Goal: Information Seeking & Learning: Learn about a topic

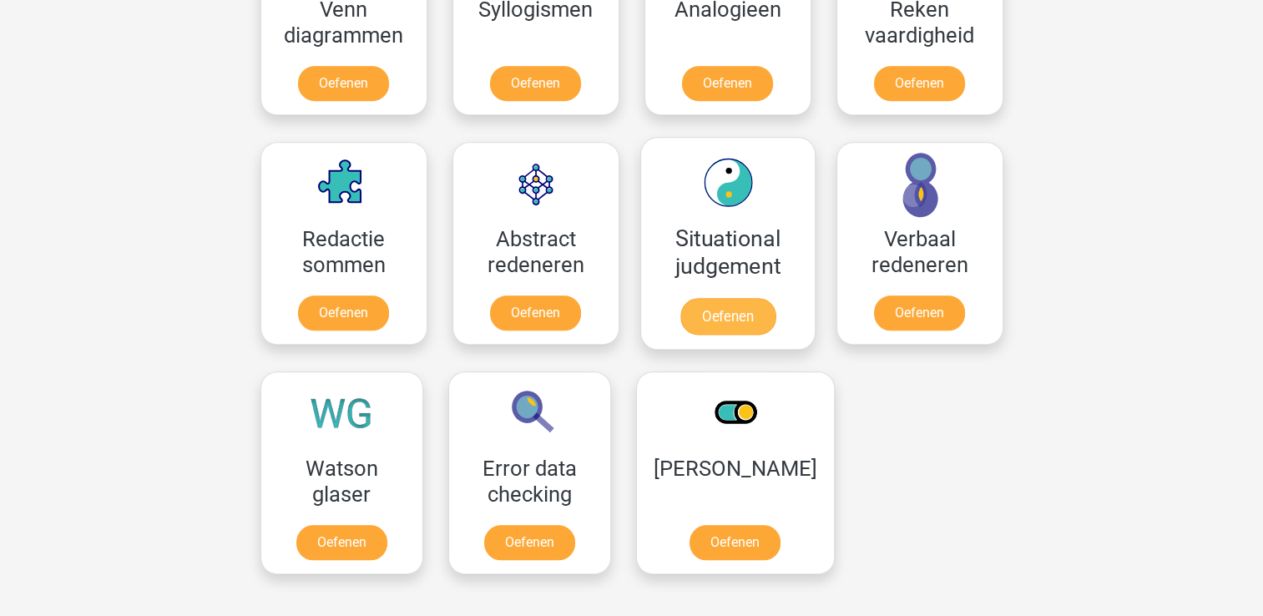
scroll to position [1215, 0]
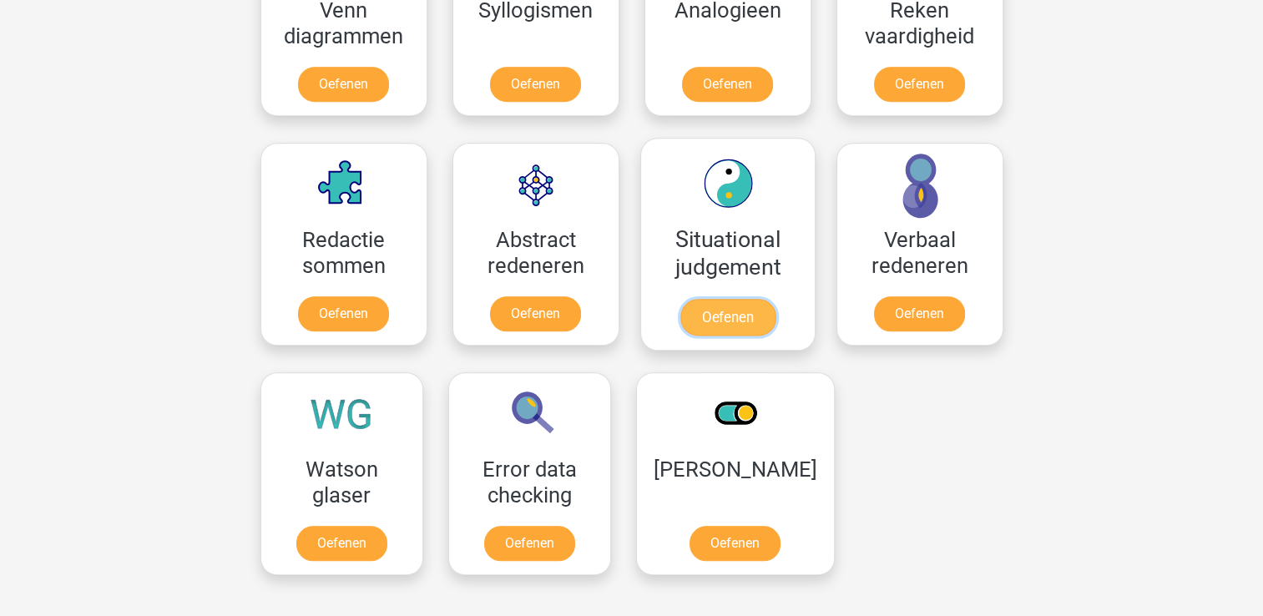
click at [735, 299] on link "Oefenen" at bounding box center [727, 317] width 95 height 37
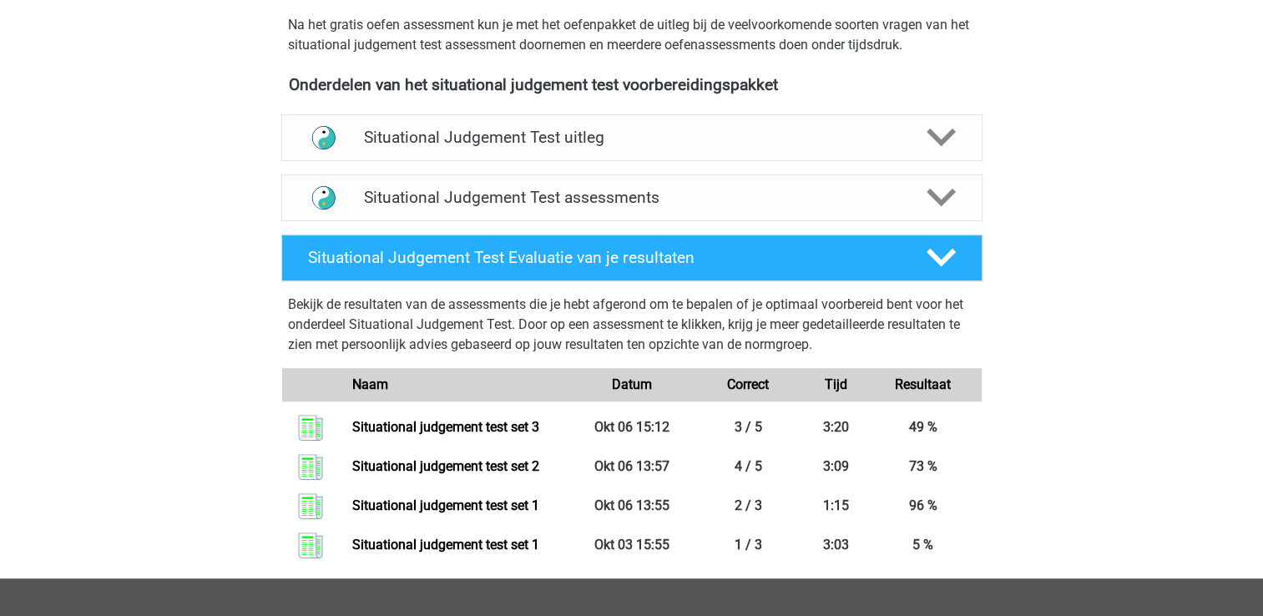
scroll to position [534, 0]
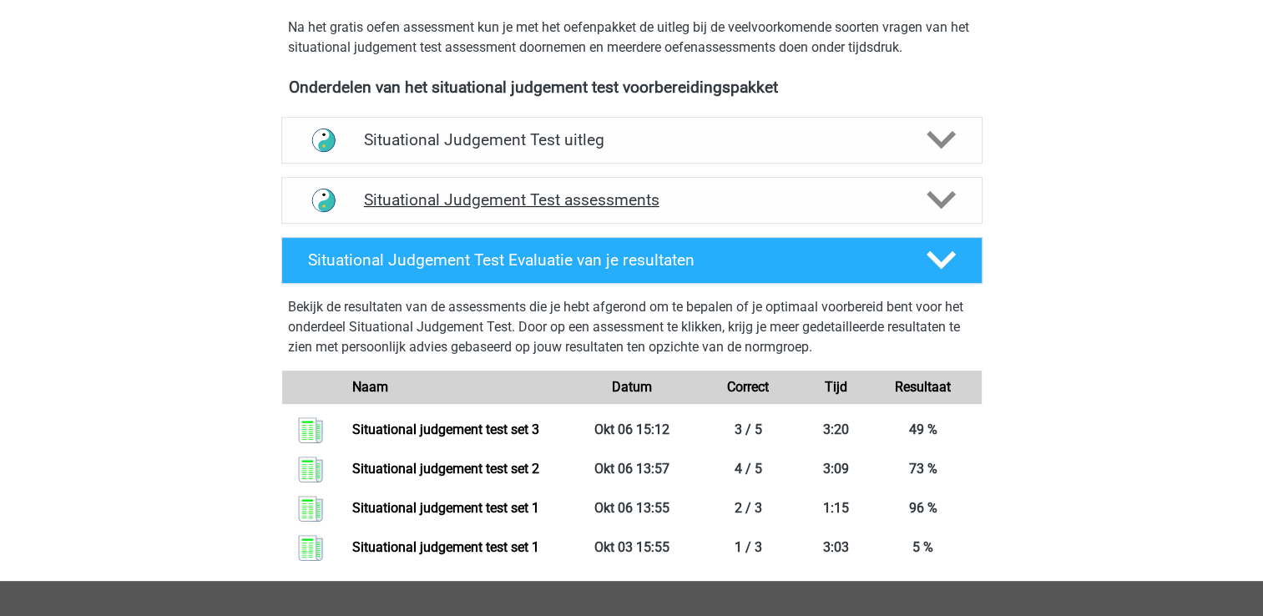
click at [743, 215] on div "Situational Judgement Test assessments" at bounding box center [631, 200] width 701 height 47
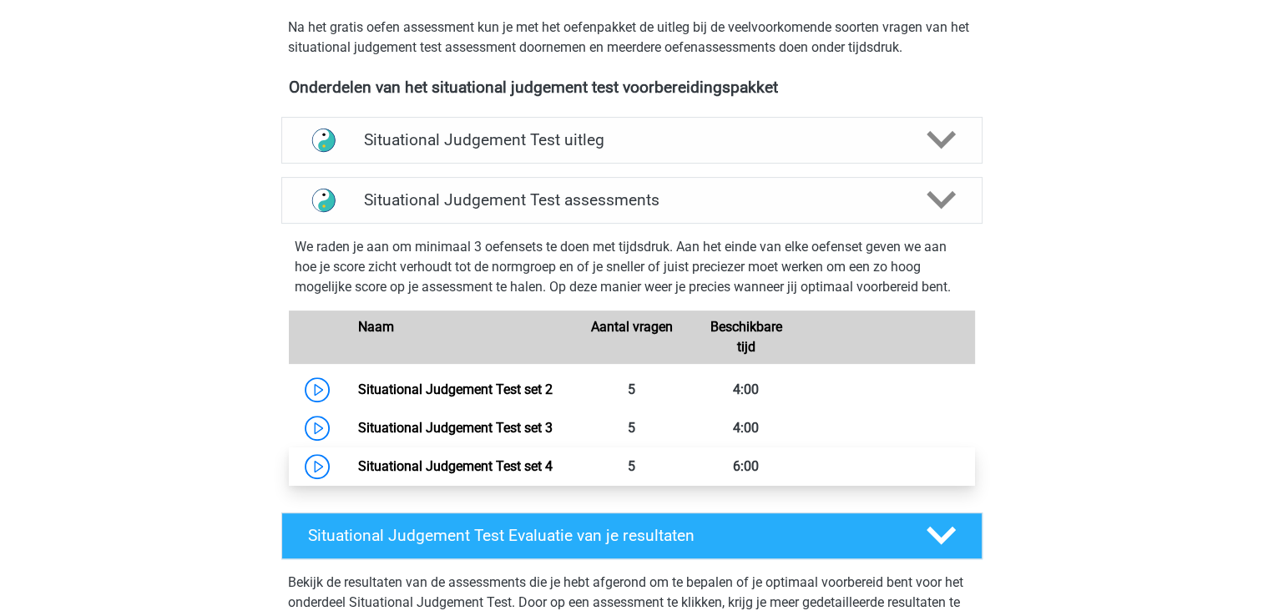
click at [553, 458] on link "Situational Judgement Test set 4" at bounding box center [455, 466] width 195 height 16
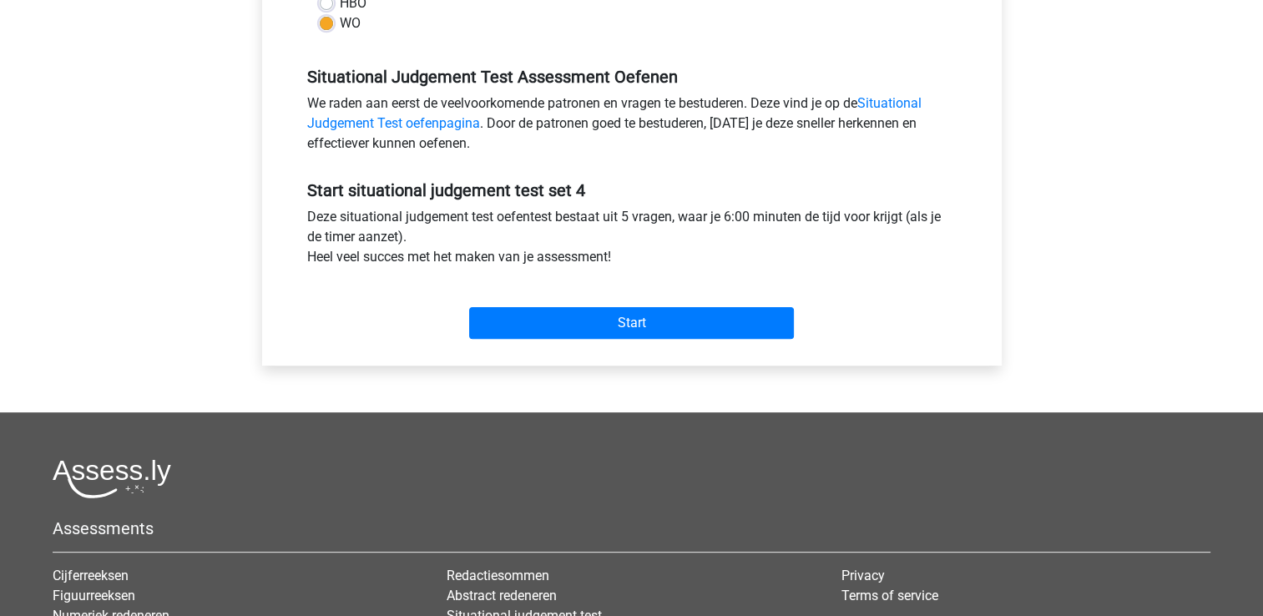
scroll to position [467, 0]
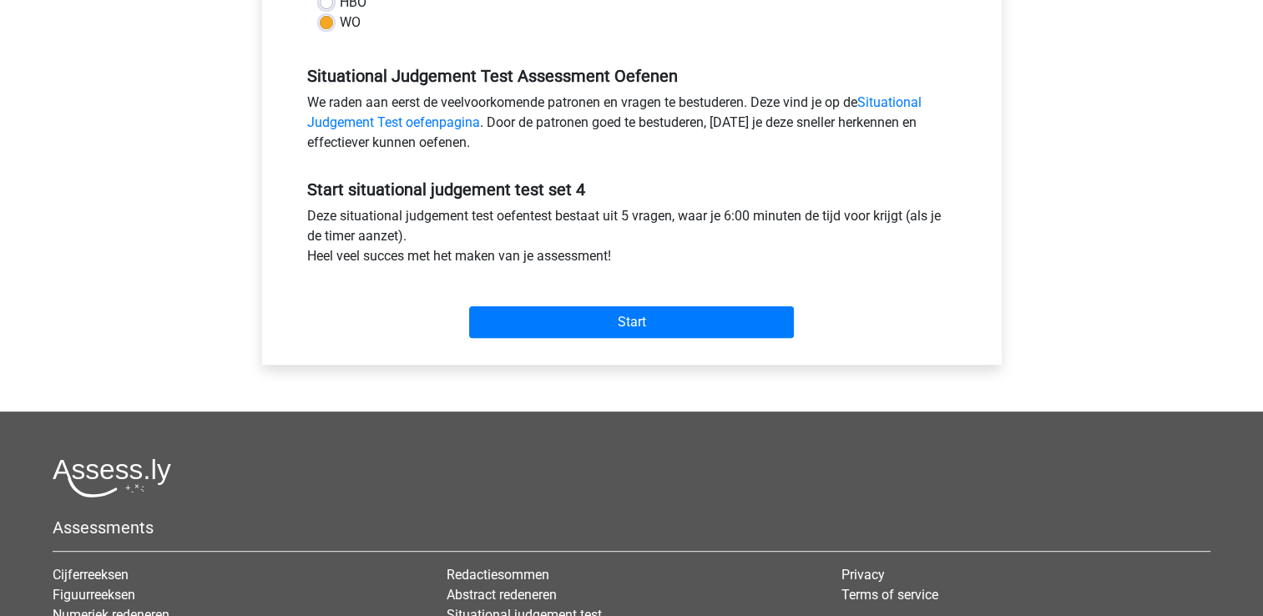
click at [727, 338] on div "Start" at bounding box center [632, 309] width 675 height 72
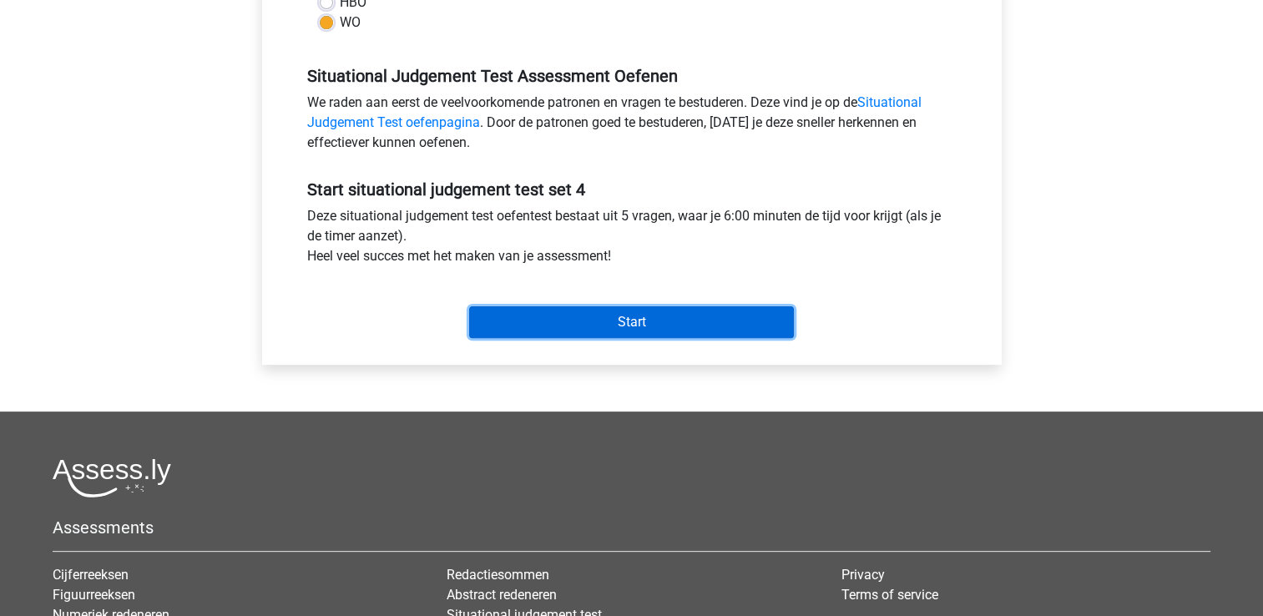
click at [721, 326] on input "Start" at bounding box center [631, 322] width 325 height 32
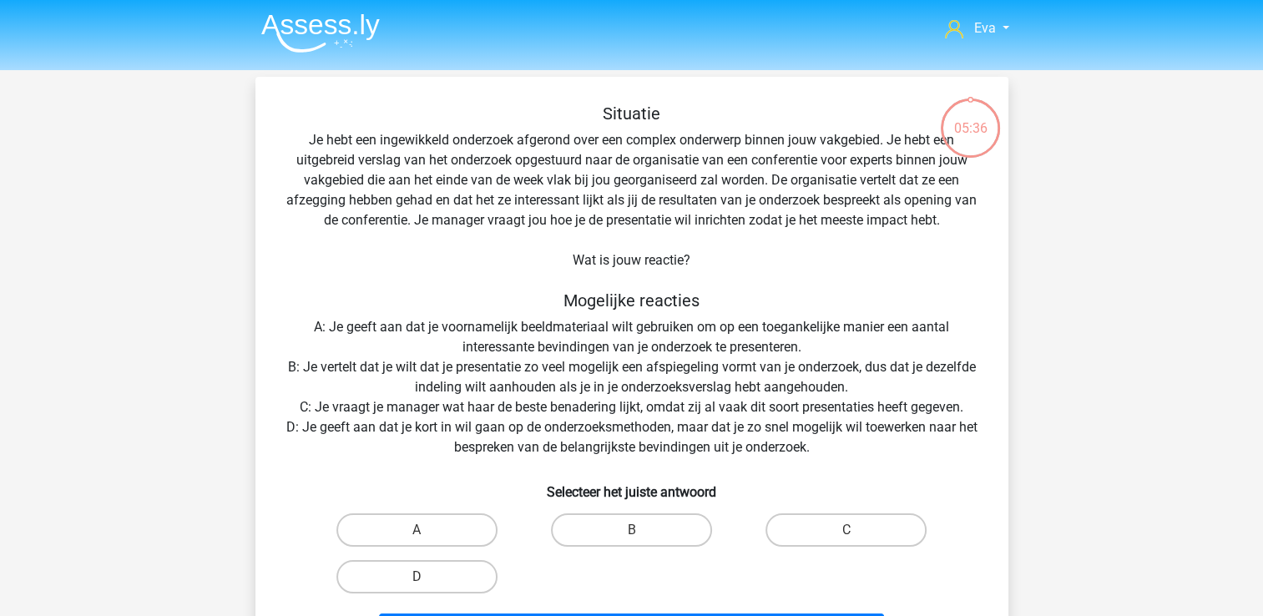
scroll to position [32, 0]
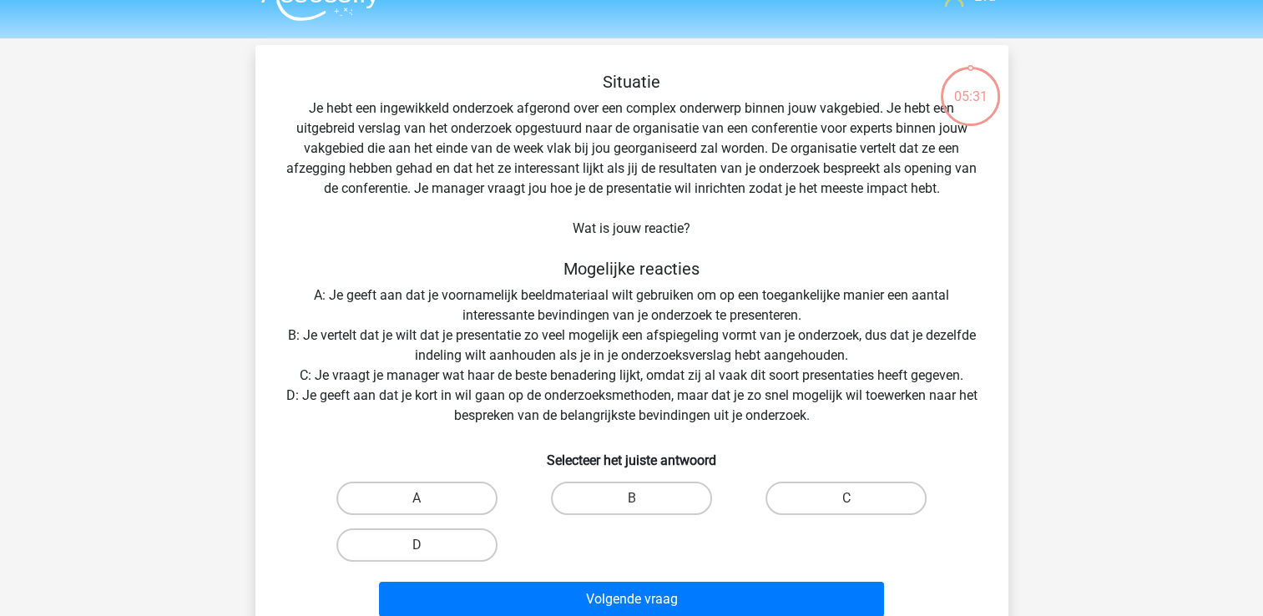
click at [759, 357] on div "Situatie Je hebt een ingewikkeld onderzoek afgerond over een complex onderwerp …" at bounding box center [632, 348] width 740 height 552
click at [748, 387] on div "Situatie Je hebt een ingewikkeld onderzoek afgerond over een complex onderwerp …" at bounding box center [632, 348] width 740 height 552
click at [736, 416] on div "Situatie Je hebt een ingewikkeld onderzoek afgerond over een complex onderwerp …" at bounding box center [632, 348] width 740 height 552
click at [498, 500] on div "A" at bounding box center [416, 498] width 201 height 33
click at [453, 494] on label "A" at bounding box center [416, 498] width 161 height 33
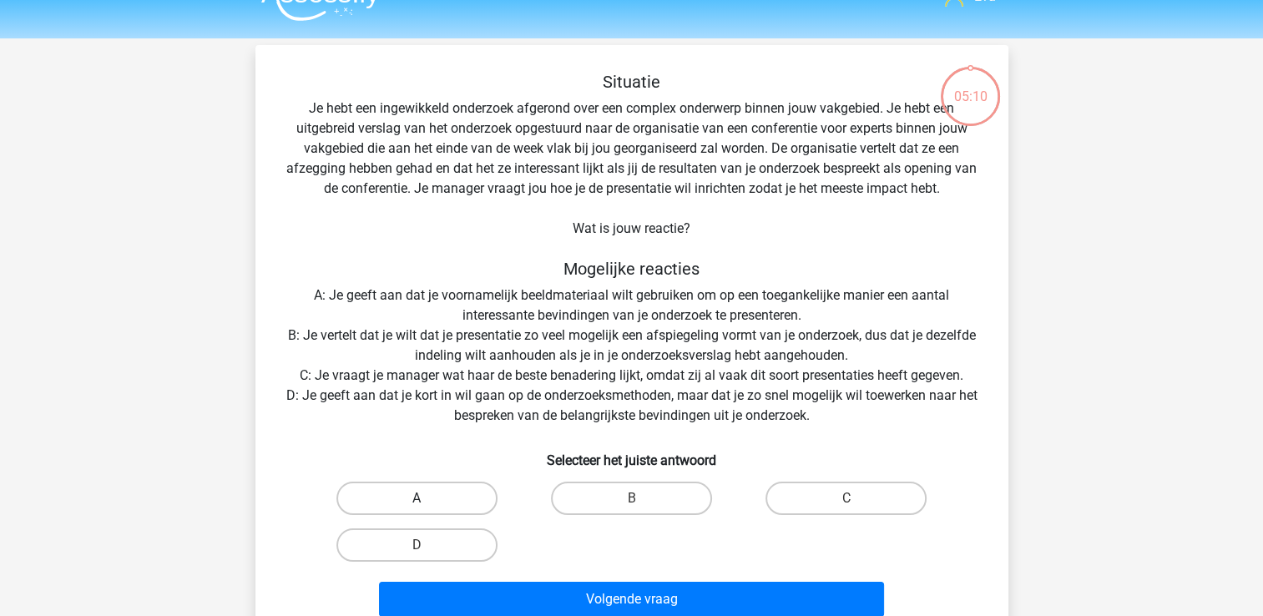
click at [427, 498] on input "A" at bounding box center [422, 503] width 11 height 11
radio input "true"
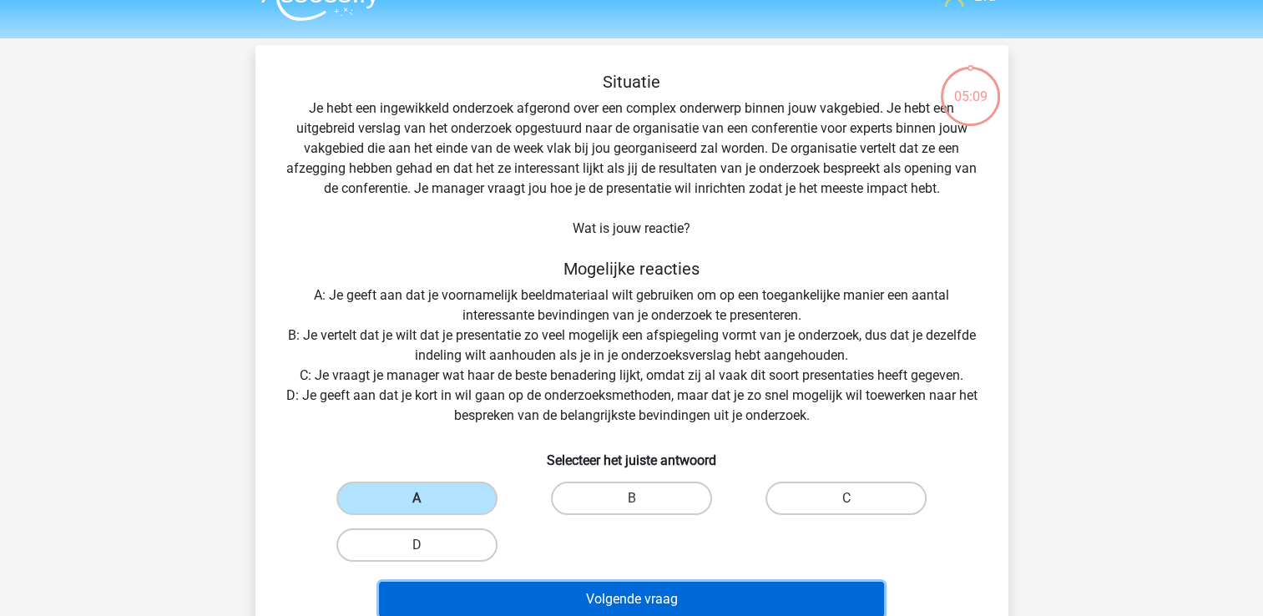
click at [523, 603] on button "Volgende vraag" at bounding box center [631, 599] width 505 height 35
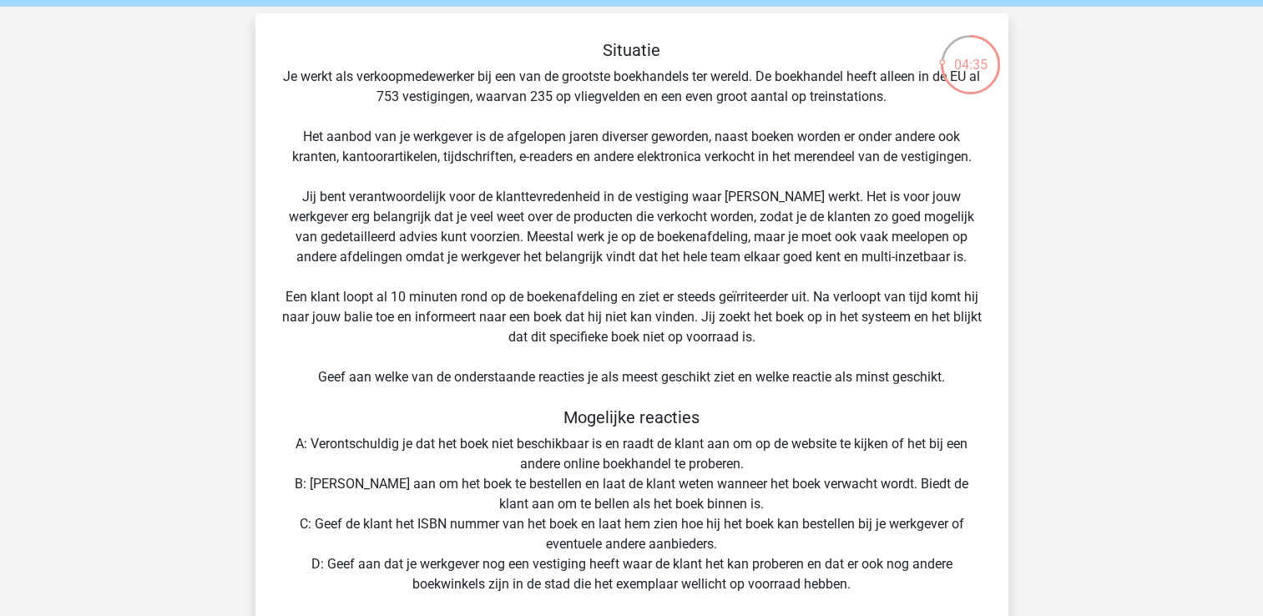
scroll to position [104, 0]
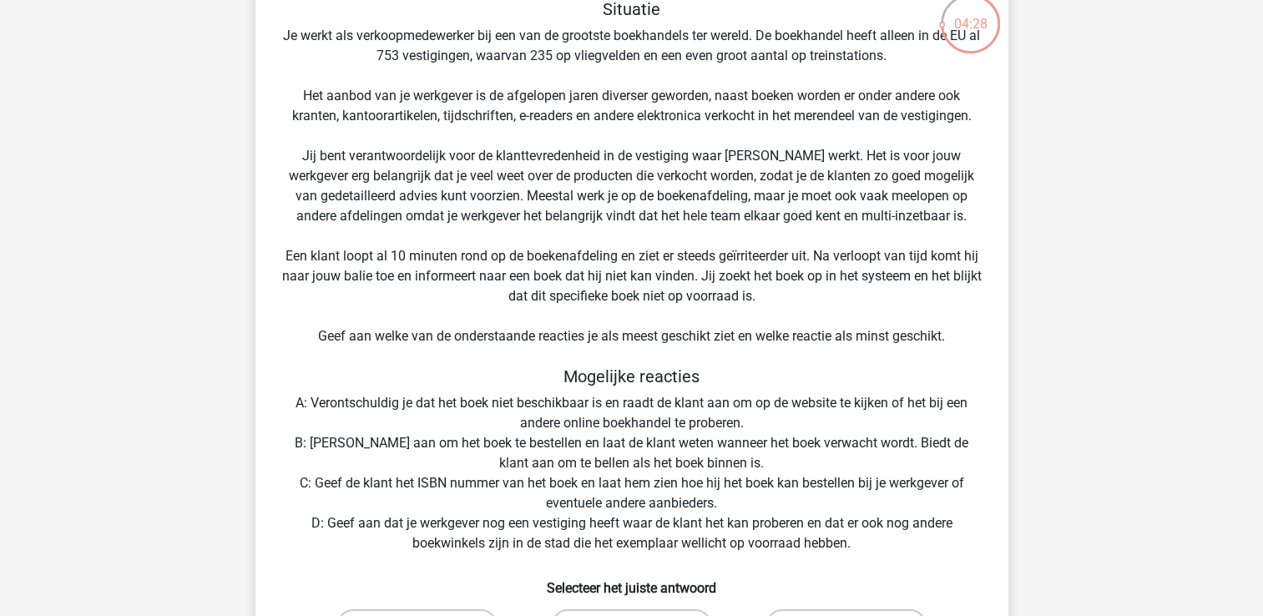
click at [690, 495] on div "Situatie Je werkt als verkoopmedewerker bij een van de grootste boekhandels ter…" at bounding box center [632, 375] width 740 height 752
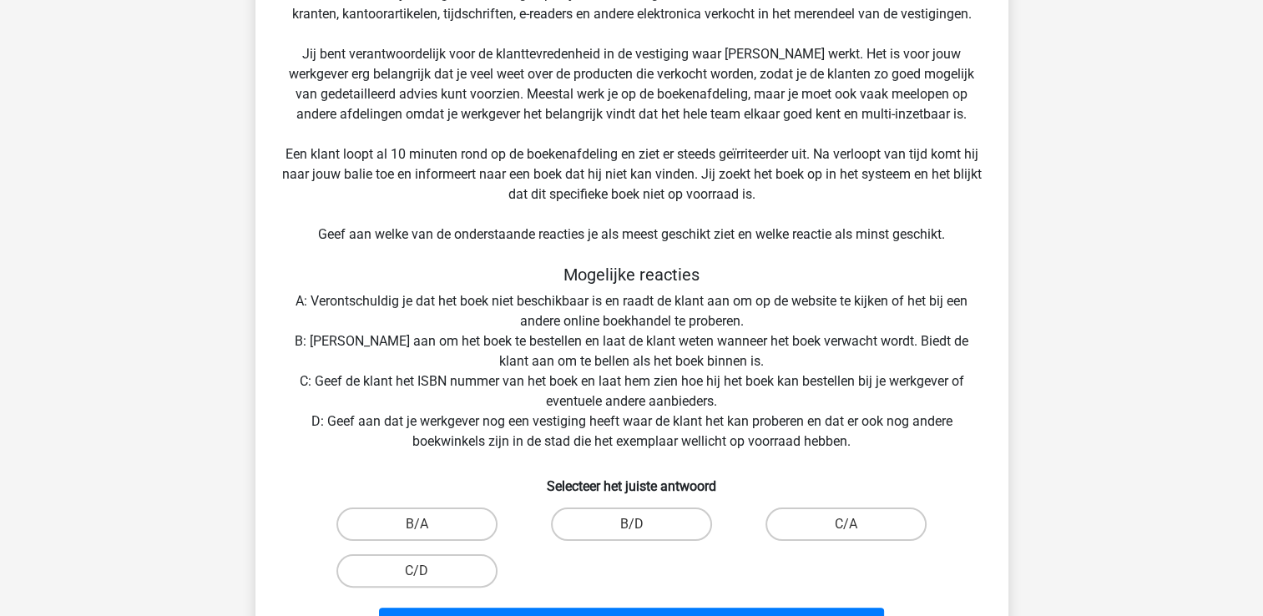
scroll to position [230, 0]
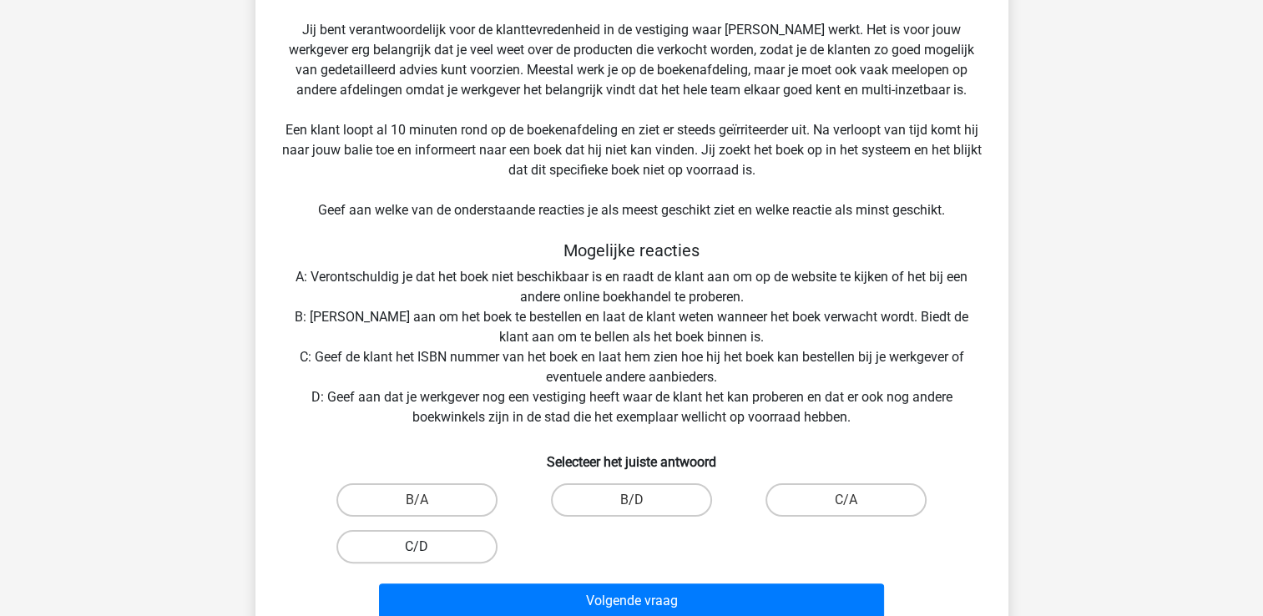
click at [450, 541] on label "C/D" at bounding box center [416, 546] width 161 height 33
click at [427, 547] on input "C/D" at bounding box center [422, 552] width 11 height 11
radio input "true"
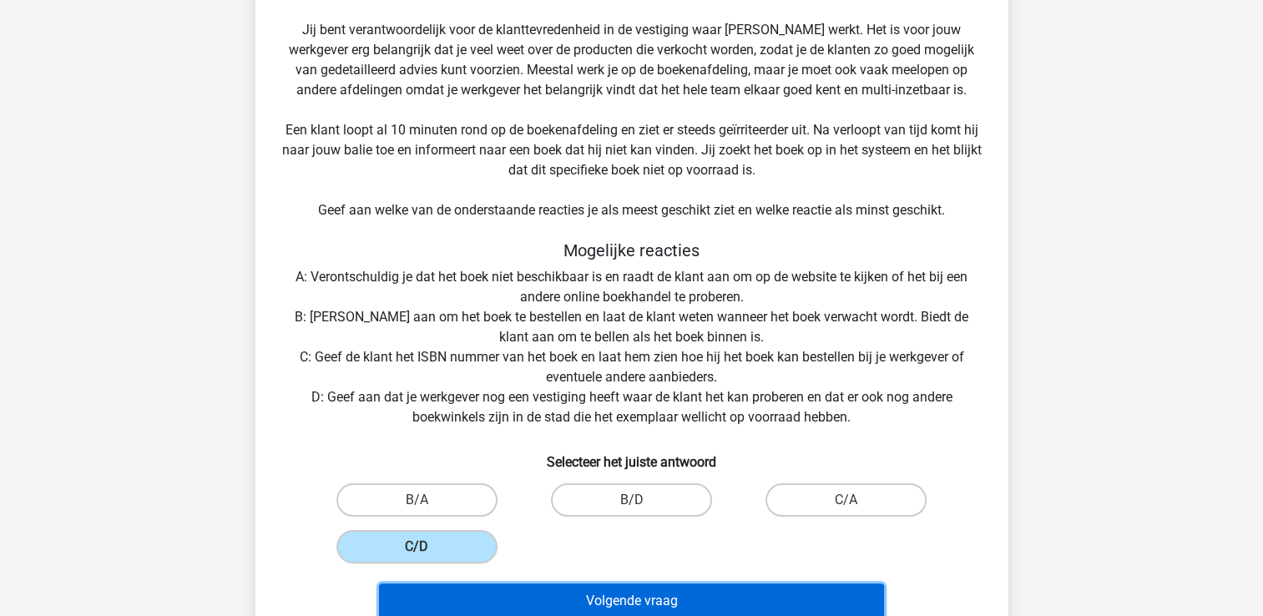
click at [463, 589] on button "Volgende vraag" at bounding box center [631, 601] width 505 height 35
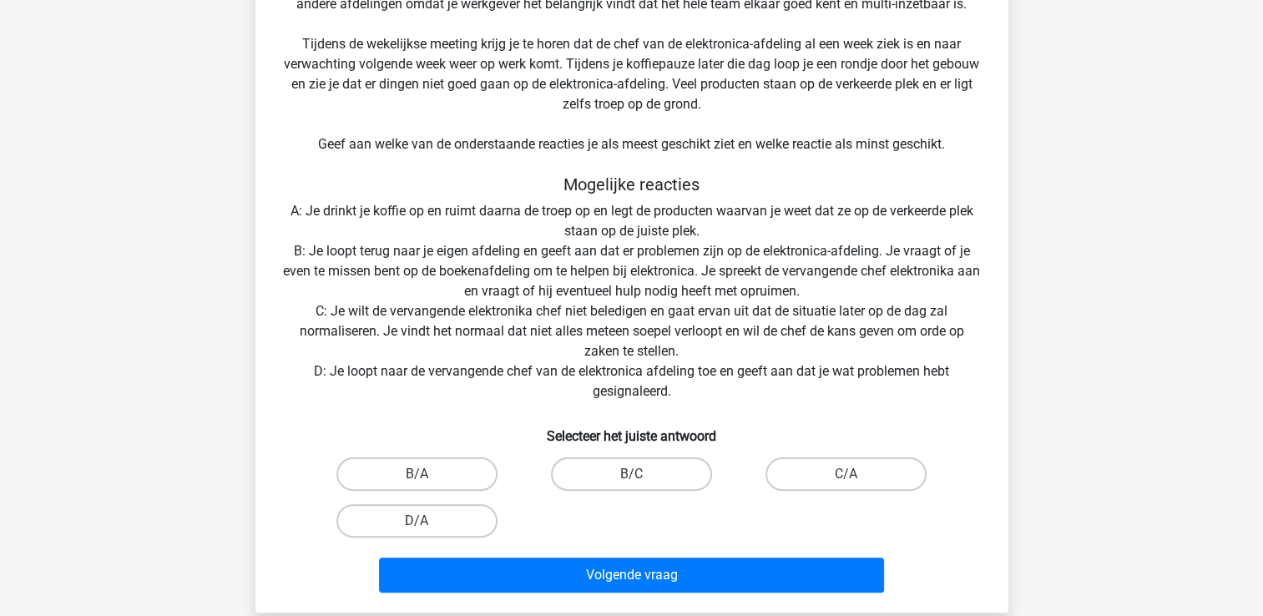
scroll to position [318, 0]
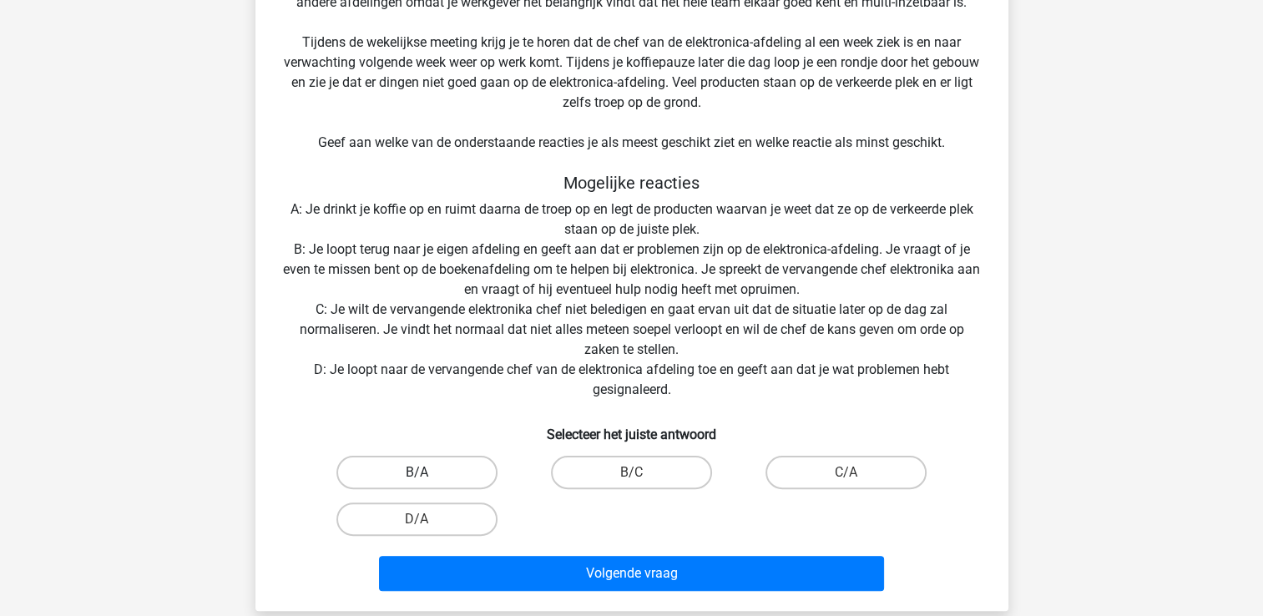
click at [435, 467] on label "B/A" at bounding box center [416, 472] width 161 height 33
click at [427, 473] on input "B/A" at bounding box center [422, 478] width 11 height 11
radio input "true"
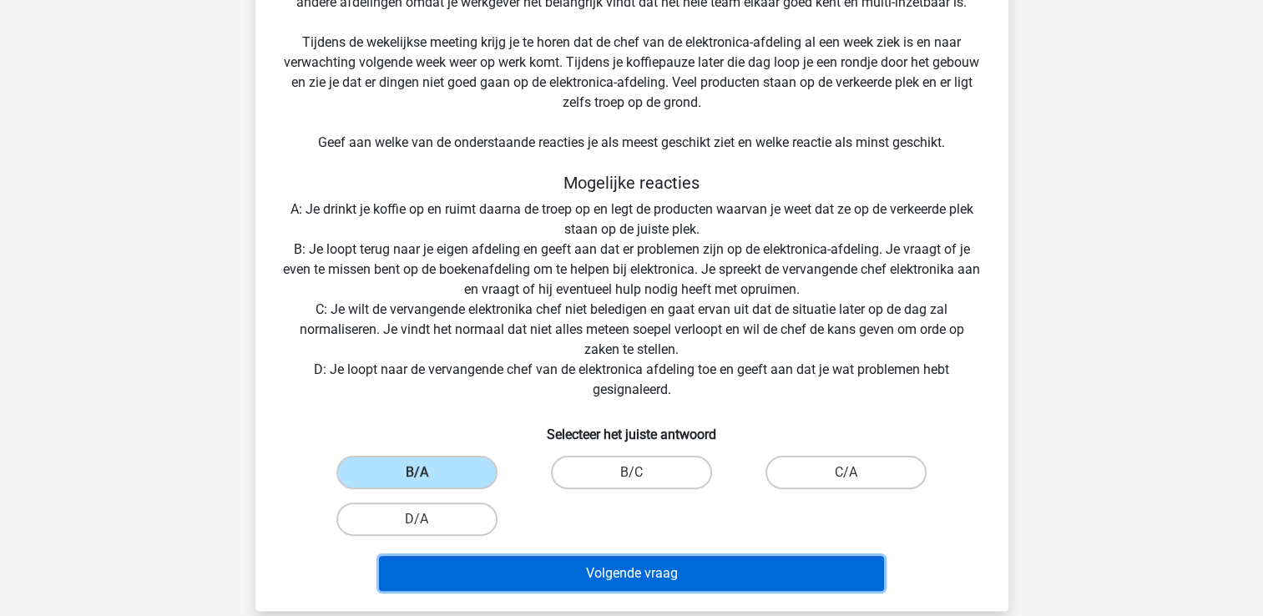
click at [492, 570] on button "Volgende vraag" at bounding box center [631, 573] width 505 height 35
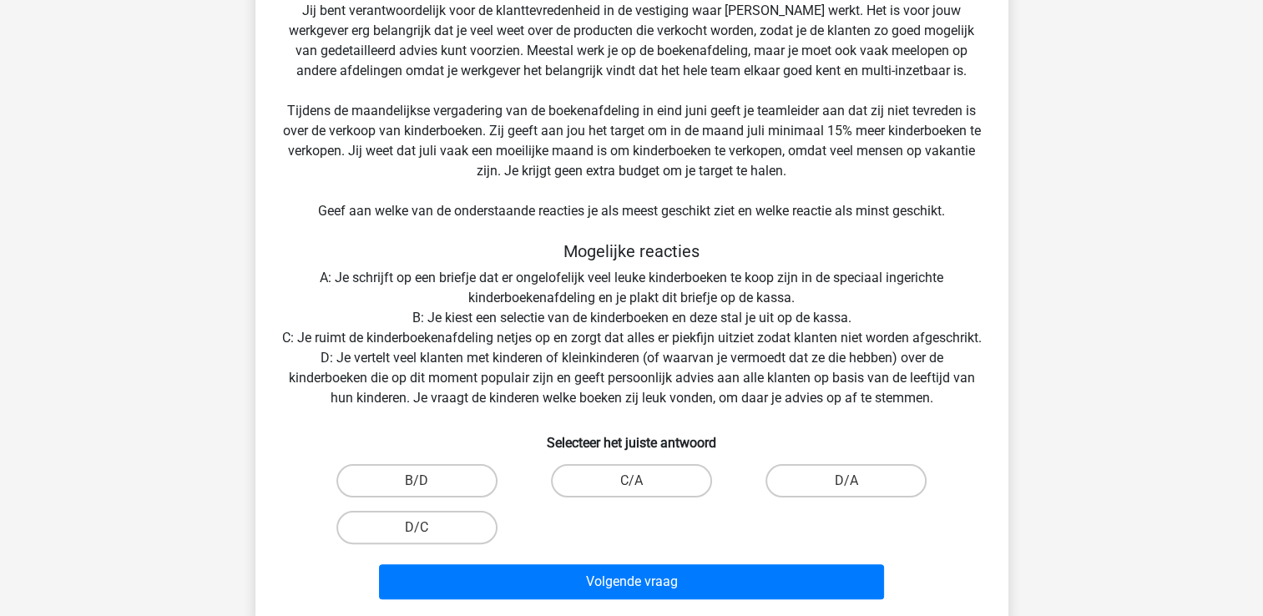
scroll to position [265, 0]
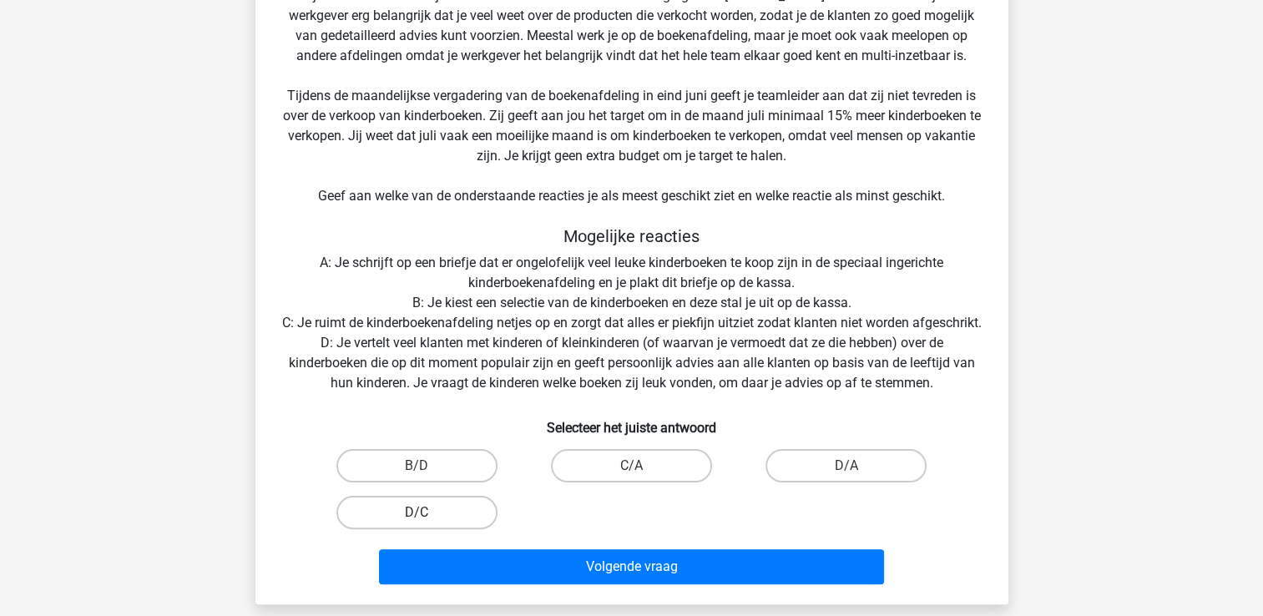
click at [465, 527] on label "D/C" at bounding box center [416, 512] width 161 height 33
click at [427, 523] on input "D/C" at bounding box center [422, 518] width 11 height 11
radio input "true"
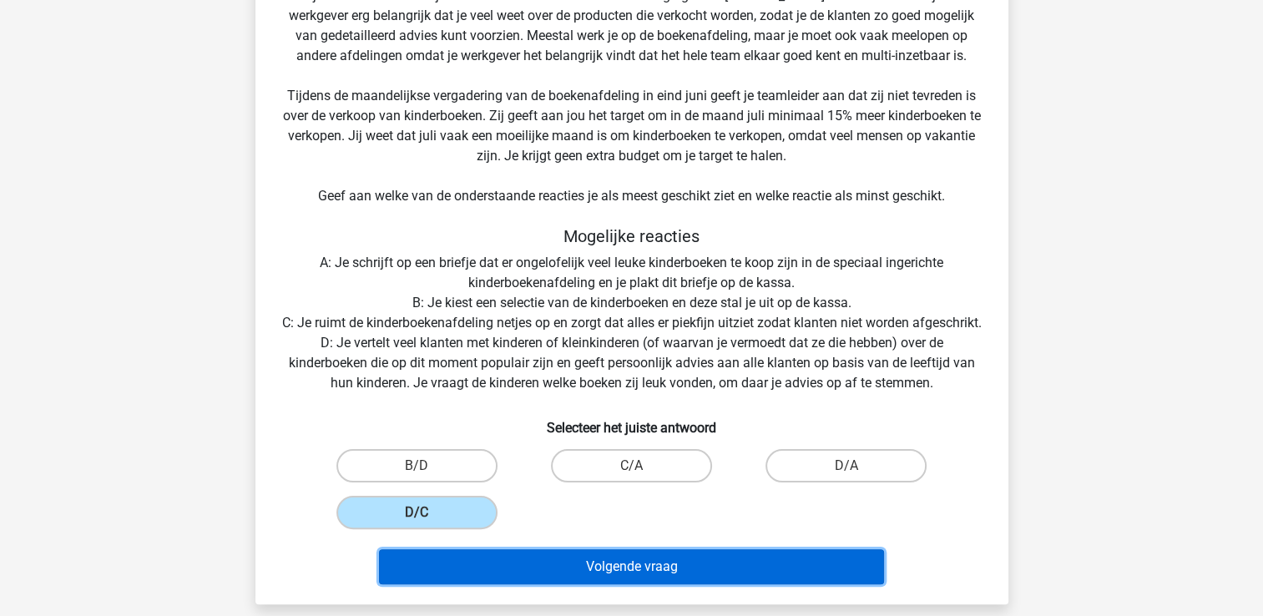
click at [498, 580] on button "Volgende vraag" at bounding box center [631, 566] width 505 height 35
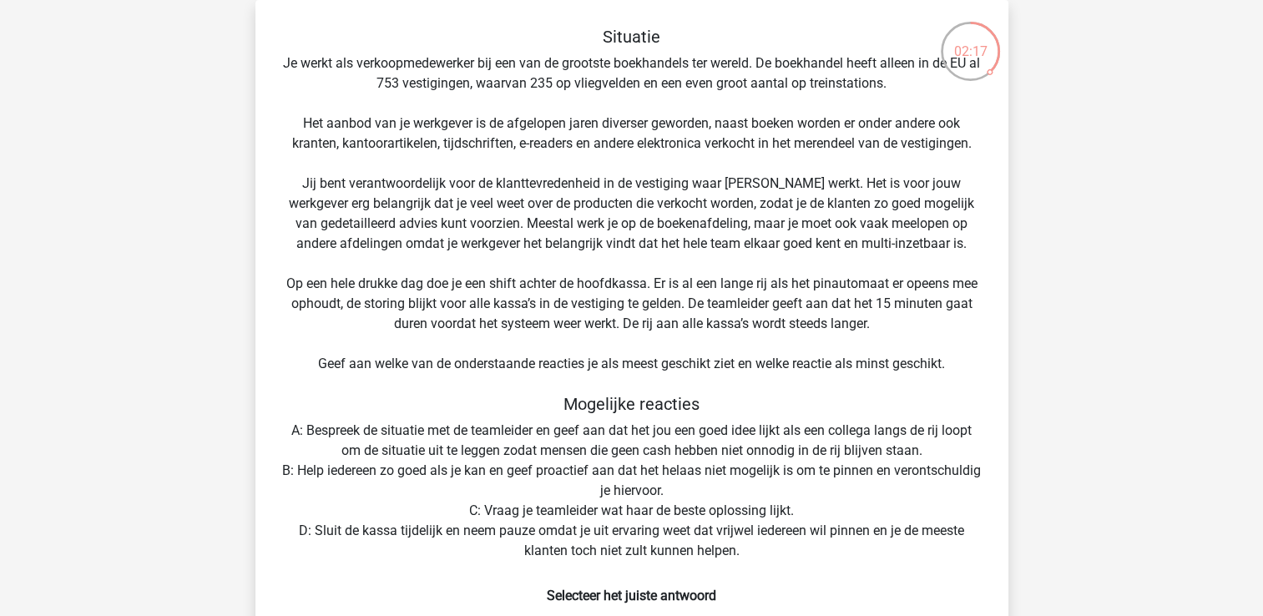
scroll to position [220, 0]
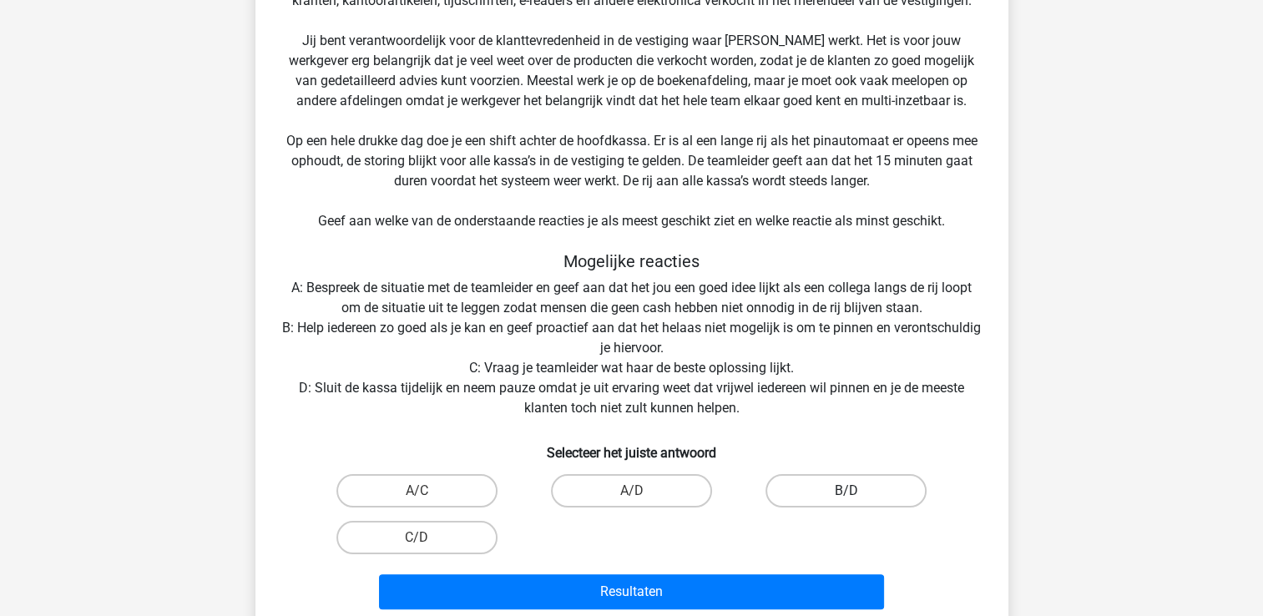
click at [805, 482] on label "B/D" at bounding box center [846, 490] width 161 height 33
click at [847, 491] on input "B/D" at bounding box center [852, 496] width 11 height 11
radio input "true"
click at [678, 501] on label "A/D" at bounding box center [631, 490] width 161 height 33
click at [642, 501] on input "A/D" at bounding box center [636, 496] width 11 height 11
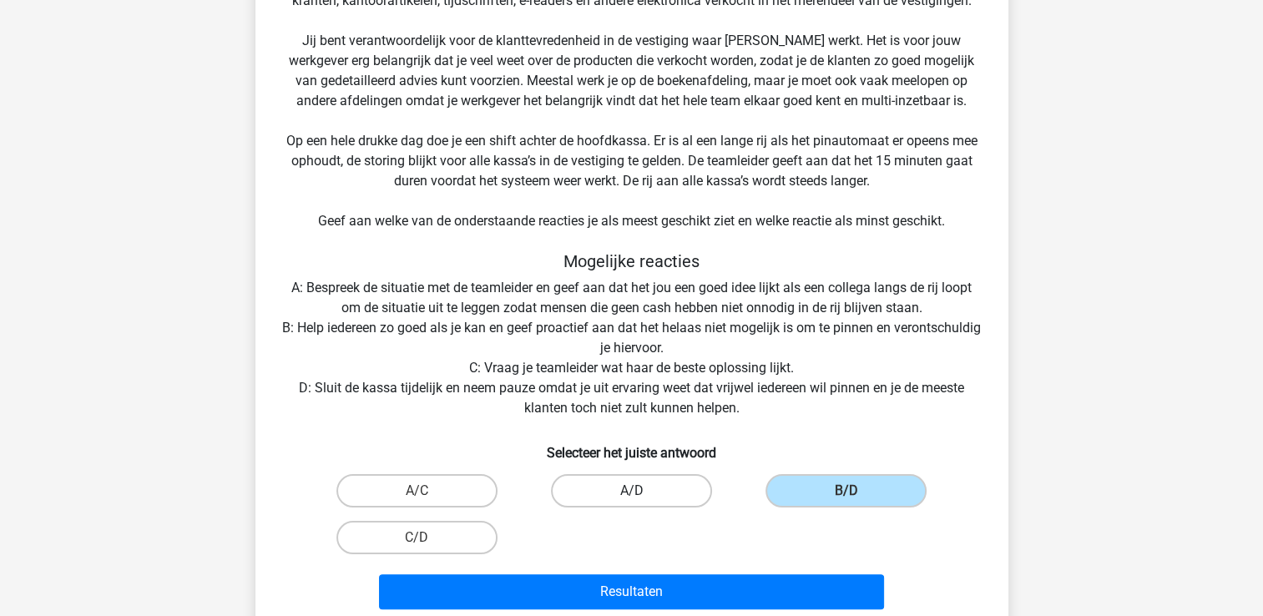
radio input "true"
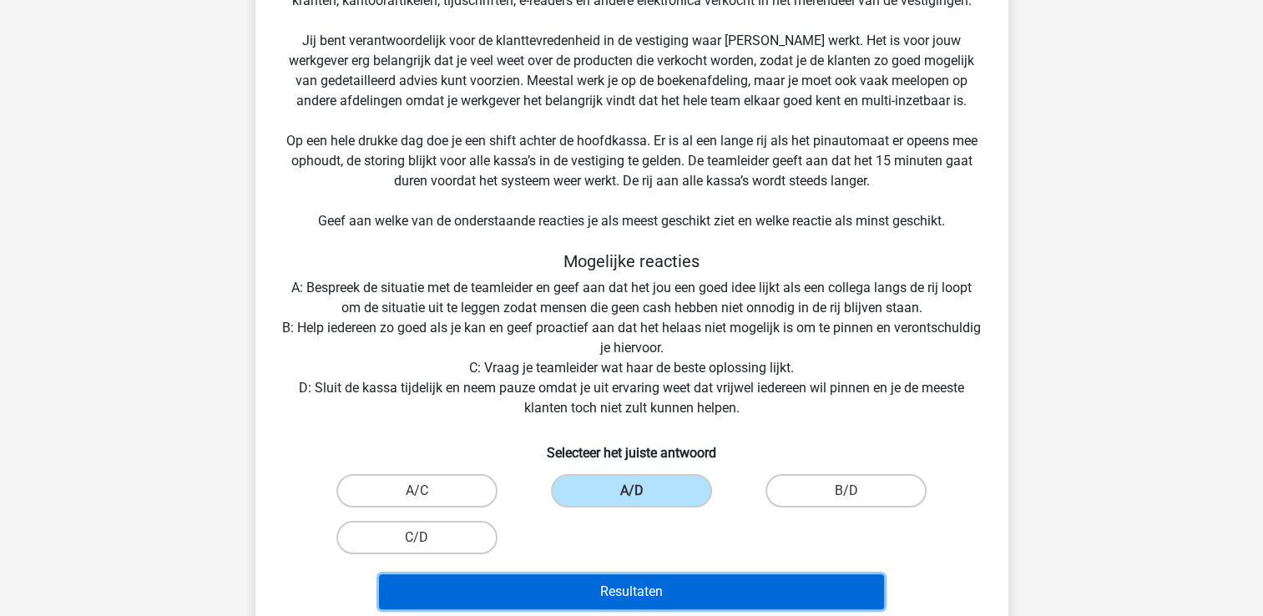
click at [678, 589] on button "Resultaten" at bounding box center [631, 591] width 505 height 35
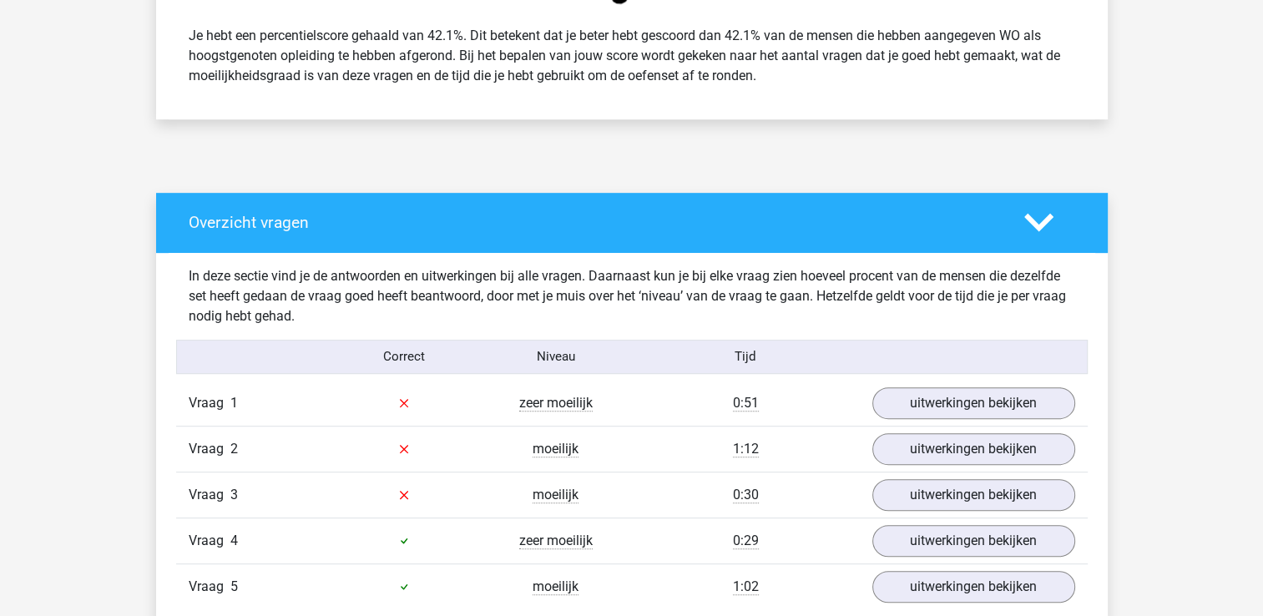
scroll to position [892, 0]
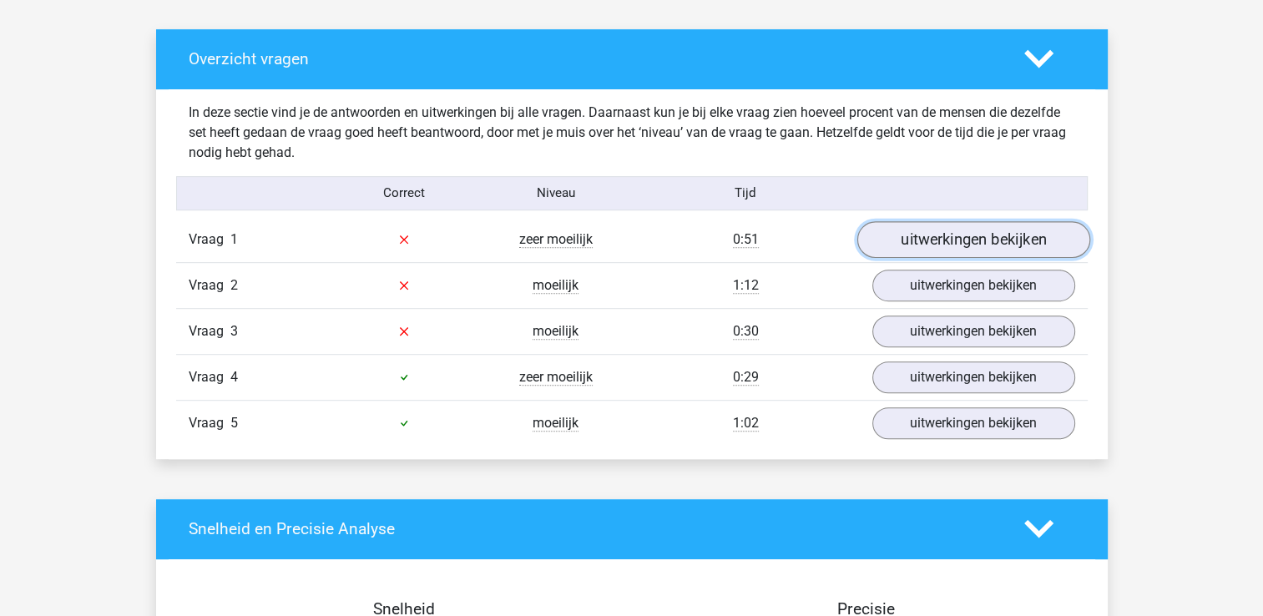
click at [923, 241] on link "uitwerkingen bekijken" at bounding box center [973, 239] width 233 height 37
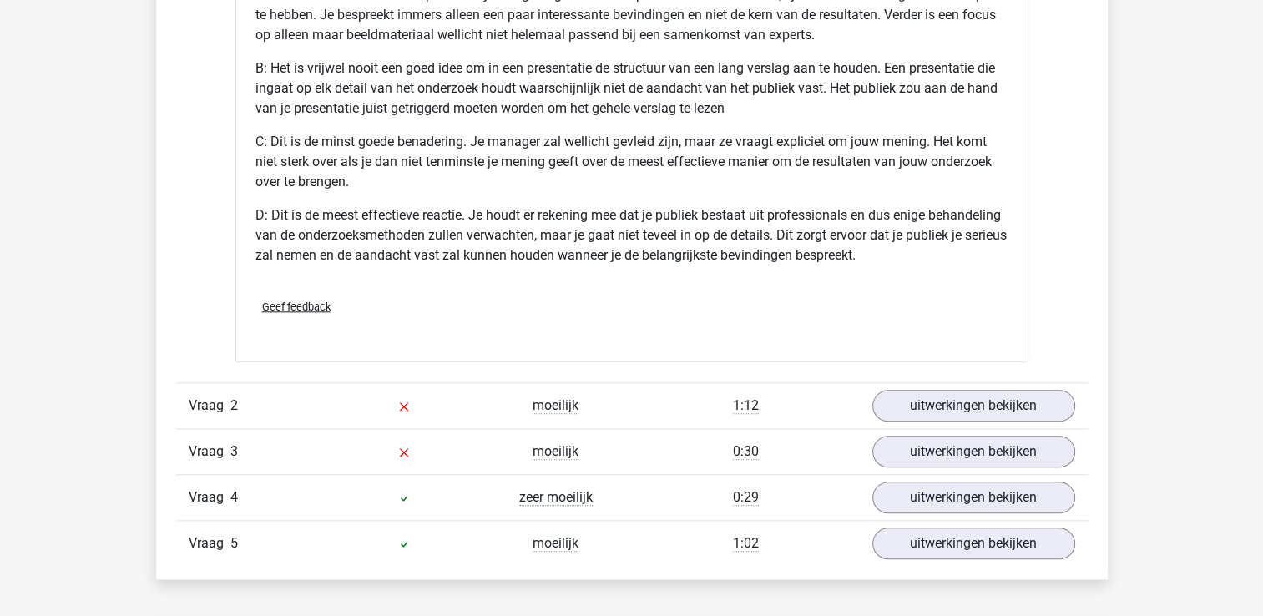
scroll to position [1705, 0]
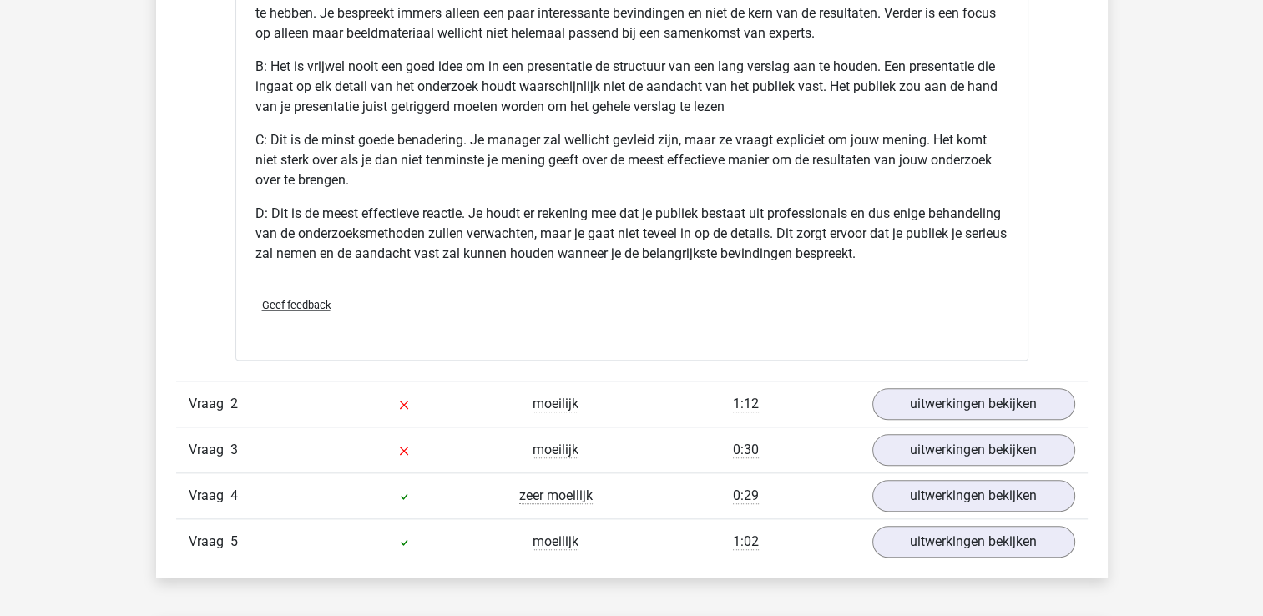
click at [942, 419] on div "Vraag 2 moeilijk 1:12 uitwerkingen bekijken" at bounding box center [632, 404] width 912 height 46
click at [939, 414] on link "uitwerkingen bekijken" at bounding box center [973, 404] width 233 height 37
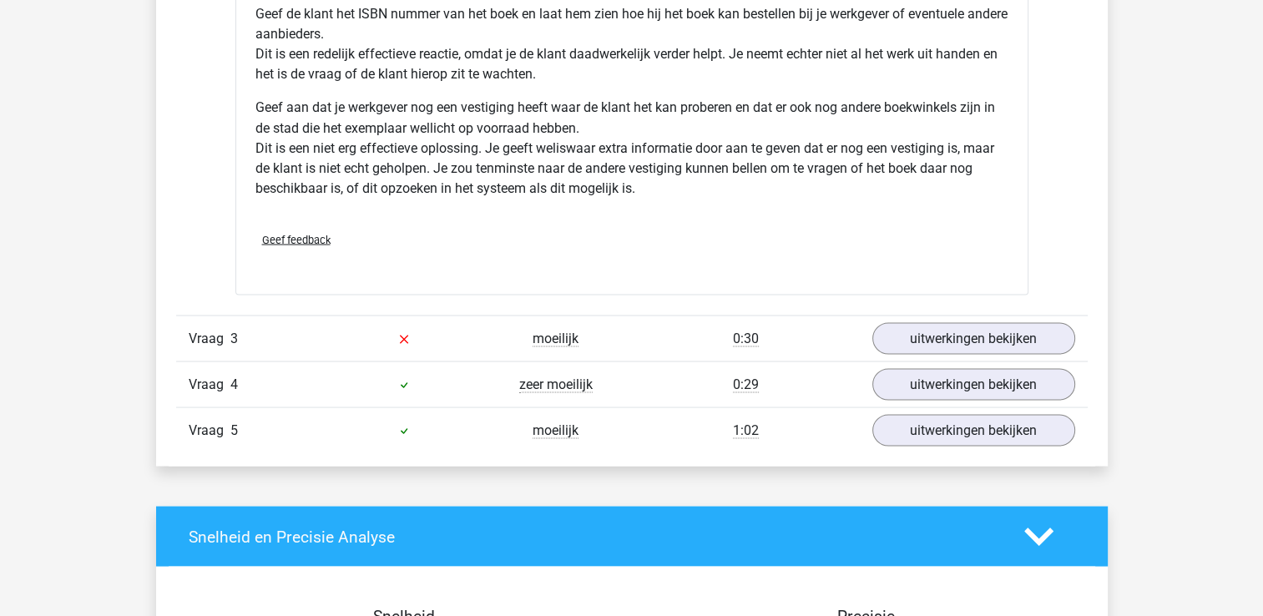
scroll to position [3032, 0]
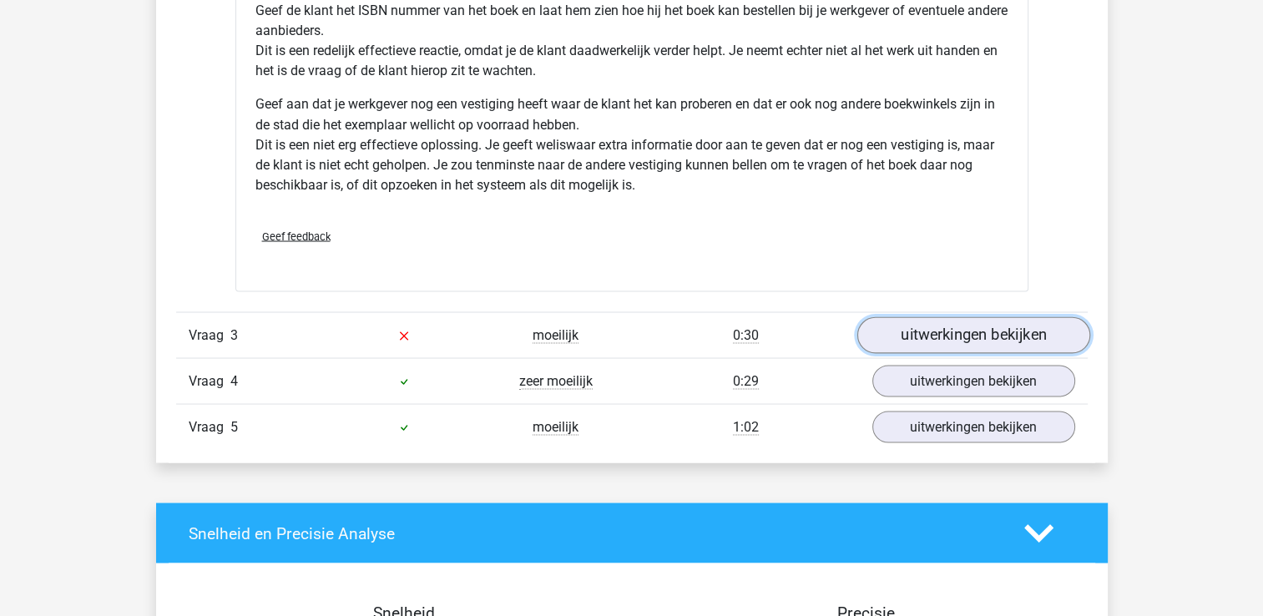
click at [952, 326] on link "uitwerkingen bekijken" at bounding box center [973, 334] width 233 height 37
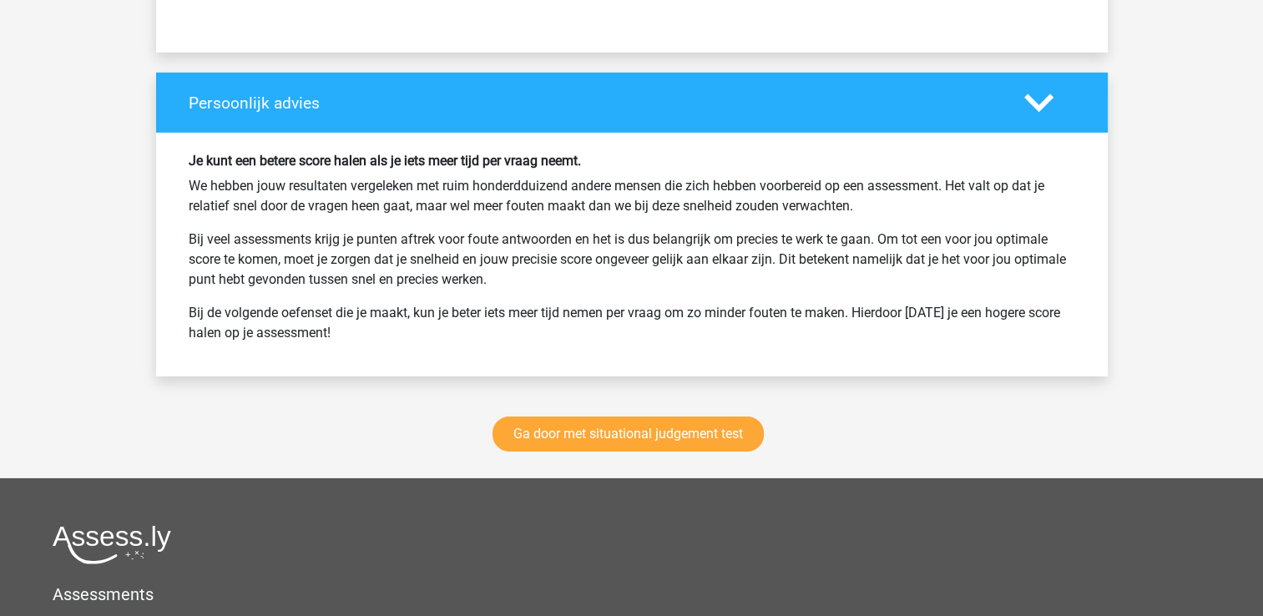
scroll to position [5594, 0]
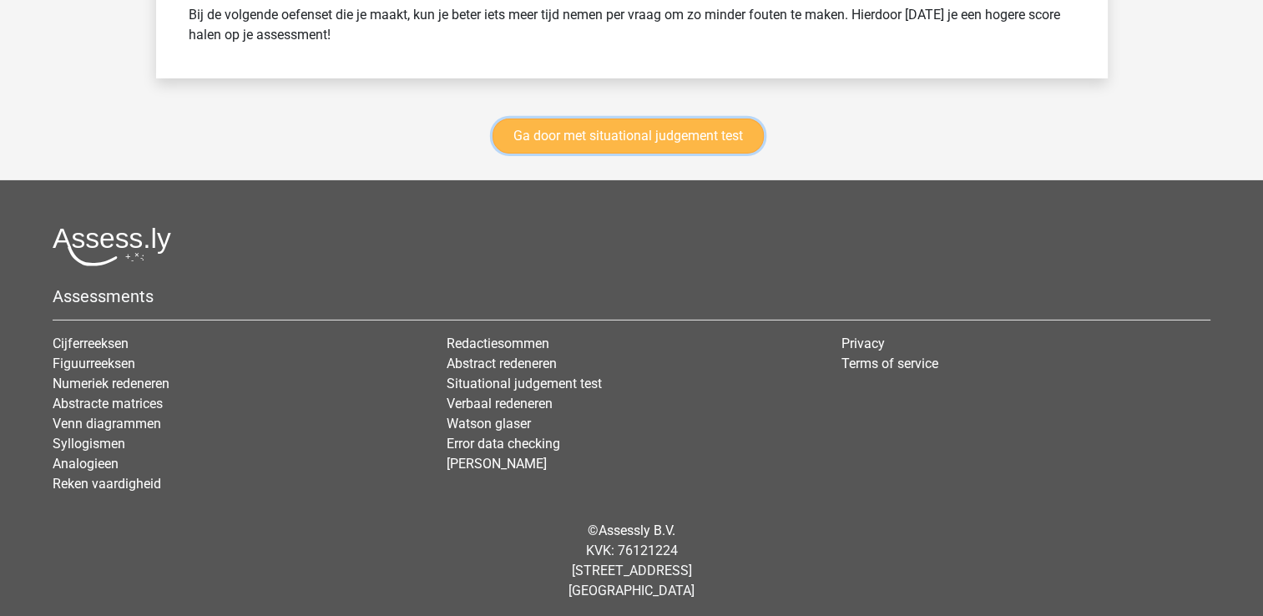
click at [632, 126] on link "Ga door met situational judgement test" at bounding box center [628, 136] width 271 height 35
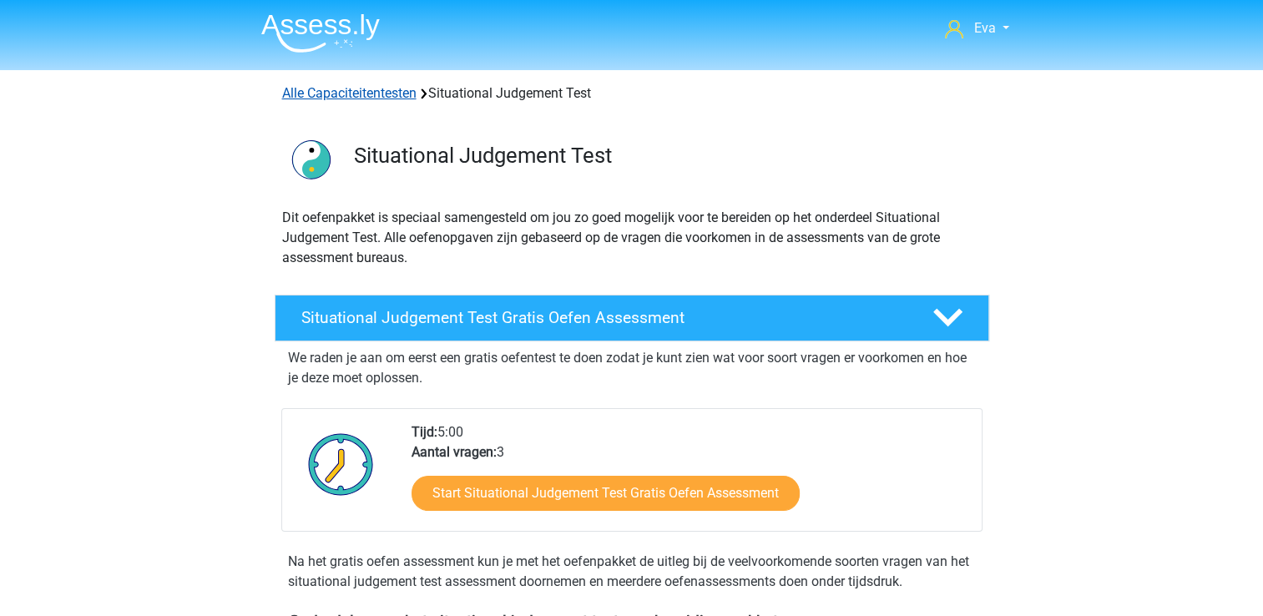
click at [311, 94] on link "Alle Capaciteitentesten" at bounding box center [349, 93] width 134 height 16
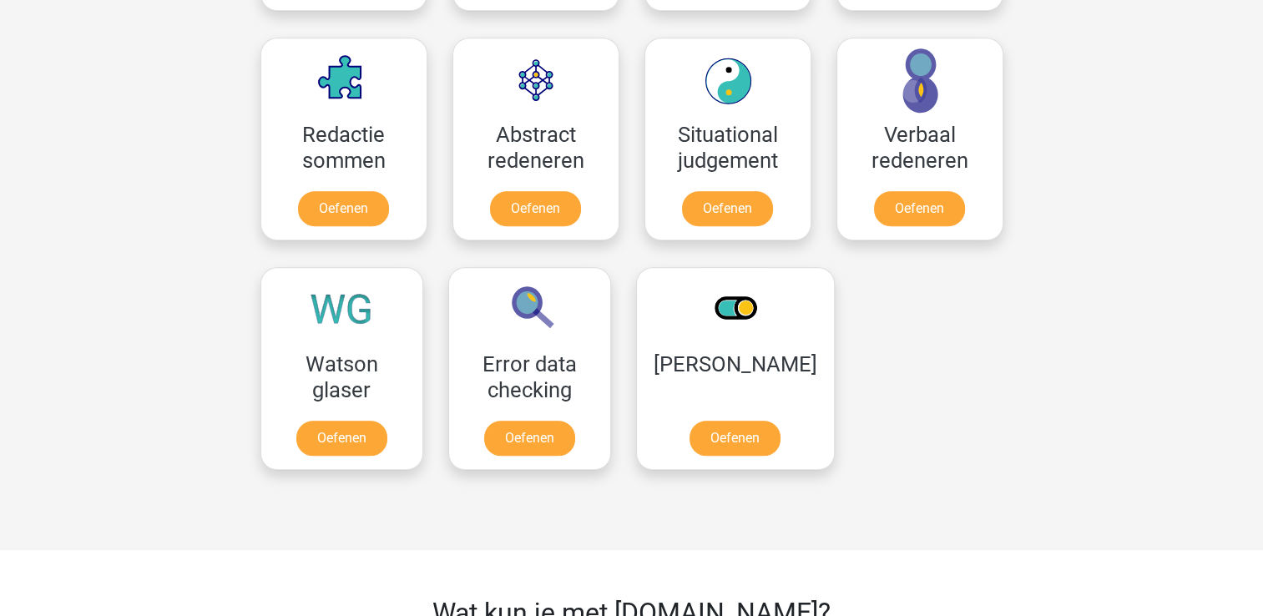
scroll to position [1203, 0]
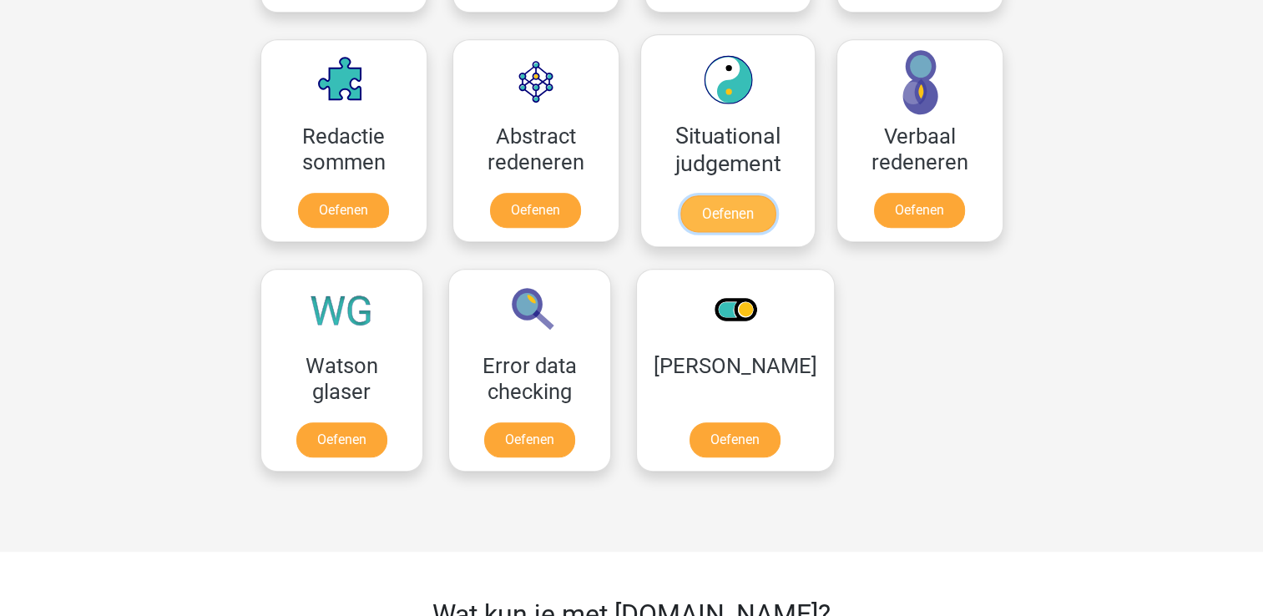
click at [775, 195] on link "Oefenen" at bounding box center [727, 213] width 95 height 37
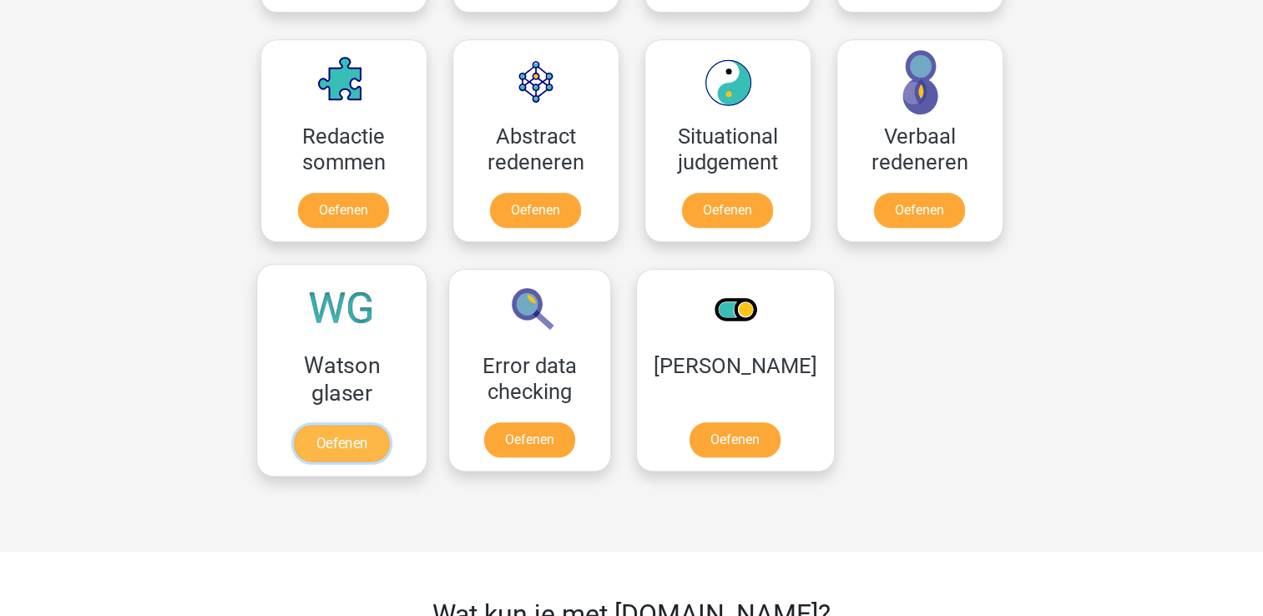
click at [381, 425] on link "Oefenen" at bounding box center [341, 443] width 95 height 37
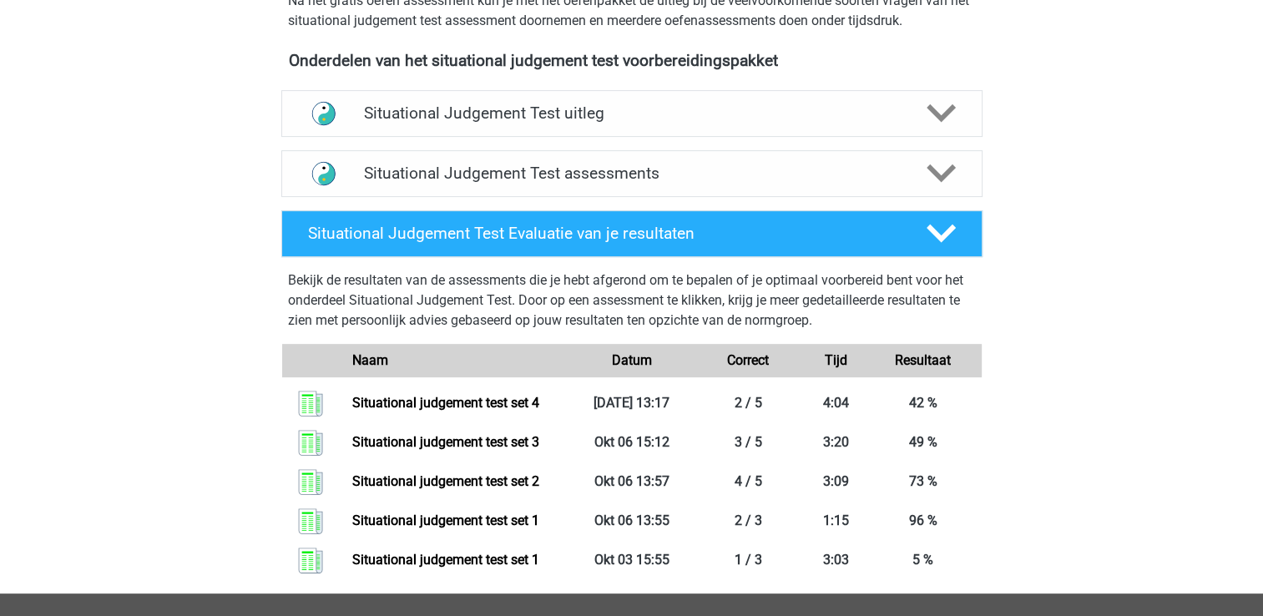
scroll to position [558, 0]
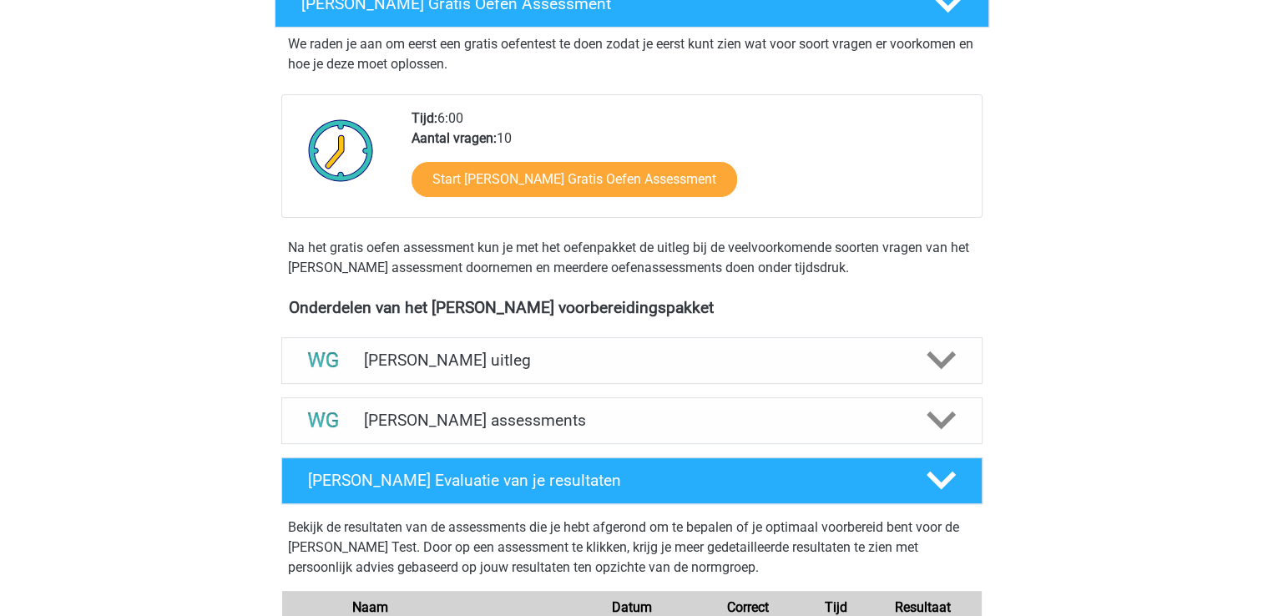
scroll to position [316, 0]
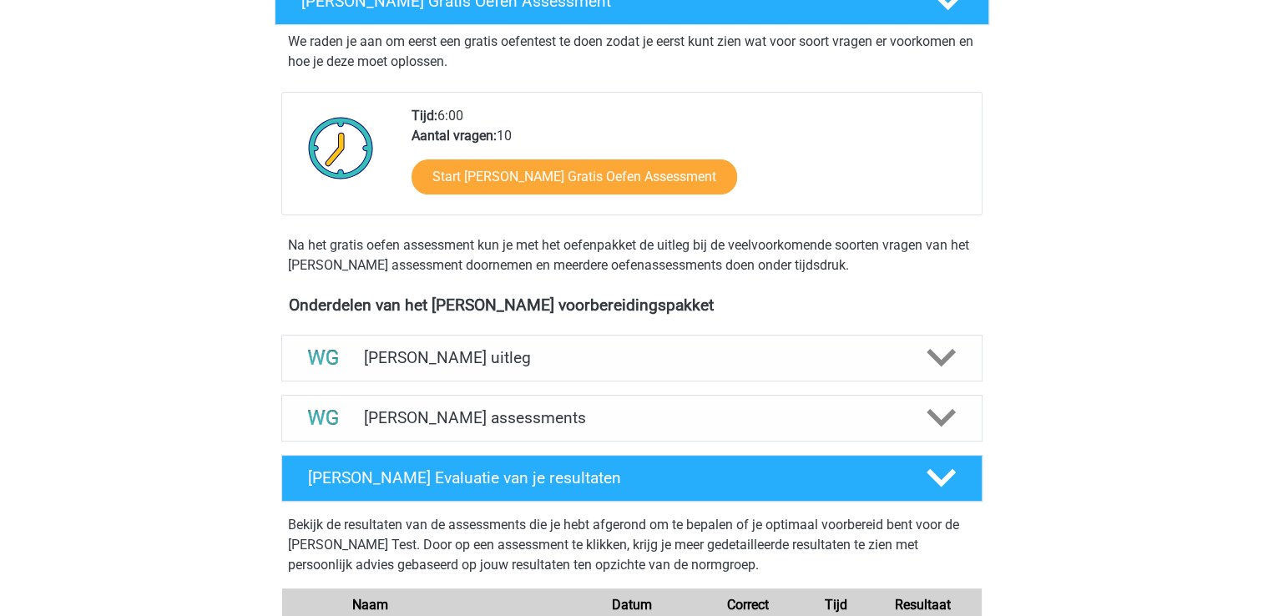
click at [705, 412] on h4 "Watson Glaser assessments" at bounding box center [632, 417] width 536 height 19
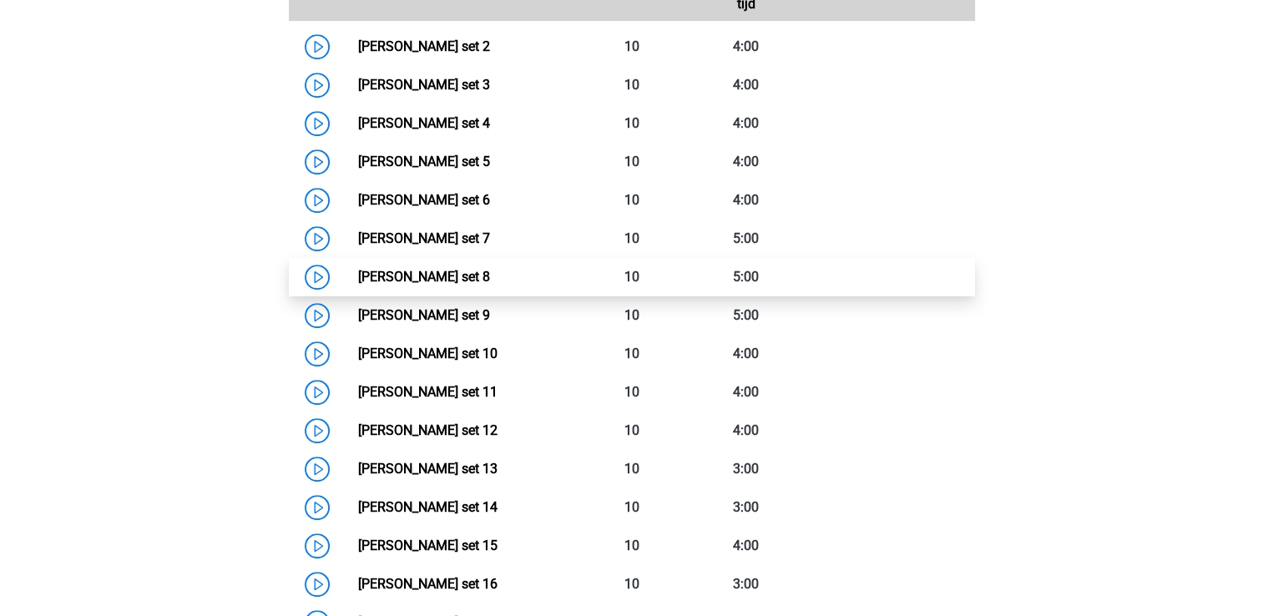
scroll to position [851, 0]
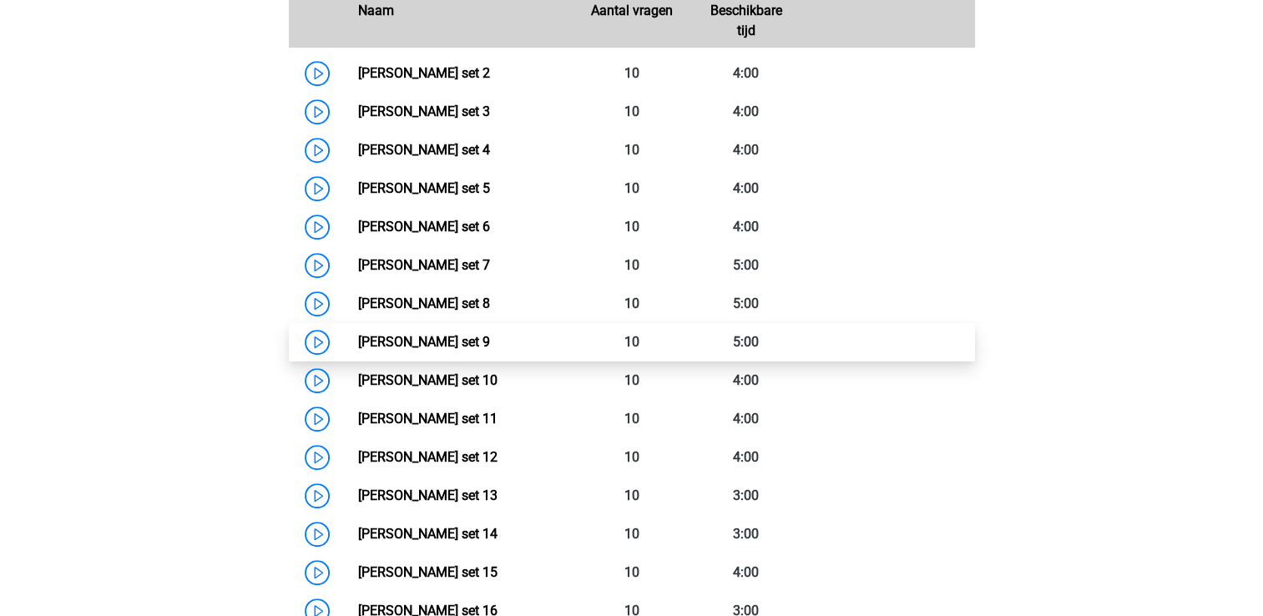
click at [486, 346] on link "Watson Glaser set 9" at bounding box center [424, 342] width 132 height 16
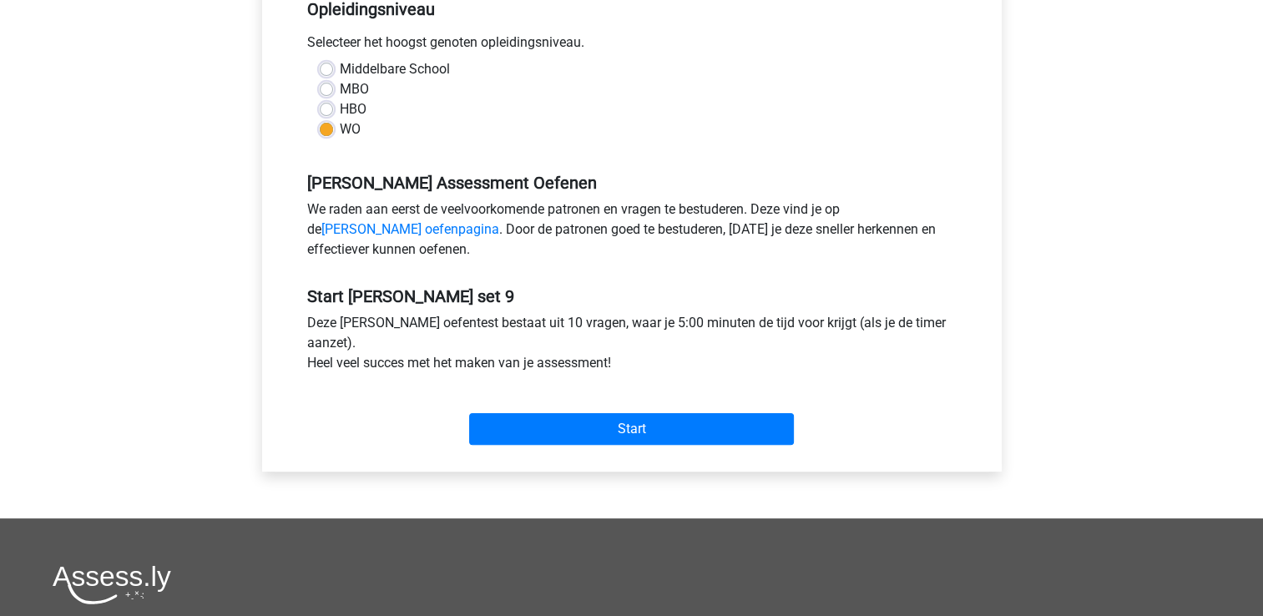
scroll to position [362, 0]
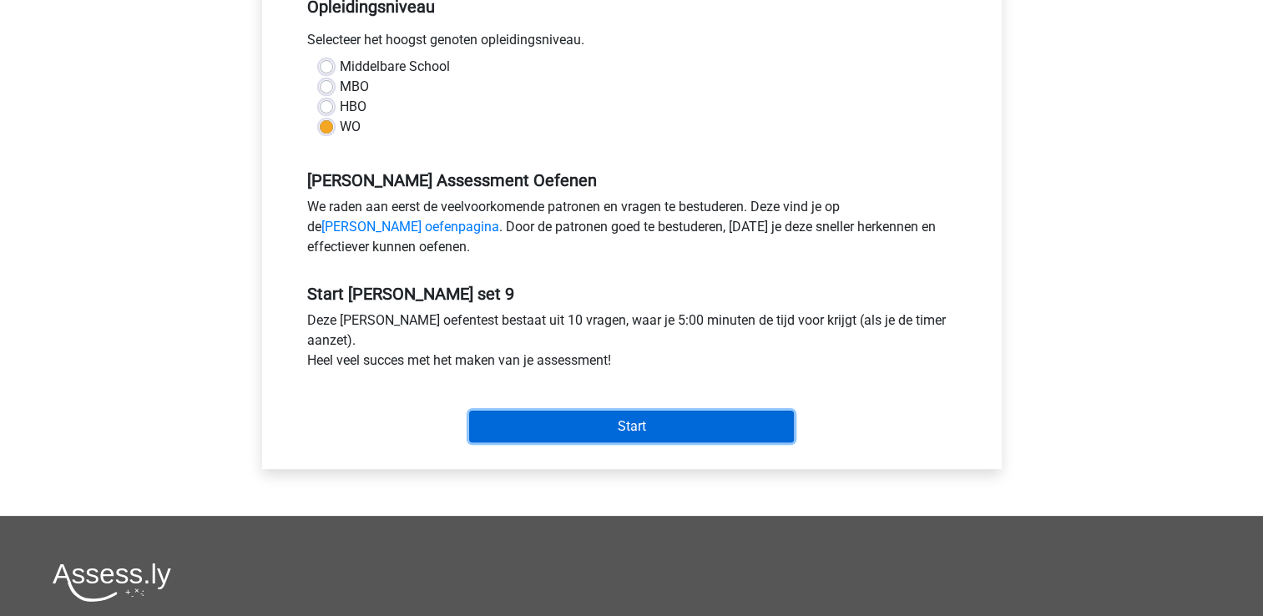
click at [579, 435] on input "Start" at bounding box center [631, 427] width 325 height 32
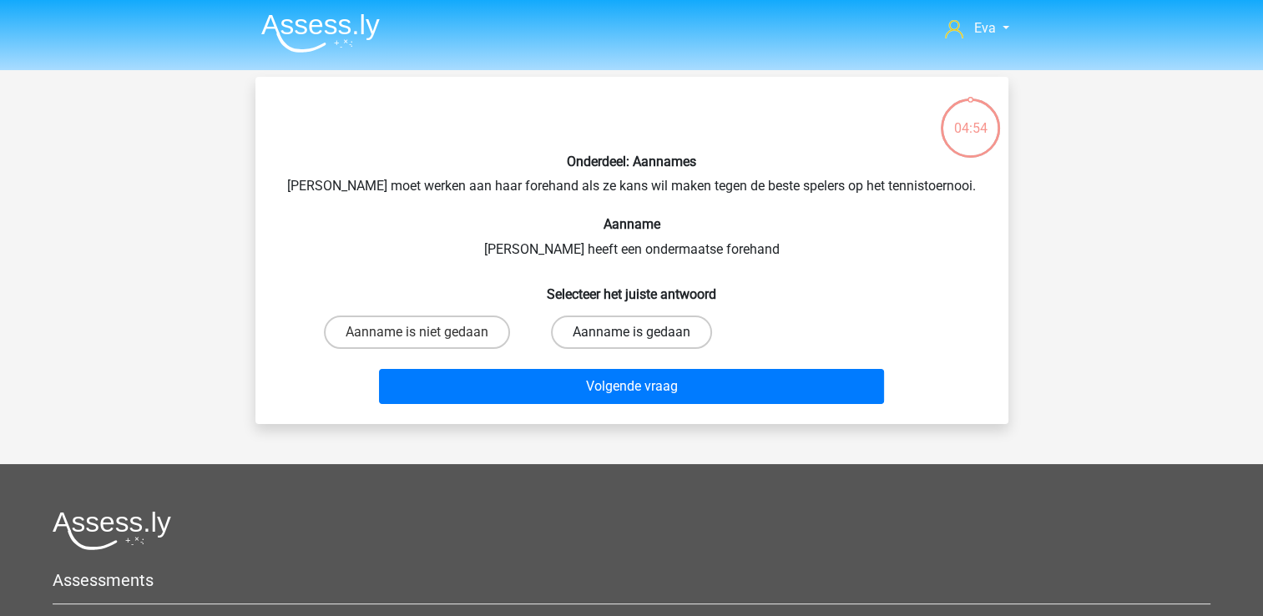
click at [621, 336] on label "Aanname is gedaan" at bounding box center [631, 332] width 161 height 33
click at [631, 336] on input "Aanname is gedaan" at bounding box center [636, 337] width 11 height 11
radio input "true"
click at [395, 338] on label "Aanname is niet gedaan" at bounding box center [417, 332] width 186 height 33
click at [417, 338] on input "Aanname is niet gedaan" at bounding box center [422, 337] width 11 height 11
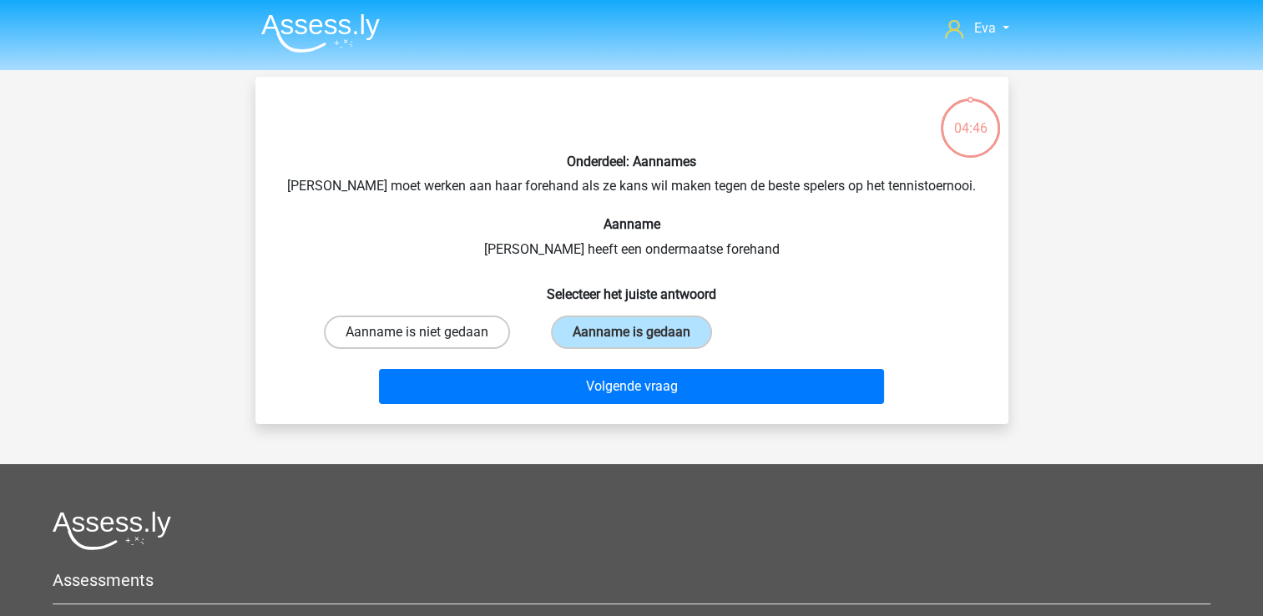
radio input "true"
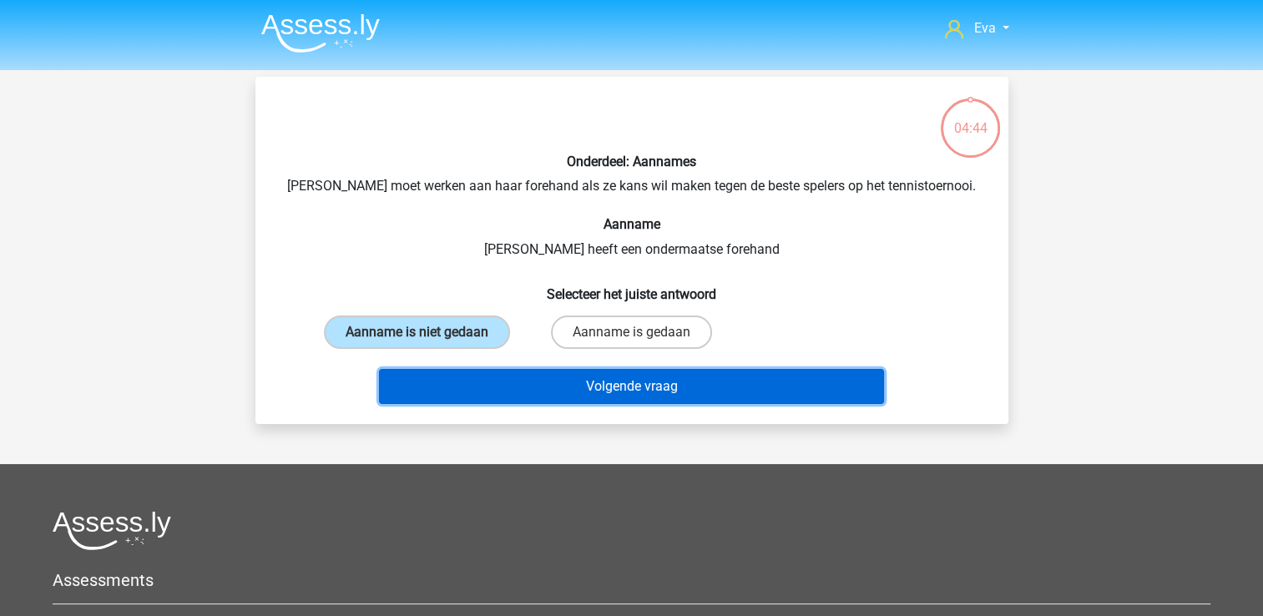
click at [642, 392] on button "Volgende vraag" at bounding box center [631, 386] width 505 height 35
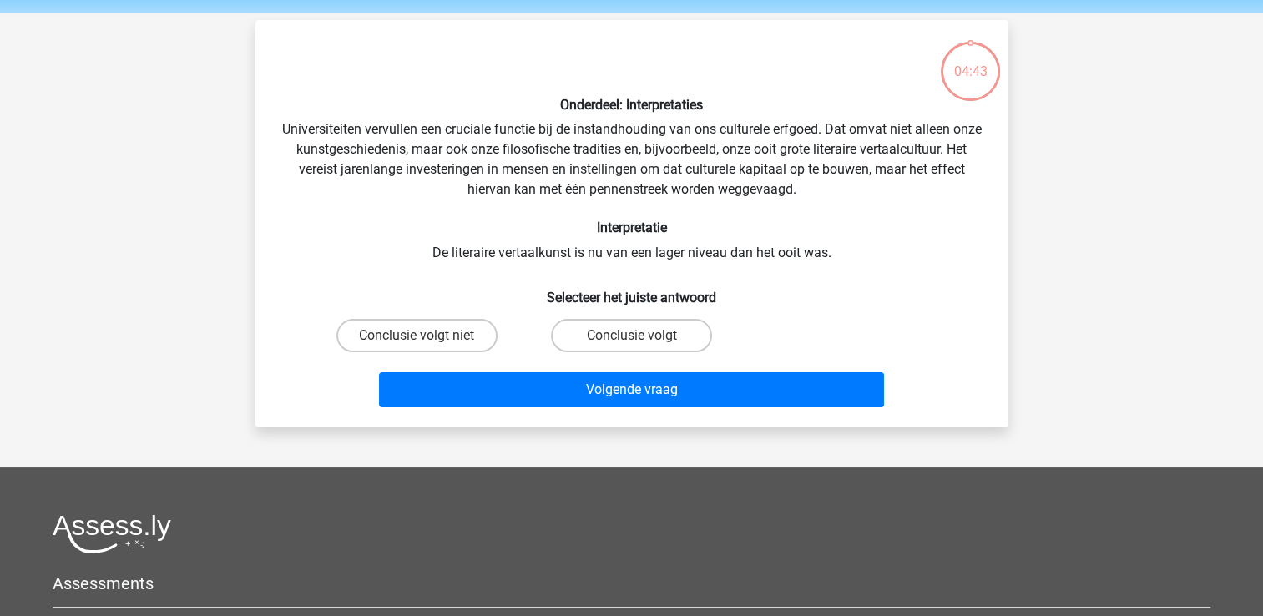
scroll to position [77, 0]
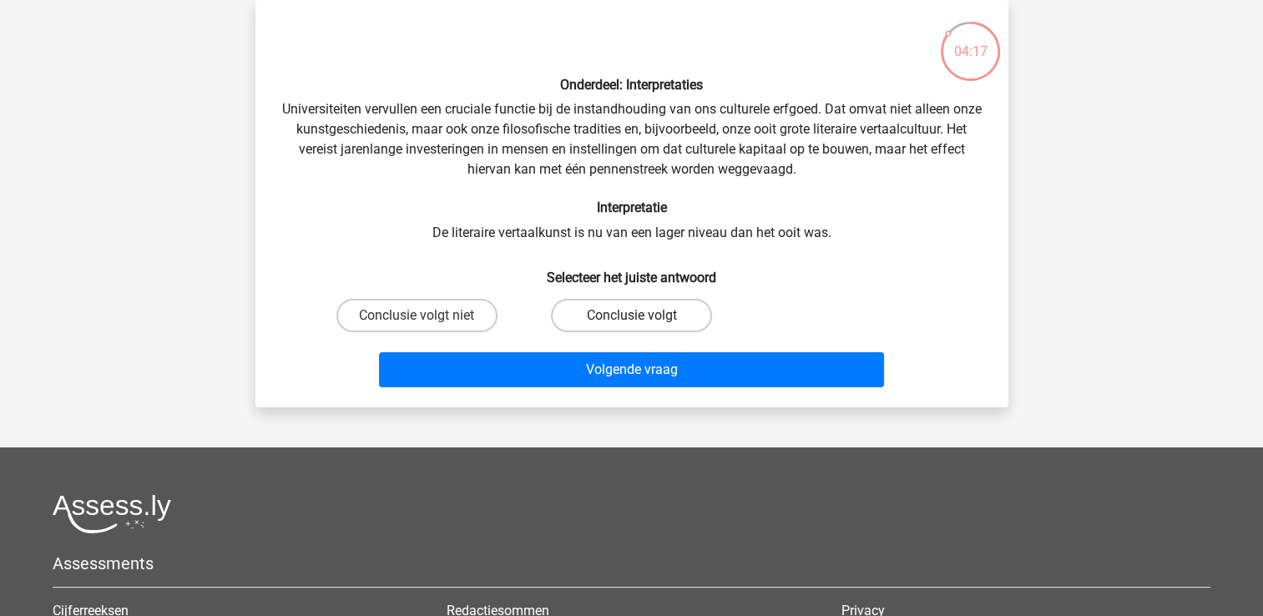
click at [571, 307] on label "Conclusie volgt" at bounding box center [631, 315] width 161 height 33
click at [631, 316] on input "Conclusie volgt" at bounding box center [636, 321] width 11 height 11
radio input "true"
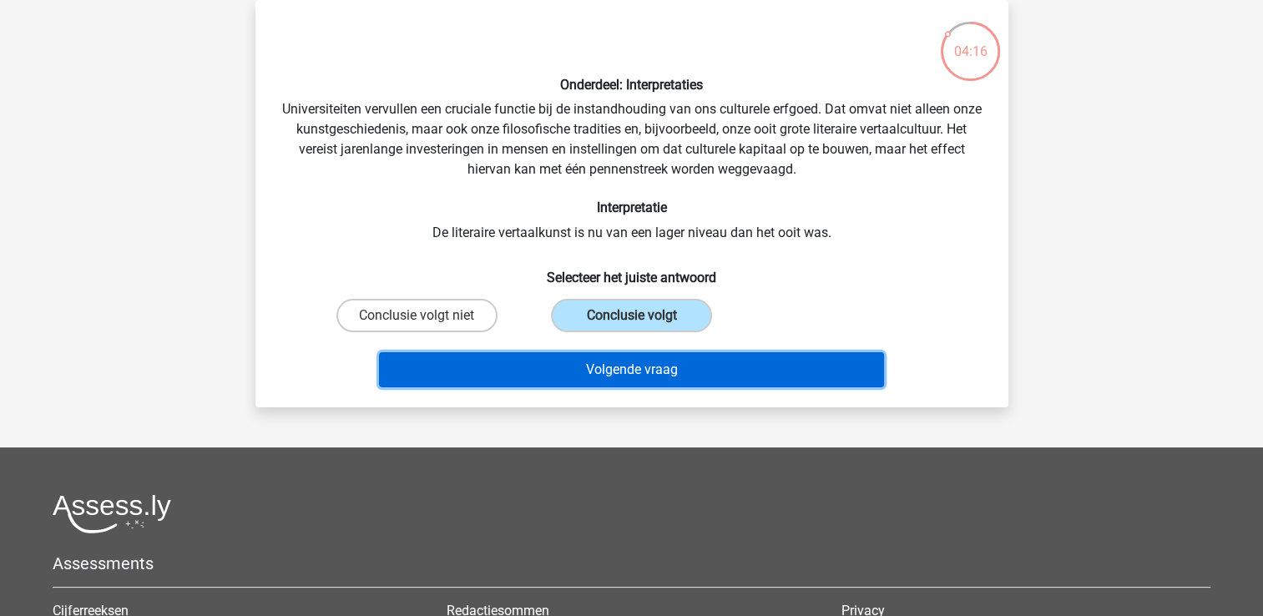
click at [603, 362] on button "Volgende vraag" at bounding box center [631, 369] width 505 height 35
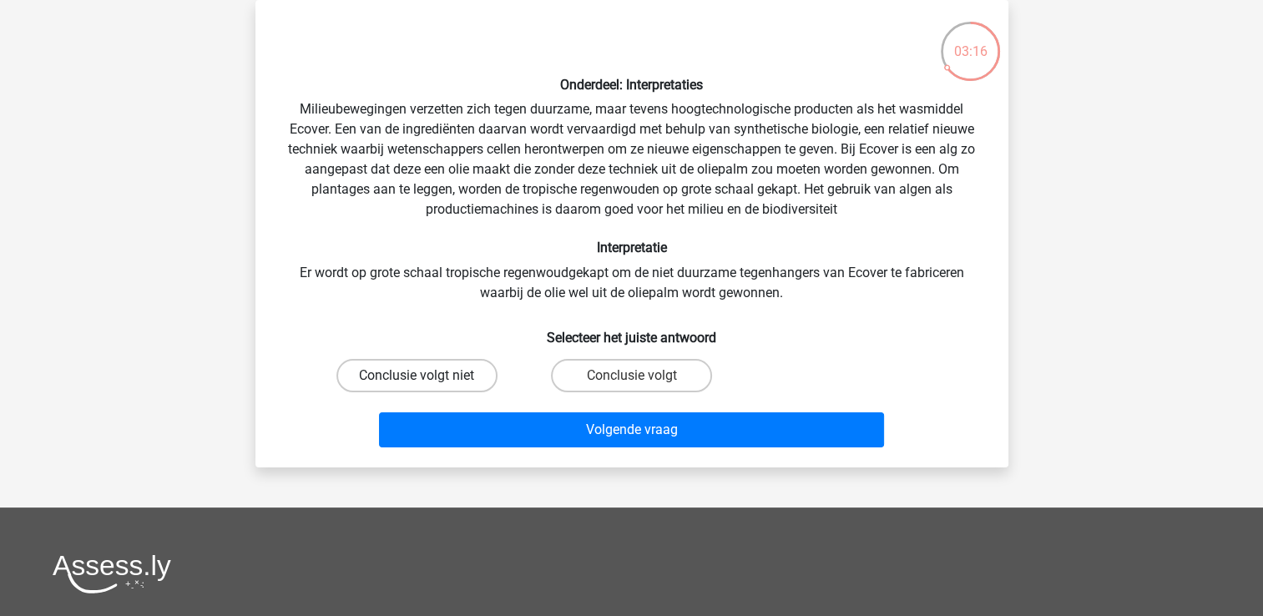
click at [435, 363] on label "Conclusie volgt niet" at bounding box center [416, 375] width 161 height 33
click at [427, 376] on input "Conclusie volgt niet" at bounding box center [422, 381] width 11 height 11
radio input "true"
click at [698, 377] on label "Conclusie volgt" at bounding box center [631, 375] width 161 height 33
click at [642, 377] on input "Conclusie volgt" at bounding box center [636, 381] width 11 height 11
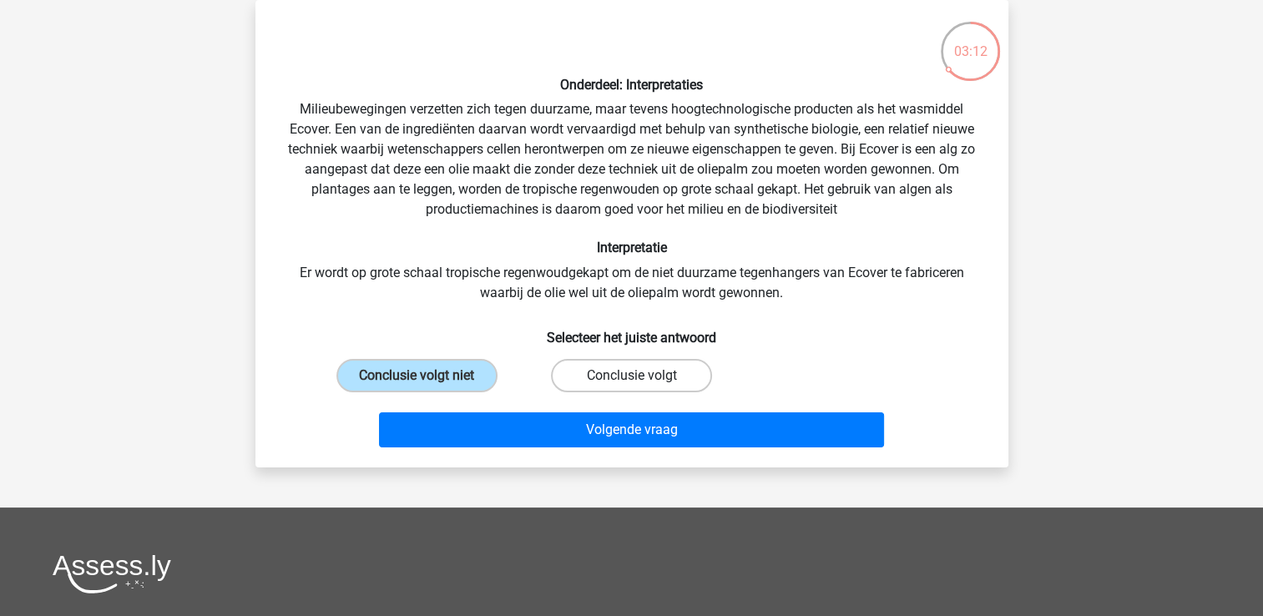
radio input "true"
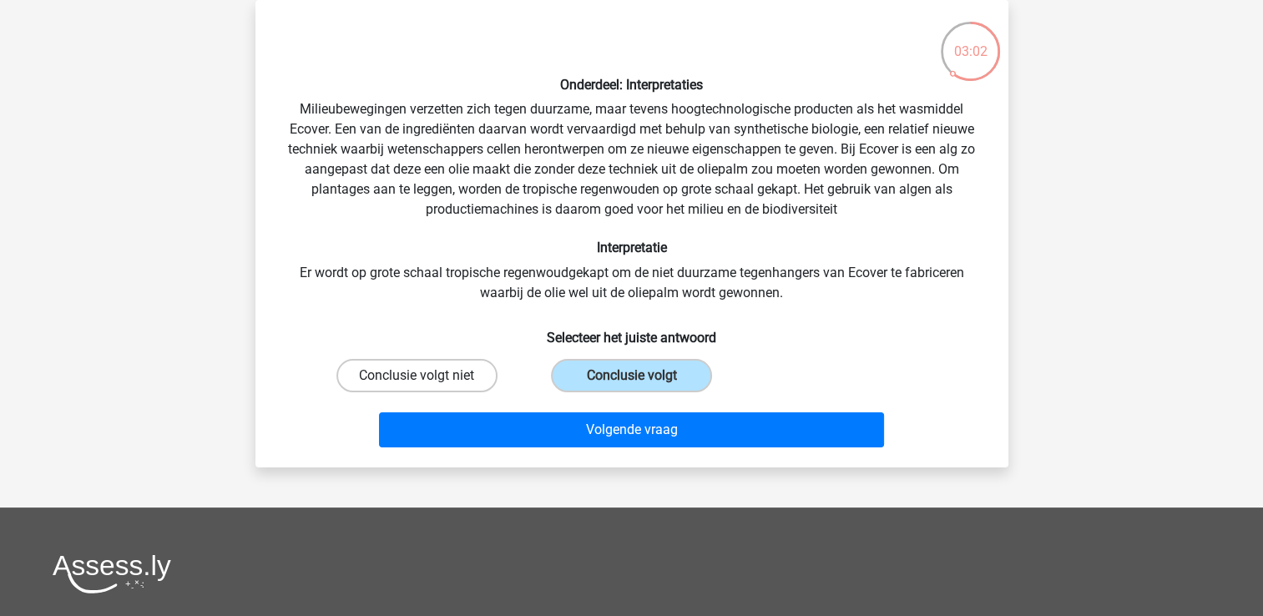
click at [405, 367] on label "Conclusie volgt niet" at bounding box center [416, 375] width 161 height 33
click at [417, 376] on input "Conclusie volgt niet" at bounding box center [422, 381] width 11 height 11
radio input "true"
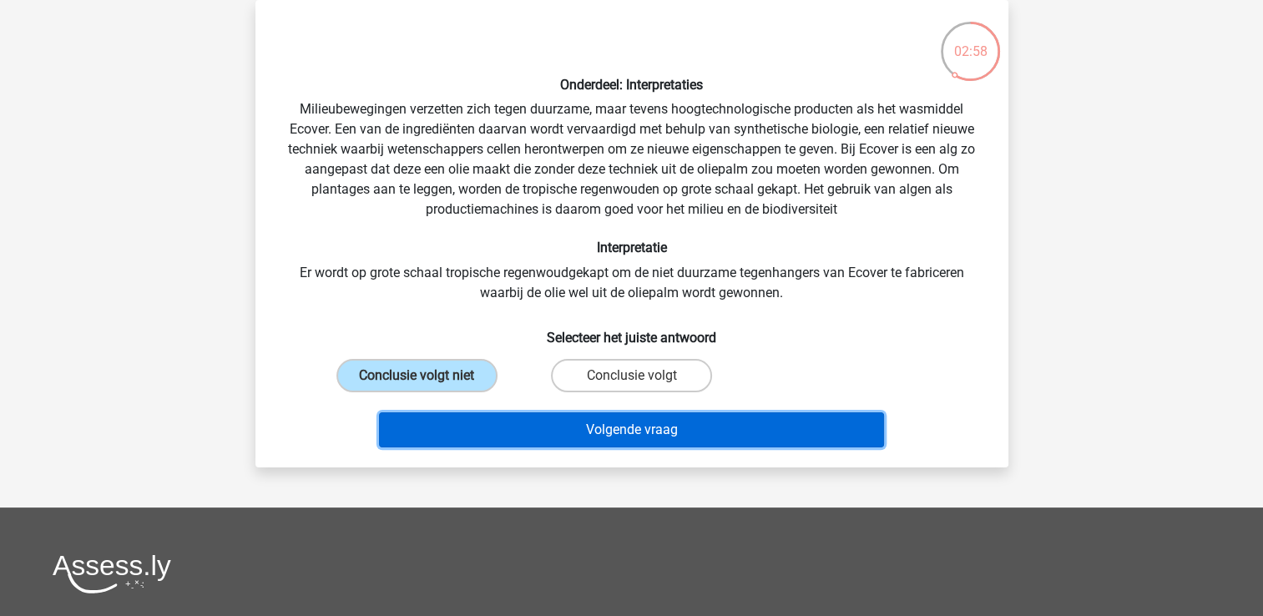
click at [732, 426] on button "Volgende vraag" at bounding box center [631, 429] width 505 height 35
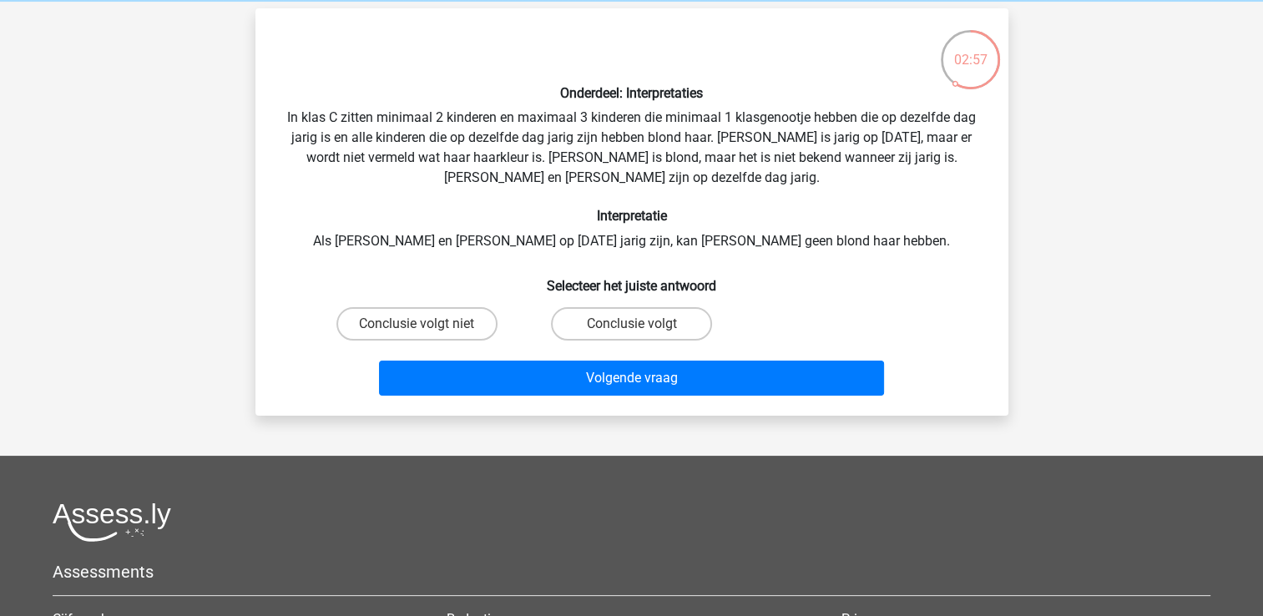
scroll to position [68, 0]
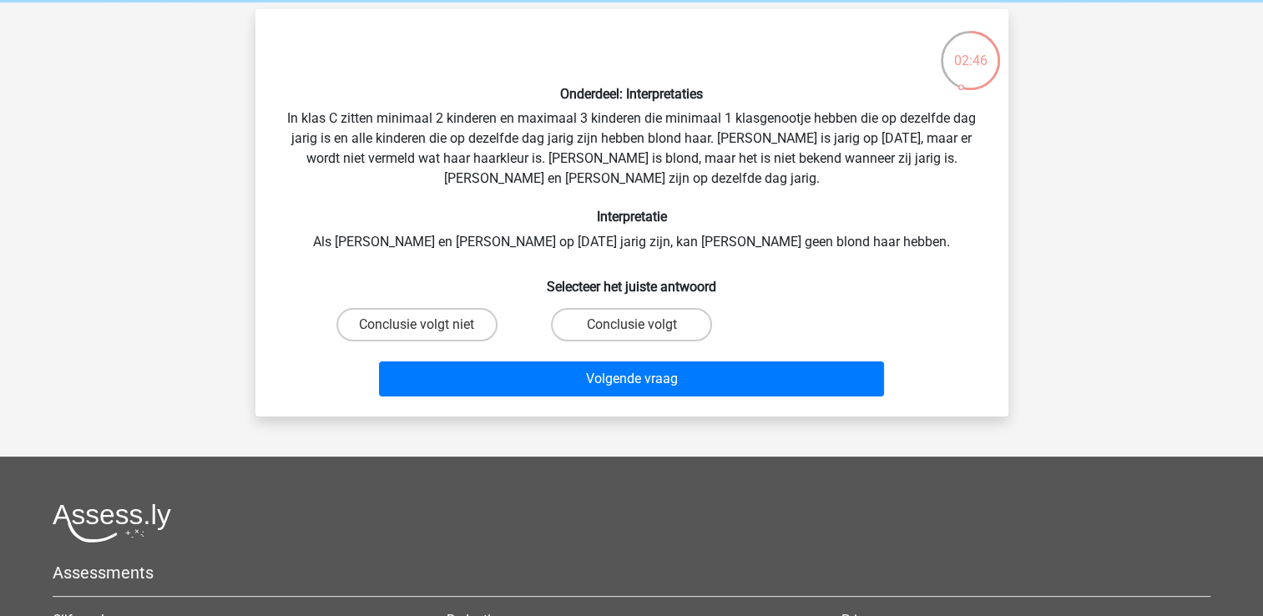
click at [651, 239] on div "Onderdeel: Interpretaties In klas C zitten minimaal 2 kinderen en maximaal 3 ki…" at bounding box center [632, 213] width 740 height 381
click at [453, 316] on label "Conclusie volgt niet" at bounding box center [416, 324] width 161 height 33
click at [427, 325] on input "Conclusie volgt niet" at bounding box center [422, 330] width 11 height 11
radio input "true"
click at [497, 397] on div "Volgende vraag" at bounding box center [632, 383] width 645 height 42
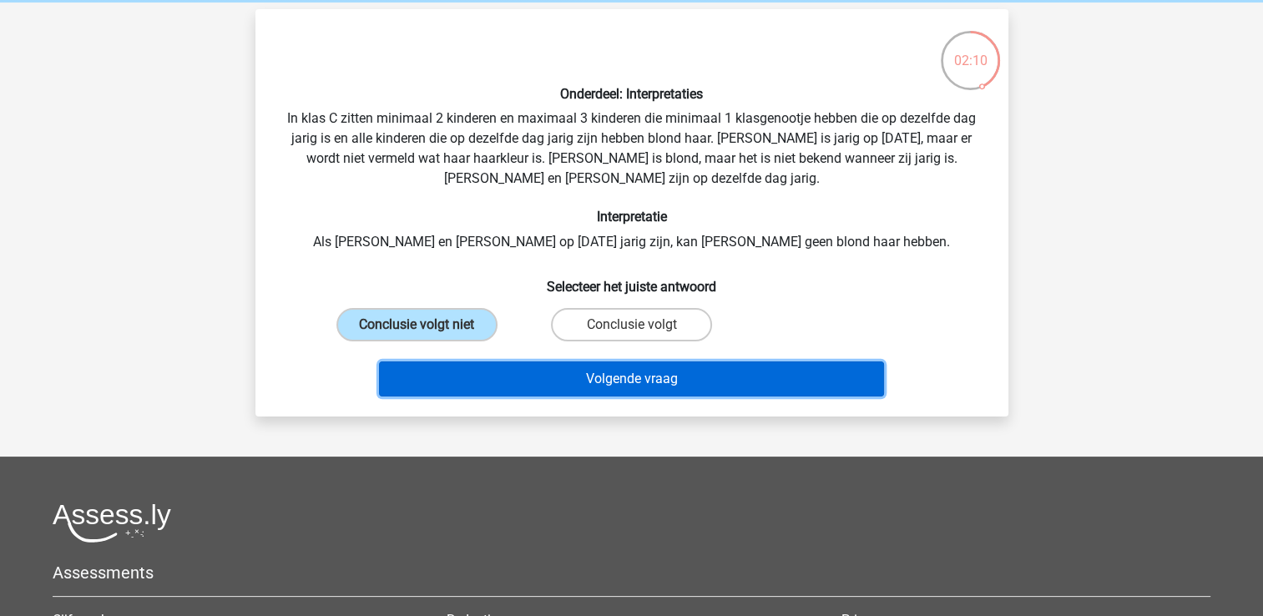
click at [490, 384] on button "Volgende vraag" at bounding box center [631, 379] width 505 height 35
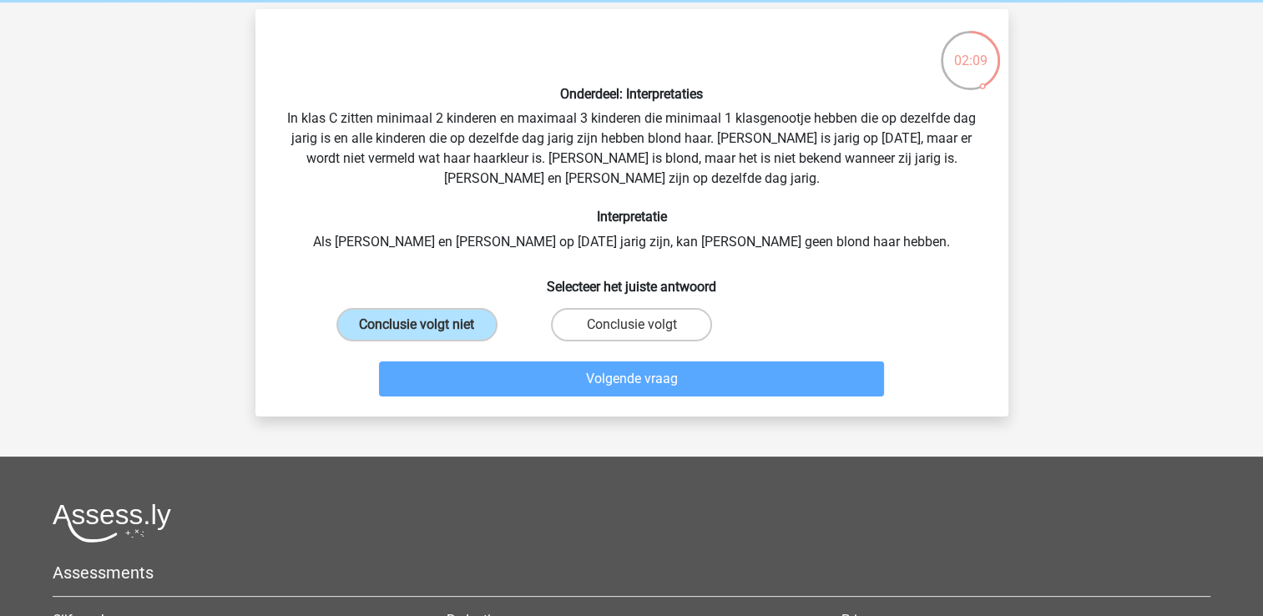
scroll to position [77, 0]
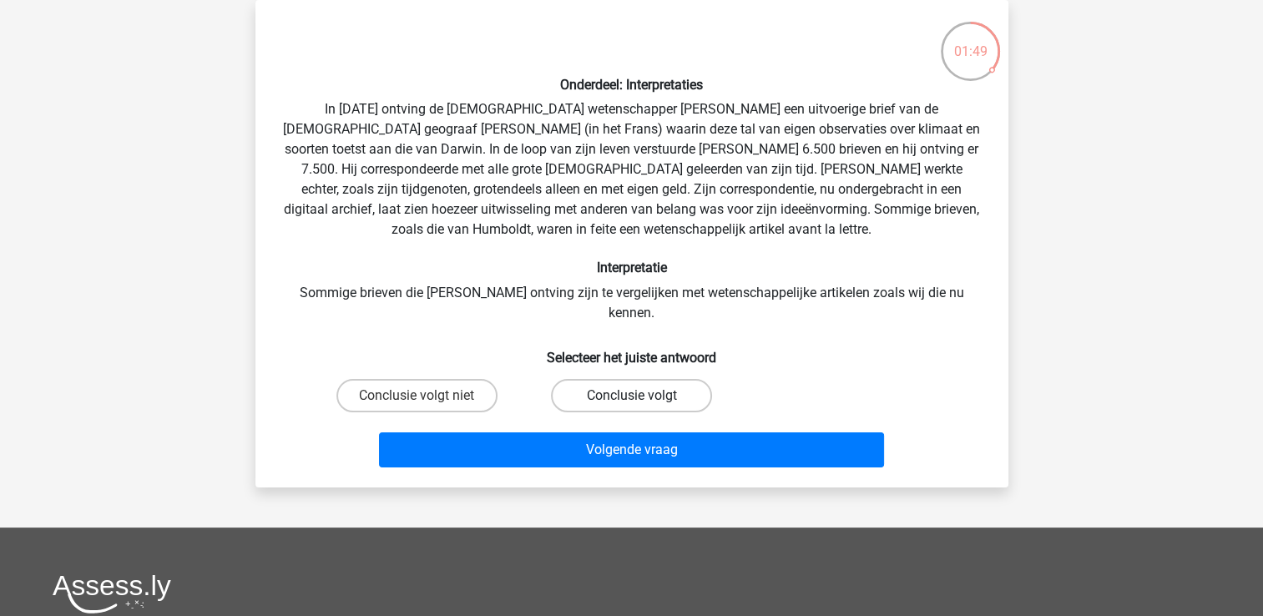
click at [594, 379] on label "Conclusie volgt" at bounding box center [631, 395] width 161 height 33
click at [631, 396] on input "Conclusie volgt" at bounding box center [636, 401] width 11 height 11
radio input "true"
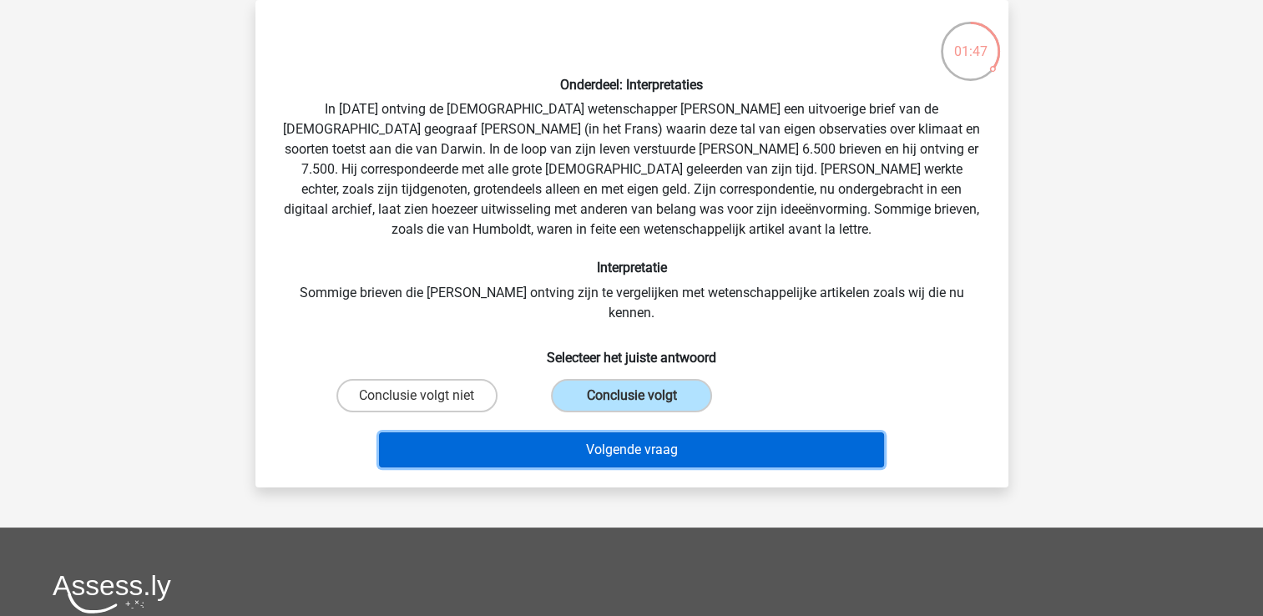
click at [588, 432] on button "Volgende vraag" at bounding box center [631, 449] width 505 height 35
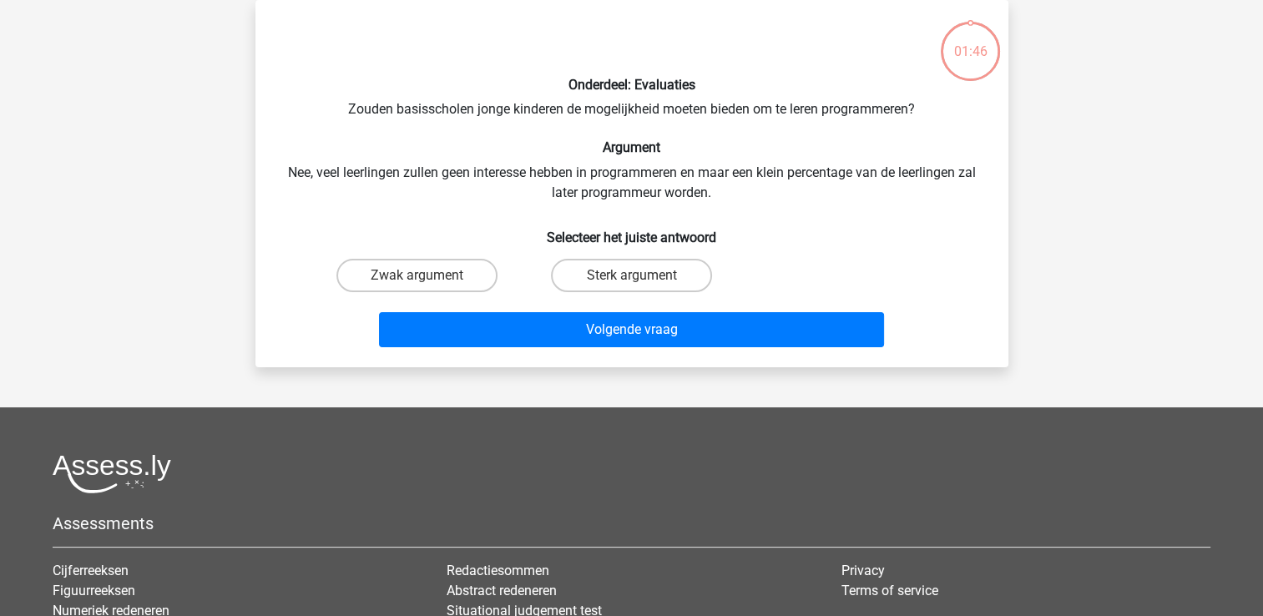
scroll to position [64, 0]
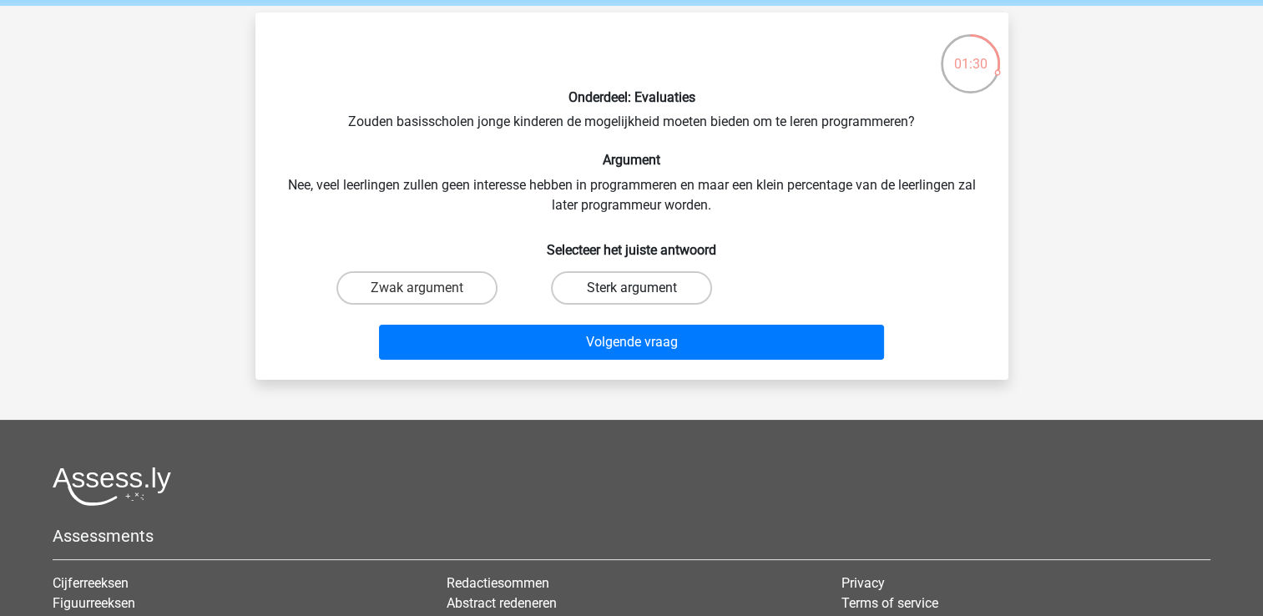
click at [641, 277] on label "Sterk argument" at bounding box center [631, 287] width 161 height 33
click at [641, 288] on input "Sterk argument" at bounding box center [636, 293] width 11 height 11
radio input "true"
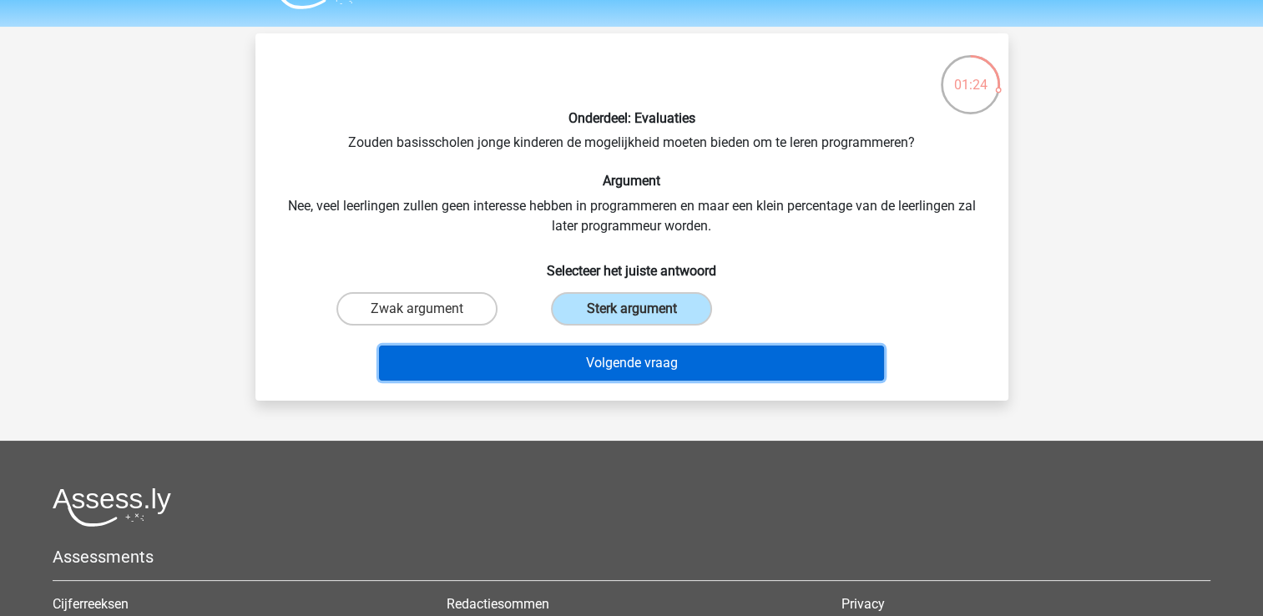
click at [765, 366] on button "Volgende vraag" at bounding box center [631, 363] width 505 height 35
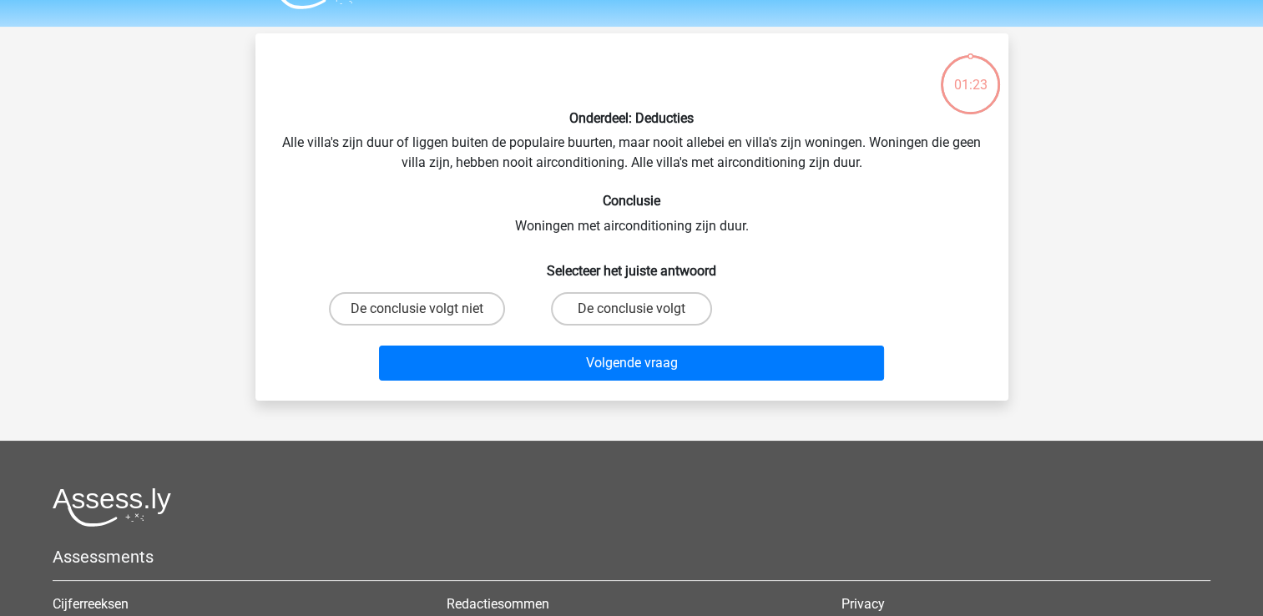
scroll to position [77, 0]
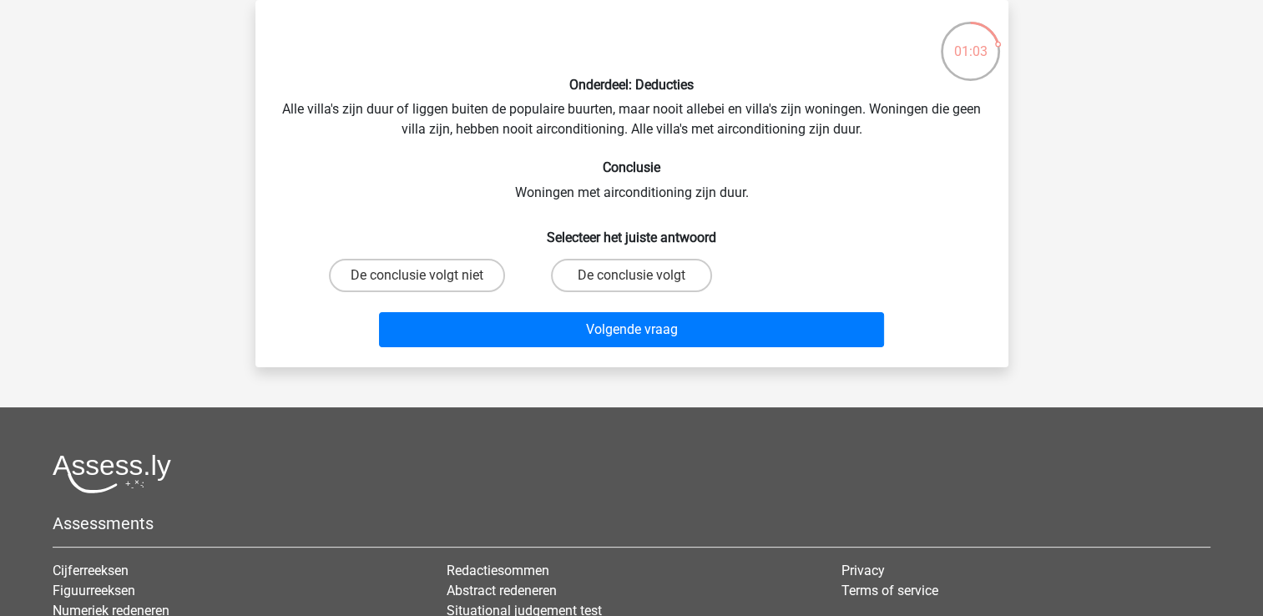
click at [722, 136] on div "Onderdeel: Deducties Alle villa's zijn duur of liggen buiten de populaire buurt…" at bounding box center [632, 183] width 740 height 341
click at [462, 283] on label "De conclusie volgt niet" at bounding box center [417, 275] width 176 height 33
click at [427, 283] on input "De conclusie volgt niet" at bounding box center [422, 281] width 11 height 11
radio input "true"
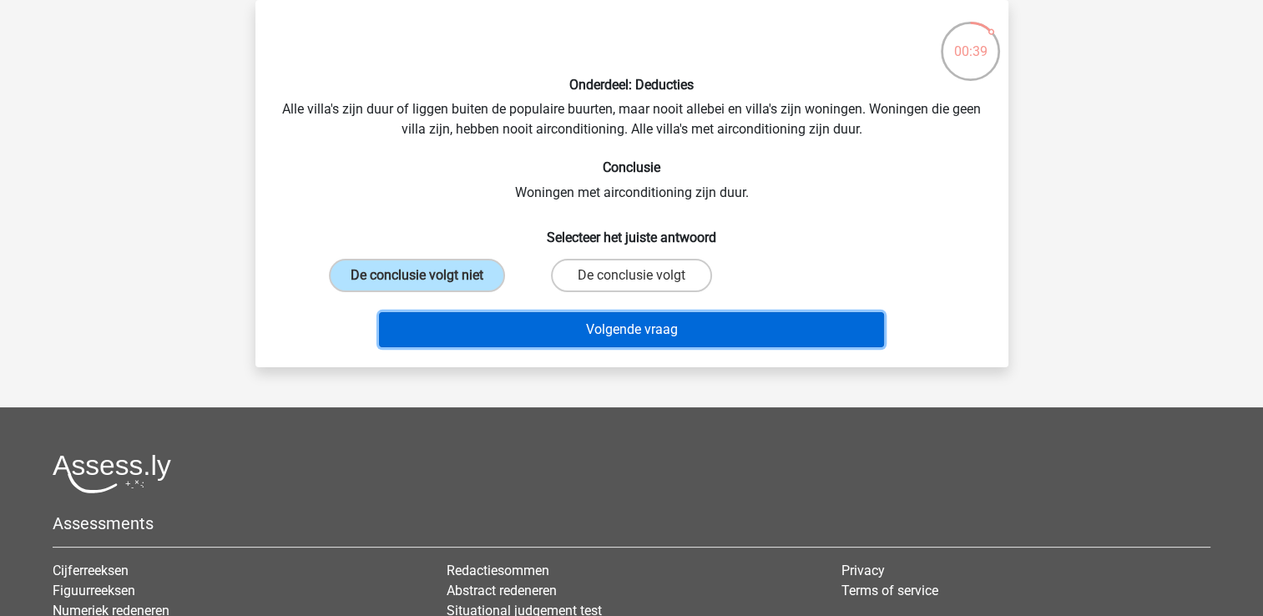
click at [613, 341] on button "Volgende vraag" at bounding box center [631, 329] width 505 height 35
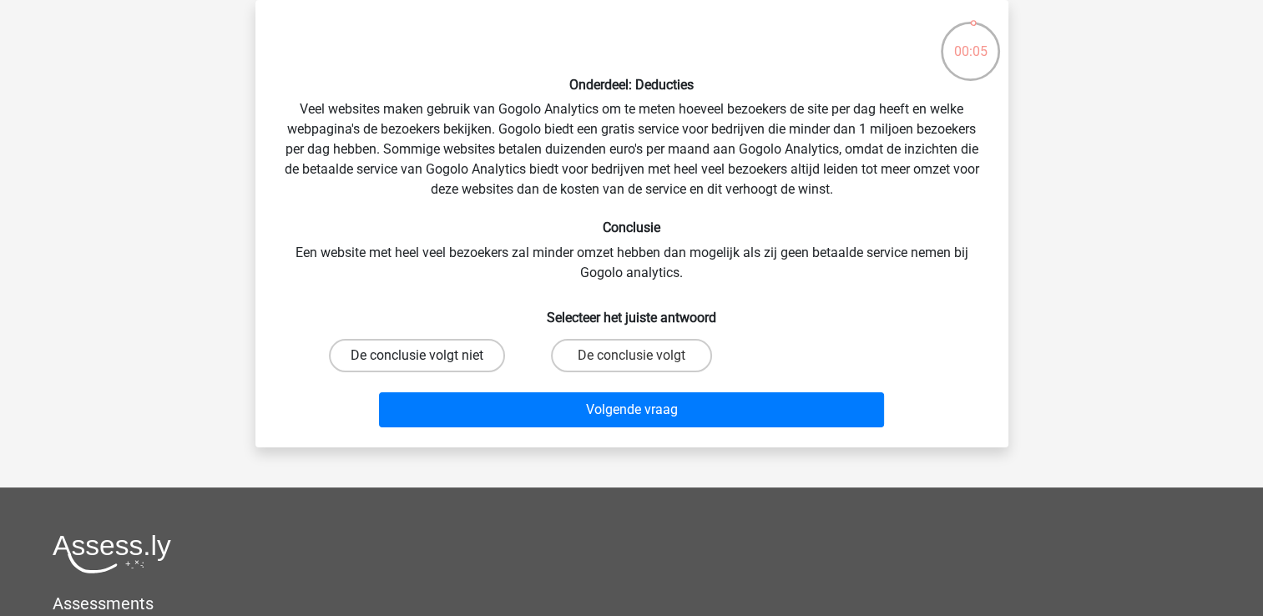
click at [473, 370] on label "De conclusie volgt niet" at bounding box center [417, 355] width 176 height 33
click at [427, 367] on input "De conclusie volgt niet" at bounding box center [422, 361] width 11 height 11
radio input "true"
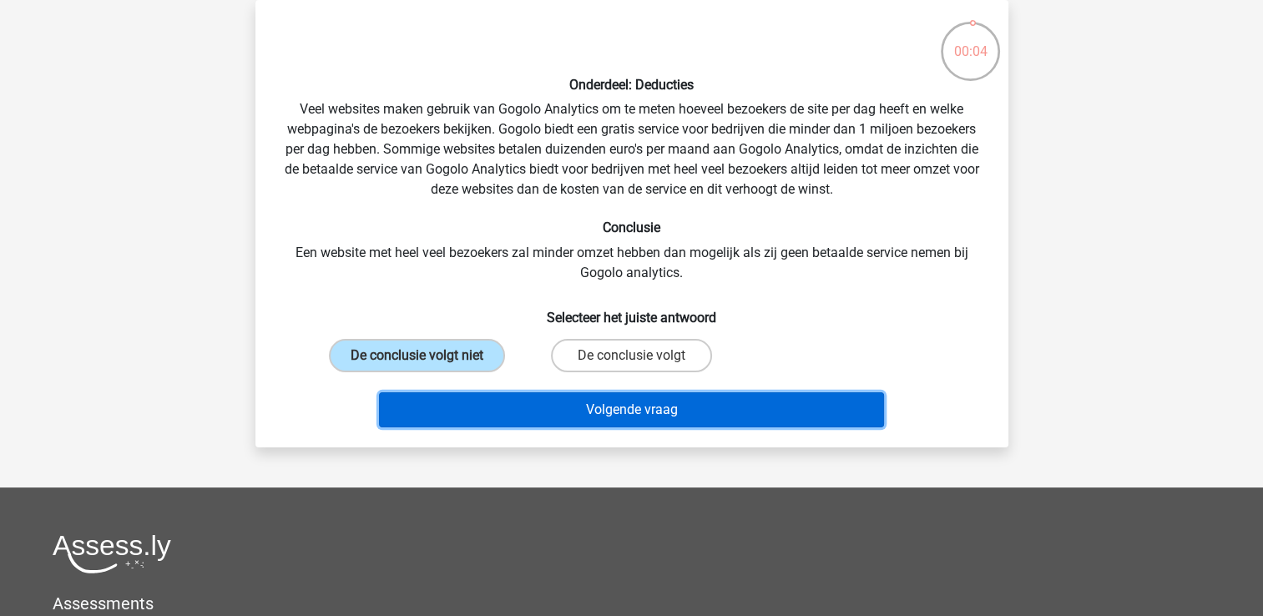
click at [486, 393] on button "Volgende vraag" at bounding box center [631, 409] width 505 height 35
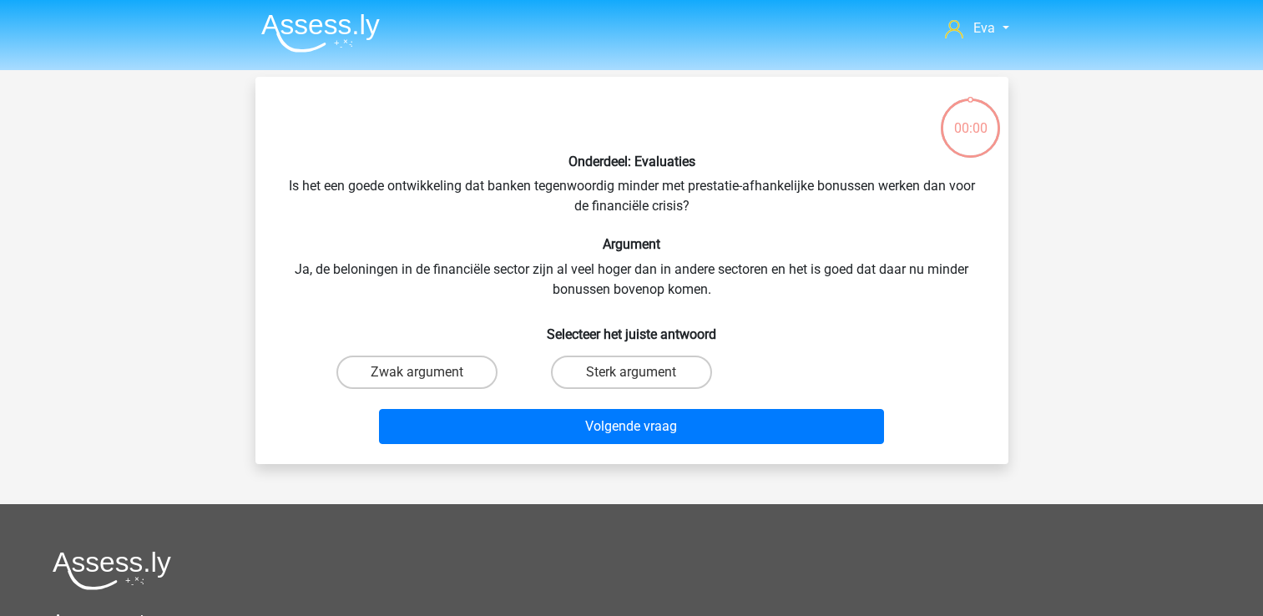
scroll to position [77, 0]
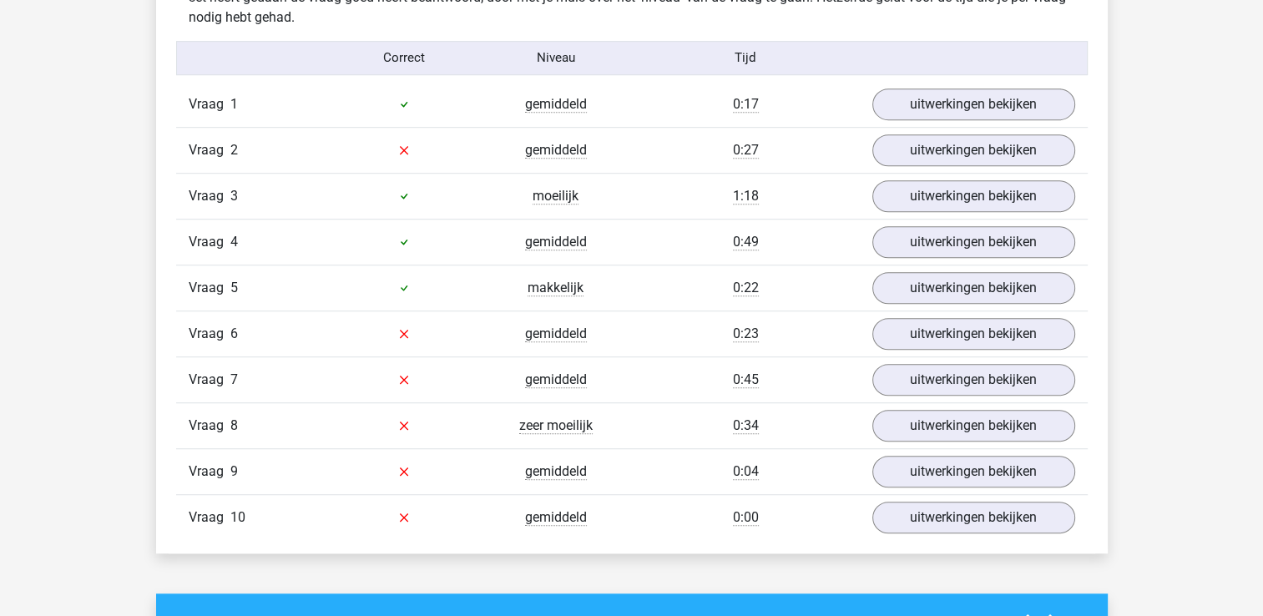
scroll to position [1069, 0]
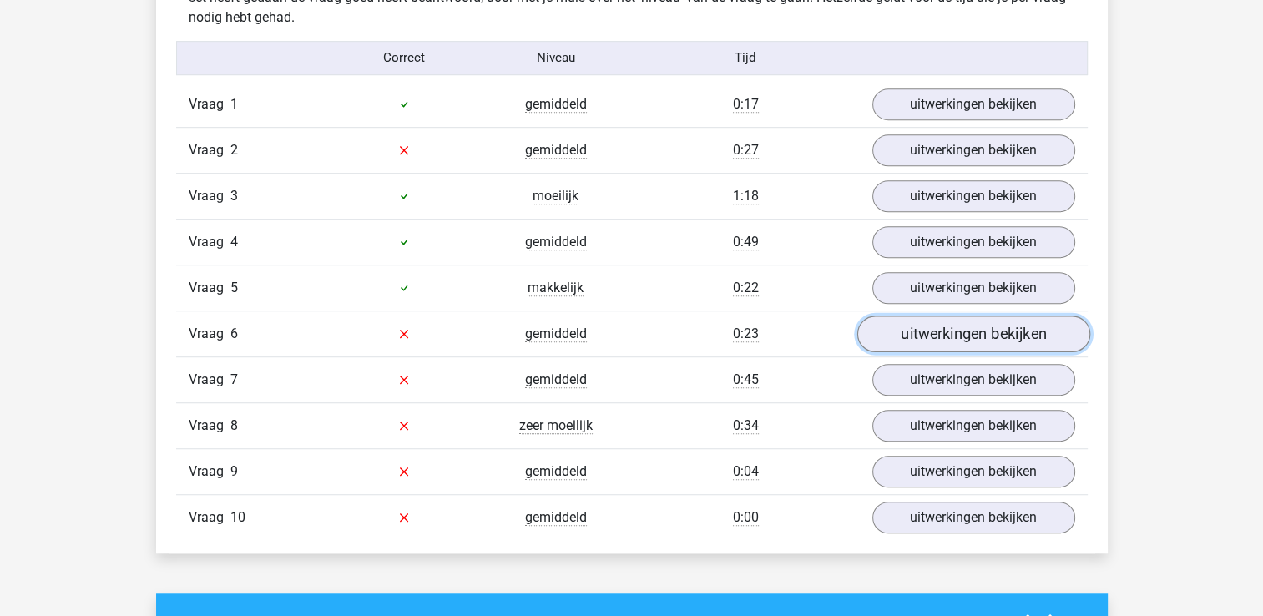
click at [910, 326] on link "uitwerkingen bekijken" at bounding box center [973, 334] width 233 height 37
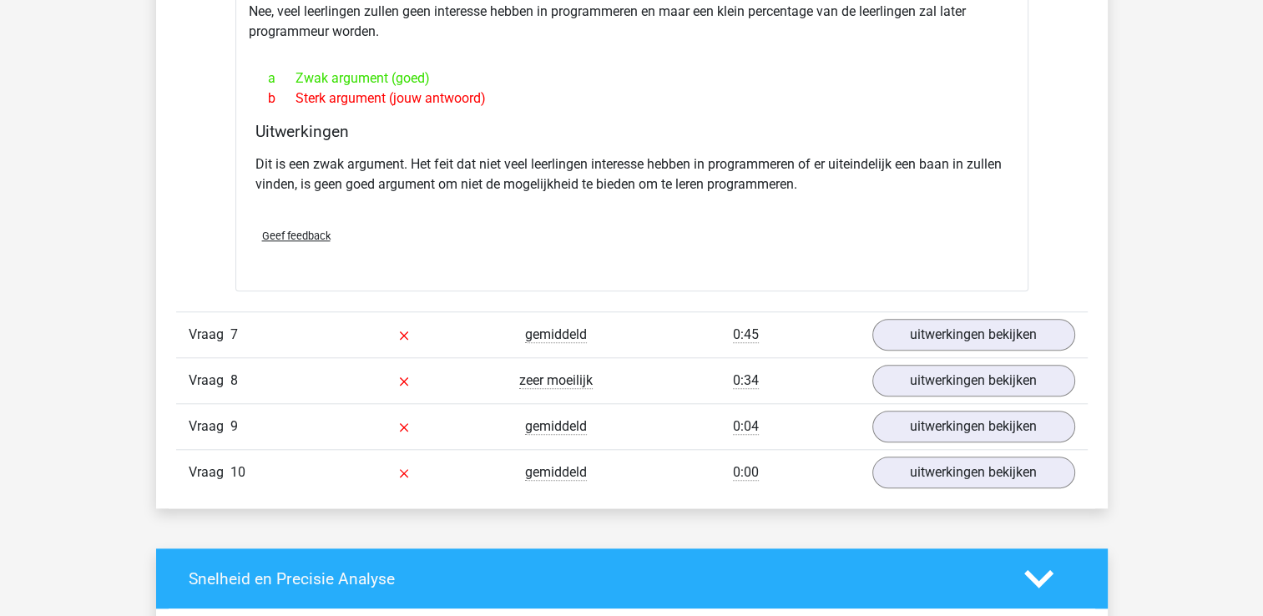
scroll to position [1613, 0]
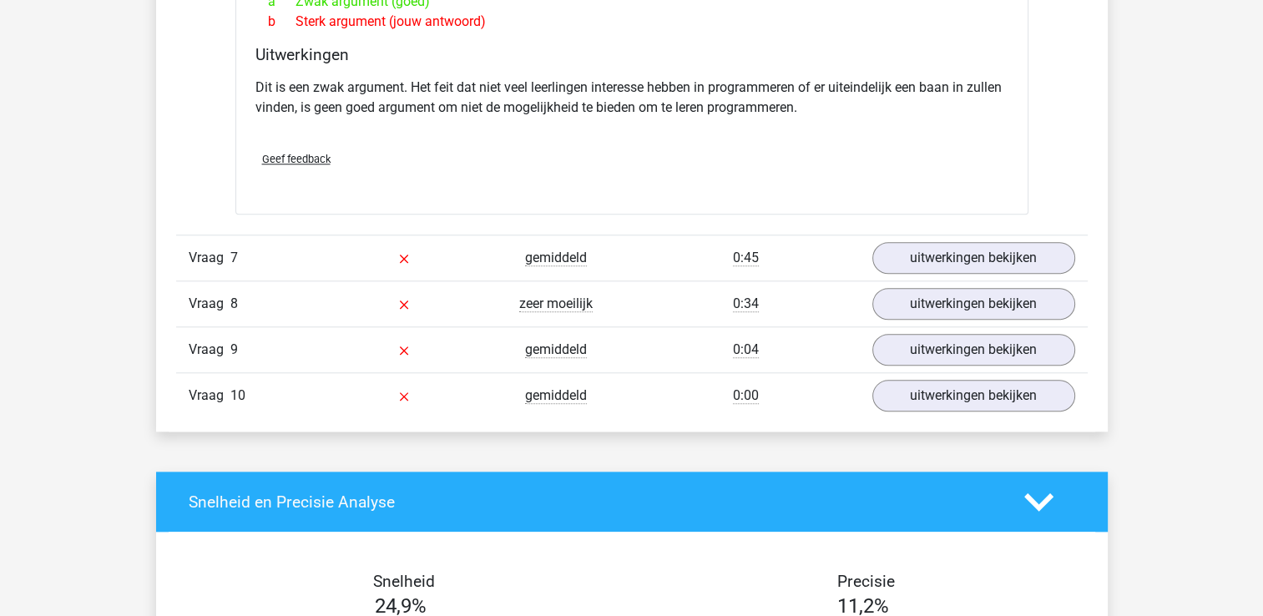
click at [907, 235] on div "Vraag 7 gemiddeld 0:45 uitwerkingen bekijken" at bounding box center [632, 258] width 912 height 46
click at [908, 245] on link "uitwerkingen bekijken" at bounding box center [973, 258] width 233 height 37
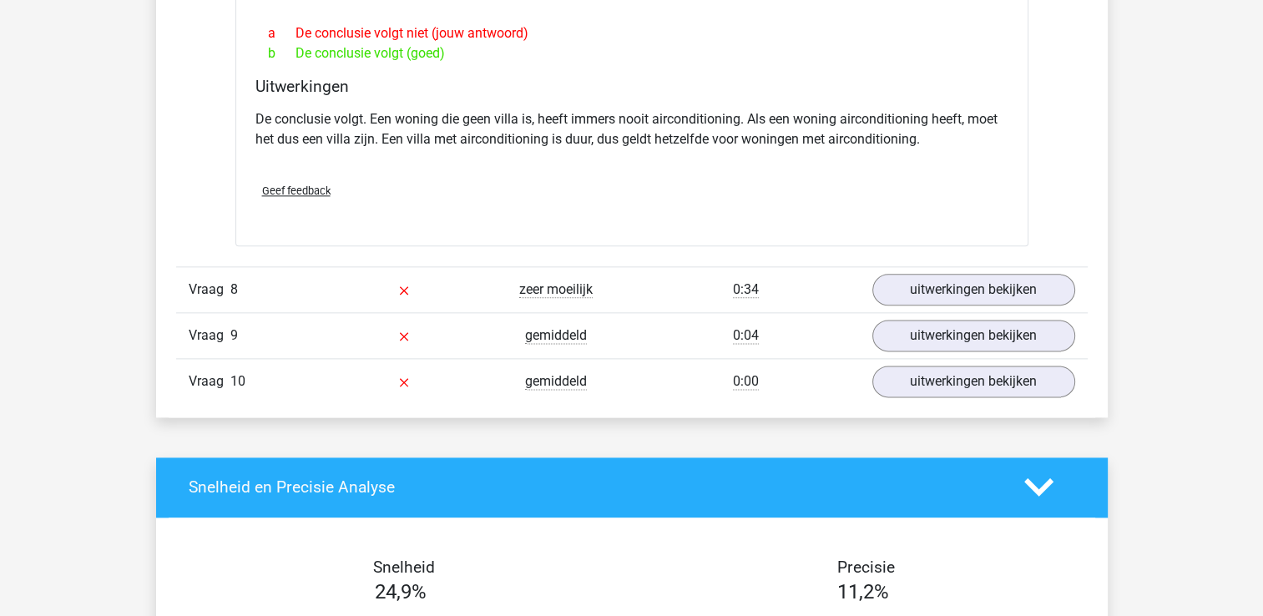
scroll to position [2059, 0]
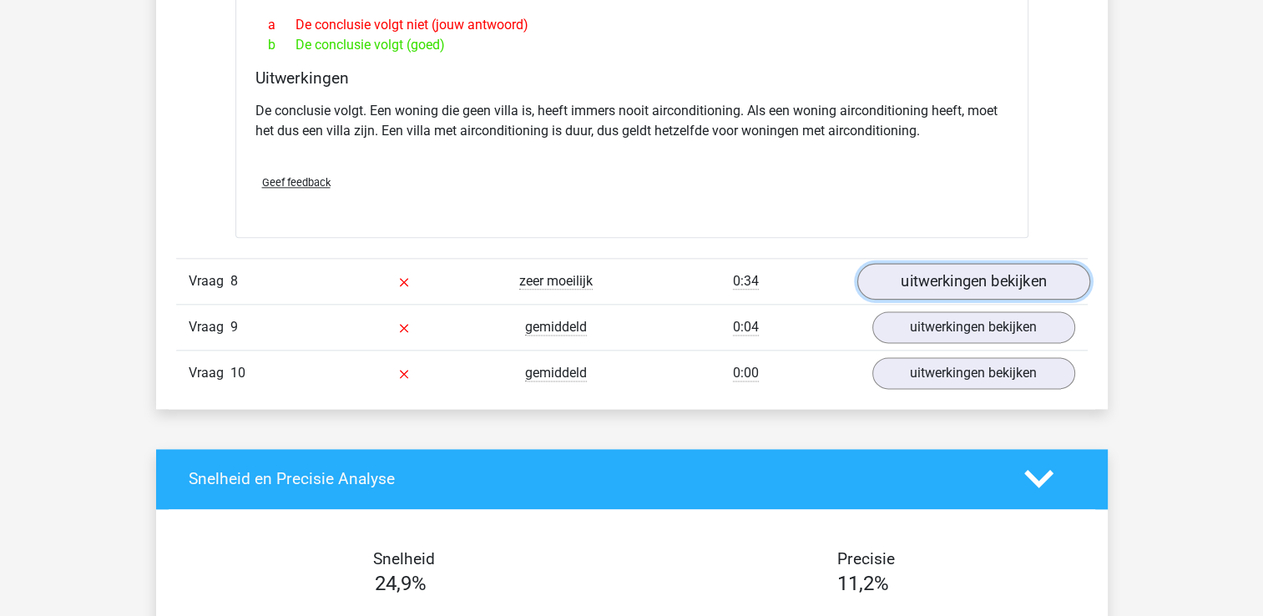
click at [938, 289] on link "uitwerkingen bekijken" at bounding box center [973, 281] width 233 height 37
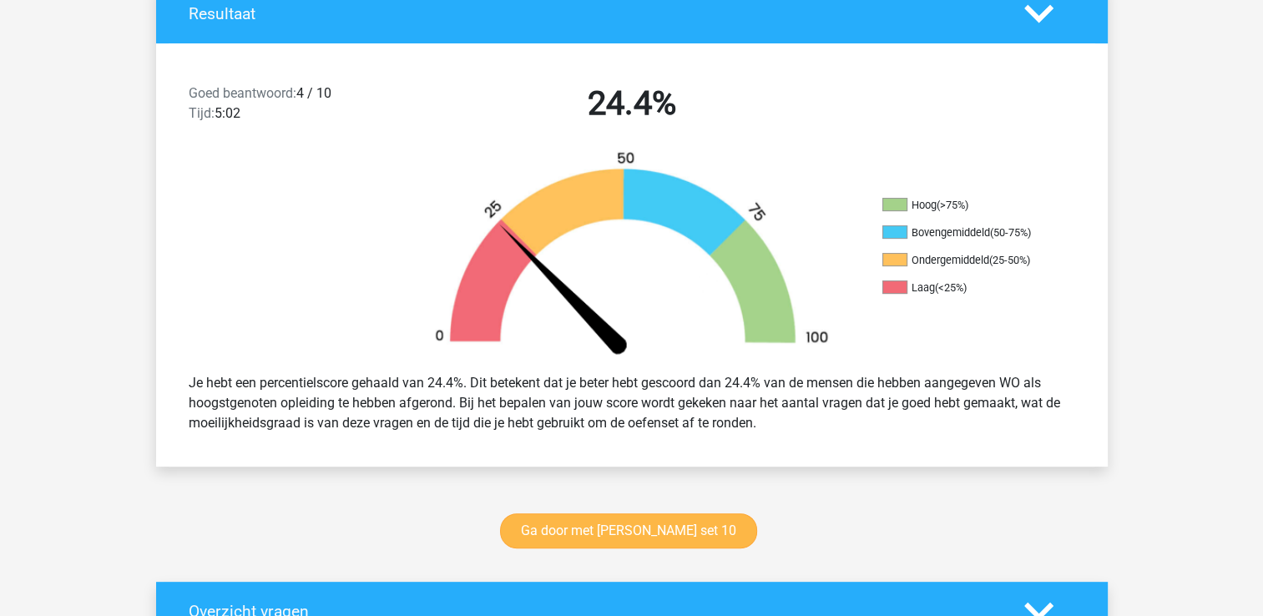
scroll to position [399, 0]
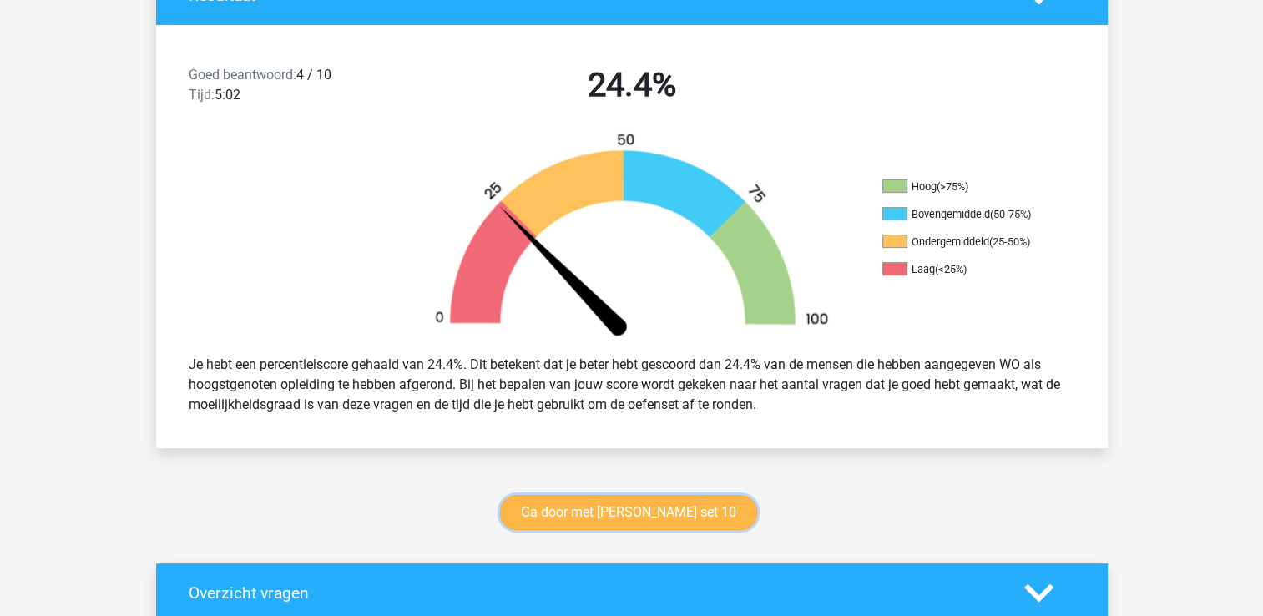
click at [657, 506] on link "Ga door met watson glaser set 10" at bounding box center [628, 512] width 257 height 35
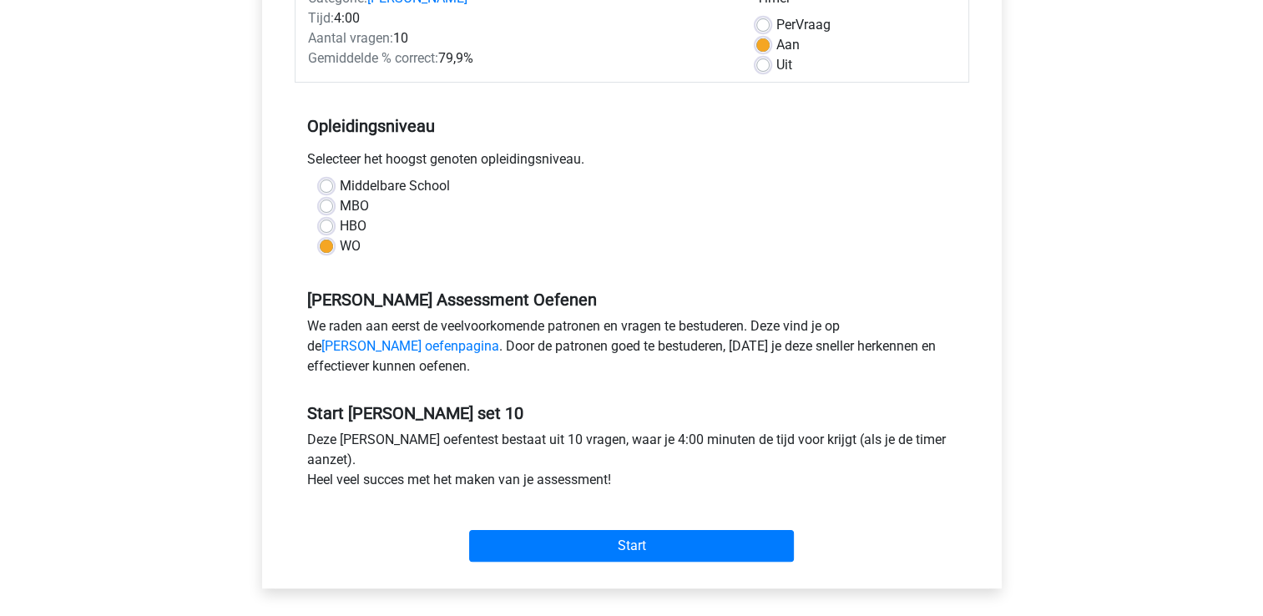
scroll to position [245, 0]
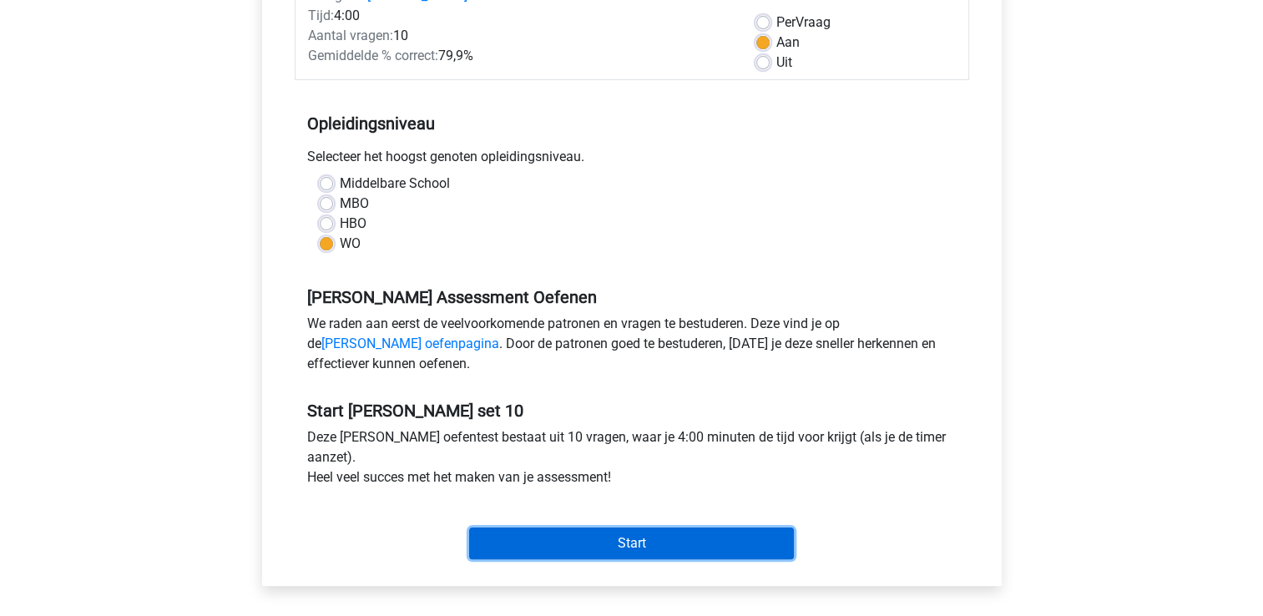
click at [757, 528] on input "Start" at bounding box center [631, 544] width 325 height 32
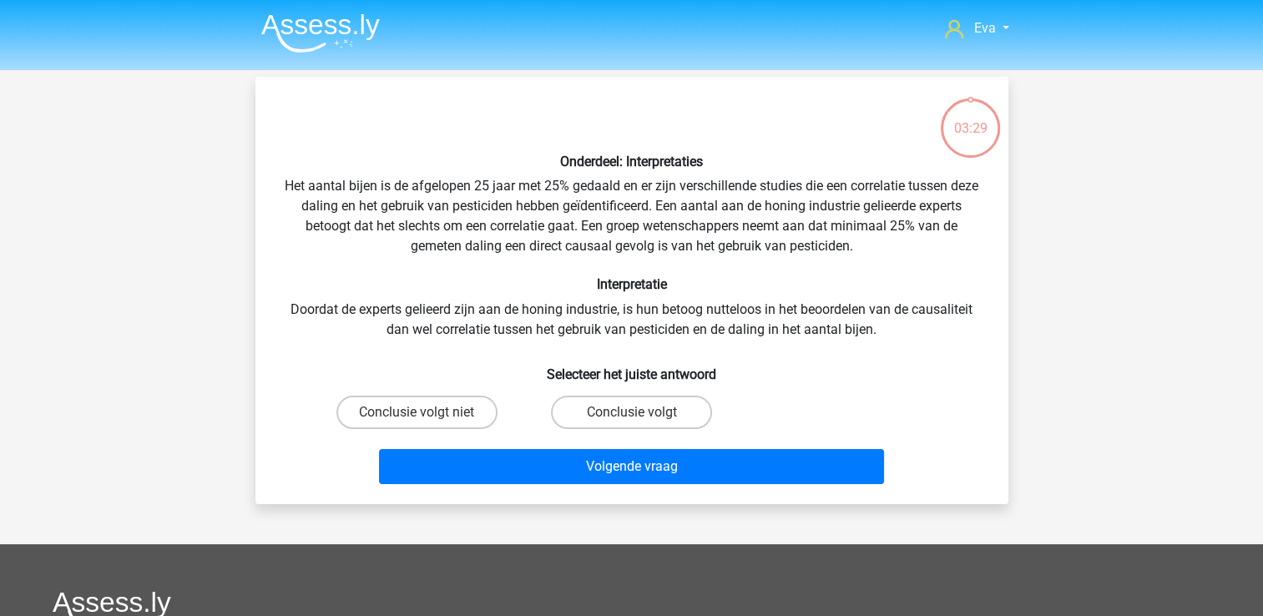
click at [414, 431] on div "Conclusie volgt niet" at bounding box center [417, 412] width 215 height 47
click at [408, 417] on label "Conclusie volgt niet" at bounding box center [416, 412] width 161 height 33
click at [417, 417] on input "Conclusie volgt niet" at bounding box center [422, 417] width 11 height 11
radio input "true"
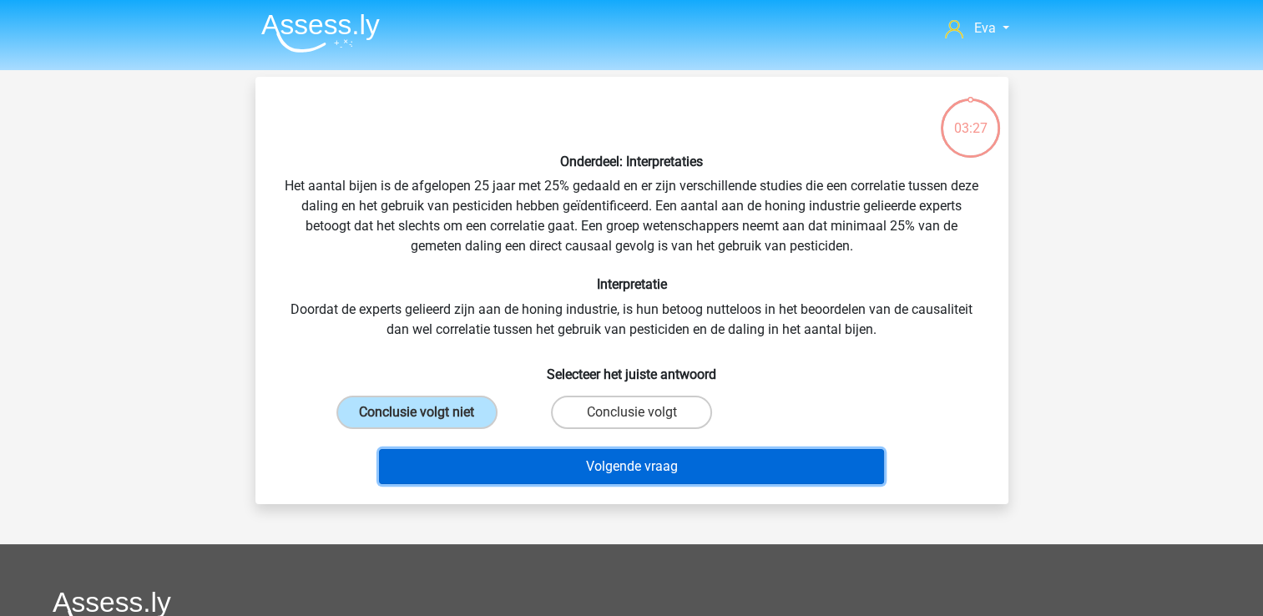
click at [456, 456] on button "Volgende vraag" at bounding box center [631, 466] width 505 height 35
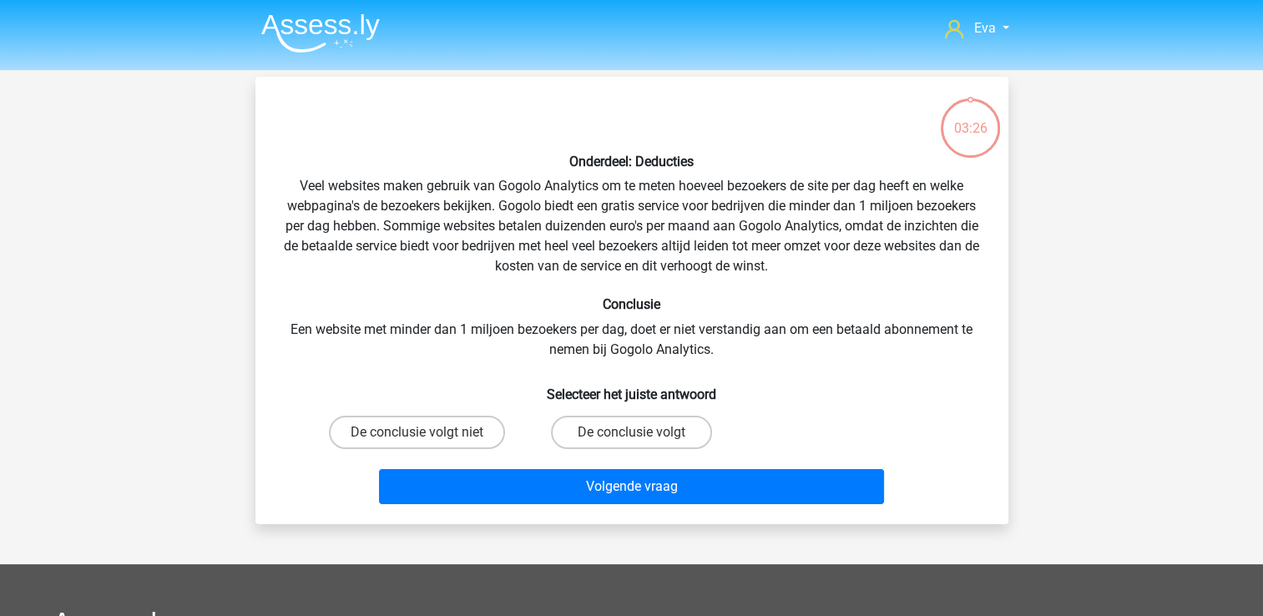
scroll to position [77, 0]
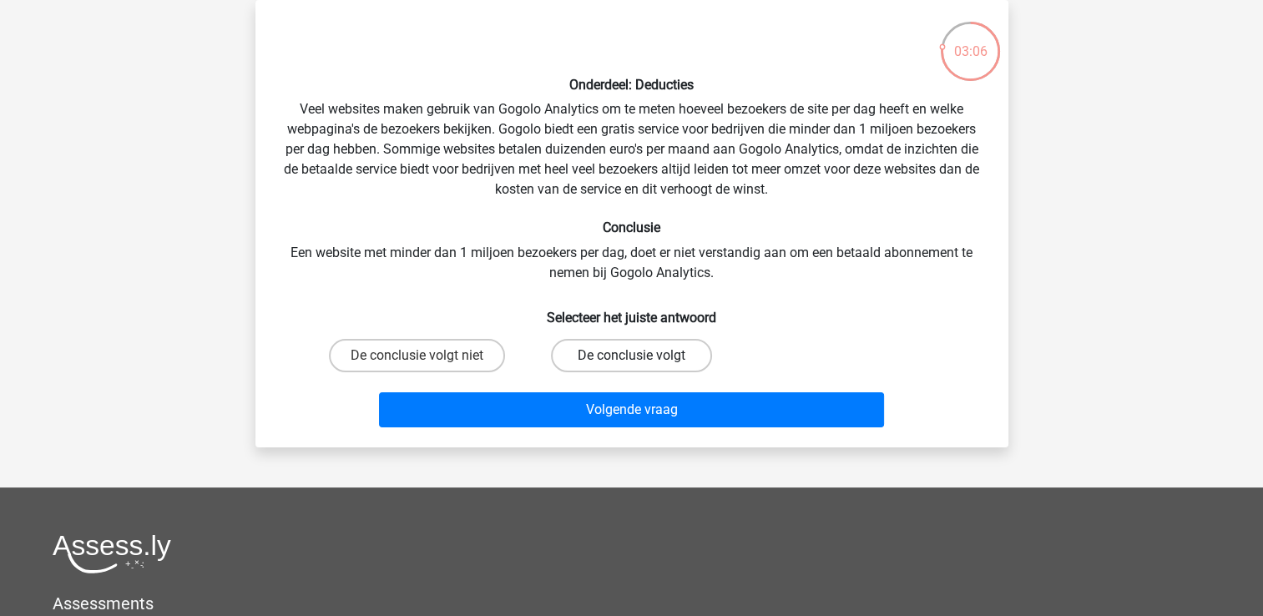
click at [555, 349] on label "De conclusie volgt" at bounding box center [631, 355] width 161 height 33
click at [631, 356] on input "De conclusie volgt" at bounding box center [636, 361] width 11 height 11
radio input "true"
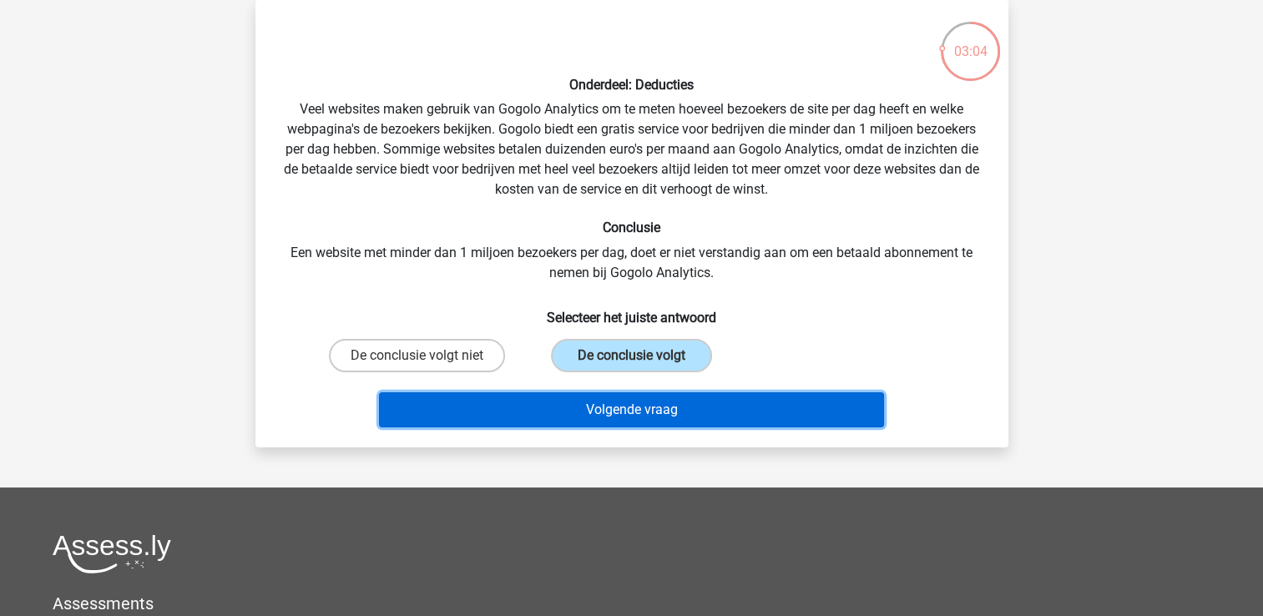
click at [548, 399] on button "Volgende vraag" at bounding box center [631, 409] width 505 height 35
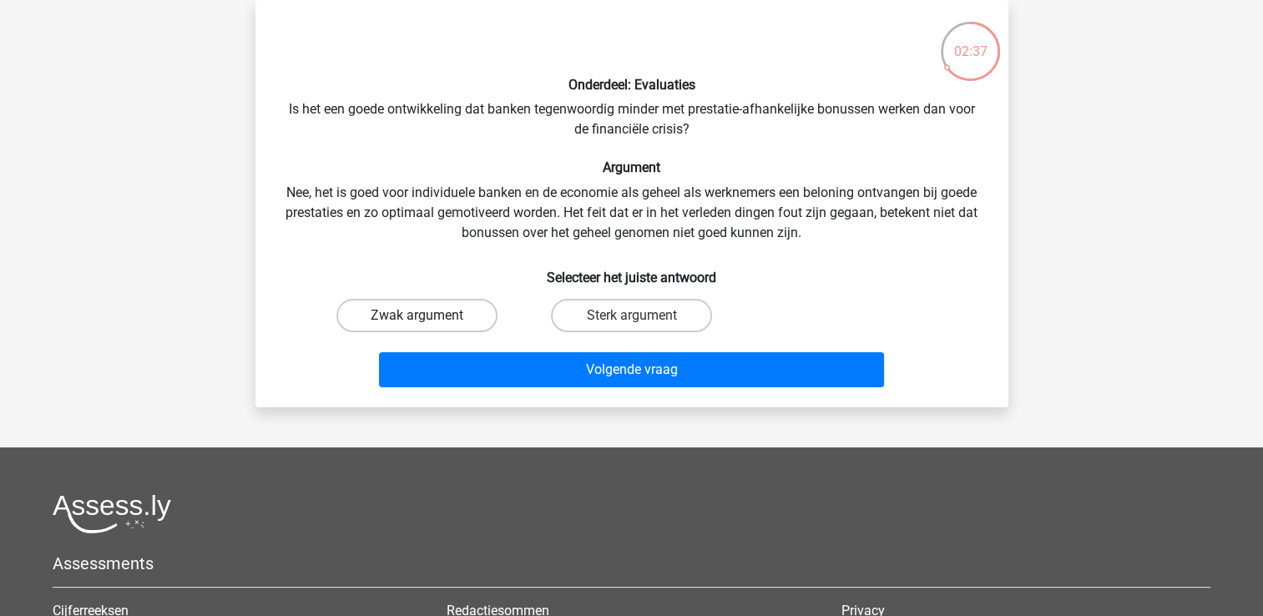
click at [402, 324] on label "Zwak argument" at bounding box center [416, 315] width 161 height 33
click at [417, 324] on input "Zwak argument" at bounding box center [422, 321] width 11 height 11
radio input "true"
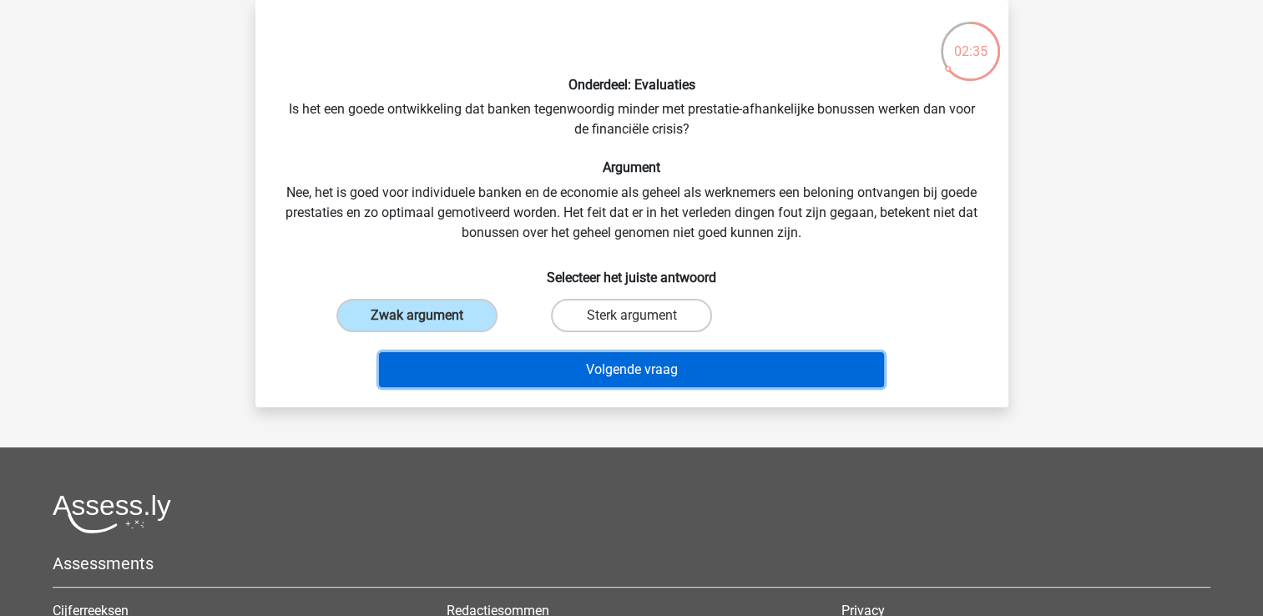
click at [511, 363] on button "Volgende vraag" at bounding box center [631, 369] width 505 height 35
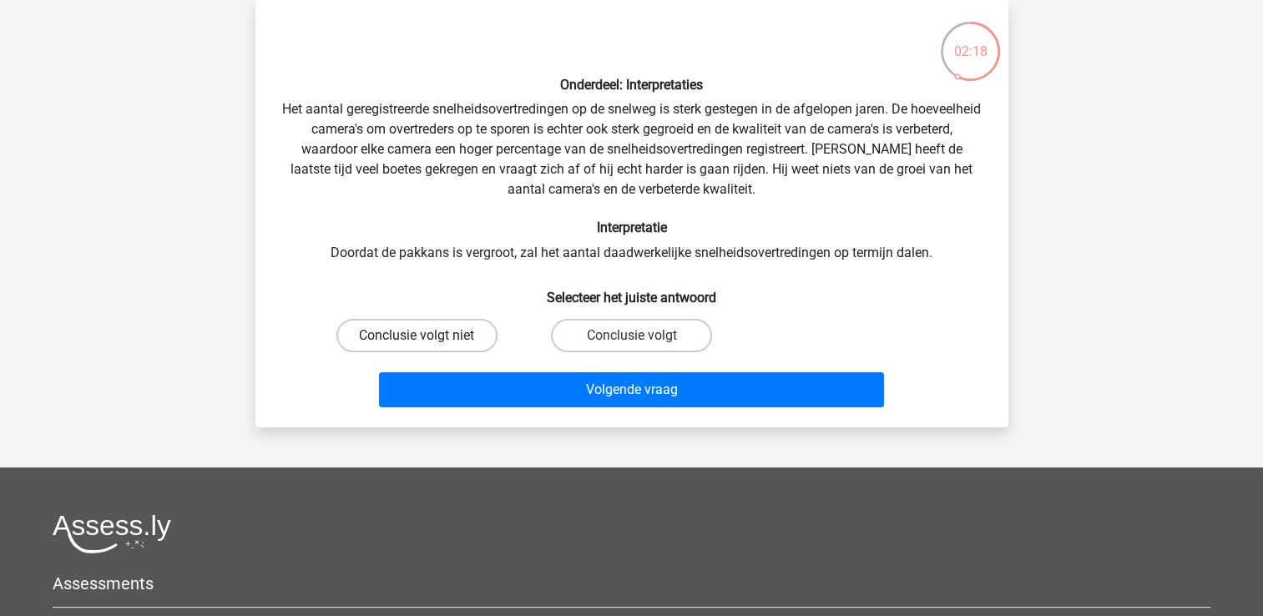
click at [487, 332] on label "Conclusie volgt niet" at bounding box center [416, 335] width 161 height 33
click at [427, 336] on input "Conclusie volgt niet" at bounding box center [422, 341] width 11 height 11
radio input "true"
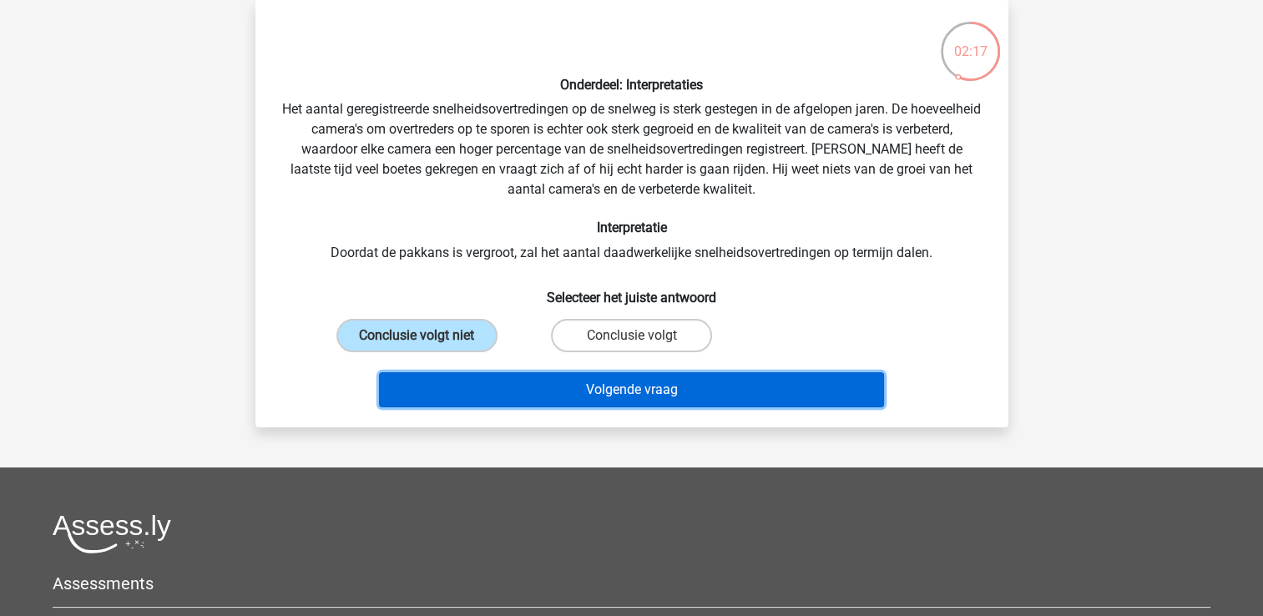
click at [527, 380] on button "Volgende vraag" at bounding box center [631, 389] width 505 height 35
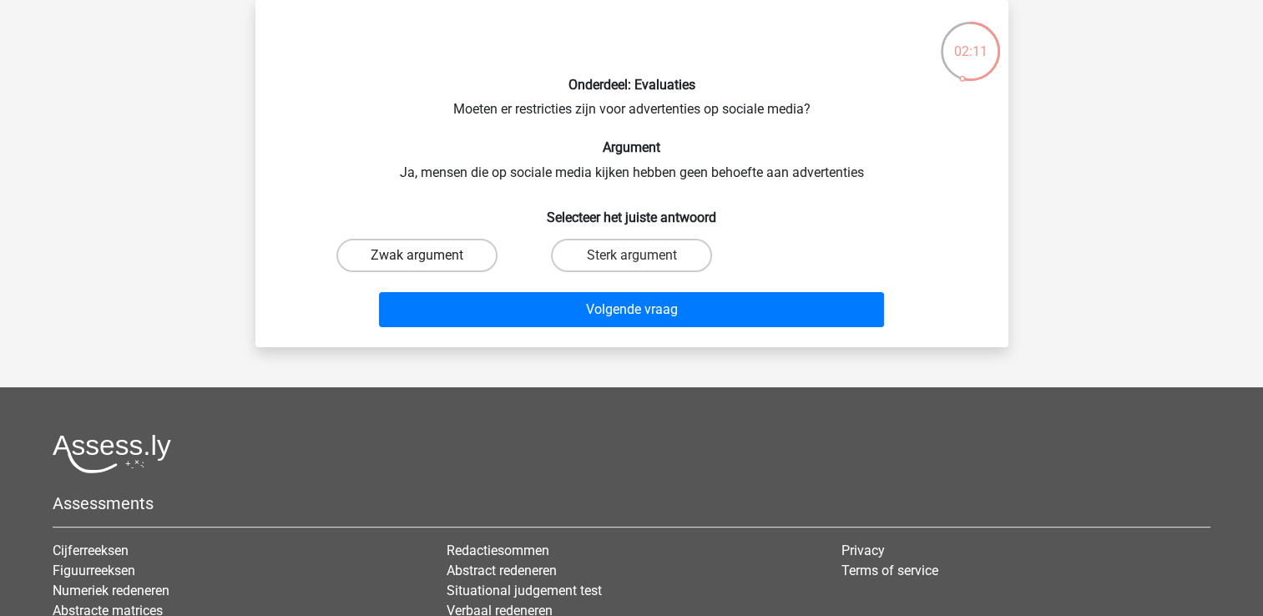
click at [488, 256] on label "Zwak argument" at bounding box center [416, 255] width 161 height 33
click at [427, 256] on input "Zwak argument" at bounding box center [422, 260] width 11 height 11
radio input "true"
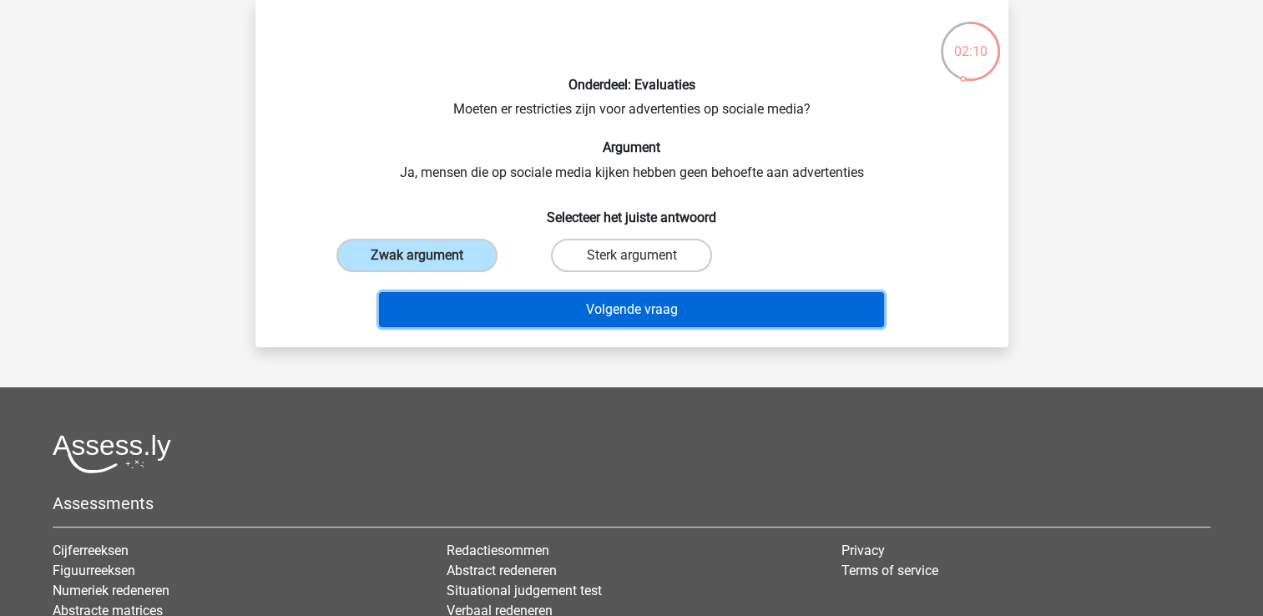
click at [528, 313] on button "Volgende vraag" at bounding box center [631, 309] width 505 height 35
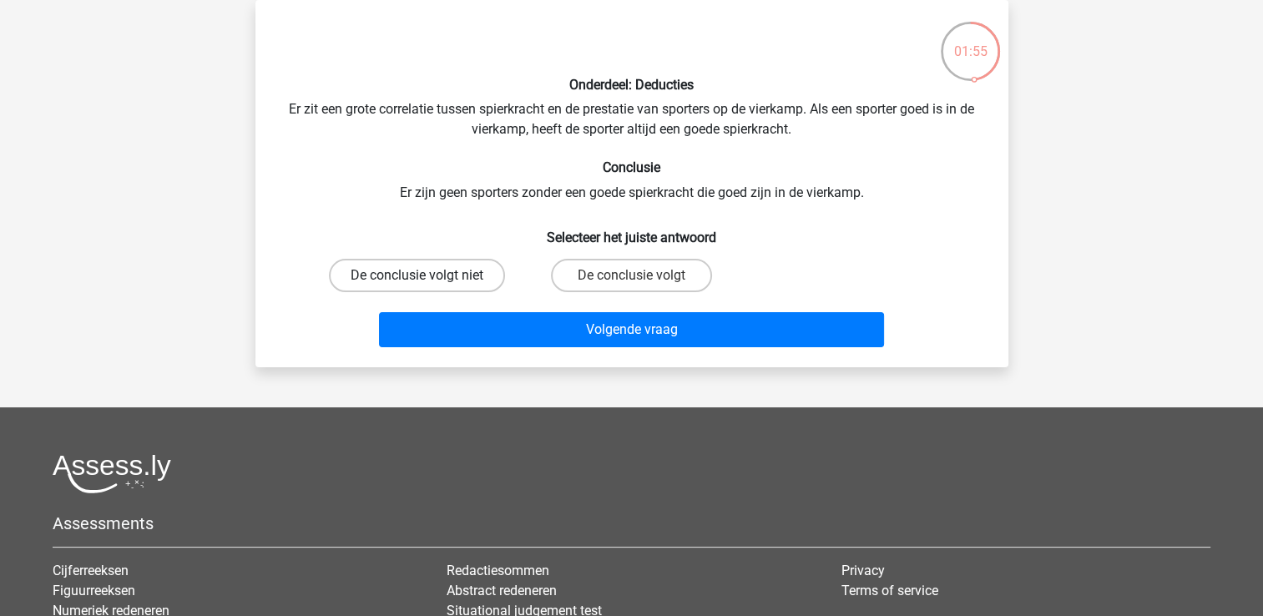
click at [498, 276] on label "De conclusie volgt niet" at bounding box center [417, 275] width 176 height 33
click at [427, 276] on input "De conclusie volgt niet" at bounding box center [422, 281] width 11 height 11
radio input "true"
click at [619, 281] on label "De conclusie volgt" at bounding box center [631, 275] width 161 height 33
click at [631, 281] on input "De conclusie volgt" at bounding box center [636, 281] width 11 height 11
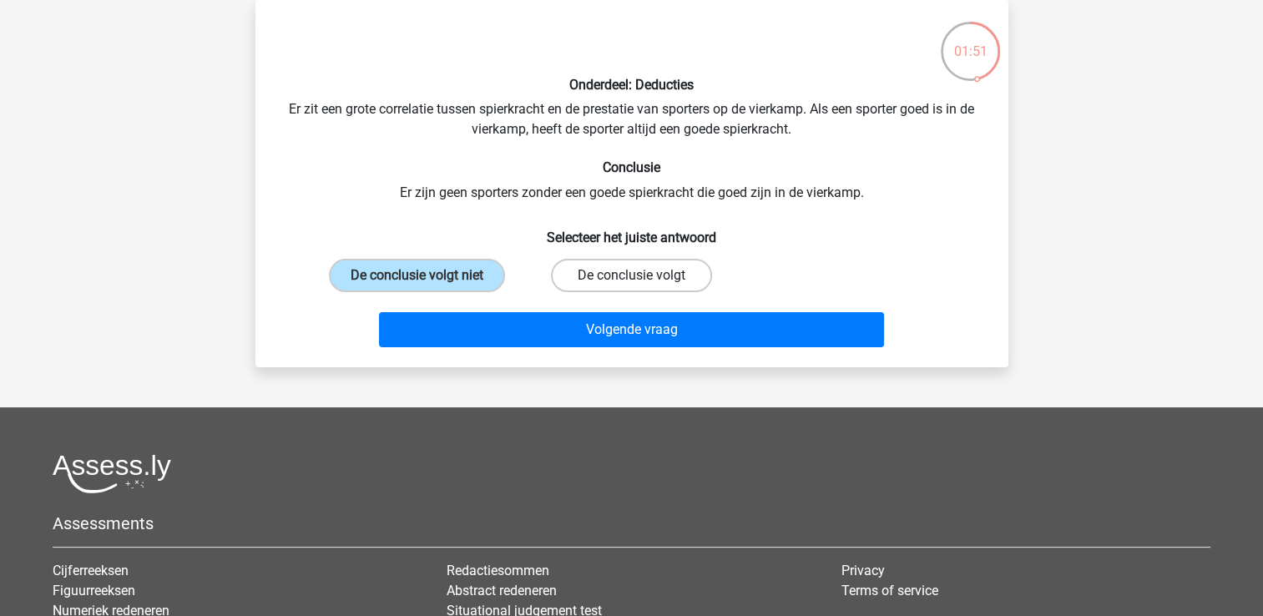
radio input "true"
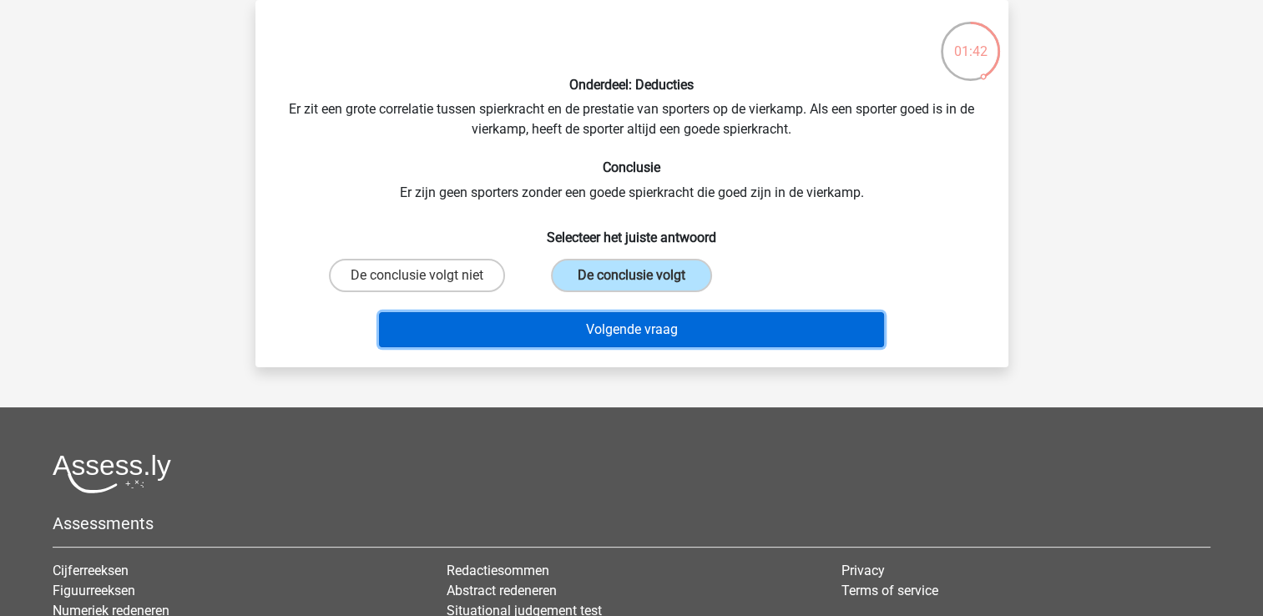
click at [783, 312] on button "Volgende vraag" at bounding box center [631, 329] width 505 height 35
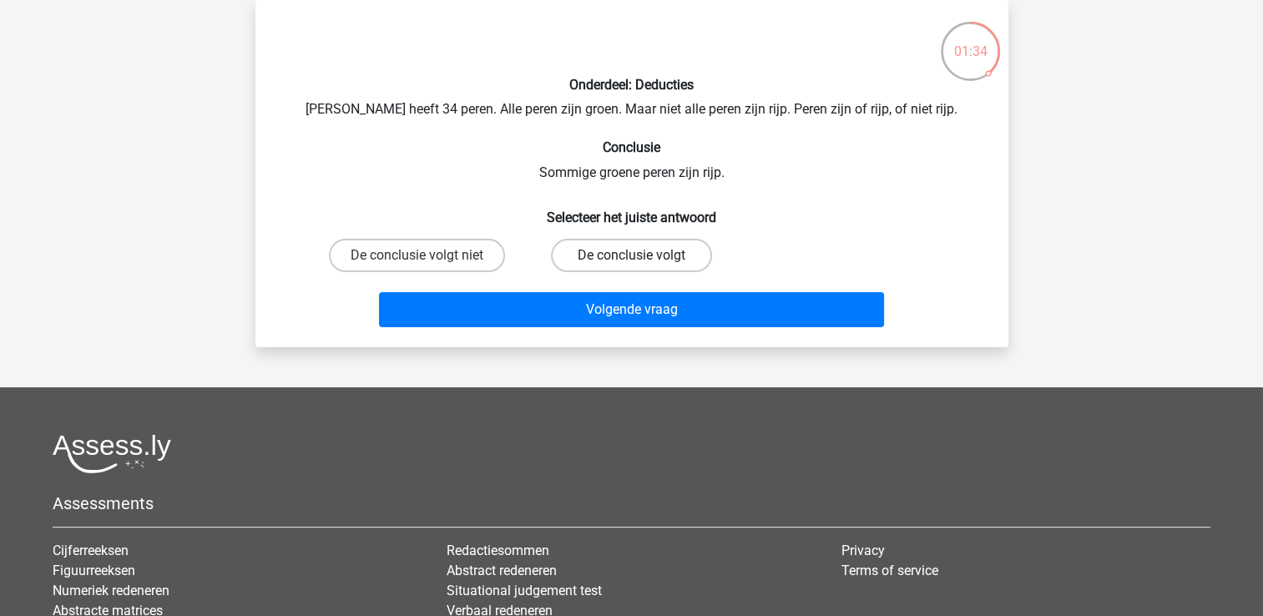
click at [675, 255] on label "De conclusie volgt" at bounding box center [631, 255] width 161 height 33
click at [642, 255] on input "De conclusie volgt" at bounding box center [636, 260] width 11 height 11
radio input "true"
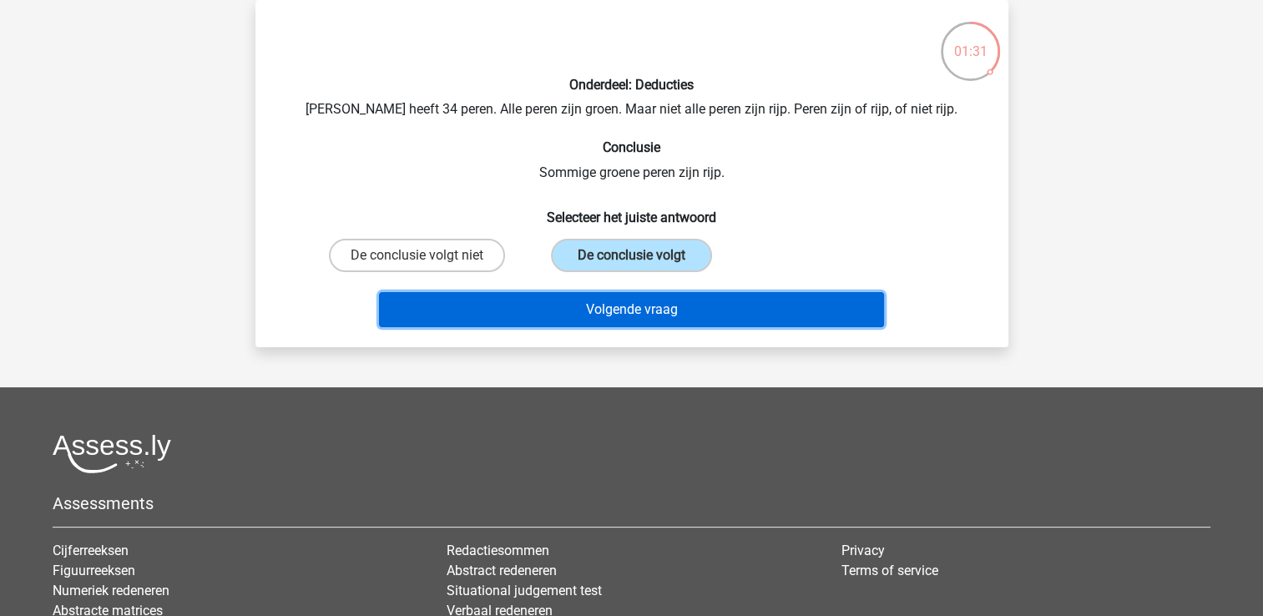
click at [693, 310] on button "Volgende vraag" at bounding box center [631, 309] width 505 height 35
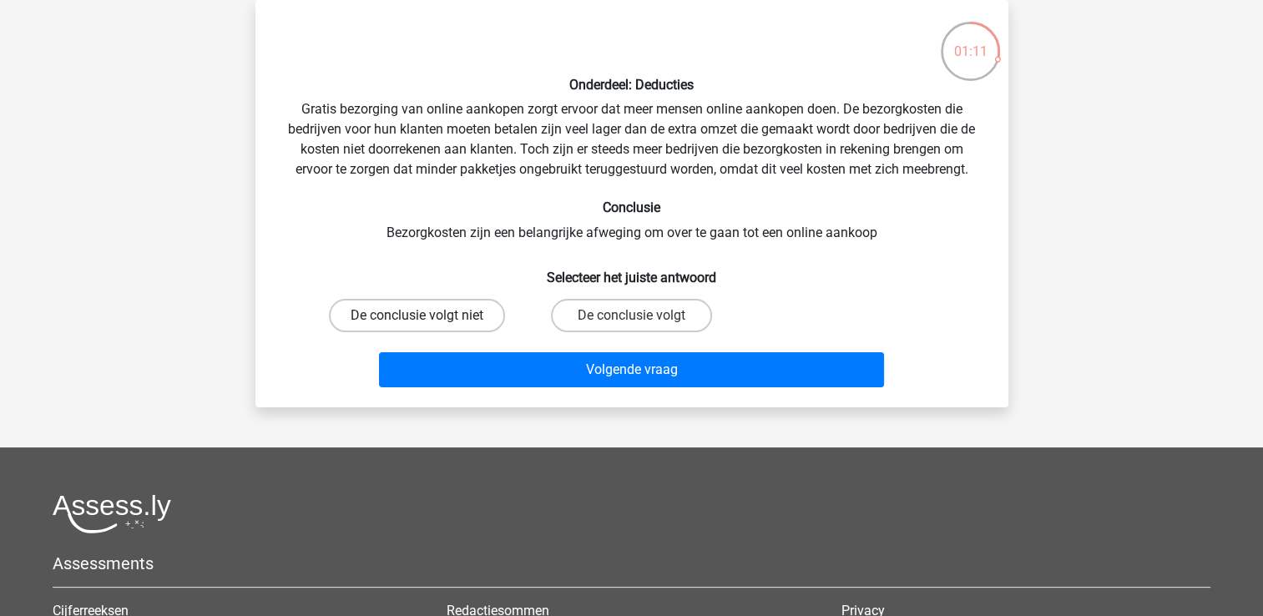
click at [490, 308] on label "De conclusie volgt niet" at bounding box center [417, 315] width 176 height 33
click at [427, 316] on input "De conclusie volgt niet" at bounding box center [422, 321] width 11 height 11
radio input "true"
click at [563, 311] on label "De conclusie volgt" at bounding box center [631, 315] width 161 height 33
click at [631, 316] on input "De conclusie volgt" at bounding box center [636, 321] width 11 height 11
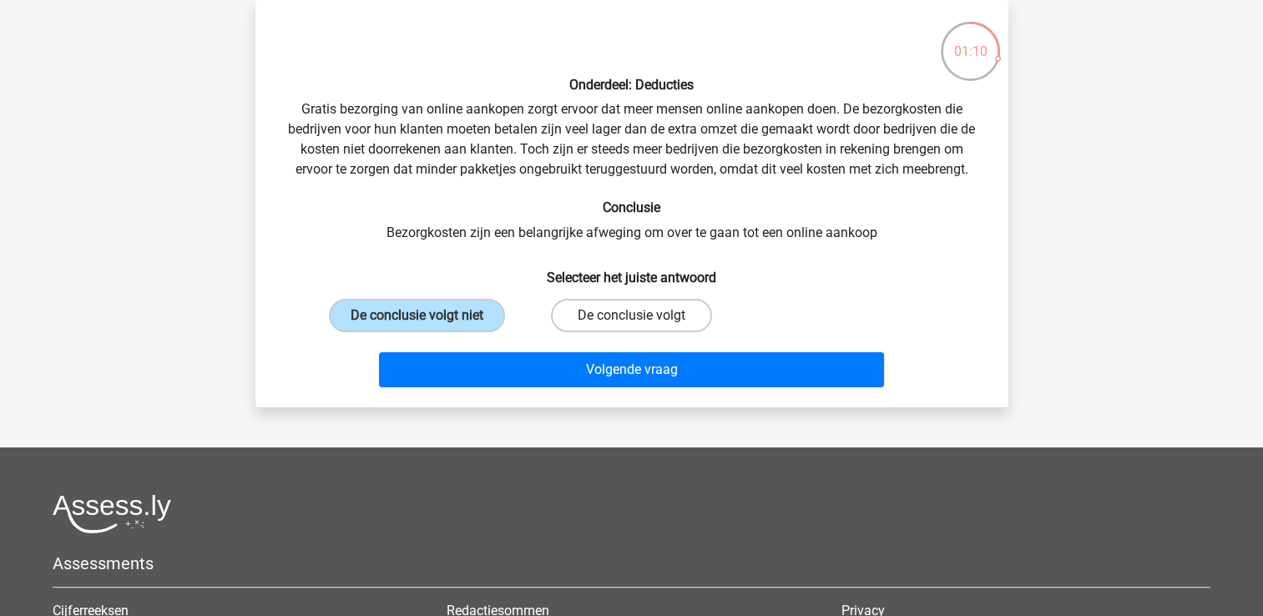
radio input "true"
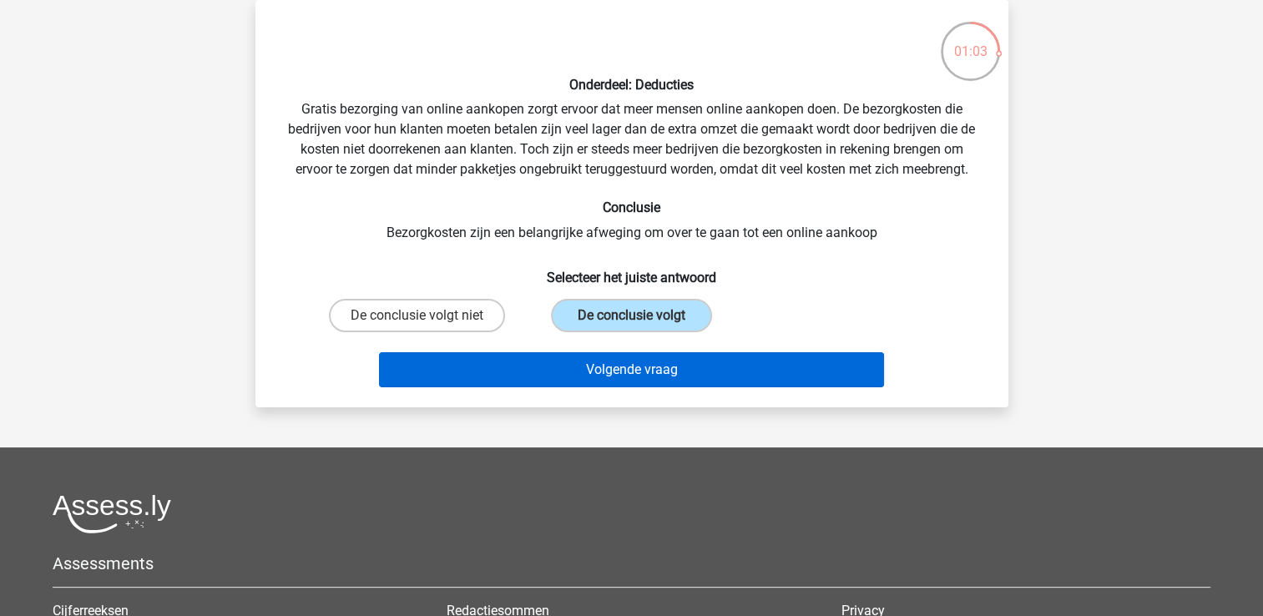
drag, startPoint x: 688, startPoint y: 389, endPoint x: 677, endPoint y: 377, distance: 16.6
click at [677, 377] on div "Volgende vraag" at bounding box center [632, 373] width 645 height 42
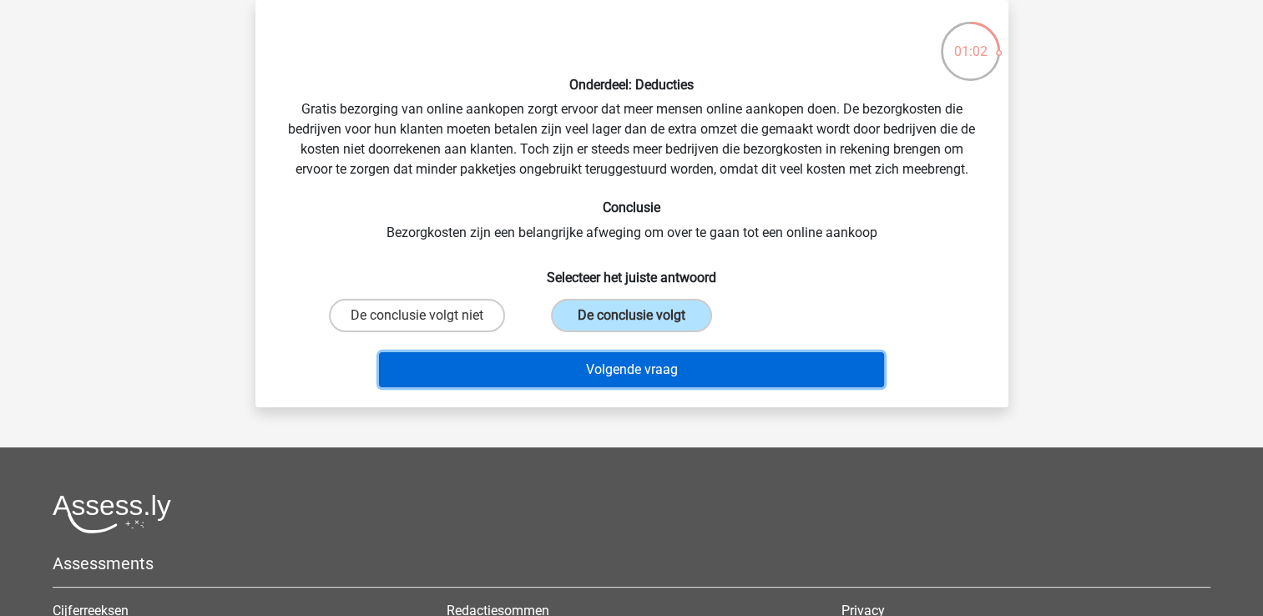
click at [677, 377] on button "Volgende vraag" at bounding box center [631, 369] width 505 height 35
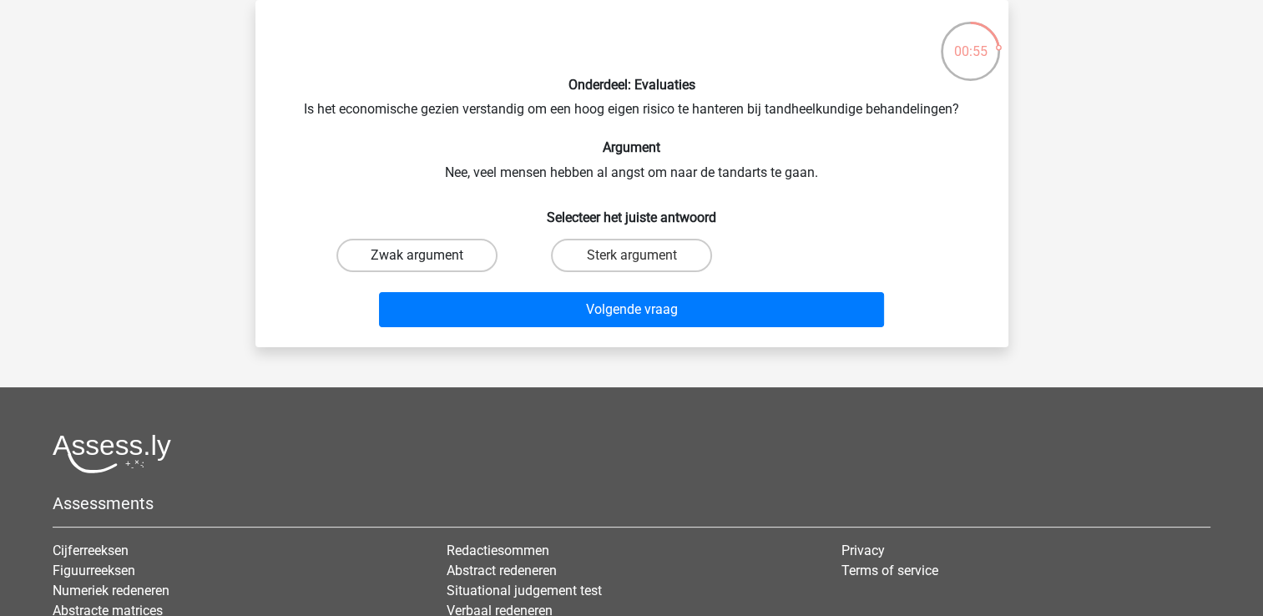
click at [431, 245] on label "Zwak argument" at bounding box center [416, 255] width 161 height 33
click at [427, 255] on input "Zwak argument" at bounding box center [422, 260] width 11 height 11
radio input "true"
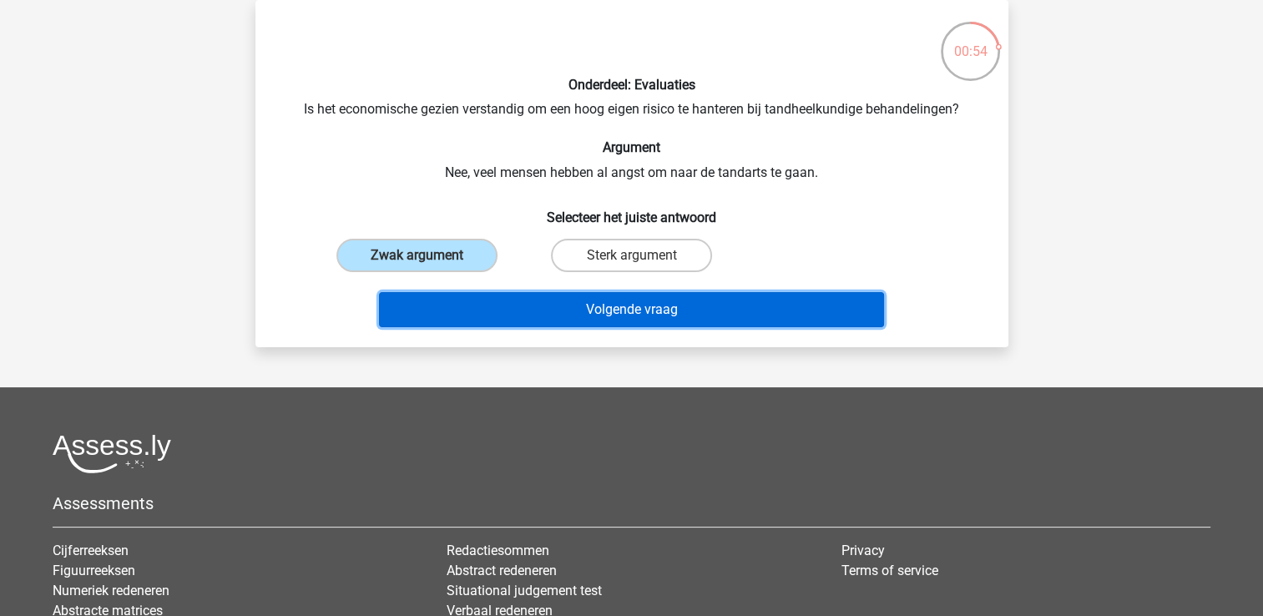
click at [502, 306] on button "Volgende vraag" at bounding box center [631, 309] width 505 height 35
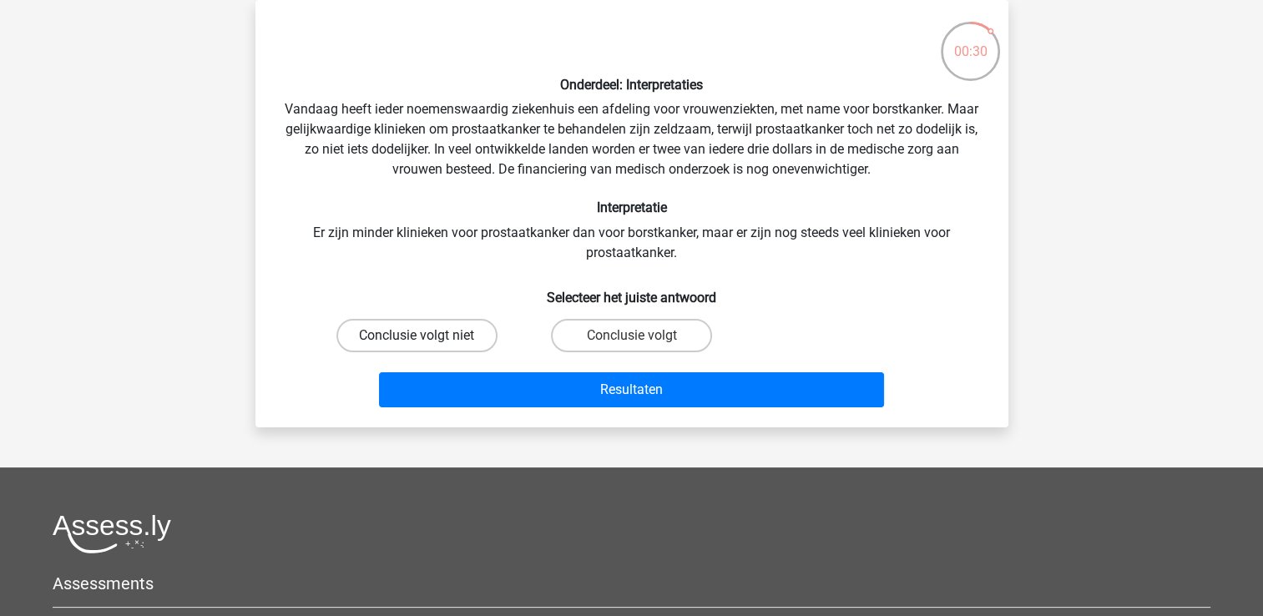
click at [412, 321] on label "Conclusie volgt niet" at bounding box center [416, 335] width 161 height 33
click at [417, 336] on input "Conclusie volgt niet" at bounding box center [422, 341] width 11 height 11
radio input "true"
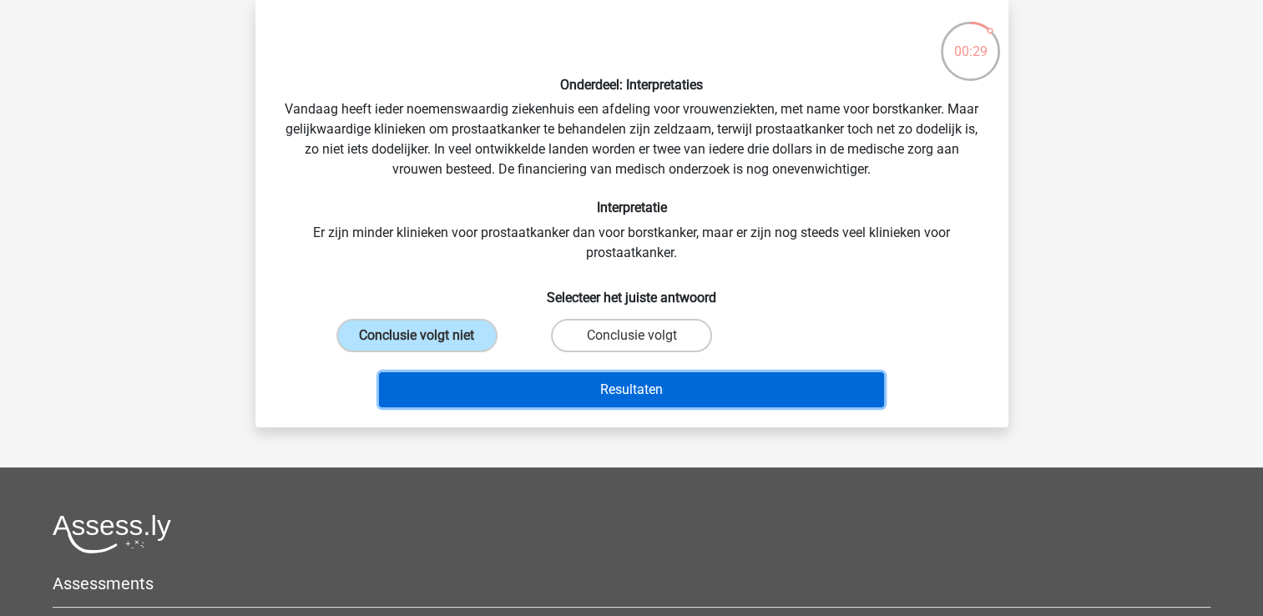
click at [469, 383] on button "Resultaten" at bounding box center [631, 389] width 505 height 35
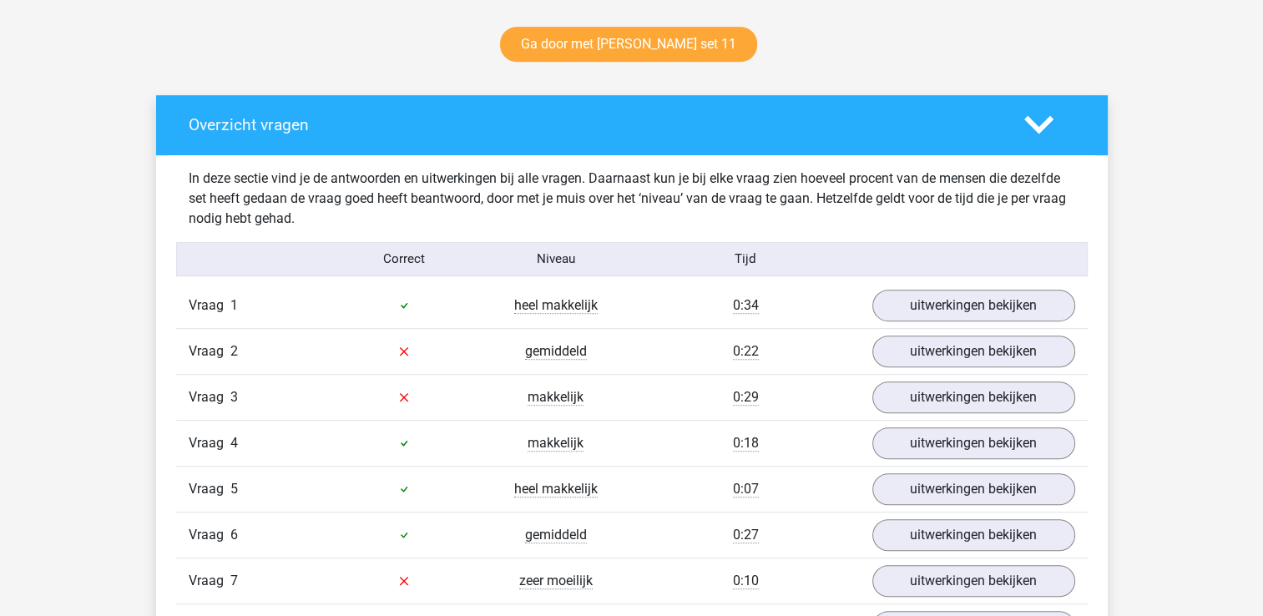
scroll to position [870, 0]
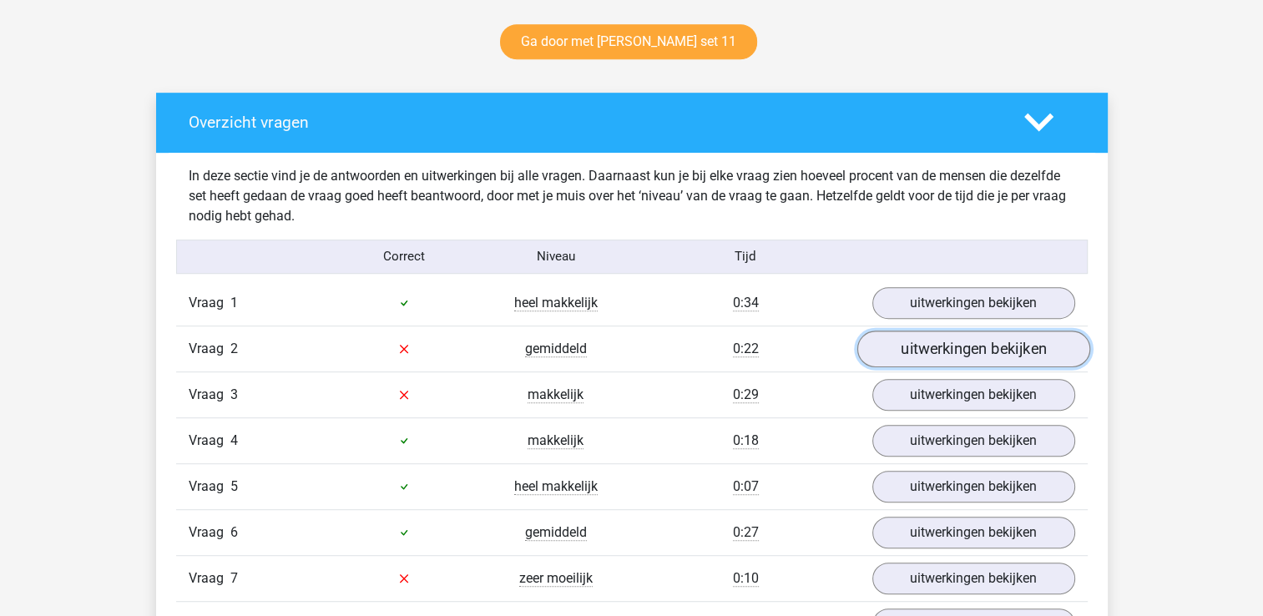
click at [918, 352] on link "uitwerkingen bekijken" at bounding box center [973, 349] width 233 height 37
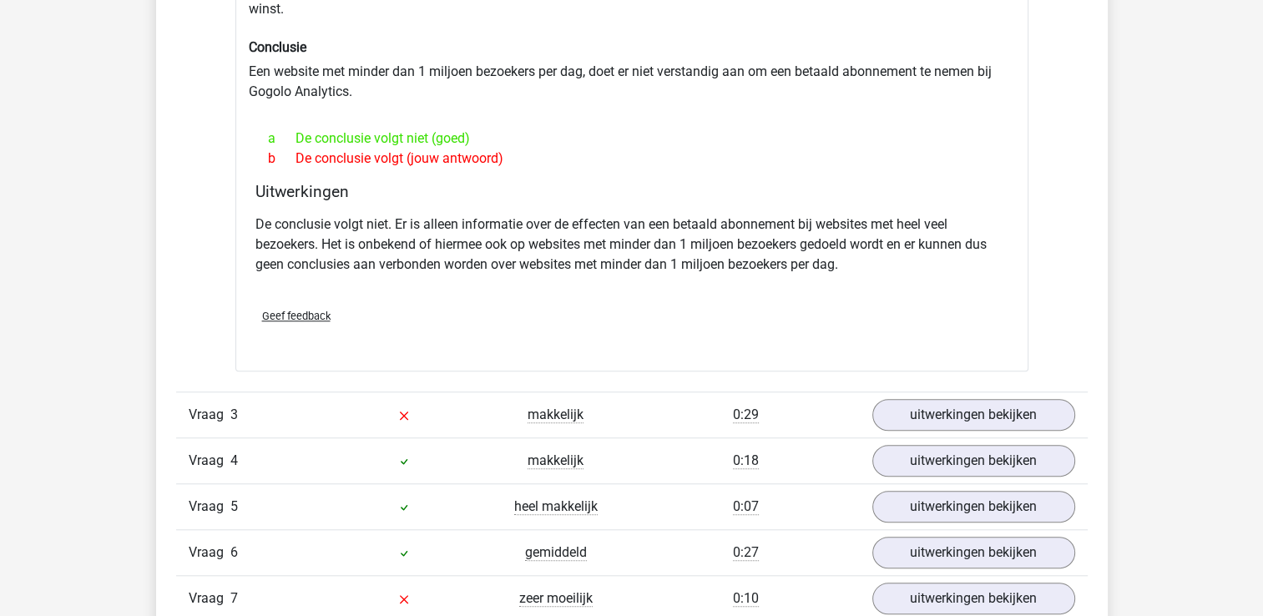
scroll to position [1429, 0]
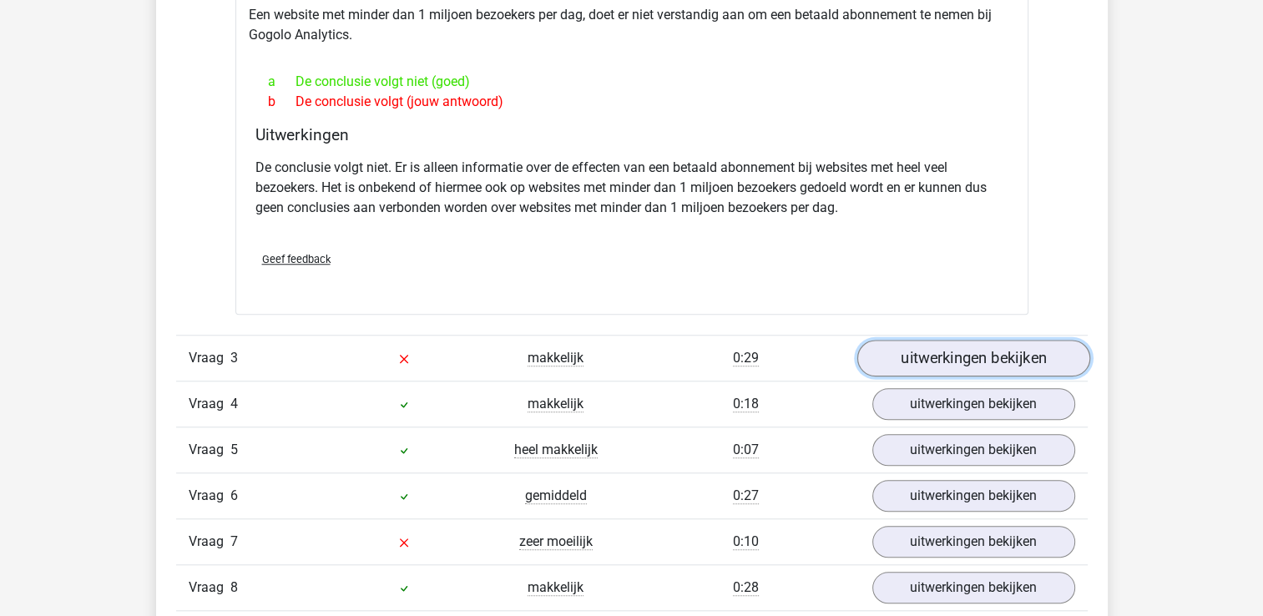
click at [923, 357] on link "uitwerkingen bekijken" at bounding box center [973, 358] width 233 height 37
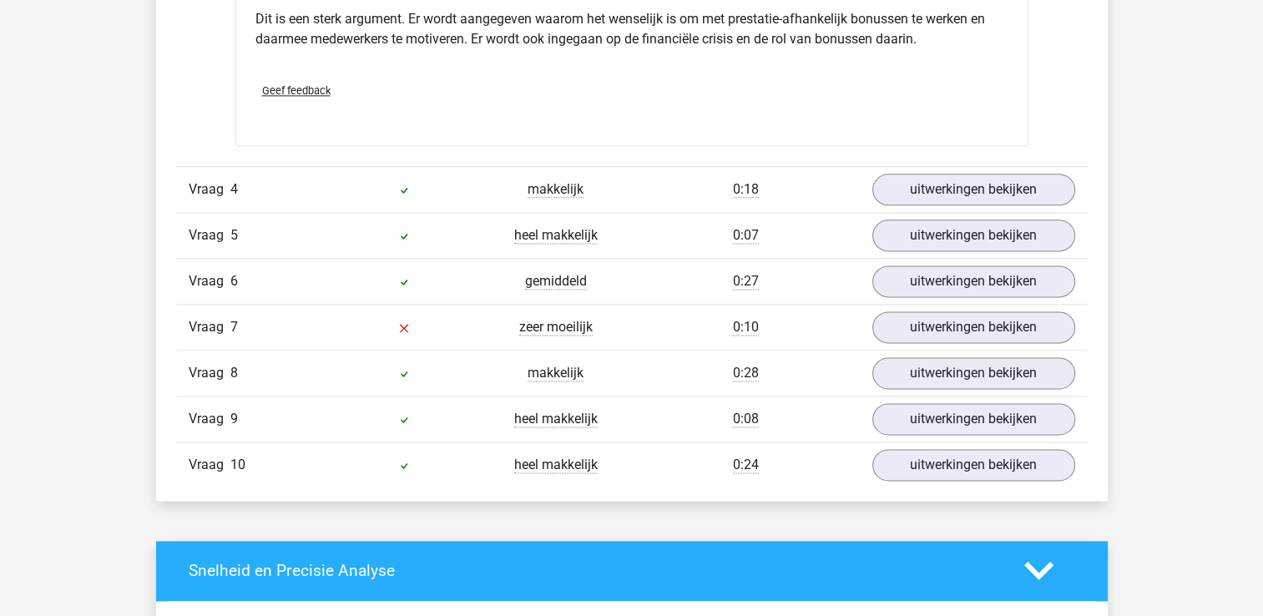
scroll to position [2256, 0]
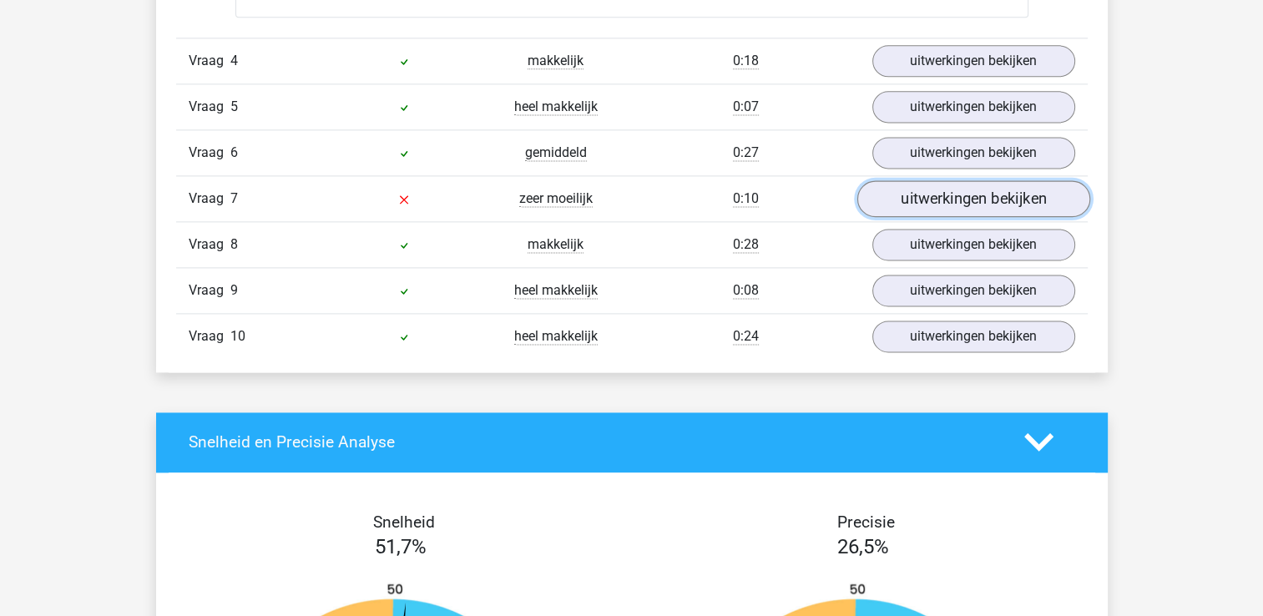
click at [906, 192] on link "uitwerkingen bekijken" at bounding box center [973, 198] width 233 height 37
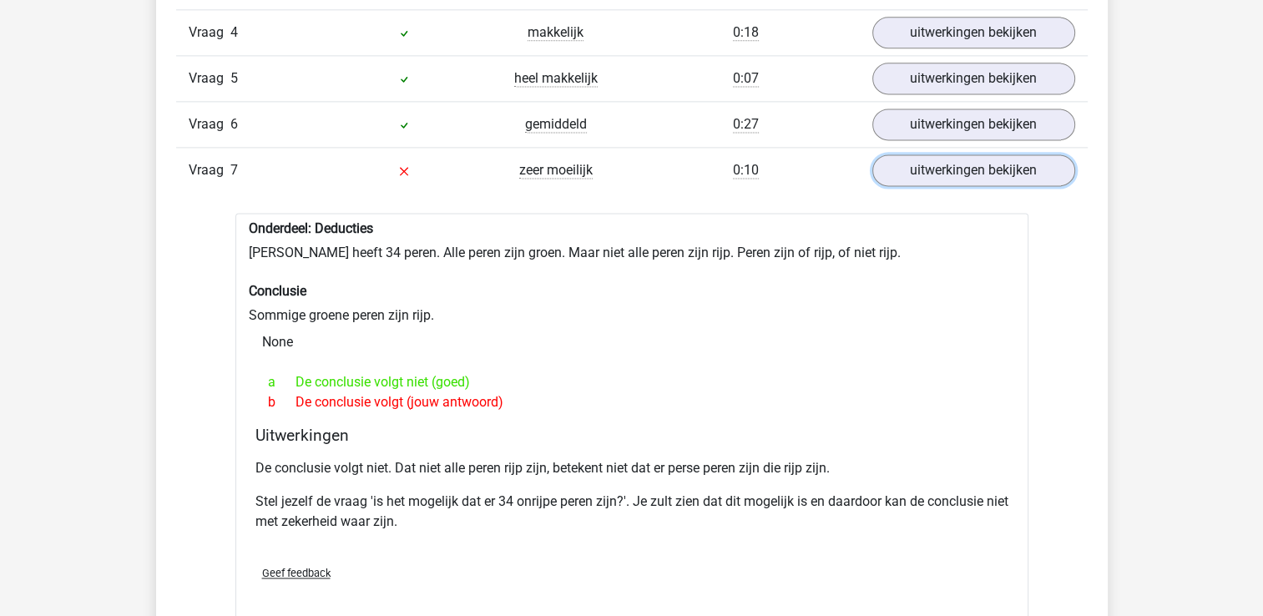
scroll to position [2311, 0]
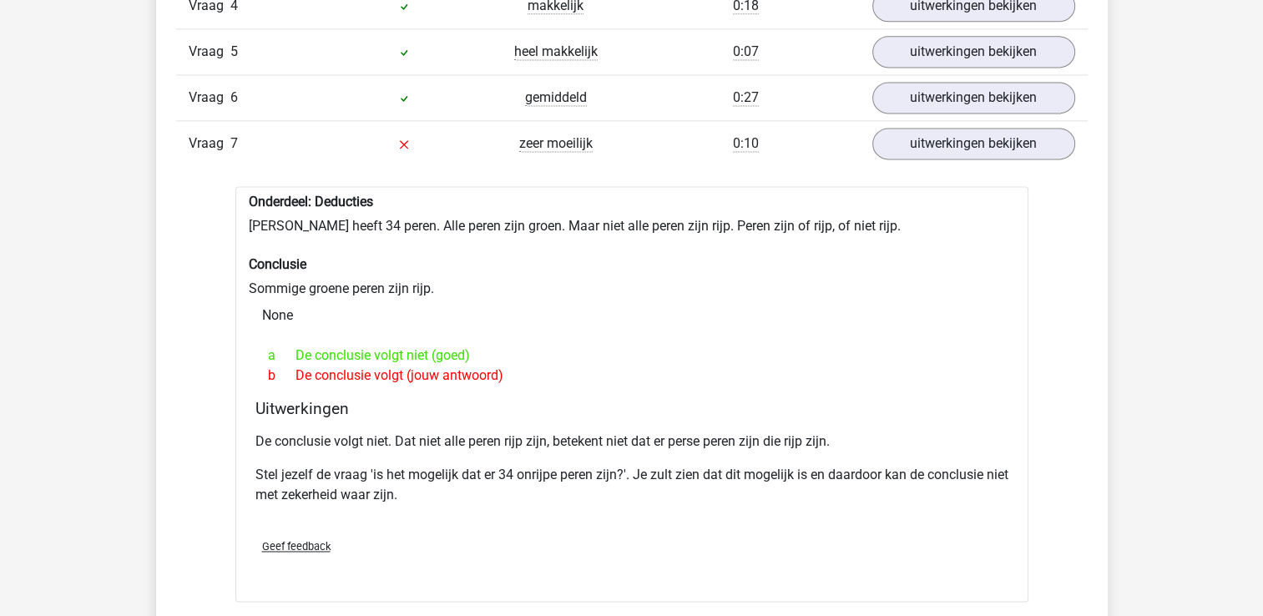
click at [429, 435] on p "De conclusie volgt niet. Dat niet alle peren rijp zijn, betekent niet dat er pe…" at bounding box center [631, 442] width 753 height 20
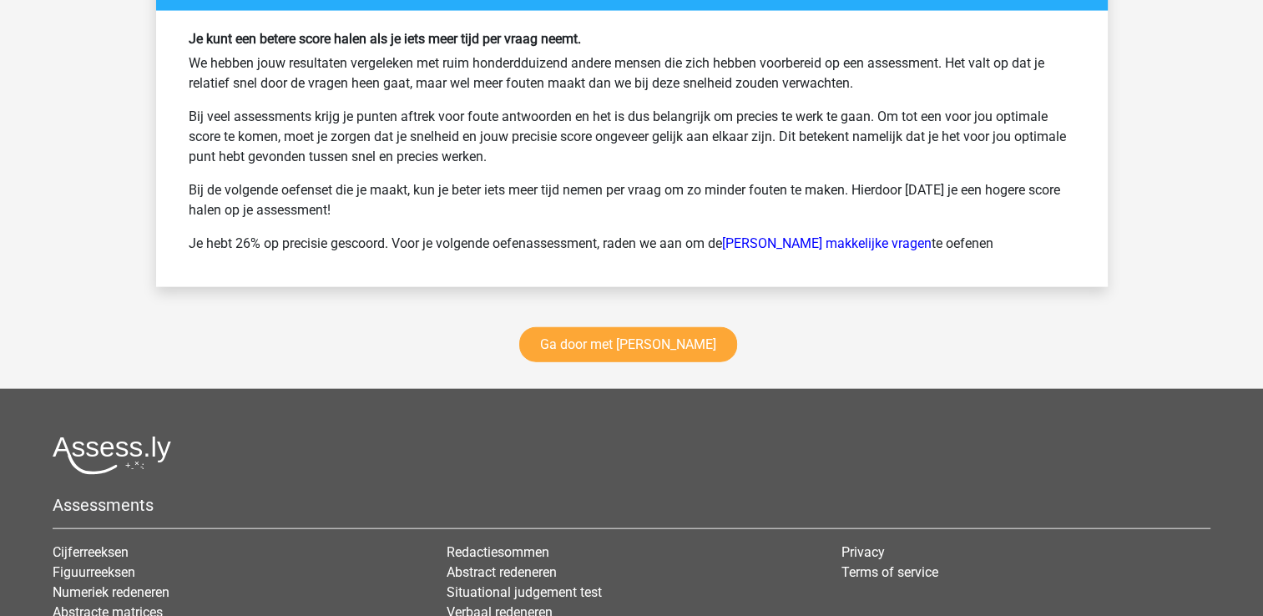
scroll to position [3942, 0]
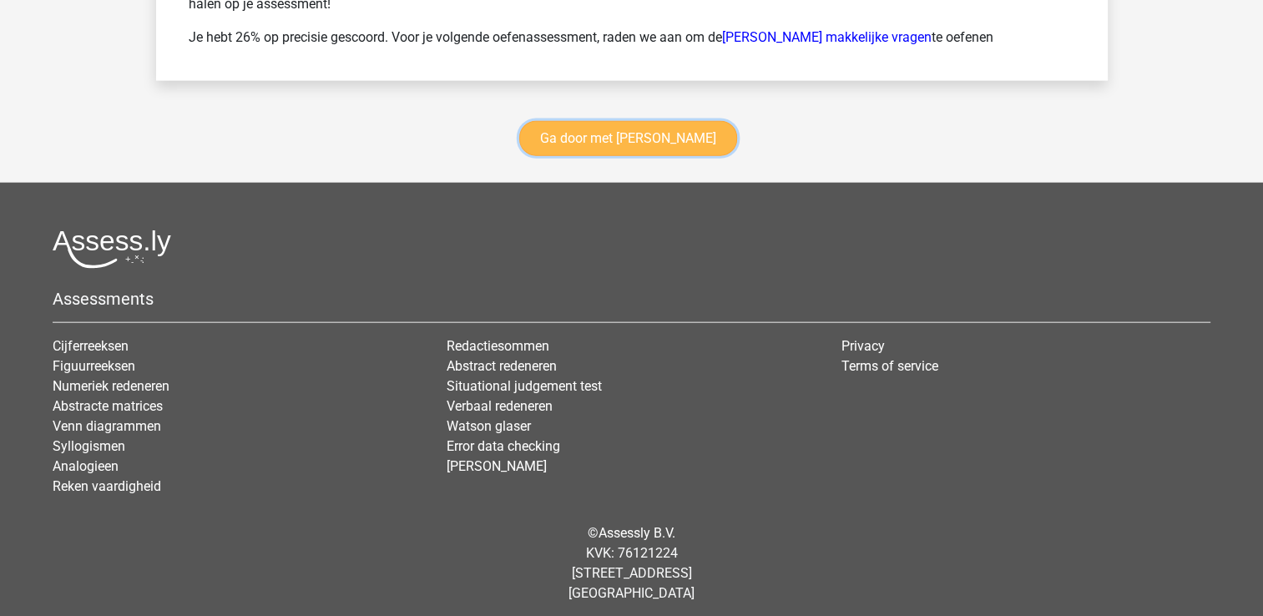
click at [670, 144] on link "Ga door met watson glaser" at bounding box center [628, 138] width 218 height 35
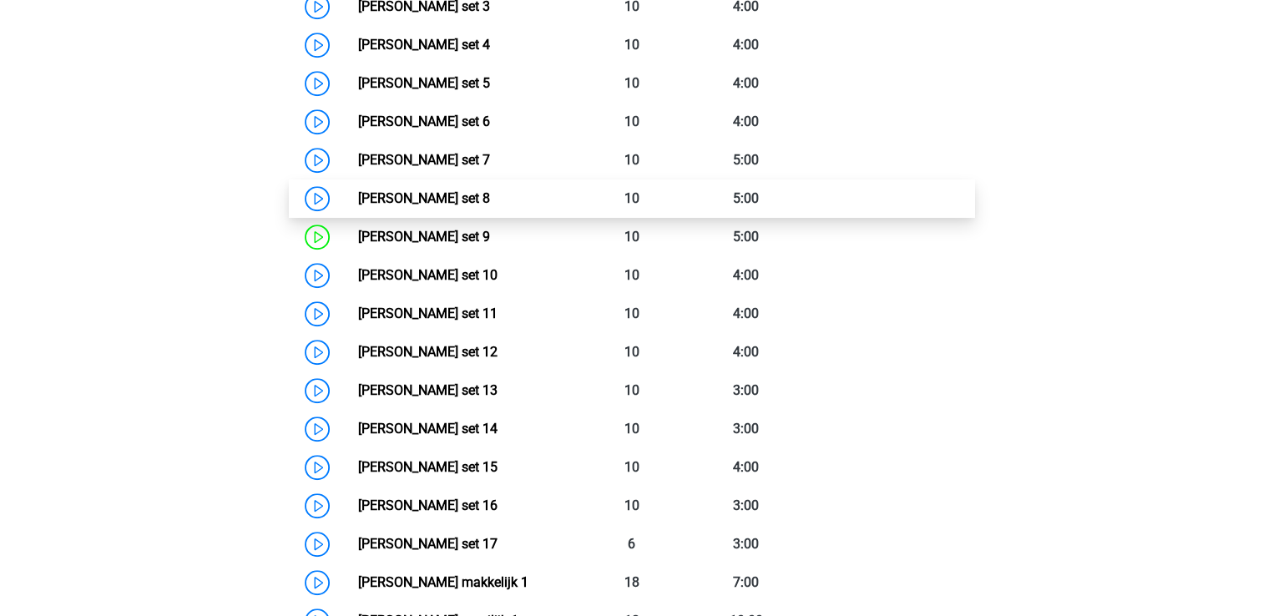
scroll to position [958, 0]
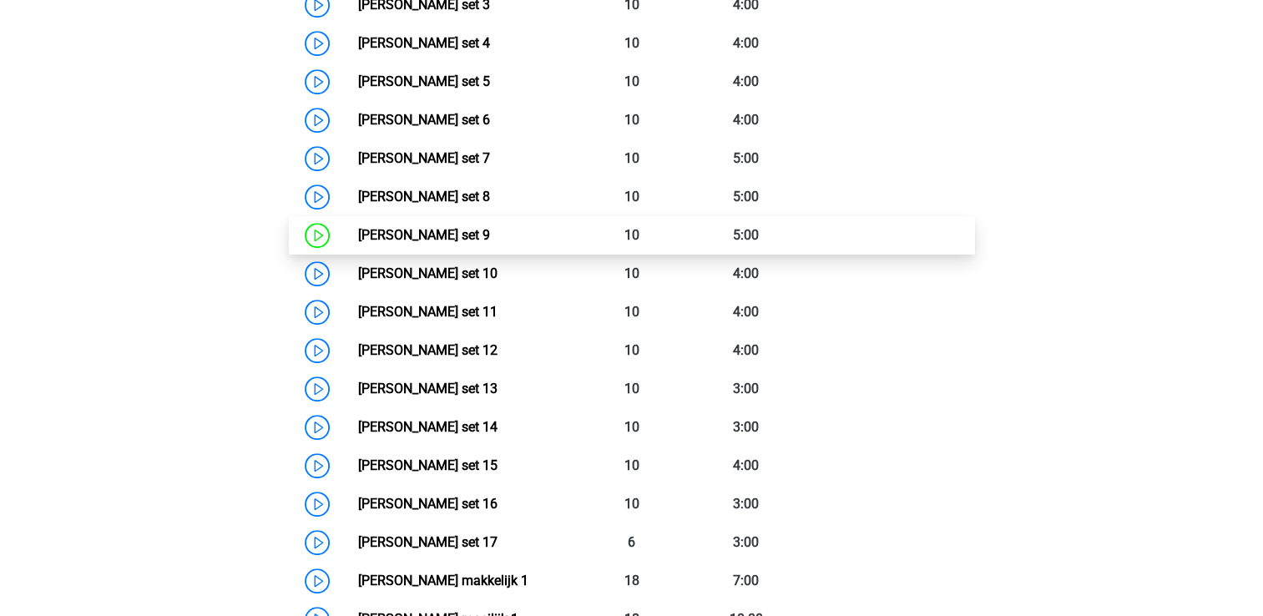
click at [490, 232] on link "[PERSON_NAME] set 9" at bounding box center [424, 235] width 132 height 16
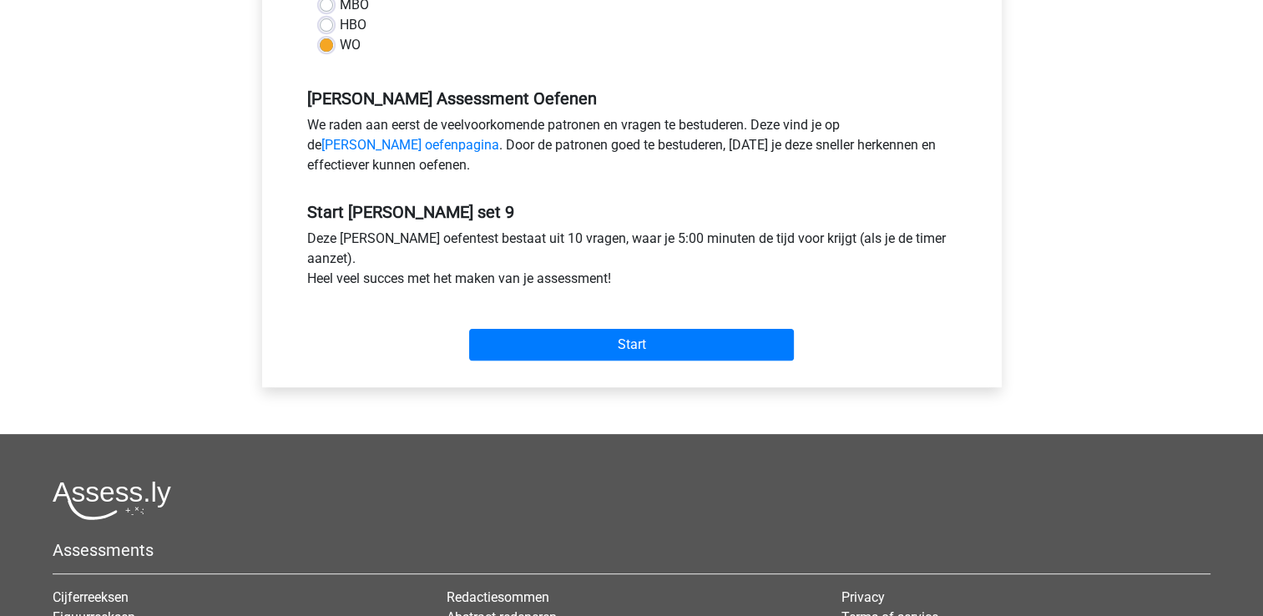
scroll to position [484, 0]
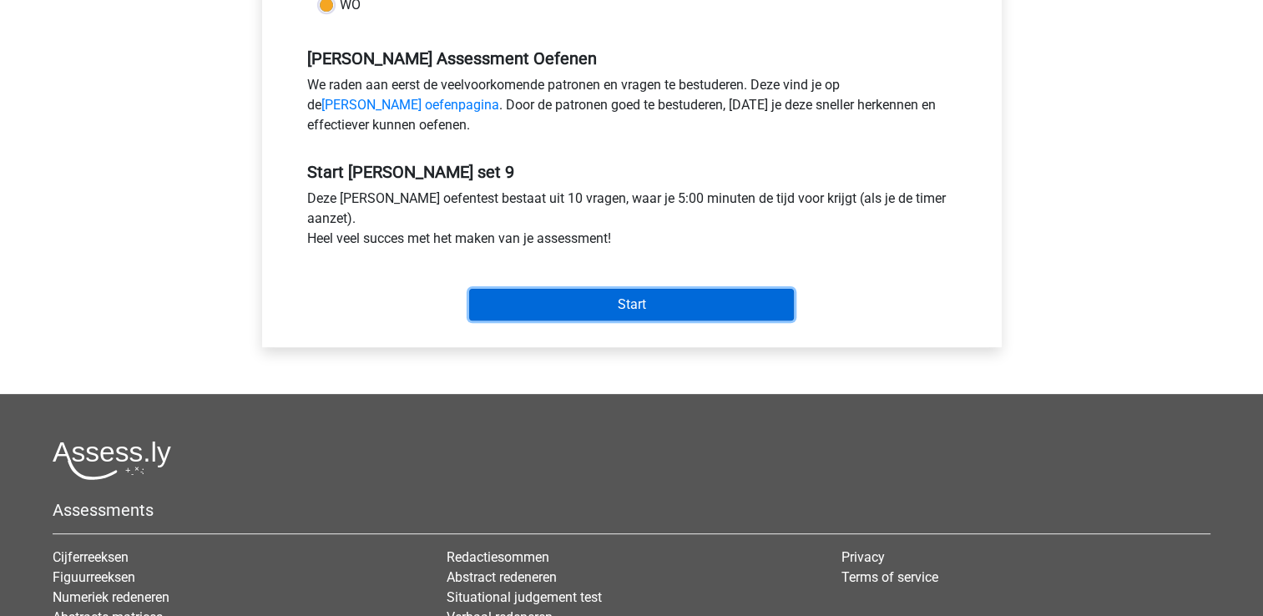
click at [697, 312] on input "Start" at bounding box center [631, 305] width 325 height 32
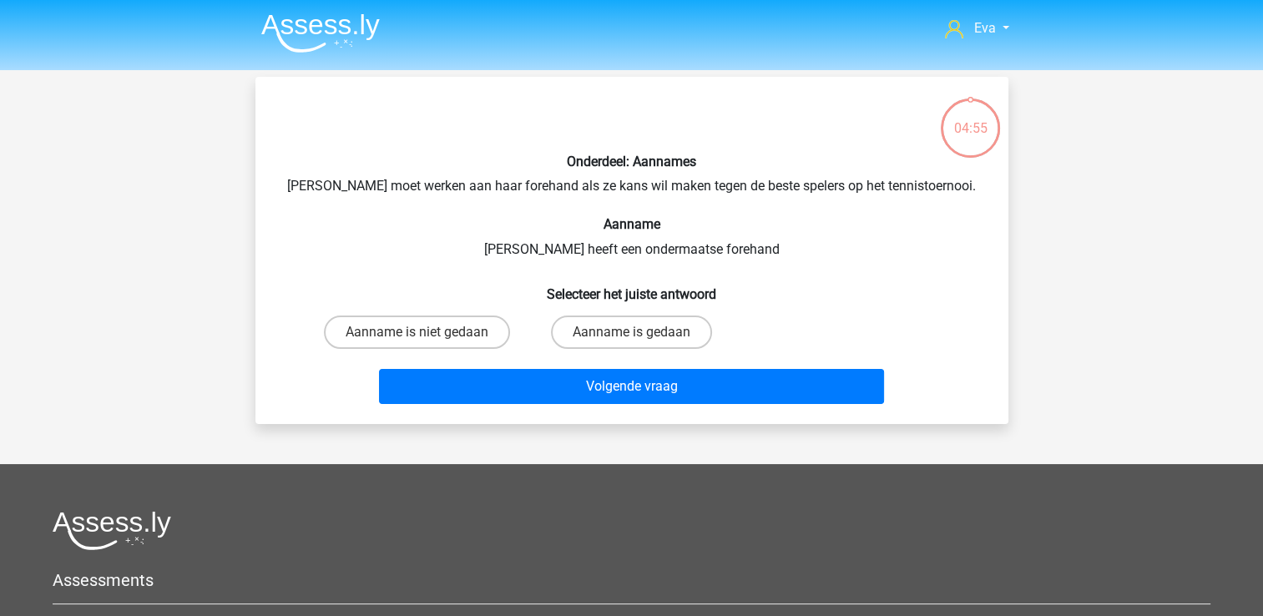
click at [363, 27] on img at bounding box center [320, 32] width 119 height 39
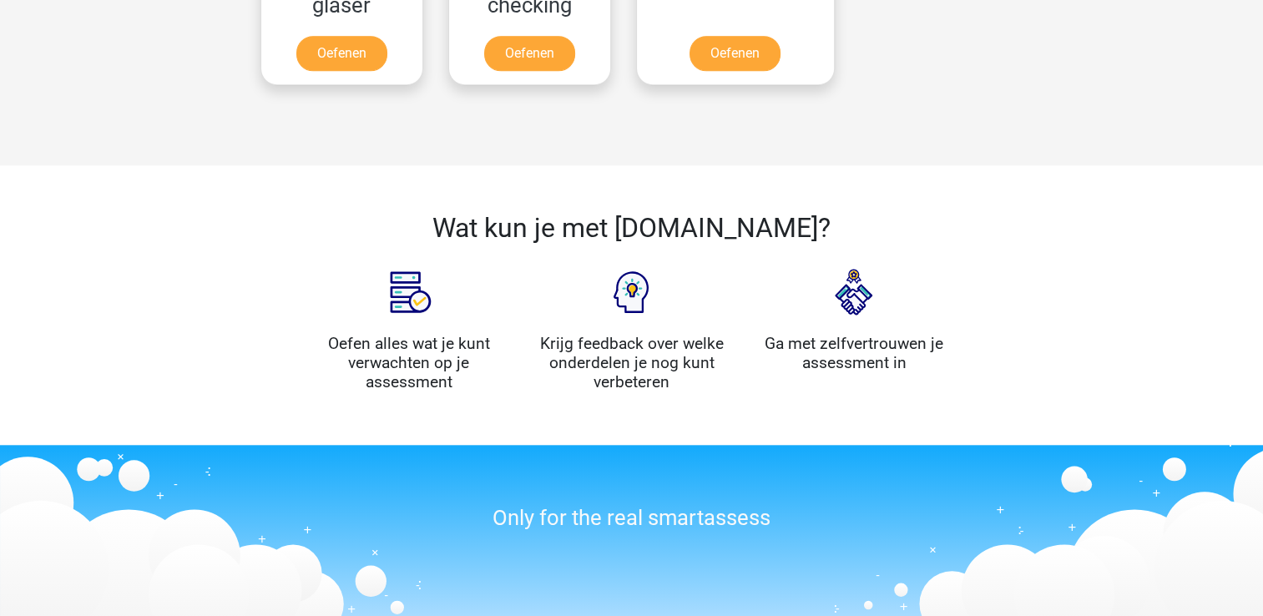
scroll to position [1575, 0]
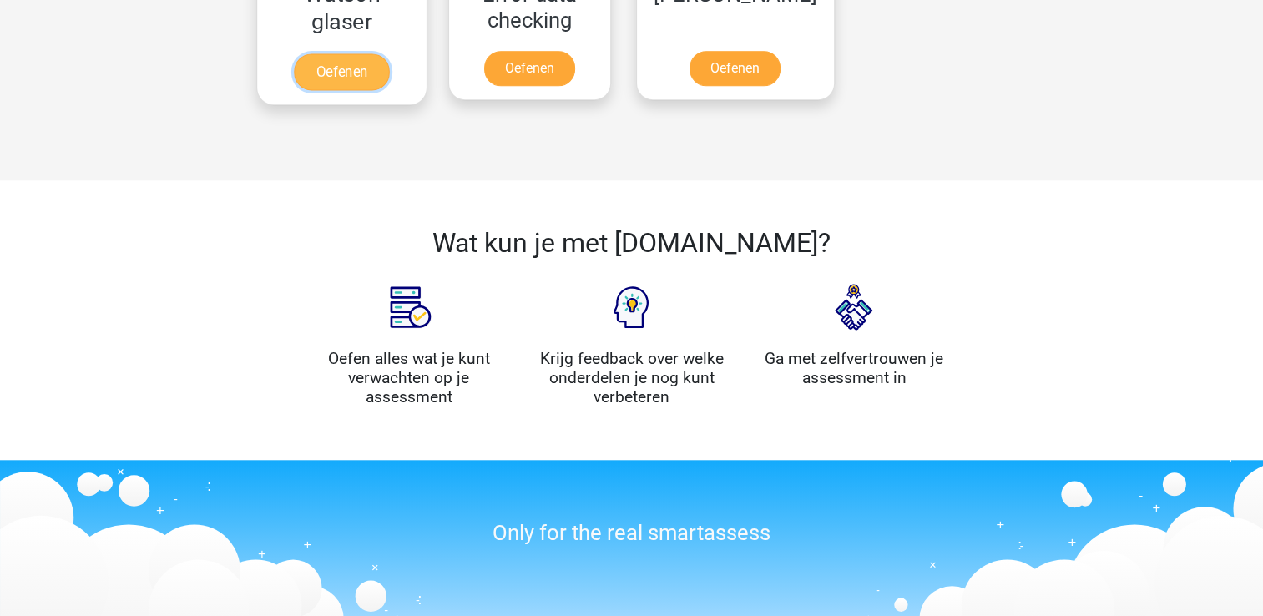
click at [389, 57] on link "Oefenen" at bounding box center [341, 71] width 95 height 37
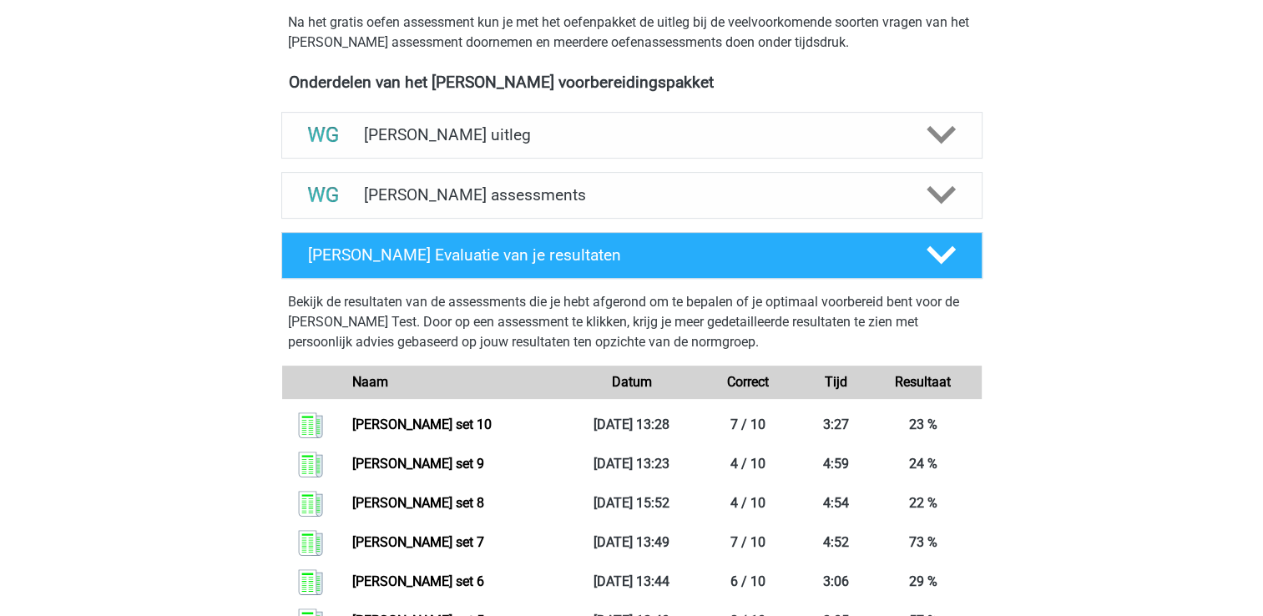
scroll to position [538, 0]
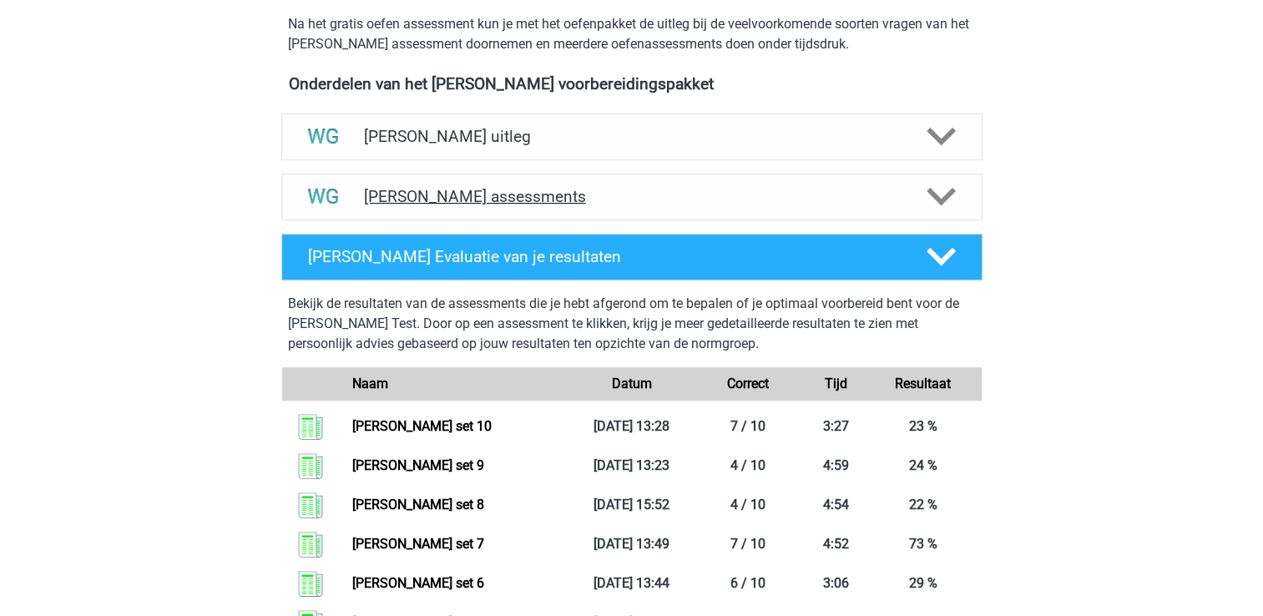
click at [532, 178] on div "[PERSON_NAME] assessments" at bounding box center [631, 197] width 701 height 47
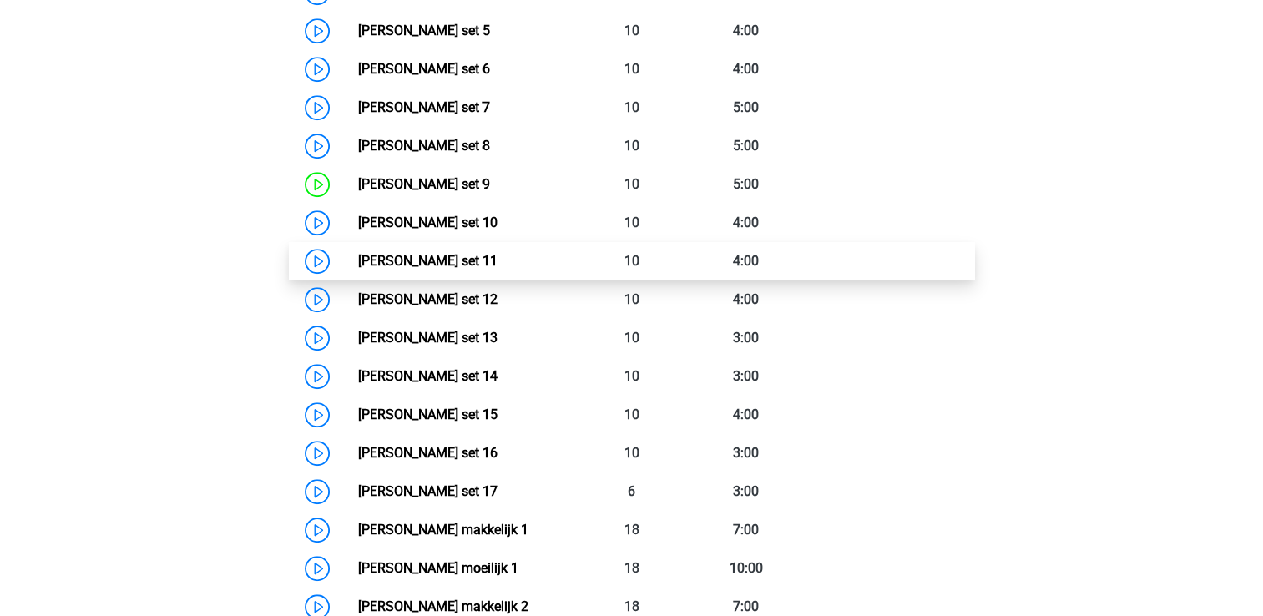
scroll to position [1012, 0]
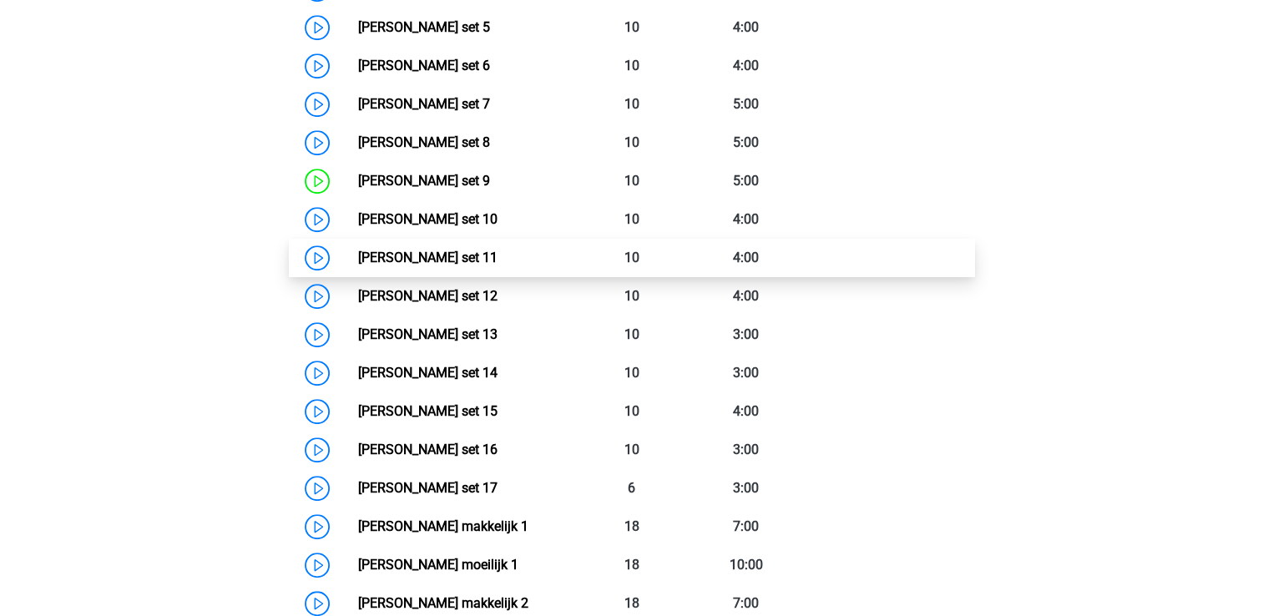
click at [498, 250] on link "Watson Glaser set 11" at bounding box center [427, 258] width 139 height 16
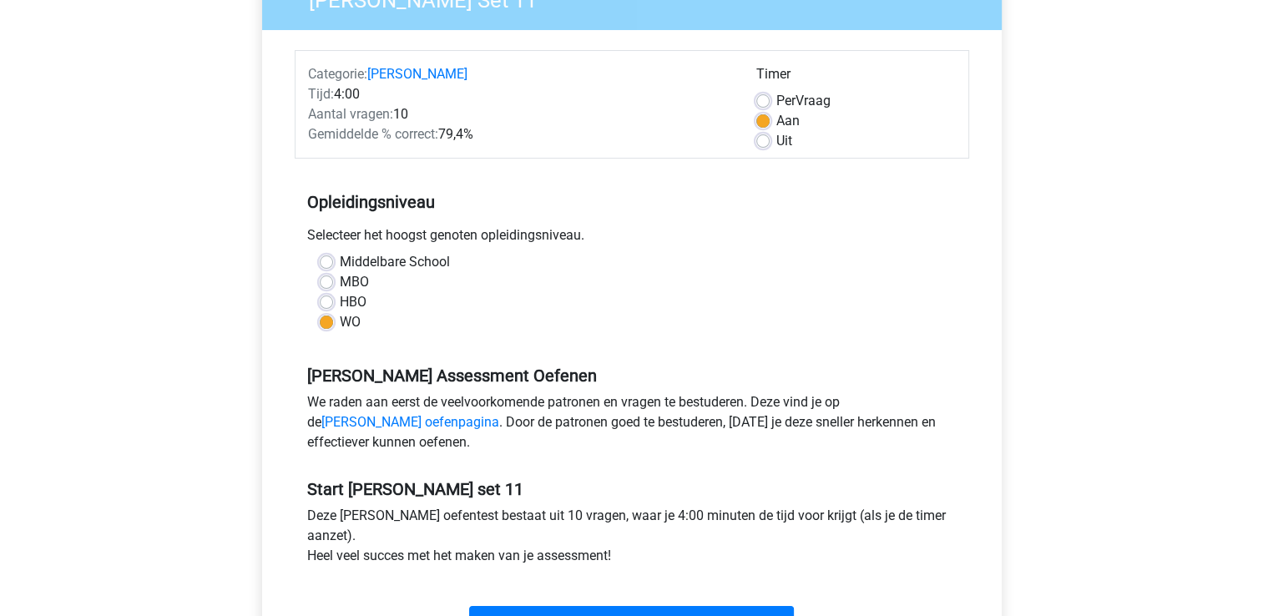
scroll to position [177, 0]
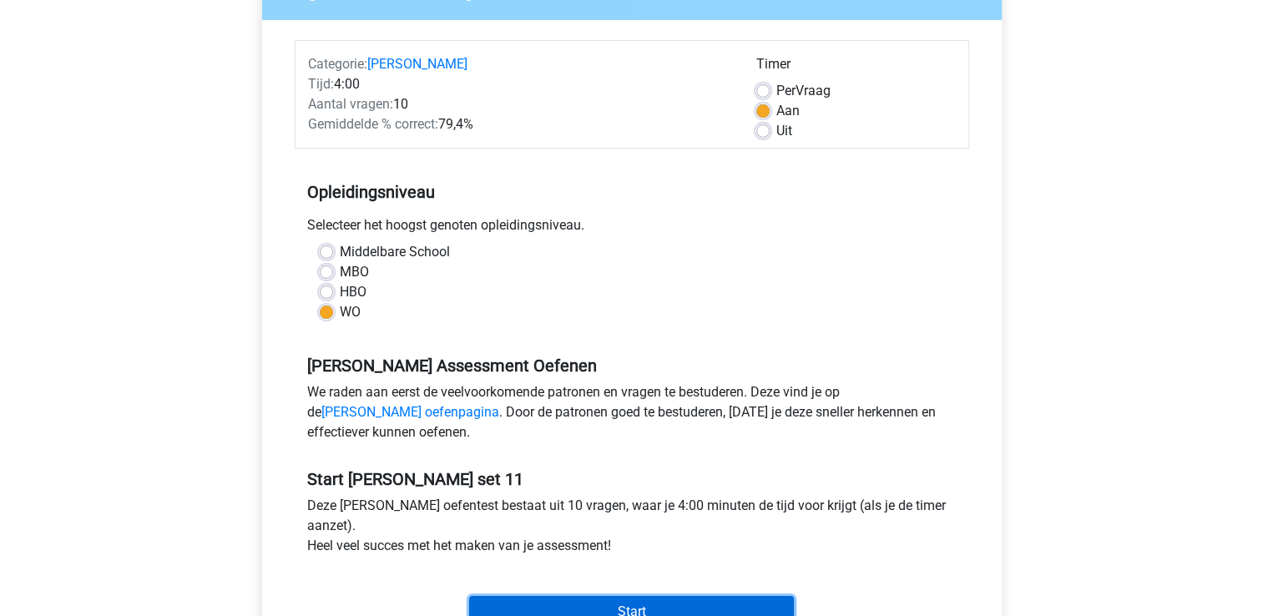
click at [542, 615] on input "Start" at bounding box center [631, 612] width 325 height 32
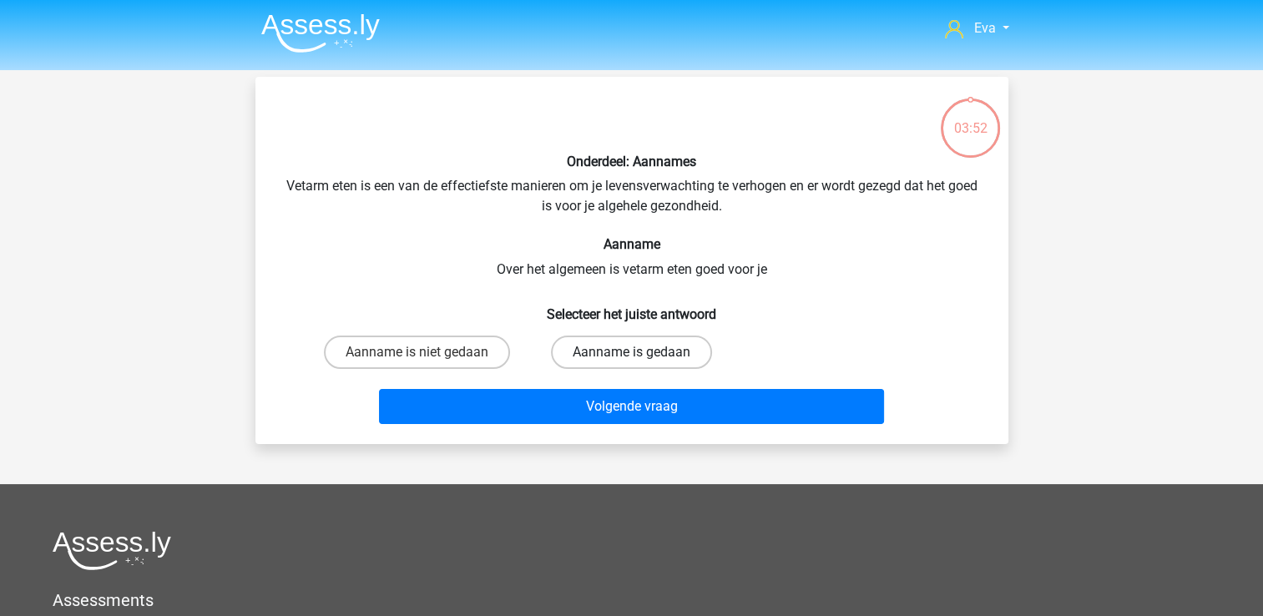
click at [589, 362] on label "Aanname is gedaan" at bounding box center [631, 352] width 161 height 33
click at [631, 362] on input "Aanname is gedaan" at bounding box center [636, 357] width 11 height 11
radio input "true"
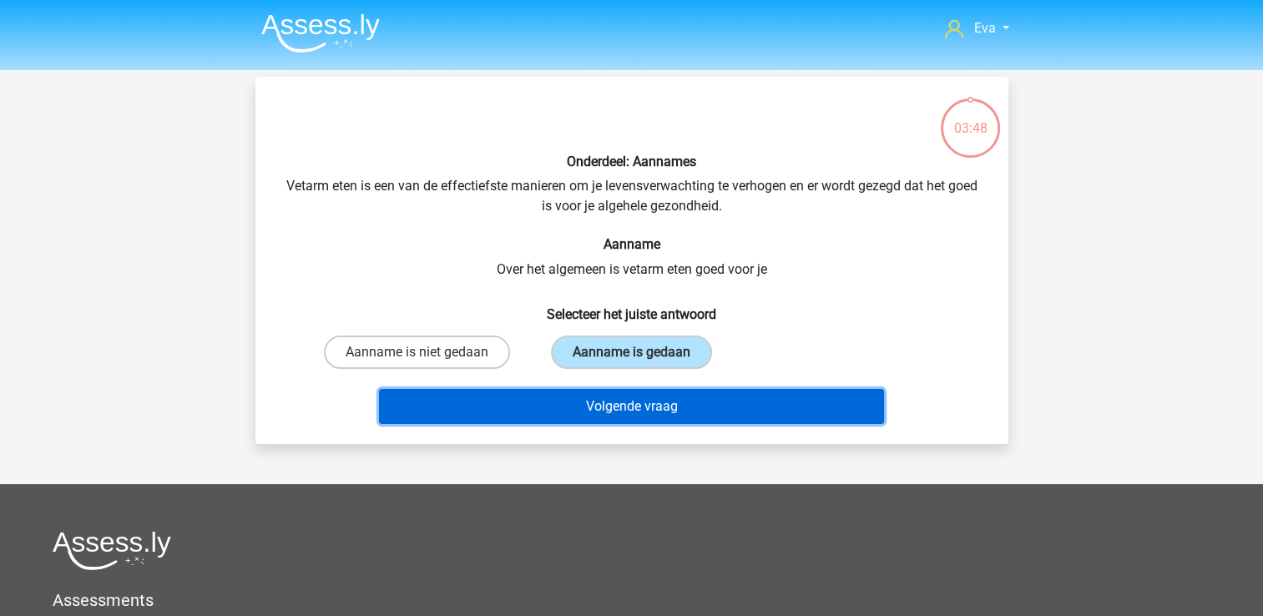
click at [634, 394] on button "Volgende vraag" at bounding box center [631, 406] width 505 height 35
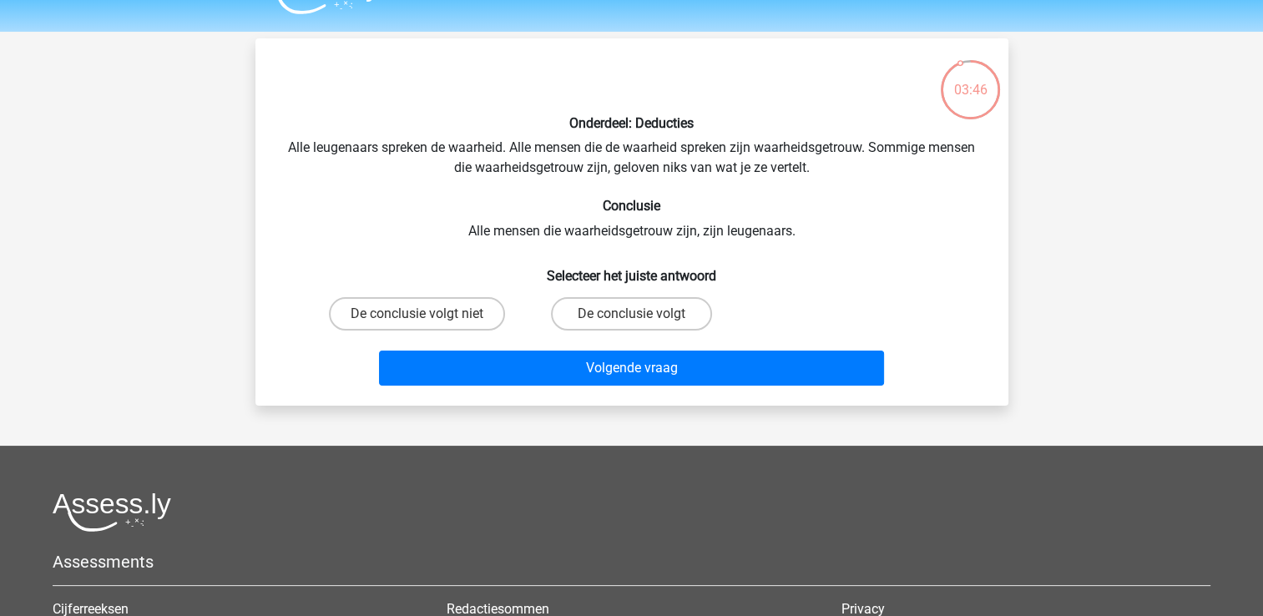
scroll to position [37, 0]
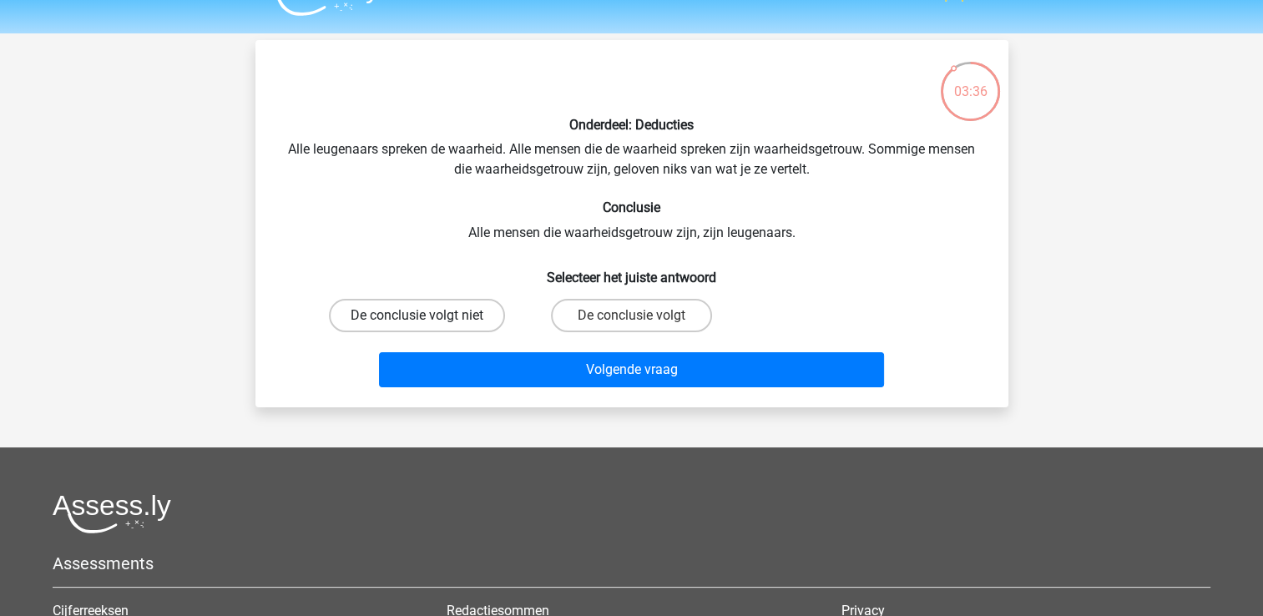
click at [493, 321] on label "De conclusie volgt niet" at bounding box center [417, 315] width 176 height 33
click at [427, 321] on input "De conclusie volgt niet" at bounding box center [422, 321] width 11 height 11
radio input "true"
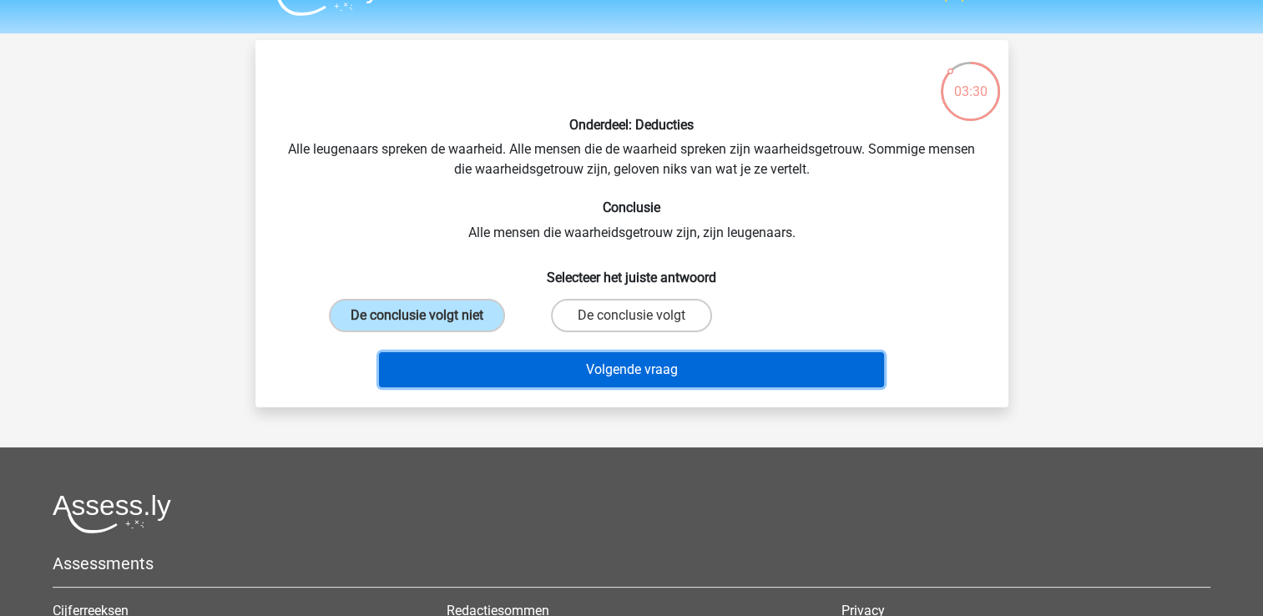
click at [609, 352] on button "Volgende vraag" at bounding box center [631, 369] width 505 height 35
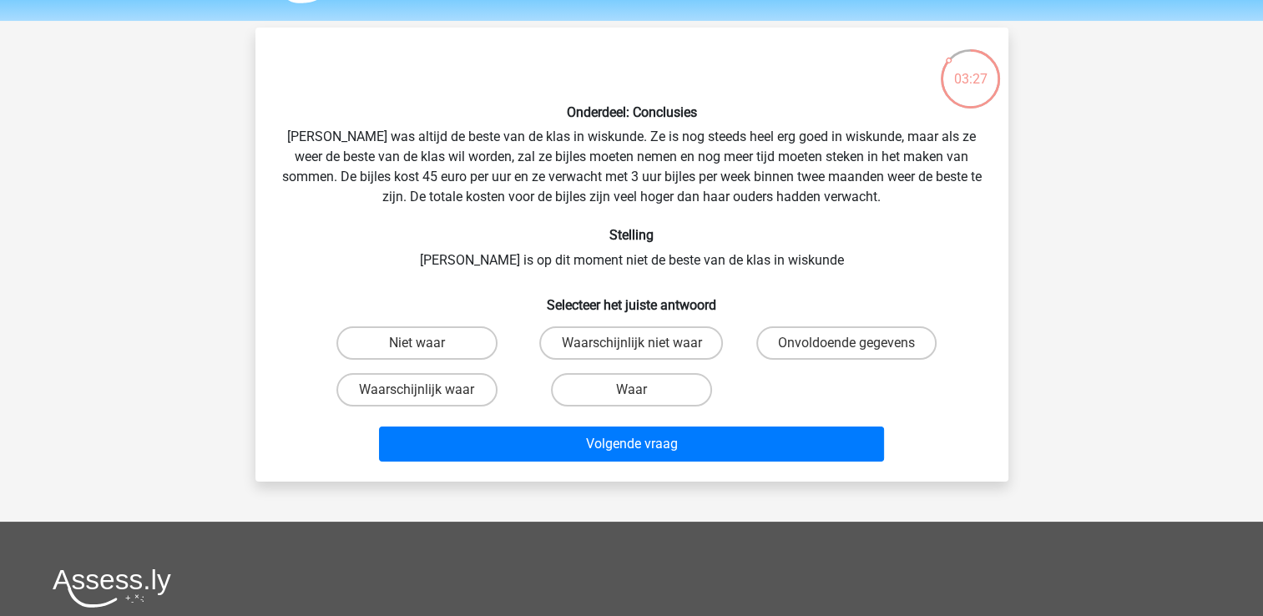
scroll to position [50, 0]
click at [631, 376] on label "Waar" at bounding box center [631, 388] width 161 height 33
click at [631, 389] on input "Waar" at bounding box center [636, 394] width 11 height 11
radio input "true"
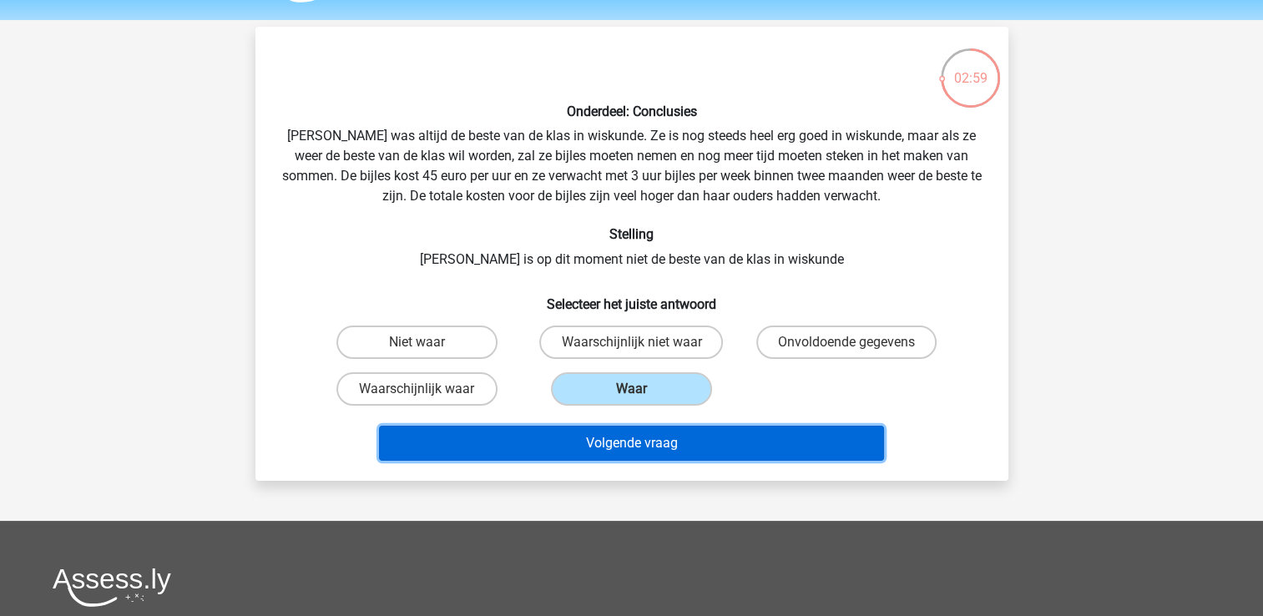
click at [675, 450] on button "Volgende vraag" at bounding box center [631, 443] width 505 height 35
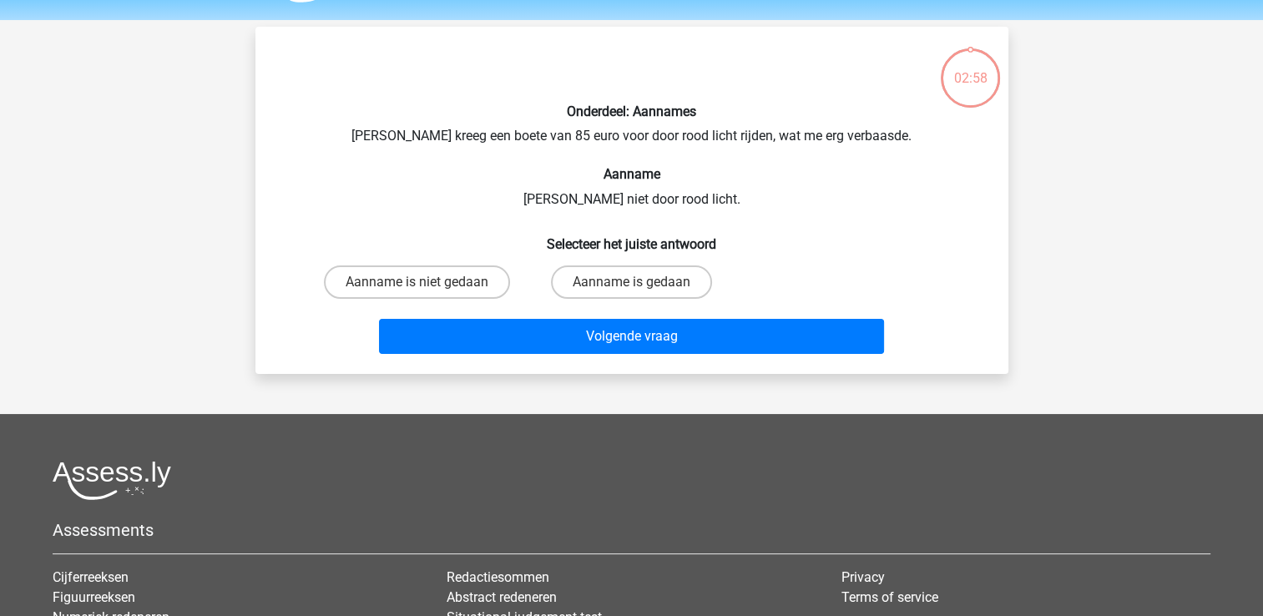
scroll to position [77, 0]
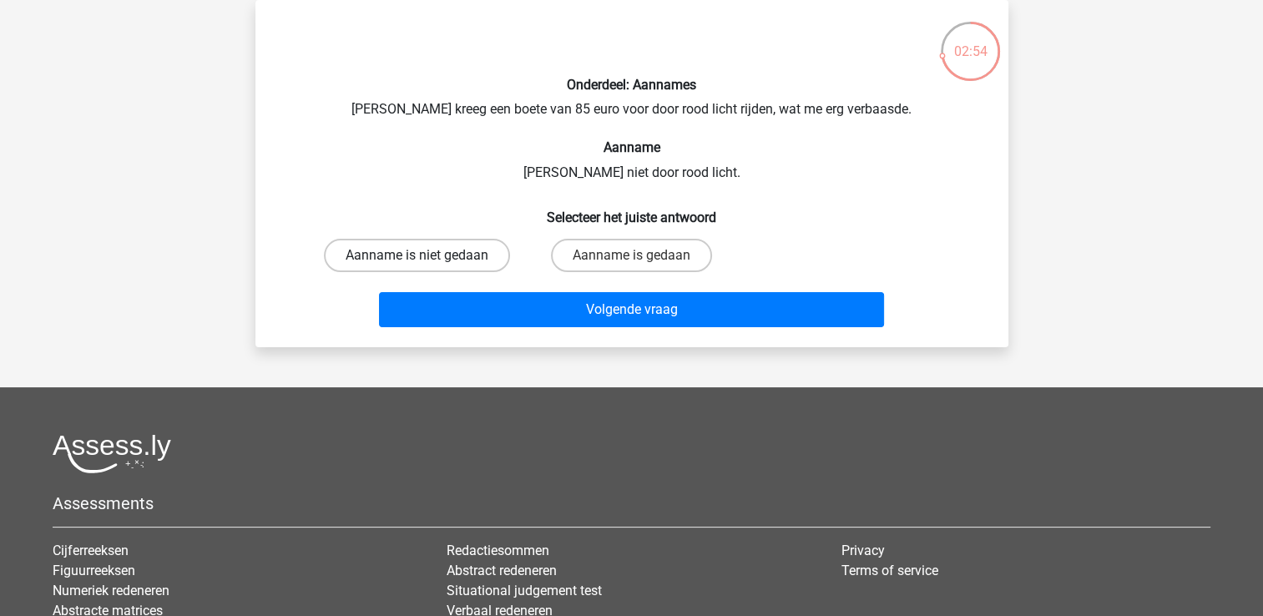
click at [458, 259] on label "Aanname is niet gedaan" at bounding box center [417, 255] width 186 height 33
click at [427, 259] on input "Aanname is niet gedaan" at bounding box center [422, 260] width 11 height 11
radio input "true"
click at [468, 284] on div "Volgende vraag" at bounding box center [632, 306] width 700 height 55
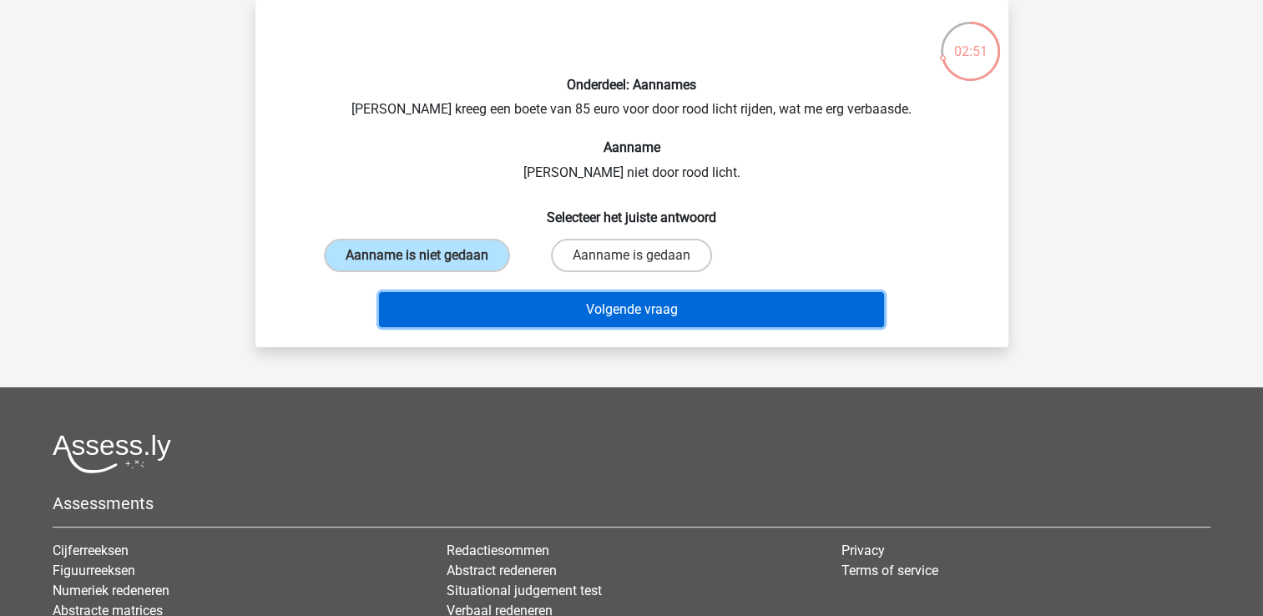
click at [478, 306] on button "Volgende vraag" at bounding box center [631, 309] width 505 height 35
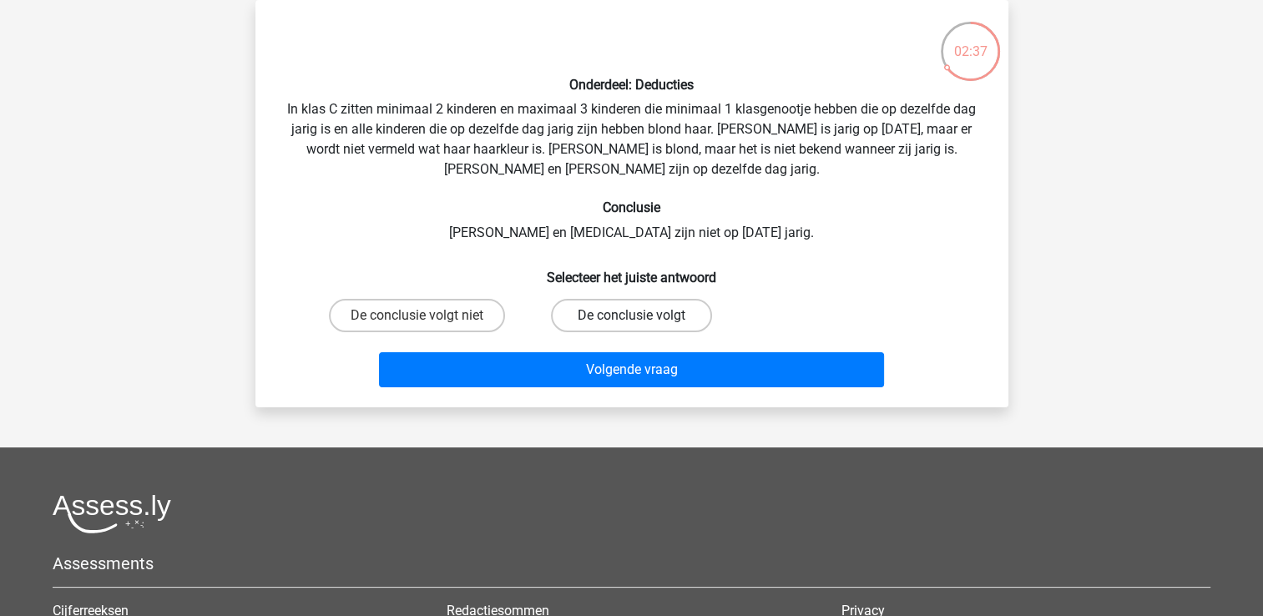
click at [567, 311] on label "De conclusie volgt" at bounding box center [631, 315] width 161 height 33
click at [631, 316] on input "De conclusie volgt" at bounding box center [636, 321] width 11 height 11
radio input "true"
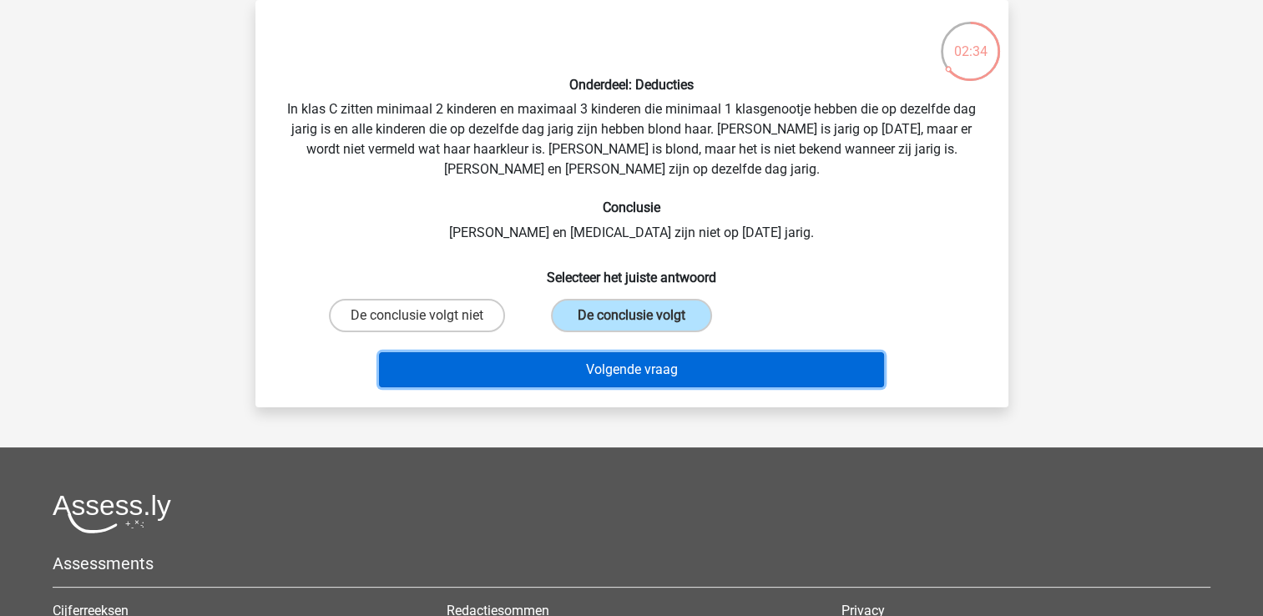
click at [579, 352] on button "Volgende vraag" at bounding box center [631, 369] width 505 height 35
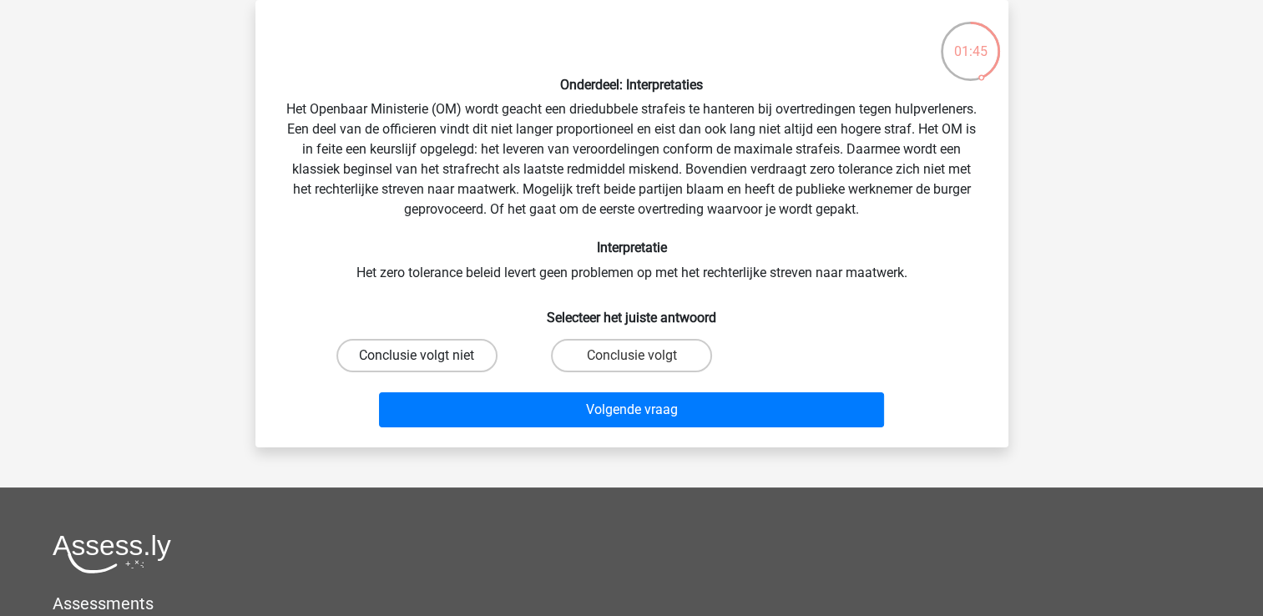
click at [402, 345] on label "Conclusie volgt niet" at bounding box center [416, 355] width 161 height 33
click at [417, 356] on input "Conclusie volgt niet" at bounding box center [422, 361] width 11 height 11
radio input "true"
click at [478, 389] on div "Volgende vraag" at bounding box center [632, 406] width 700 height 55
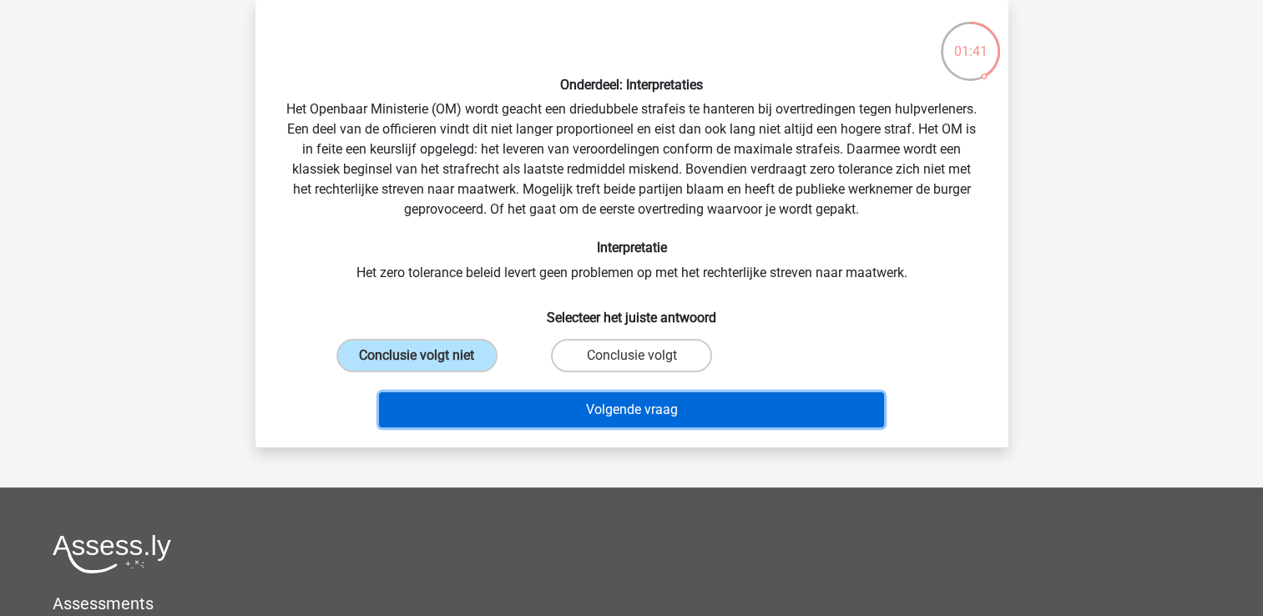
click at [548, 409] on button "Volgende vraag" at bounding box center [631, 409] width 505 height 35
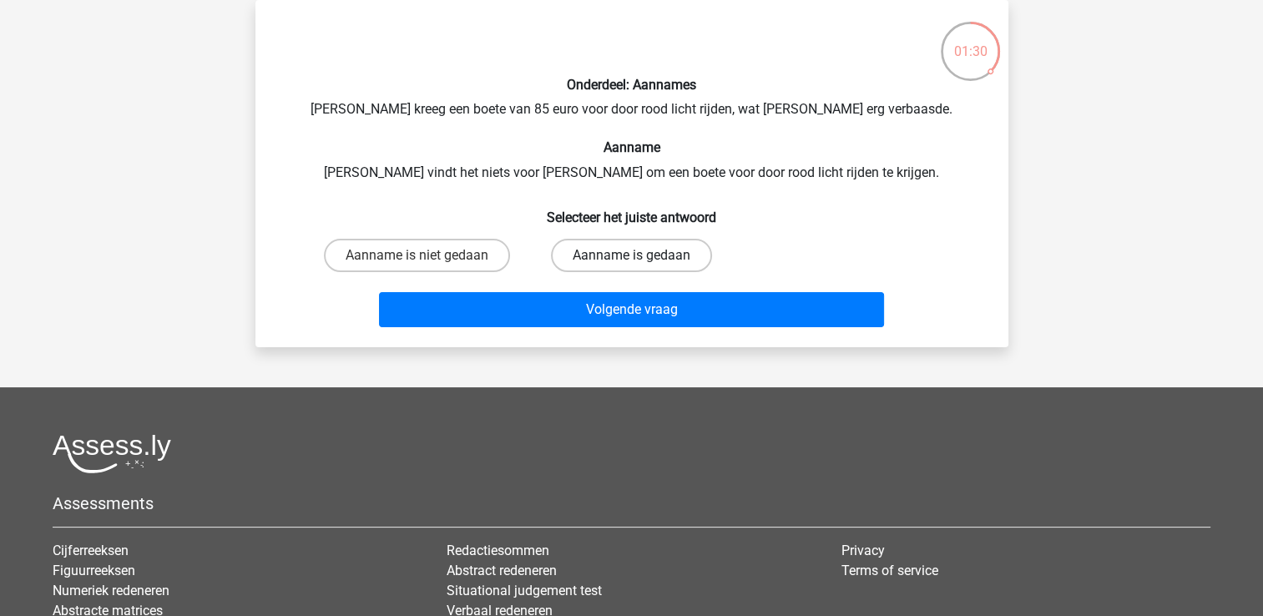
click at [594, 263] on label "Aanname is gedaan" at bounding box center [631, 255] width 161 height 33
click at [631, 263] on input "Aanname is gedaan" at bounding box center [636, 260] width 11 height 11
radio input "true"
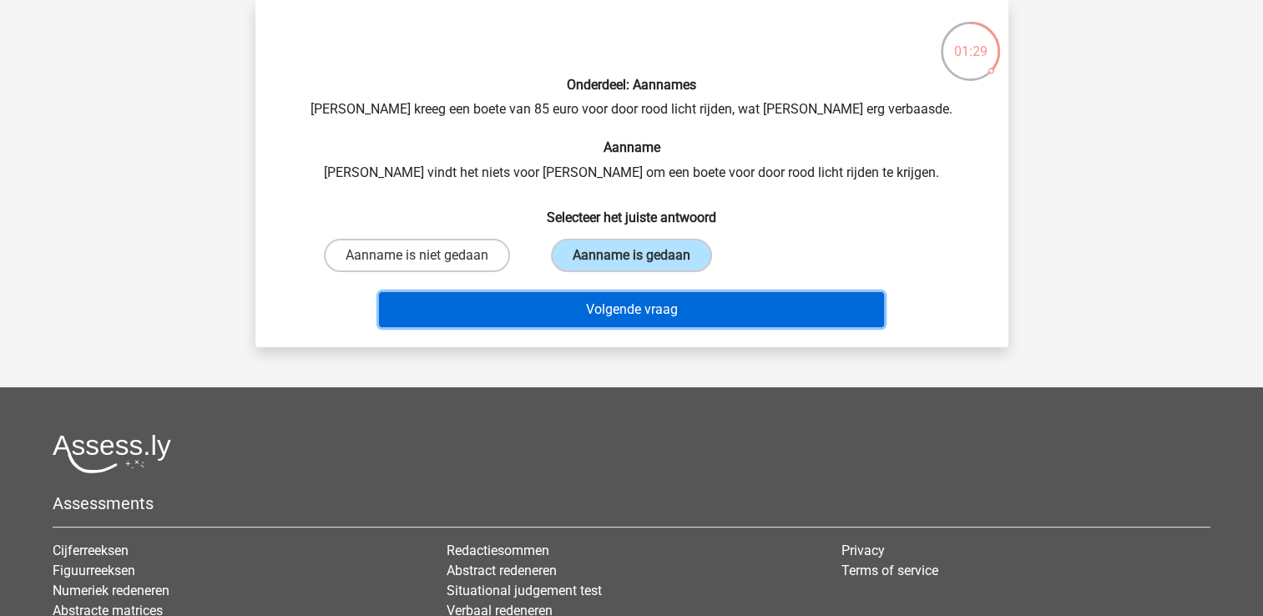
click at [594, 299] on button "Volgende vraag" at bounding box center [631, 309] width 505 height 35
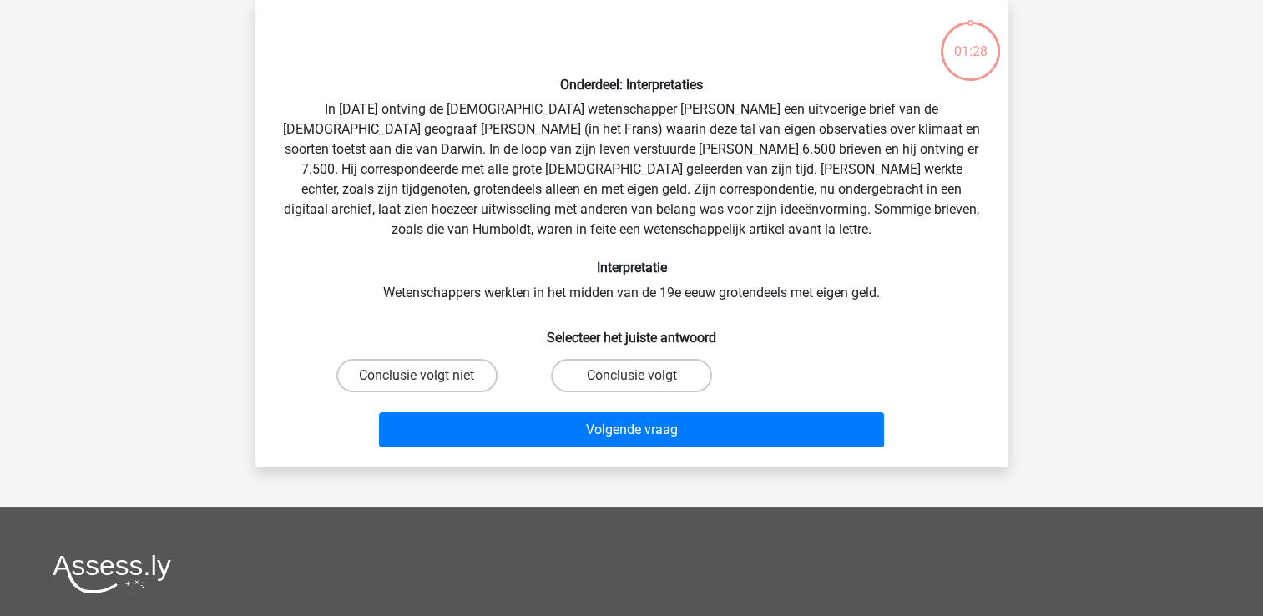
click at [594, 299] on div "Onderdeel: Interpretaties In 1839 ontving de Engelse wetenschapper Charles Darw…" at bounding box center [632, 233] width 740 height 441
click at [672, 172] on div "Onderdeel: Interpretaties In 1839 ontving de Engelse wetenschapper Charles Darw…" at bounding box center [632, 233] width 740 height 441
click at [626, 360] on label "Conclusie volgt" at bounding box center [631, 375] width 161 height 33
click at [631, 376] on input "Conclusie volgt" at bounding box center [636, 381] width 11 height 11
radio input "true"
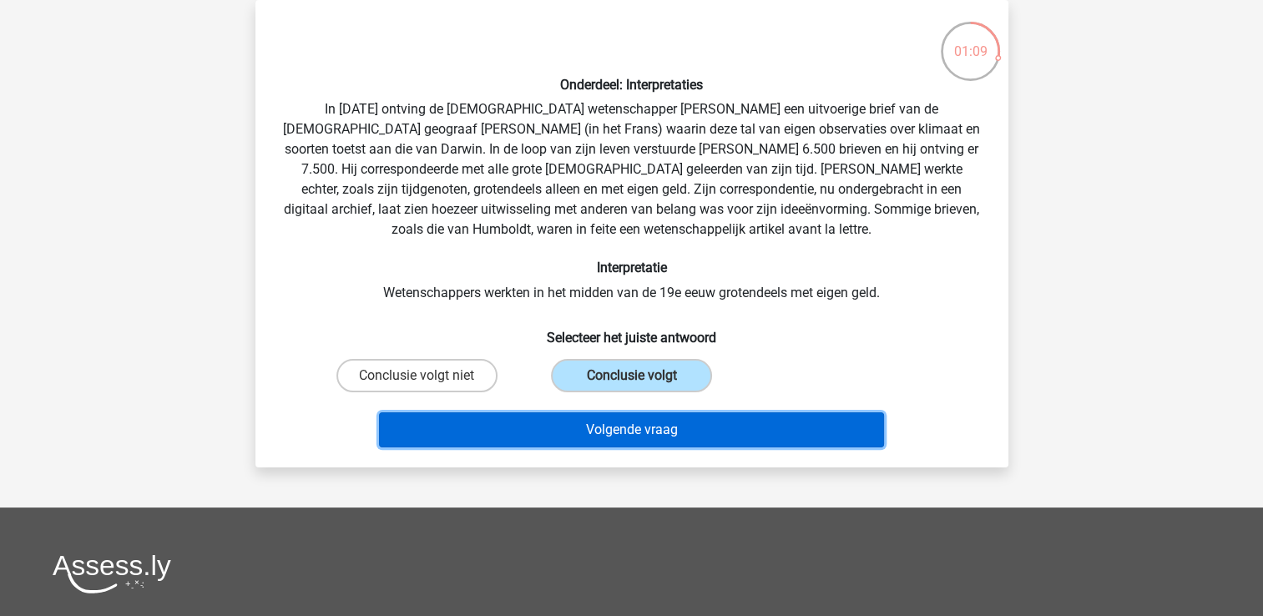
click at [599, 424] on button "Volgende vraag" at bounding box center [631, 429] width 505 height 35
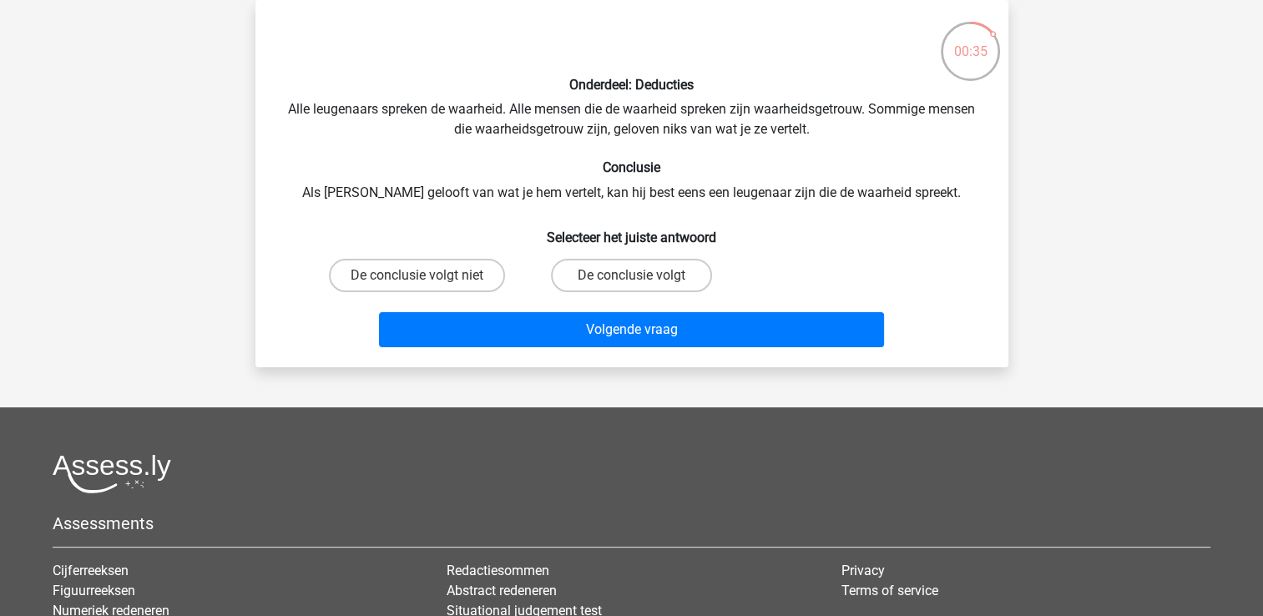
click at [635, 284] on input "De conclusie volgt" at bounding box center [636, 281] width 11 height 11
radio input "true"
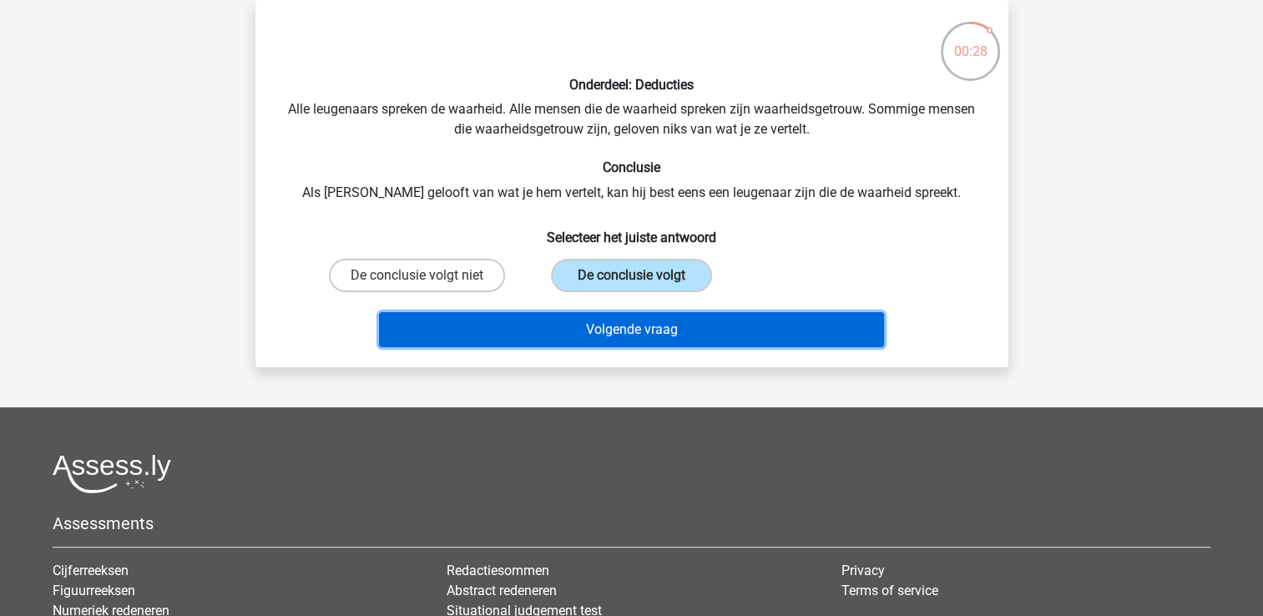
click at [711, 318] on button "Volgende vraag" at bounding box center [631, 329] width 505 height 35
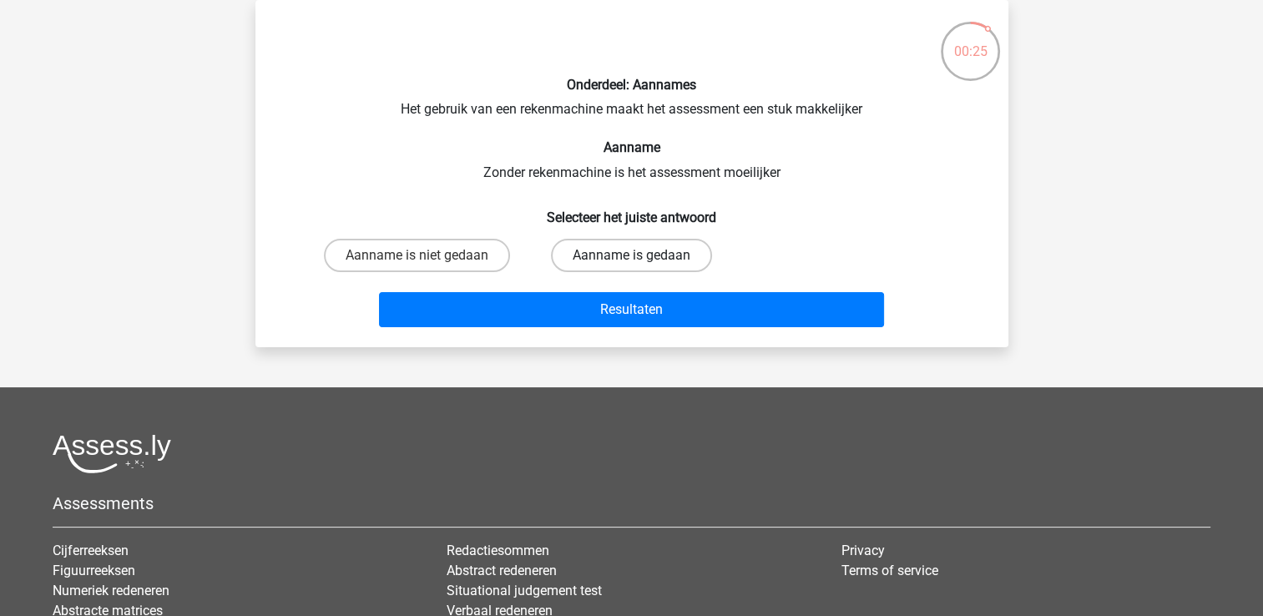
click at [589, 250] on label "Aanname is gedaan" at bounding box center [631, 255] width 161 height 33
click at [631, 255] on input "Aanname is gedaan" at bounding box center [636, 260] width 11 height 11
radio input "true"
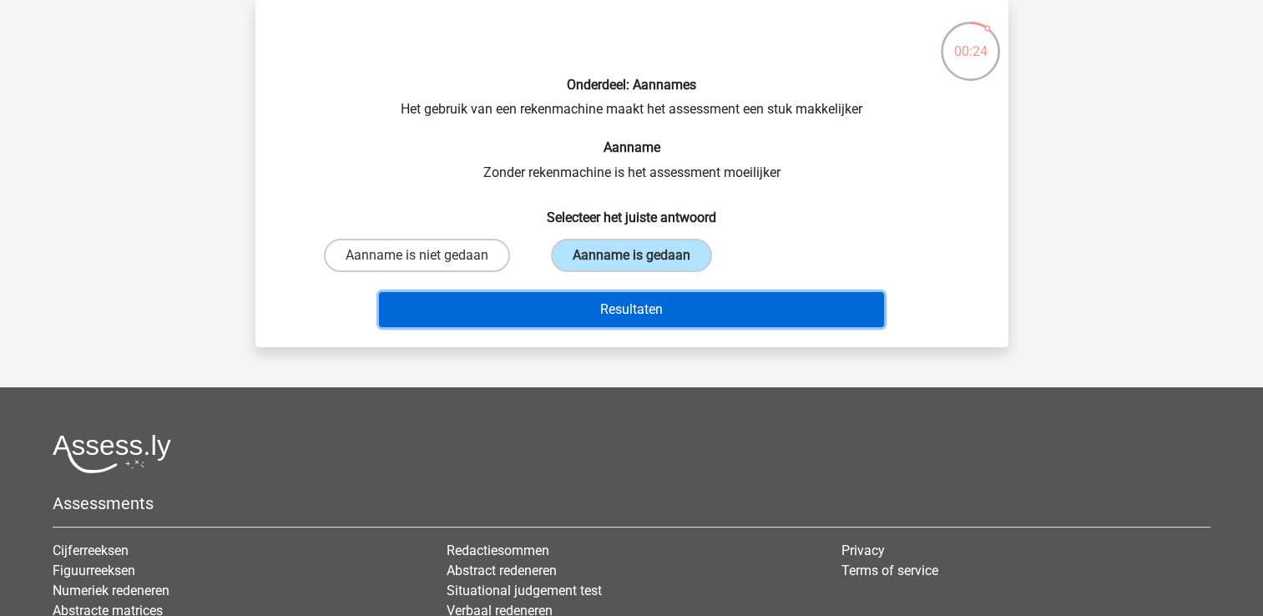
click at [614, 310] on button "Resultaten" at bounding box center [631, 309] width 505 height 35
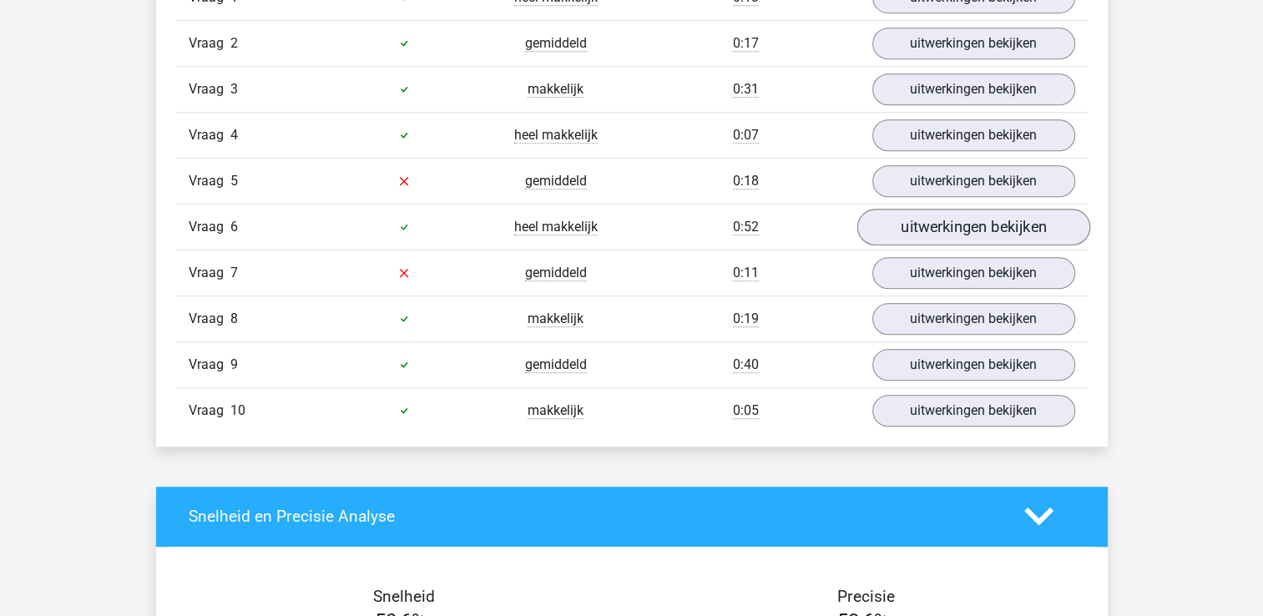
scroll to position [1181, 0]
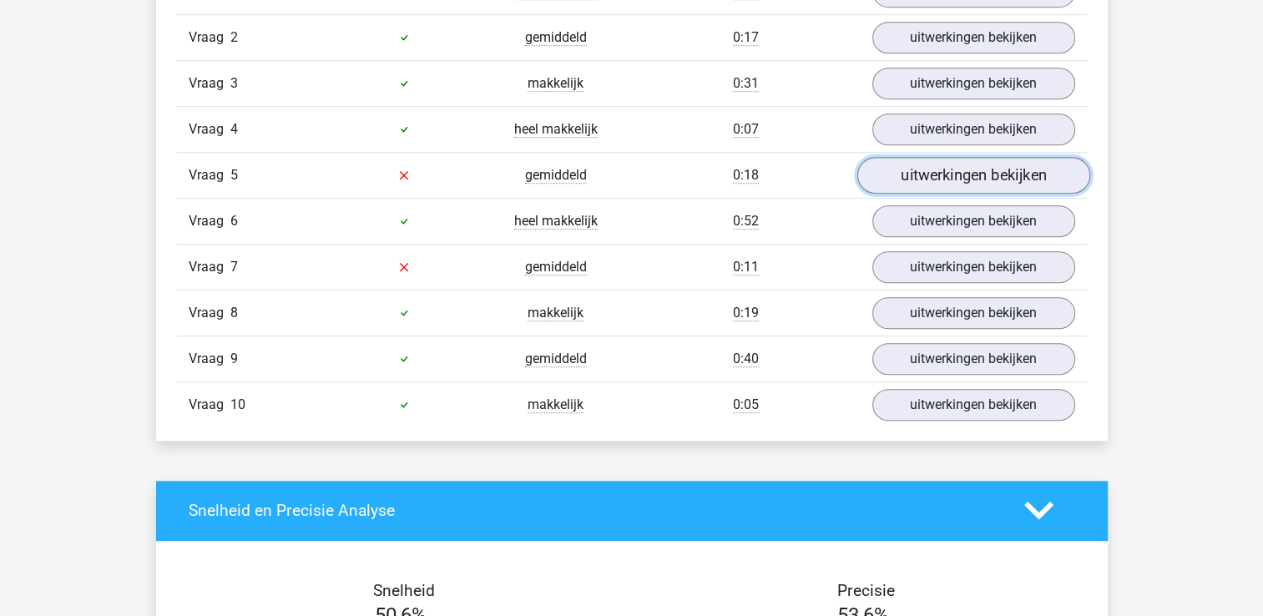
click at [898, 169] on link "uitwerkingen bekijken" at bounding box center [973, 175] width 233 height 37
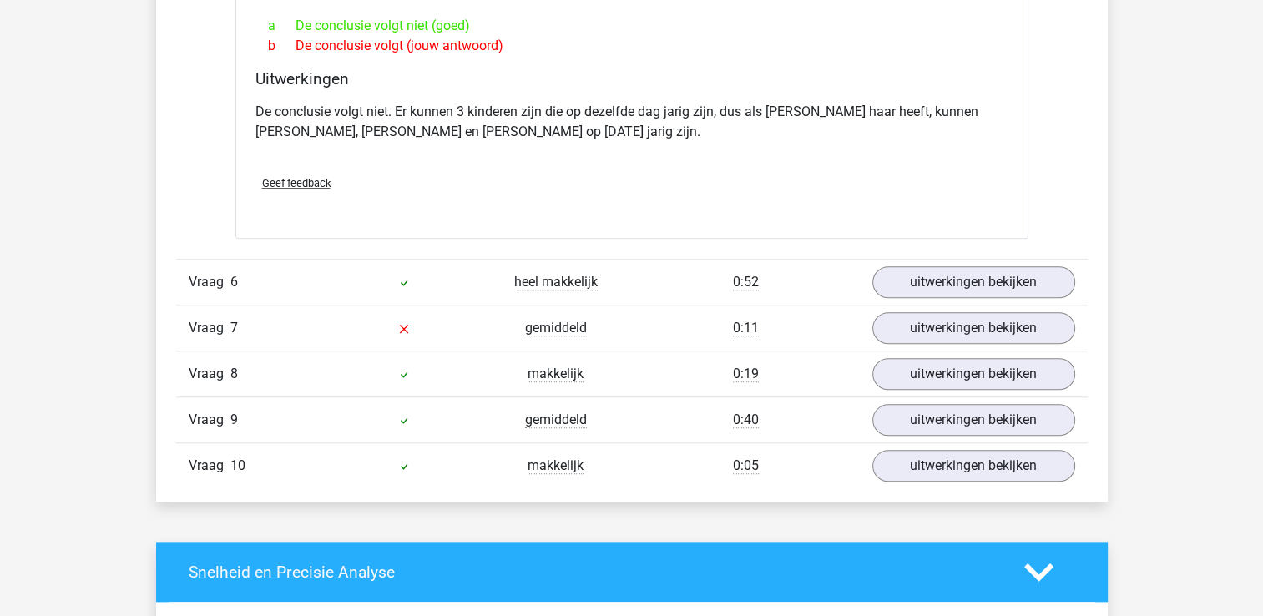
scroll to position [1591, 0]
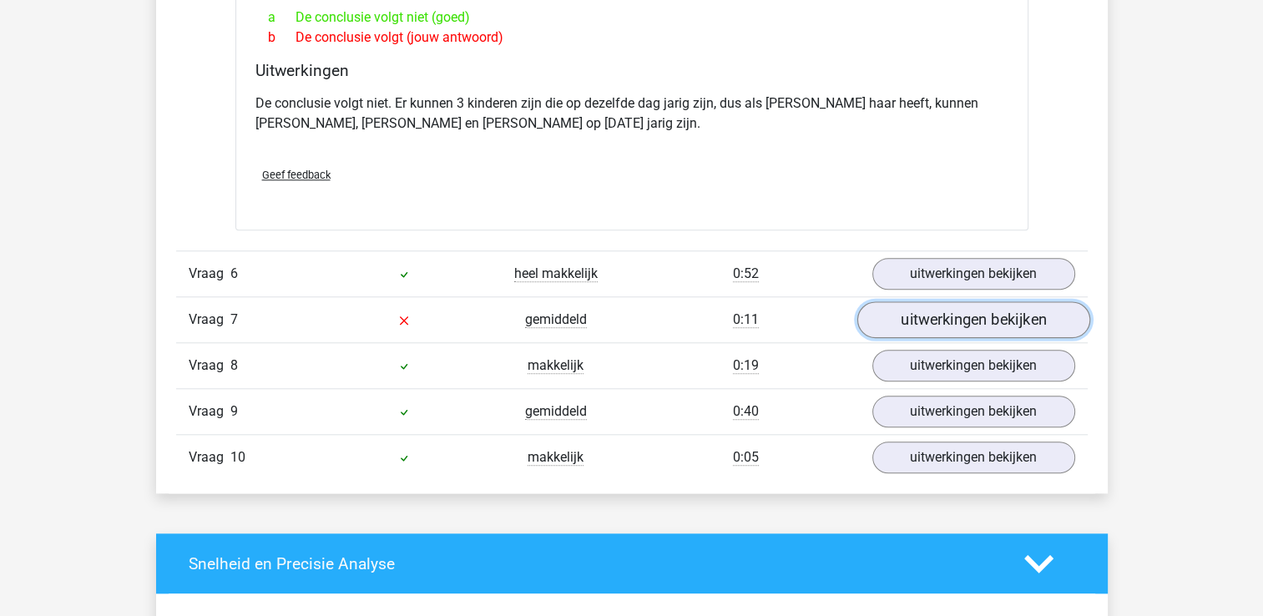
click at [896, 301] on link "uitwerkingen bekijken" at bounding box center [973, 319] width 233 height 37
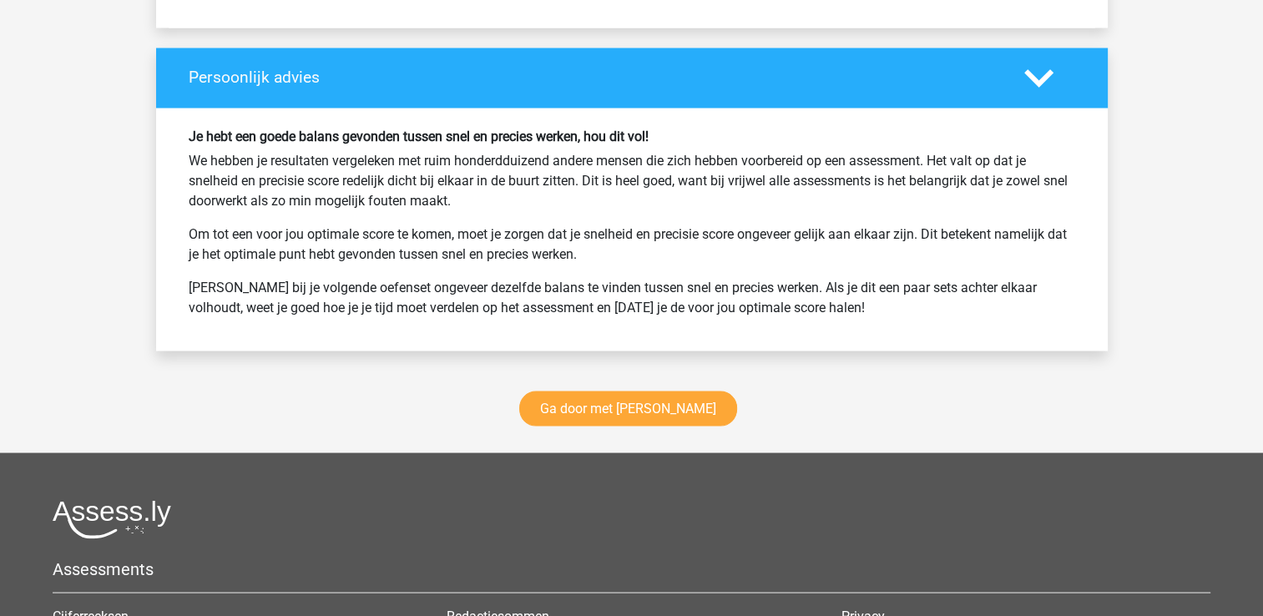
scroll to position [3102, 0]
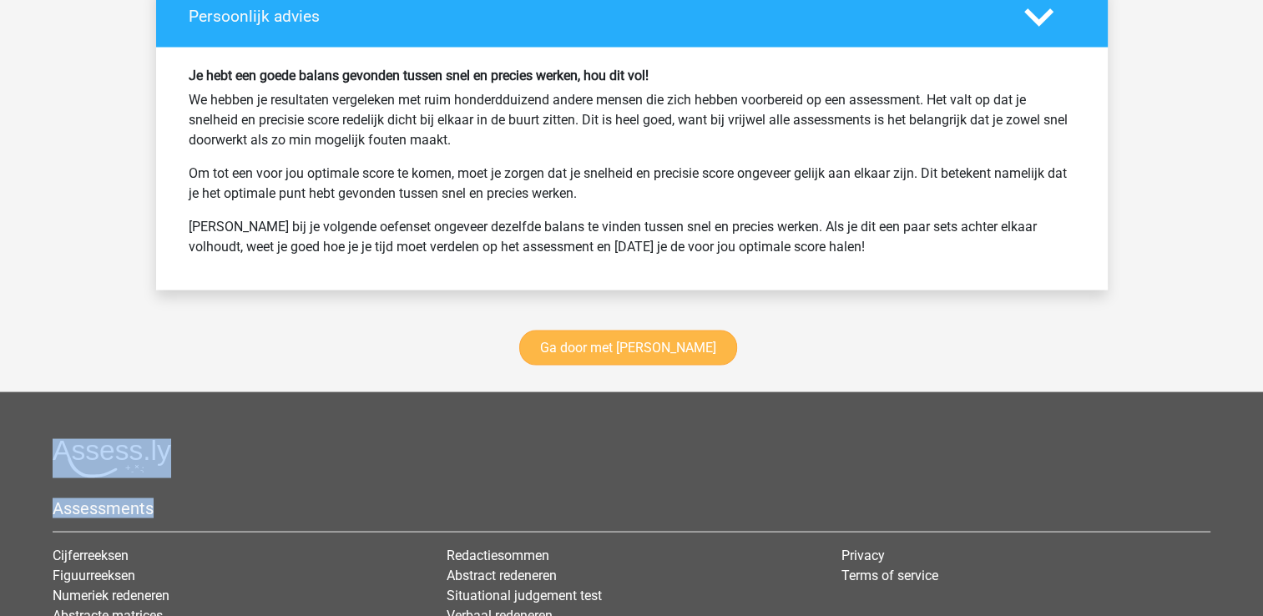
drag, startPoint x: 829, startPoint y: 492, endPoint x: 638, endPoint y: 320, distance: 257.2
click at [638, 330] on link "Ga door met [PERSON_NAME]" at bounding box center [628, 347] width 218 height 35
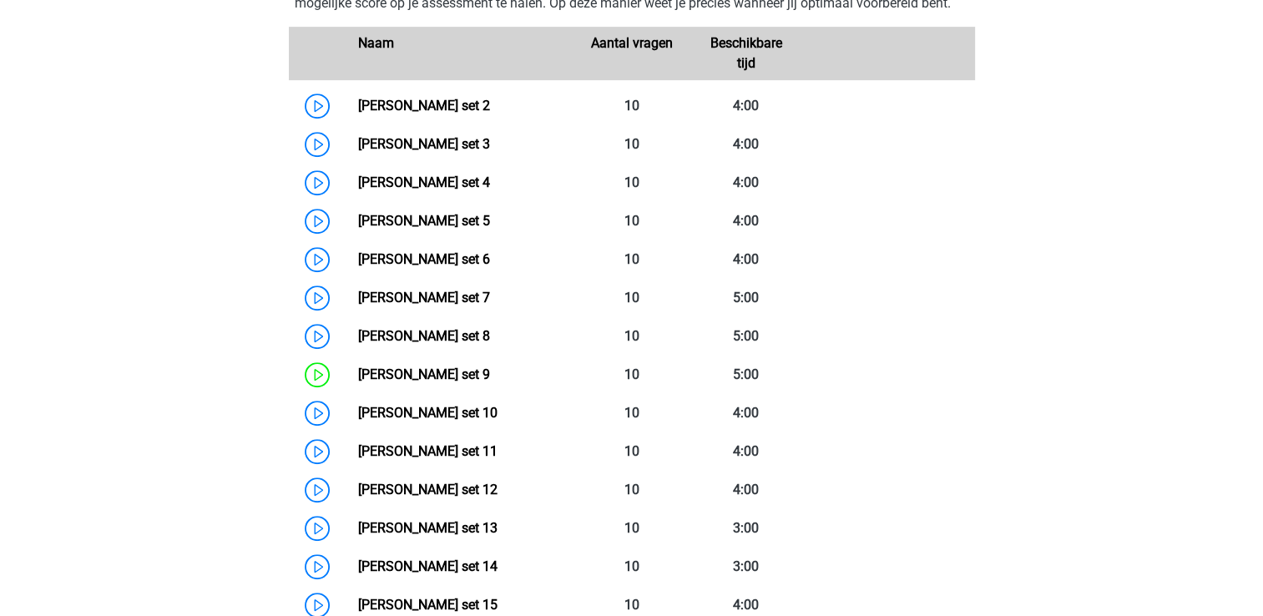
scroll to position [820, 0]
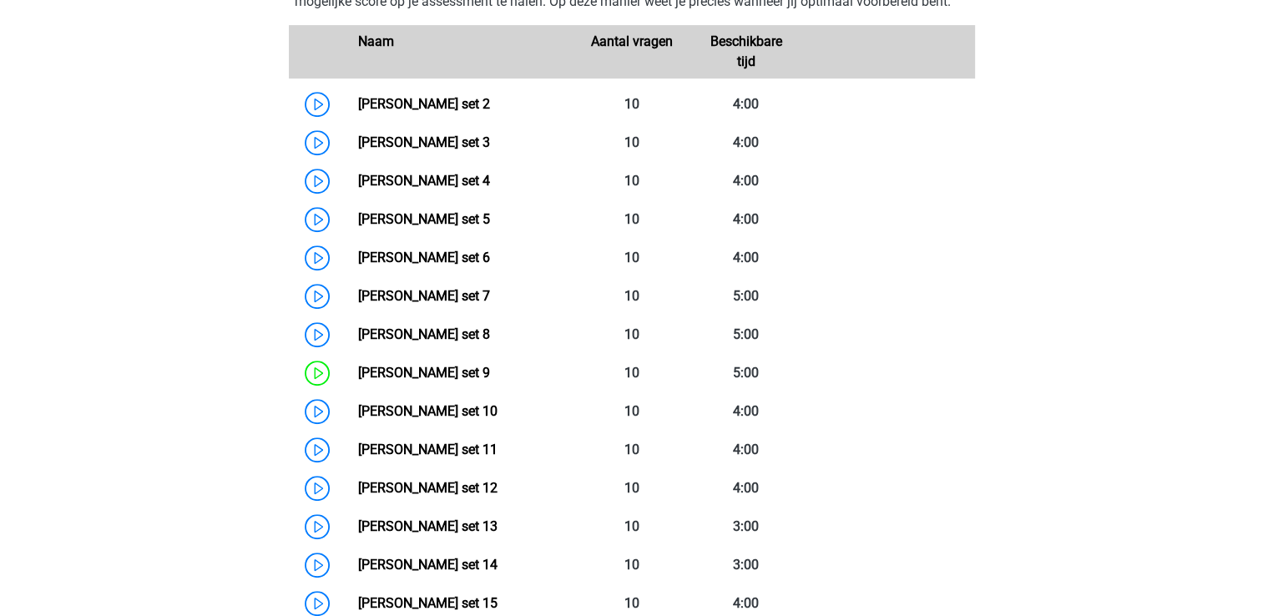
click at [498, 458] on link "[PERSON_NAME] set 11" at bounding box center [427, 450] width 139 height 16
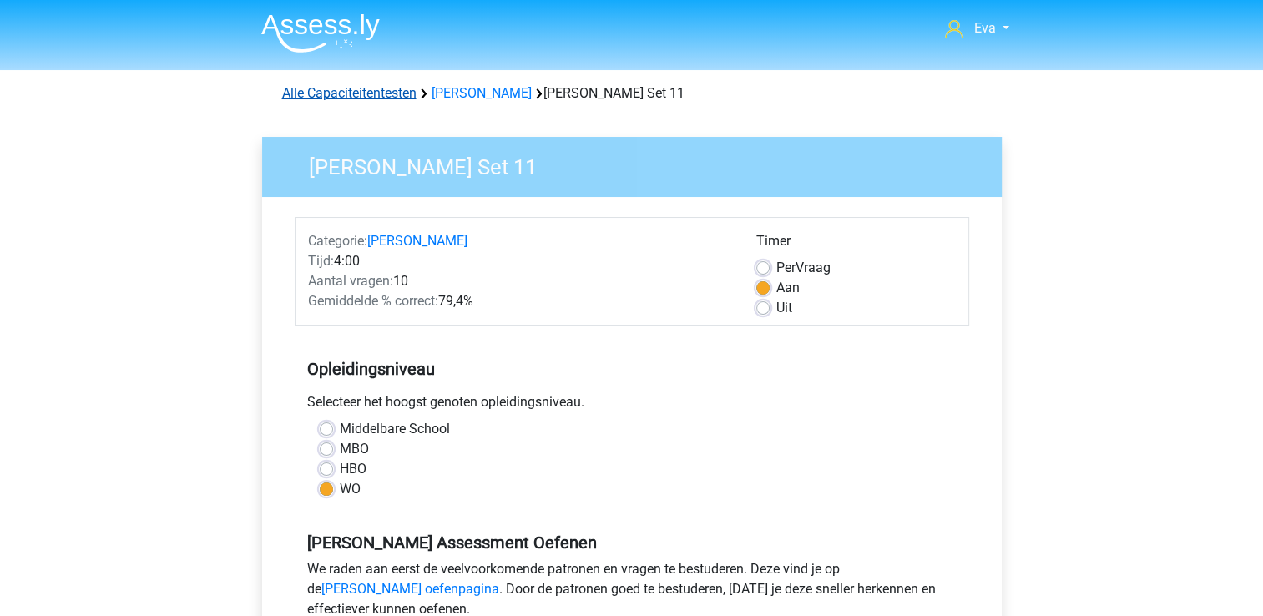
click at [361, 94] on link "Alle Capaciteitentesten" at bounding box center [349, 93] width 134 height 16
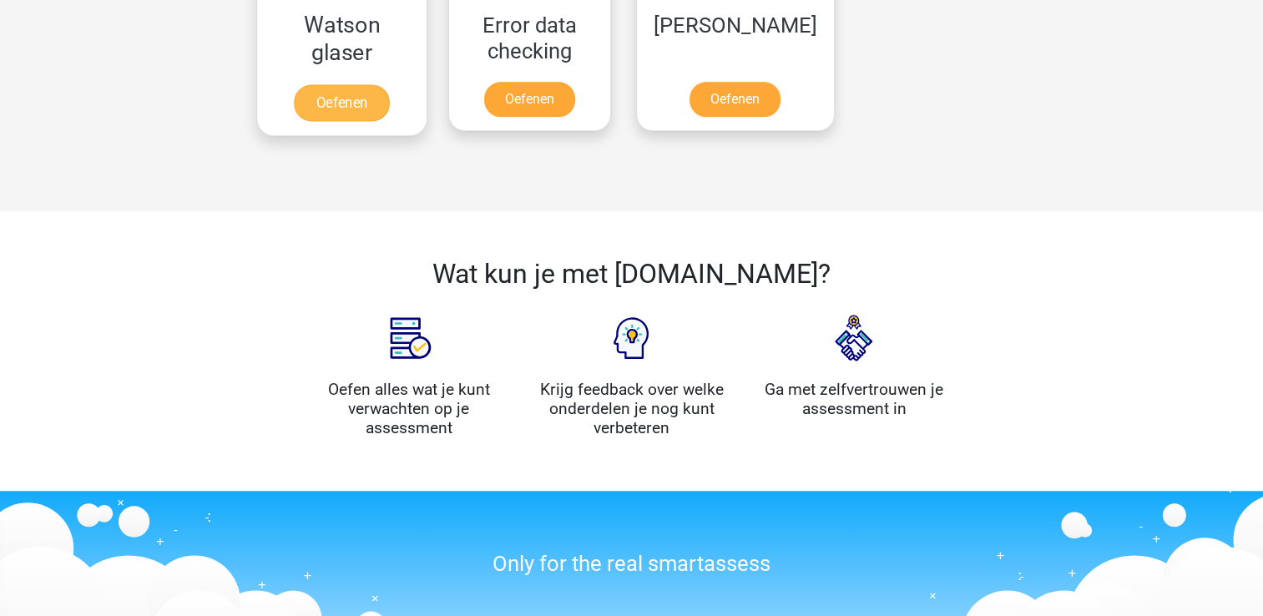
scroll to position [1543, 0]
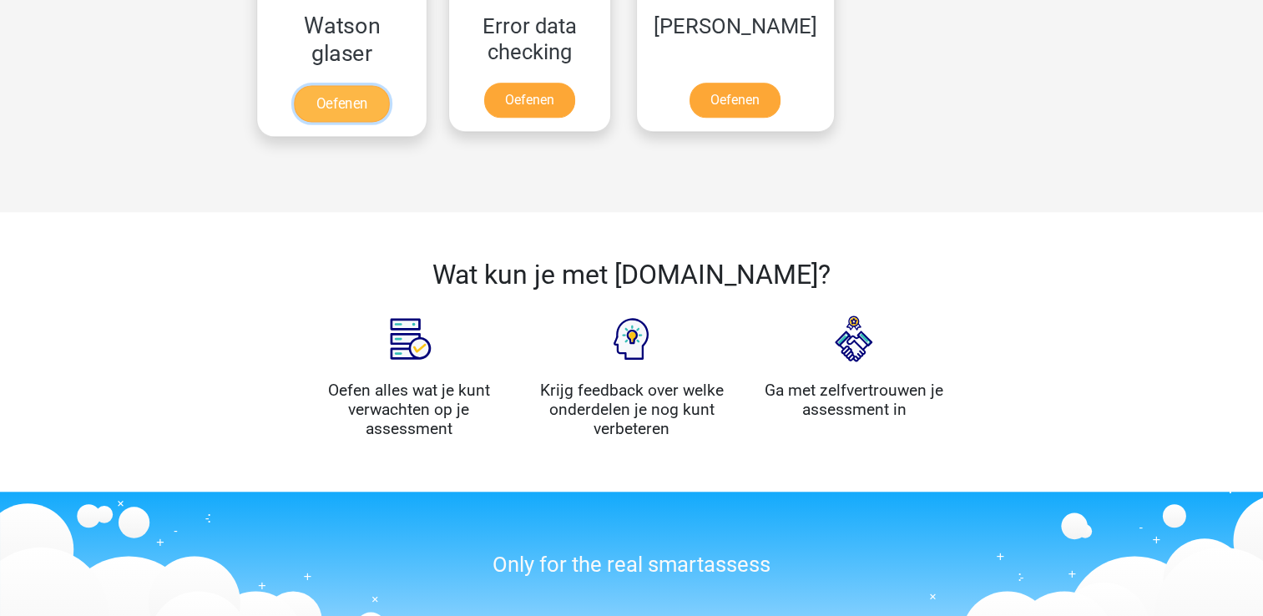
click at [313, 108] on link "Oefenen" at bounding box center [341, 103] width 95 height 37
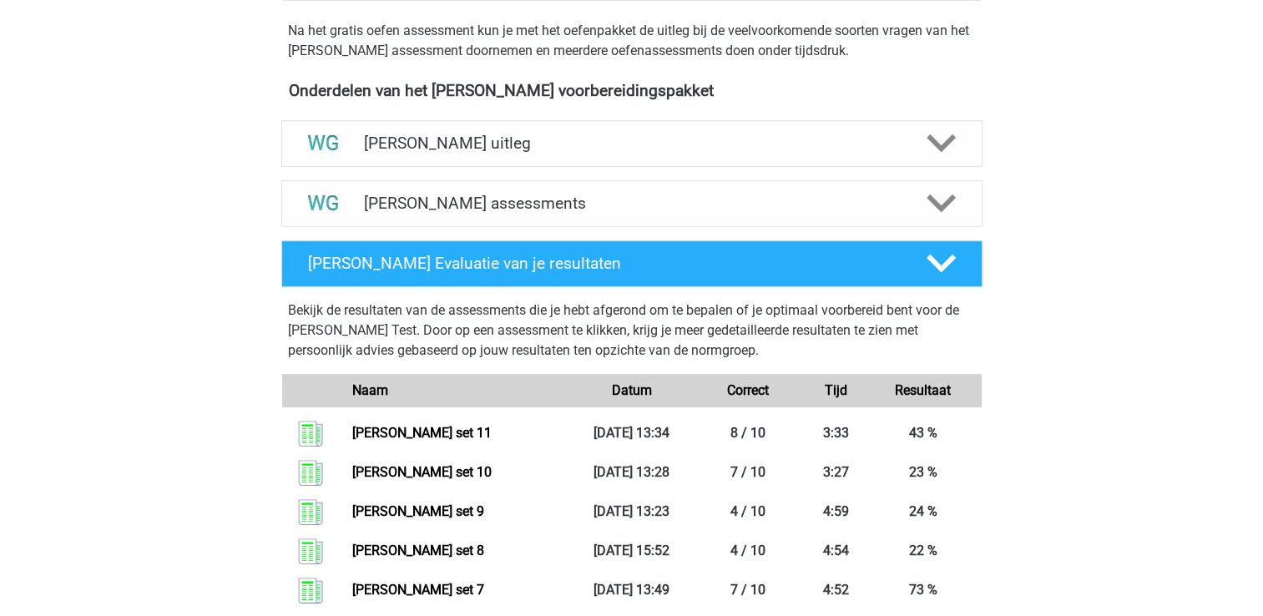
scroll to position [508, 0]
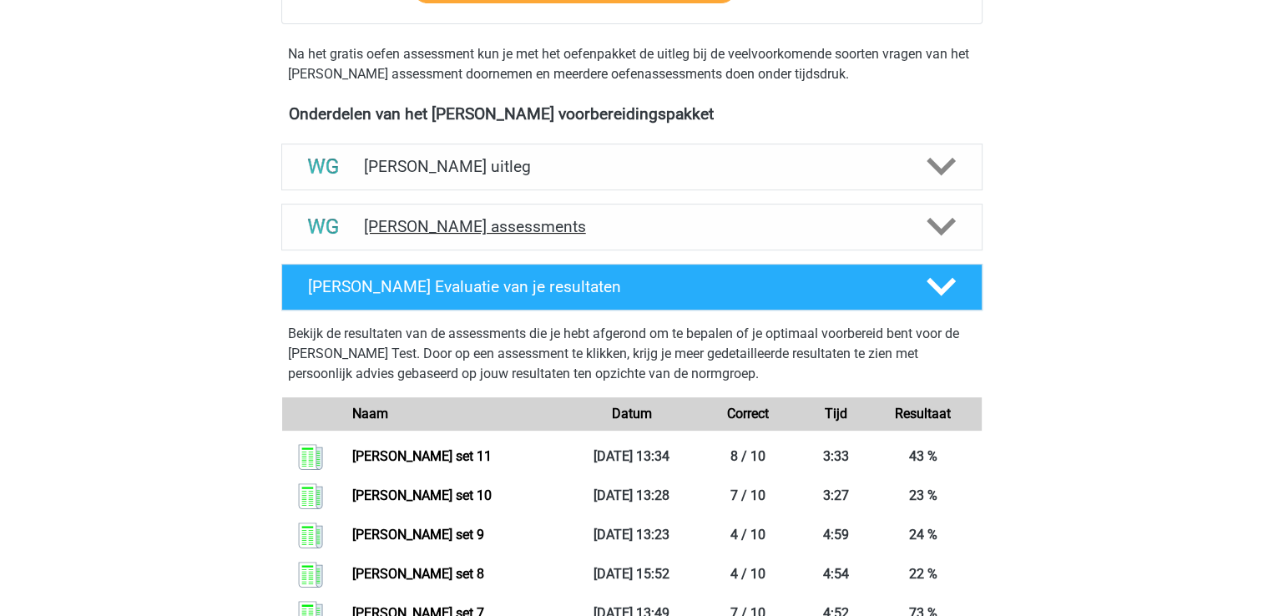
click at [710, 222] on h4 "Watson Glaser assessments" at bounding box center [632, 226] width 536 height 19
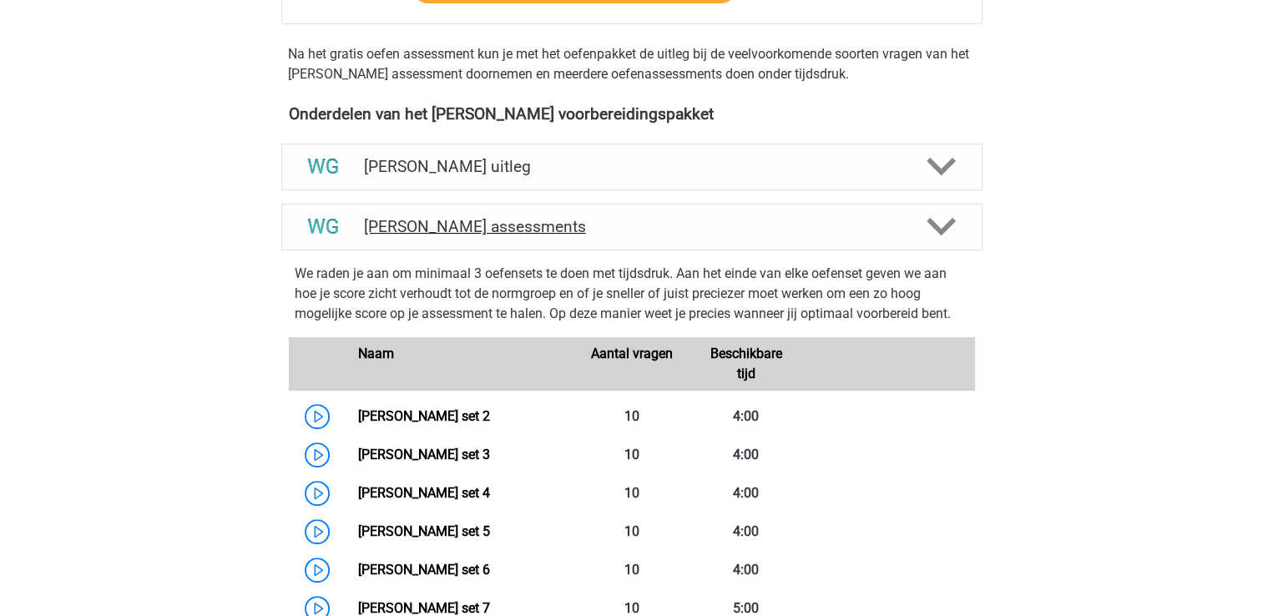
click at [710, 222] on h4 "Watson Glaser assessments" at bounding box center [632, 226] width 536 height 19
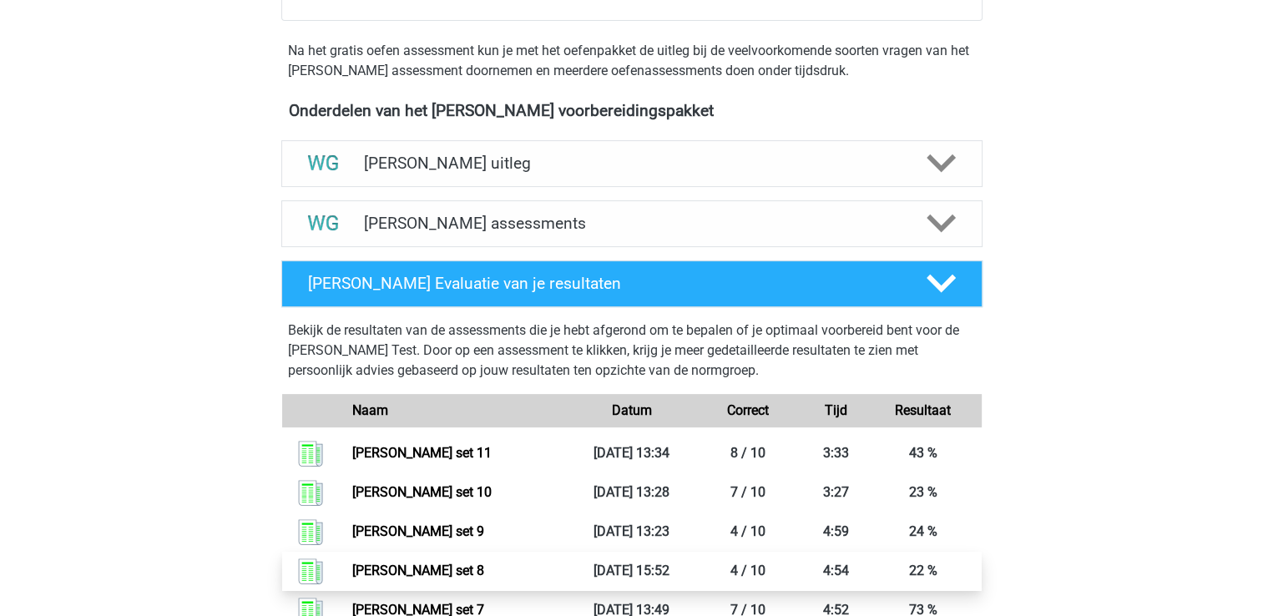
scroll to position [500, 0]
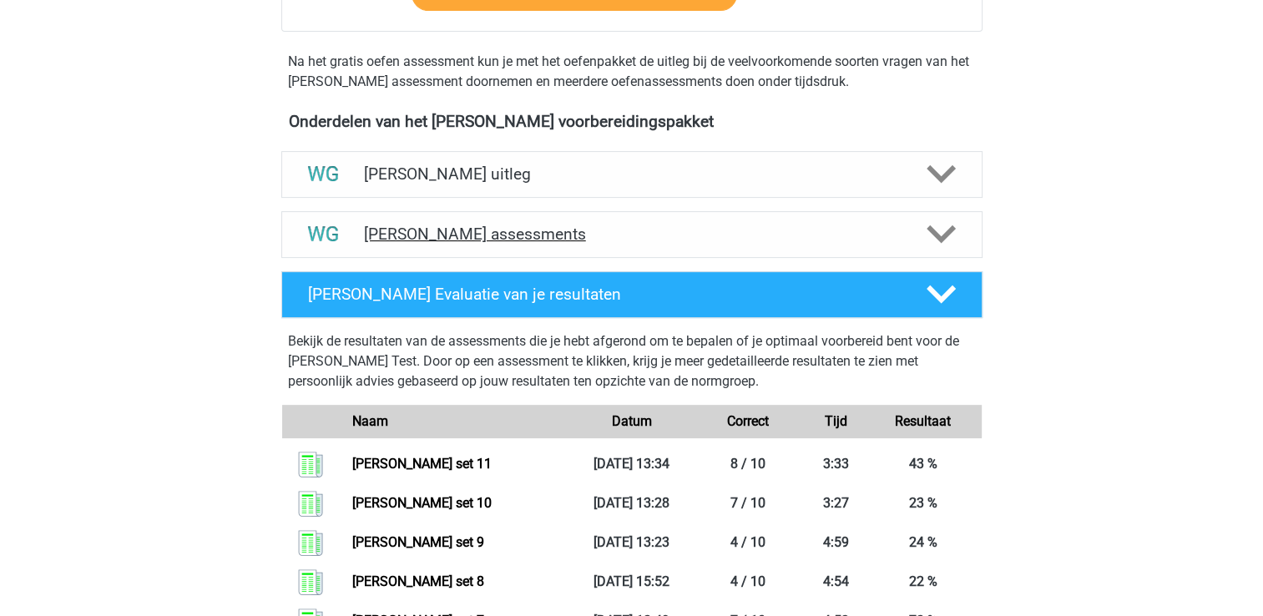
click at [502, 239] on h4 "Watson Glaser assessments" at bounding box center [632, 234] width 536 height 19
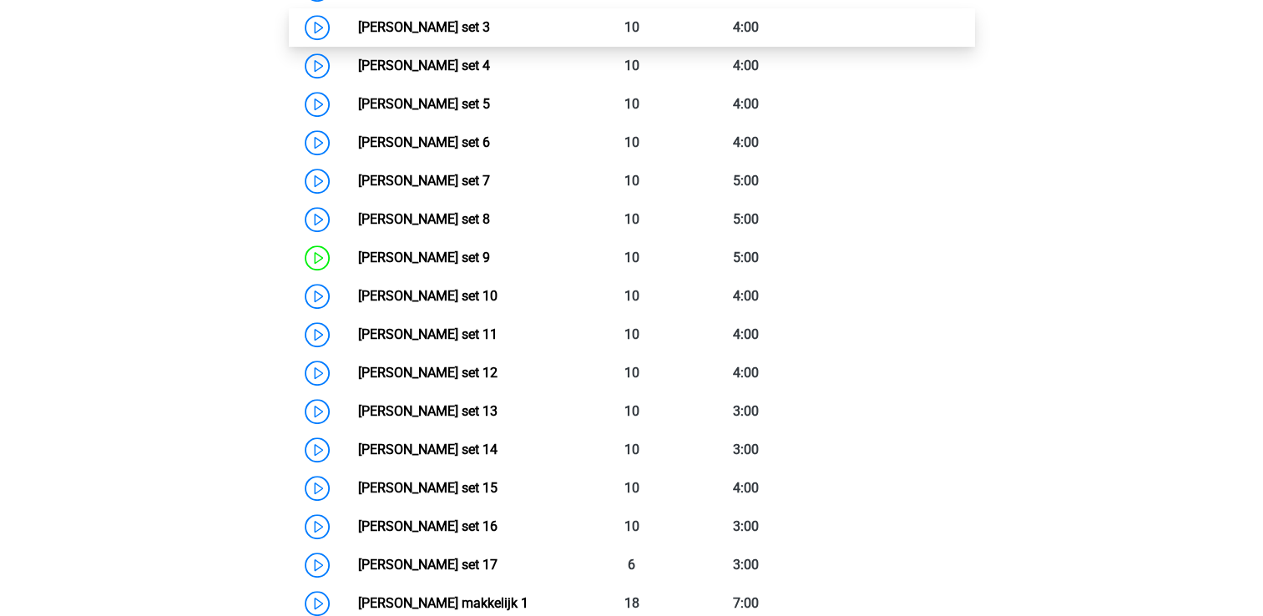
scroll to position [936, 0]
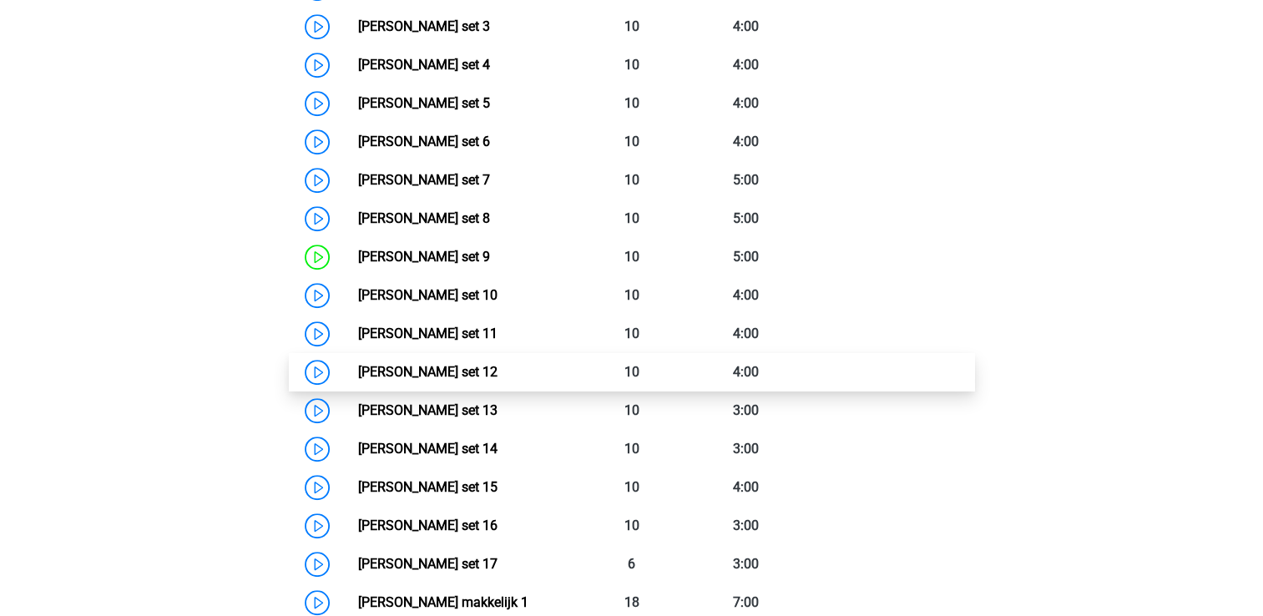
click at [481, 380] on link "Watson Glaser set 12" at bounding box center [427, 372] width 139 height 16
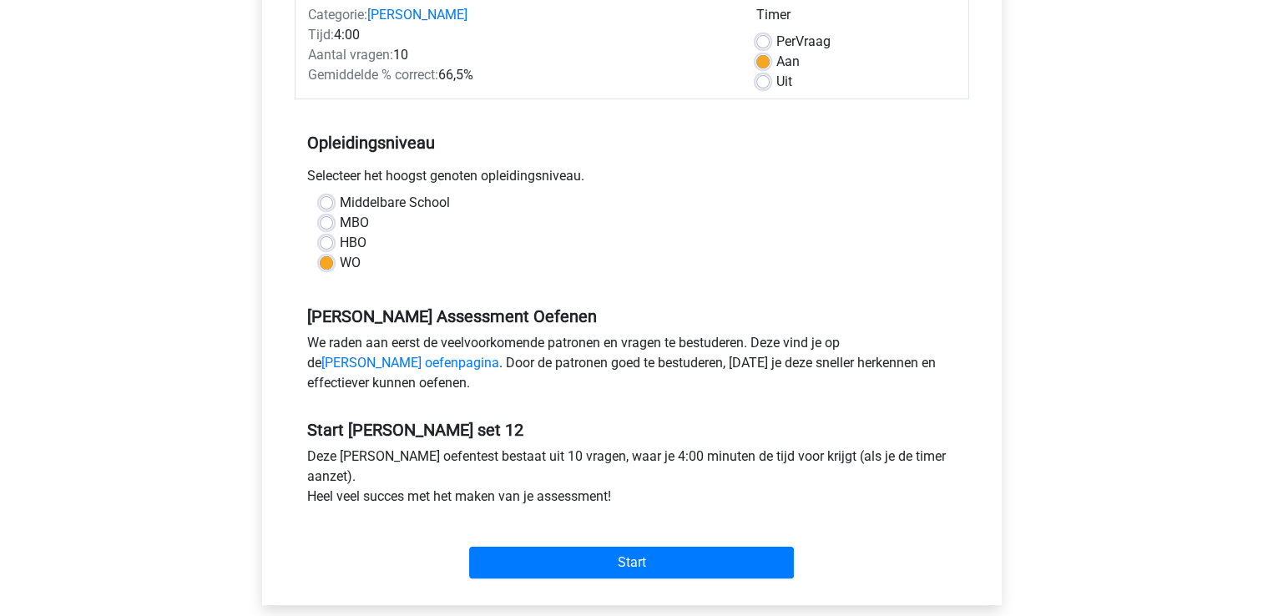
scroll to position [245, 0]
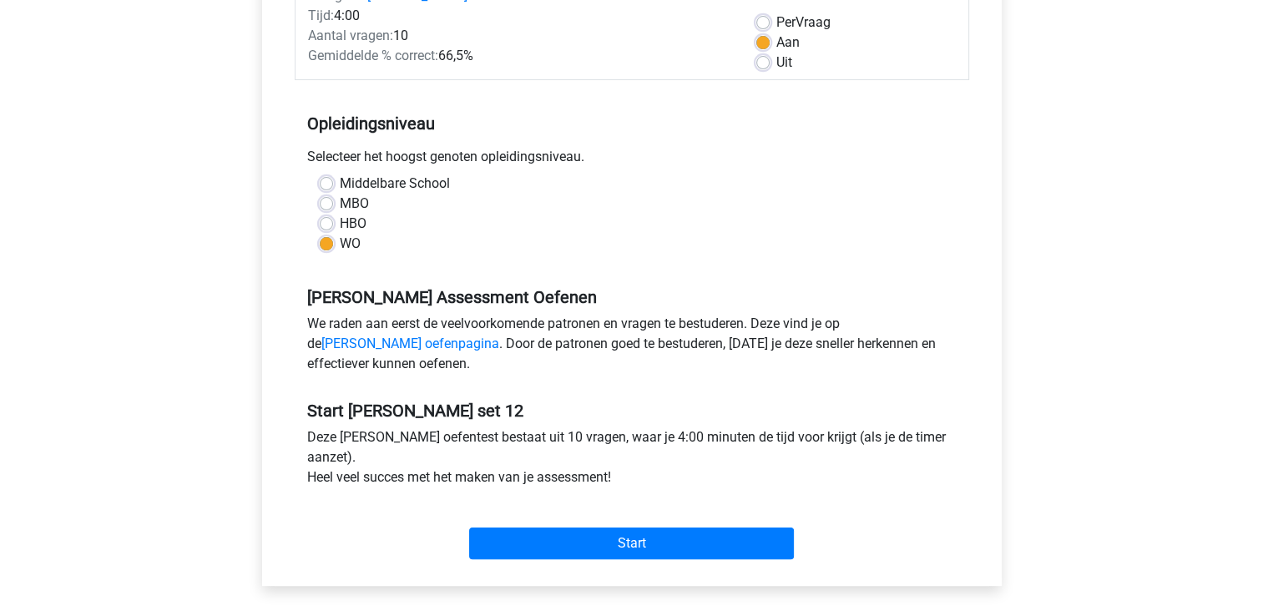
click at [549, 559] on div "Start" at bounding box center [632, 530] width 675 height 72
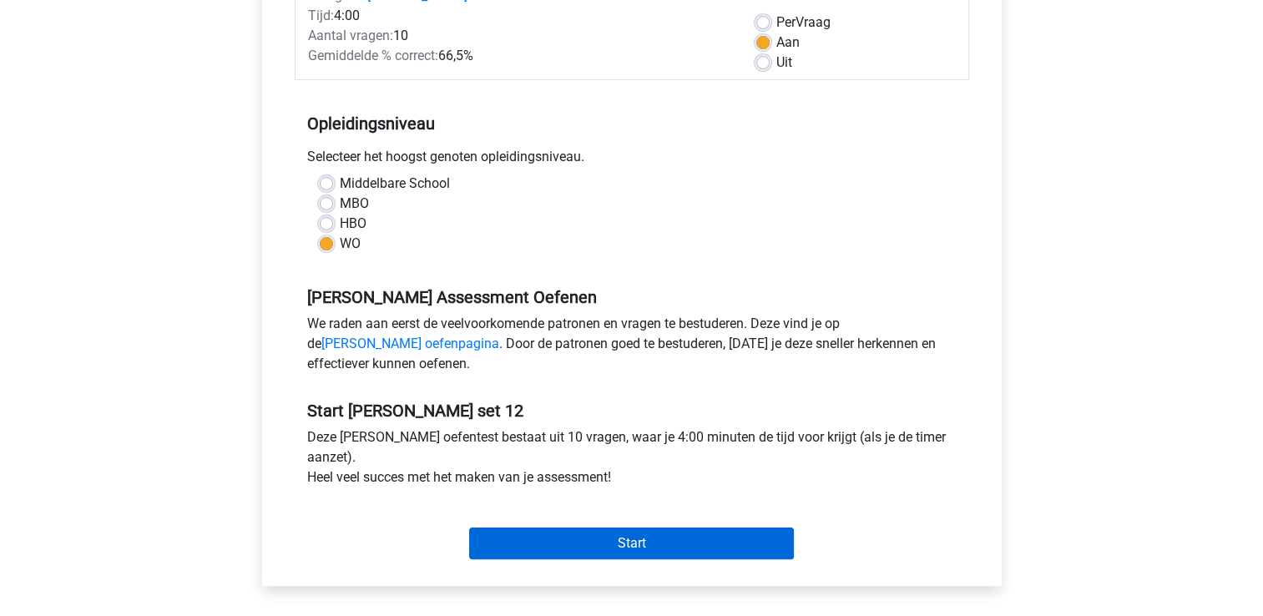
drag, startPoint x: 549, startPoint y: 559, endPoint x: 548, endPoint y: 549, distance: 9.3
click at [548, 549] on div "Start" at bounding box center [632, 530] width 675 height 72
click at [548, 549] on input "Start" at bounding box center [631, 544] width 325 height 32
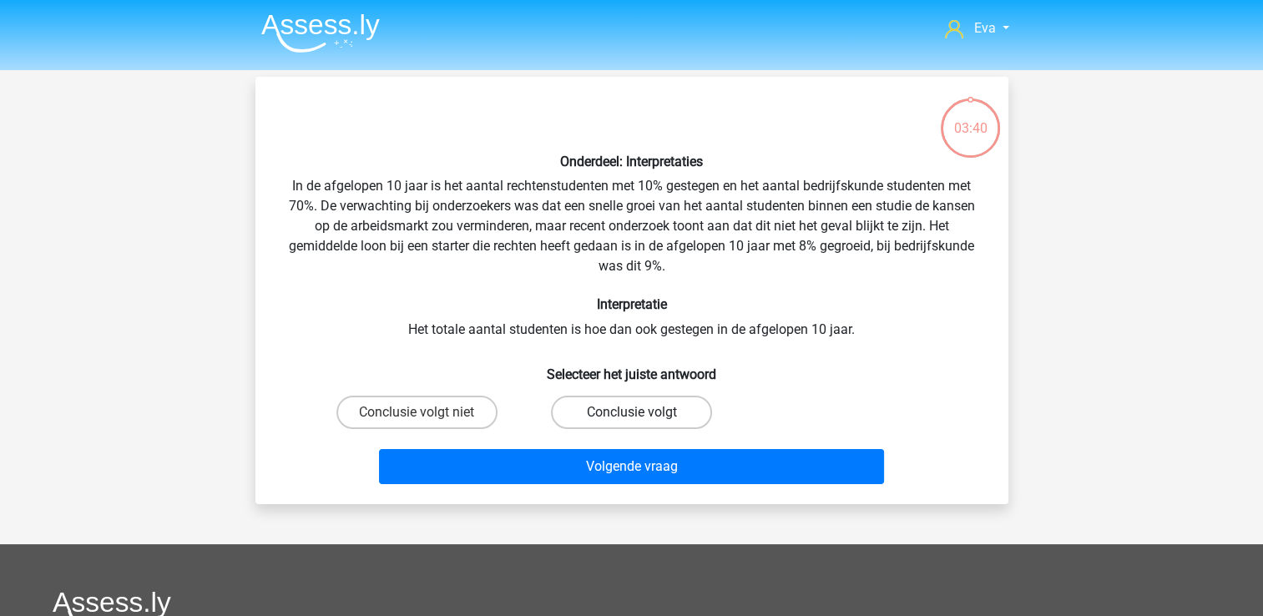
click at [604, 396] on label "Conclusie volgt" at bounding box center [631, 412] width 161 height 33
click at [631, 412] on input "Conclusie volgt" at bounding box center [636, 417] width 11 height 11
radio input "true"
click at [417, 416] on input "Conclusie volgt niet" at bounding box center [422, 417] width 11 height 11
radio input "true"
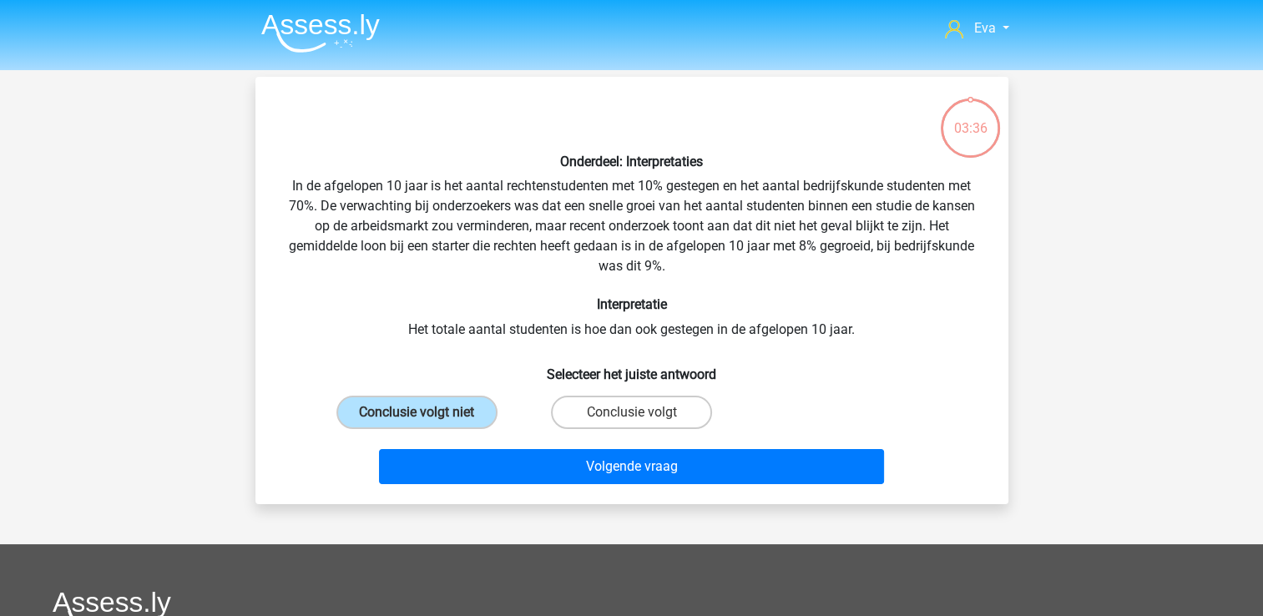
click at [497, 446] on div "Volgende vraag" at bounding box center [632, 463] width 700 height 55
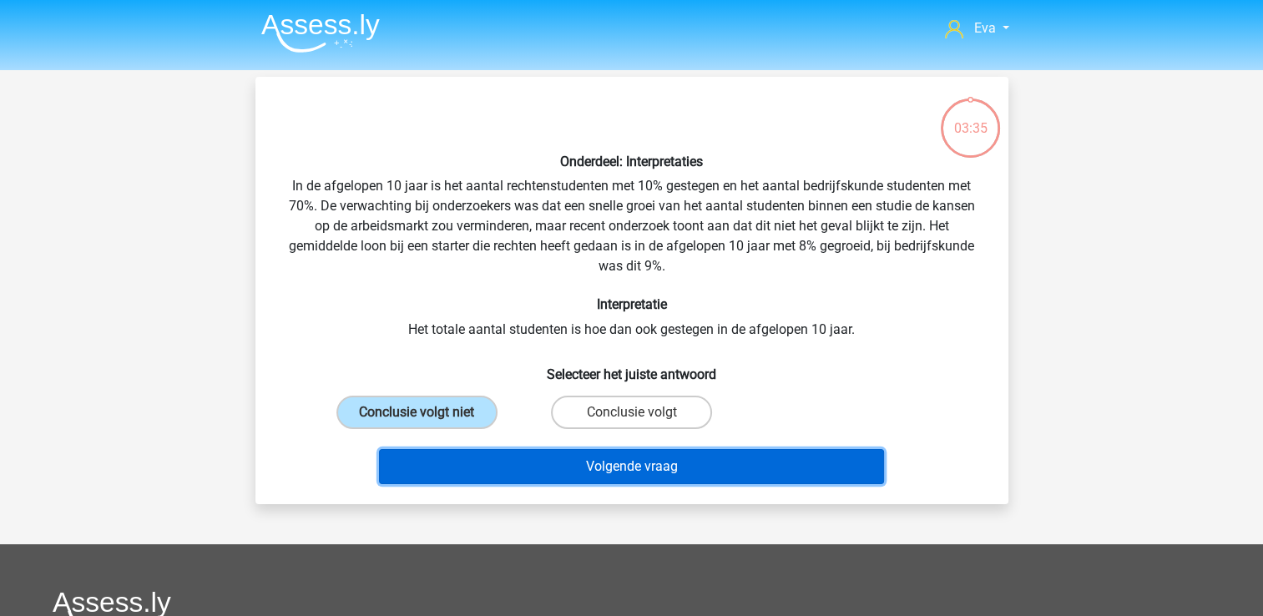
click at [503, 453] on button "Volgende vraag" at bounding box center [631, 466] width 505 height 35
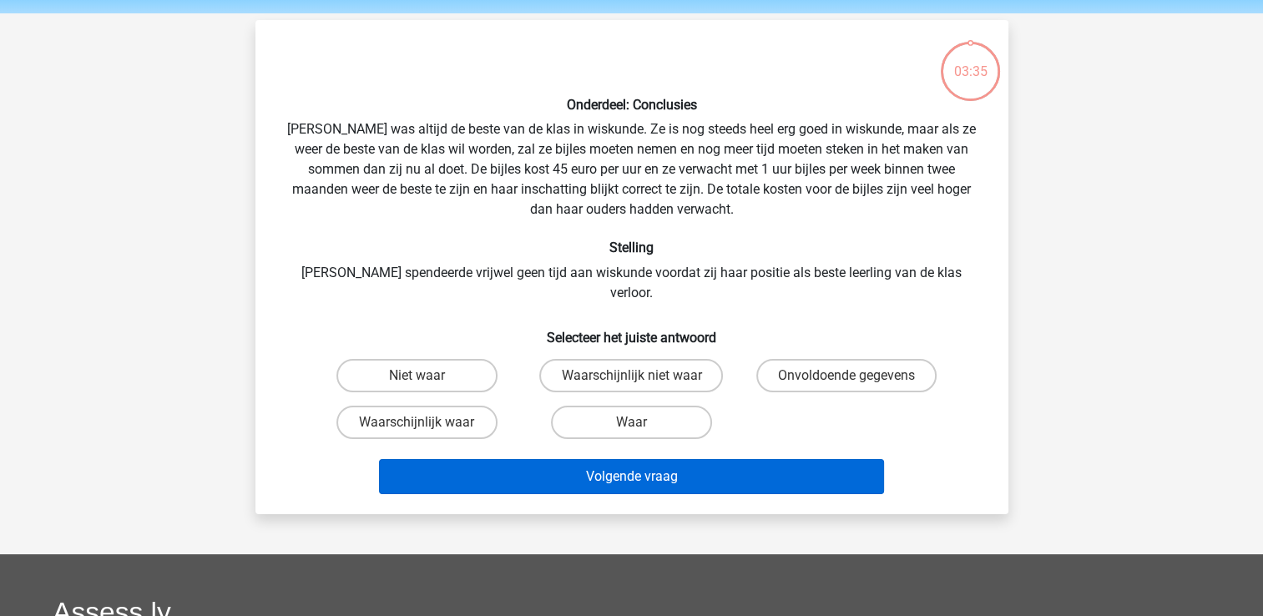
scroll to position [77, 0]
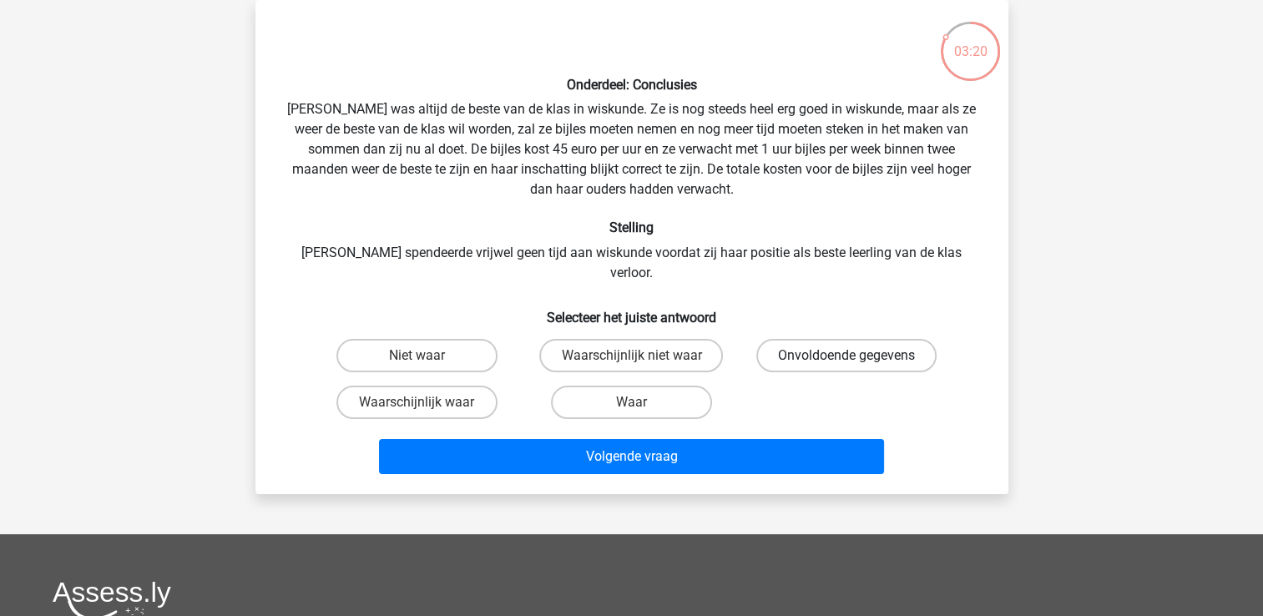
click at [772, 339] on label "Onvoldoende gegevens" at bounding box center [846, 355] width 180 height 33
click at [847, 356] on input "Onvoldoende gegevens" at bounding box center [852, 361] width 11 height 11
radio input "true"
click at [559, 339] on label "Waarschijnlijk niet waar" at bounding box center [631, 355] width 184 height 33
click at [631, 356] on input "Waarschijnlijk niet waar" at bounding box center [636, 361] width 11 height 11
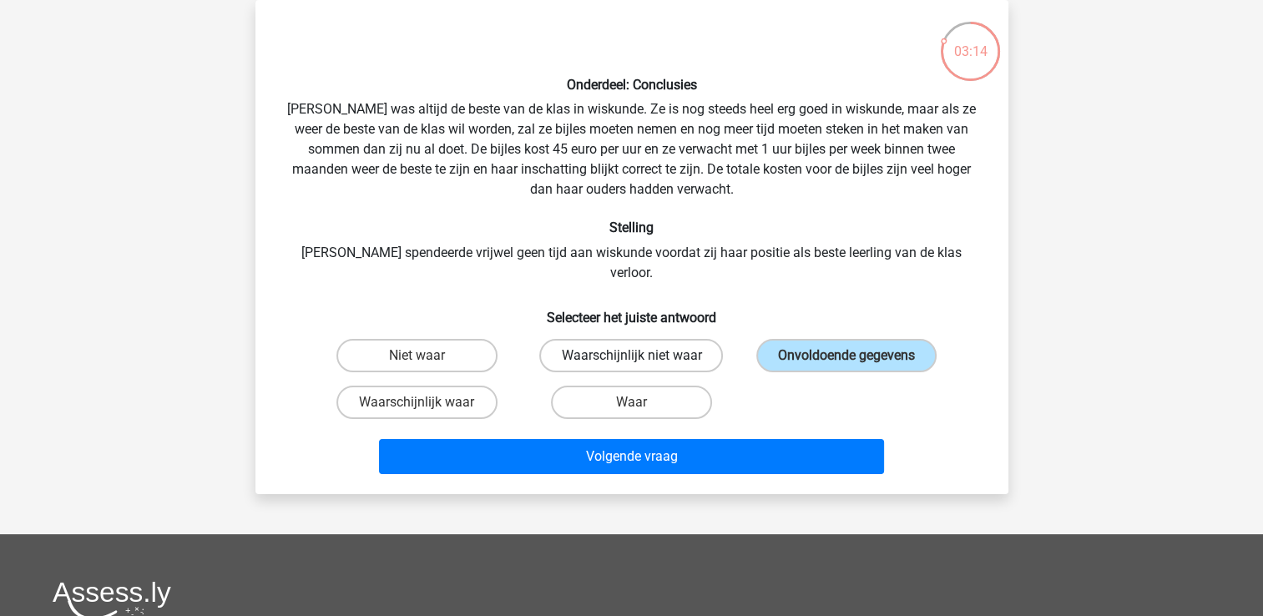
radio input "true"
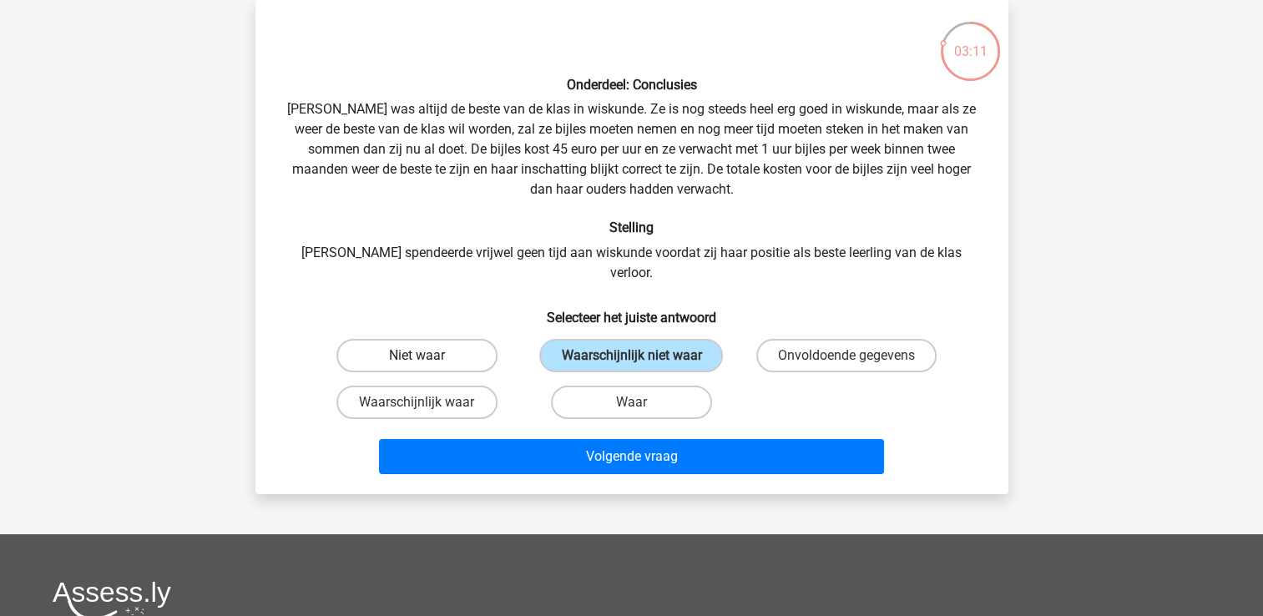
click at [469, 343] on label "Niet waar" at bounding box center [416, 355] width 161 height 33
click at [427, 356] on input "Niet waar" at bounding box center [422, 361] width 11 height 11
radio input "true"
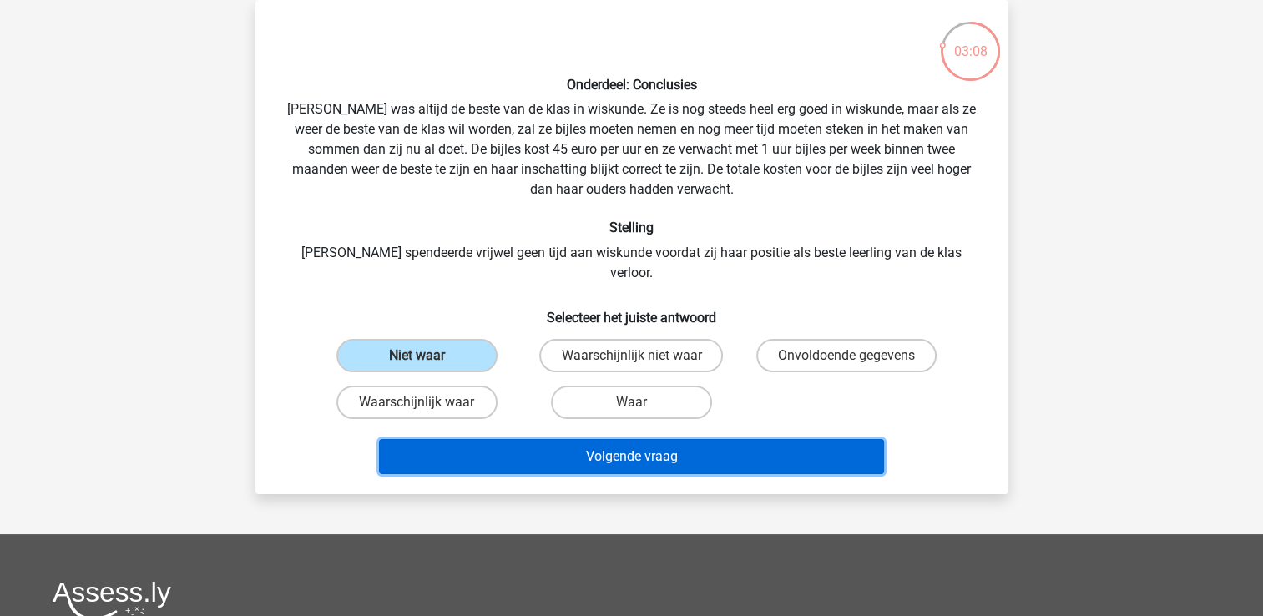
click at [571, 439] on button "Volgende vraag" at bounding box center [631, 456] width 505 height 35
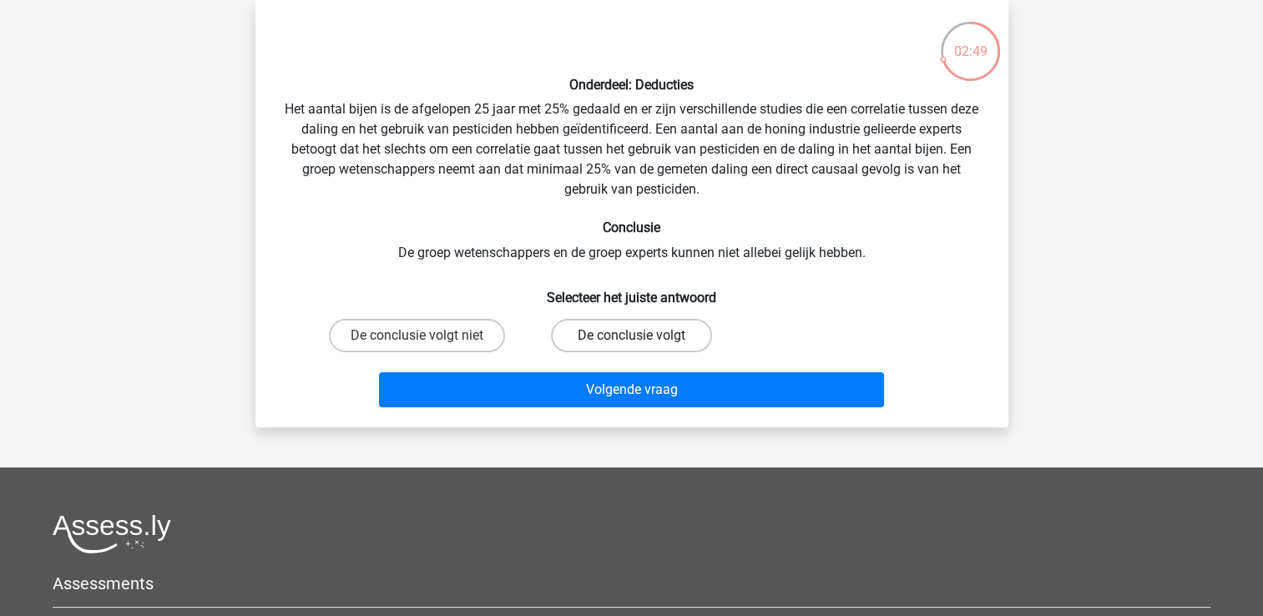
click at [598, 322] on label "De conclusie volgt" at bounding box center [631, 335] width 161 height 33
click at [631, 336] on input "De conclusie volgt" at bounding box center [636, 341] width 11 height 11
radio input "true"
click at [471, 327] on label "De conclusie volgt niet" at bounding box center [417, 335] width 176 height 33
click at [427, 336] on input "De conclusie volgt niet" at bounding box center [422, 341] width 11 height 11
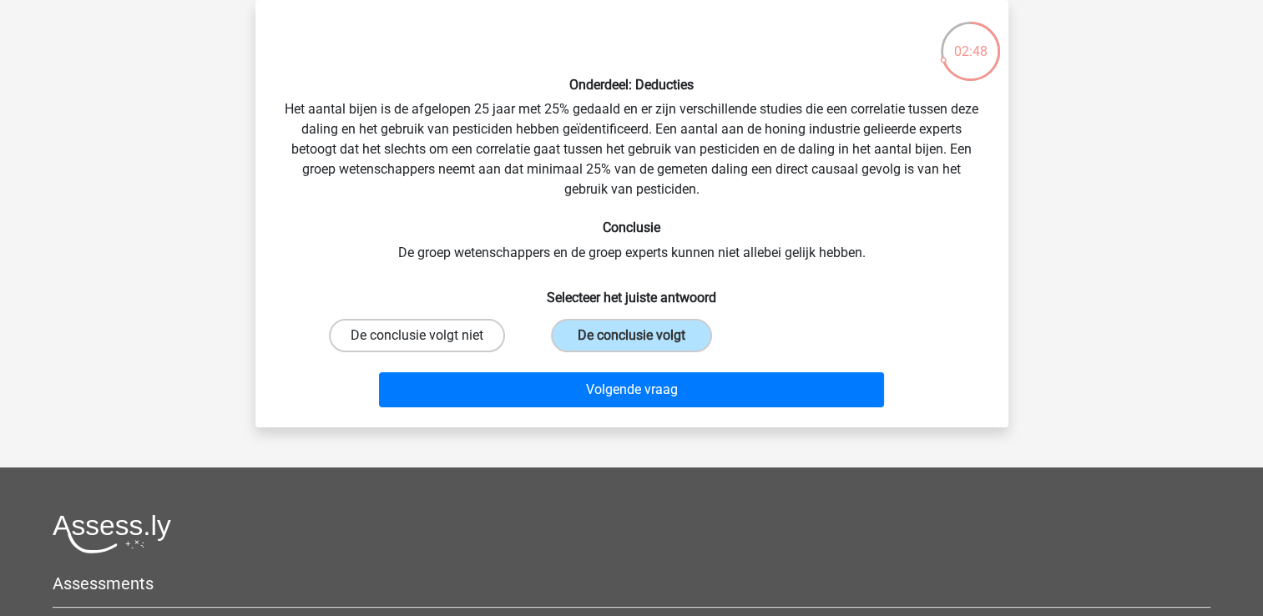
radio input "true"
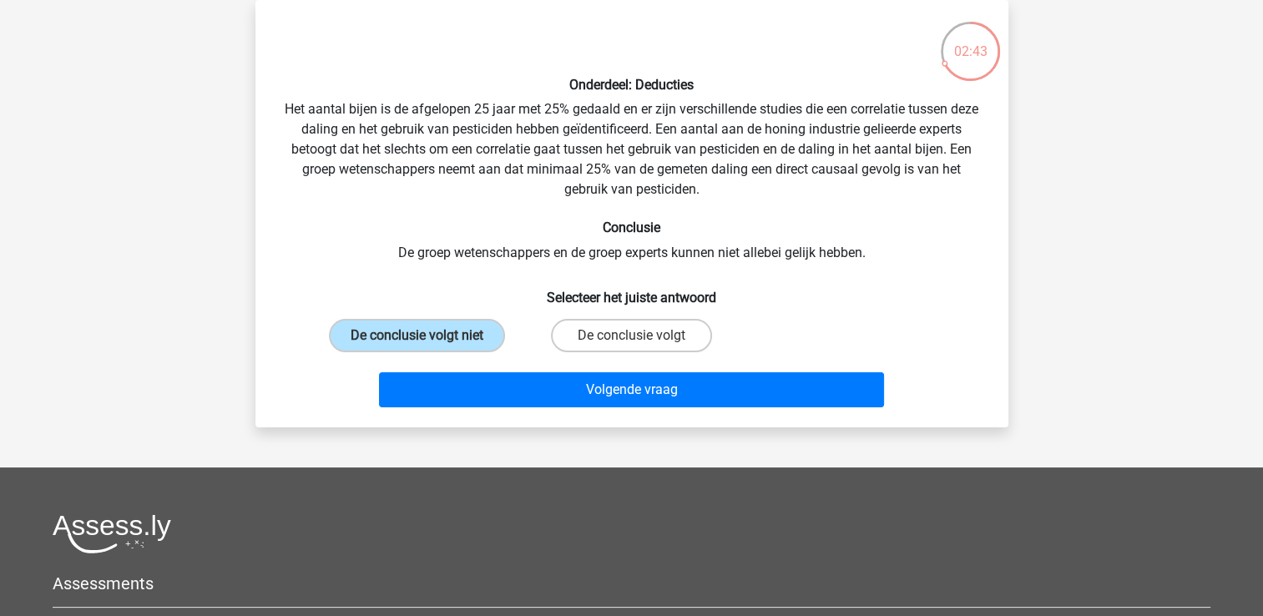
click at [755, 367] on div "Volgende vraag" at bounding box center [632, 386] width 700 height 55
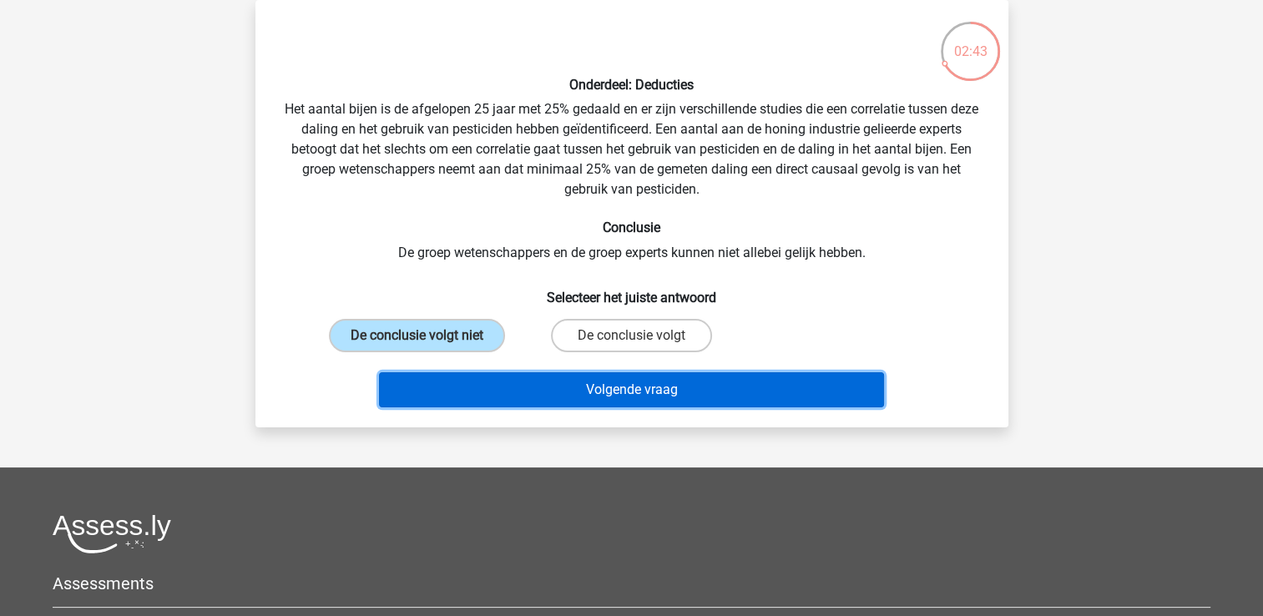
click at [754, 392] on button "Volgende vraag" at bounding box center [631, 389] width 505 height 35
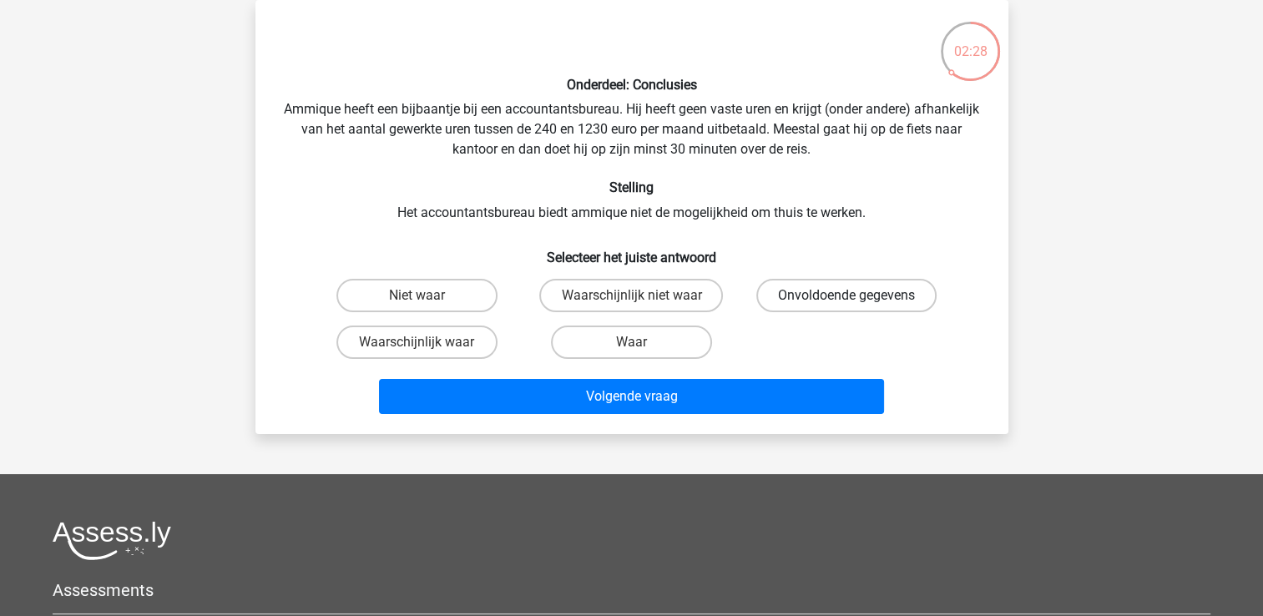
click at [787, 306] on label "Onvoldoende gegevens" at bounding box center [846, 295] width 180 height 33
click at [847, 306] on input "Onvoldoende gegevens" at bounding box center [852, 301] width 11 height 11
radio input "true"
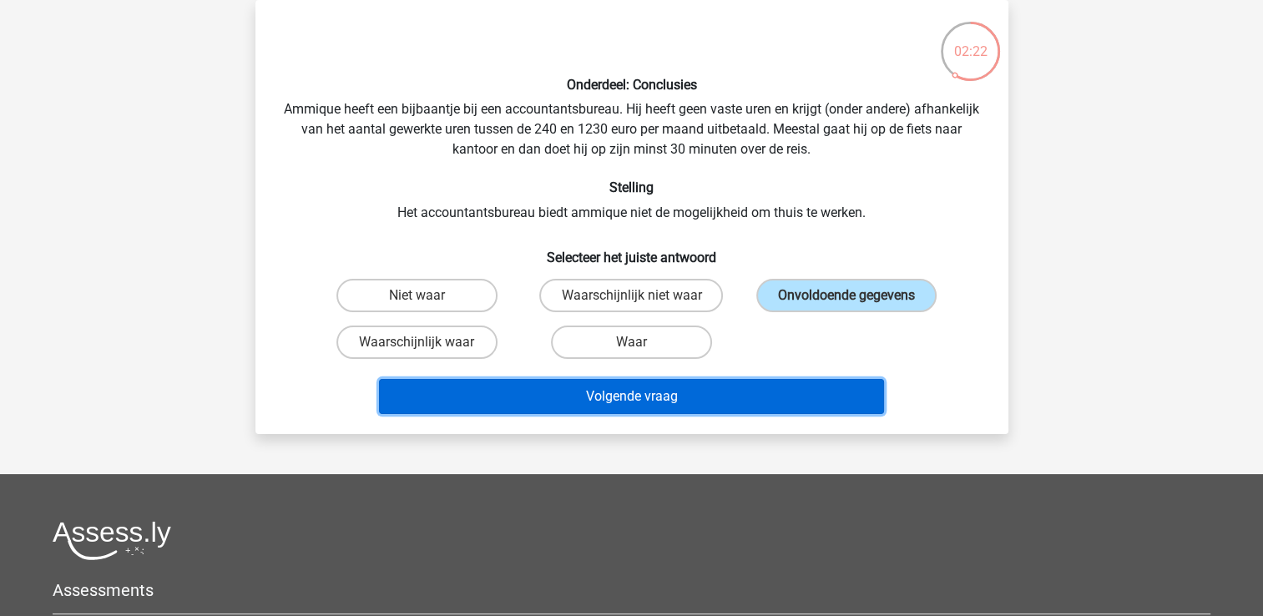
click at [764, 401] on button "Volgende vraag" at bounding box center [631, 396] width 505 height 35
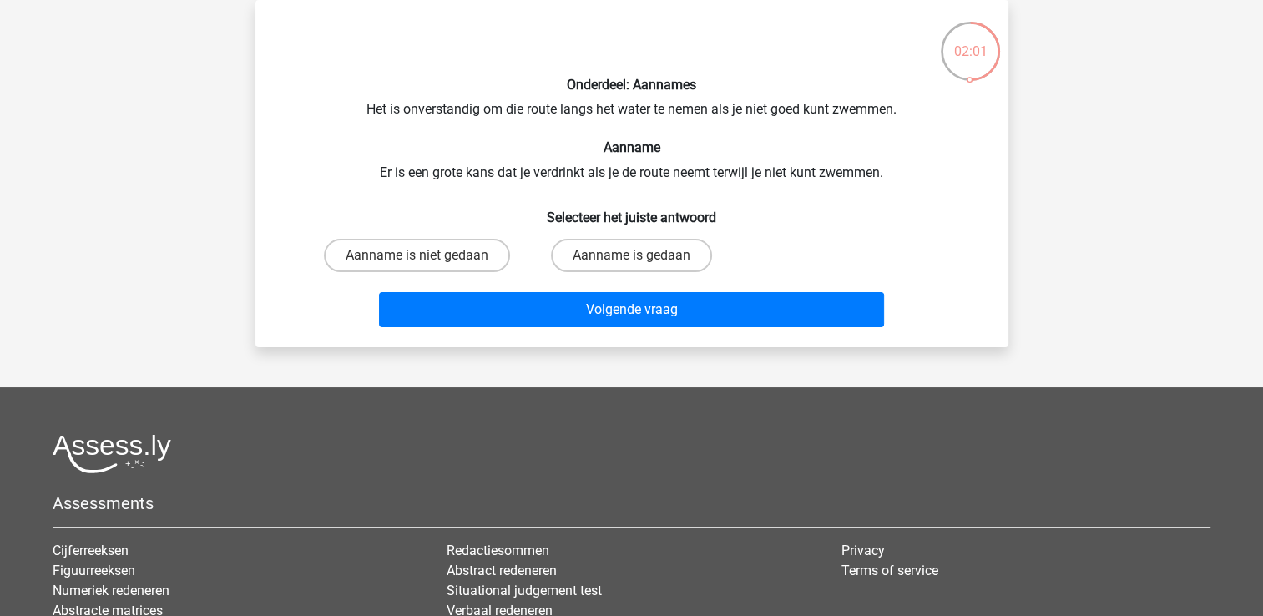
click at [672, 271] on div "Aanname is gedaan" at bounding box center [631, 255] width 215 height 47
click at [667, 257] on label "Aanname is gedaan" at bounding box center [631, 255] width 161 height 33
click at [642, 257] on input "Aanname is gedaan" at bounding box center [636, 260] width 11 height 11
radio input "true"
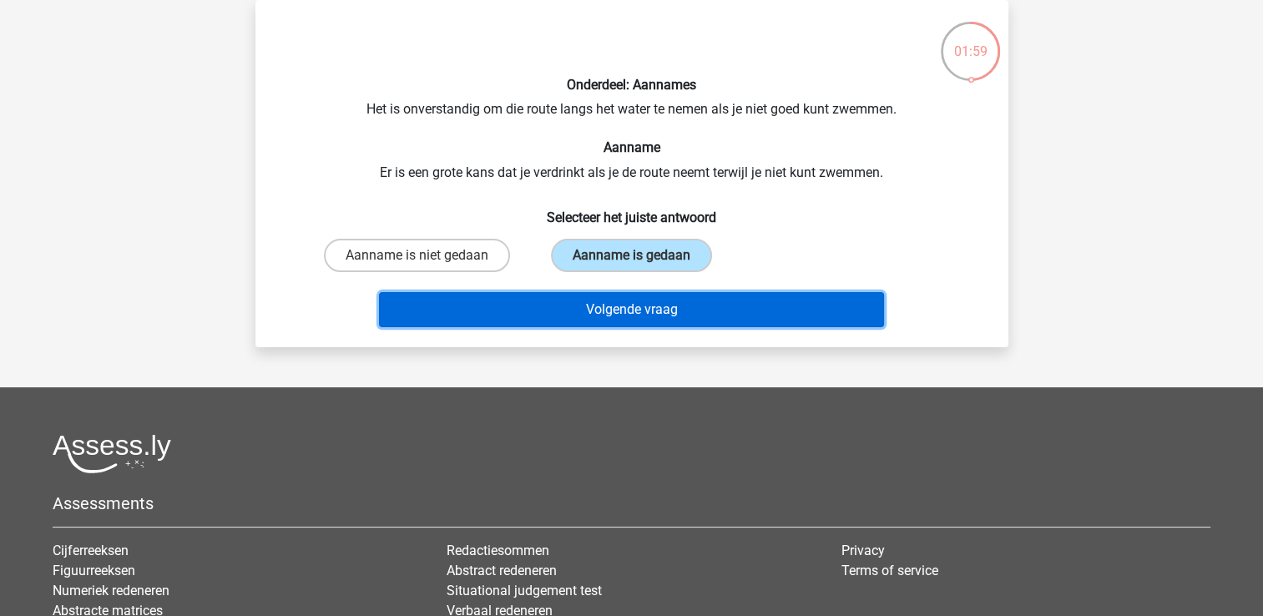
click at [668, 299] on button "Volgende vraag" at bounding box center [631, 309] width 505 height 35
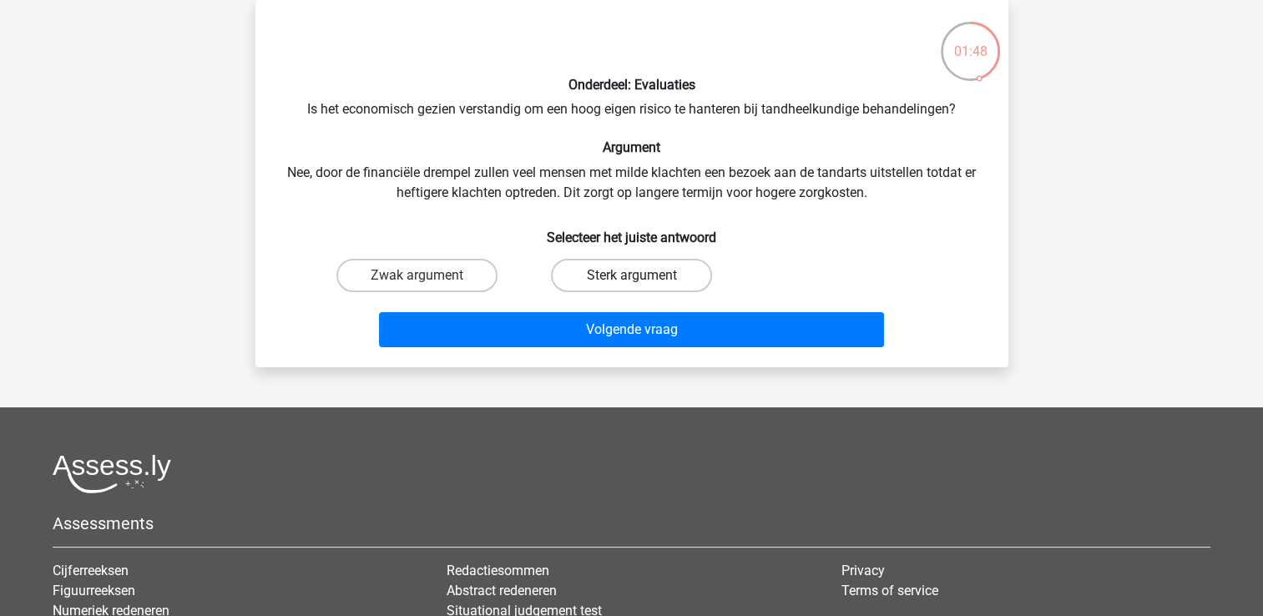
click at [631, 272] on label "Sterk argument" at bounding box center [631, 275] width 161 height 33
click at [631, 276] on input "Sterk argument" at bounding box center [636, 281] width 11 height 11
radio input "true"
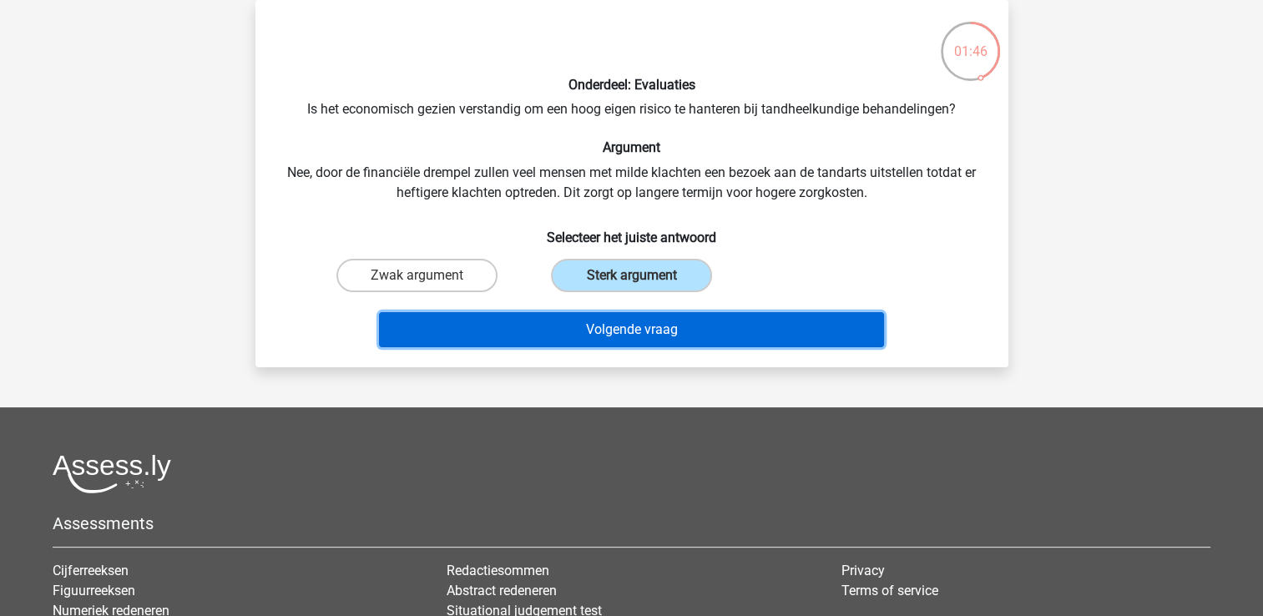
click at [696, 331] on button "Volgende vraag" at bounding box center [631, 329] width 505 height 35
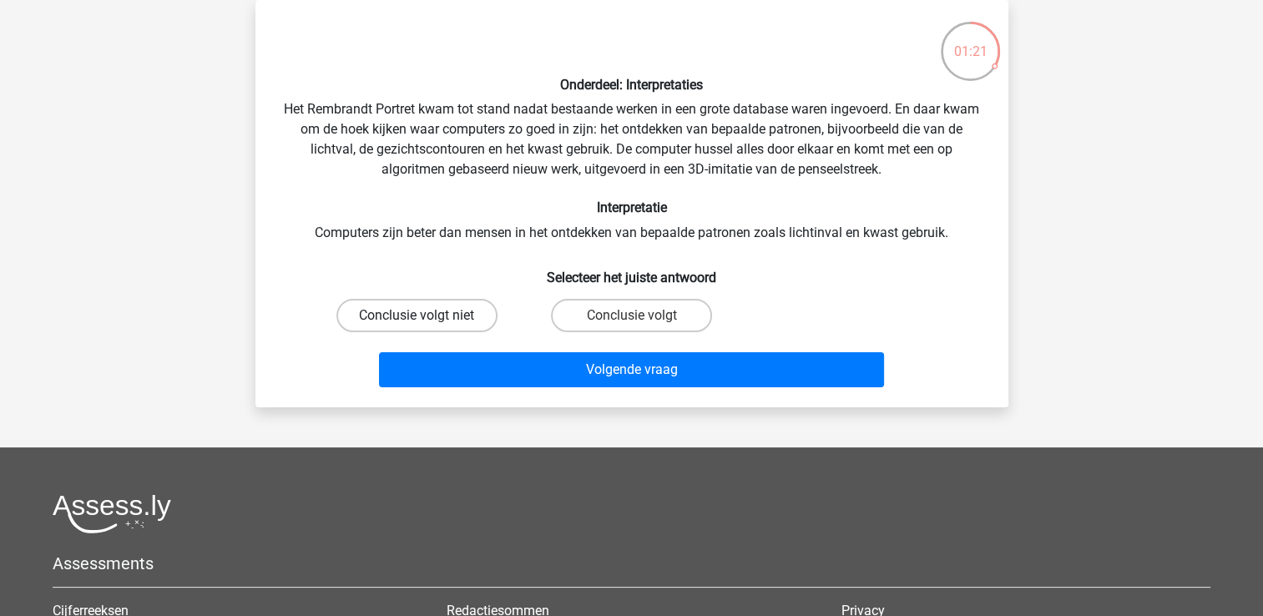
click at [359, 323] on label "Conclusie volgt niet" at bounding box center [416, 315] width 161 height 33
click at [417, 323] on input "Conclusie volgt niet" at bounding box center [422, 321] width 11 height 11
radio input "true"
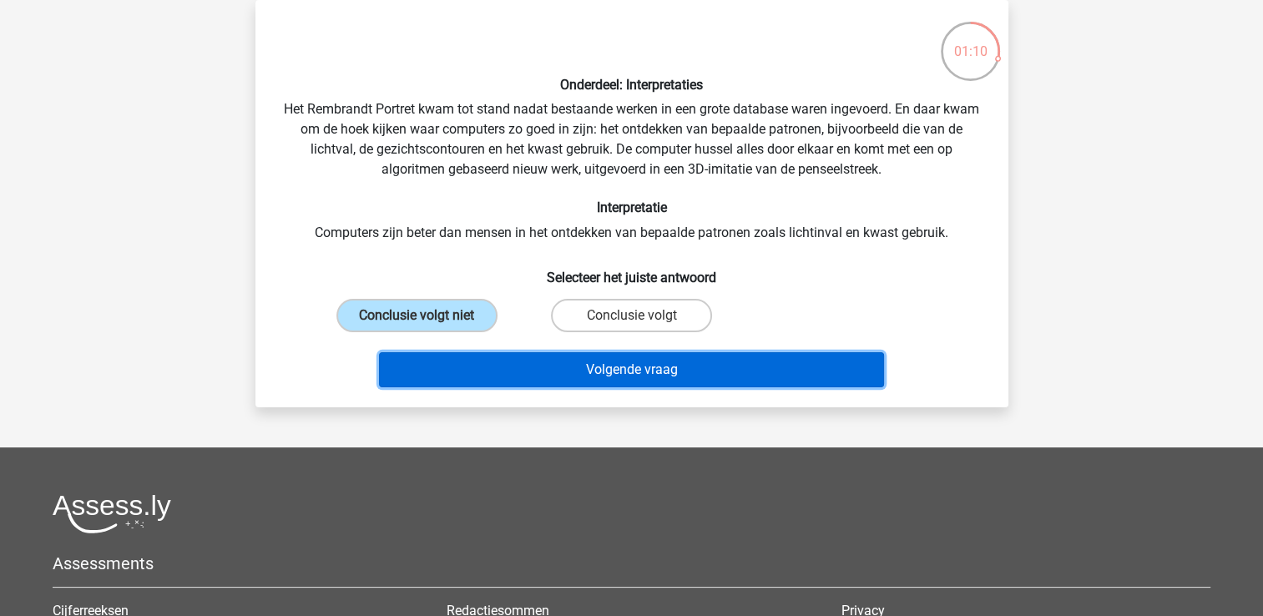
click at [665, 366] on button "Volgende vraag" at bounding box center [631, 369] width 505 height 35
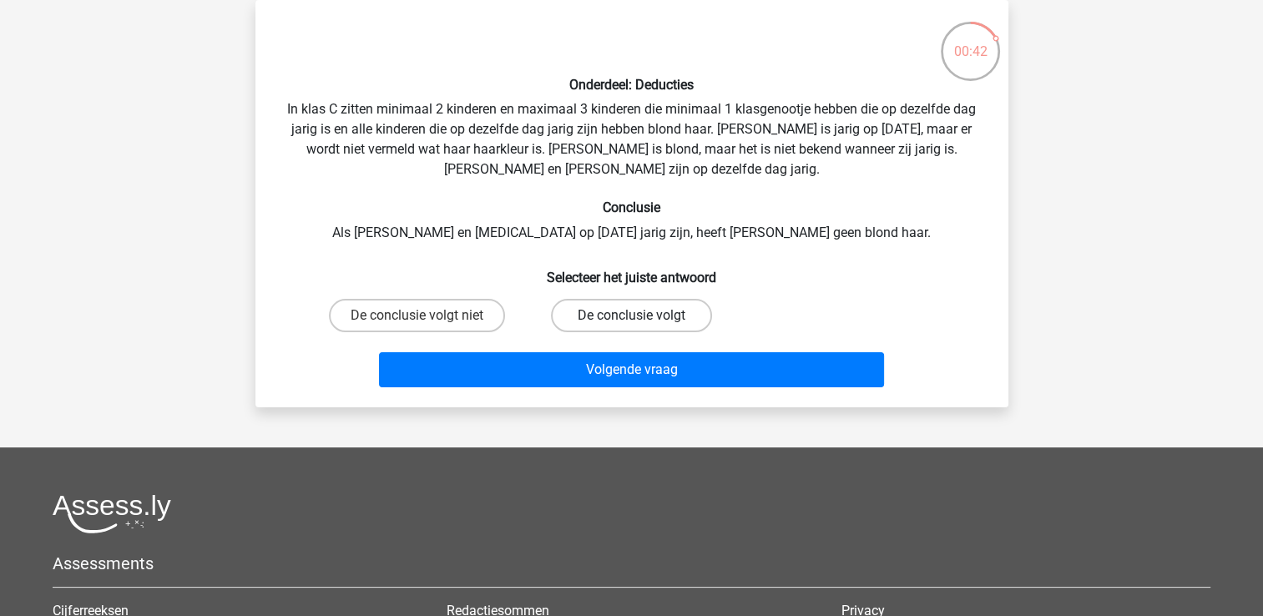
click at [579, 311] on label "De conclusie volgt" at bounding box center [631, 315] width 161 height 33
click at [631, 316] on input "De conclusie volgt" at bounding box center [636, 321] width 11 height 11
radio input "true"
click at [468, 322] on label "De conclusie volgt niet" at bounding box center [417, 315] width 176 height 33
click at [427, 322] on input "De conclusie volgt niet" at bounding box center [422, 321] width 11 height 11
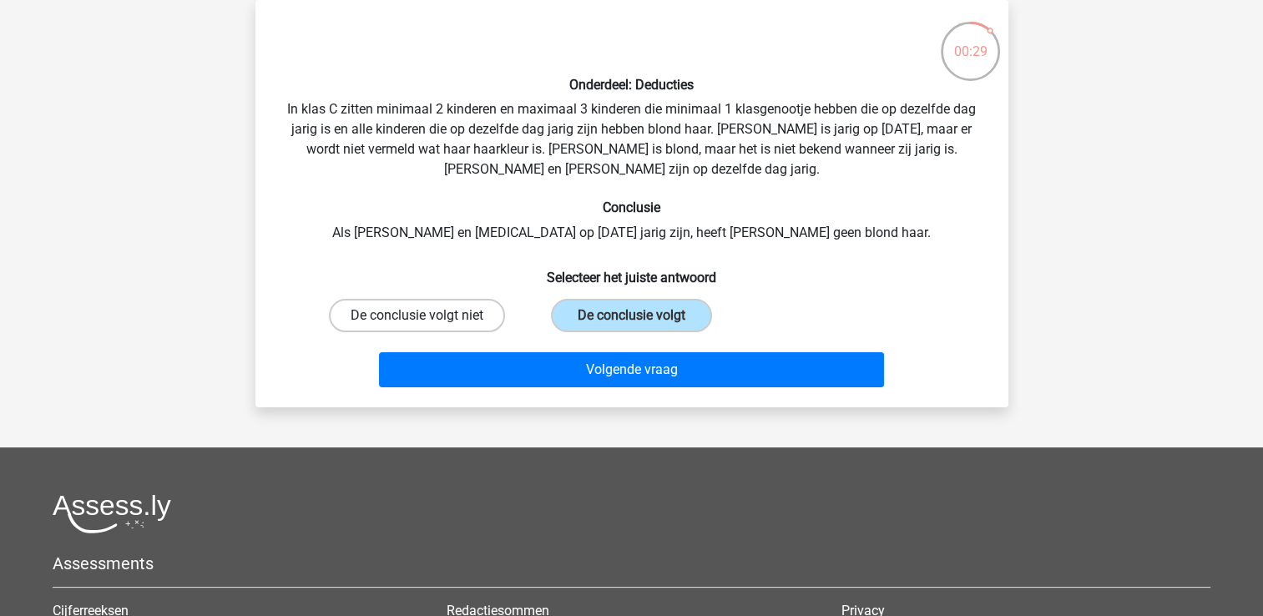
radio input "true"
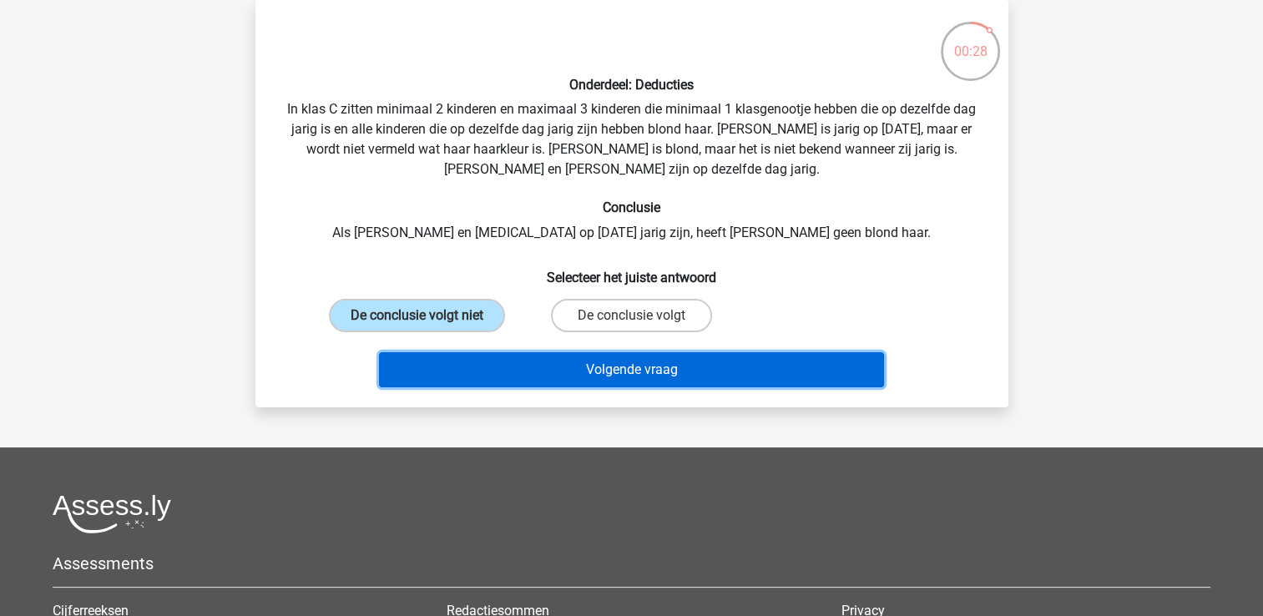
click at [501, 364] on button "Volgende vraag" at bounding box center [631, 369] width 505 height 35
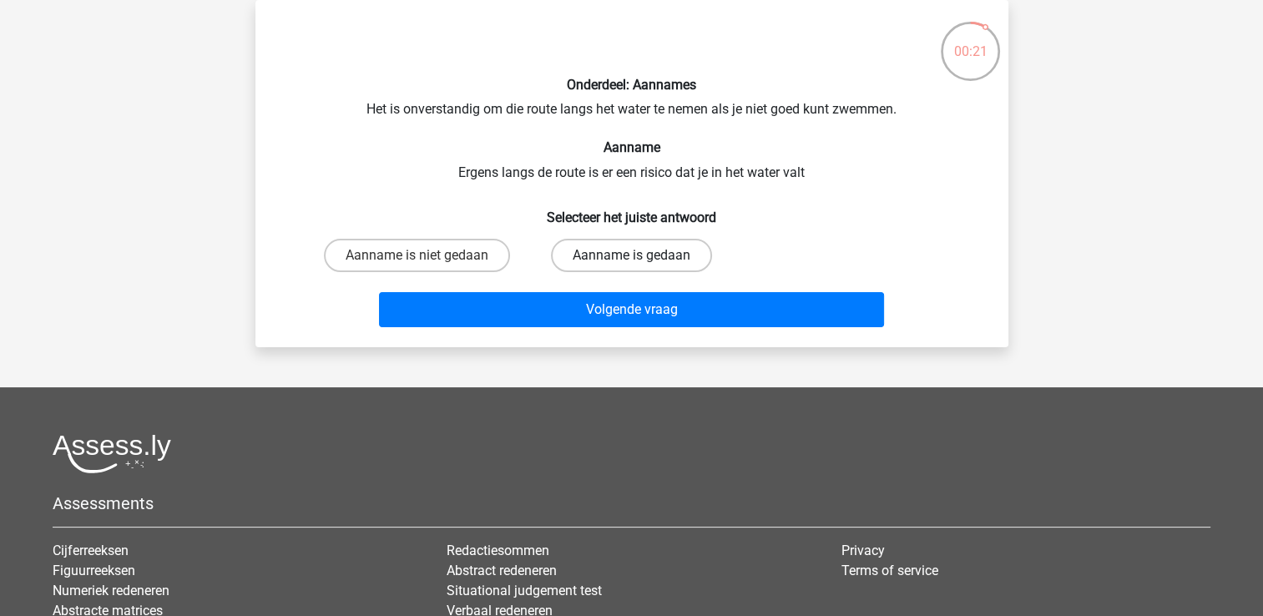
click at [705, 255] on label "Aanname is gedaan" at bounding box center [631, 255] width 161 height 33
click at [642, 255] on input "Aanname is gedaan" at bounding box center [636, 260] width 11 height 11
radio input "true"
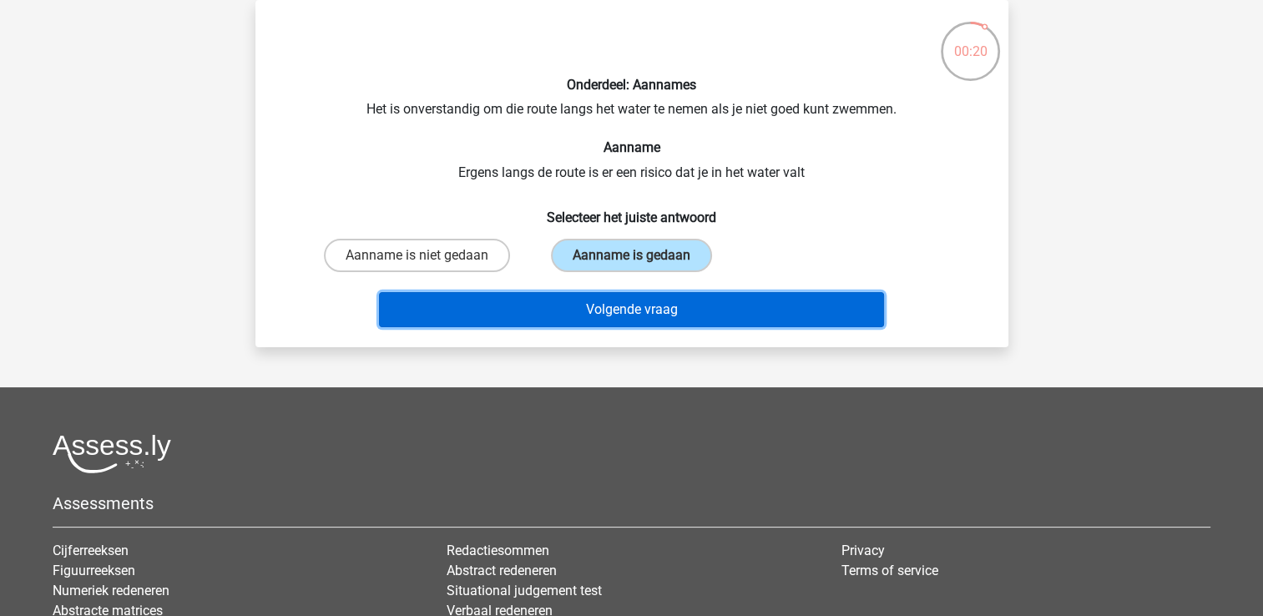
click at [738, 325] on button "Volgende vraag" at bounding box center [631, 309] width 505 height 35
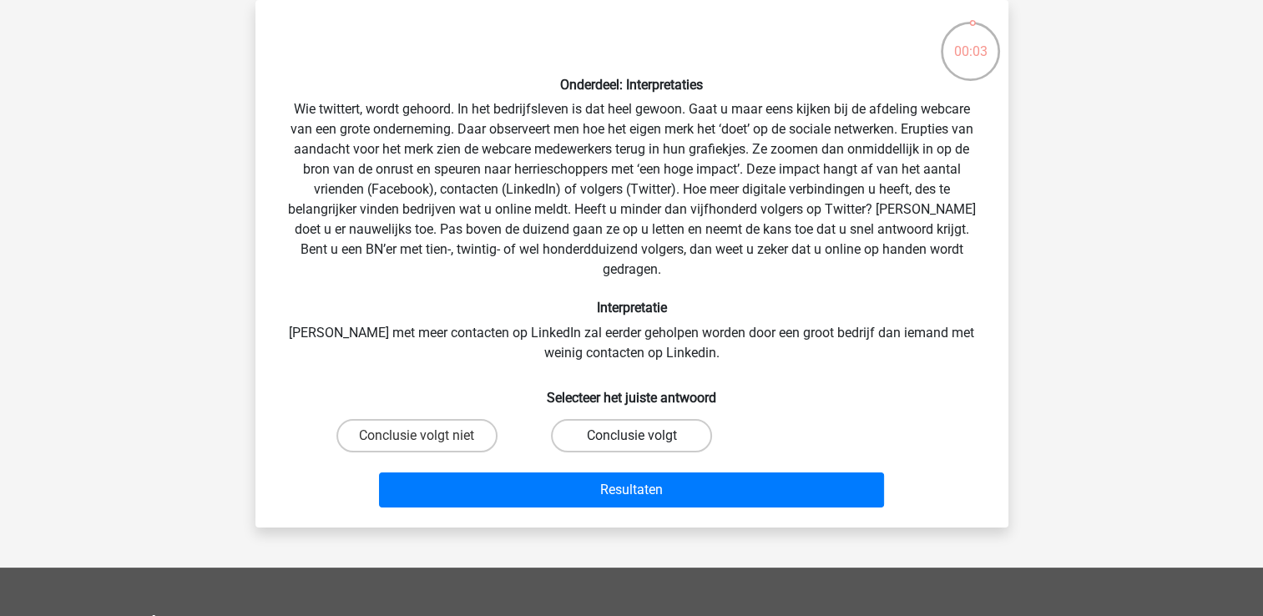
click at [655, 423] on label "Conclusie volgt" at bounding box center [631, 435] width 161 height 33
click at [642, 436] on input "Conclusie volgt" at bounding box center [636, 441] width 11 height 11
radio input "true"
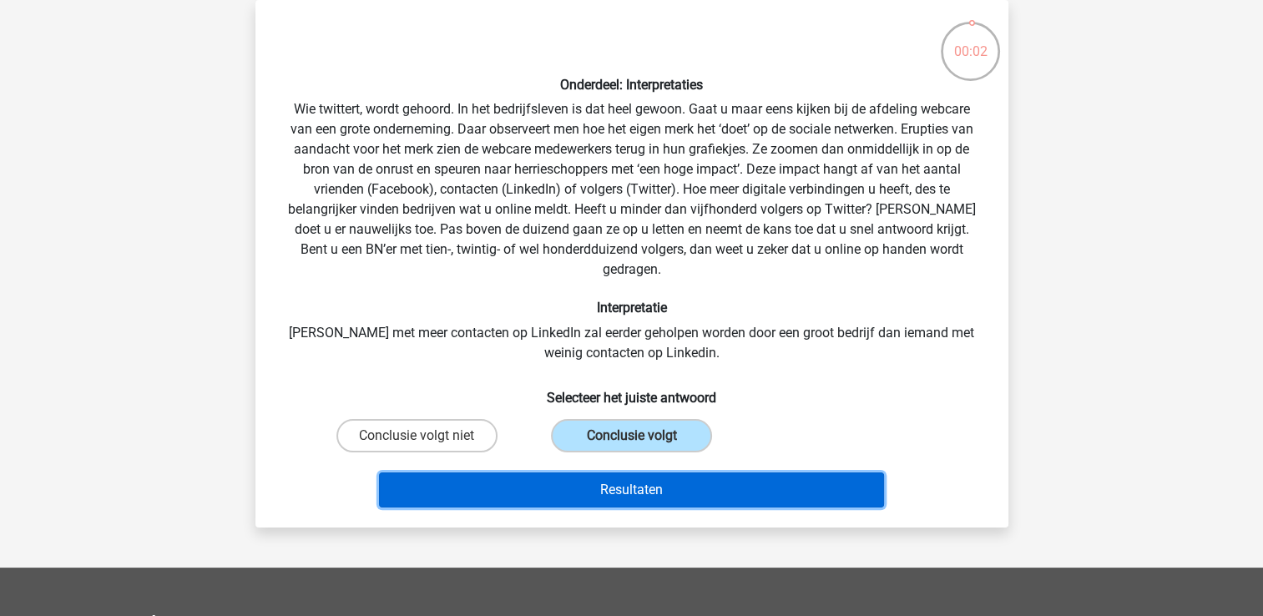
click at [665, 473] on button "Resultaten" at bounding box center [631, 490] width 505 height 35
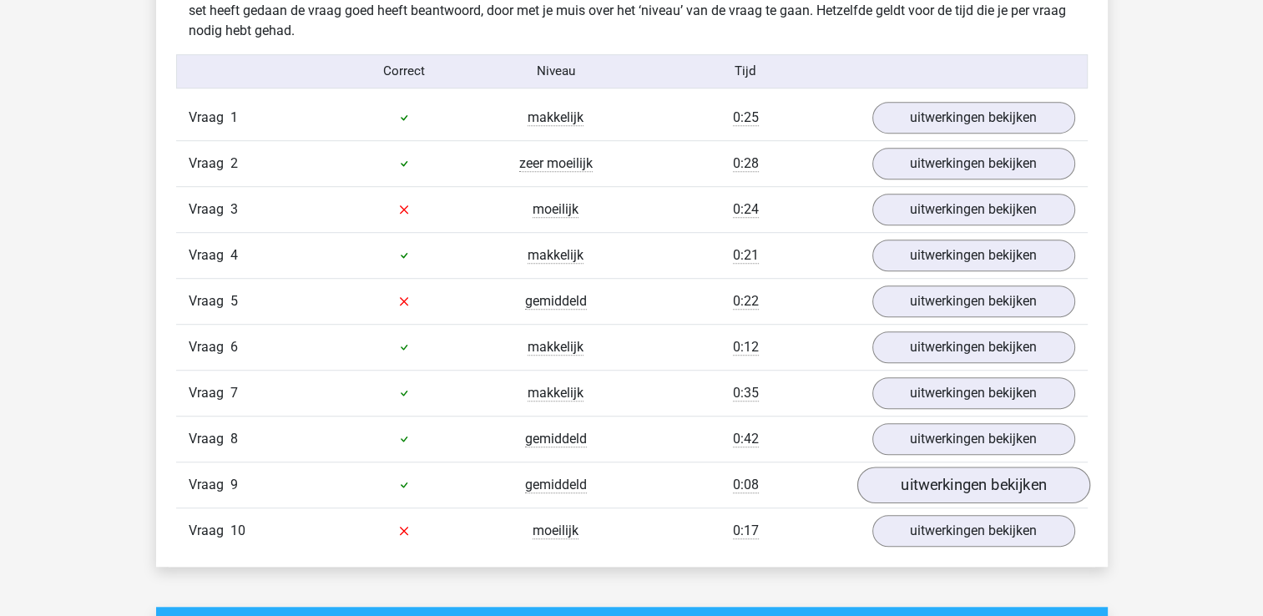
scroll to position [1055, 0]
click at [913, 212] on link "uitwerkingen bekijken" at bounding box center [973, 209] width 233 height 37
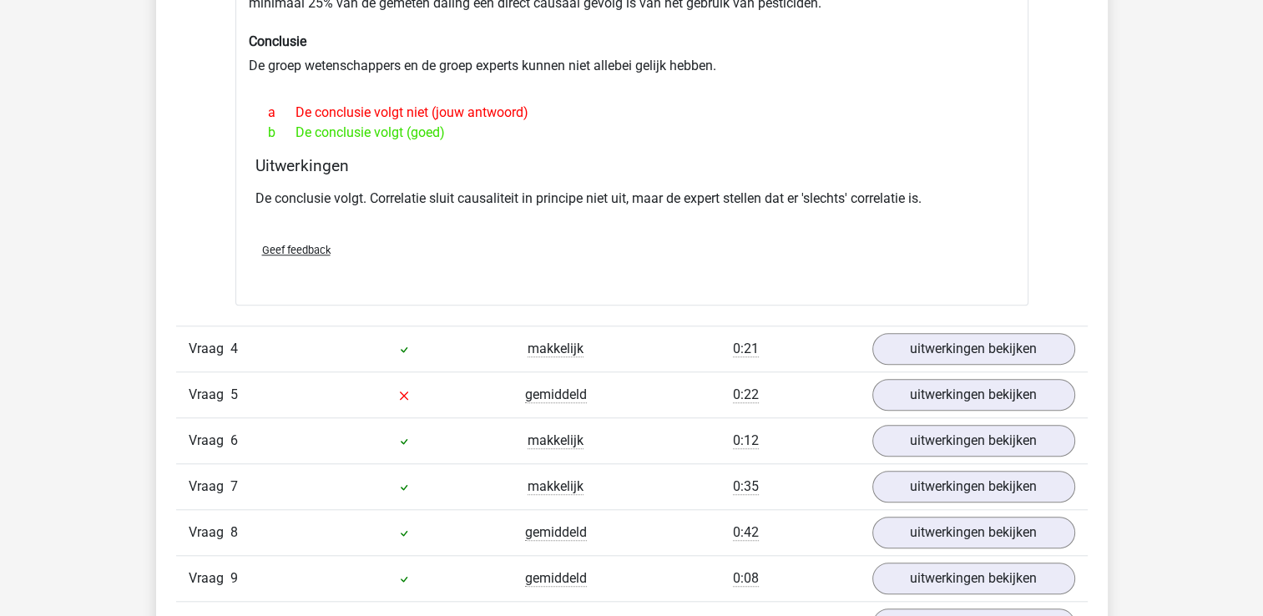
scroll to position [1489, 0]
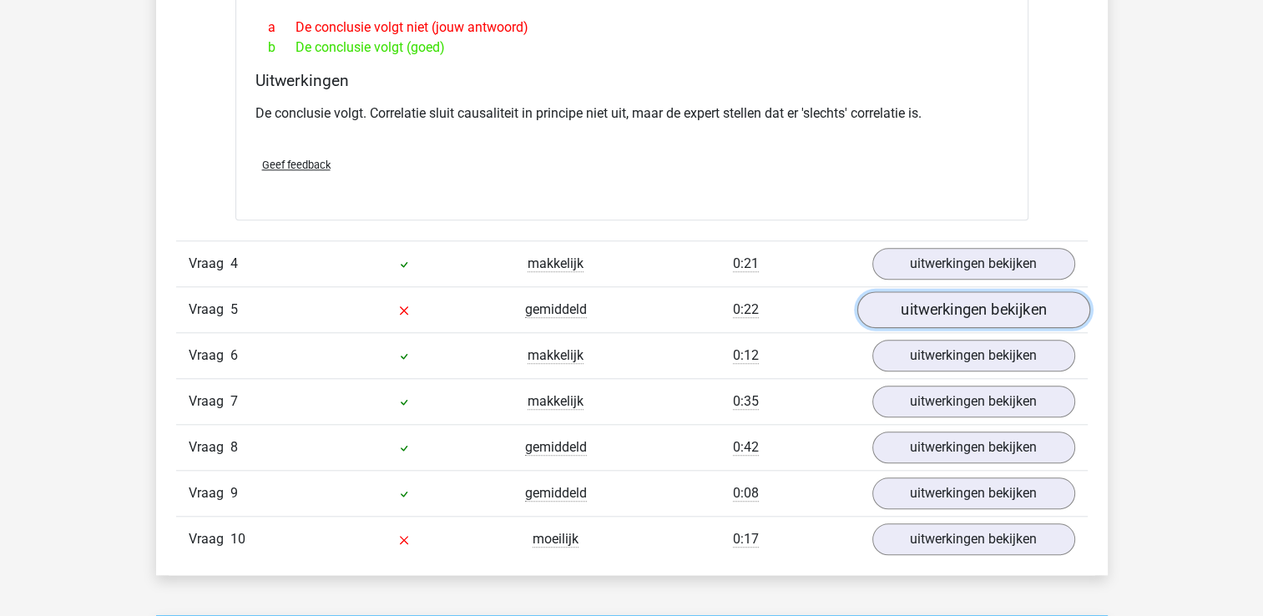
click at [953, 319] on link "uitwerkingen bekijken" at bounding box center [973, 309] width 233 height 37
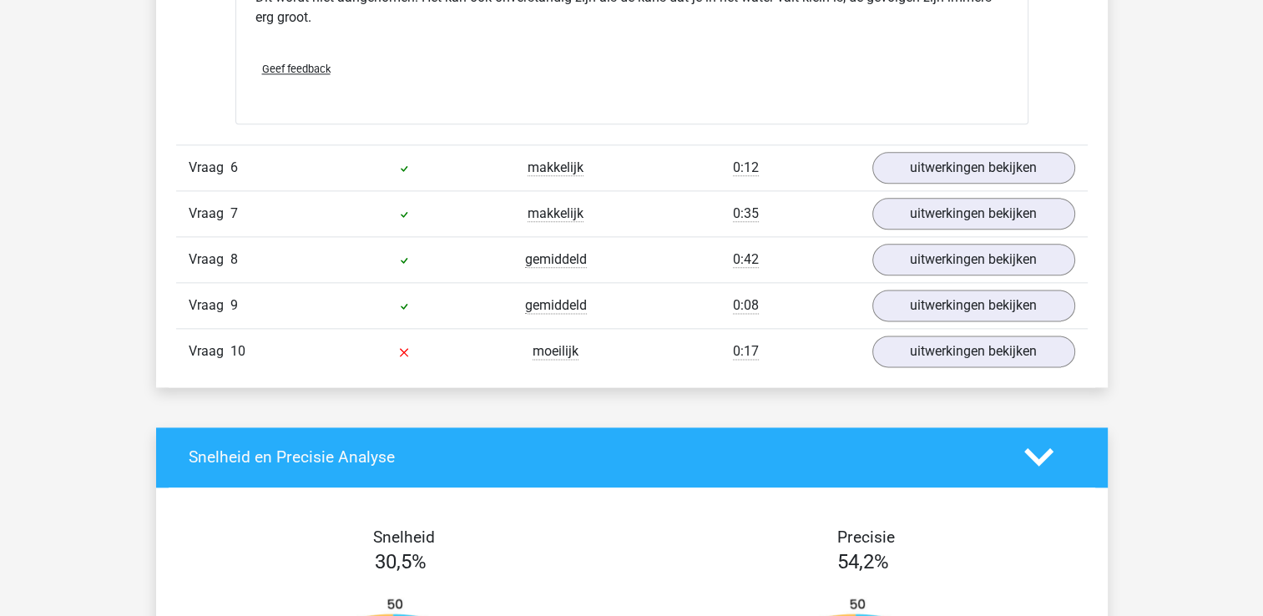
scroll to position [2093, 0]
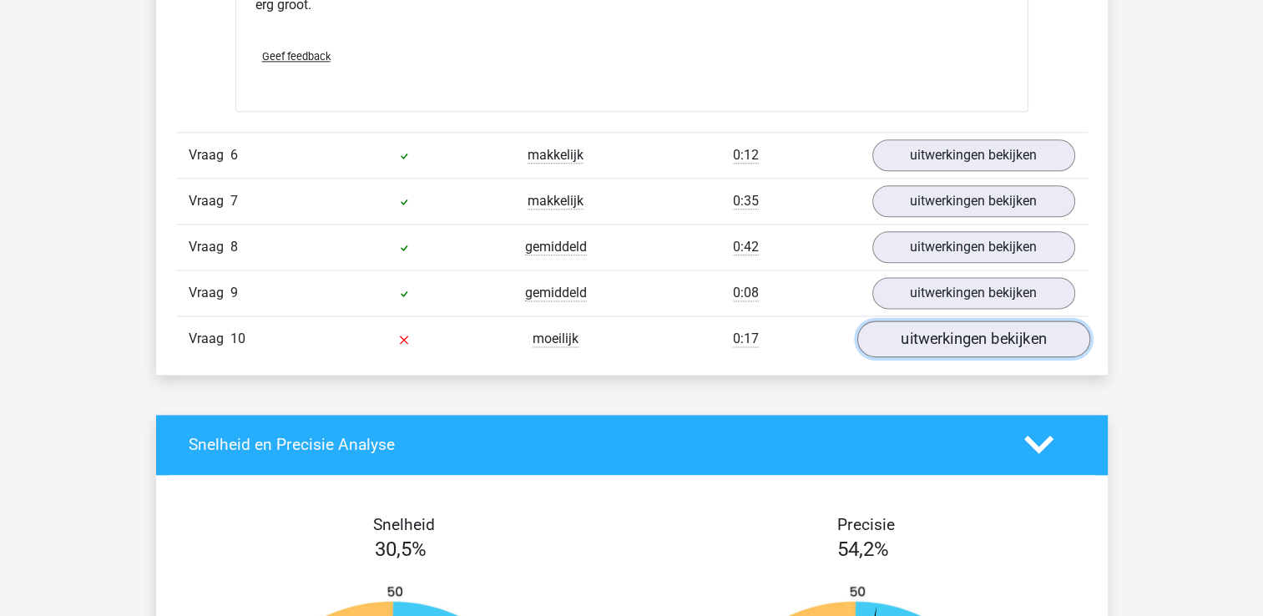
click at [984, 337] on link "uitwerkingen bekijken" at bounding box center [973, 339] width 233 height 37
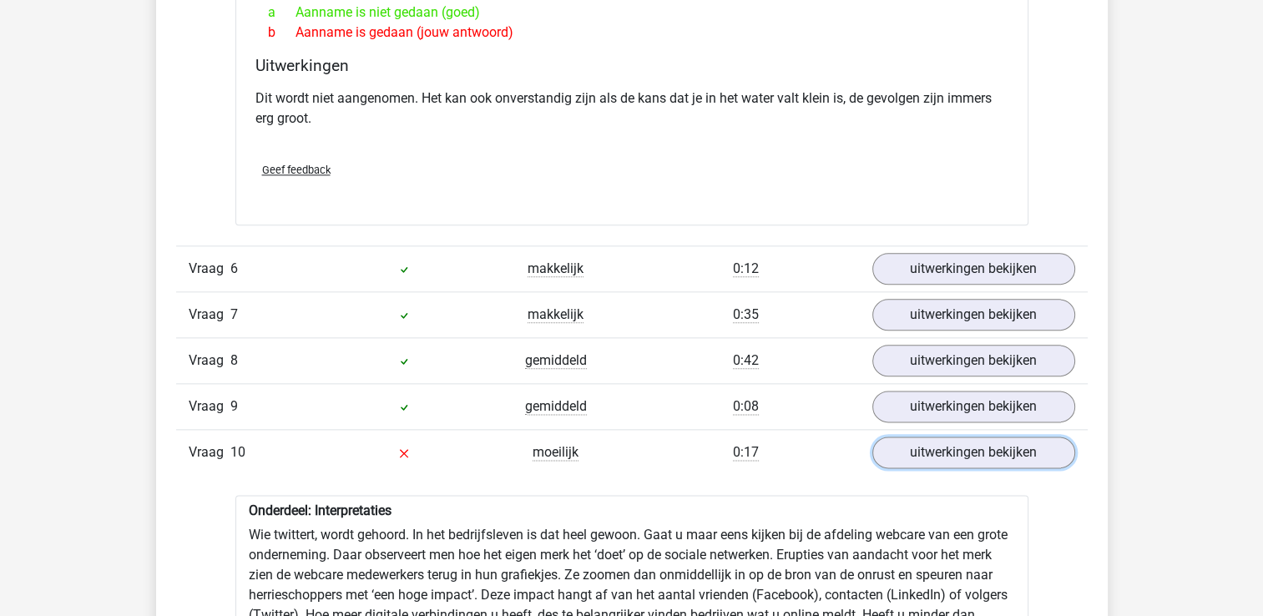
scroll to position [1980, 0]
click at [281, 165] on span "Geef feedback" at bounding box center [296, 169] width 68 height 13
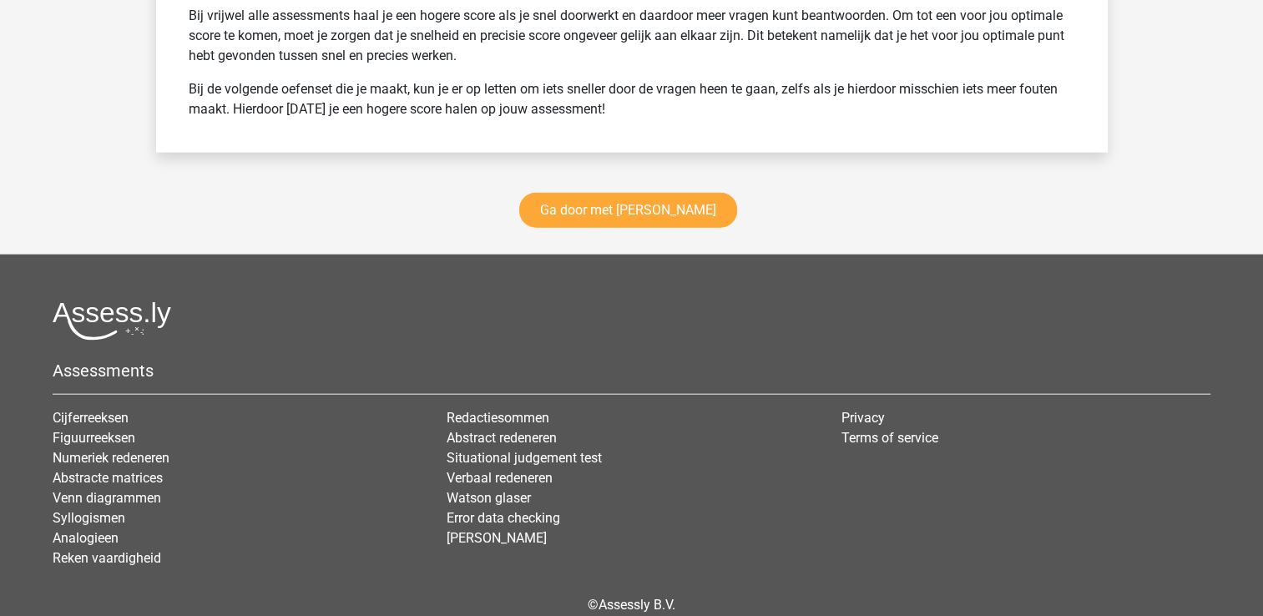
scroll to position [3885, 0]
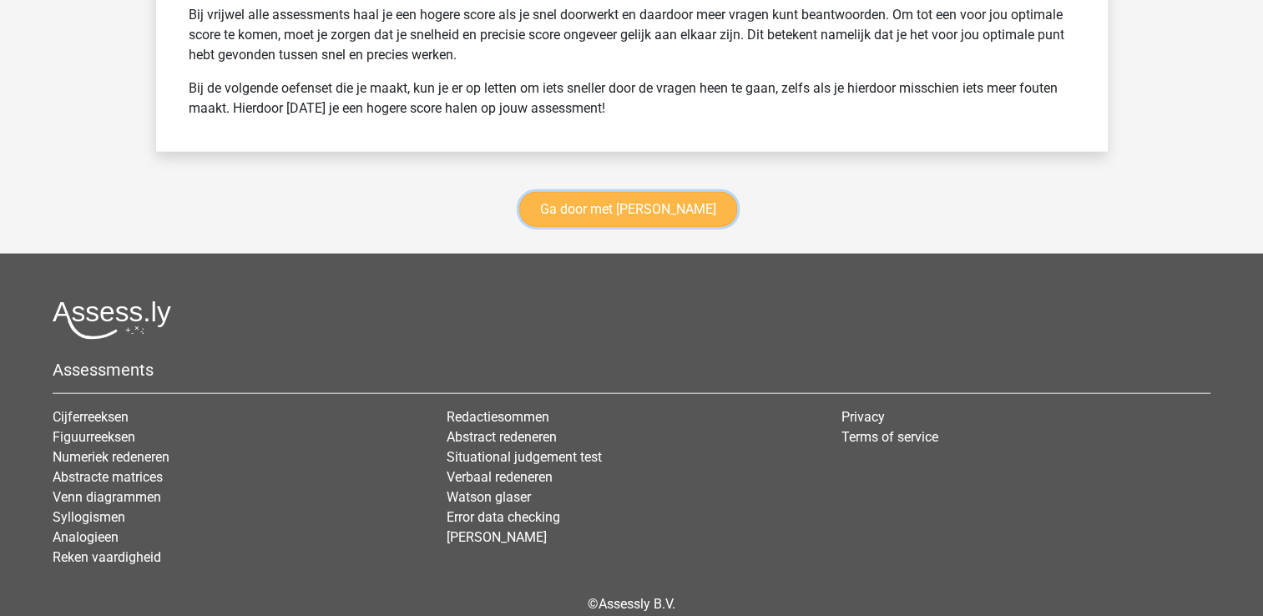
click at [635, 214] on link "Ga door met watson glaser" at bounding box center [628, 209] width 218 height 35
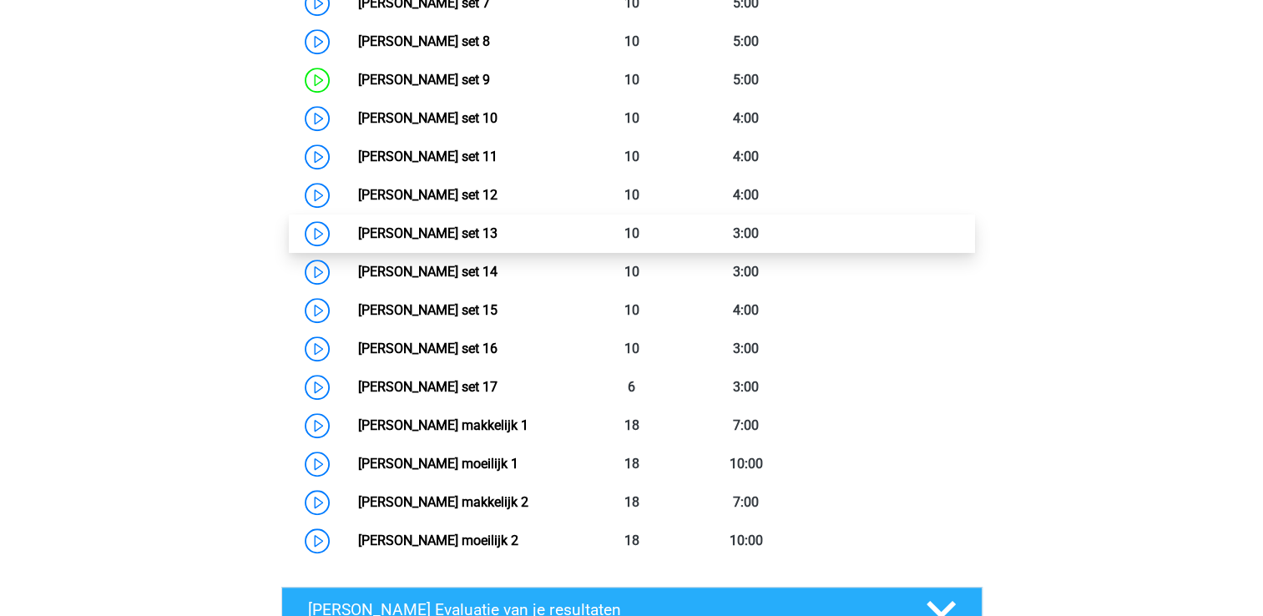
scroll to position [1115, 0]
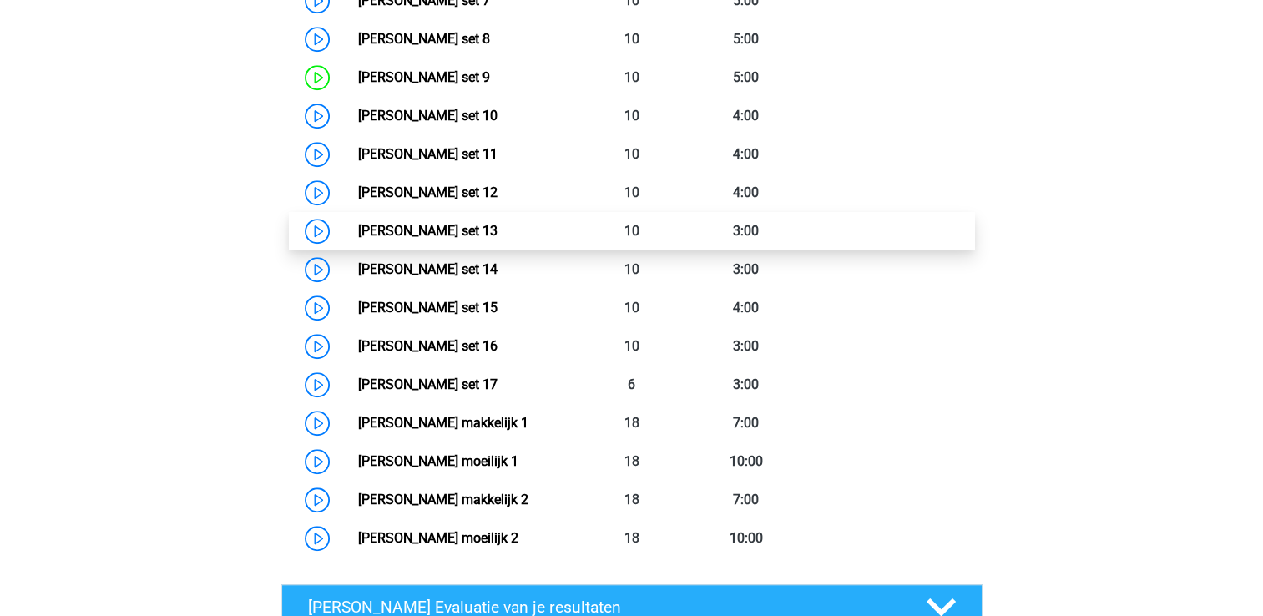
click at [427, 225] on link "Watson Glaser set 13" at bounding box center [427, 231] width 139 height 16
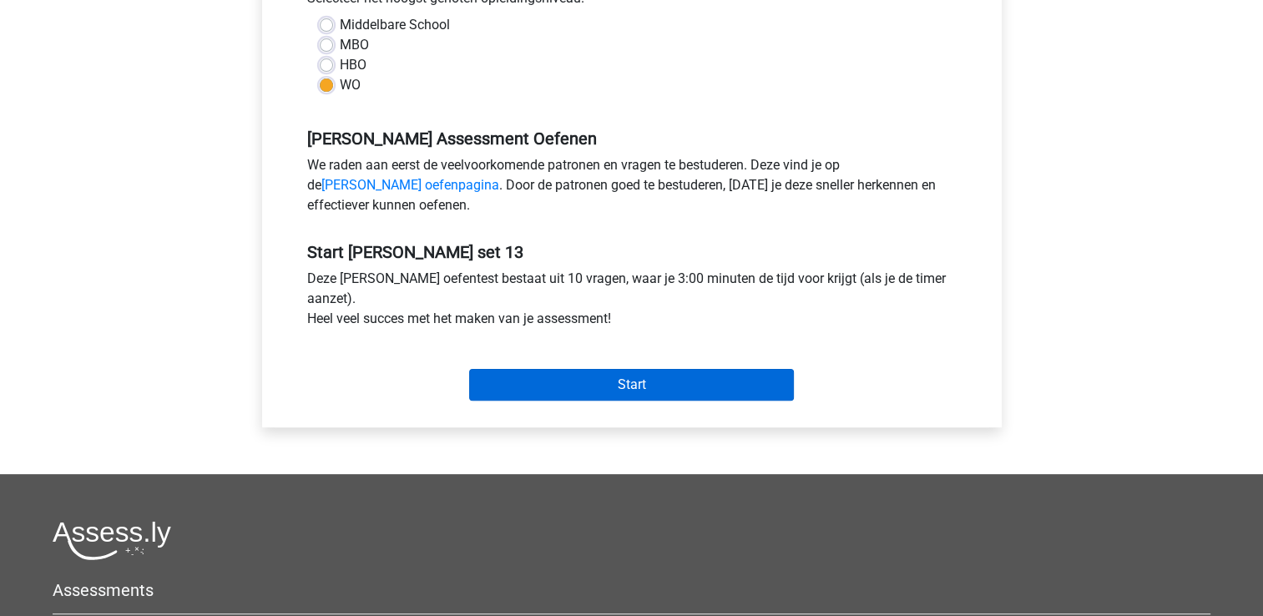
scroll to position [443, 0]
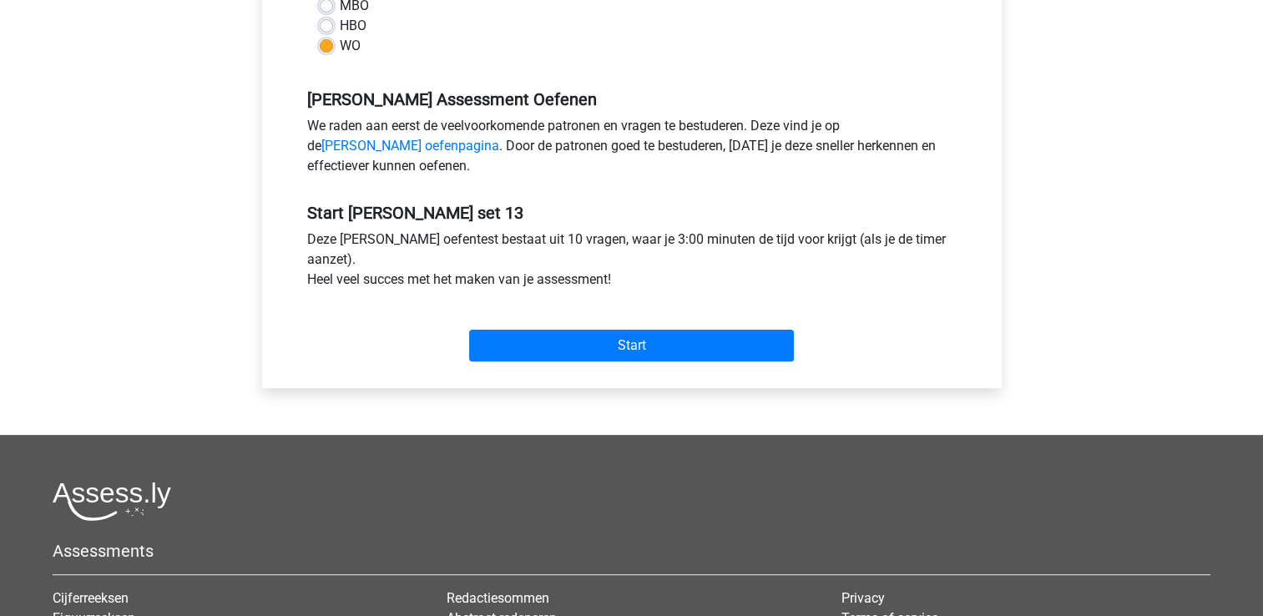
click at [517, 322] on div "Start" at bounding box center [632, 332] width 675 height 58
click at [517, 323] on div "Start" at bounding box center [632, 332] width 675 height 58
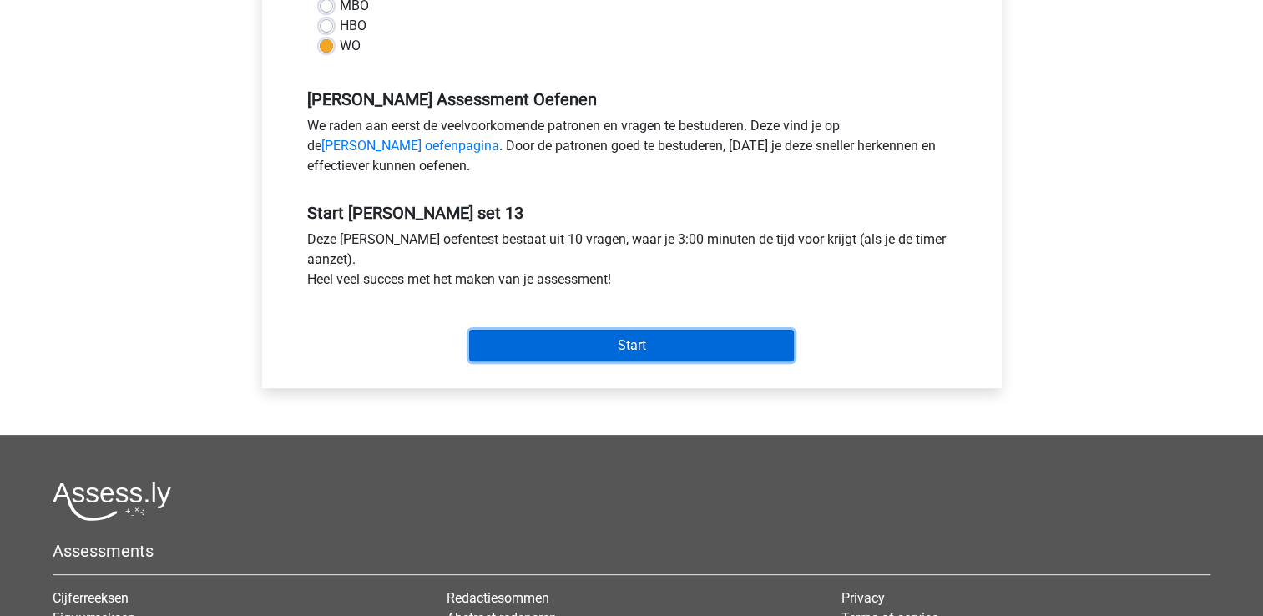
click at [518, 331] on input "Start" at bounding box center [631, 346] width 325 height 32
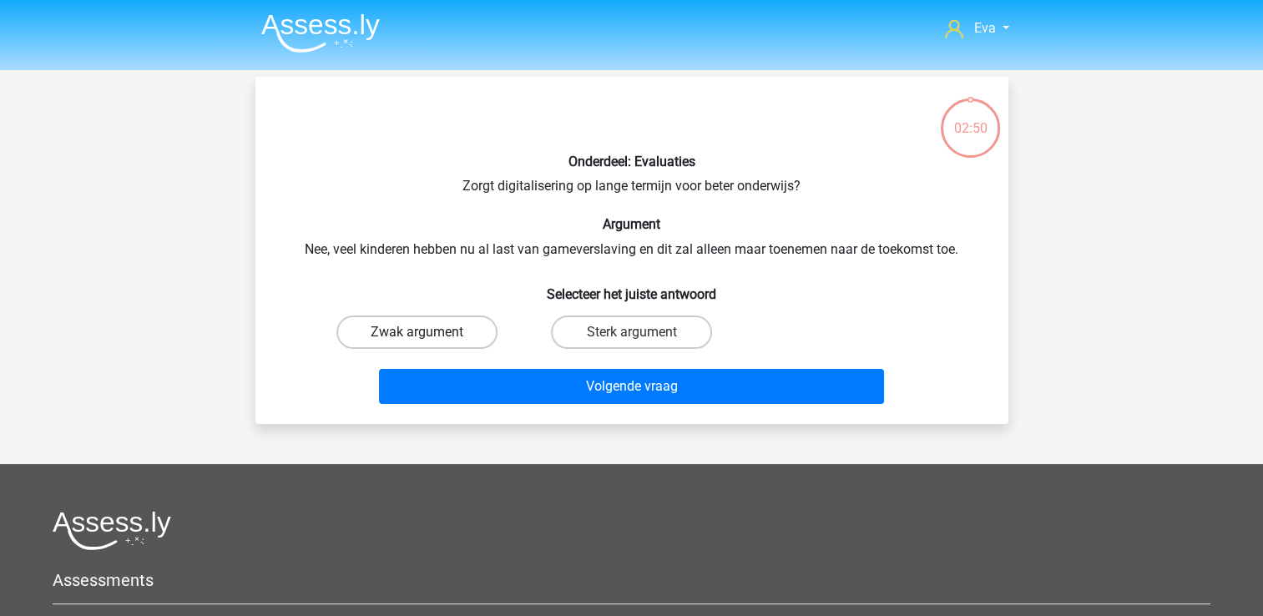
click at [462, 326] on label "Zwak argument" at bounding box center [416, 332] width 161 height 33
click at [427, 332] on input "Zwak argument" at bounding box center [422, 337] width 11 height 11
radio input "true"
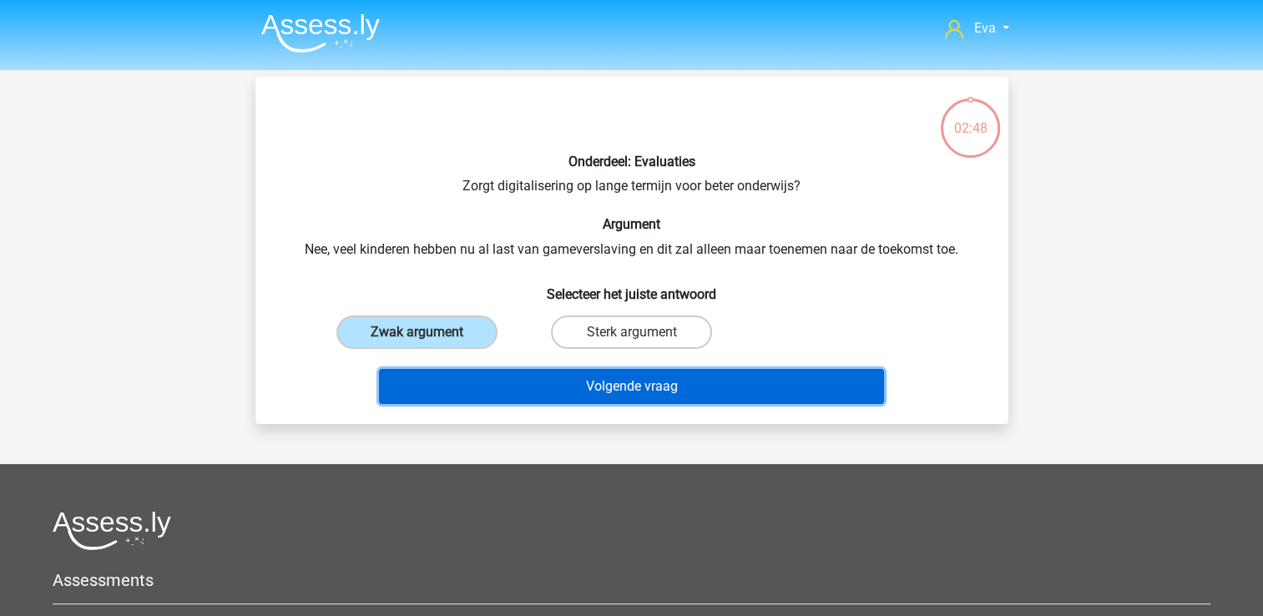
click at [530, 372] on button "Volgende vraag" at bounding box center [631, 386] width 505 height 35
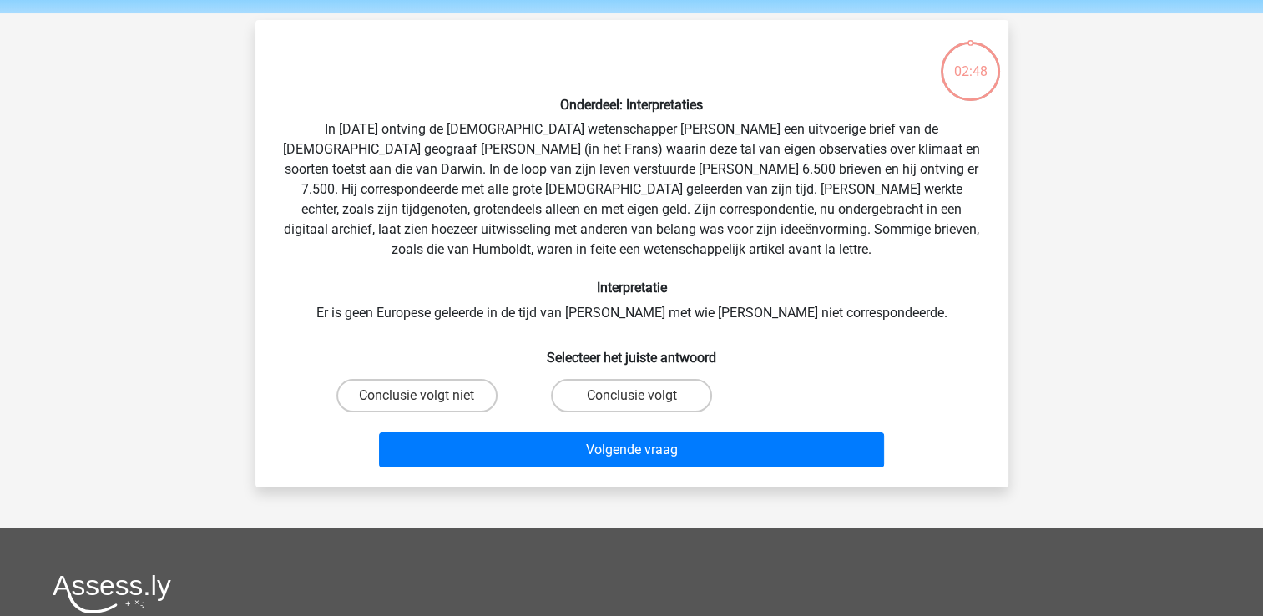
scroll to position [77, 0]
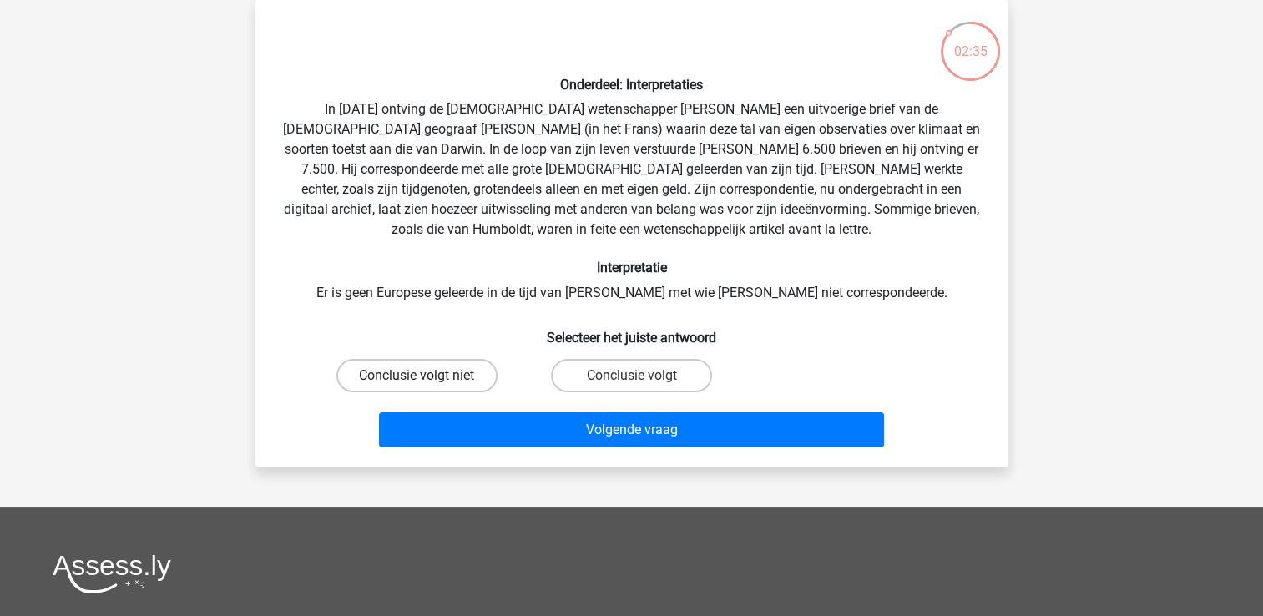
click at [458, 383] on label "Conclusie volgt niet" at bounding box center [416, 375] width 161 height 33
click at [427, 383] on input "Conclusie volgt niet" at bounding box center [422, 381] width 11 height 11
radio input "true"
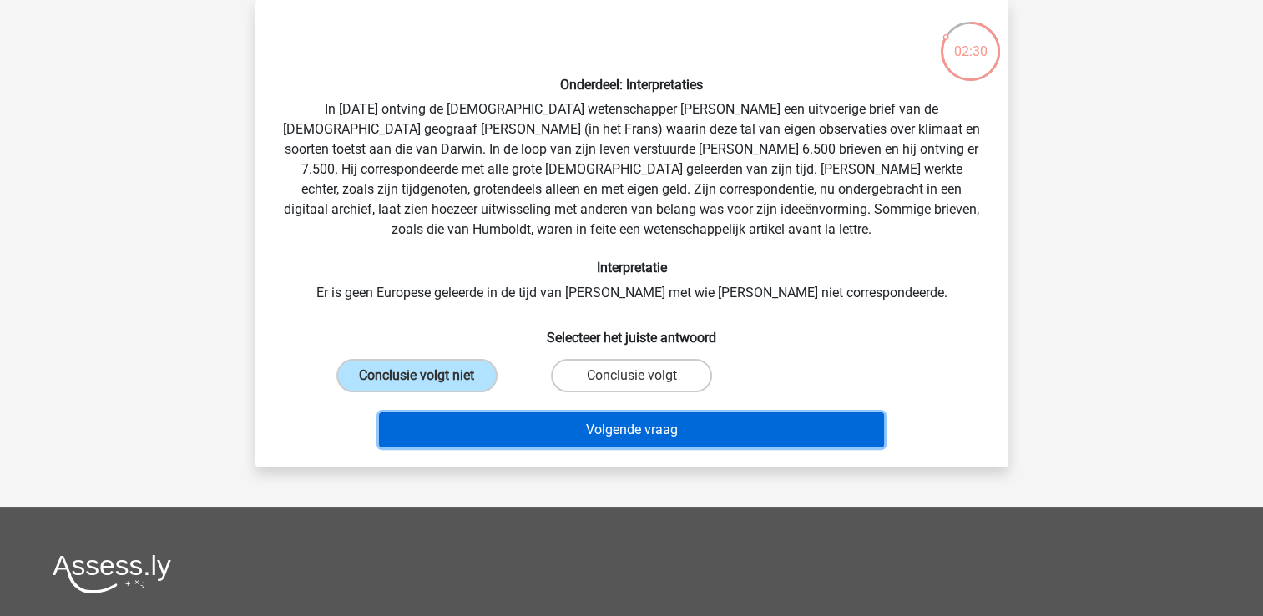
click at [521, 424] on button "Volgende vraag" at bounding box center [631, 429] width 505 height 35
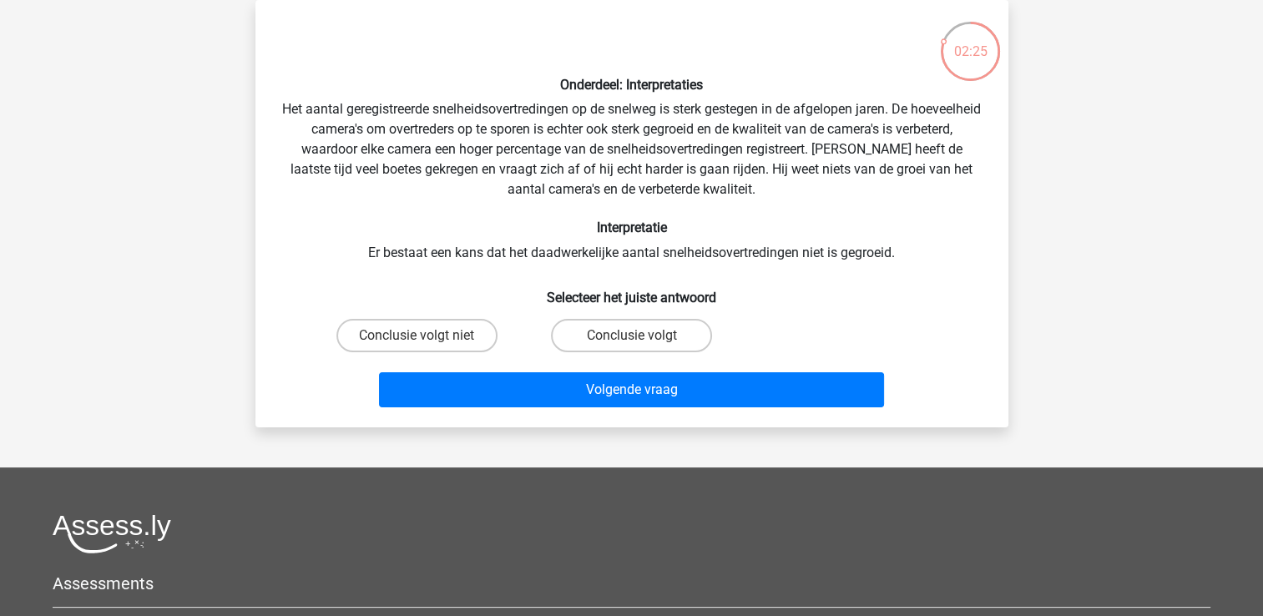
click at [848, 234] on h6 "Interpretatie" at bounding box center [632, 228] width 700 height 16
drag, startPoint x: 848, startPoint y: 234, endPoint x: 848, endPoint y: 257, distance: 23.4
click at [848, 257] on div "Onderdeel: Interpretaties Het aantal geregistreerde snelheidsovertredingen op d…" at bounding box center [632, 213] width 740 height 401
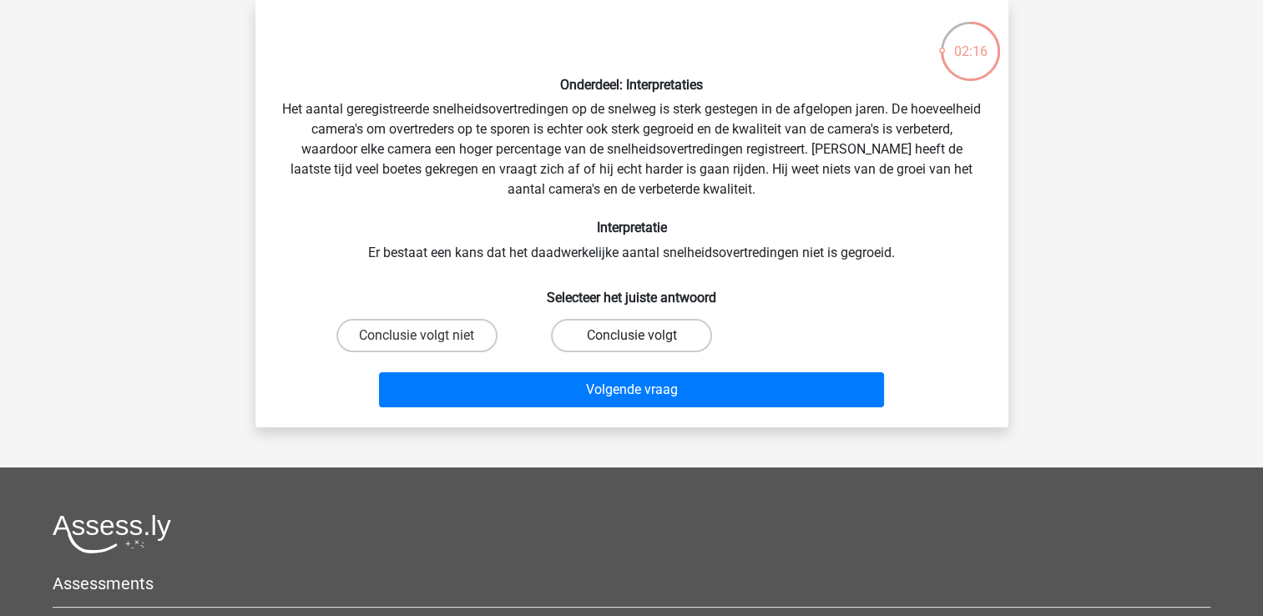
click at [657, 333] on label "Conclusie volgt" at bounding box center [631, 335] width 161 height 33
click at [642, 336] on input "Conclusie volgt" at bounding box center [636, 341] width 11 height 11
radio input "true"
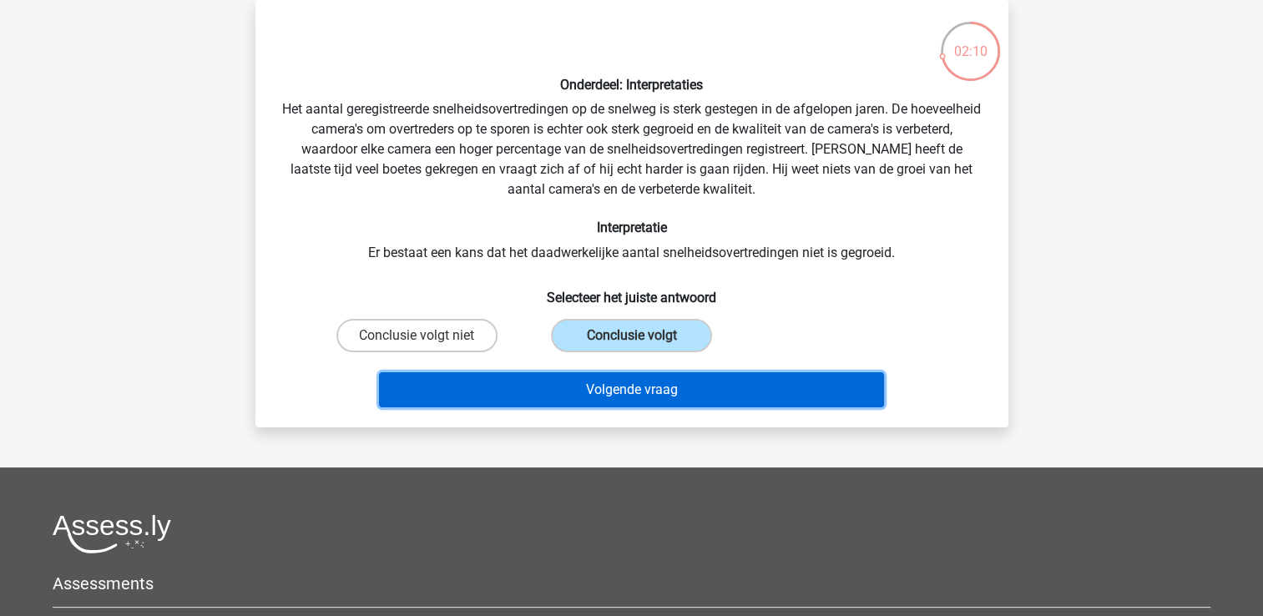
click at [776, 386] on button "Volgende vraag" at bounding box center [631, 389] width 505 height 35
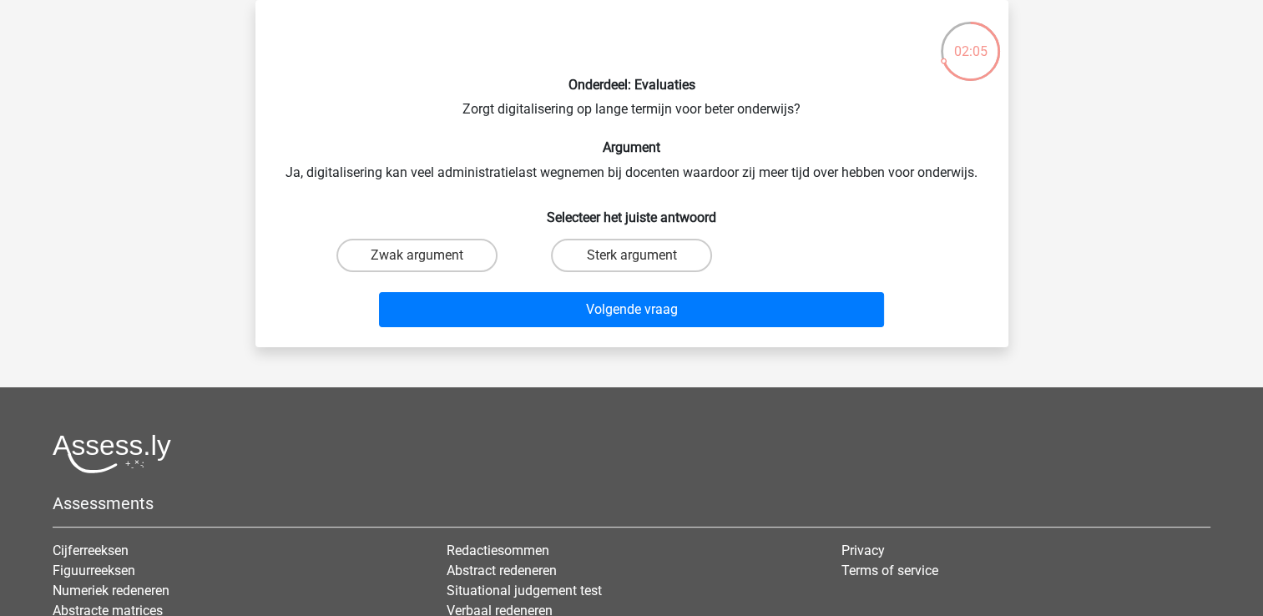
click at [614, 235] on div "Sterk argument" at bounding box center [631, 255] width 215 height 47
click at [618, 239] on label "Sterk argument" at bounding box center [631, 255] width 161 height 33
click at [631, 255] on input "Sterk argument" at bounding box center [636, 260] width 11 height 11
radio input "true"
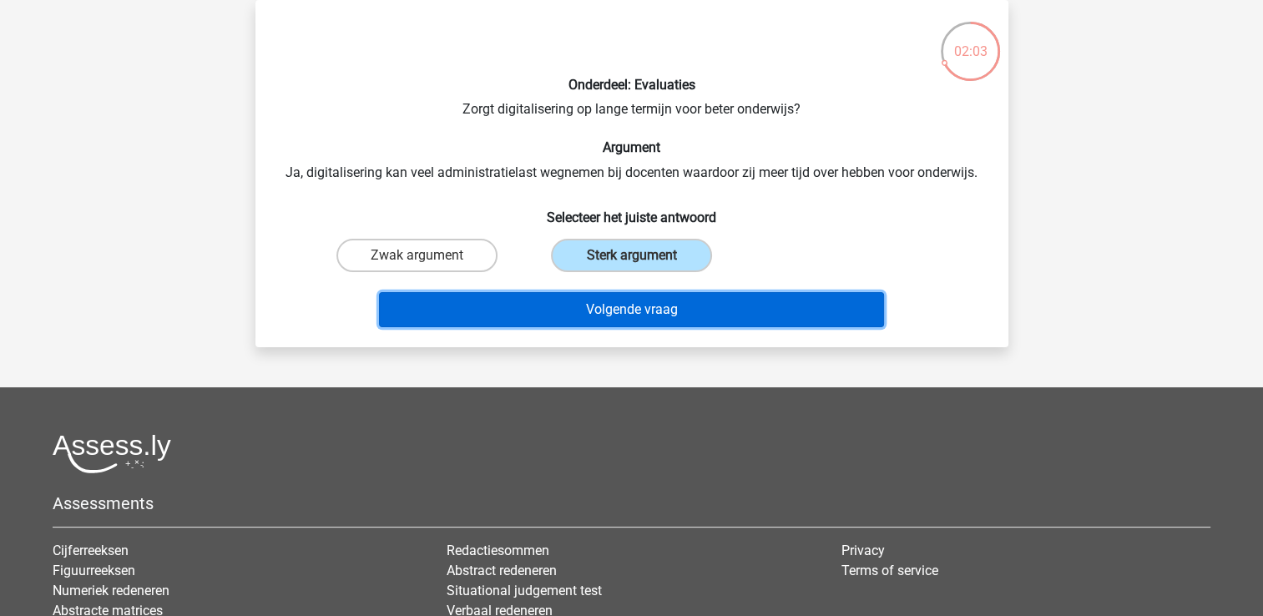
click at [635, 302] on button "Volgende vraag" at bounding box center [631, 309] width 505 height 35
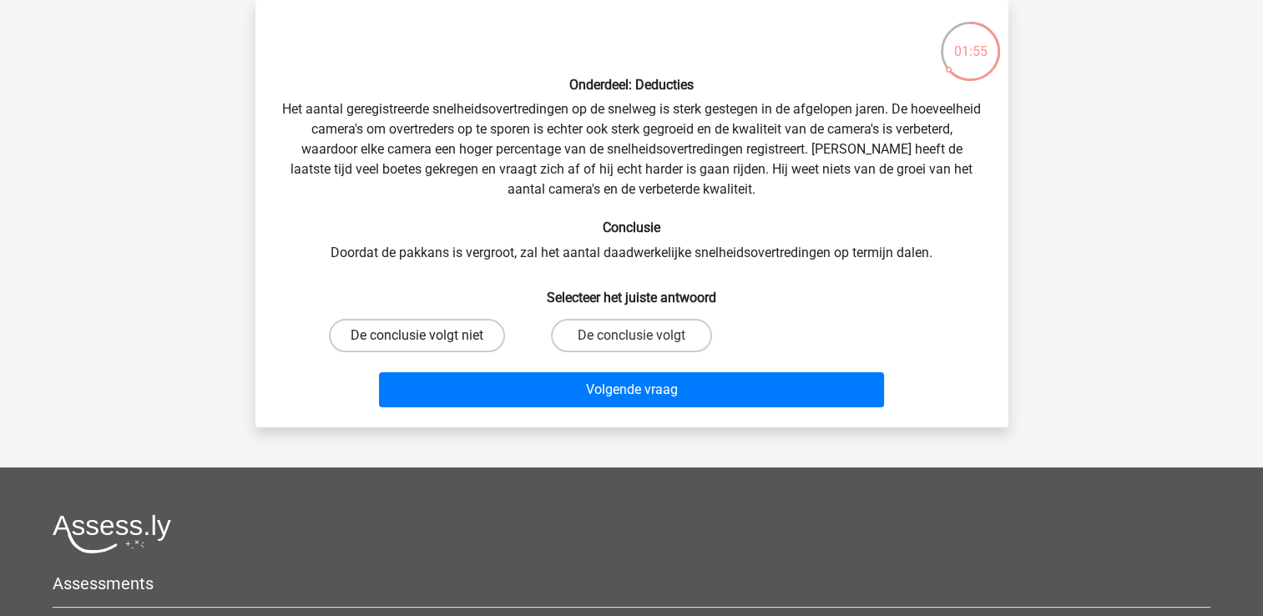
click at [471, 340] on label "De conclusie volgt niet" at bounding box center [417, 335] width 176 height 33
click at [427, 340] on input "De conclusie volgt niet" at bounding box center [422, 341] width 11 height 11
radio input "true"
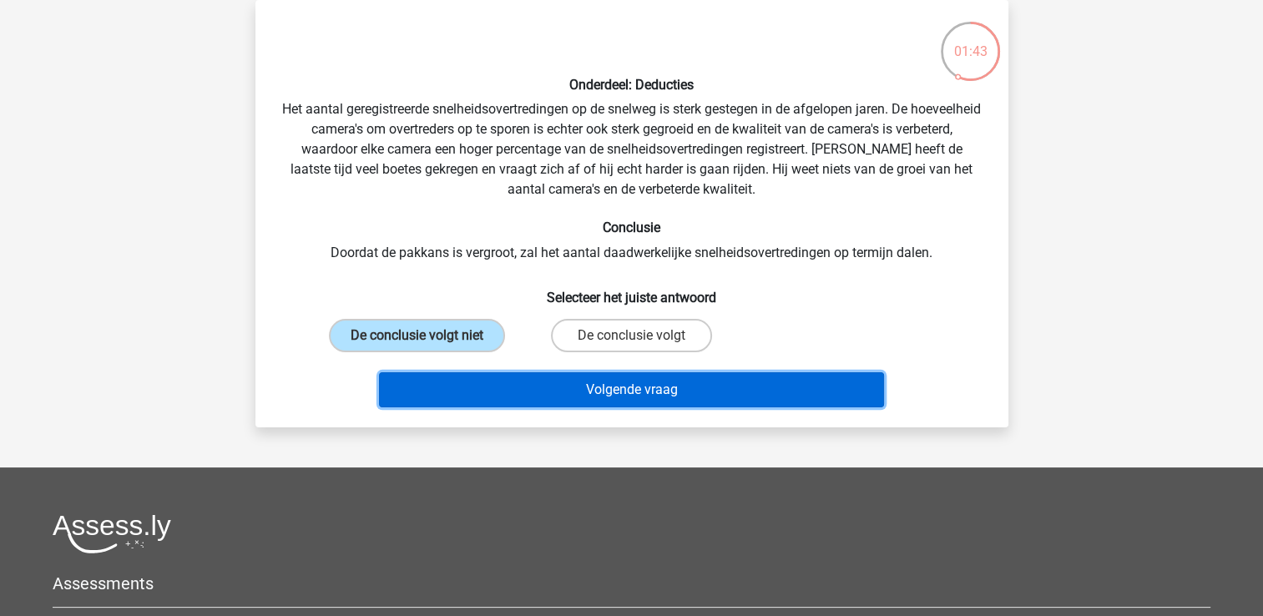
click at [672, 395] on button "Volgende vraag" at bounding box center [631, 389] width 505 height 35
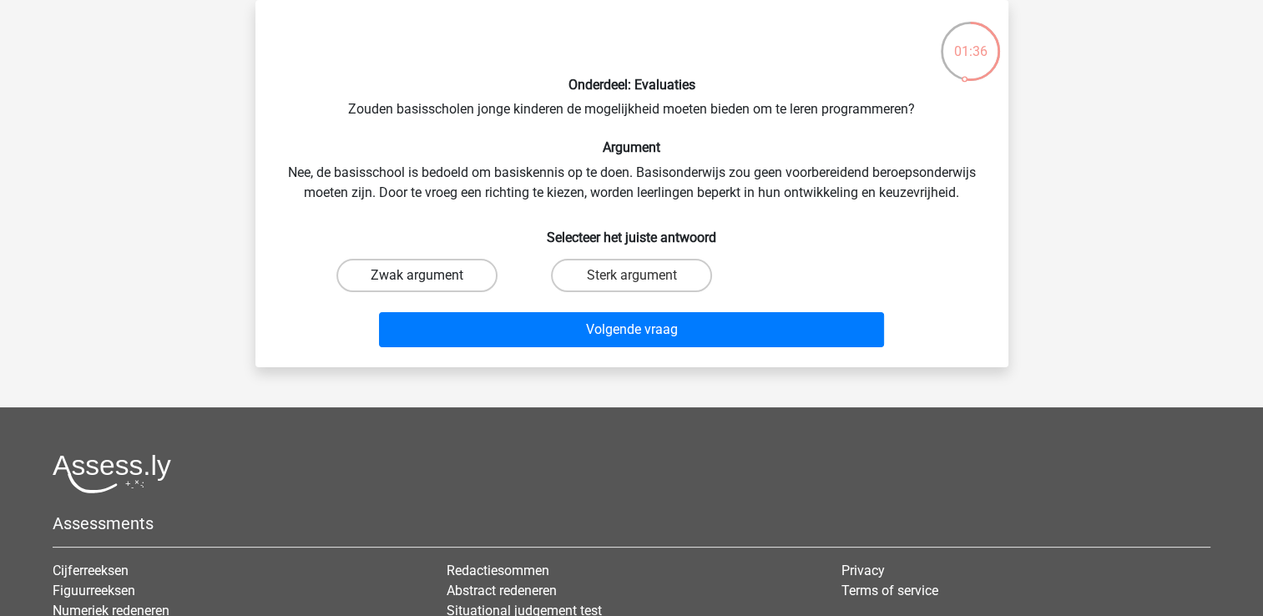
click at [442, 290] on label "Zwak argument" at bounding box center [416, 275] width 161 height 33
click at [427, 286] on input "Zwak argument" at bounding box center [422, 281] width 11 height 11
radio input "true"
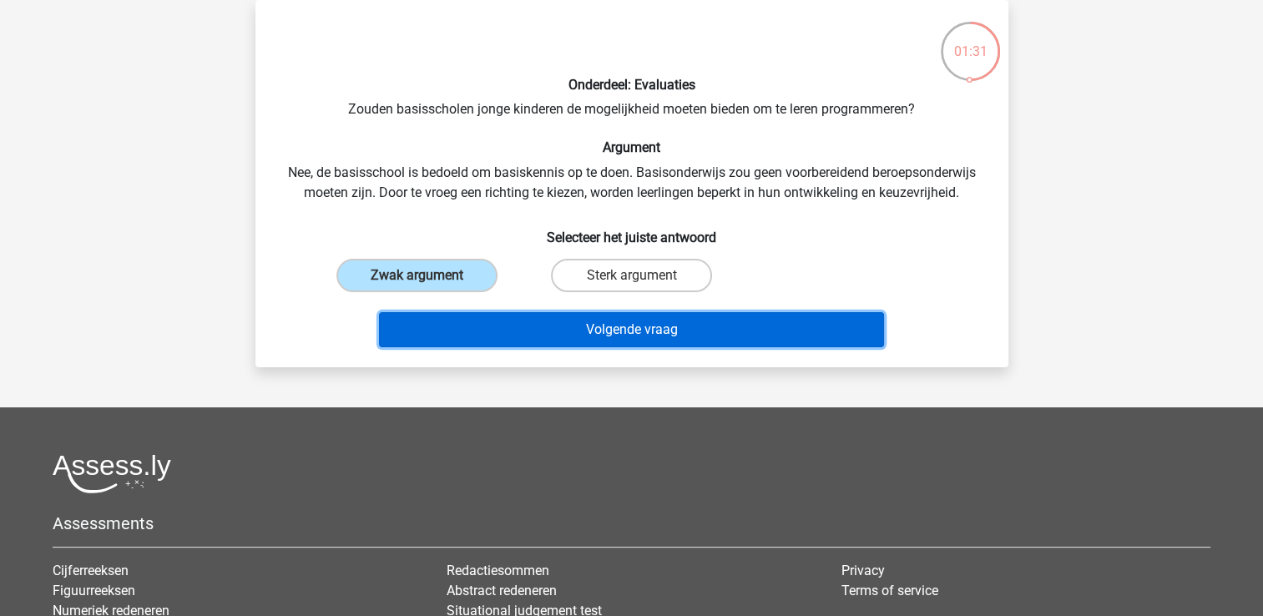
click at [674, 338] on button "Volgende vraag" at bounding box center [631, 329] width 505 height 35
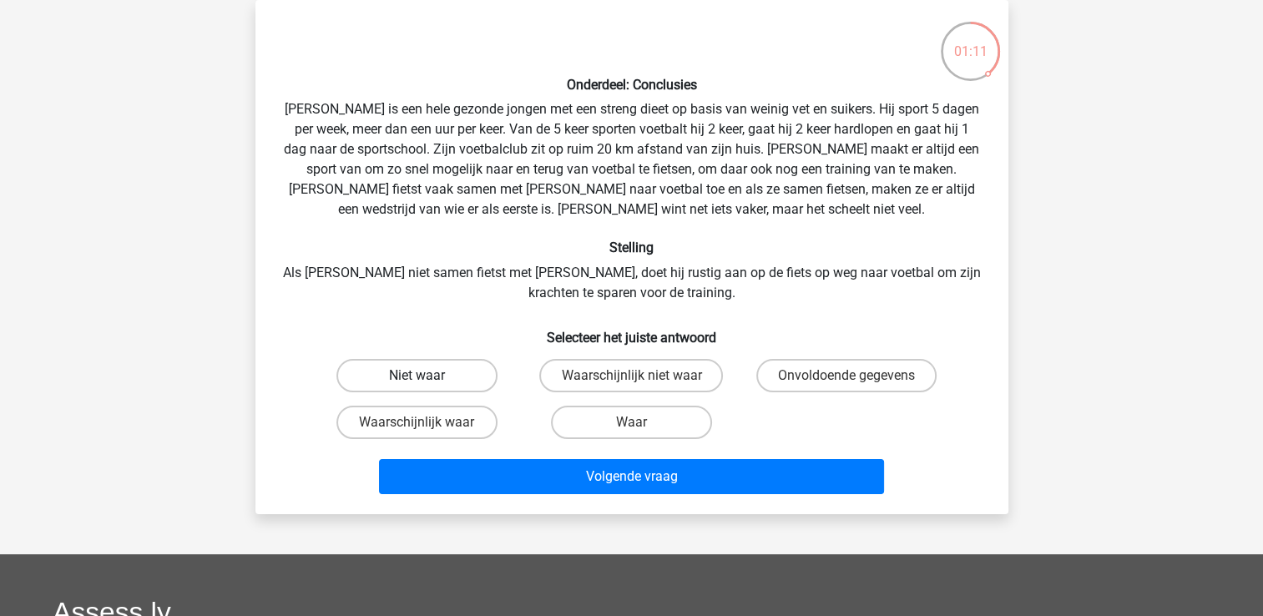
click at [473, 369] on label "Niet waar" at bounding box center [416, 375] width 161 height 33
click at [427, 376] on input "Niet waar" at bounding box center [422, 381] width 11 height 11
radio input "true"
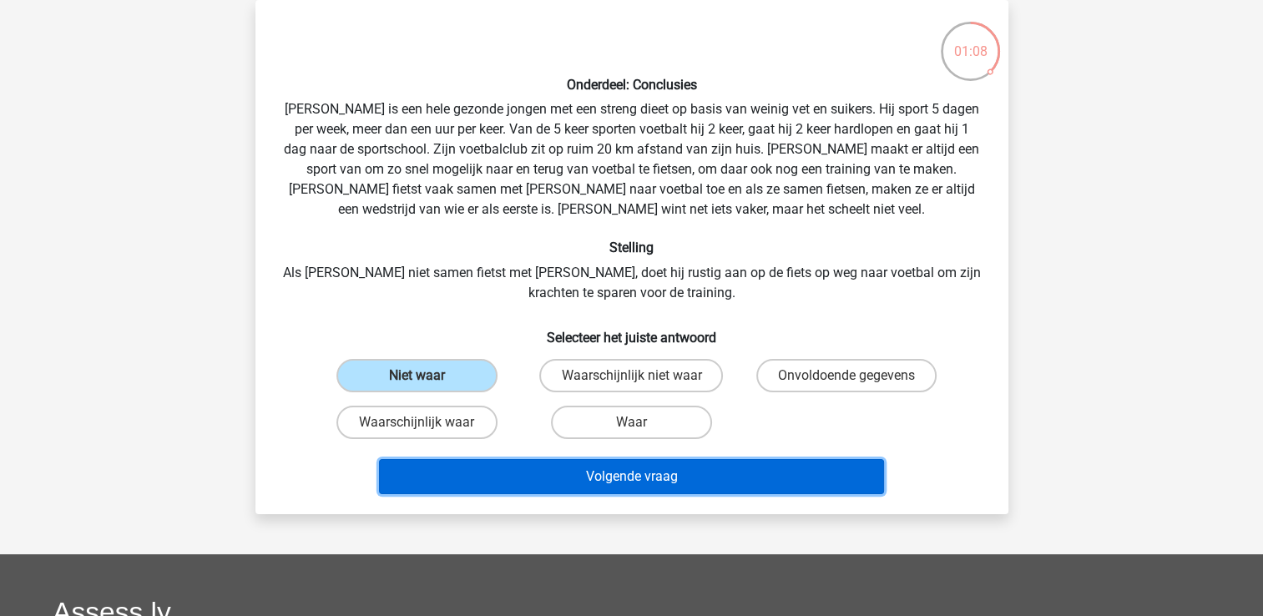
click at [756, 488] on button "Volgende vraag" at bounding box center [631, 476] width 505 height 35
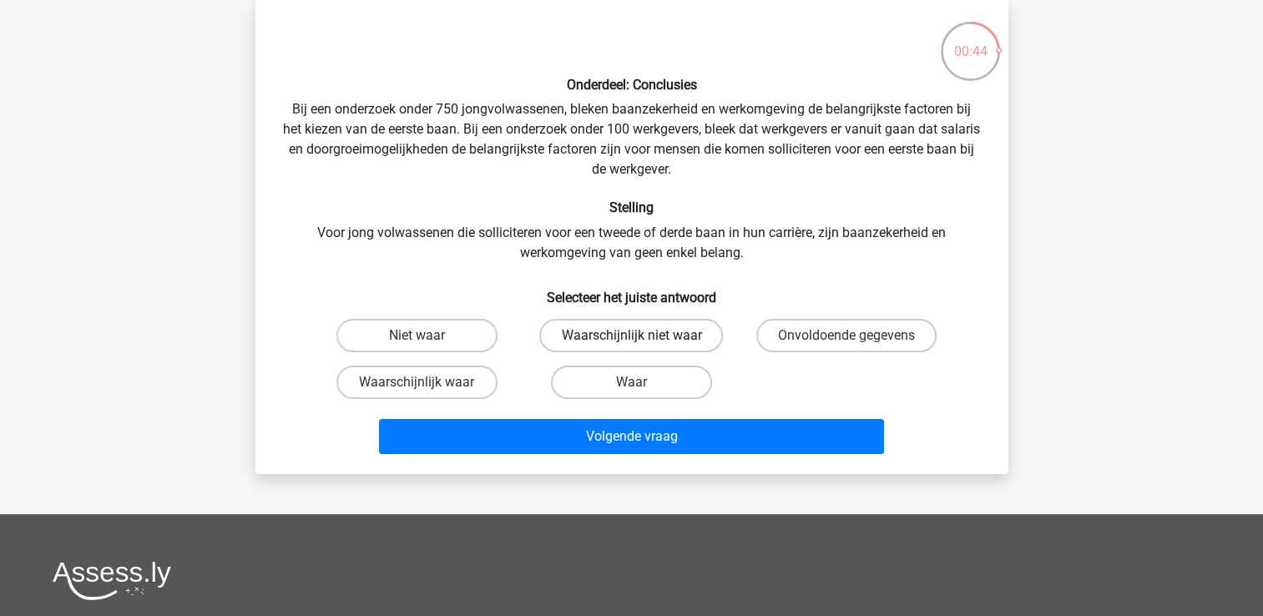
click at [616, 342] on label "Waarschijnlijk niet waar" at bounding box center [631, 335] width 184 height 33
click at [631, 342] on input "Waarschijnlijk niet waar" at bounding box center [636, 341] width 11 height 11
radio input "true"
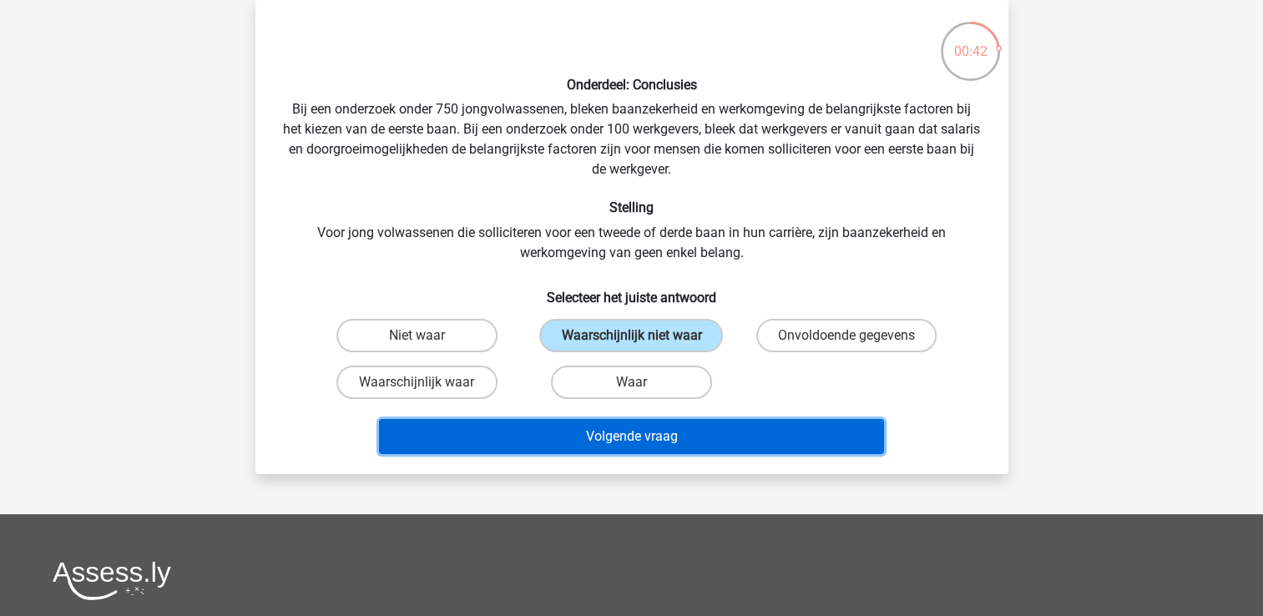
click at [627, 430] on button "Volgende vraag" at bounding box center [631, 436] width 505 height 35
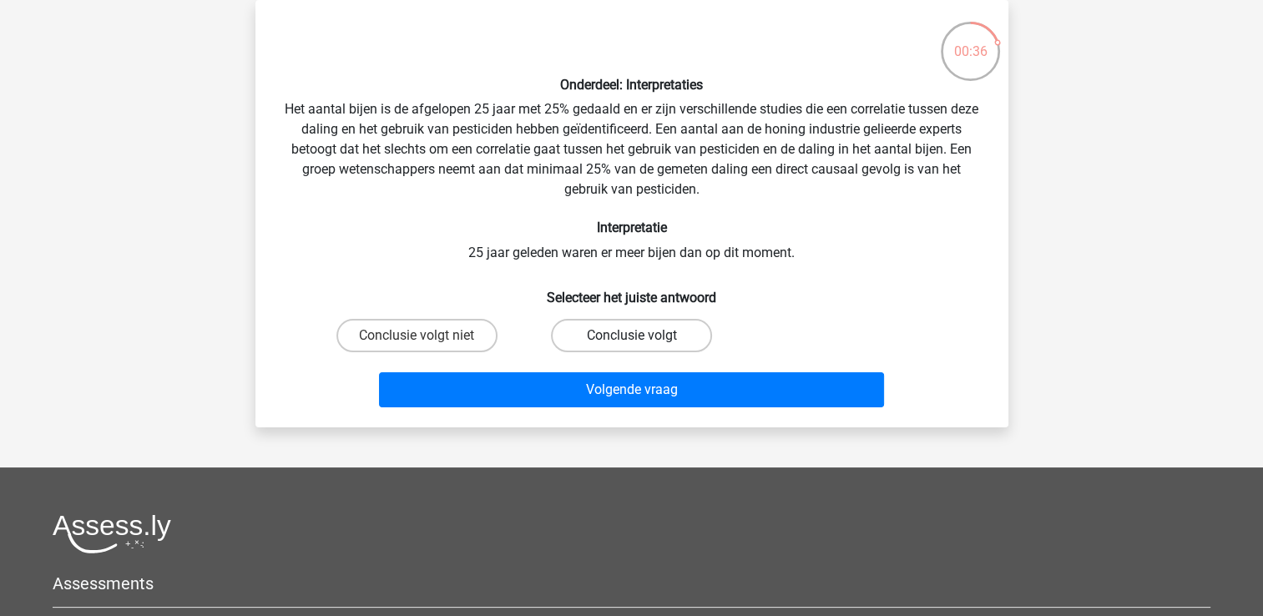
click at [595, 340] on label "Conclusie volgt" at bounding box center [631, 335] width 161 height 33
click at [631, 340] on input "Conclusie volgt" at bounding box center [636, 341] width 11 height 11
radio input "true"
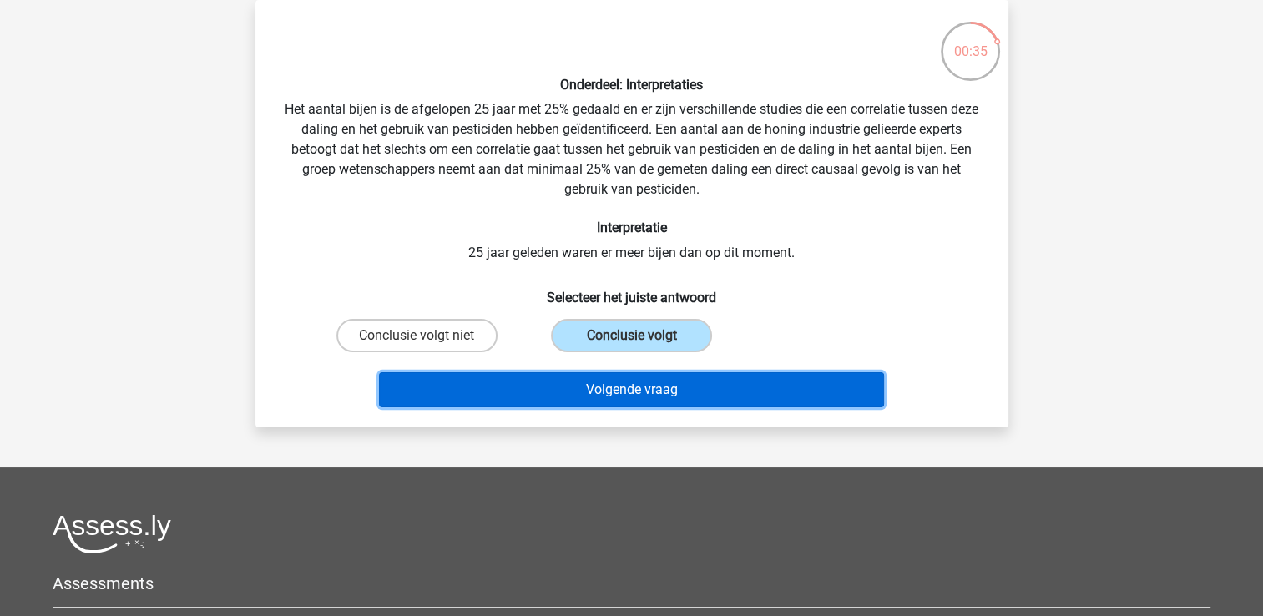
click at [599, 372] on button "Volgende vraag" at bounding box center [631, 389] width 505 height 35
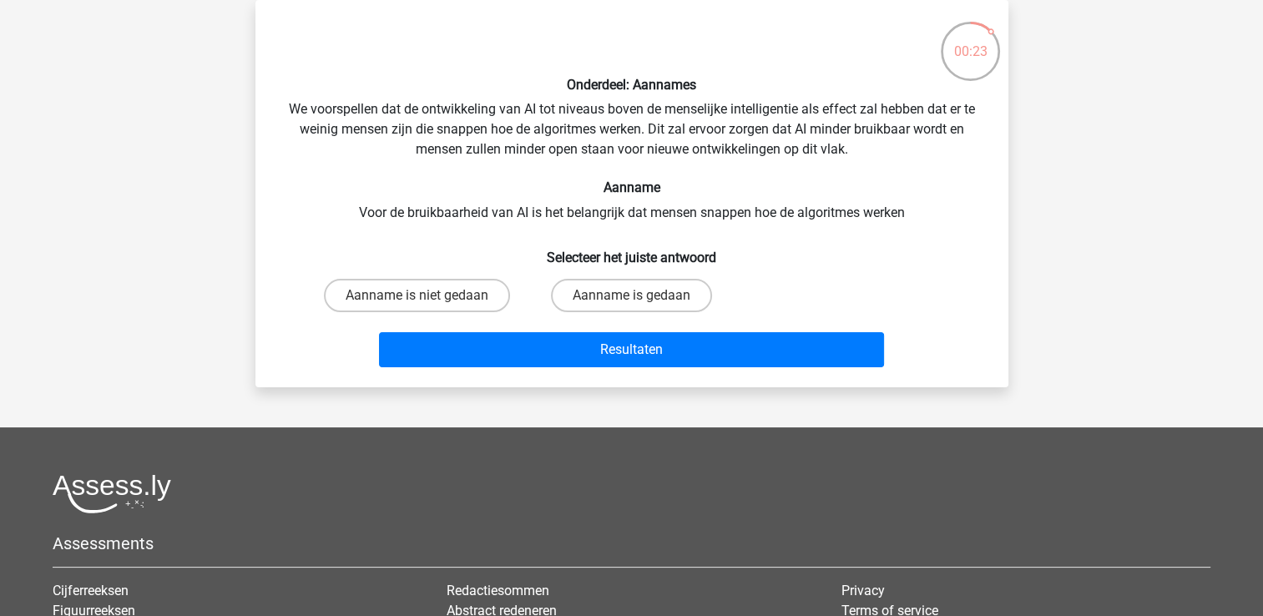
click at [651, 274] on div "Aanname is gedaan" at bounding box center [631, 295] width 215 height 47
click at [665, 286] on label "Aanname is gedaan" at bounding box center [631, 295] width 161 height 33
click at [642, 296] on input "Aanname is gedaan" at bounding box center [636, 301] width 11 height 11
radio input "true"
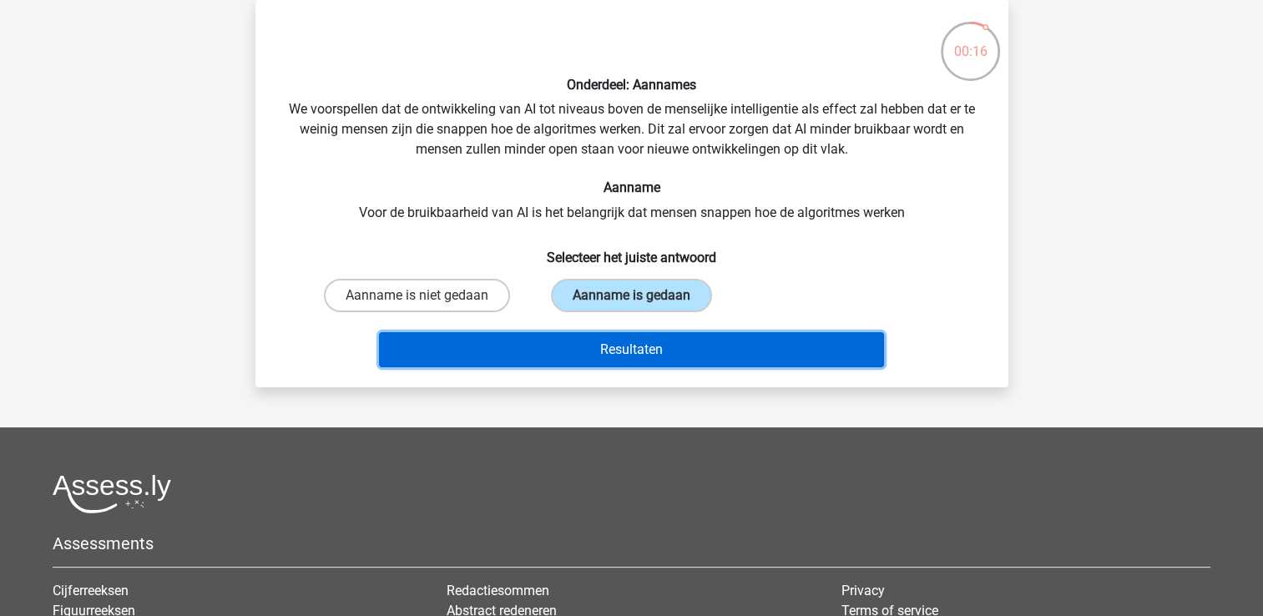
click at [638, 342] on button "Resultaten" at bounding box center [631, 349] width 505 height 35
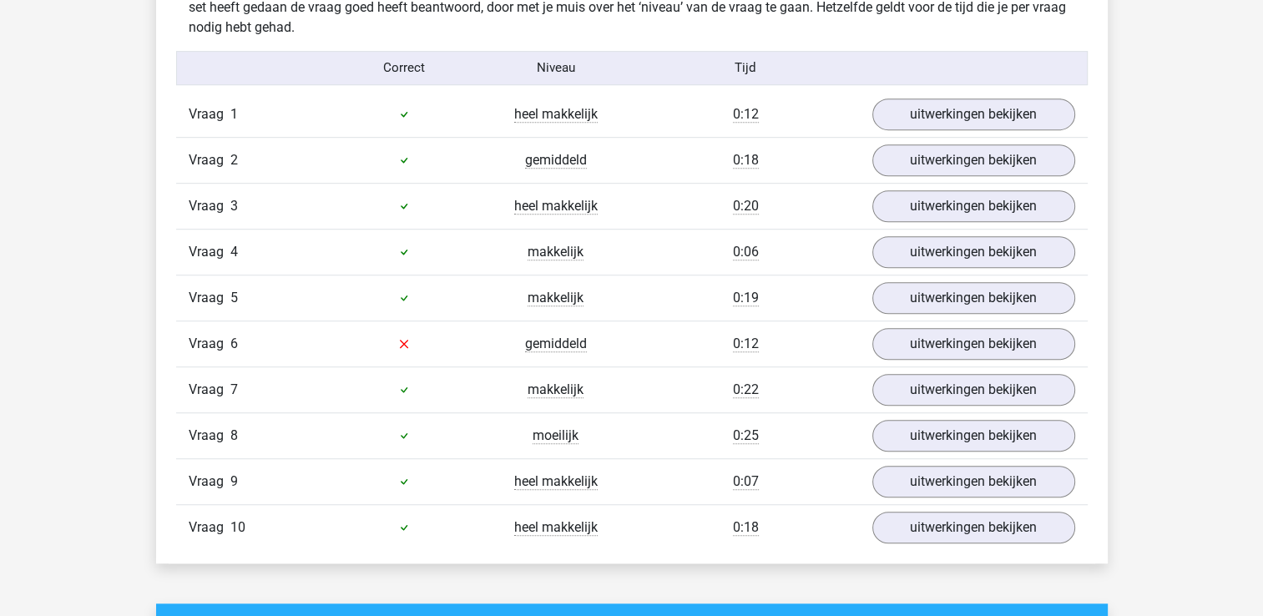
scroll to position [1065, 0]
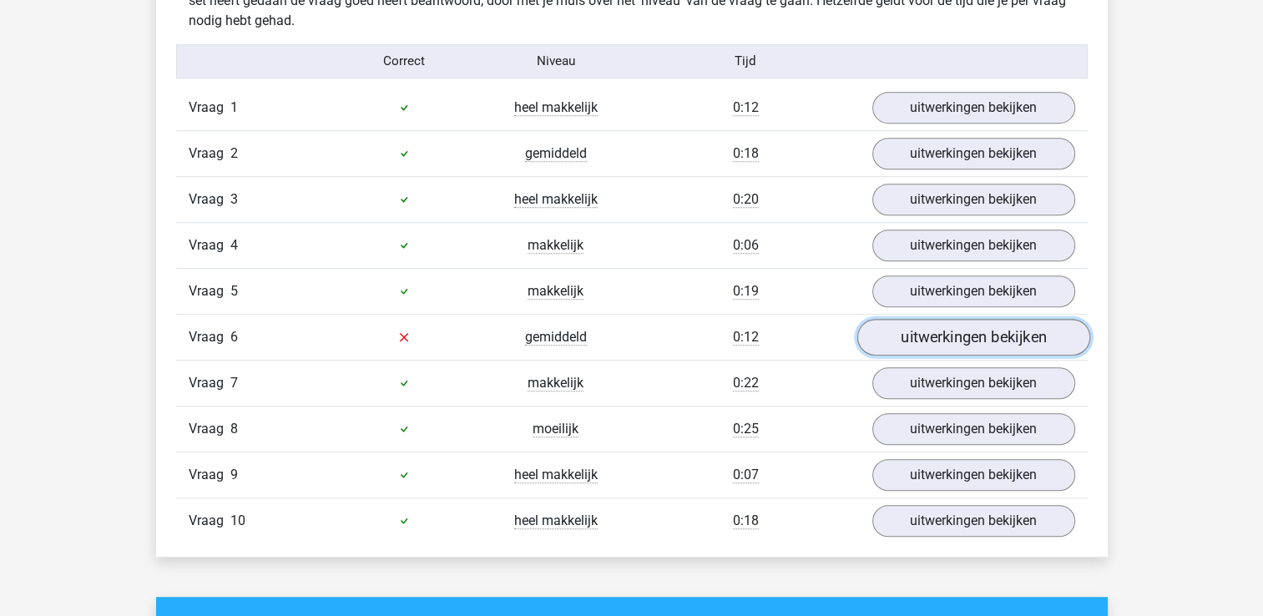
click at [915, 333] on link "uitwerkingen bekijken" at bounding box center [973, 337] width 233 height 37
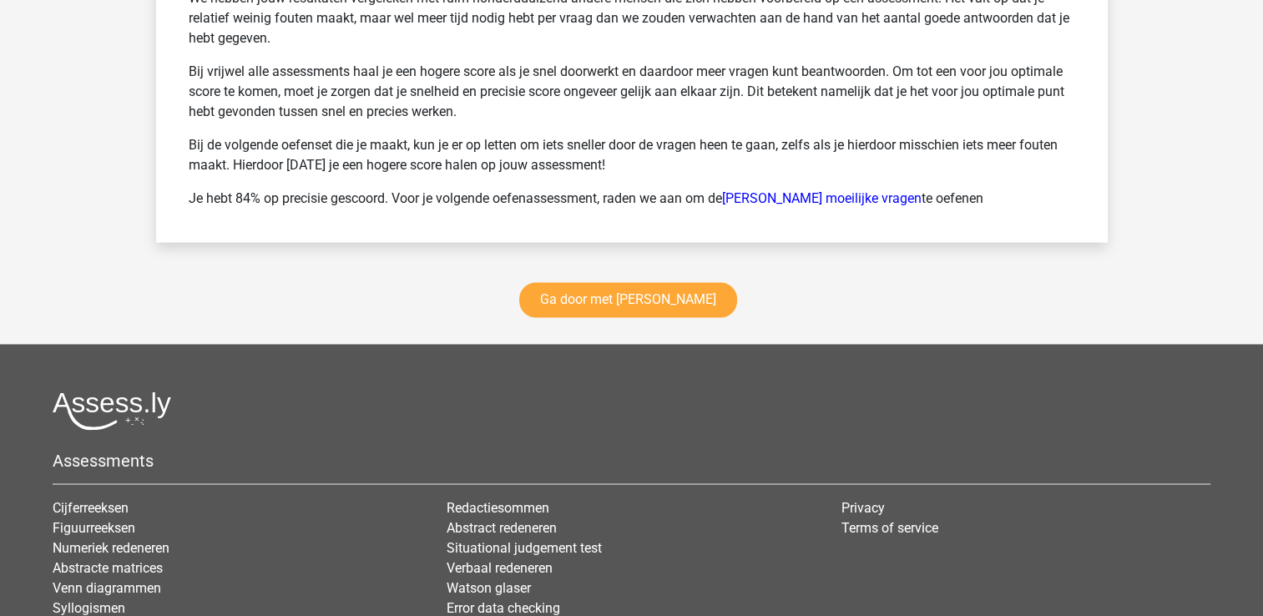
scroll to position [2764, 0]
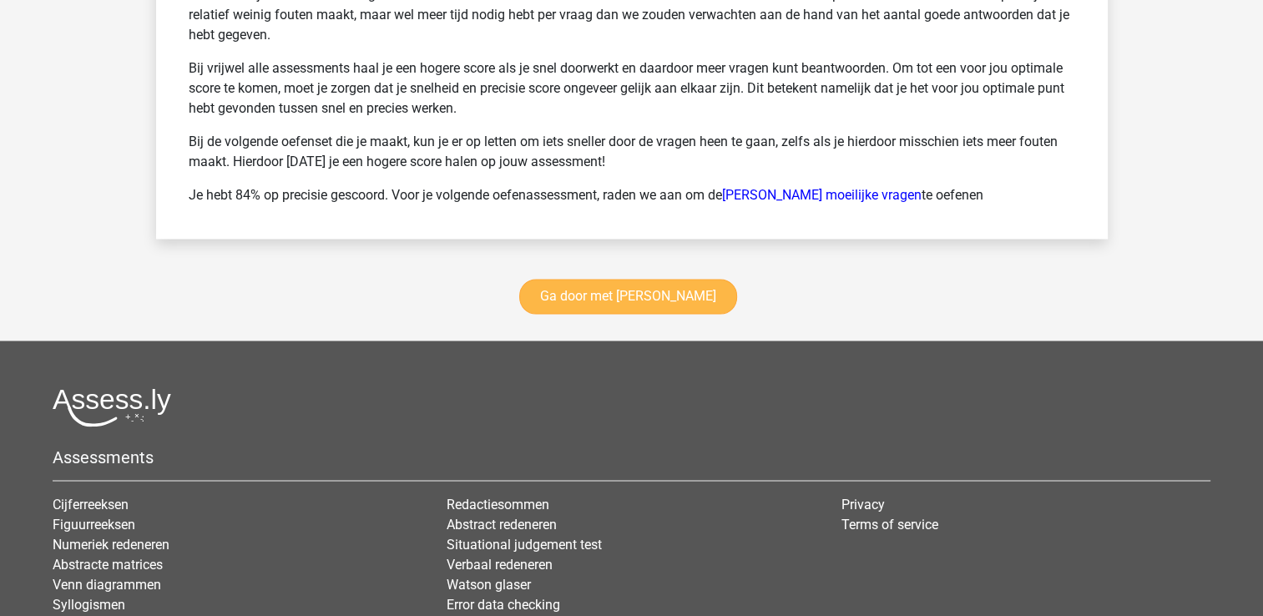
drag, startPoint x: 688, startPoint y: 266, endPoint x: 693, endPoint y: 279, distance: 13.5
click at [693, 279] on div "Ga door met watson glaser" at bounding box center [632, 300] width 952 height 82
click at [693, 279] on link "Ga door met watson glaser" at bounding box center [628, 296] width 218 height 35
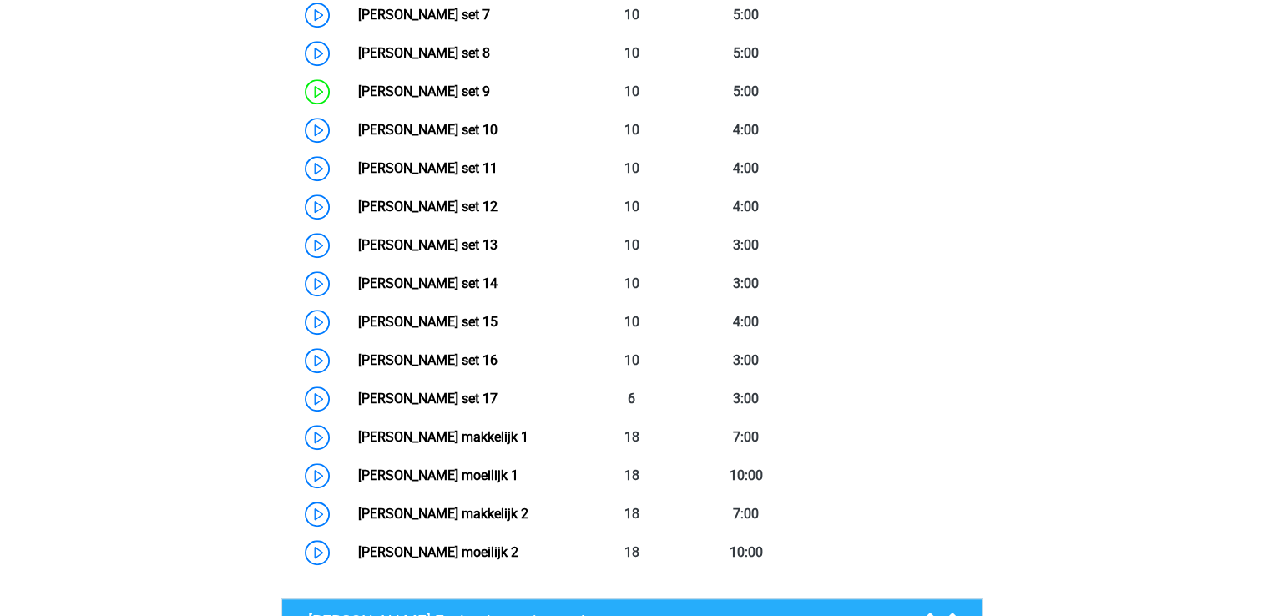
scroll to position [1100, 0]
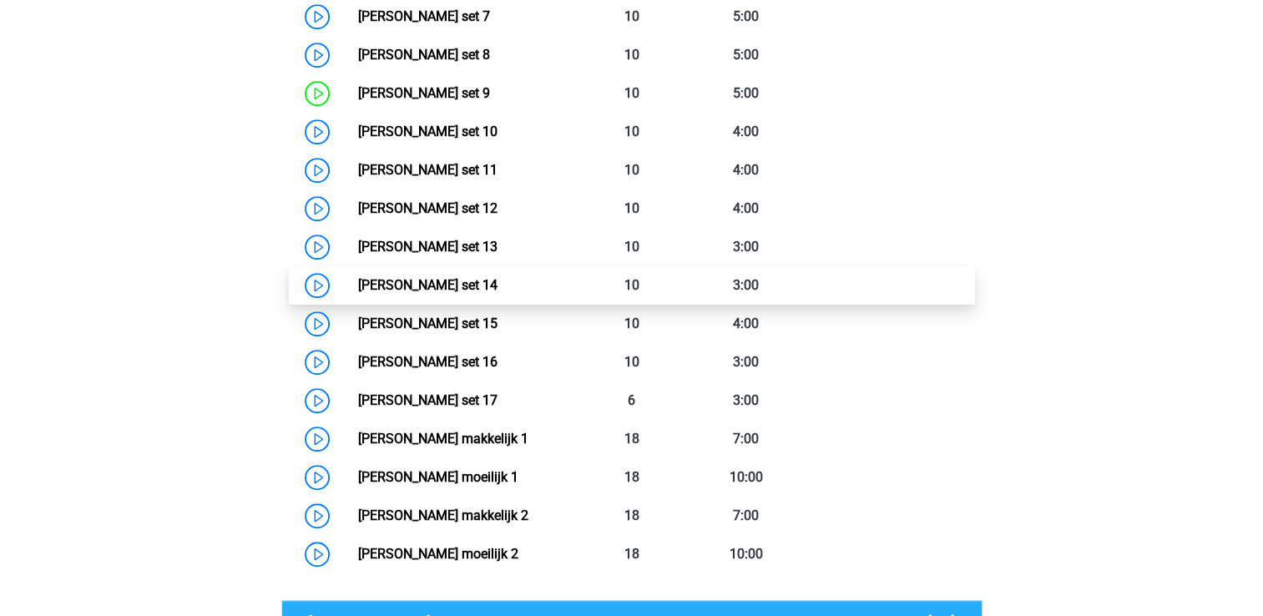
click at [498, 277] on link "[PERSON_NAME] set 14" at bounding box center [427, 285] width 139 height 16
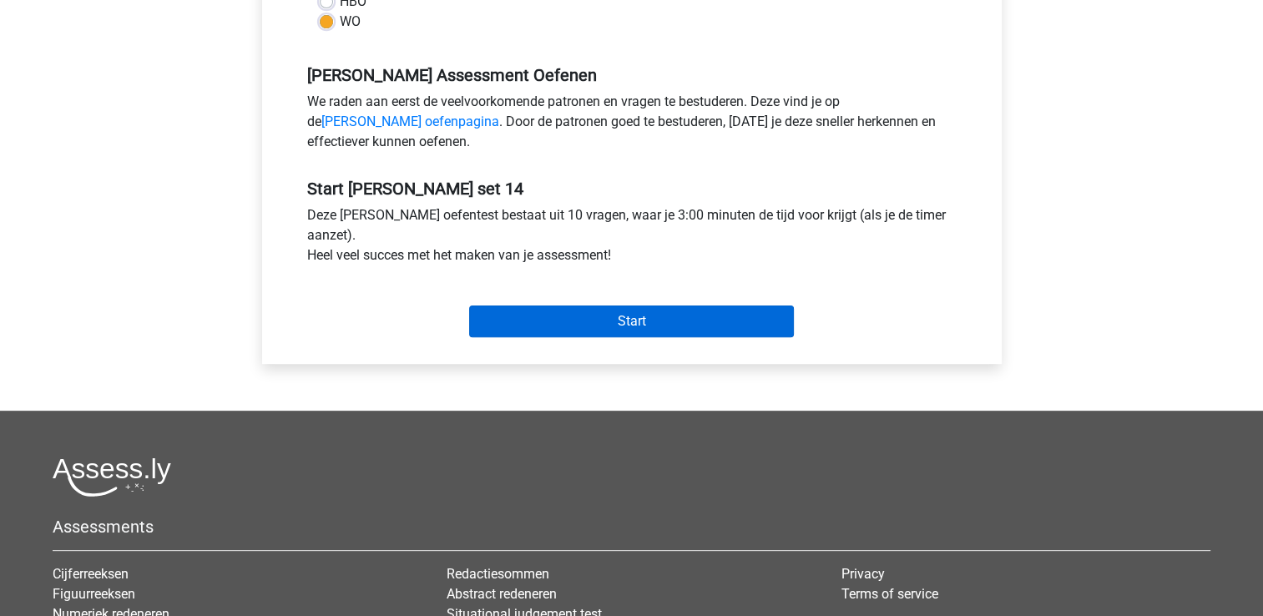
scroll to position [468, 0]
click at [699, 329] on input "Start" at bounding box center [631, 322] width 325 height 32
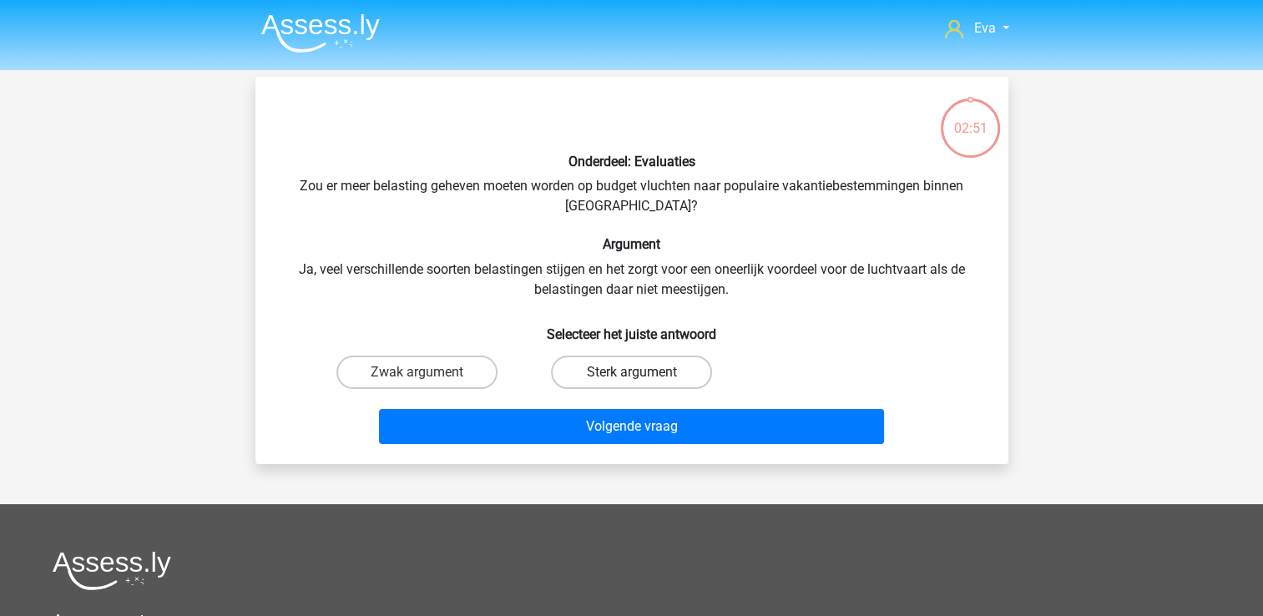
click at [675, 359] on label "Sterk argument" at bounding box center [631, 372] width 161 height 33
click at [642, 372] on input "Sterk argument" at bounding box center [636, 377] width 11 height 11
radio input "true"
click at [478, 383] on label "Zwak argument" at bounding box center [416, 372] width 161 height 33
click at [427, 383] on input "Zwak argument" at bounding box center [422, 377] width 11 height 11
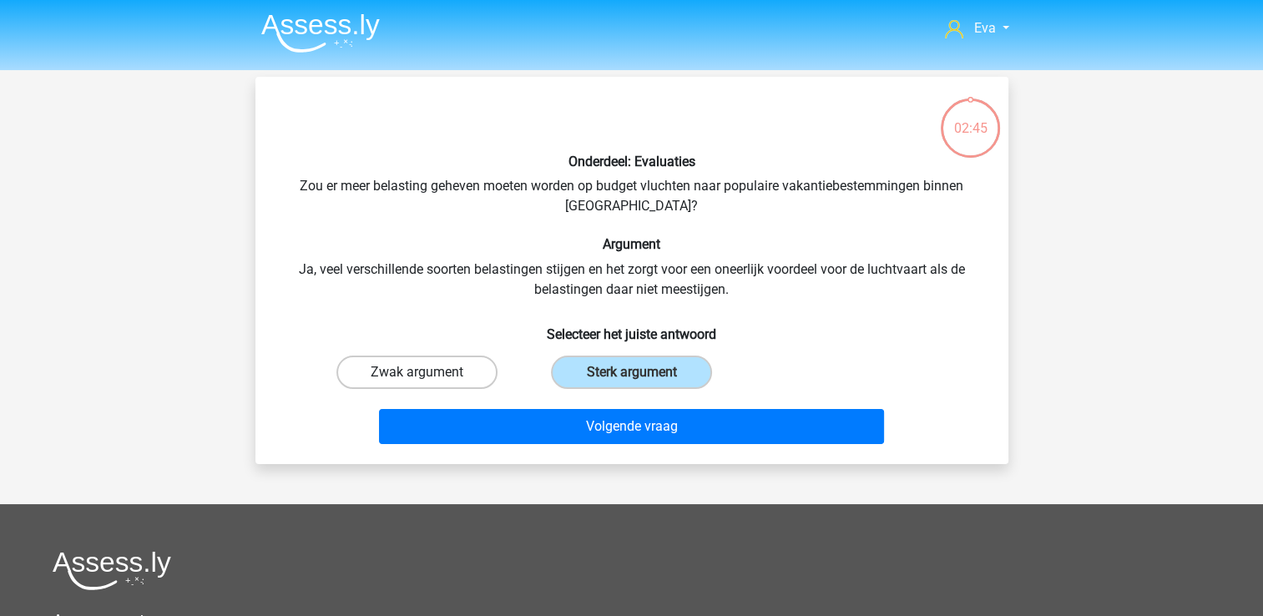
radio input "true"
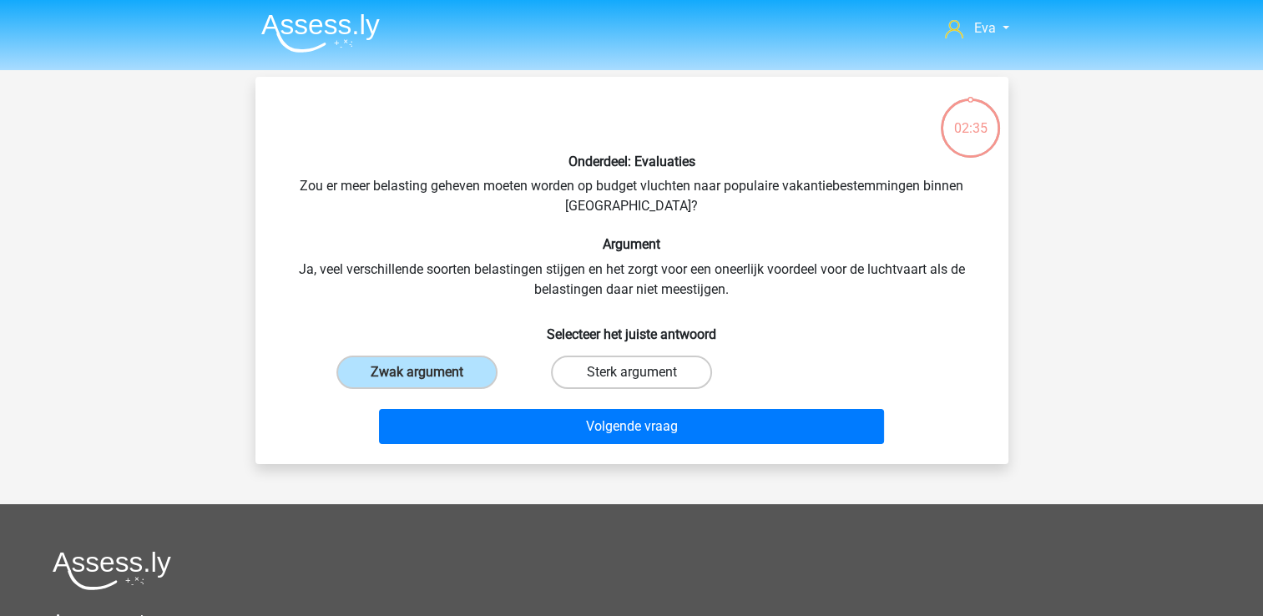
click at [685, 366] on label "Sterk argument" at bounding box center [631, 372] width 161 height 33
click at [642, 372] on input "Sterk argument" at bounding box center [636, 377] width 11 height 11
radio input "true"
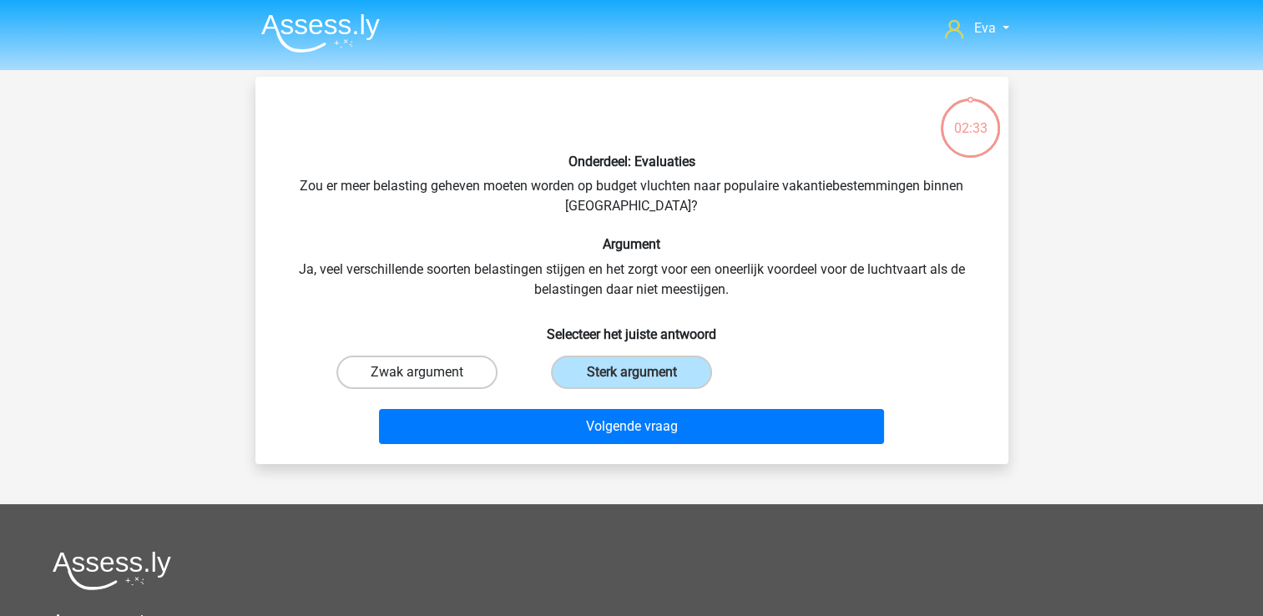
click at [474, 372] on label "Zwak argument" at bounding box center [416, 372] width 161 height 33
click at [427, 372] on input "Zwak argument" at bounding box center [422, 377] width 11 height 11
radio input "true"
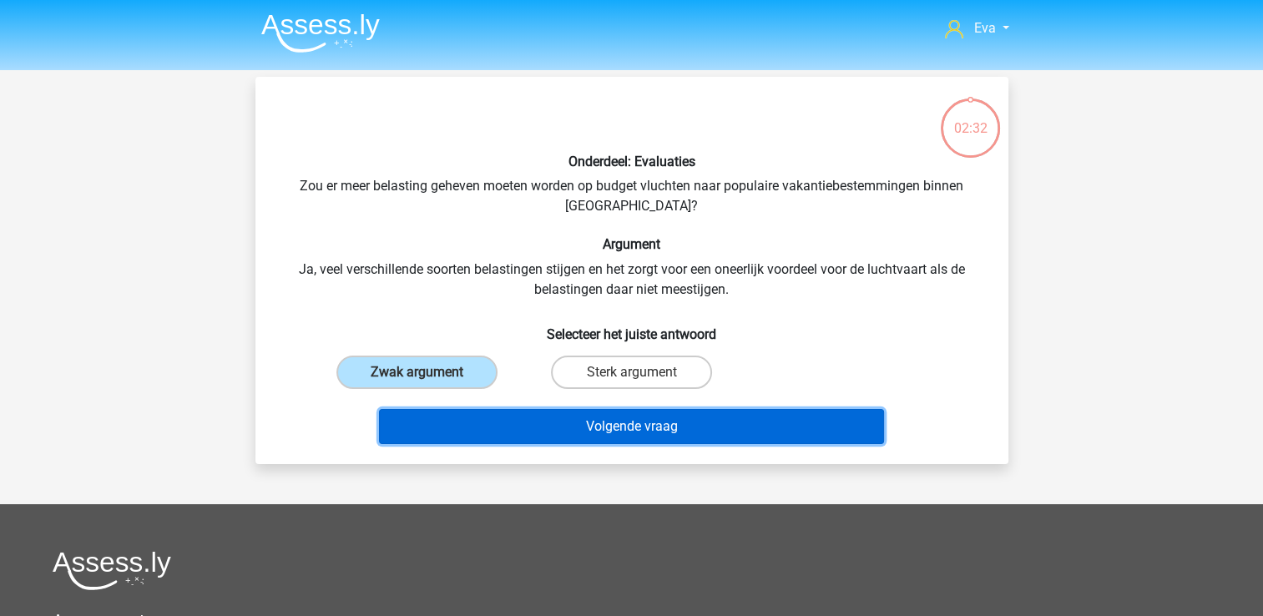
click at [484, 412] on button "Volgende vraag" at bounding box center [631, 426] width 505 height 35
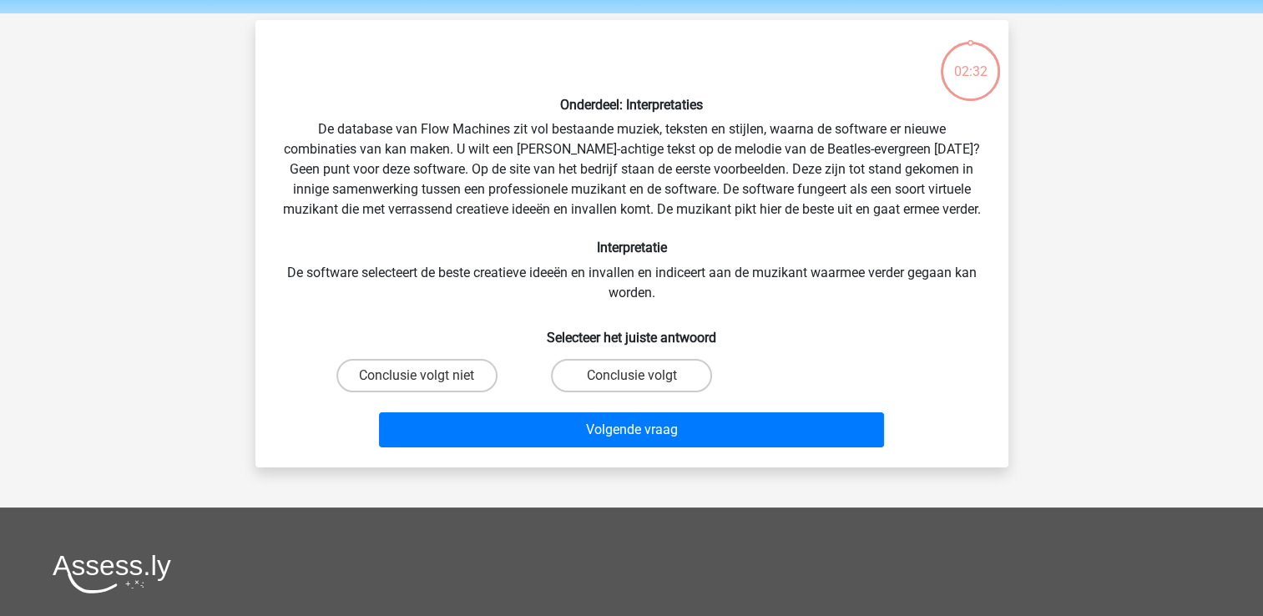
scroll to position [77, 0]
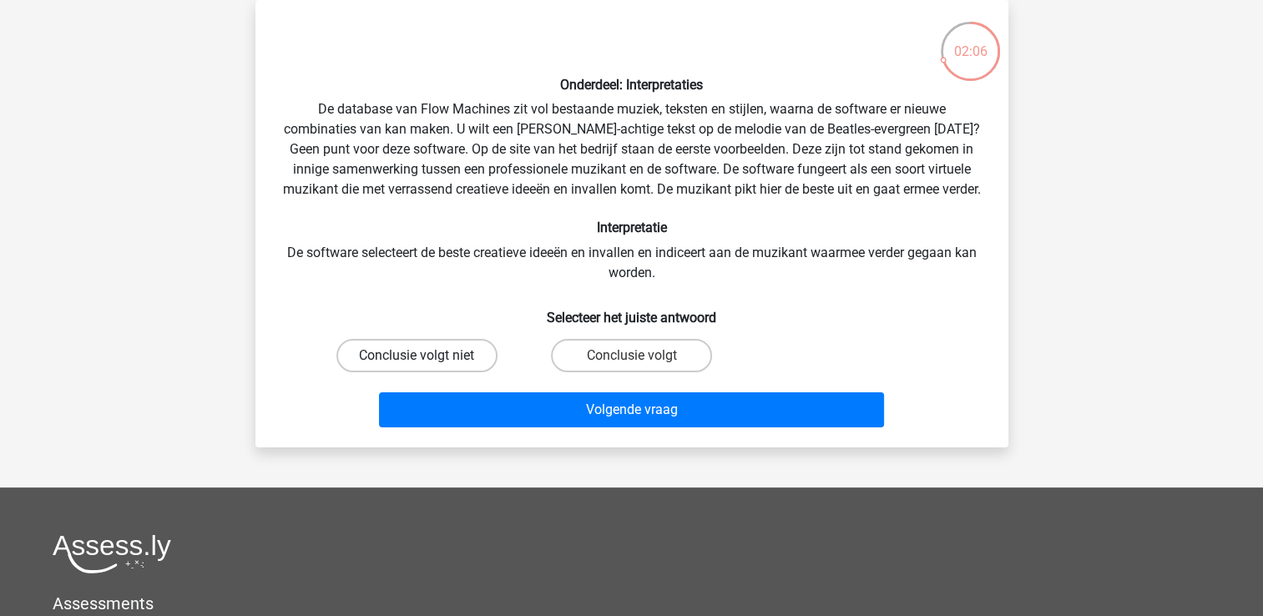
click at [486, 372] on label "Conclusie volgt niet" at bounding box center [416, 355] width 161 height 33
click at [427, 367] on input "Conclusie volgt niet" at bounding box center [422, 361] width 11 height 11
radio input "true"
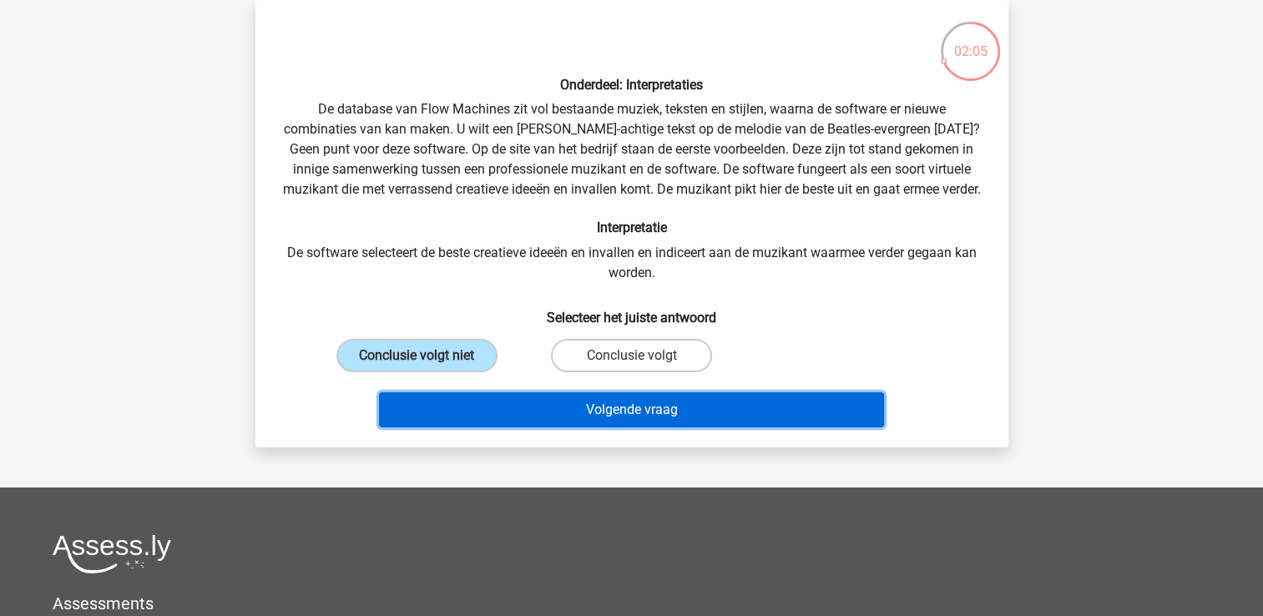
click at [519, 427] on button "Volgende vraag" at bounding box center [631, 409] width 505 height 35
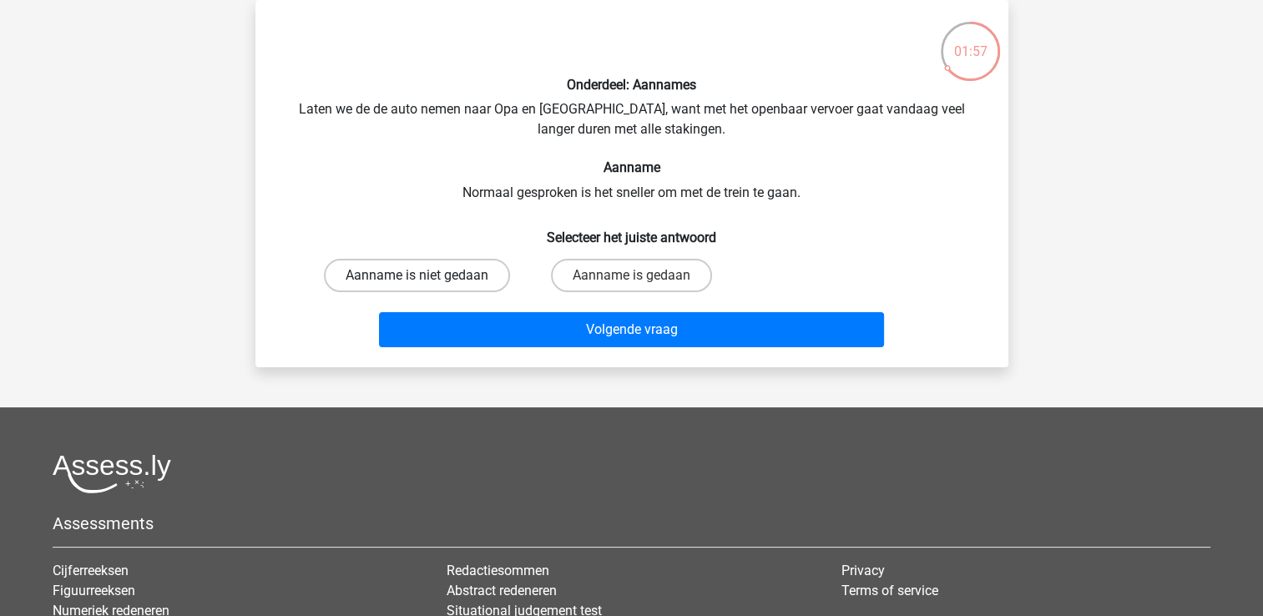
click at [461, 274] on label "Aanname is niet gedaan" at bounding box center [417, 275] width 186 height 33
click at [427, 276] on input "Aanname is niet gedaan" at bounding box center [422, 281] width 11 height 11
radio input "true"
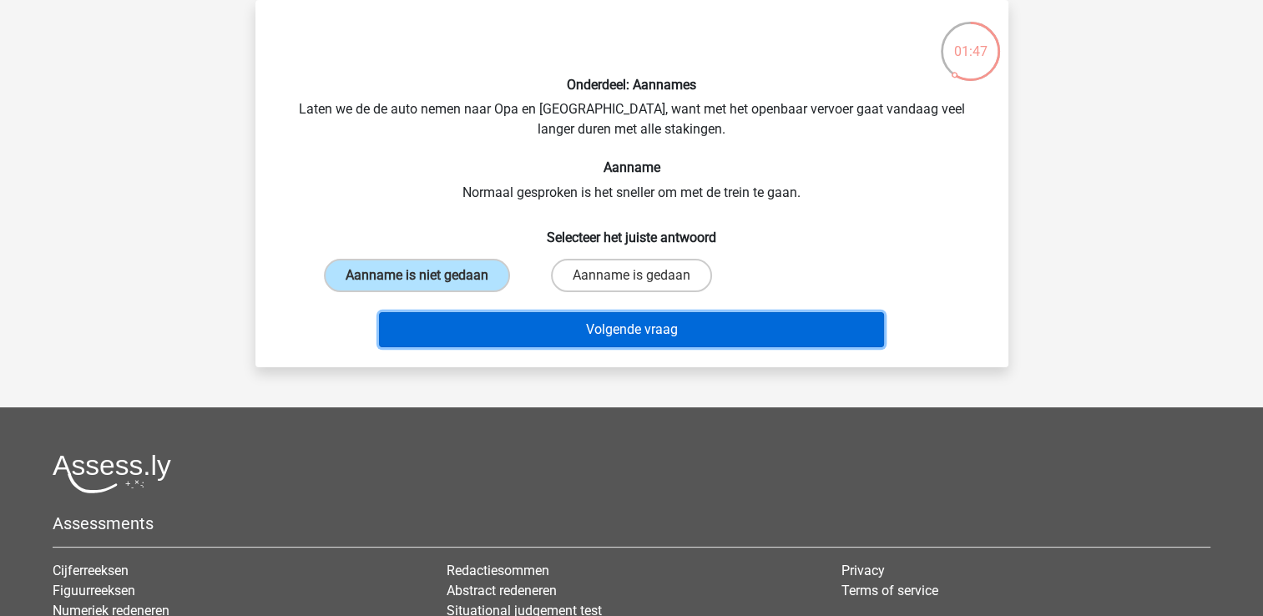
click at [812, 316] on button "Volgende vraag" at bounding box center [631, 329] width 505 height 35
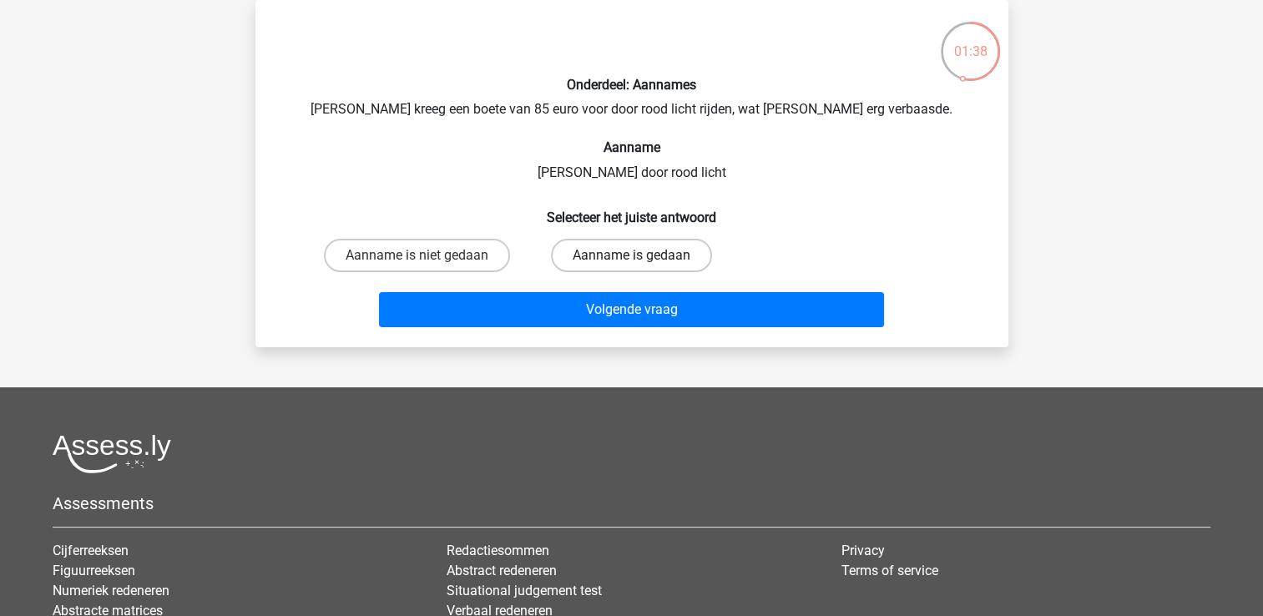
click at [594, 255] on label "Aanname is gedaan" at bounding box center [631, 255] width 161 height 33
click at [631, 255] on input "Aanname is gedaan" at bounding box center [636, 260] width 11 height 11
radio input "true"
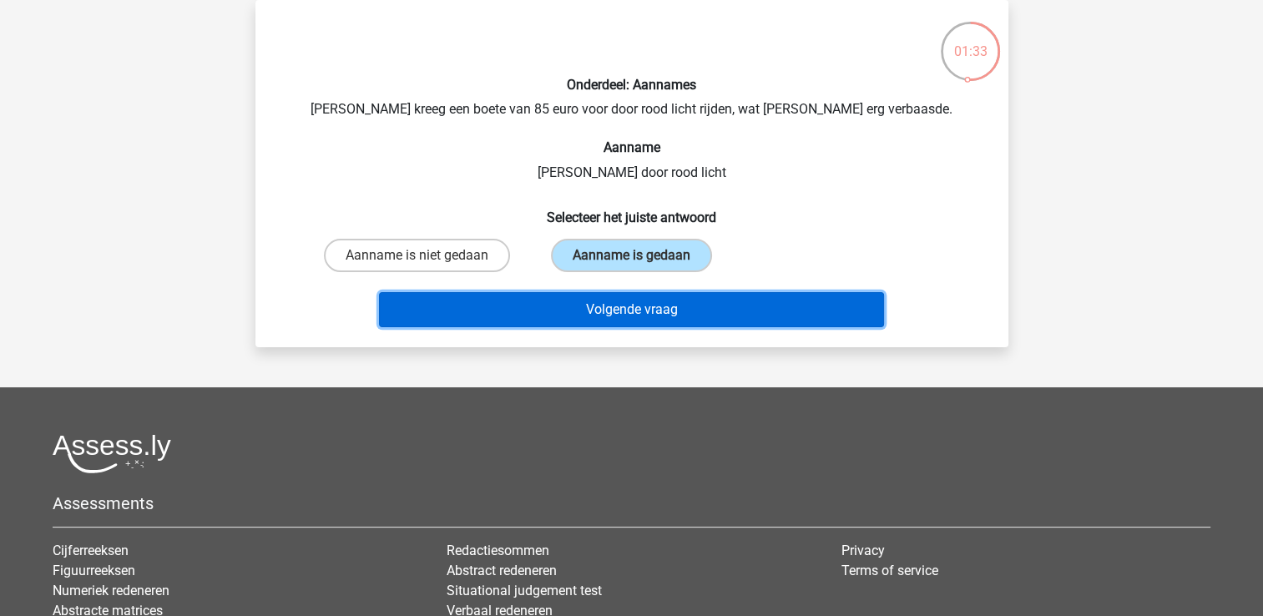
click at [717, 307] on button "Volgende vraag" at bounding box center [631, 309] width 505 height 35
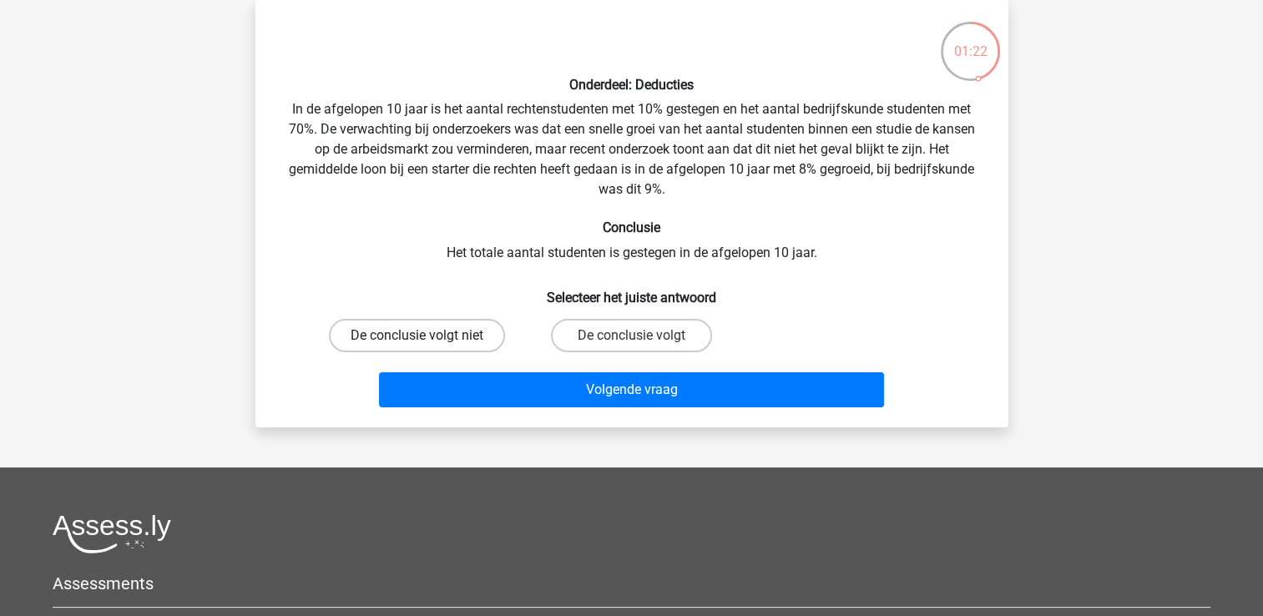
click at [474, 339] on label "De conclusie volgt niet" at bounding box center [417, 335] width 176 height 33
click at [427, 339] on input "De conclusie volgt niet" at bounding box center [422, 341] width 11 height 11
radio input "true"
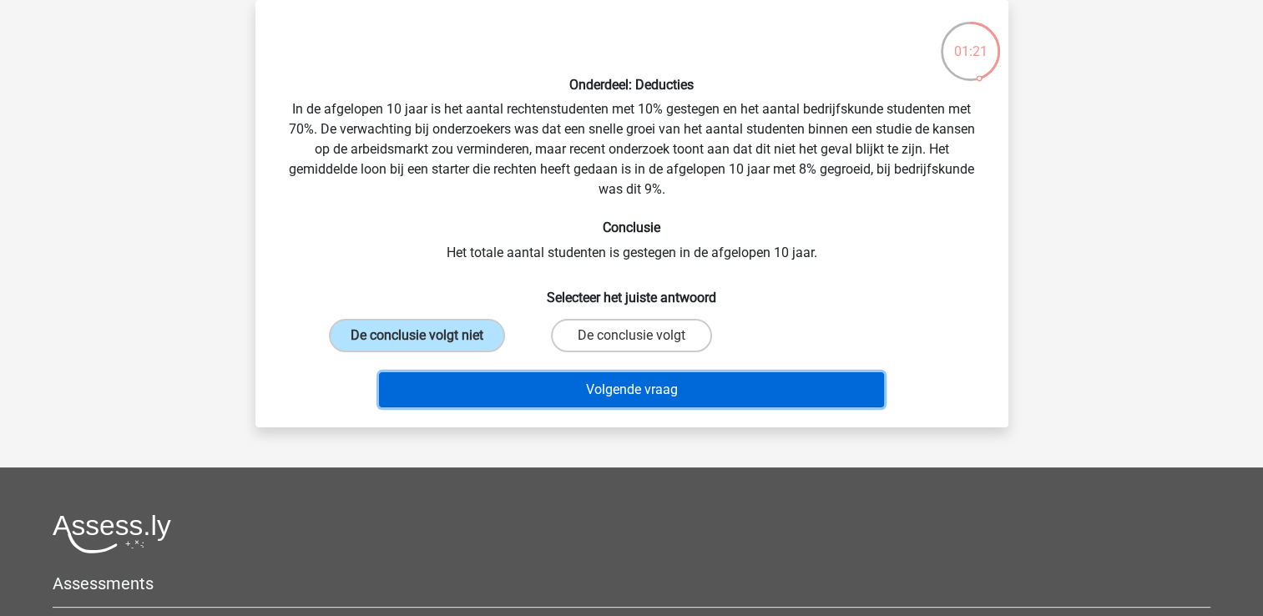
click at [491, 377] on button "Volgende vraag" at bounding box center [631, 389] width 505 height 35
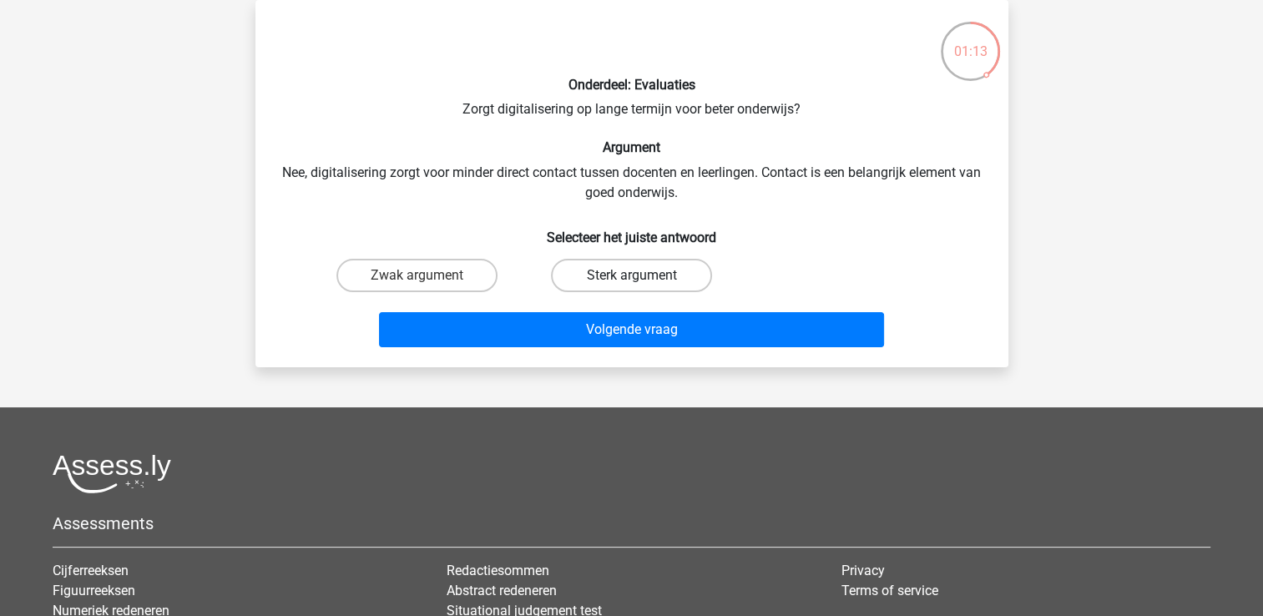
click at [677, 283] on label "Sterk argument" at bounding box center [631, 275] width 161 height 33
click at [642, 283] on input "Sterk argument" at bounding box center [636, 281] width 11 height 11
radio input "true"
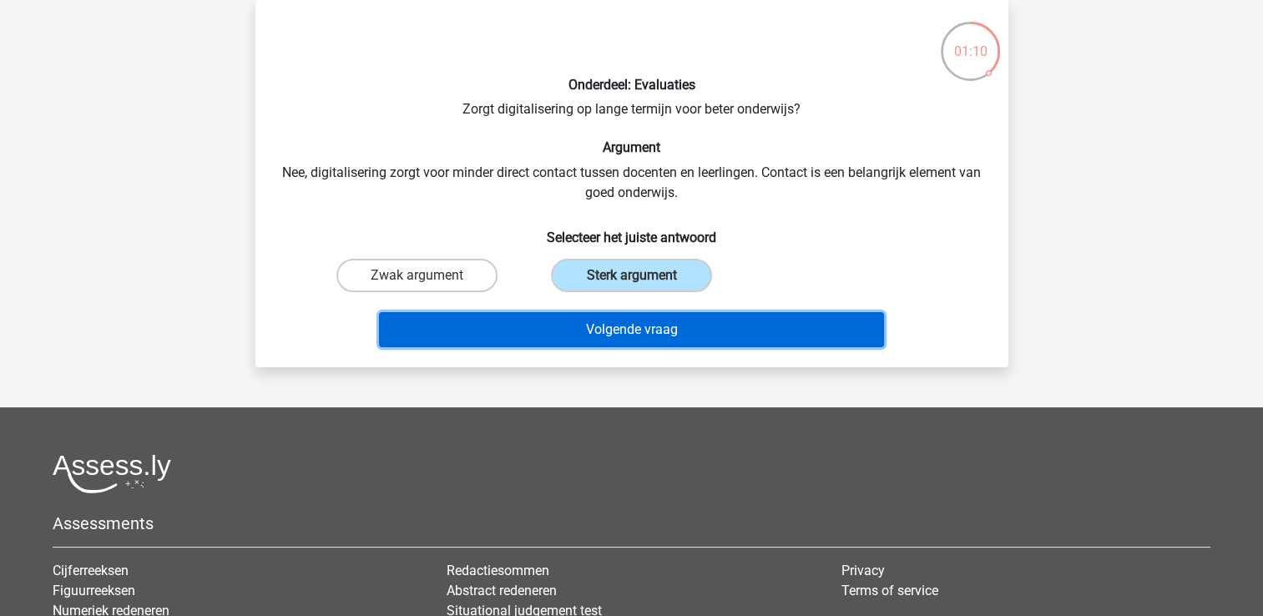
click at [748, 326] on button "Volgende vraag" at bounding box center [631, 329] width 505 height 35
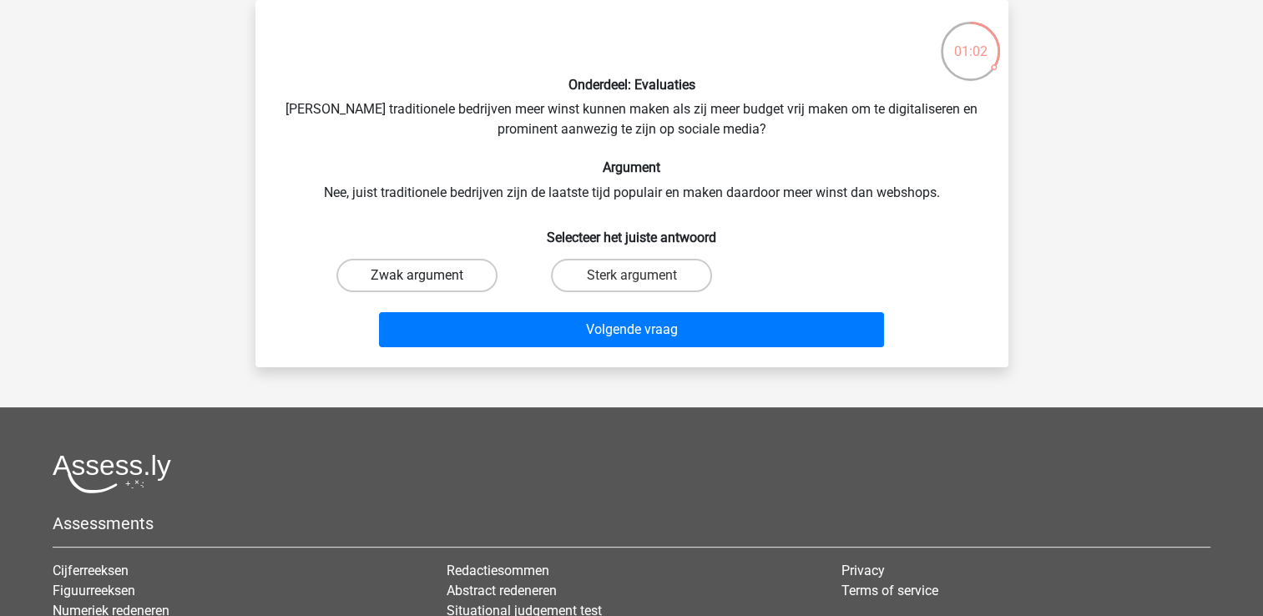
click at [453, 265] on label "Zwak argument" at bounding box center [416, 275] width 161 height 33
click at [427, 276] on input "Zwak argument" at bounding box center [422, 281] width 11 height 11
radio input "true"
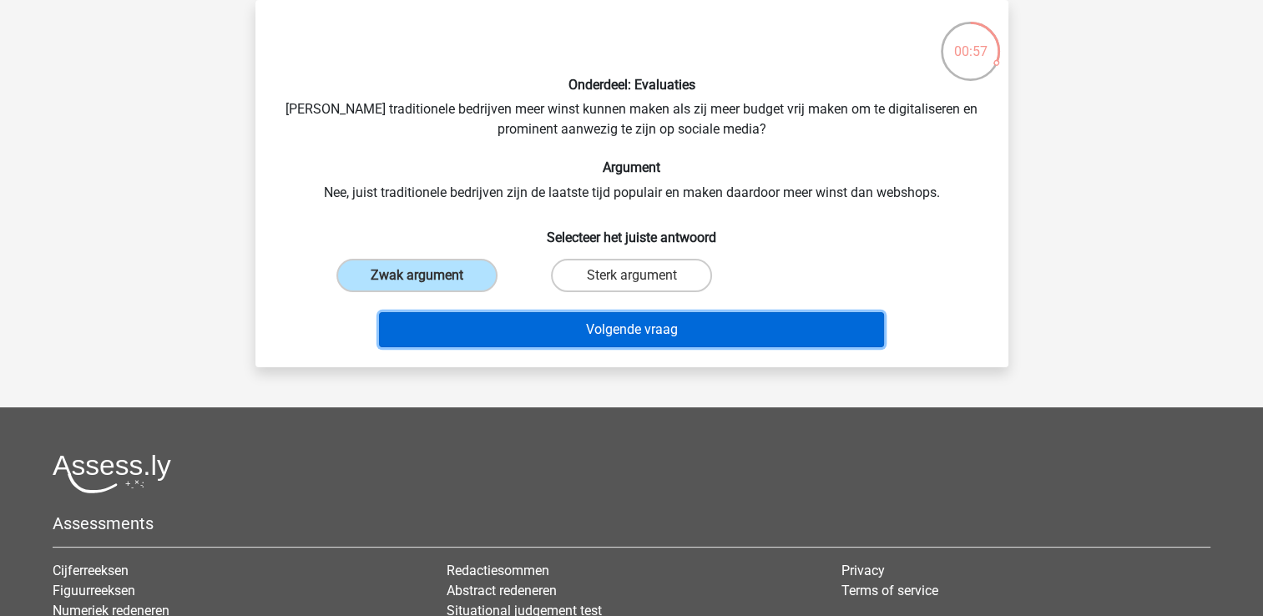
click at [523, 331] on button "Volgende vraag" at bounding box center [631, 329] width 505 height 35
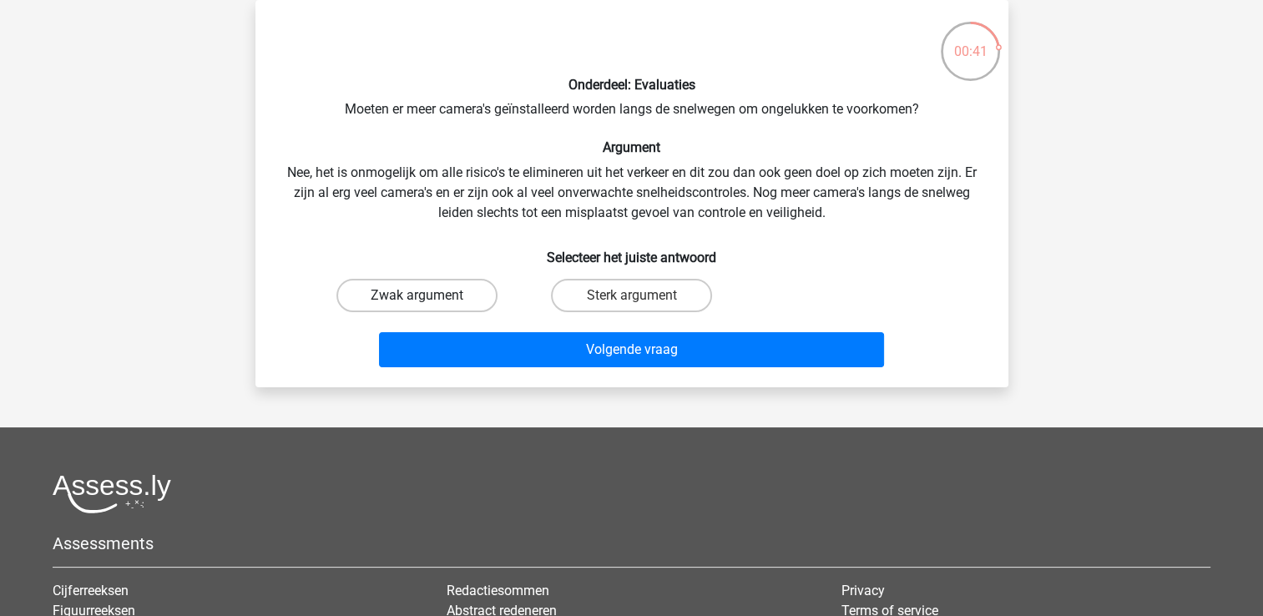
click at [450, 296] on label "Zwak argument" at bounding box center [416, 295] width 161 height 33
click at [427, 296] on input "Zwak argument" at bounding box center [422, 301] width 11 height 11
radio input "true"
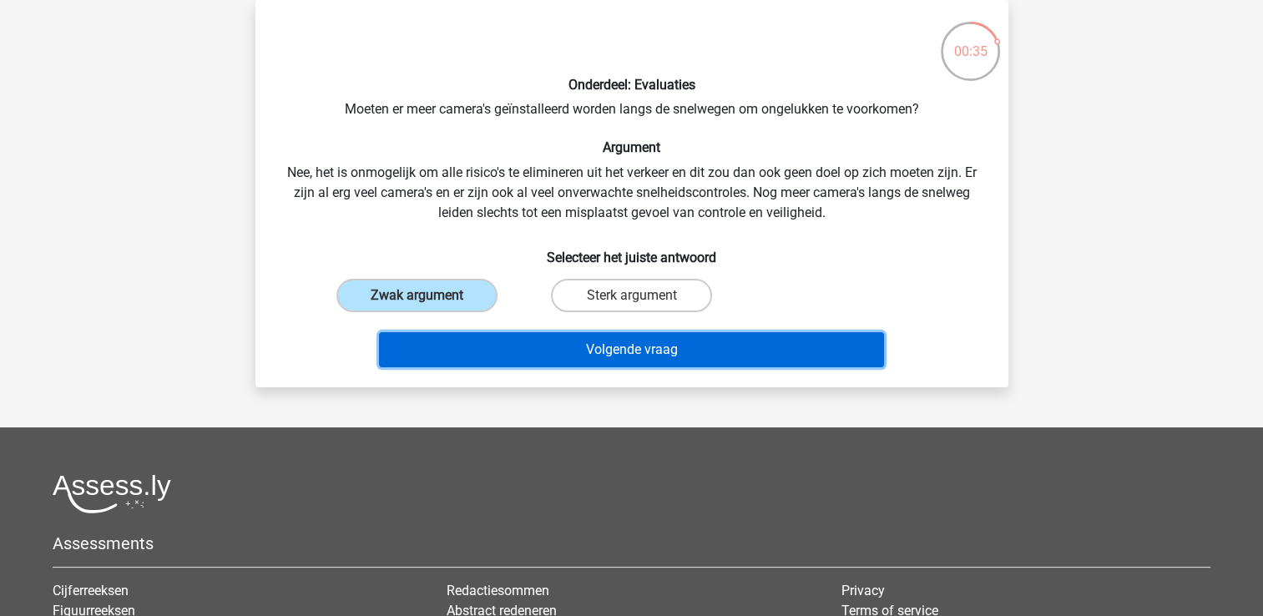
click at [722, 336] on button "Volgende vraag" at bounding box center [631, 349] width 505 height 35
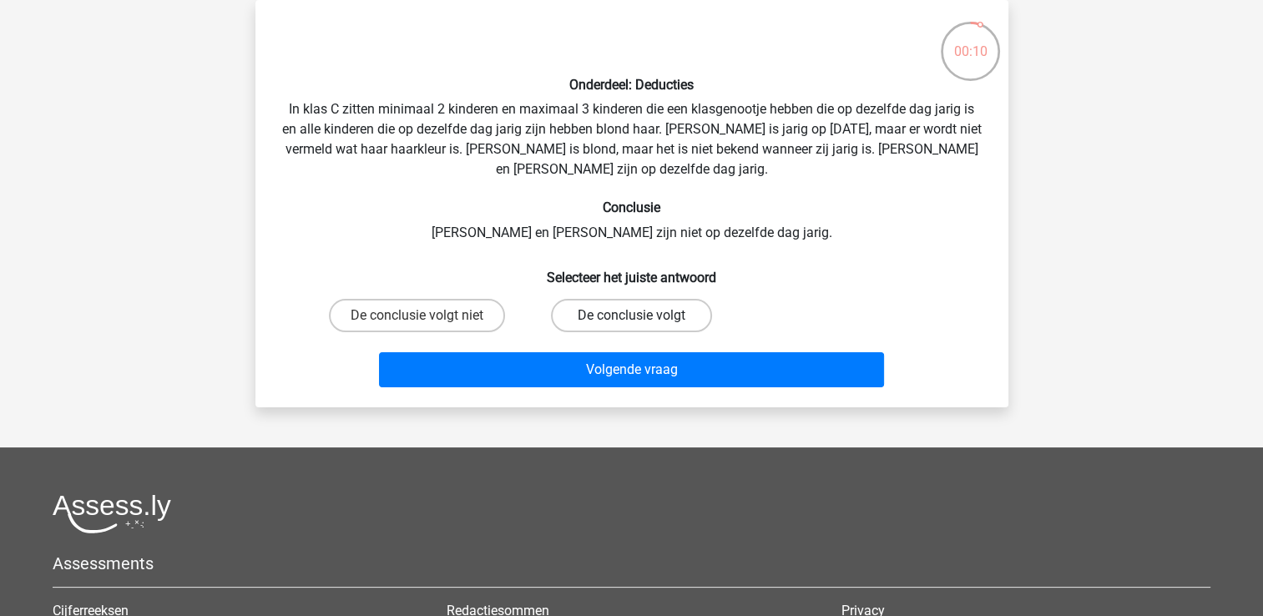
click at [625, 325] on label "De conclusie volgt" at bounding box center [631, 315] width 161 height 33
click at [631, 325] on input "De conclusie volgt" at bounding box center [636, 321] width 11 height 11
radio input "true"
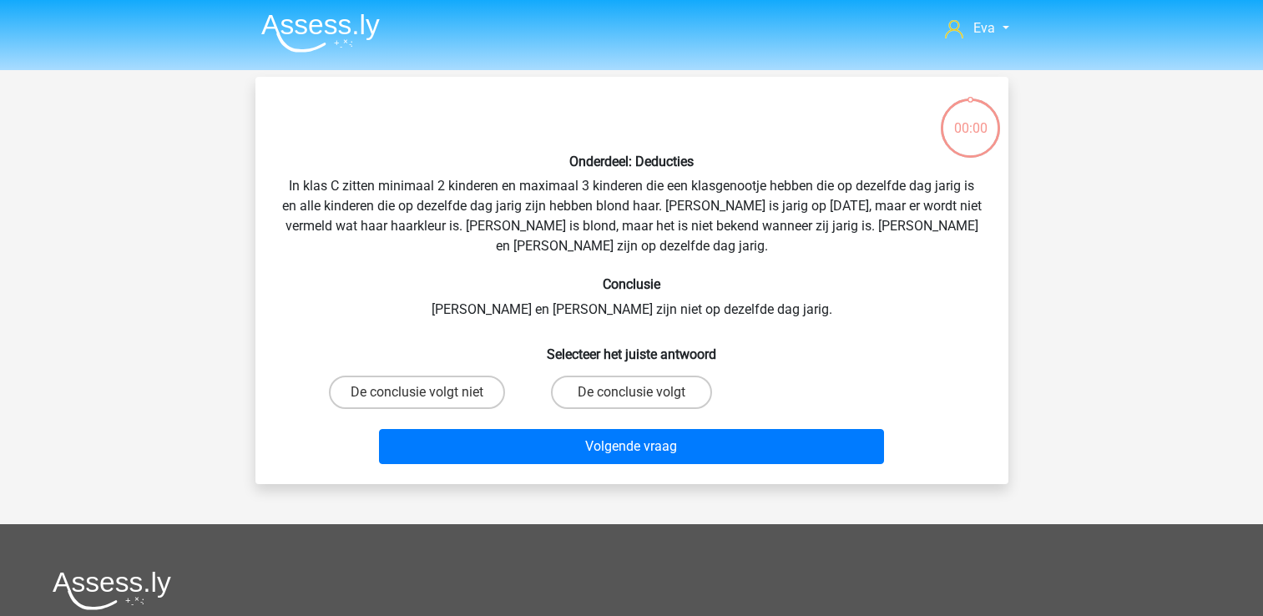
scroll to position [77, 0]
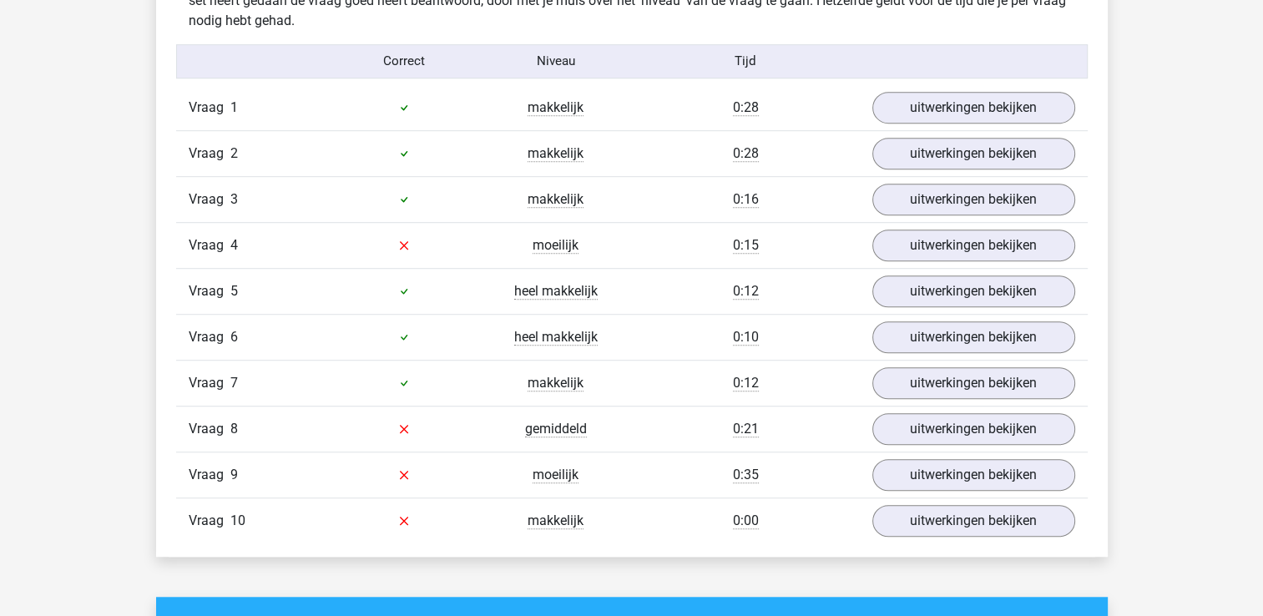
scroll to position [1085, 0]
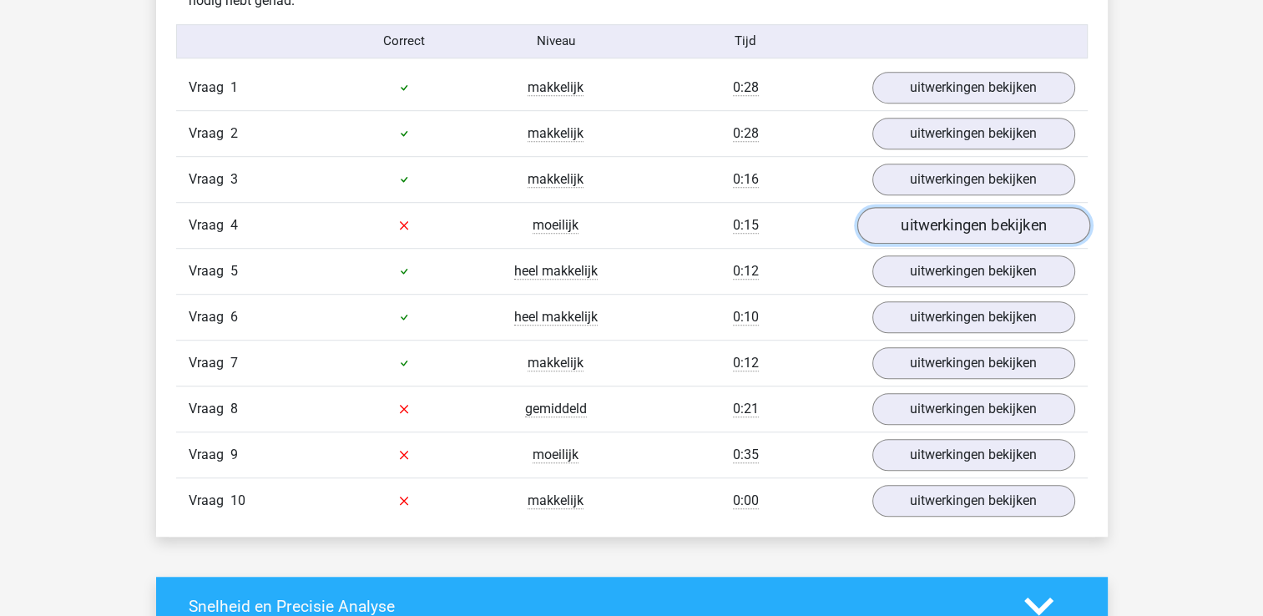
click at [928, 224] on link "uitwerkingen bekijken" at bounding box center [973, 225] width 233 height 37
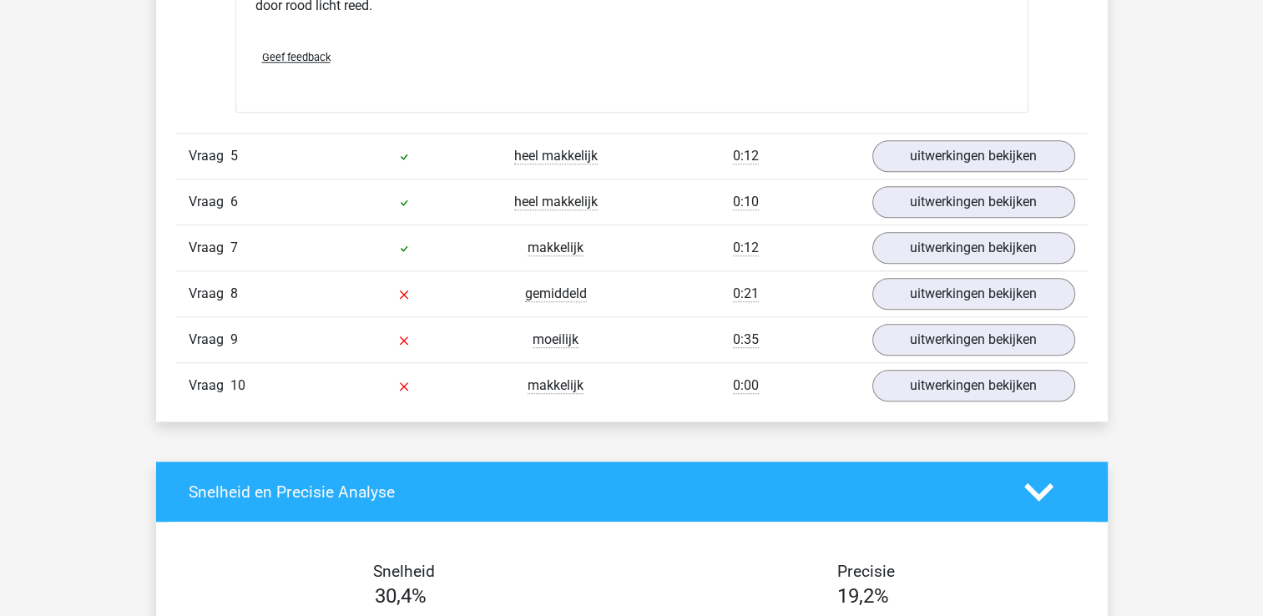
scroll to position [1603, 0]
click at [926, 276] on link "uitwerkingen bekijken" at bounding box center [973, 294] width 233 height 37
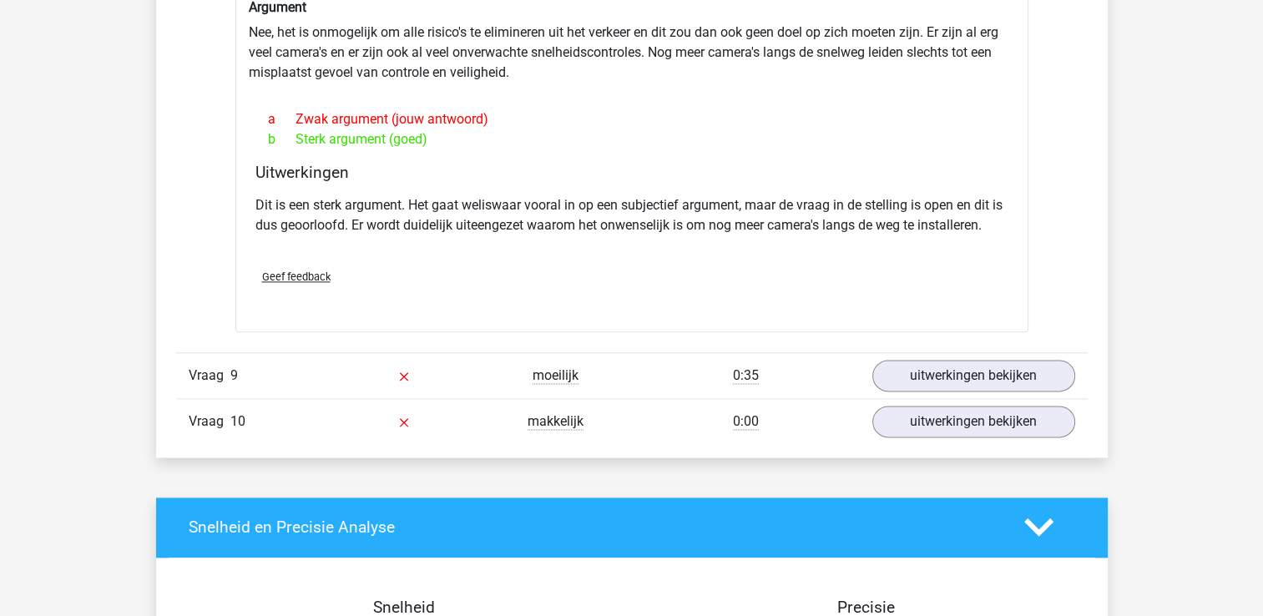
scroll to position [2015, 0]
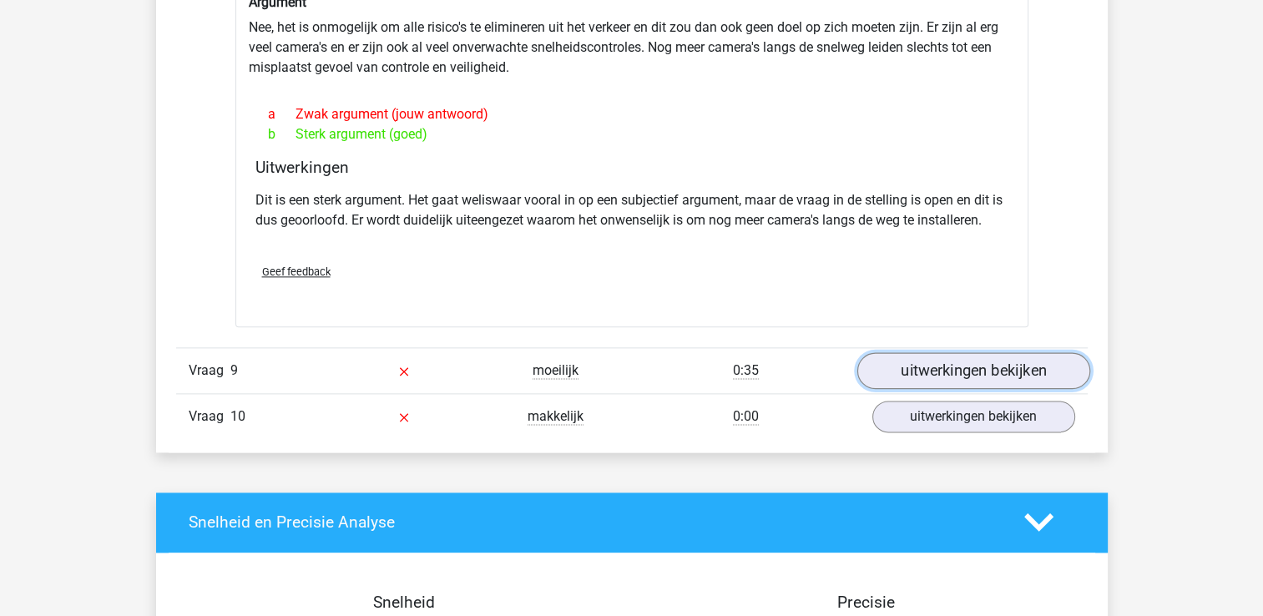
click at [968, 352] on link "uitwerkingen bekijken" at bounding box center [973, 370] width 233 height 37
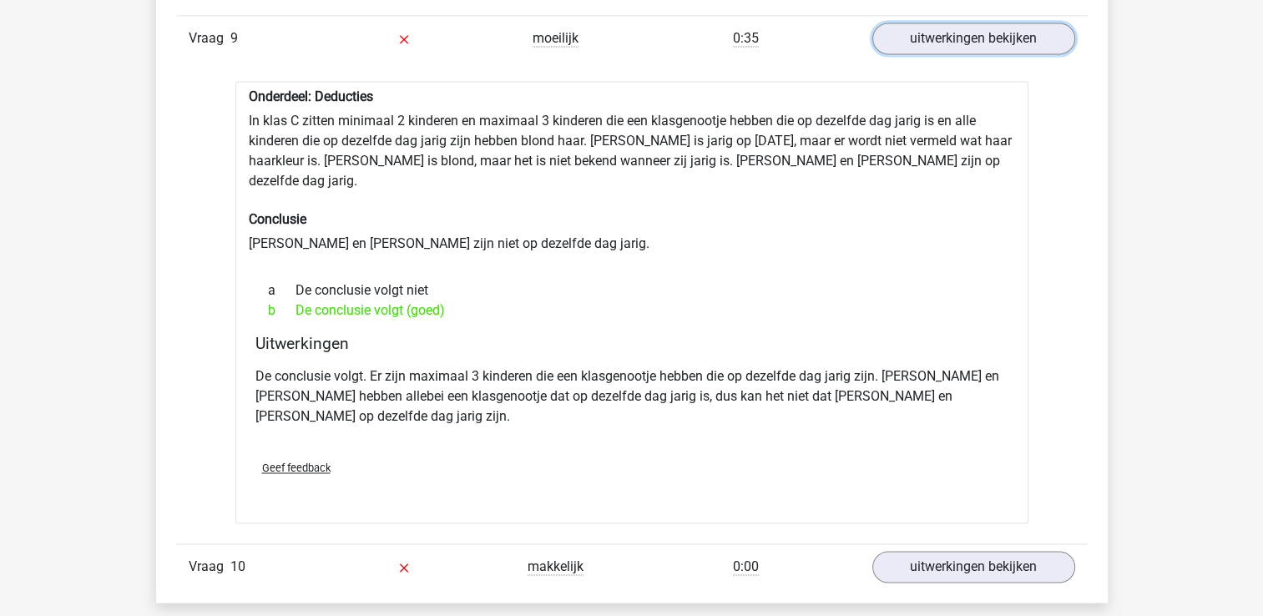
scroll to position [2301, 0]
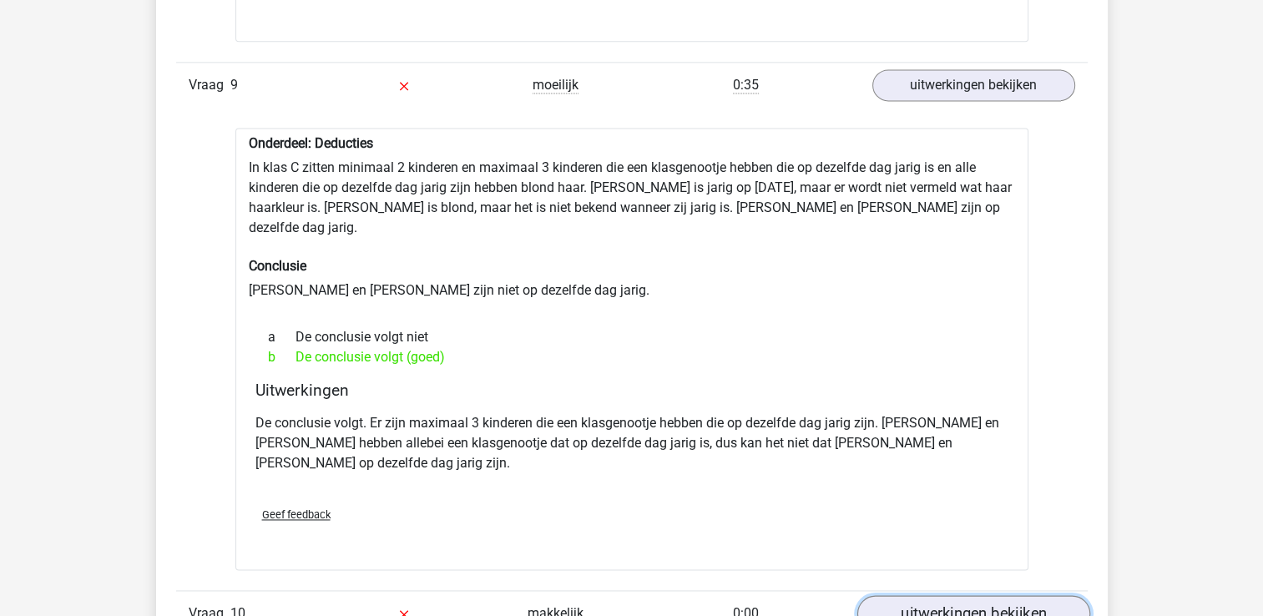
click at [932, 596] on link "uitwerkingen bekijken" at bounding box center [973, 614] width 233 height 37
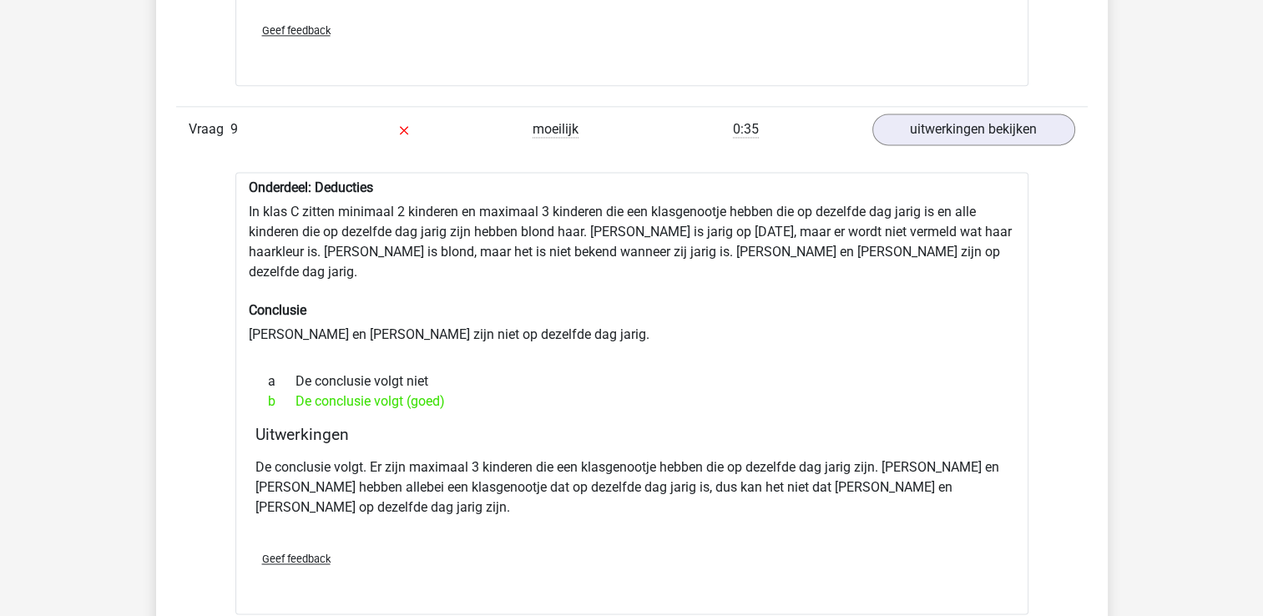
scroll to position [2106, 0]
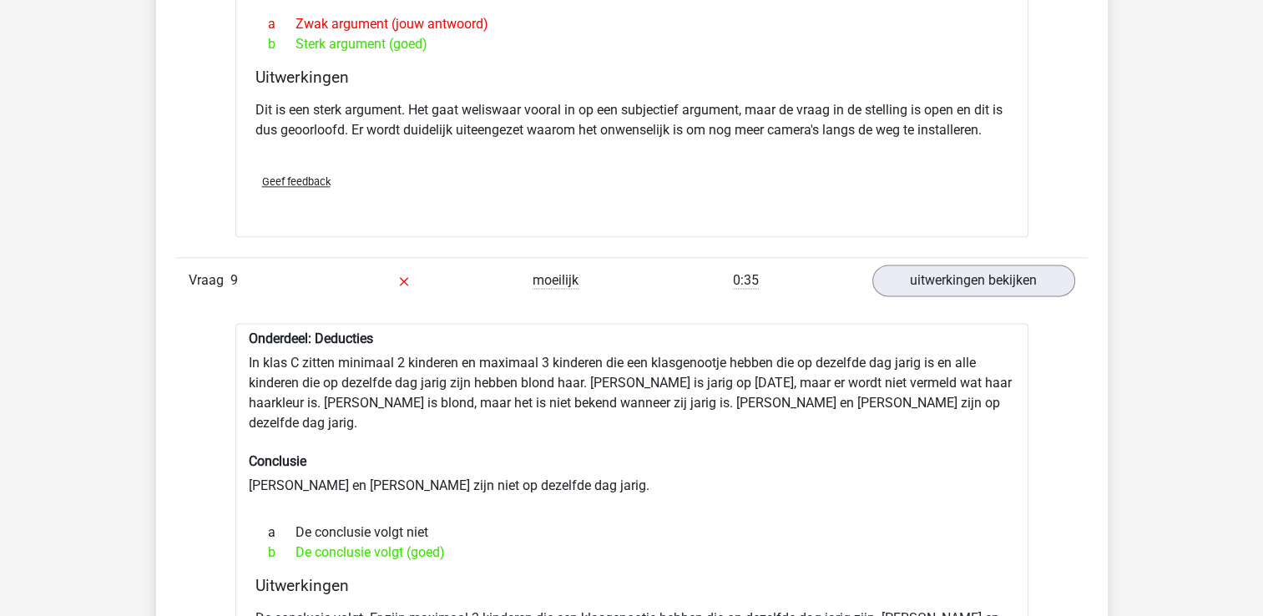
click at [871, 399] on div "Onderdeel: Deducties In klas C zitten minimaal 2 kinderen en maximaal 3 kindere…" at bounding box center [631, 544] width 793 height 443
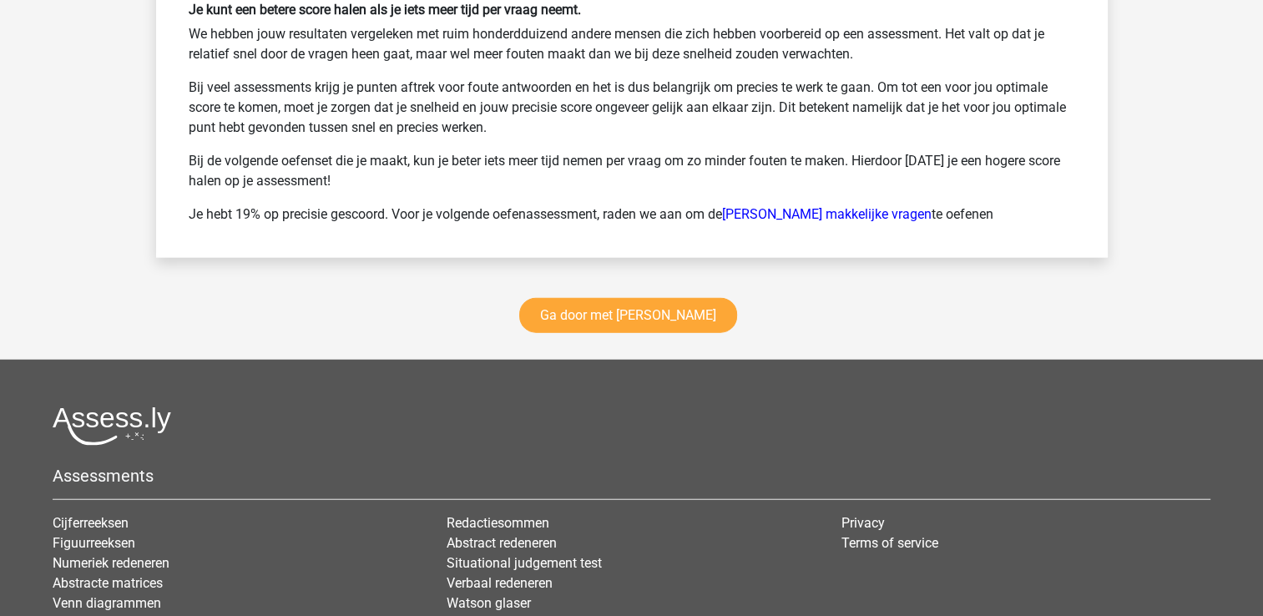
scroll to position [4231, 0]
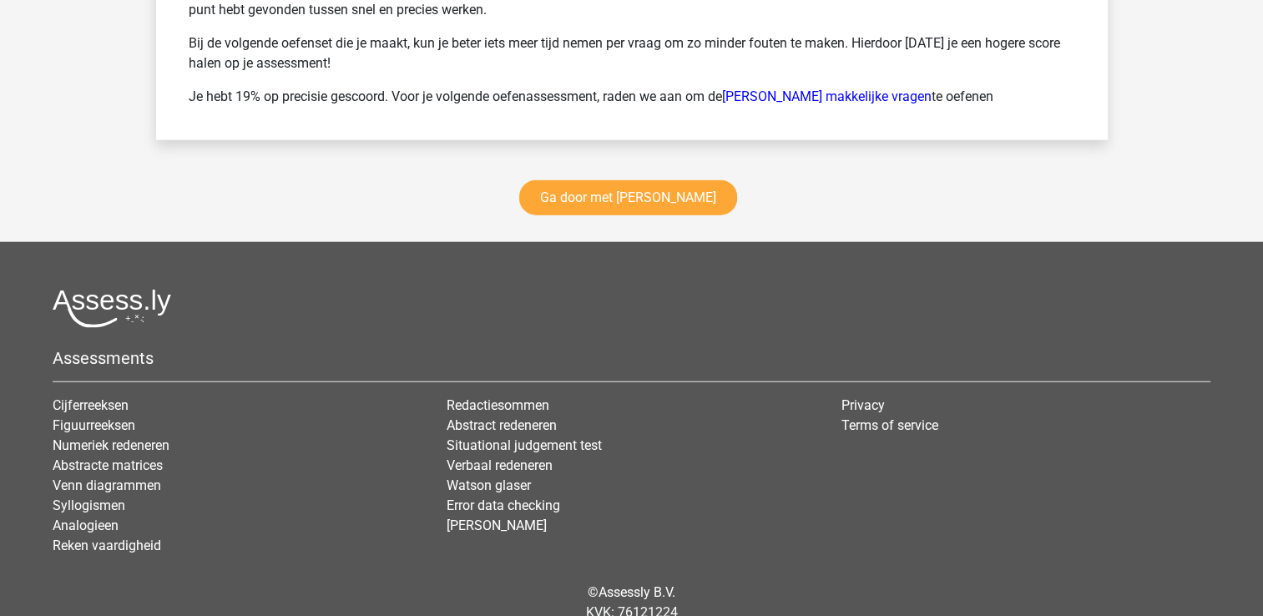
click at [695, 160] on div "Ga door met watson glaser" at bounding box center [632, 201] width 952 height 82
click at [691, 180] on link "Ga door met watson glaser" at bounding box center [628, 197] width 218 height 35
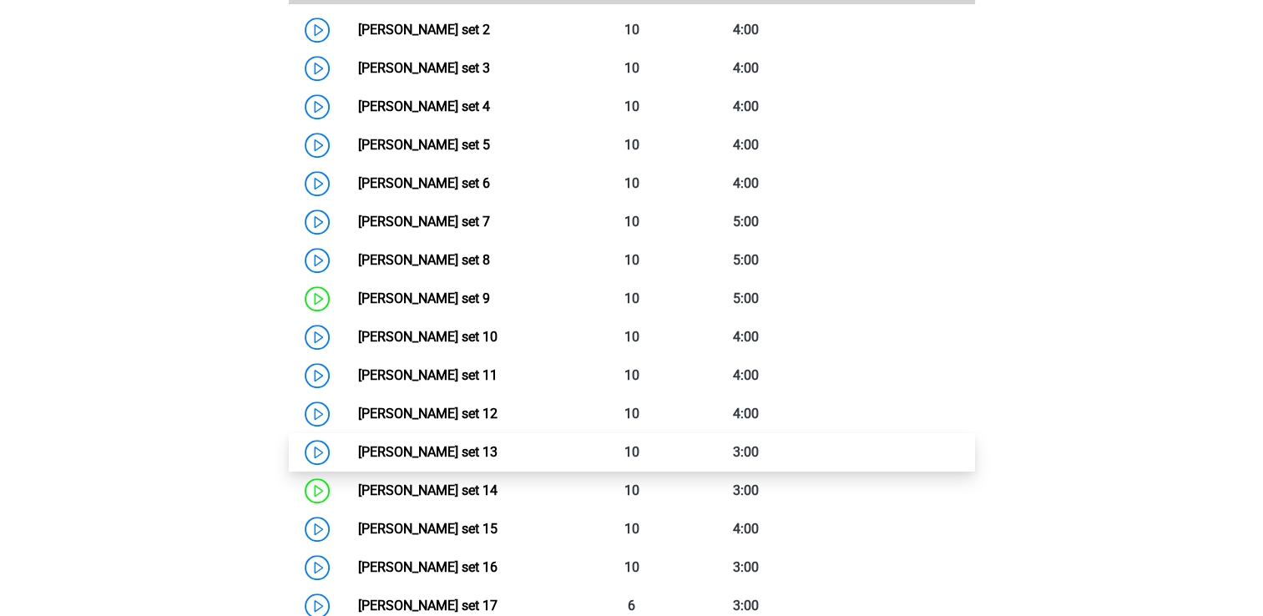
scroll to position [964, 0]
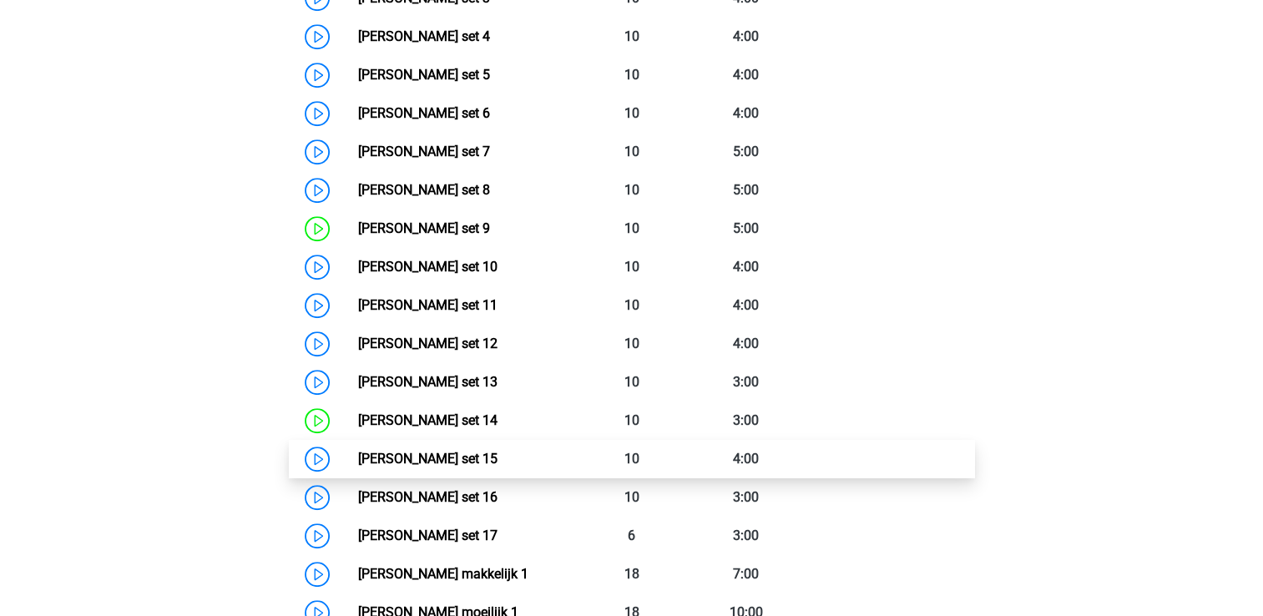
click at [498, 453] on link "Watson Glaser set 15" at bounding box center [427, 459] width 139 height 16
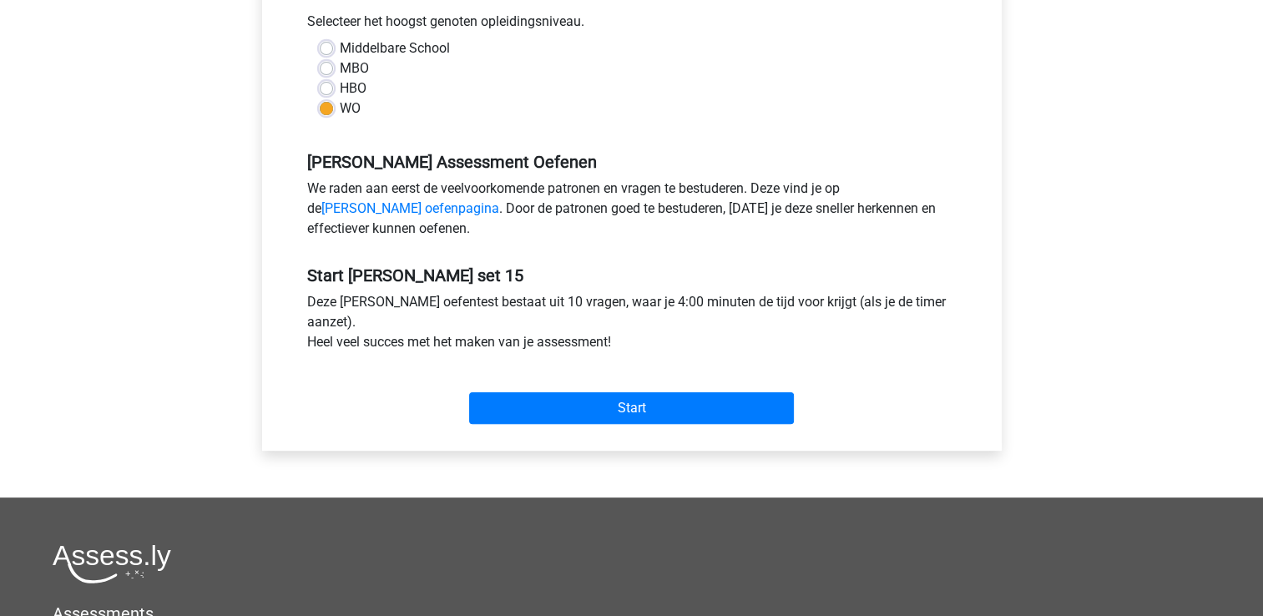
scroll to position [384, 0]
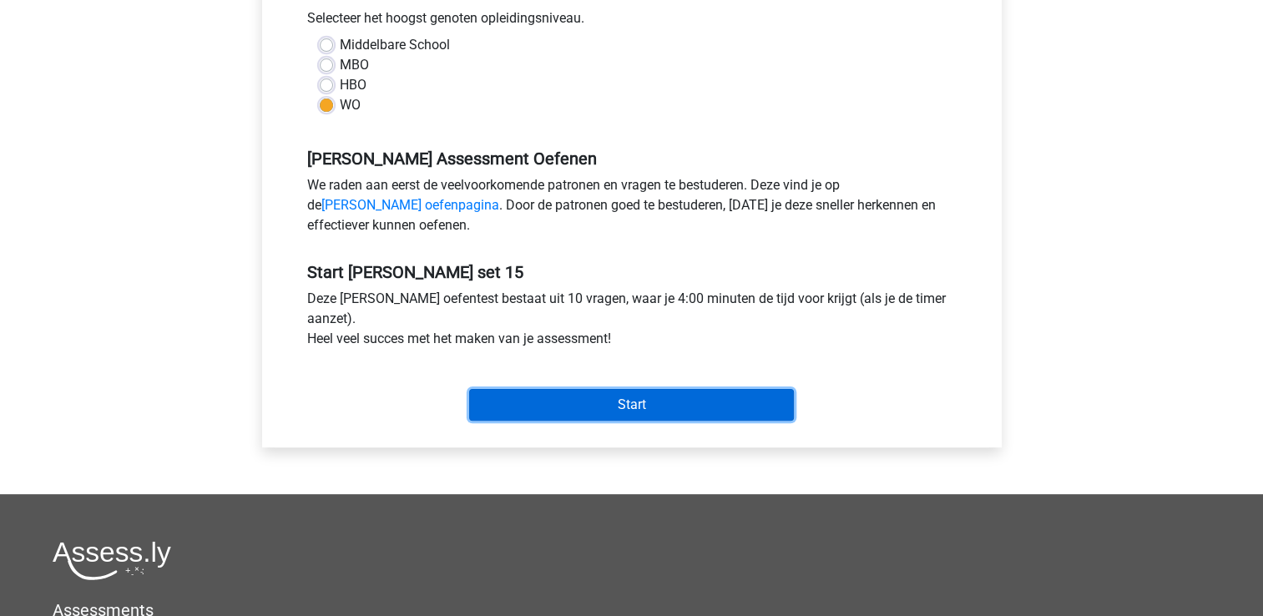
click at [725, 414] on input "Start" at bounding box center [631, 405] width 325 height 32
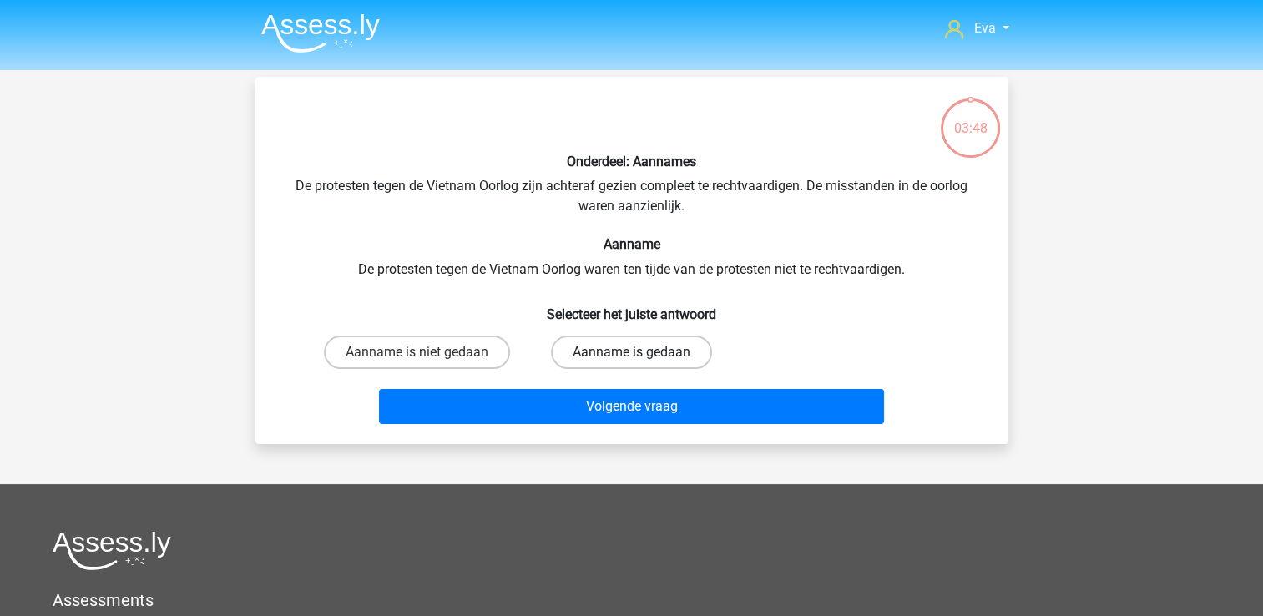
click at [619, 347] on label "Aanname is gedaan" at bounding box center [631, 352] width 161 height 33
click at [631, 352] on input "Aanname is gedaan" at bounding box center [636, 357] width 11 height 11
radio input "true"
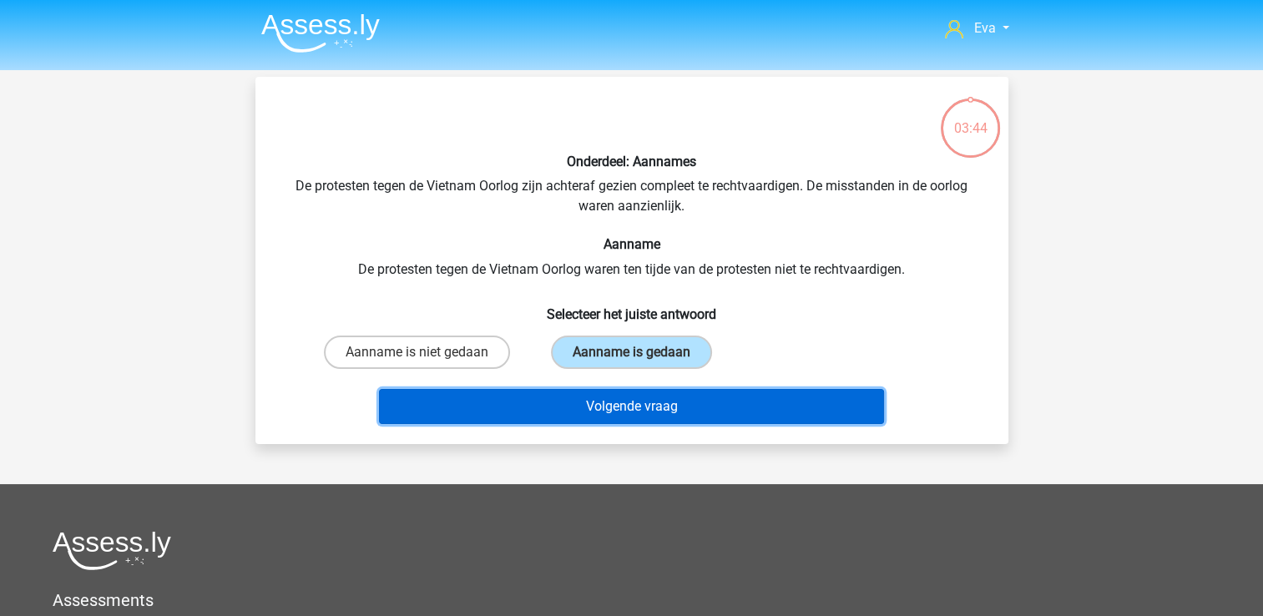
click at [614, 399] on button "Volgende vraag" at bounding box center [631, 406] width 505 height 35
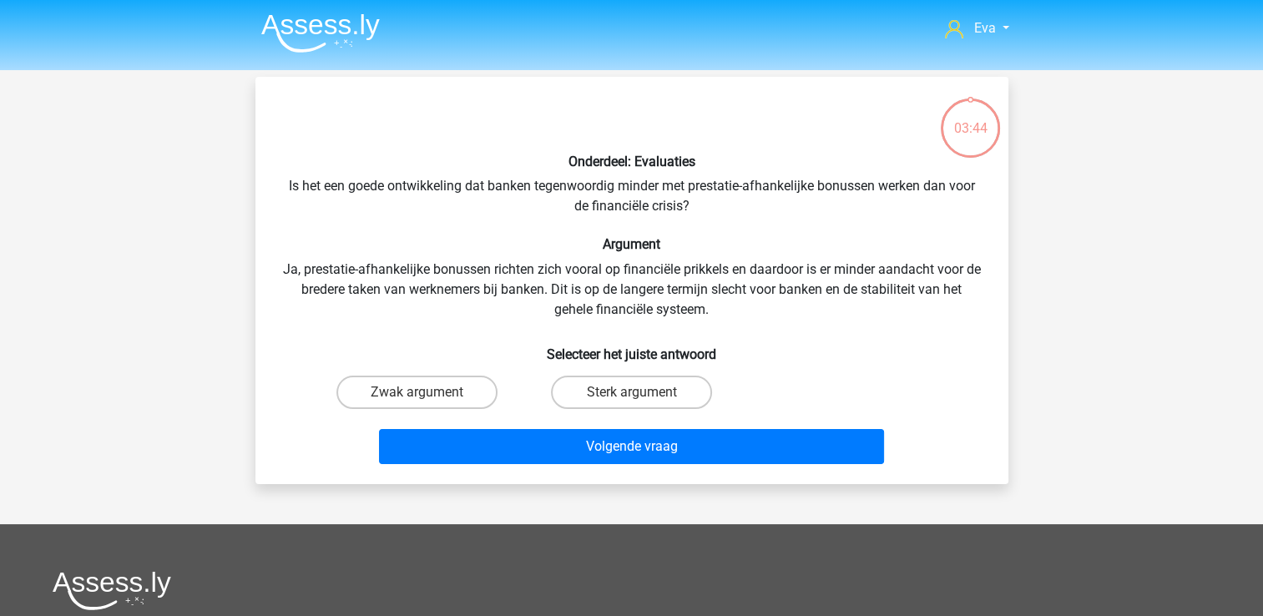
scroll to position [77, 0]
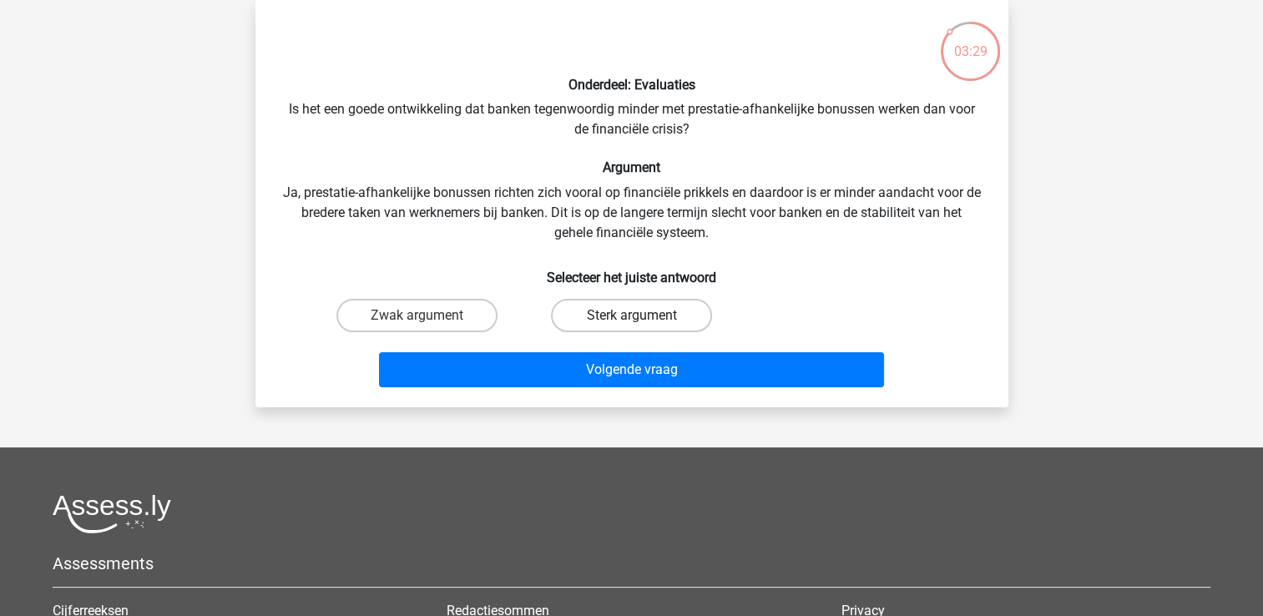
click at [589, 306] on label "Sterk argument" at bounding box center [631, 315] width 161 height 33
click at [631, 316] on input "Sterk argument" at bounding box center [636, 321] width 11 height 11
radio input "true"
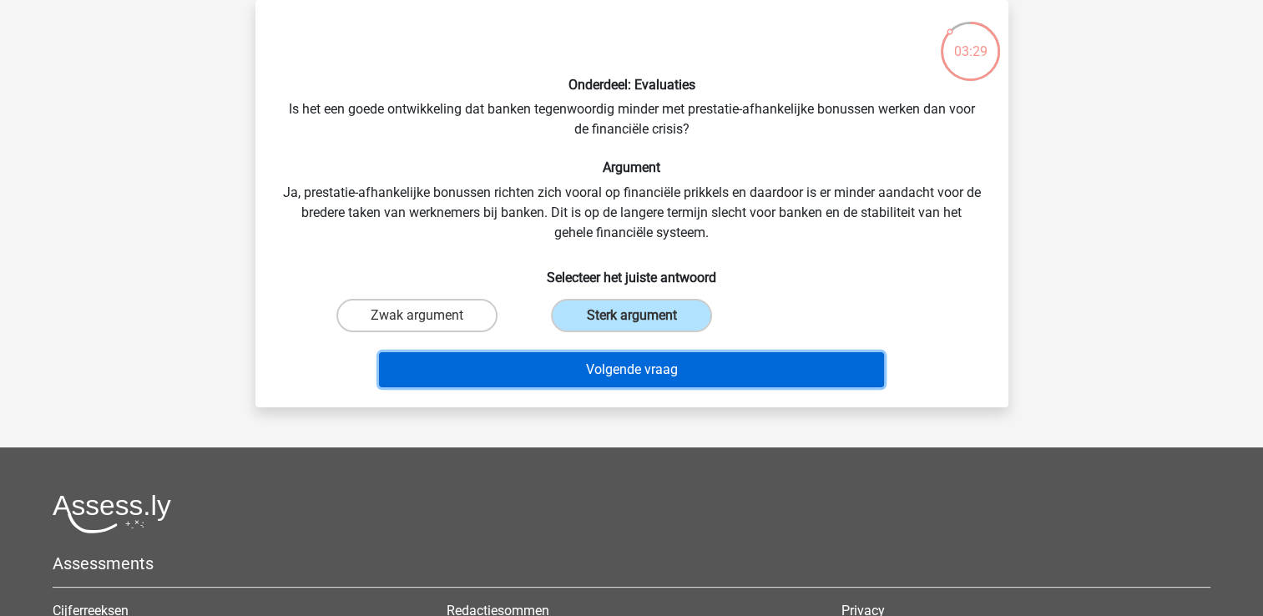
click at [601, 369] on button "Volgende vraag" at bounding box center [631, 369] width 505 height 35
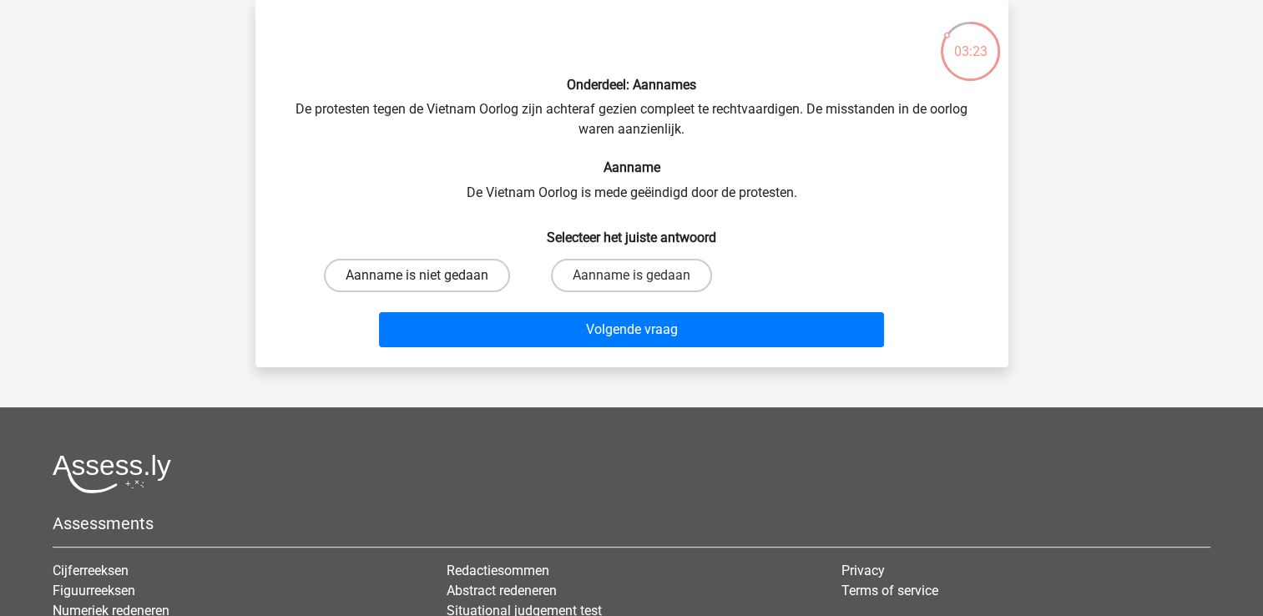
click at [497, 282] on label "Aanname is niet gedaan" at bounding box center [417, 275] width 186 height 33
click at [427, 282] on input "Aanname is niet gedaan" at bounding box center [422, 281] width 11 height 11
radio input "true"
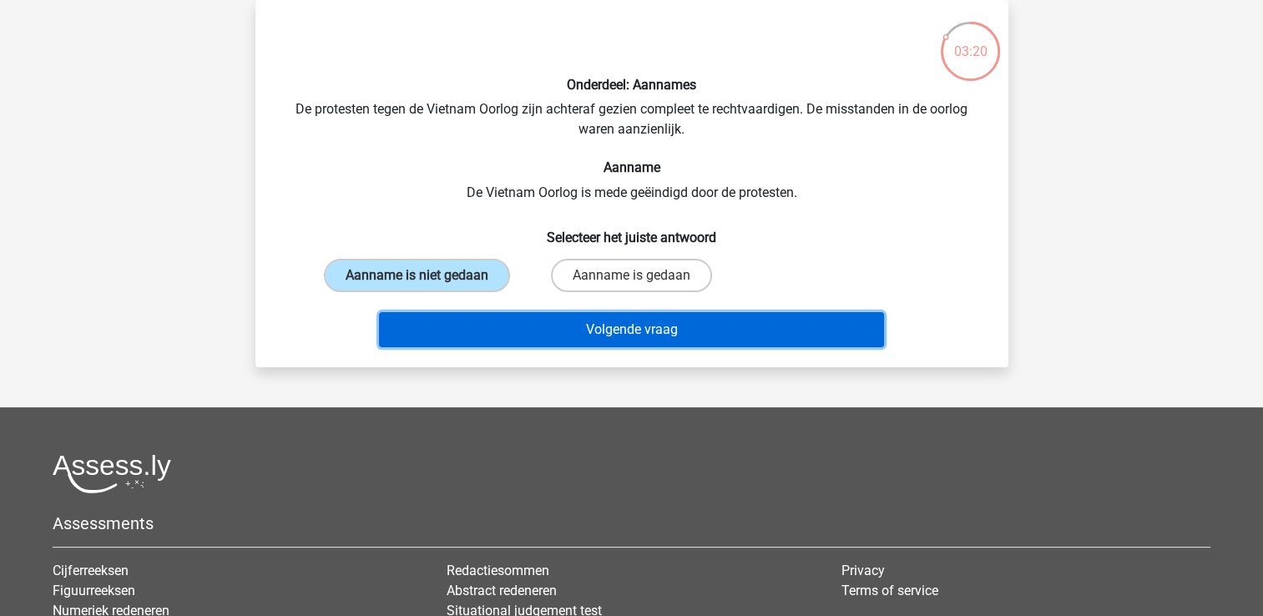
click at [576, 333] on button "Volgende vraag" at bounding box center [631, 329] width 505 height 35
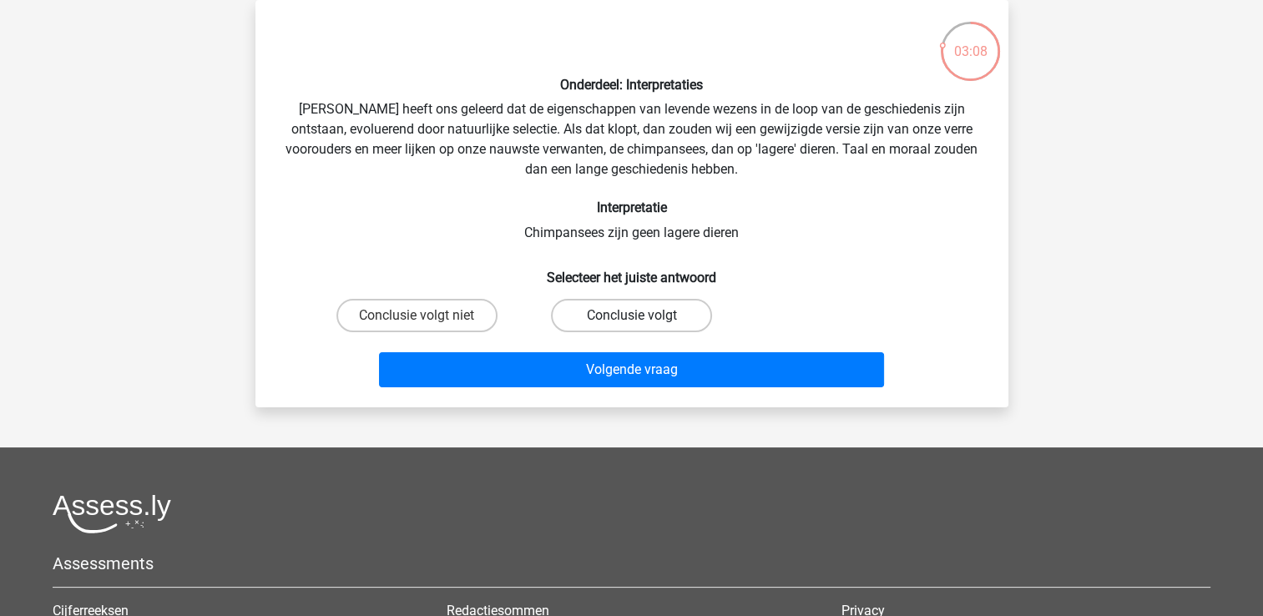
click at [576, 314] on label "Conclusie volgt" at bounding box center [631, 315] width 161 height 33
click at [631, 316] on input "Conclusie volgt" at bounding box center [636, 321] width 11 height 11
radio input "true"
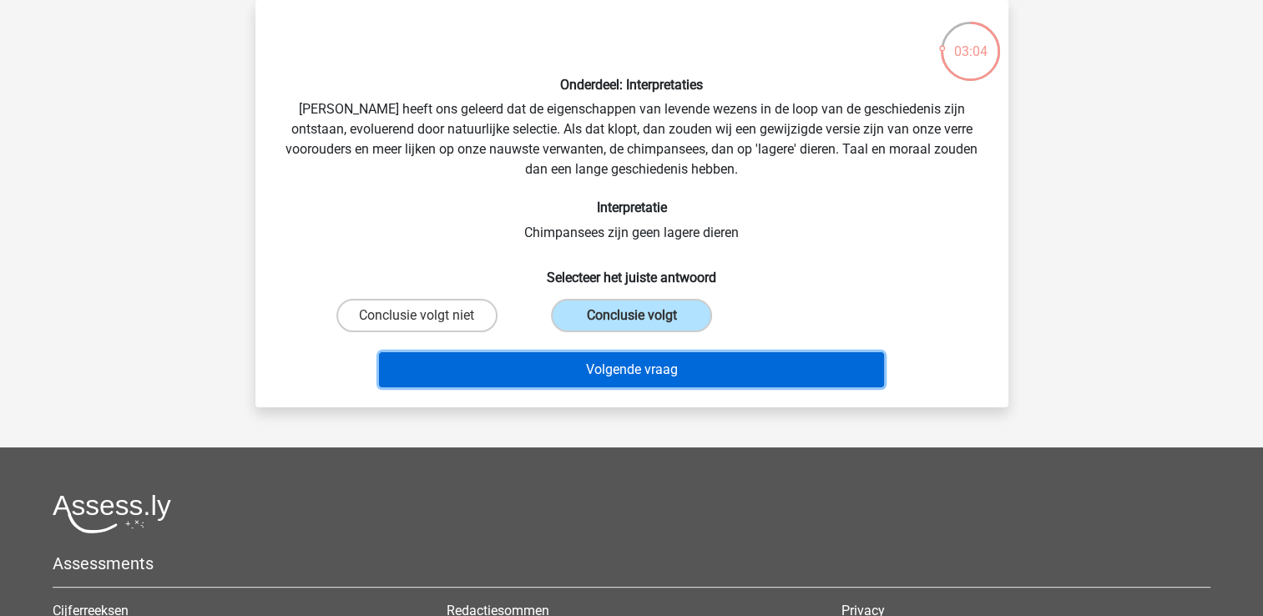
click at [562, 378] on button "Volgende vraag" at bounding box center [631, 369] width 505 height 35
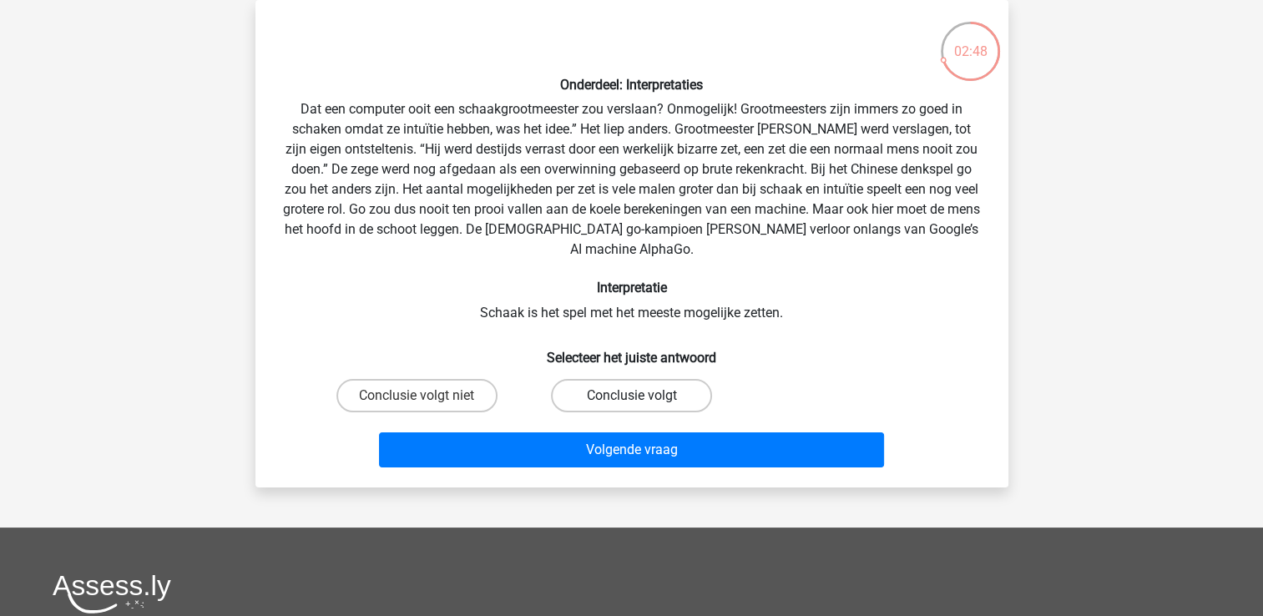
click at [619, 399] on label "Conclusie volgt" at bounding box center [631, 395] width 161 height 33
click at [631, 399] on input "Conclusie volgt" at bounding box center [636, 401] width 11 height 11
radio input "true"
click at [449, 395] on label "Conclusie volgt niet" at bounding box center [416, 395] width 161 height 33
click at [427, 396] on input "Conclusie volgt niet" at bounding box center [422, 401] width 11 height 11
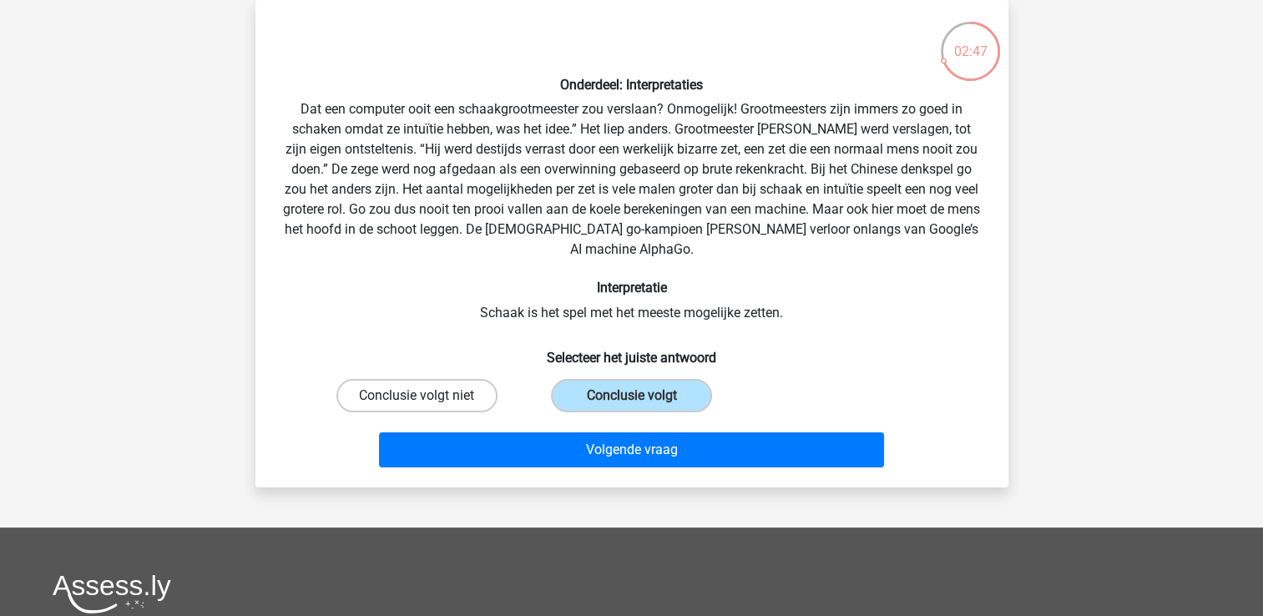
radio input "true"
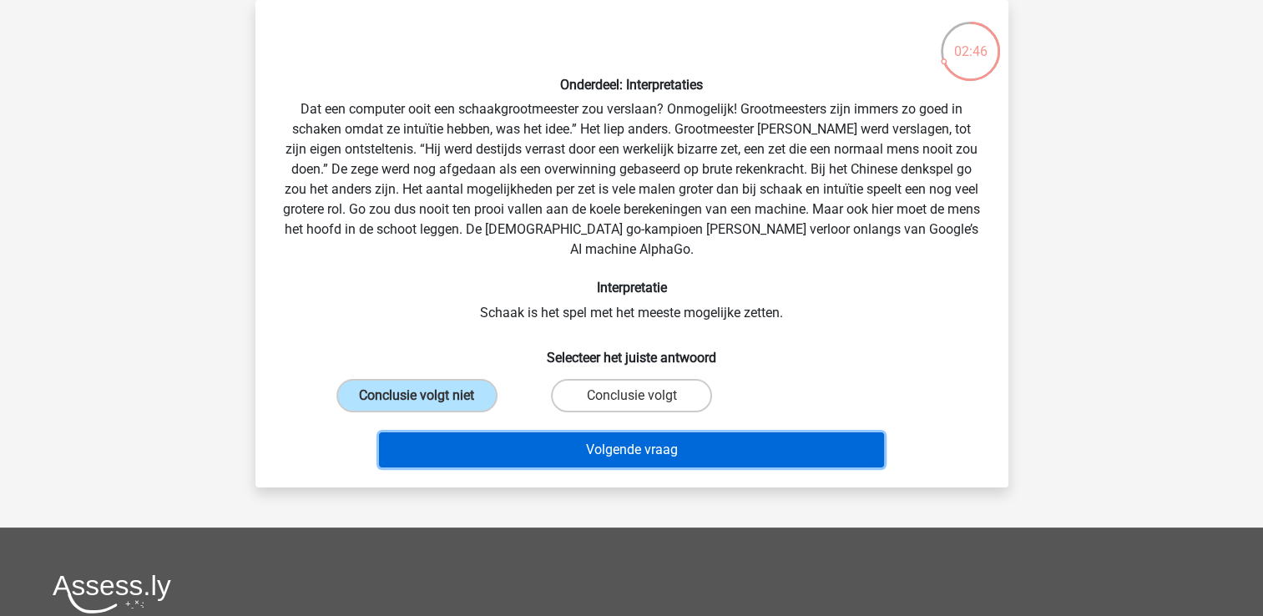
click at [471, 447] on button "Volgende vraag" at bounding box center [631, 449] width 505 height 35
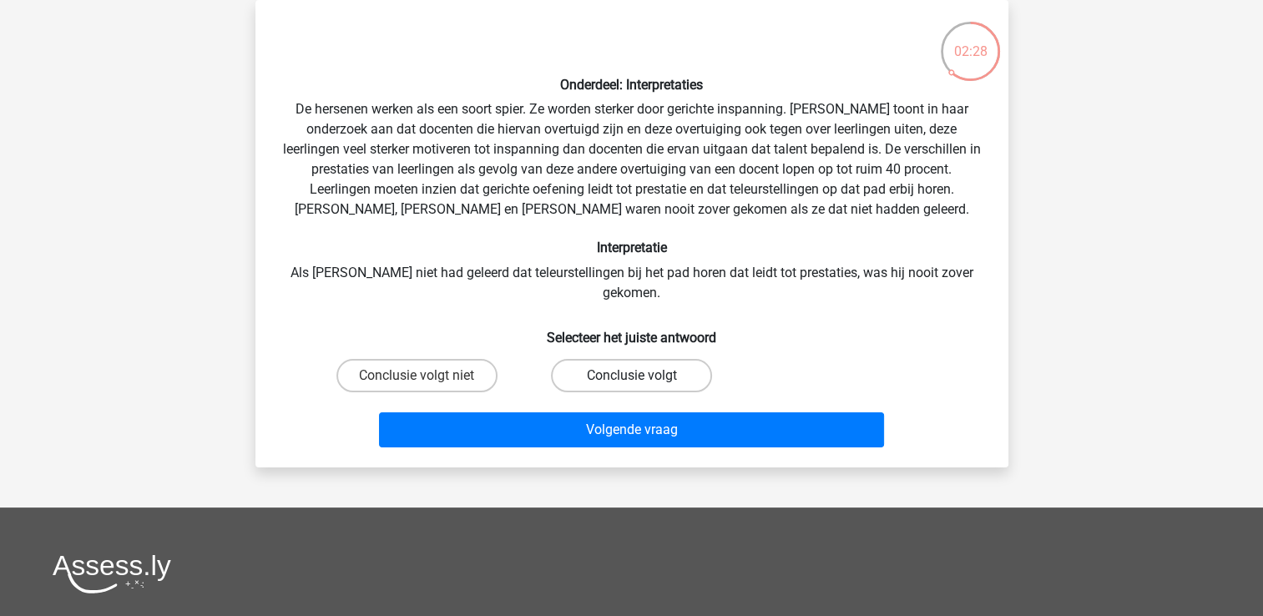
click at [602, 359] on label "Conclusie volgt" at bounding box center [631, 375] width 161 height 33
click at [631, 376] on input "Conclusie volgt" at bounding box center [636, 381] width 11 height 11
radio input "true"
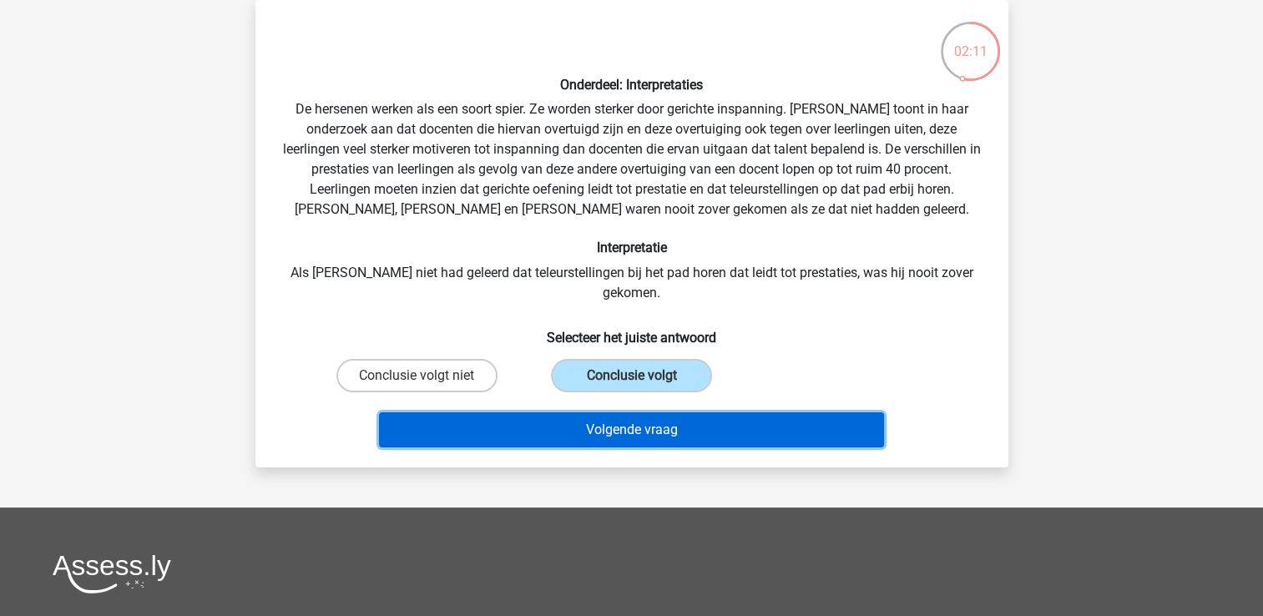
click at [541, 423] on button "Volgende vraag" at bounding box center [631, 429] width 505 height 35
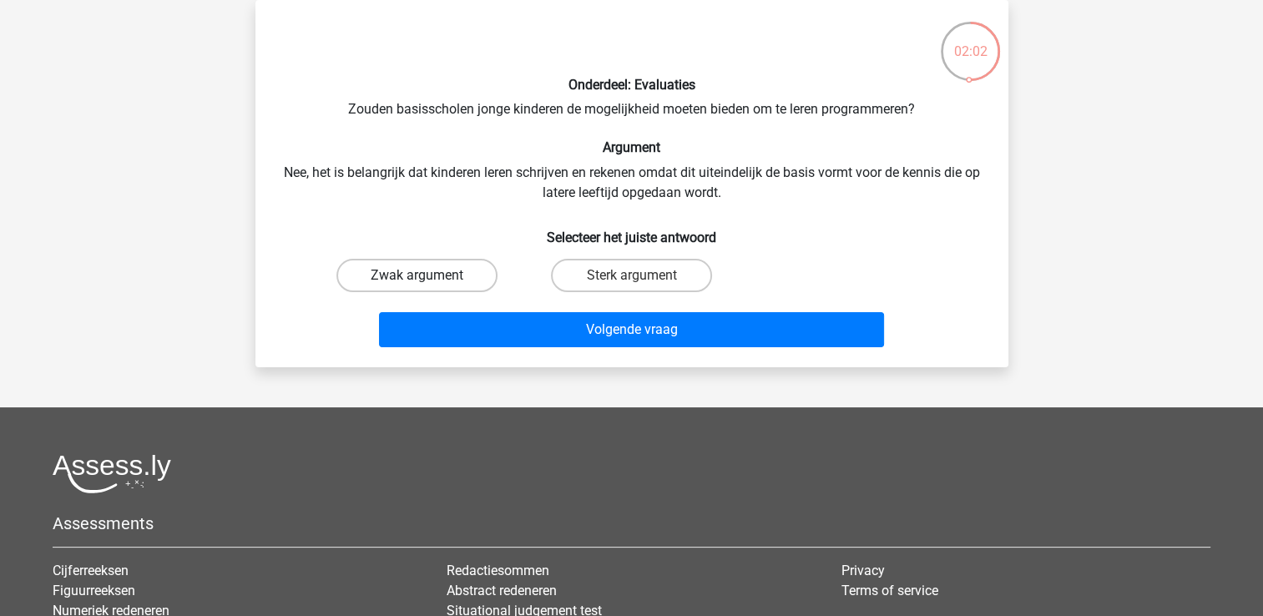
click at [435, 282] on label "Zwak argument" at bounding box center [416, 275] width 161 height 33
click at [427, 282] on input "Zwak argument" at bounding box center [422, 281] width 11 height 11
radio input "true"
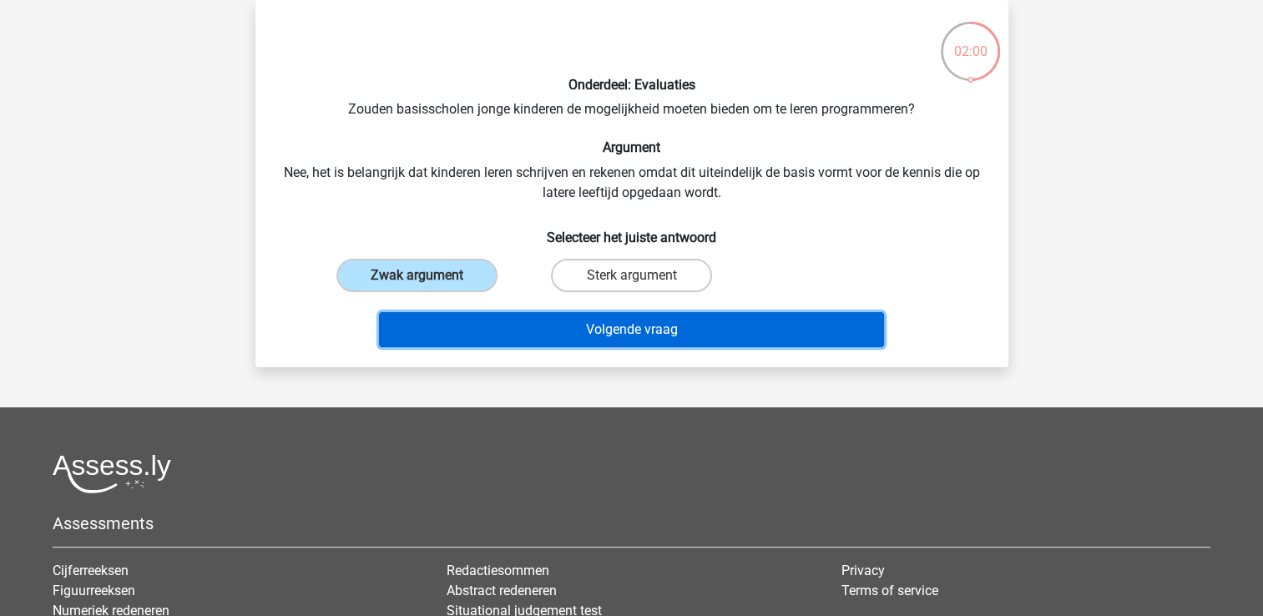
click at [503, 317] on button "Volgende vraag" at bounding box center [631, 329] width 505 height 35
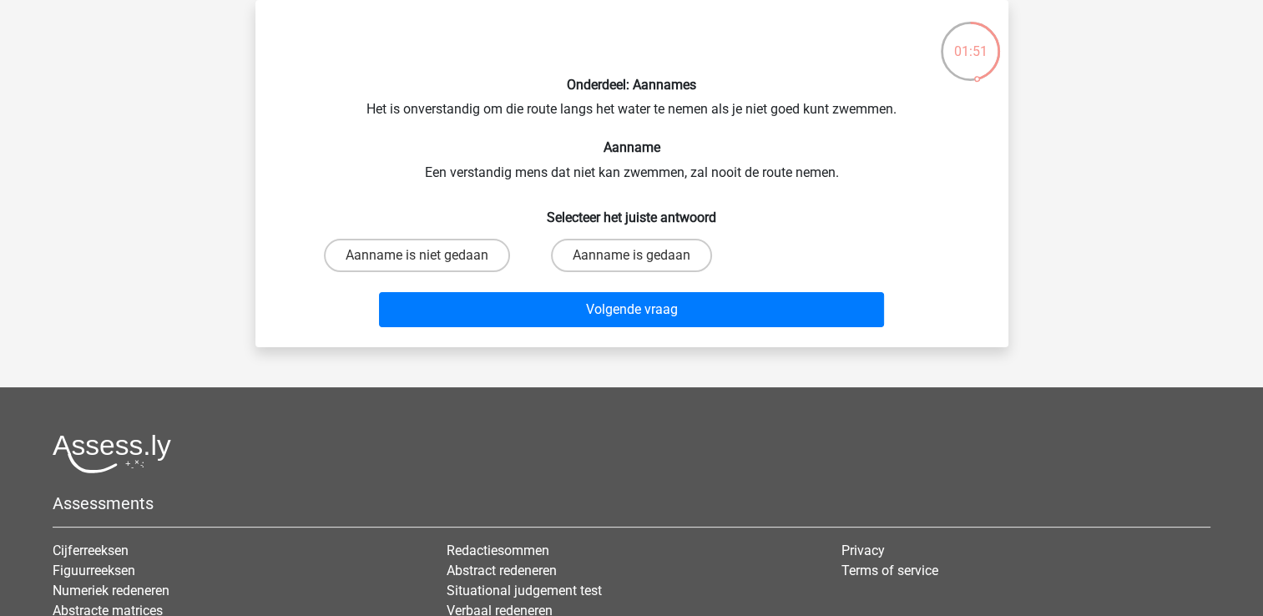
click at [553, 269] on div "Aanname is gedaan" at bounding box center [631, 255] width 201 height 33
click at [574, 265] on label "Aanname is gedaan" at bounding box center [631, 255] width 161 height 33
click at [631, 265] on input "Aanname is gedaan" at bounding box center [636, 260] width 11 height 11
radio input "true"
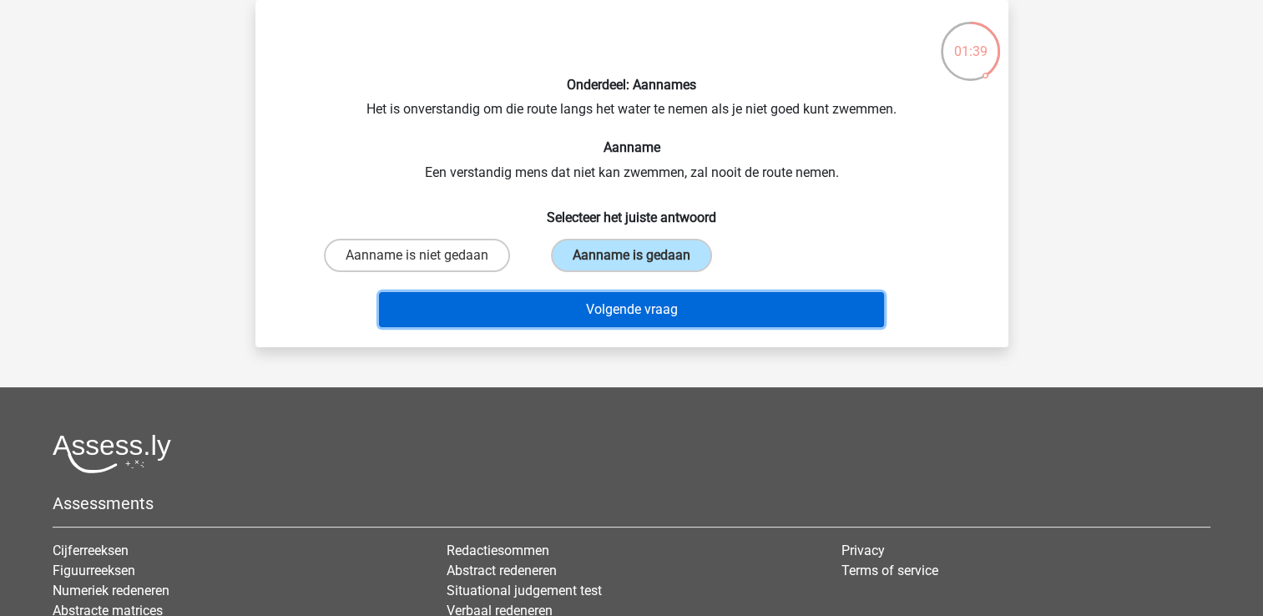
click at [571, 306] on button "Volgende vraag" at bounding box center [631, 309] width 505 height 35
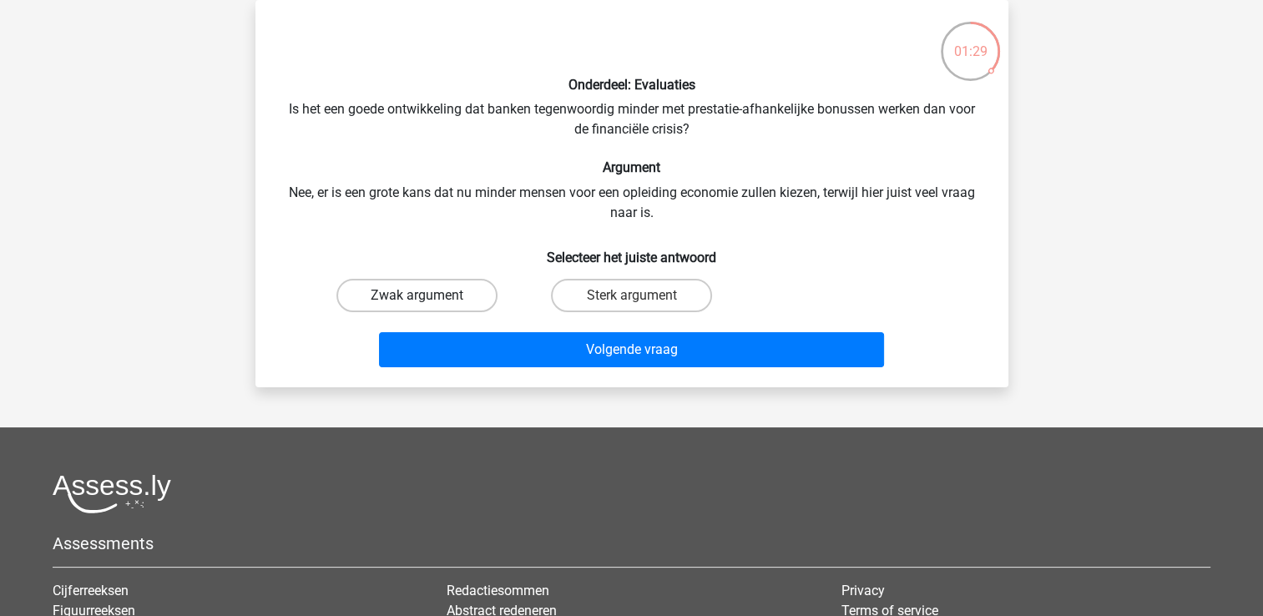
click at [474, 292] on label "Zwak argument" at bounding box center [416, 295] width 161 height 33
click at [427, 296] on input "Zwak argument" at bounding box center [422, 301] width 11 height 11
radio input "true"
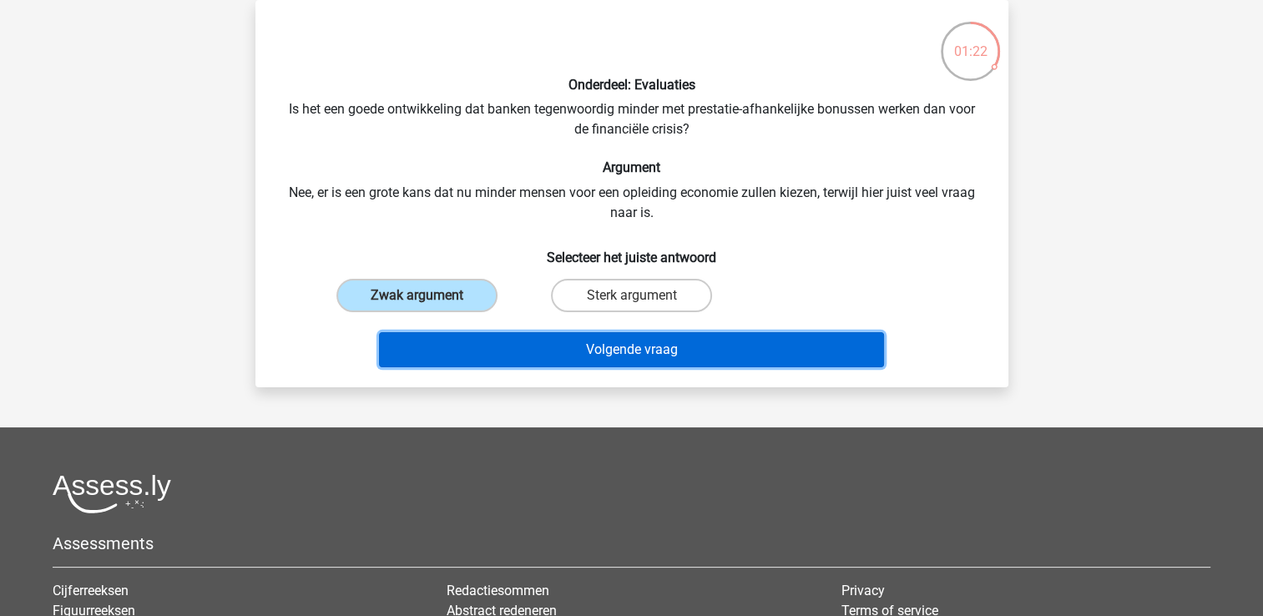
click at [512, 348] on button "Volgende vraag" at bounding box center [631, 349] width 505 height 35
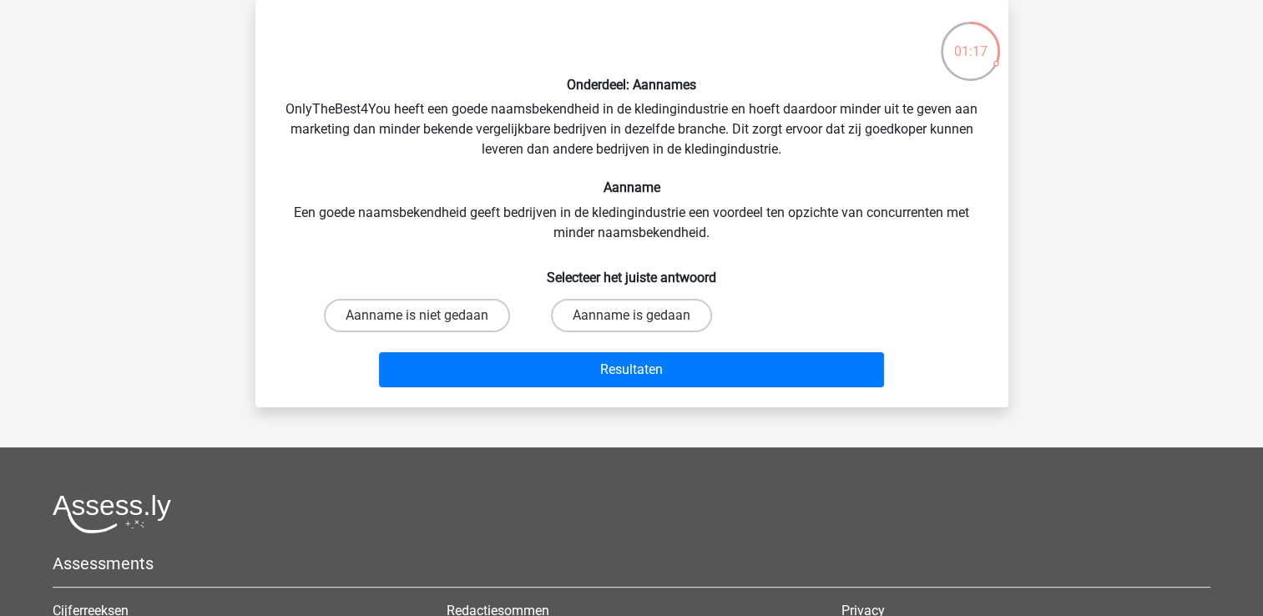
click at [569, 219] on div "Onderdeel: Aannames OnlyTheBest4You heeft een goede naamsbekendheid in de kledi…" at bounding box center [632, 203] width 740 height 381
click at [589, 316] on label "Aanname is gedaan" at bounding box center [631, 315] width 161 height 33
click at [631, 316] on input "Aanname is gedaan" at bounding box center [636, 321] width 11 height 11
radio input "true"
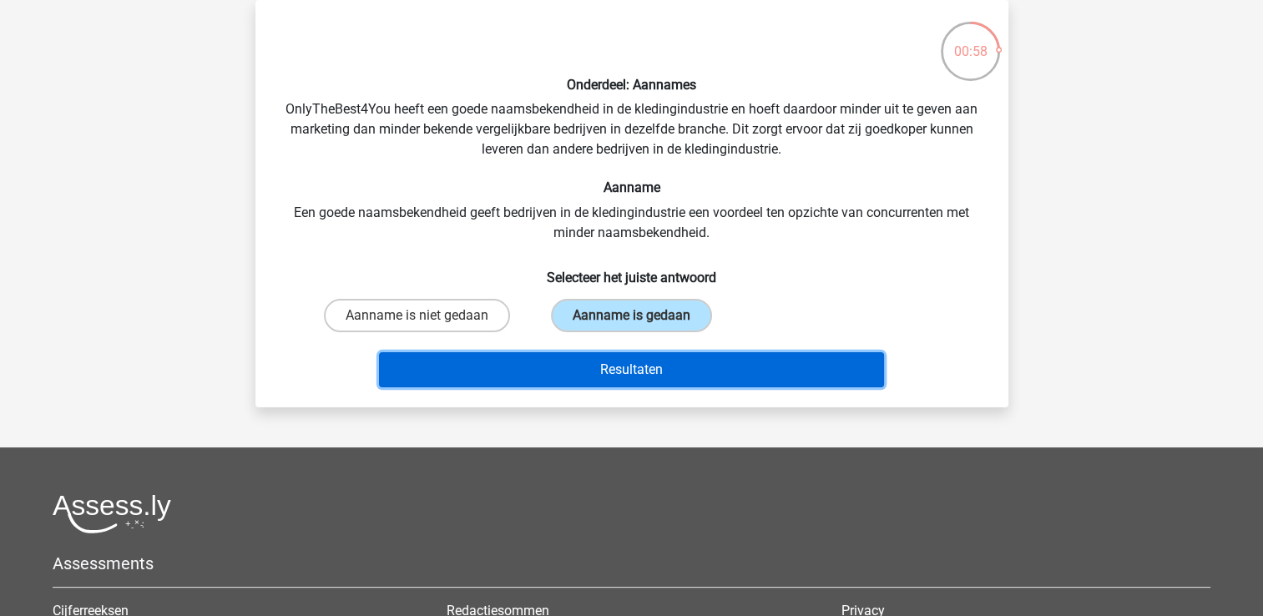
click at [584, 370] on button "Resultaten" at bounding box center [631, 369] width 505 height 35
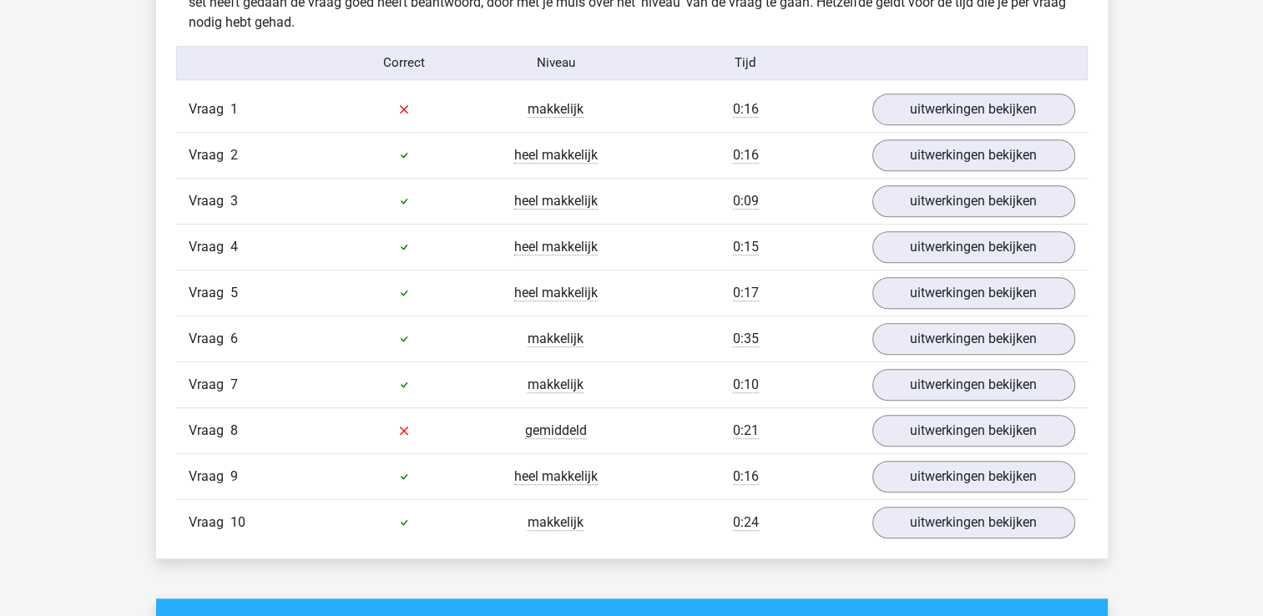
scroll to position [1064, 0]
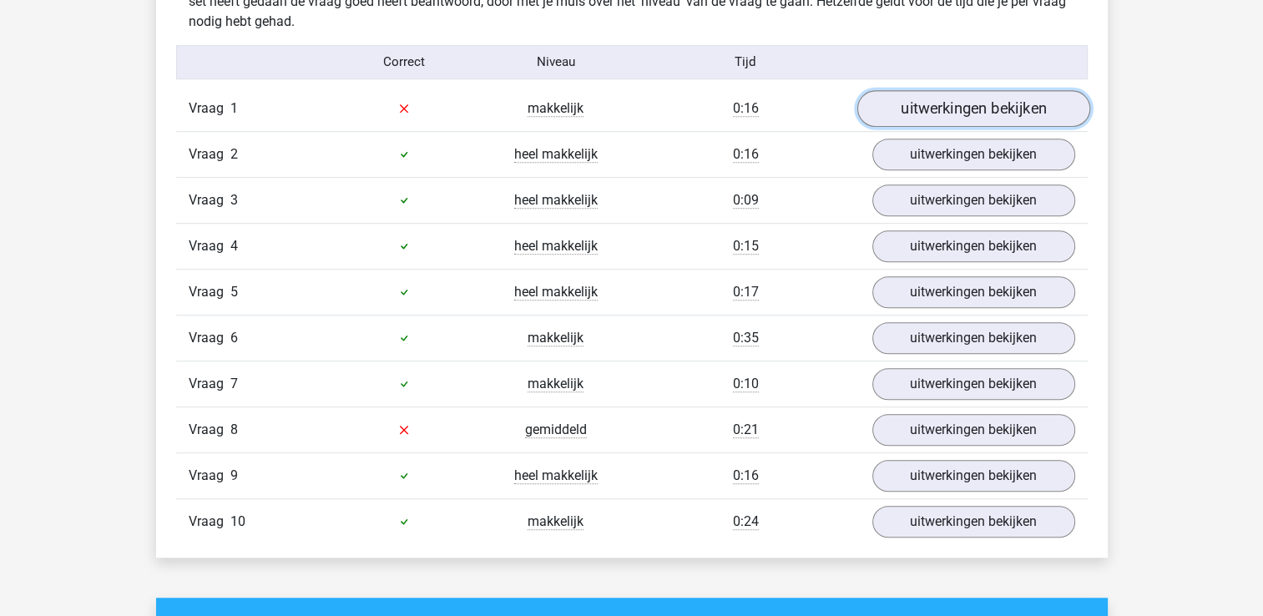
click at [957, 102] on link "uitwerkingen bekijken" at bounding box center [973, 108] width 233 height 37
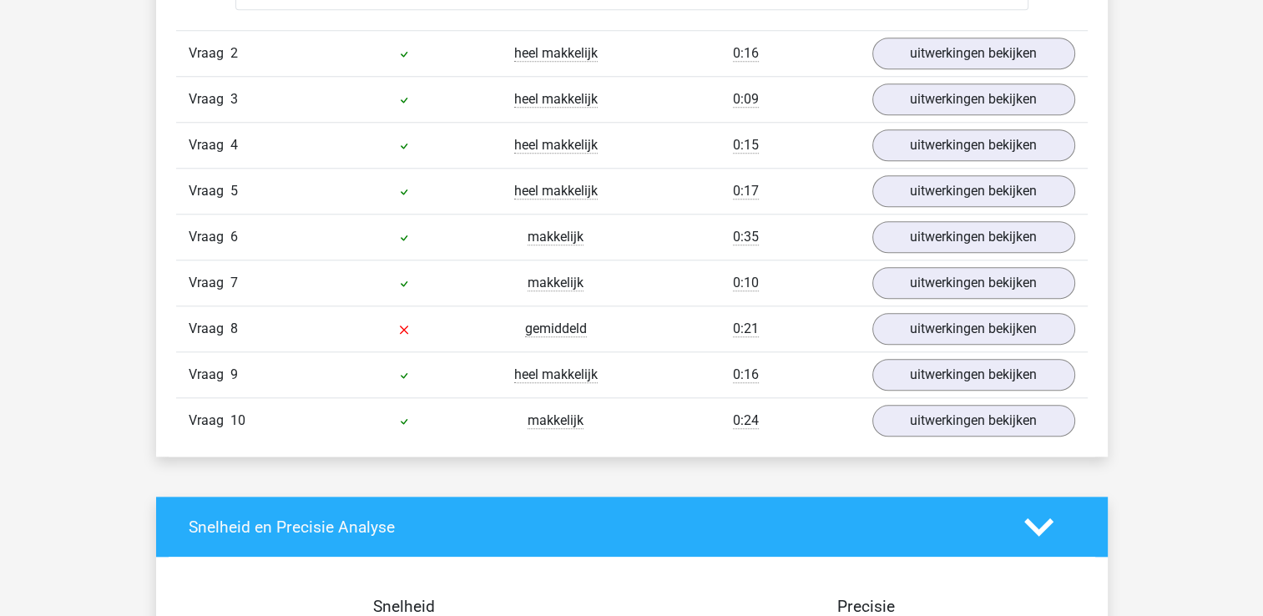
scroll to position [1590, 0]
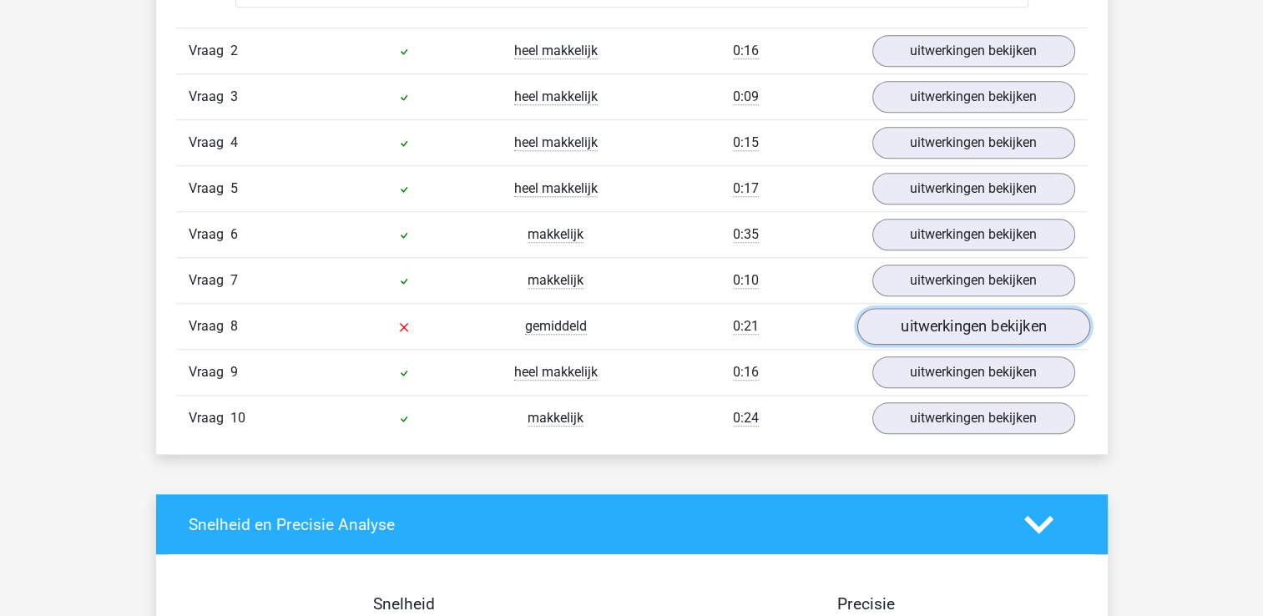
click at [874, 326] on link "uitwerkingen bekijken" at bounding box center [973, 326] width 233 height 37
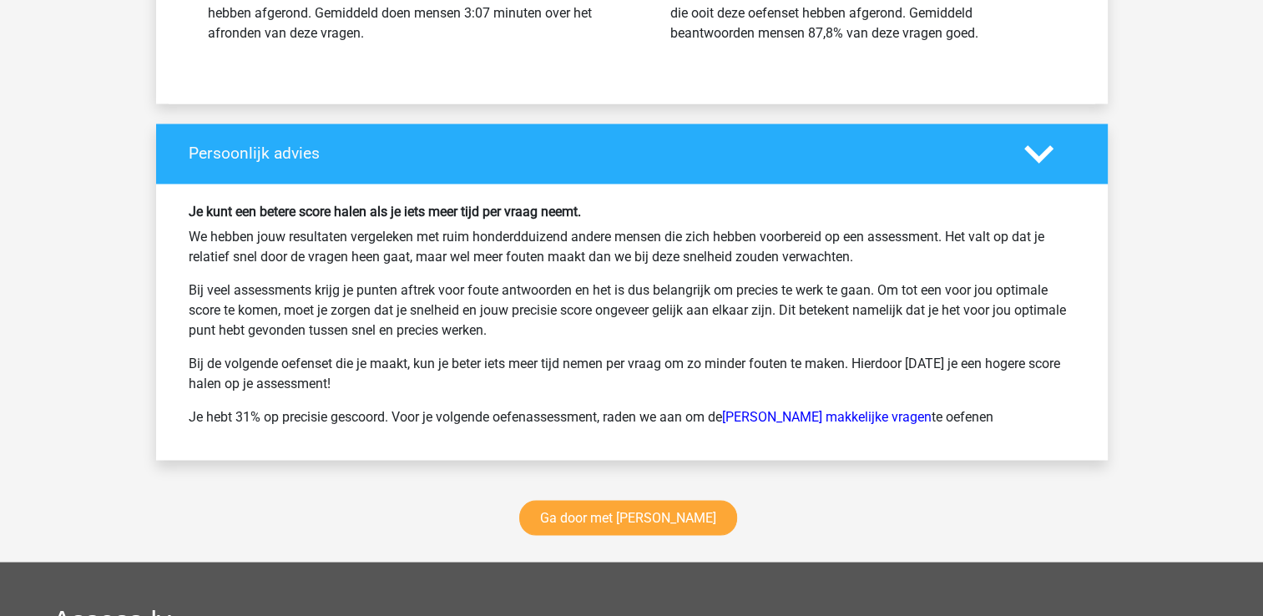
scroll to position [2926, 0]
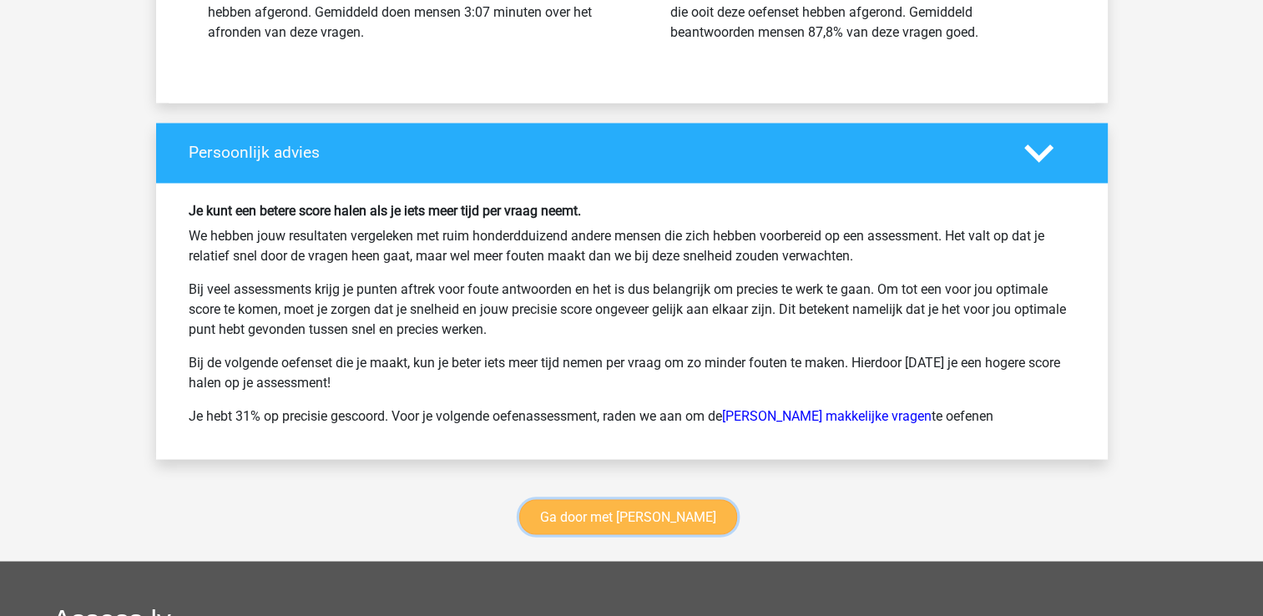
click at [703, 511] on link "Ga door met watson glaser" at bounding box center [628, 516] width 218 height 35
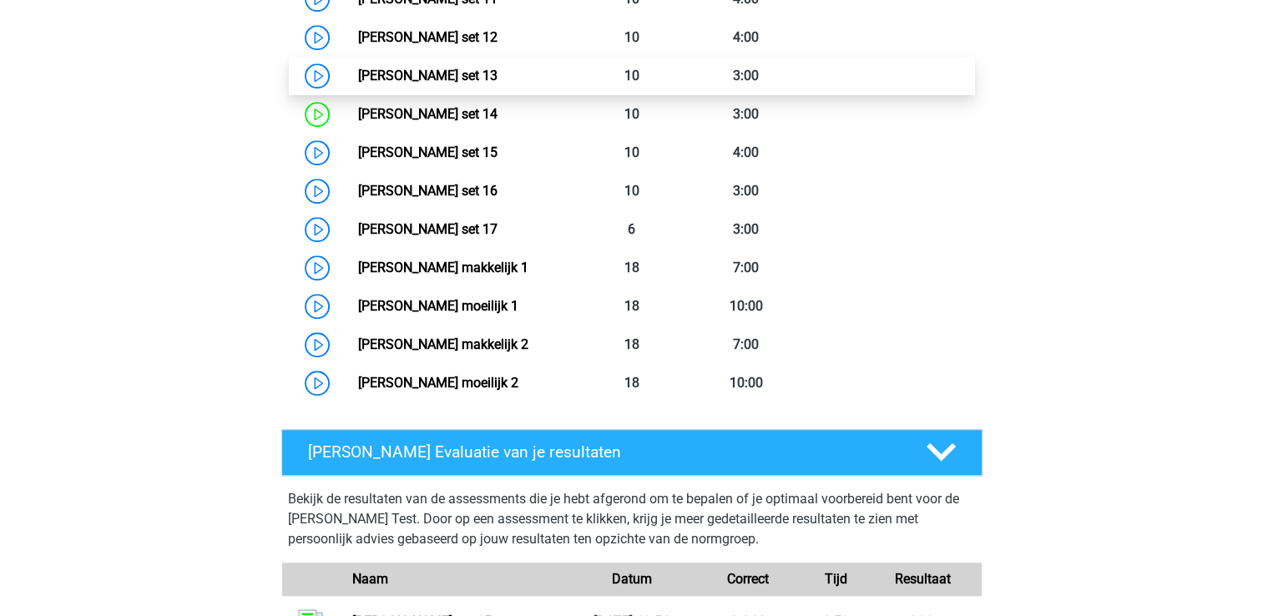
scroll to position [1269, 0]
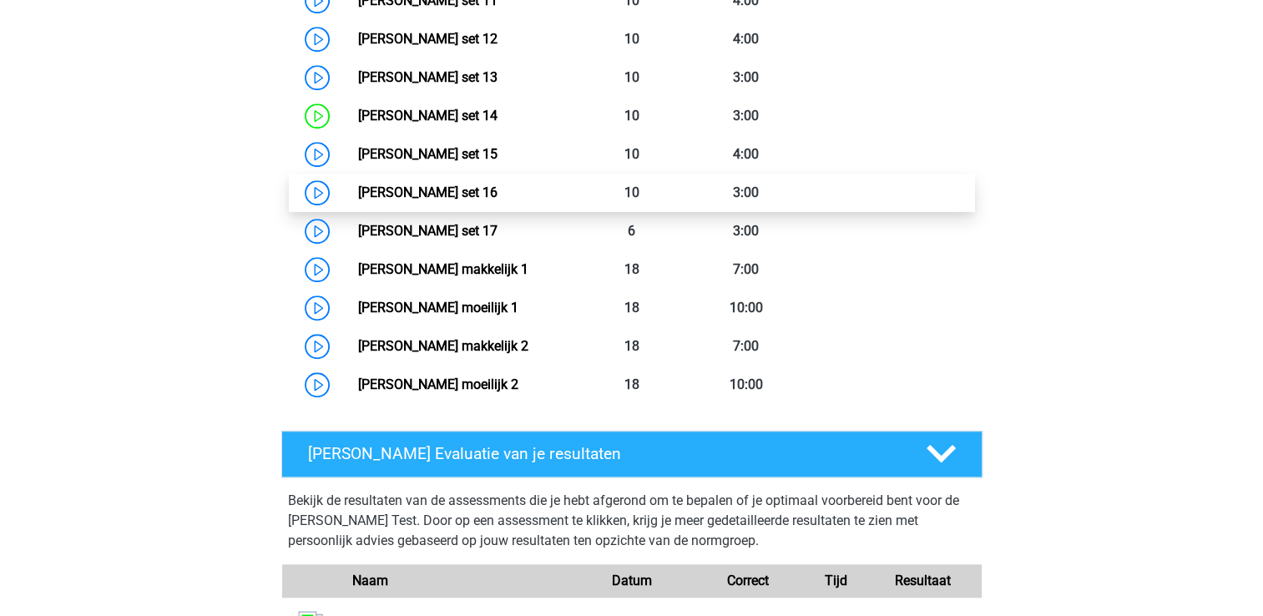
click at [498, 195] on link "Watson Glaser set 16" at bounding box center [427, 193] width 139 height 16
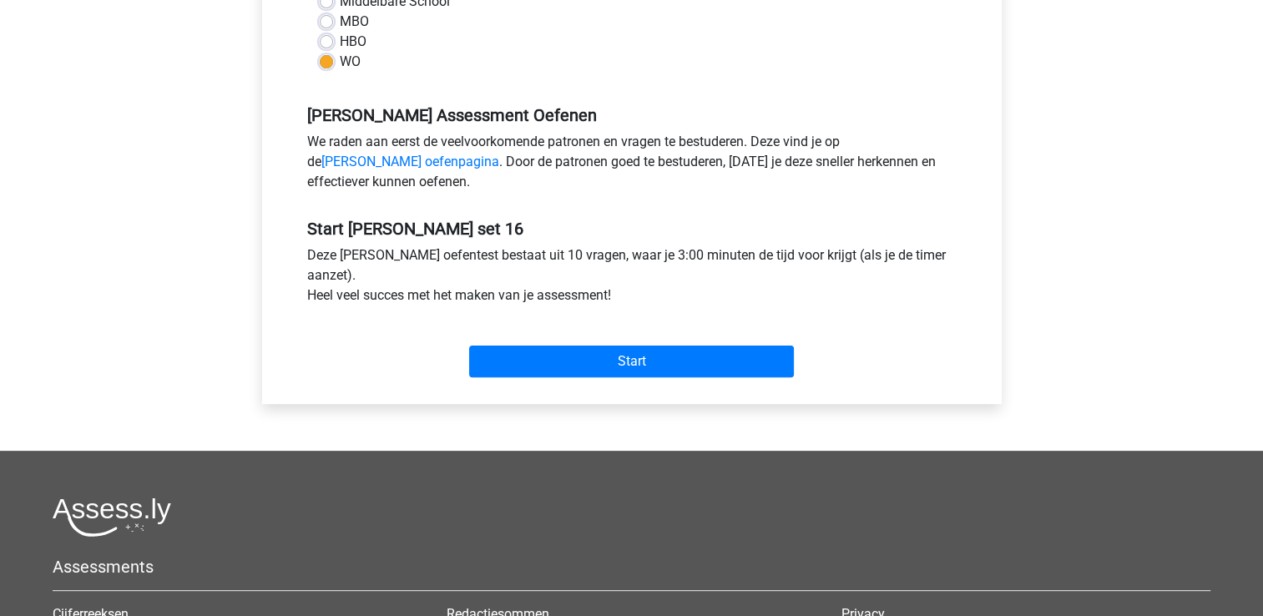
scroll to position [441, 0]
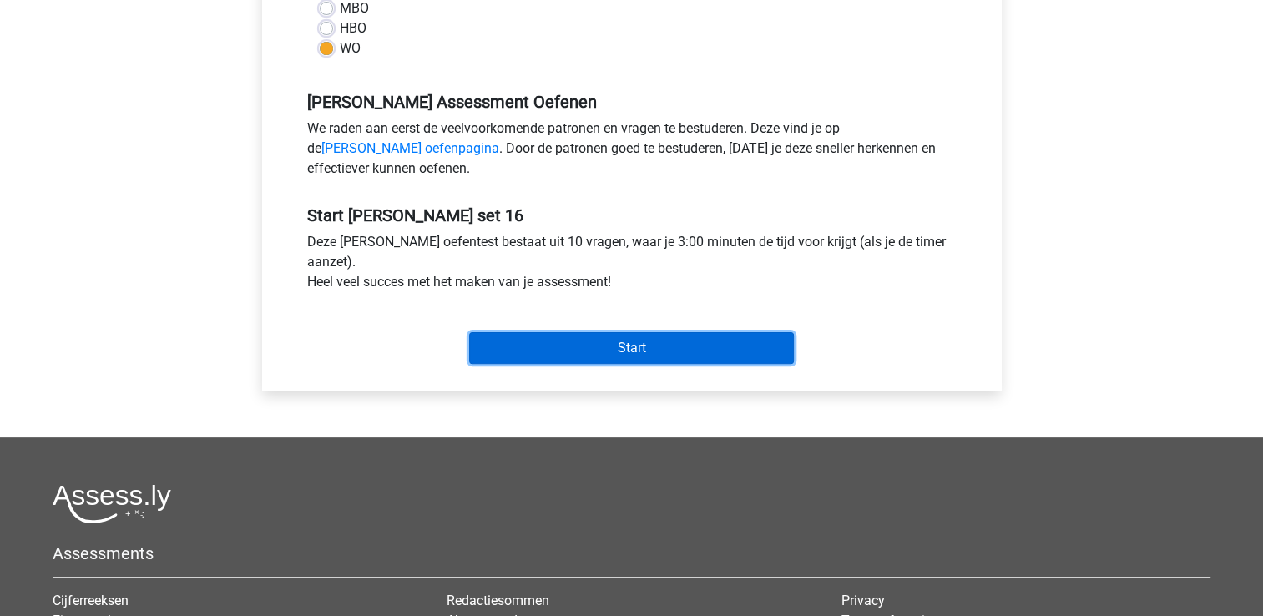
click at [541, 356] on input "Start" at bounding box center [631, 348] width 325 height 32
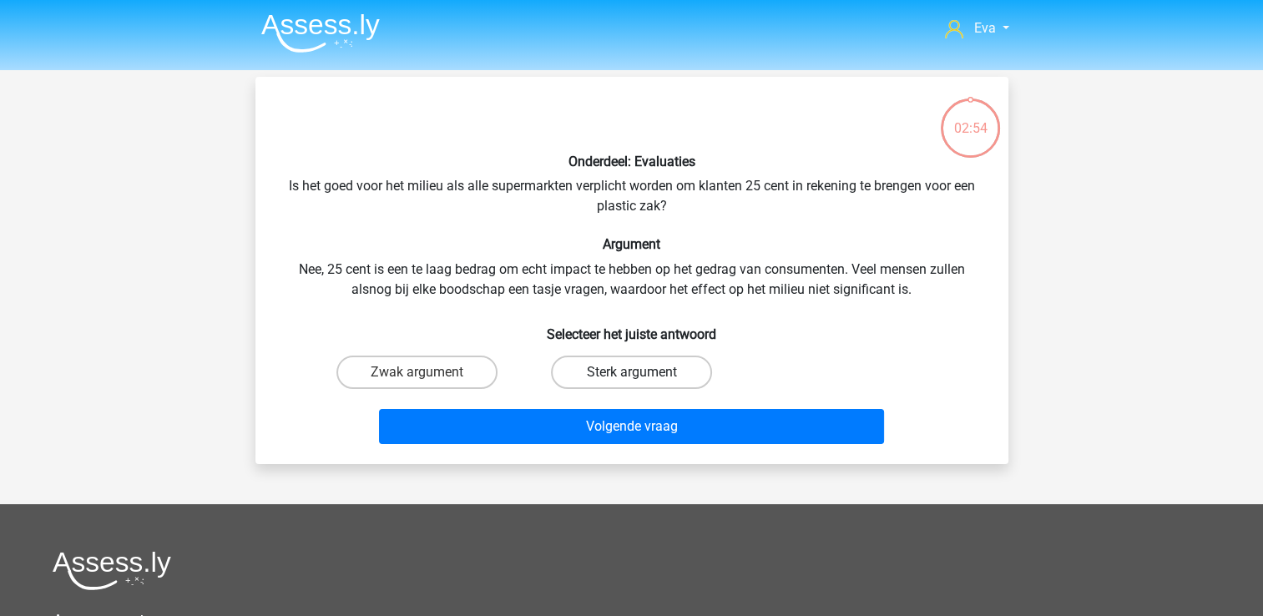
click at [650, 366] on label "Sterk argument" at bounding box center [631, 372] width 161 height 33
click at [642, 372] on input "Sterk argument" at bounding box center [636, 377] width 11 height 11
radio input "true"
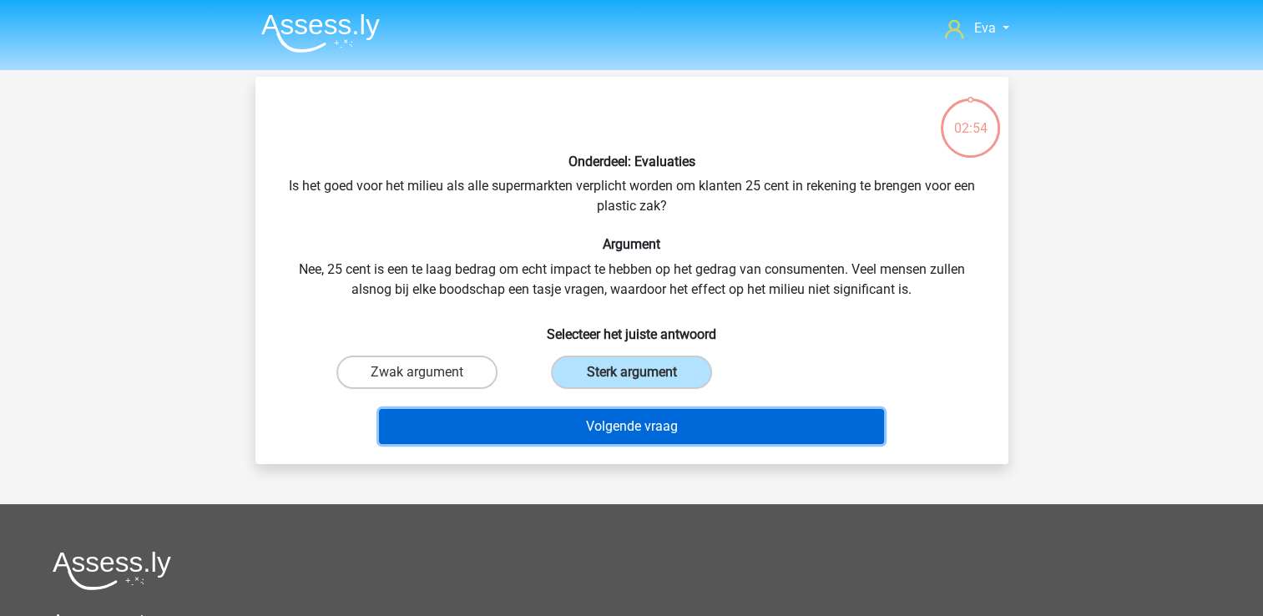
click at [662, 424] on button "Volgende vraag" at bounding box center [631, 426] width 505 height 35
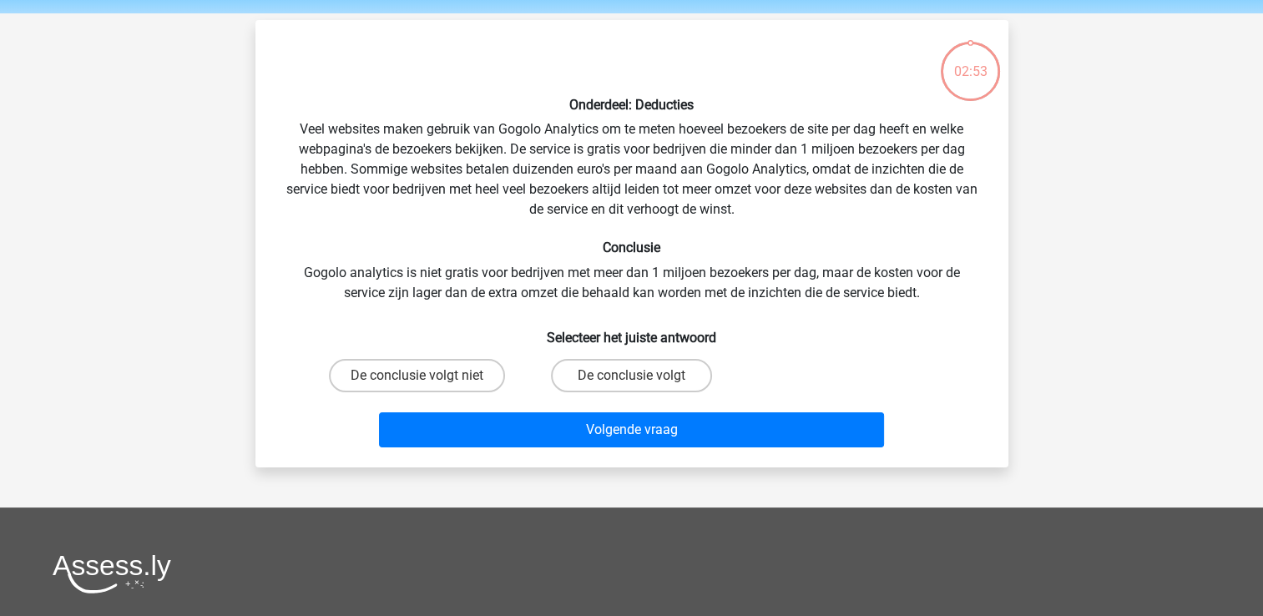
scroll to position [77, 0]
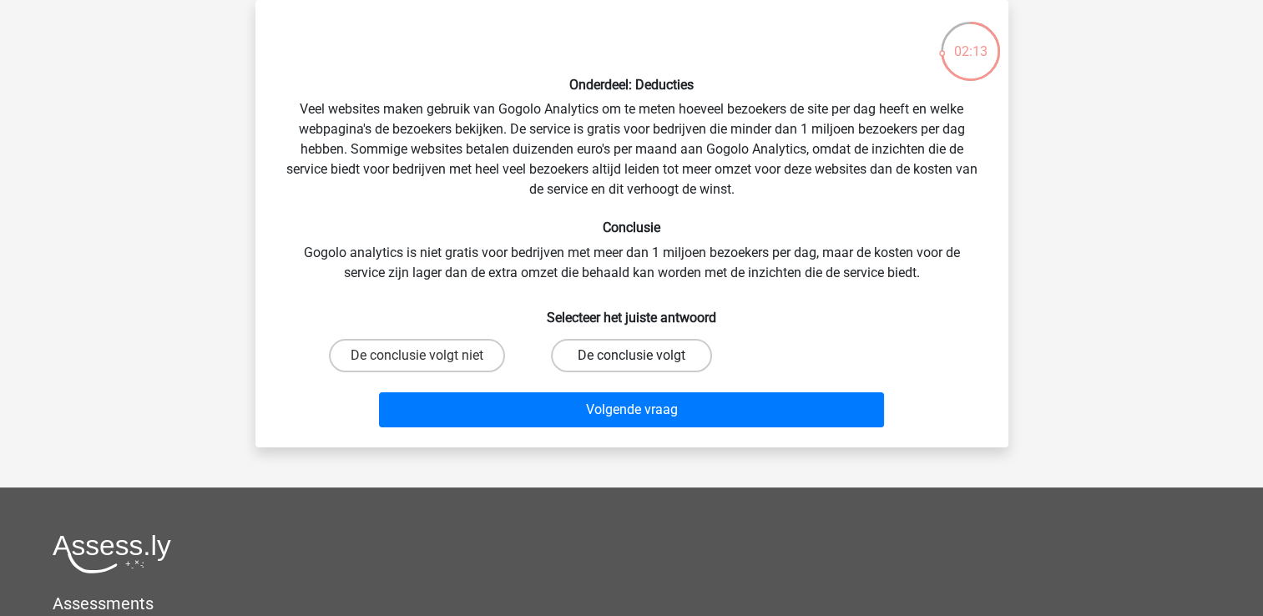
click at [604, 364] on label "De conclusie volgt" at bounding box center [631, 355] width 161 height 33
click at [631, 364] on input "De conclusie volgt" at bounding box center [636, 361] width 11 height 11
radio input "true"
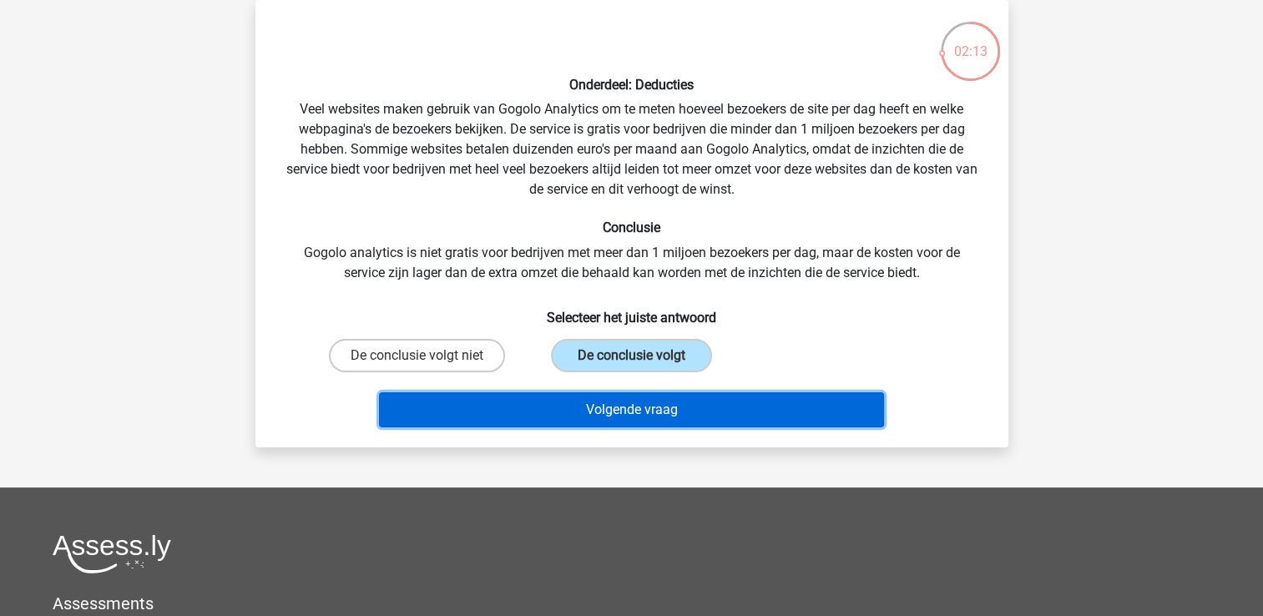
click at [611, 397] on button "Volgende vraag" at bounding box center [631, 409] width 505 height 35
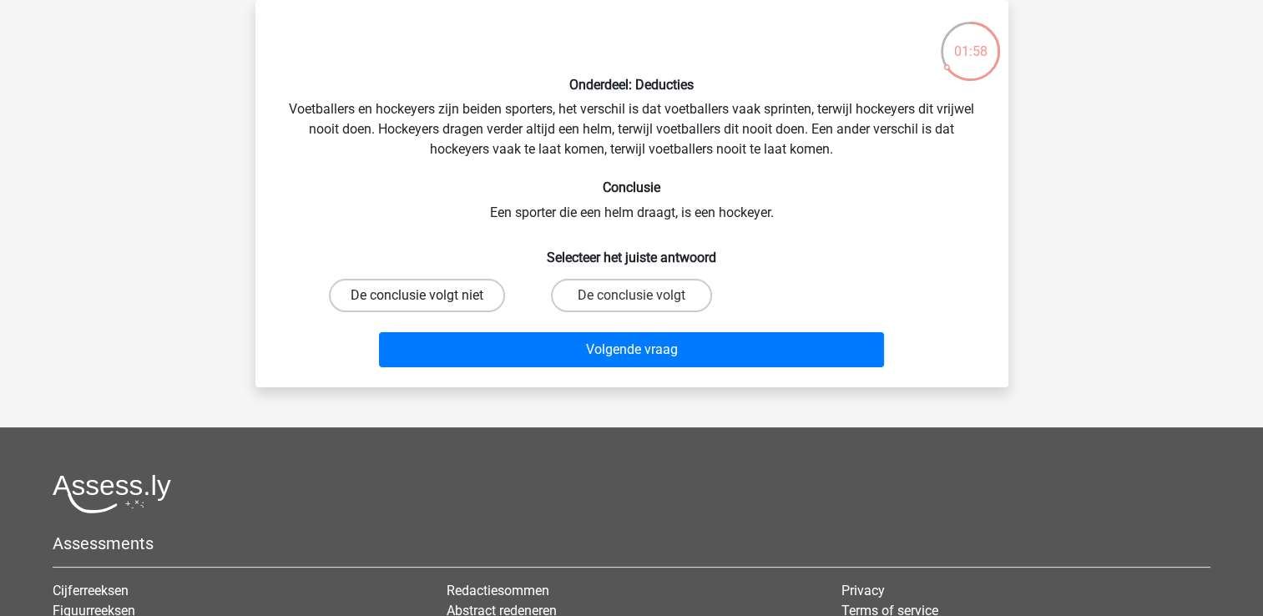
click at [467, 310] on label "De conclusie volgt niet" at bounding box center [417, 295] width 176 height 33
click at [427, 306] on input "De conclusie volgt niet" at bounding box center [422, 301] width 11 height 11
radio input "true"
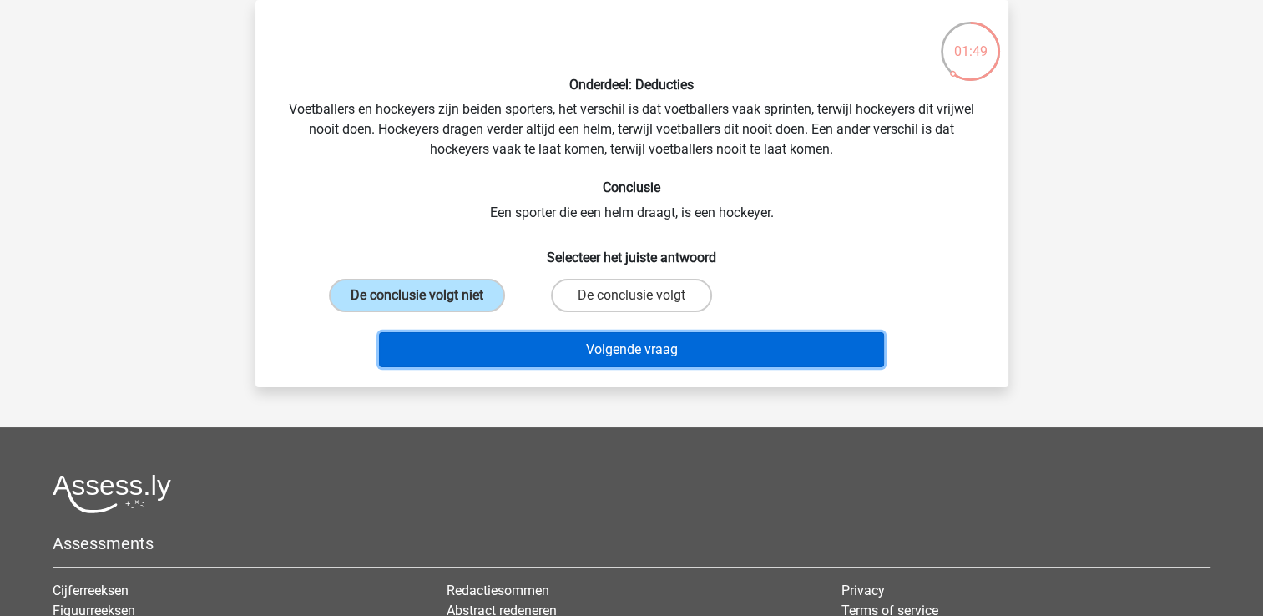
click at [690, 342] on button "Volgende vraag" at bounding box center [631, 349] width 505 height 35
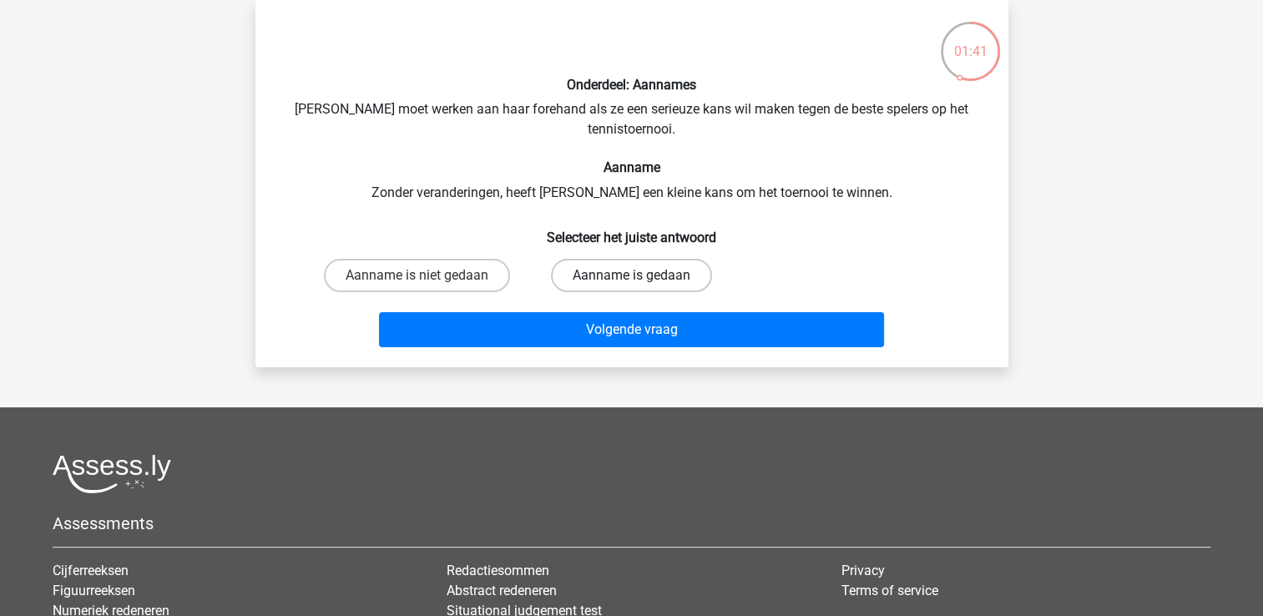
click at [674, 272] on label "Aanname is gedaan" at bounding box center [631, 275] width 161 height 33
click at [642, 276] on input "Aanname is gedaan" at bounding box center [636, 281] width 11 height 11
radio input "true"
click at [483, 281] on label "Aanname is niet gedaan" at bounding box center [417, 275] width 186 height 33
click at [427, 281] on input "Aanname is niet gedaan" at bounding box center [422, 281] width 11 height 11
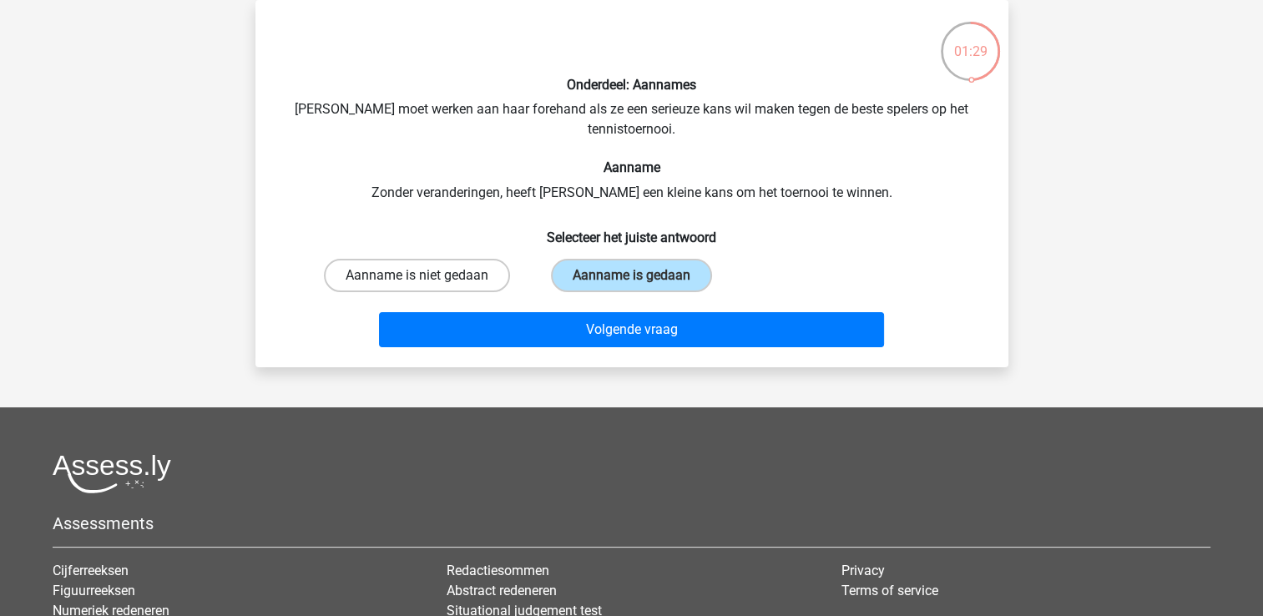
radio input "true"
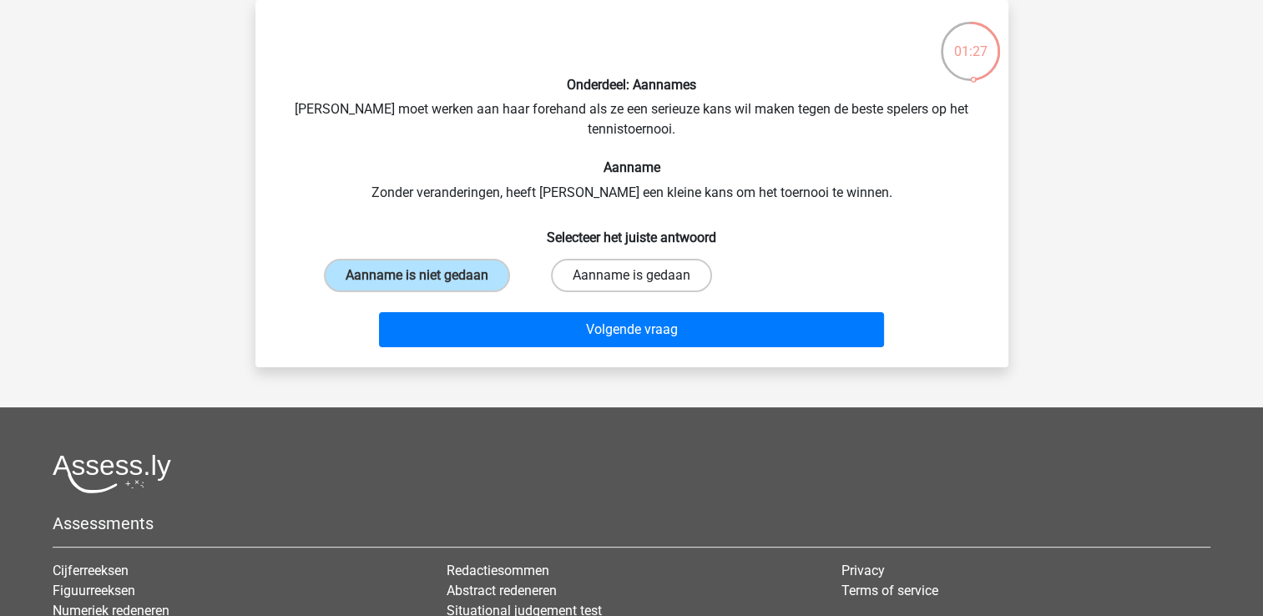
click at [594, 282] on label "Aanname is gedaan" at bounding box center [631, 275] width 161 height 33
click at [631, 282] on input "Aanname is gedaan" at bounding box center [636, 281] width 11 height 11
radio input "true"
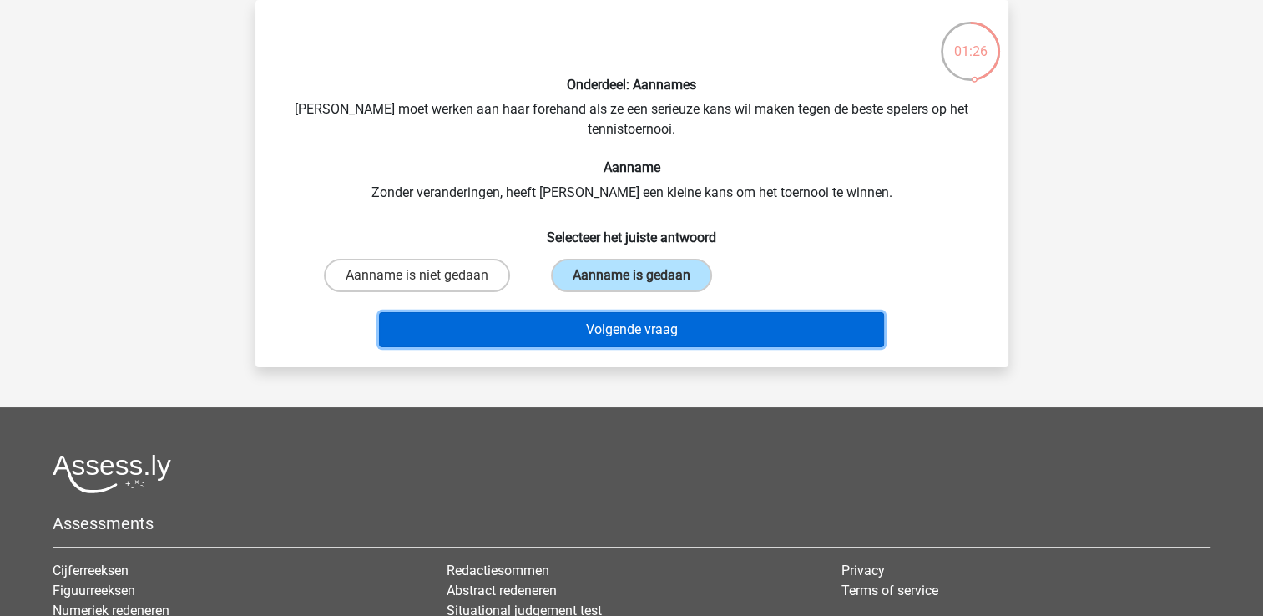
click at [605, 312] on button "Volgende vraag" at bounding box center [631, 329] width 505 height 35
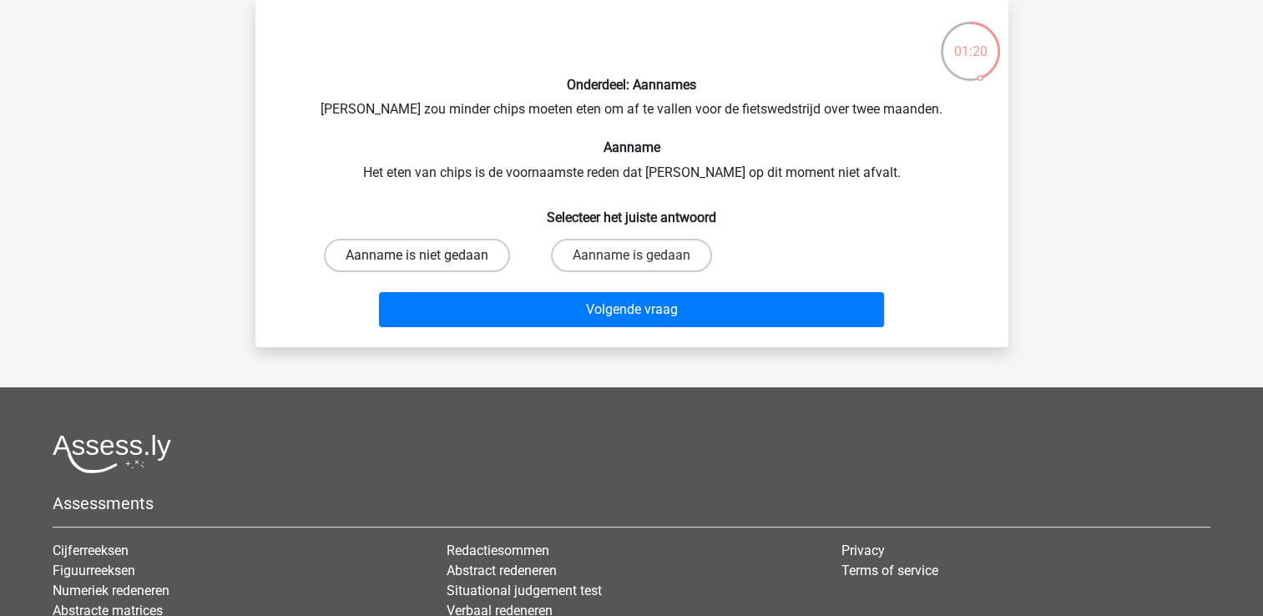
click at [480, 250] on label "Aanname is niet gedaan" at bounding box center [417, 255] width 186 height 33
click at [427, 255] on input "Aanname is niet gedaan" at bounding box center [422, 260] width 11 height 11
radio input "true"
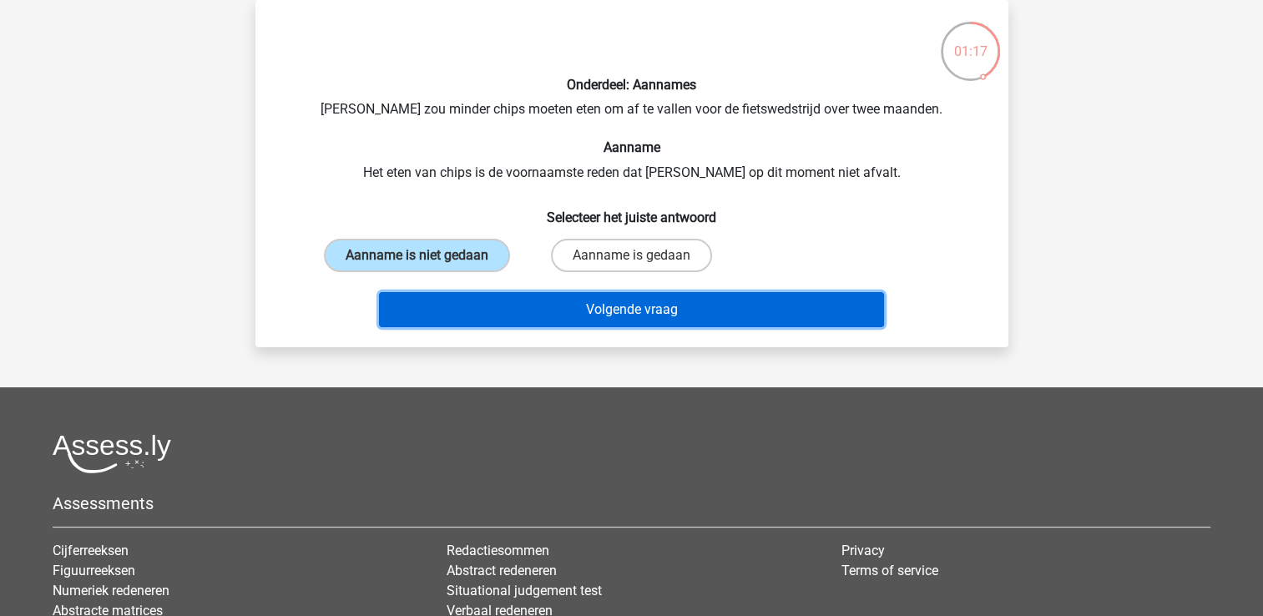
click at [509, 312] on button "Volgende vraag" at bounding box center [631, 309] width 505 height 35
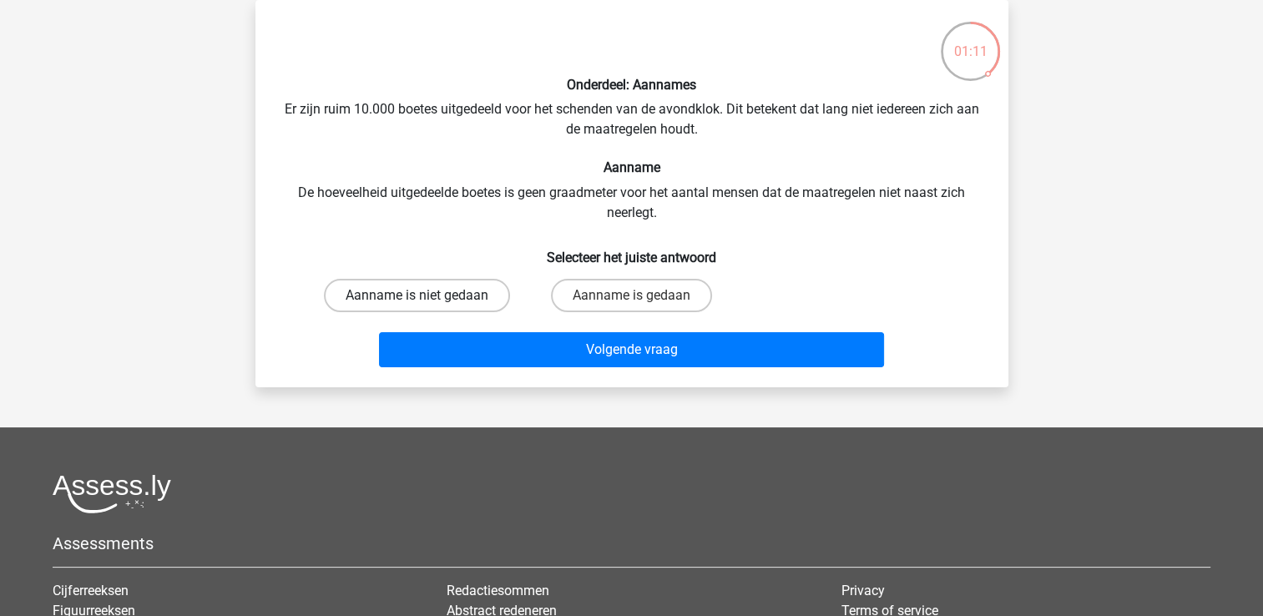
click at [484, 303] on label "Aanname is niet gedaan" at bounding box center [417, 295] width 186 height 33
click at [427, 303] on input "Aanname is niet gedaan" at bounding box center [422, 301] width 11 height 11
radio input "true"
click at [554, 288] on label "Aanname is gedaan" at bounding box center [631, 295] width 161 height 33
click at [631, 296] on input "Aanname is gedaan" at bounding box center [636, 301] width 11 height 11
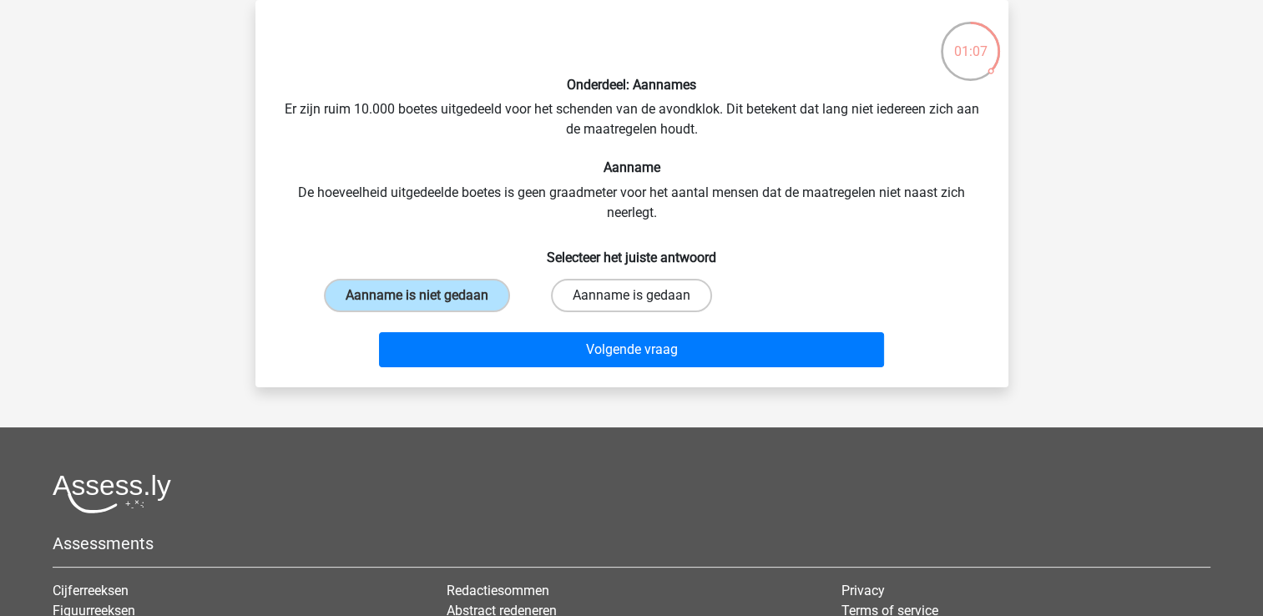
radio input "true"
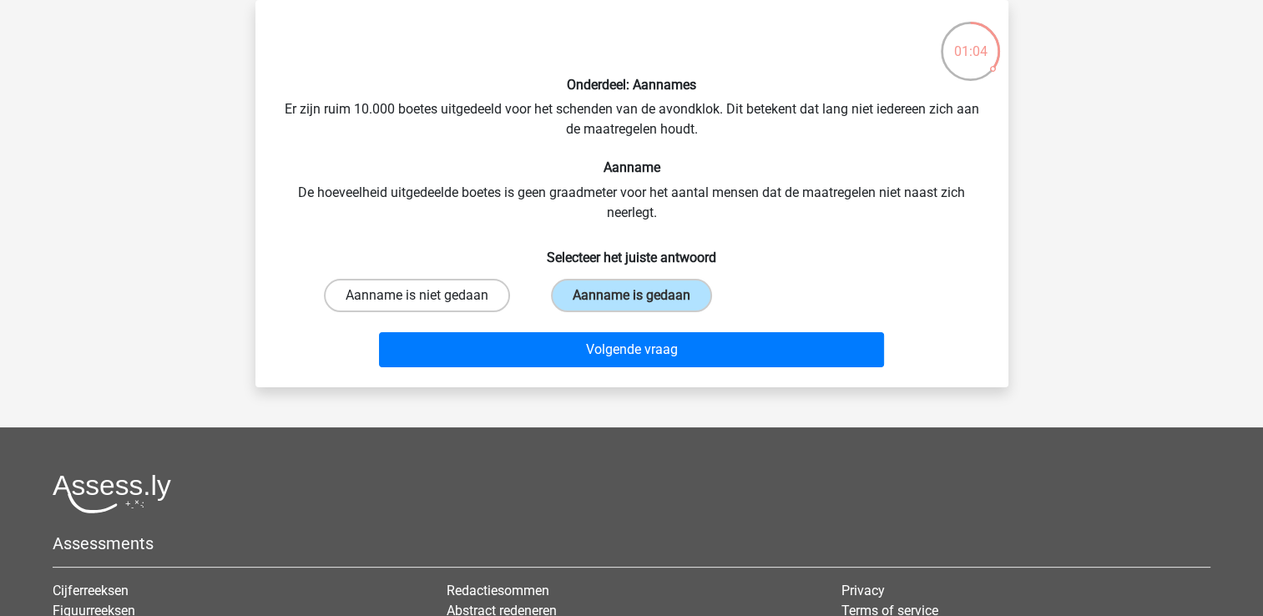
click at [465, 299] on label "Aanname is niet gedaan" at bounding box center [417, 295] width 186 height 33
click at [427, 299] on input "Aanname is niet gedaan" at bounding box center [422, 301] width 11 height 11
radio input "true"
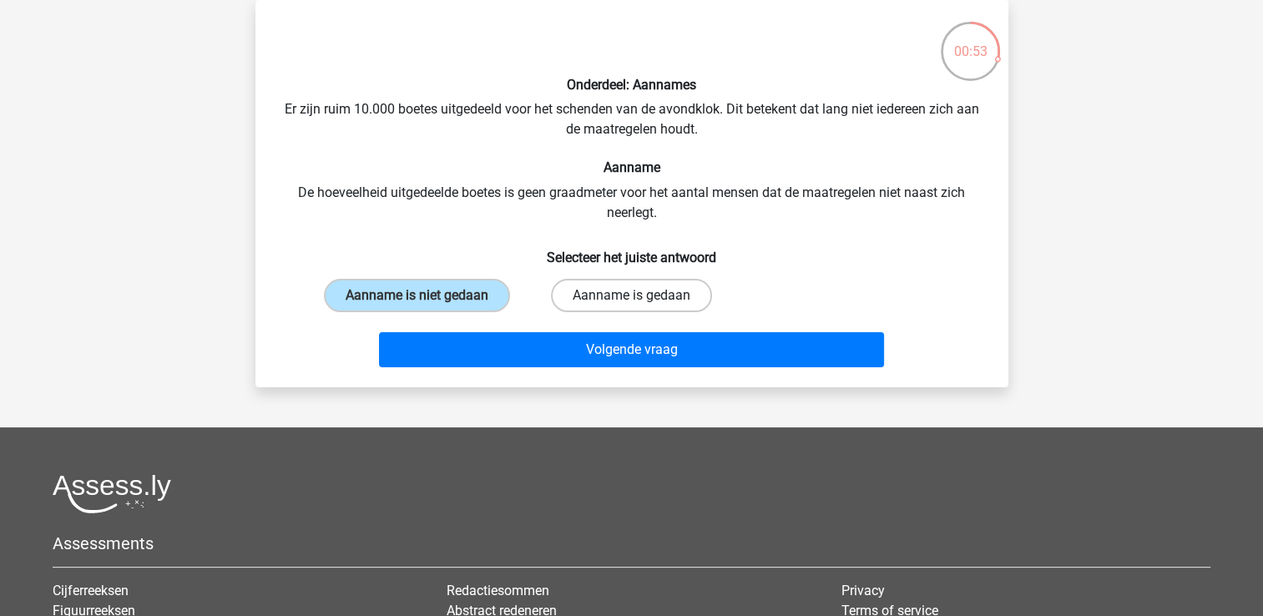
click at [688, 286] on label "Aanname is gedaan" at bounding box center [631, 295] width 161 height 33
click at [642, 296] on input "Aanname is gedaan" at bounding box center [636, 301] width 11 height 11
radio input "true"
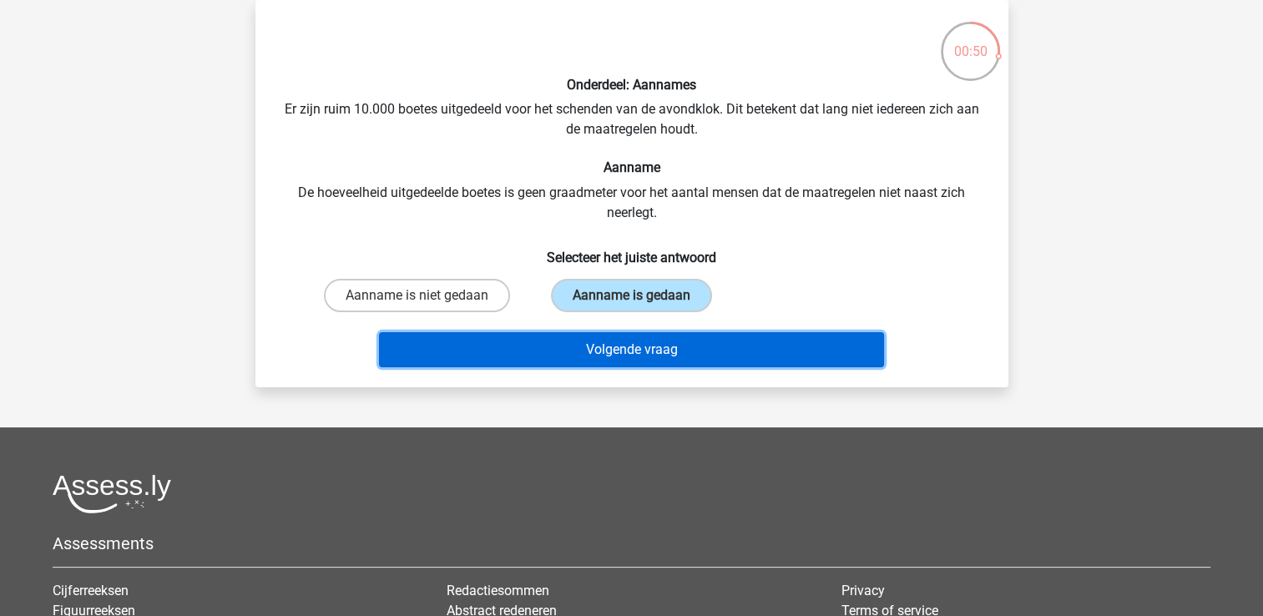
click at [729, 346] on button "Volgende vraag" at bounding box center [631, 349] width 505 height 35
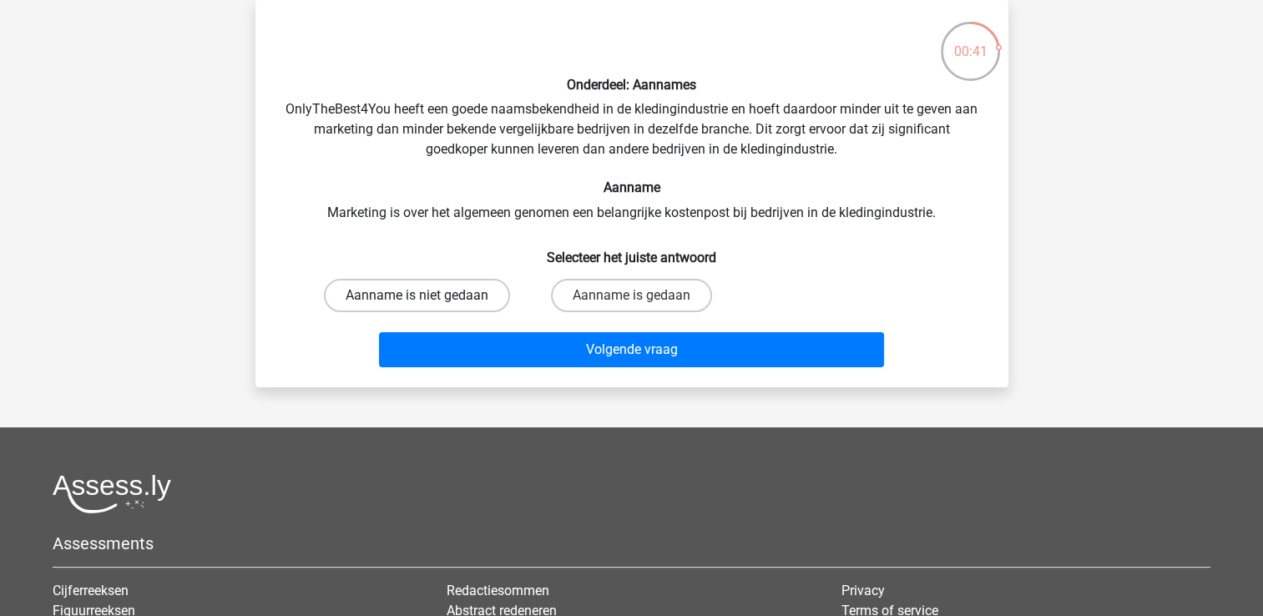
click at [397, 293] on label "Aanname is niet gedaan" at bounding box center [417, 295] width 186 height 33
click at [417, 296] on input "Aanname is niet gedaan" at bounding box center [422, 301] width 11 height 11
radio input "true"
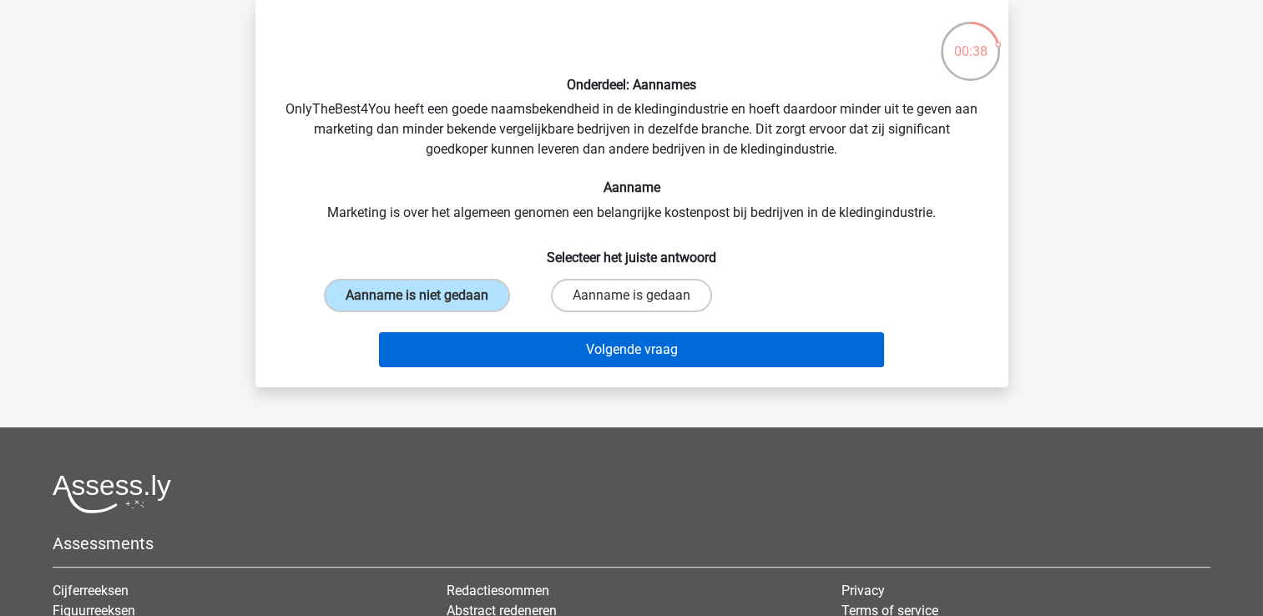
drag, startPoint x: 460, startPoint y: 379, endPoint x: 450, endPoint y: 360, distance: 21.7
click at [450, 360] on div "Onderdeel: Aannames OnlyTheBest4You heeft een goede naamsbekendheid in de kledi…" at bounding box center [631, 193] width 753 height 387
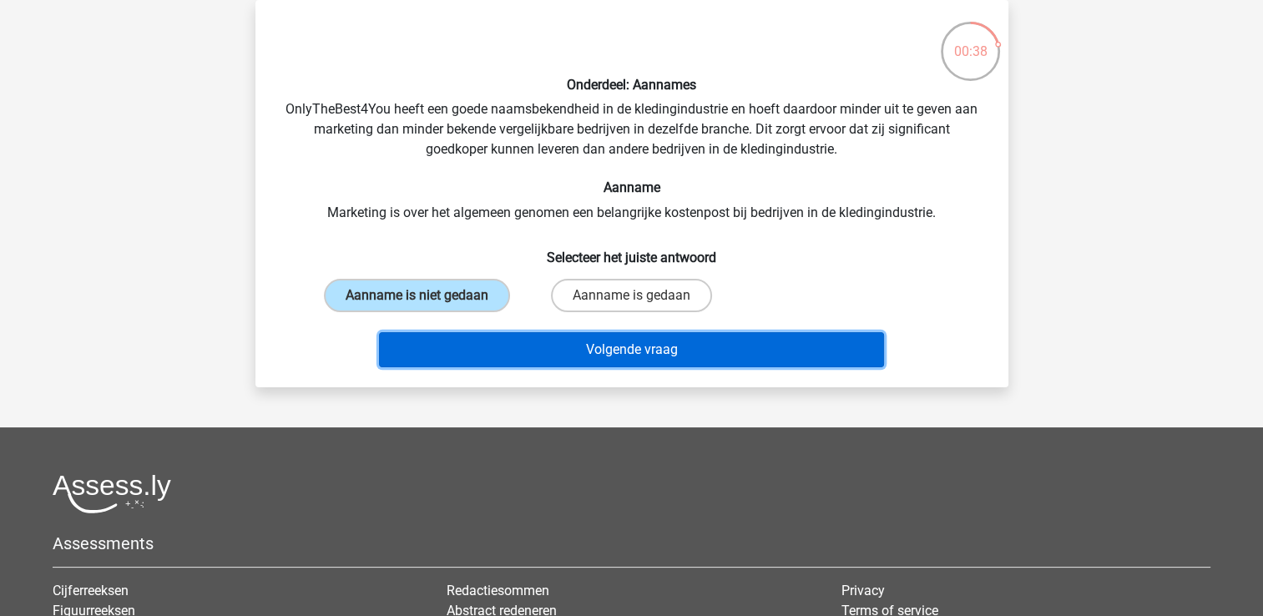
click at [450, 360] on button "Volgende vraag" at bounding box center [631, 349] width 505 height 35
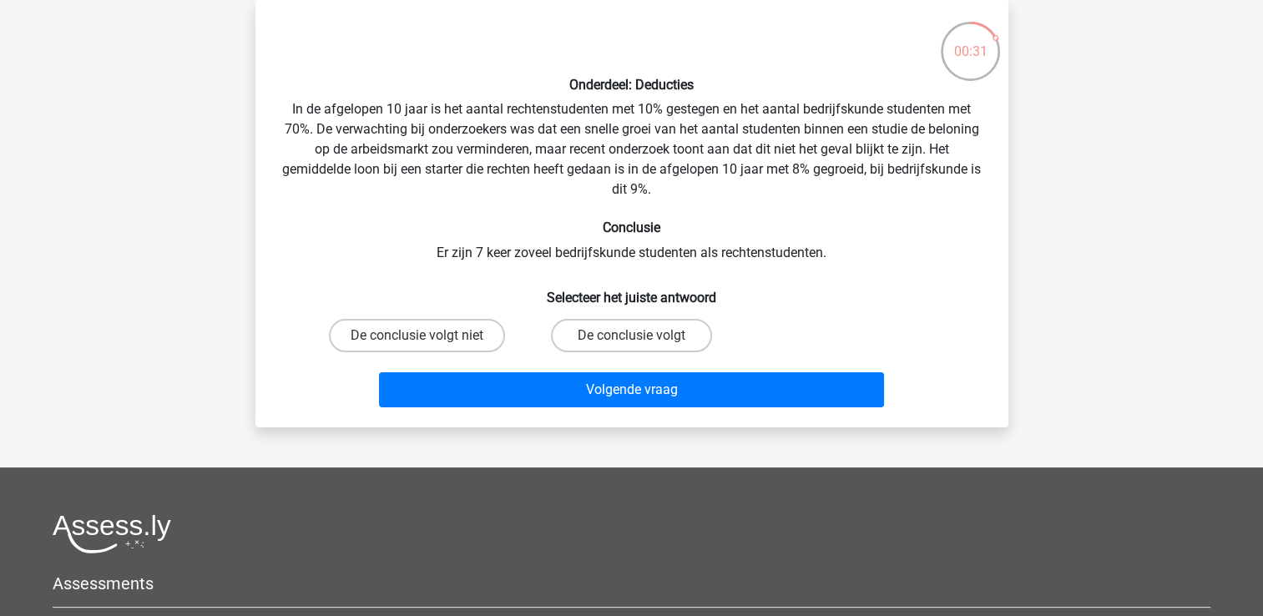
click at [436, 316] on div "De conclusie volgt niet" at bounding box center [417, 335] width 215 height 47
click at [448, 336] on label "De conclusie volgt niet" at bounding box center [417, 335] width 176 height 33
click at [427, 336] on input "De conclusie volgt niet" at bounding box center [422, 341] width 11 height 11
radio input "true"
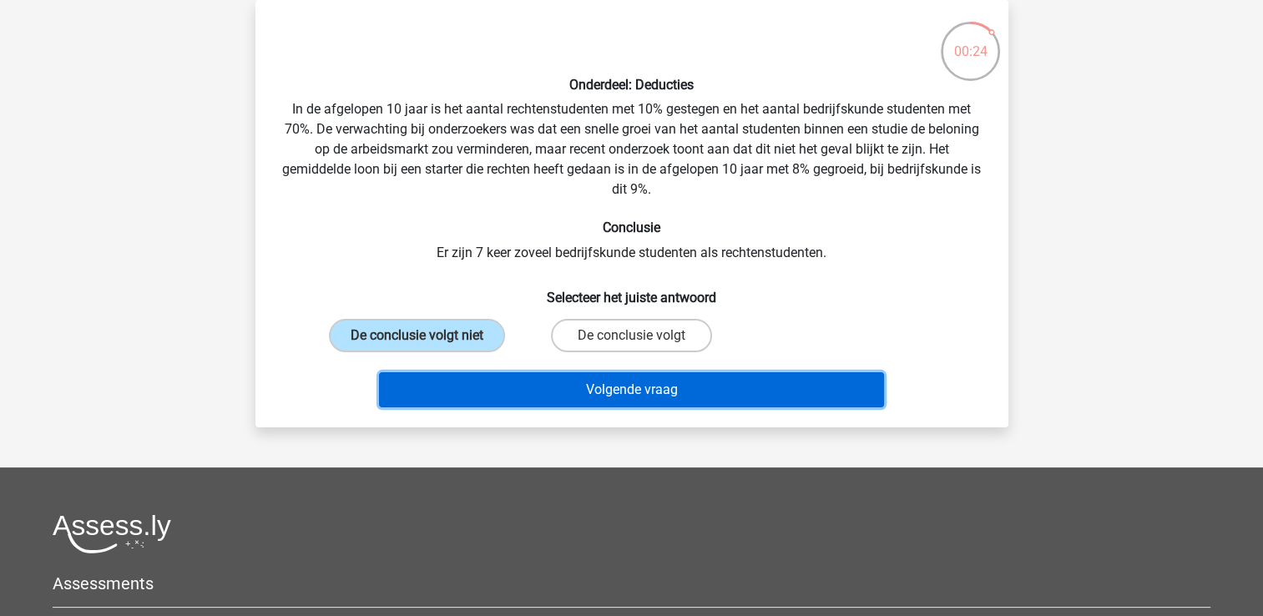
click at [578, 382] on button "Volgende vraag" at bounding box center [631, 389] width 505 height 35
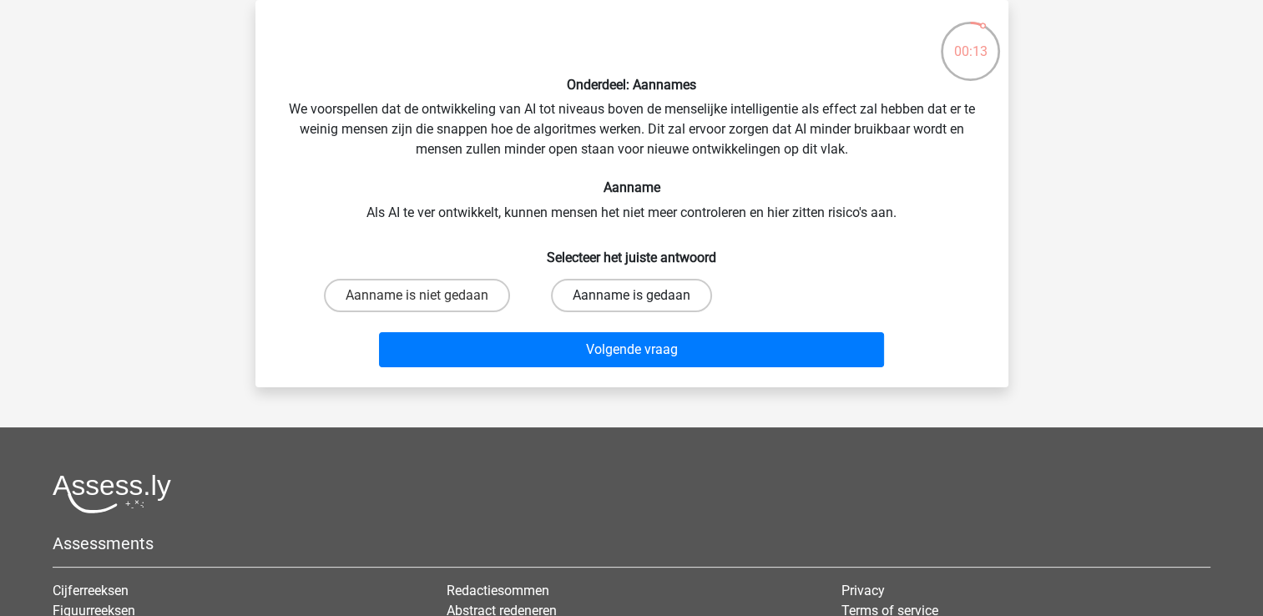
click at [647, 300] on label "Aanname is gedaan" at bounding box center [631, 295] width 161 height 33
click at [642, 300] on input "Aanname is gedaan" at bounding box center [636, 301] width 11 height 11
radio input "true"
click at [635, 317] on div "Aanname is gedaan" at bounding box center [631, 295] width 215 height 47
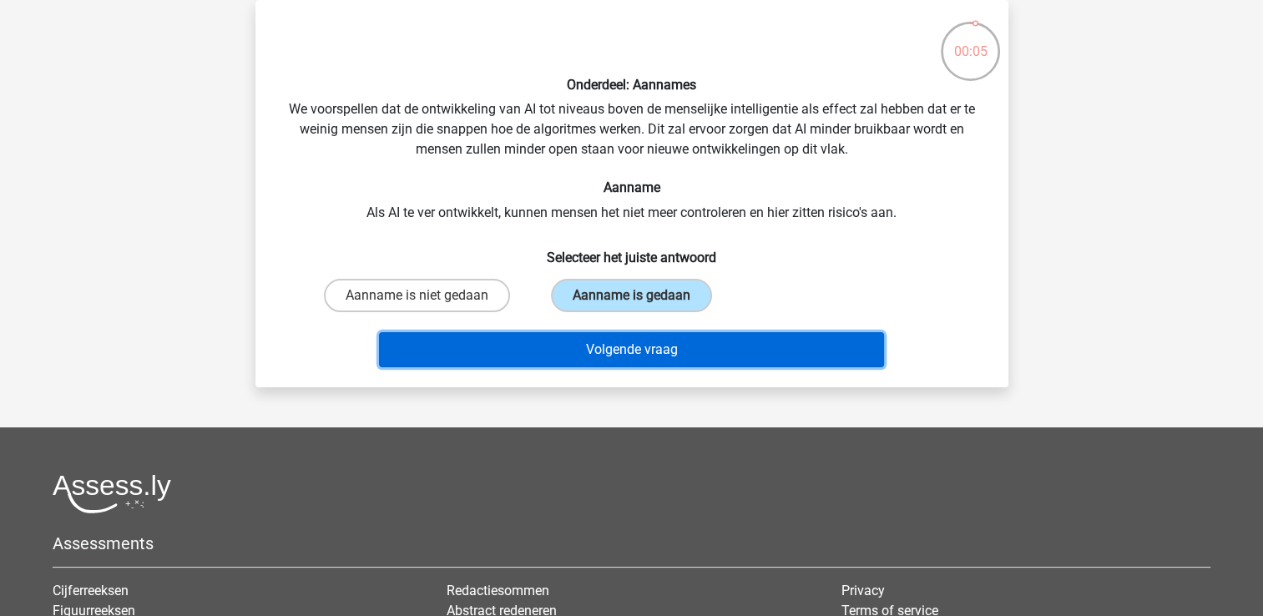
click at [631, 336] on button "Volgende vraag" at bounding box center [631, 349] width 505 height 35
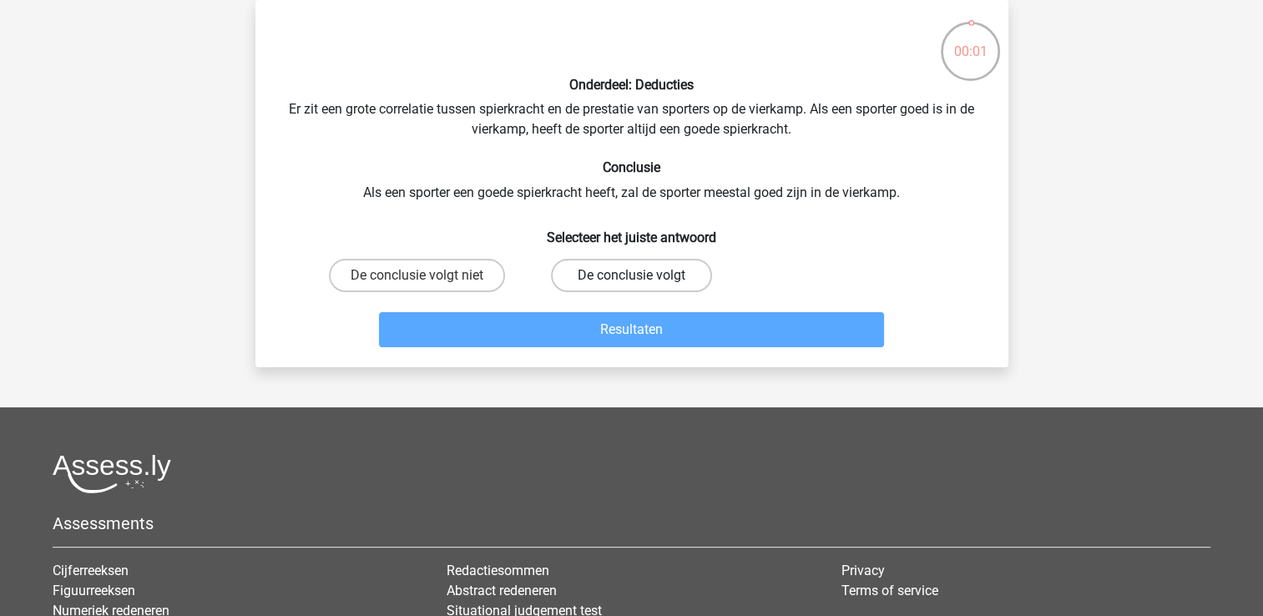
click at [671, 276] on label "De conclusie volgt" at bounding box center [631, 275] width 161 height 33
click at [642, 276] on input "De conclusie volgt" at bounding box center [636, 281] width 11 height 11
radio input "true"
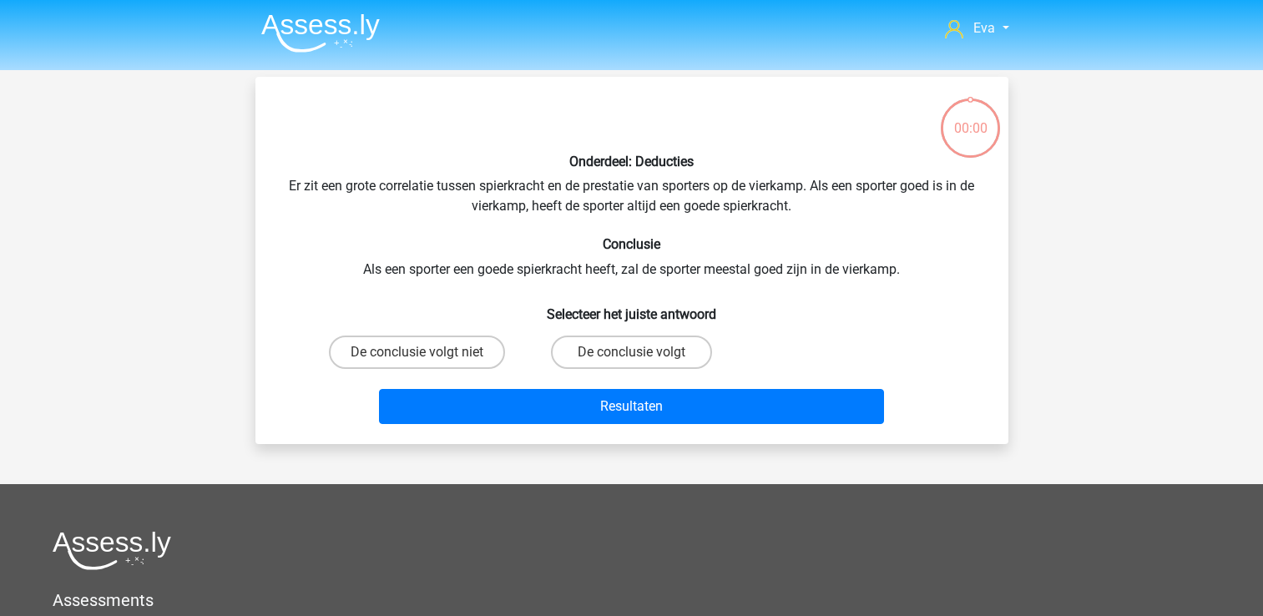
scroll to position [77, 0]
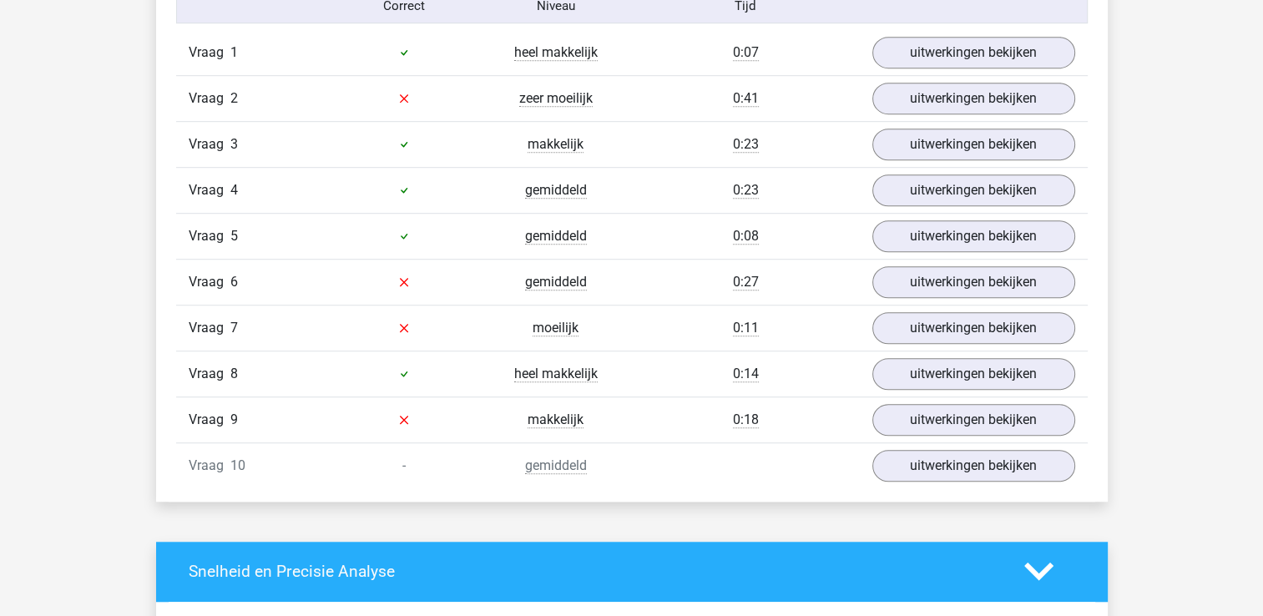
scroll to position [1005, 0]
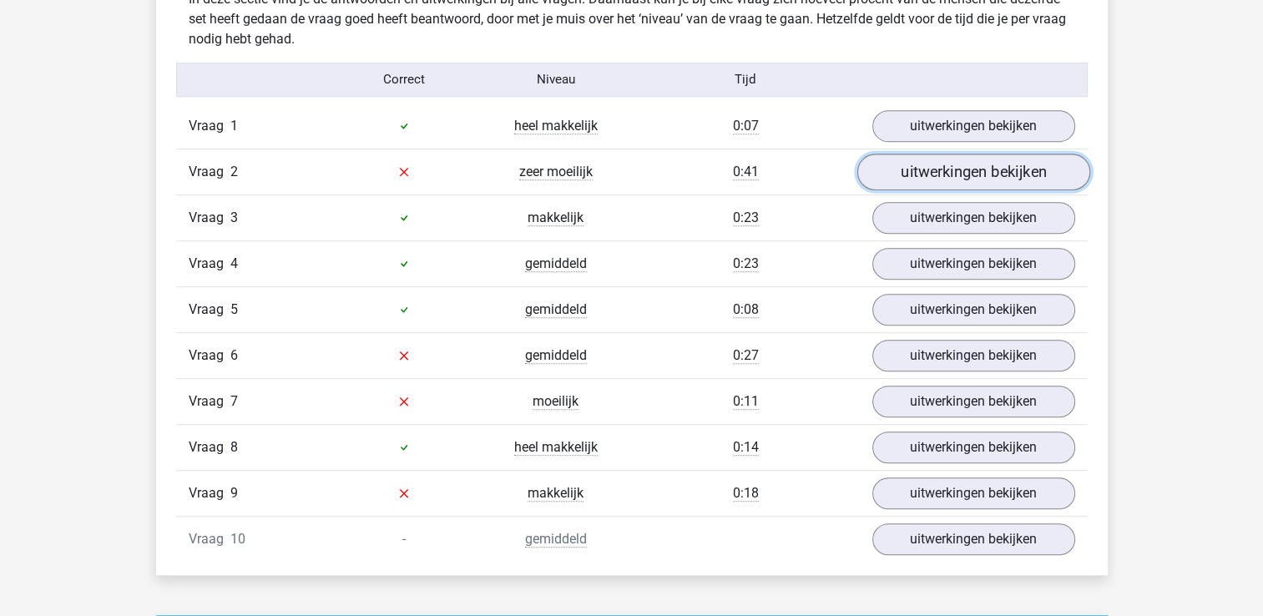
click at [925, 180] on link "uitwerkingen bekijken" at bounding box center [973, 172] width 233 height 37
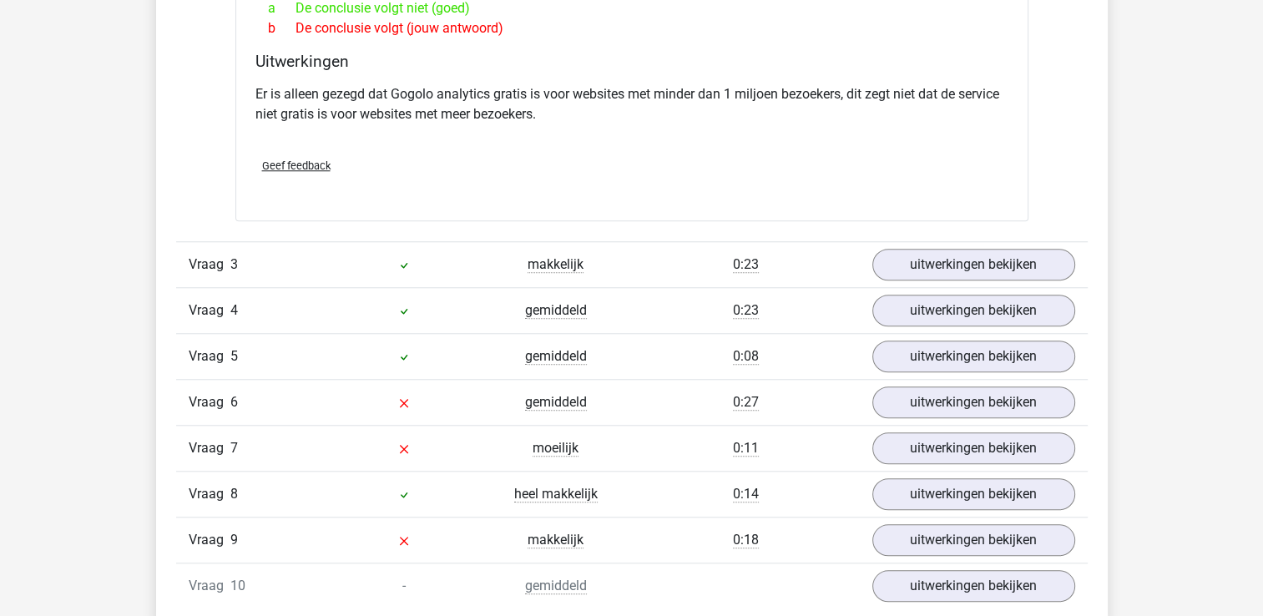
scroll to position [1444, 0]
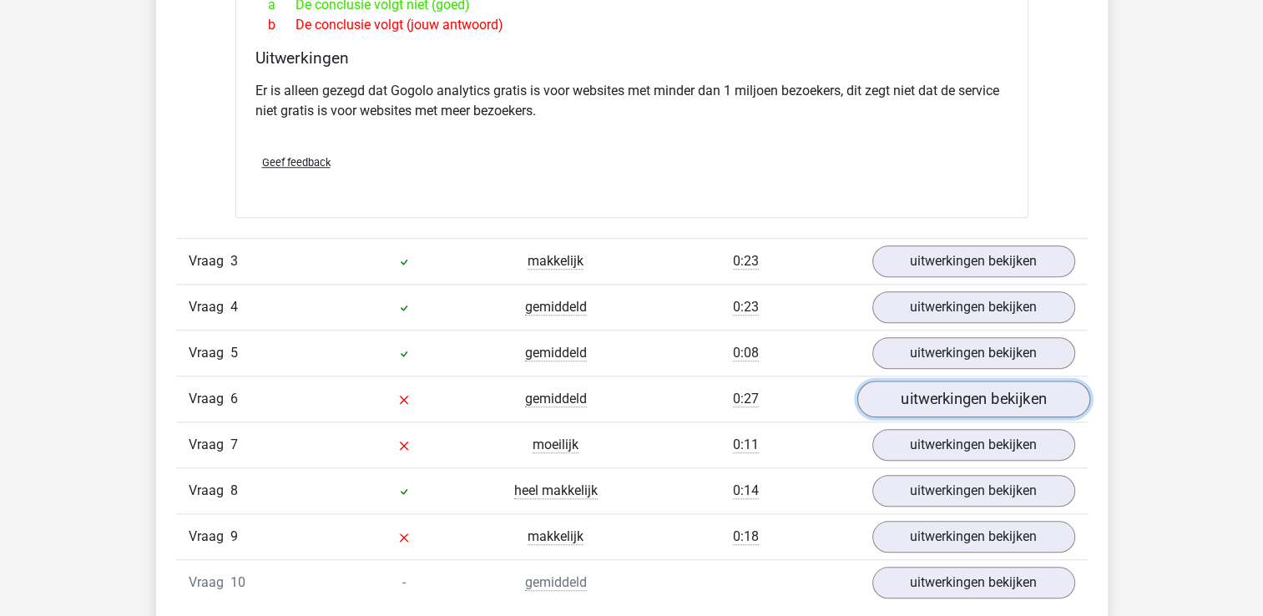
click at [898, 394] on link "uitwerkingen bekijken" at bounding box center [973, 399] width 233 height 37
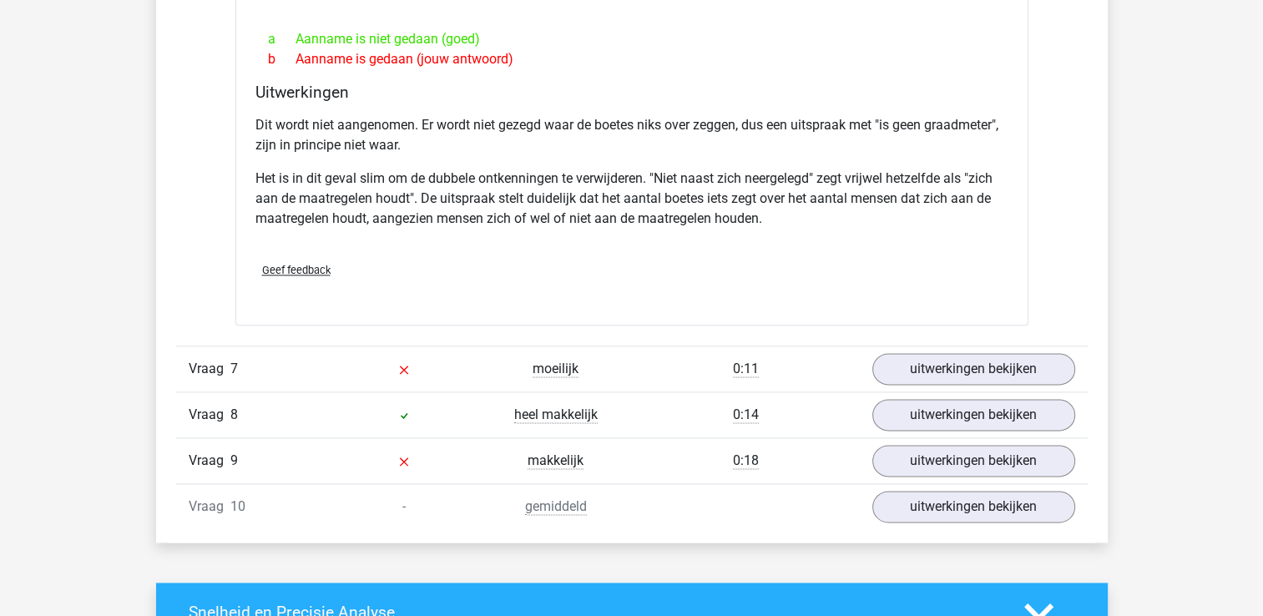
scroll to position [2019, 0]
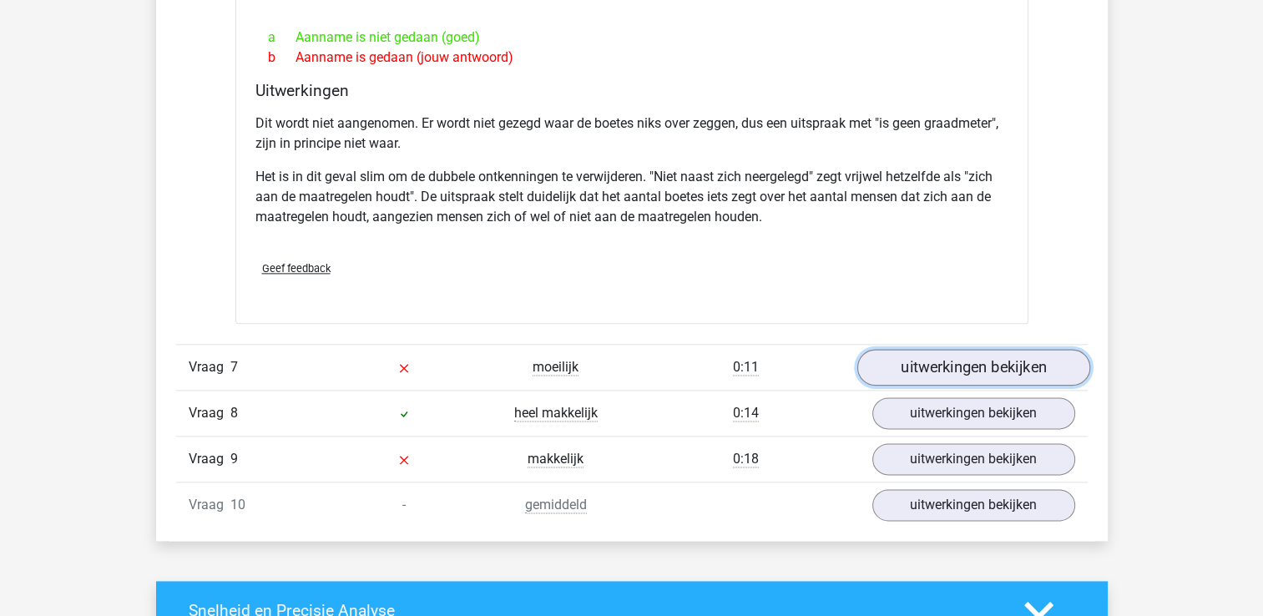
click at [908, 370] on link "uitwerkingen bekijken" at bounding box center [973, 367] width 233 height 37
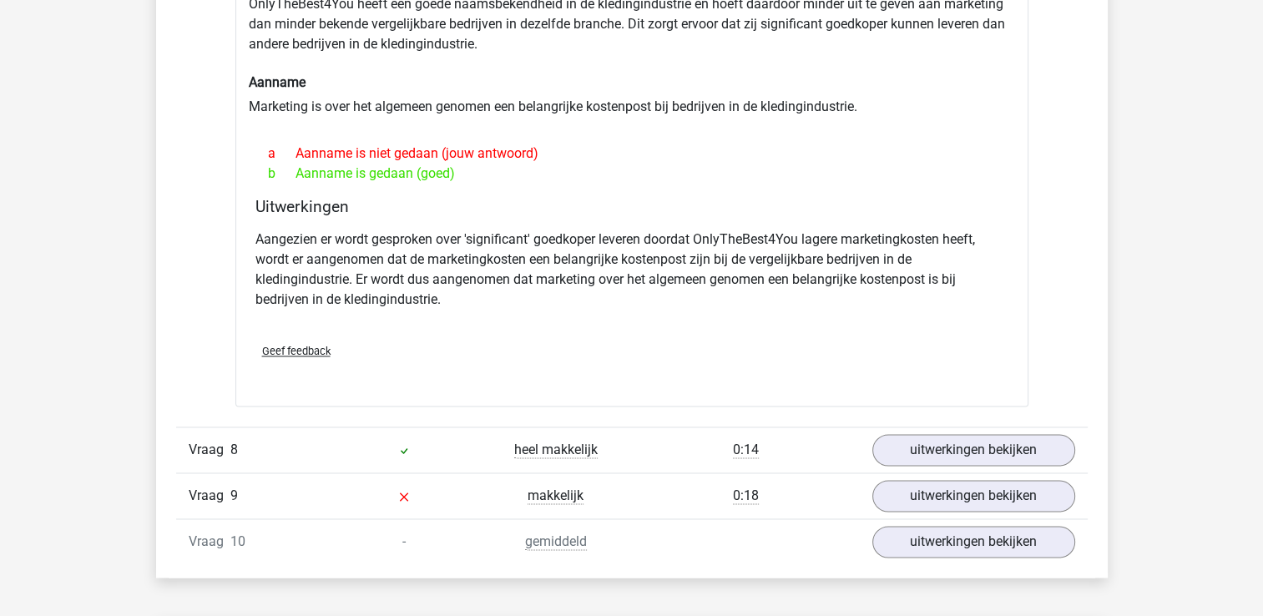
scroll to position [2466, 0]
click at [902, 479] on link "uitwerkingen bekijken" at bounding box center [973, 495] width 233 height 37
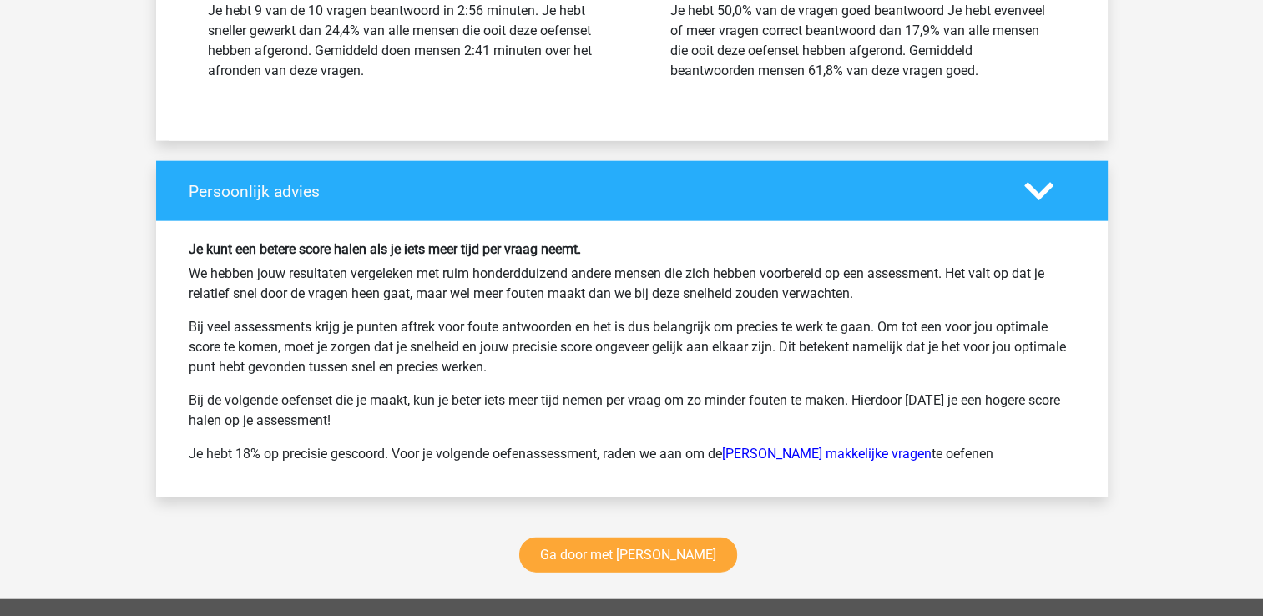
scroll to position [3910, 0]
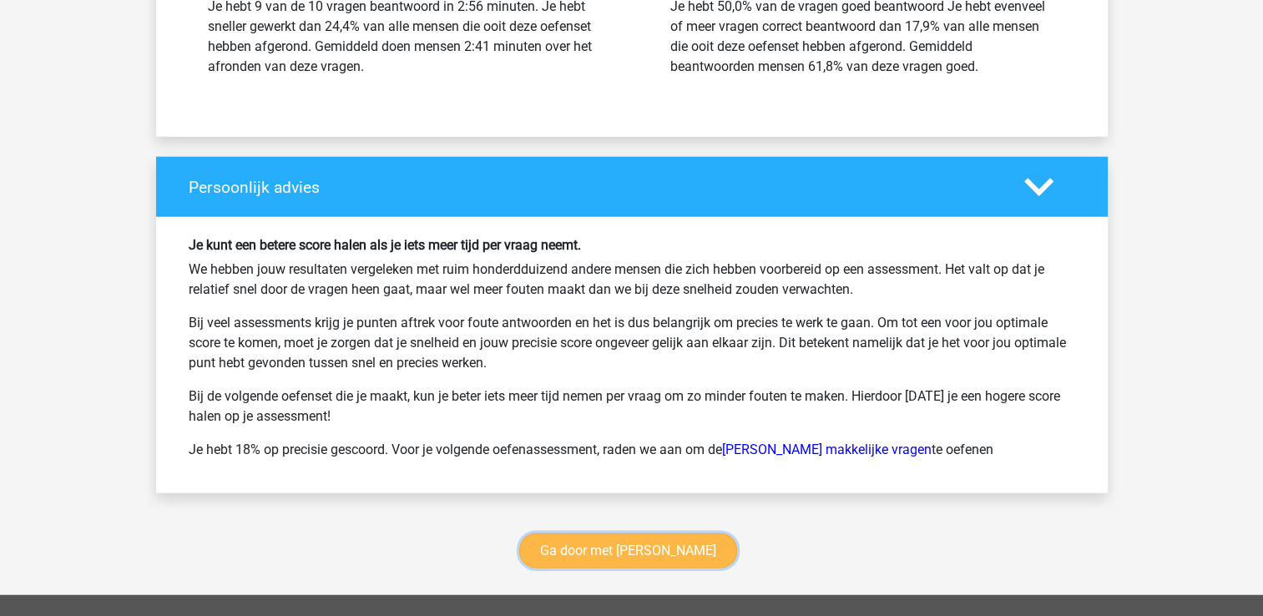
click at [680, 533] on link "Ga door met watson glaser" at bounding box center [628, 550] width 218 height 35
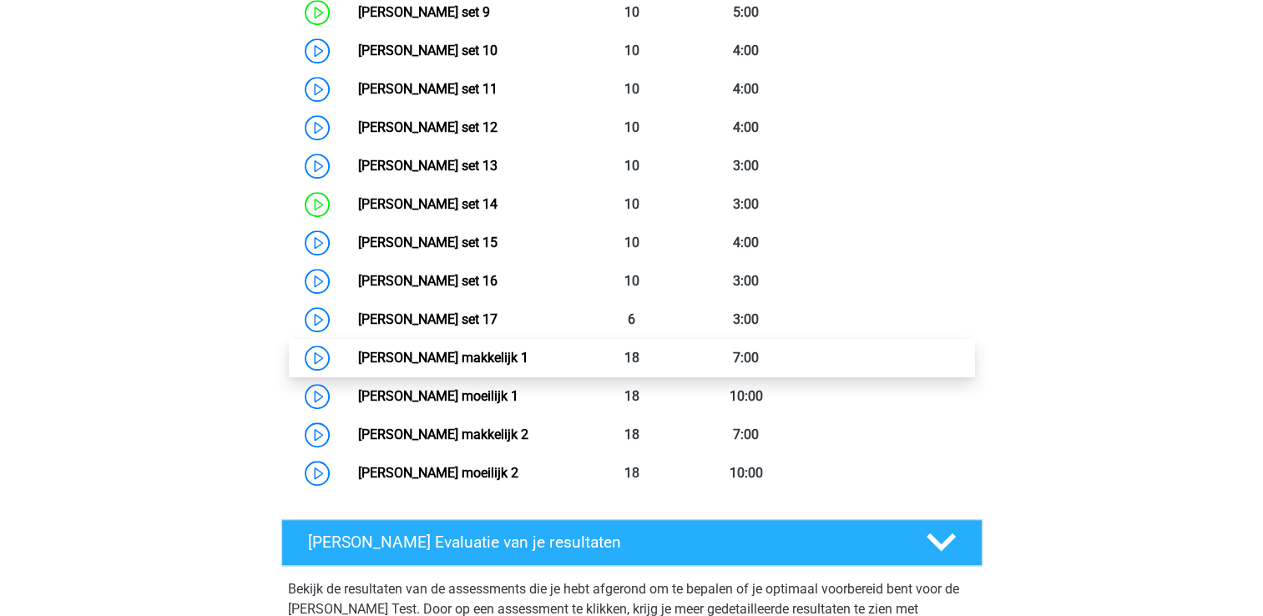
scroll to position [1179, 0]
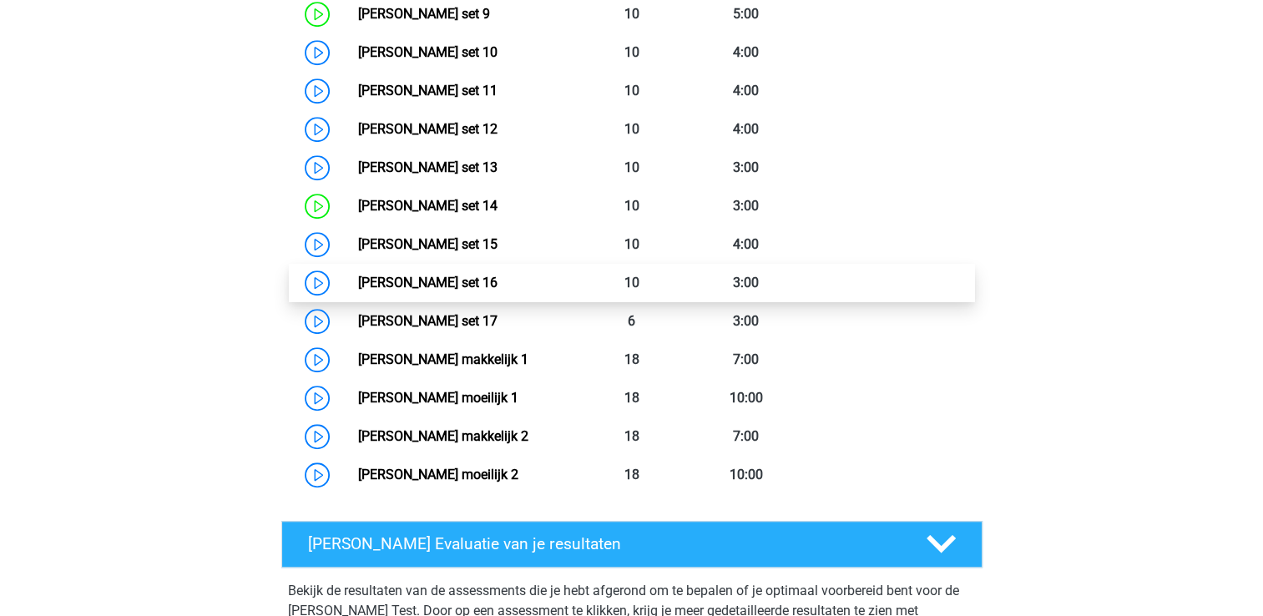
click at [498, 291] on link "Watson Glaser set 16" at bounding box center [427, 283] width 139 height 16
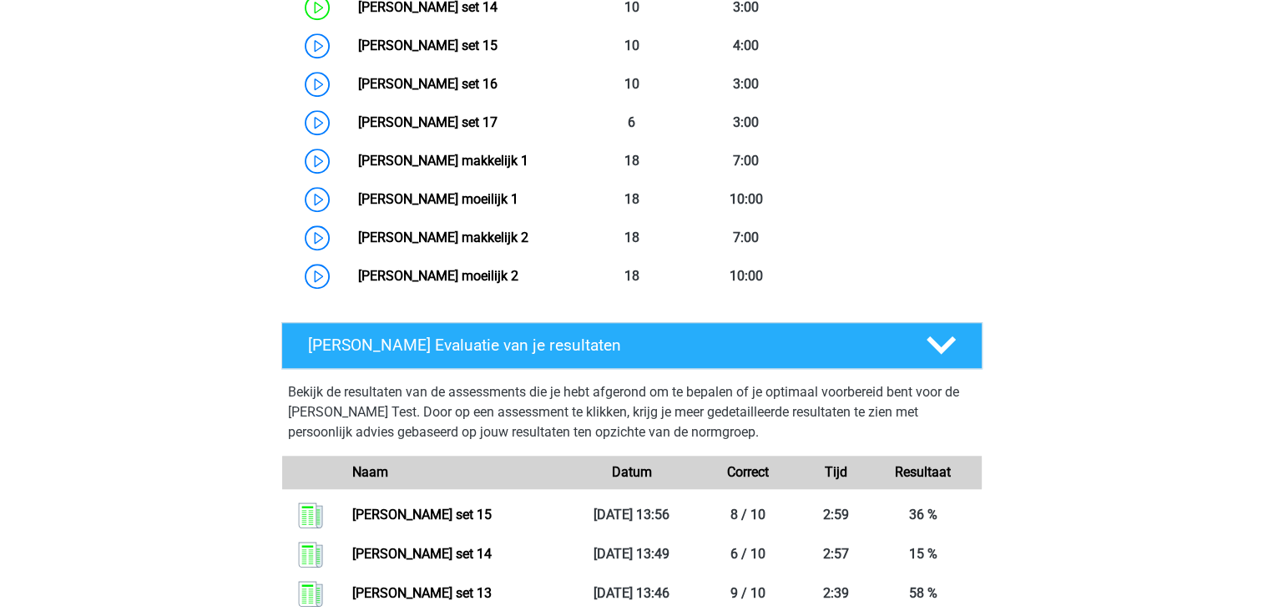
scroll to position [1133, 0]
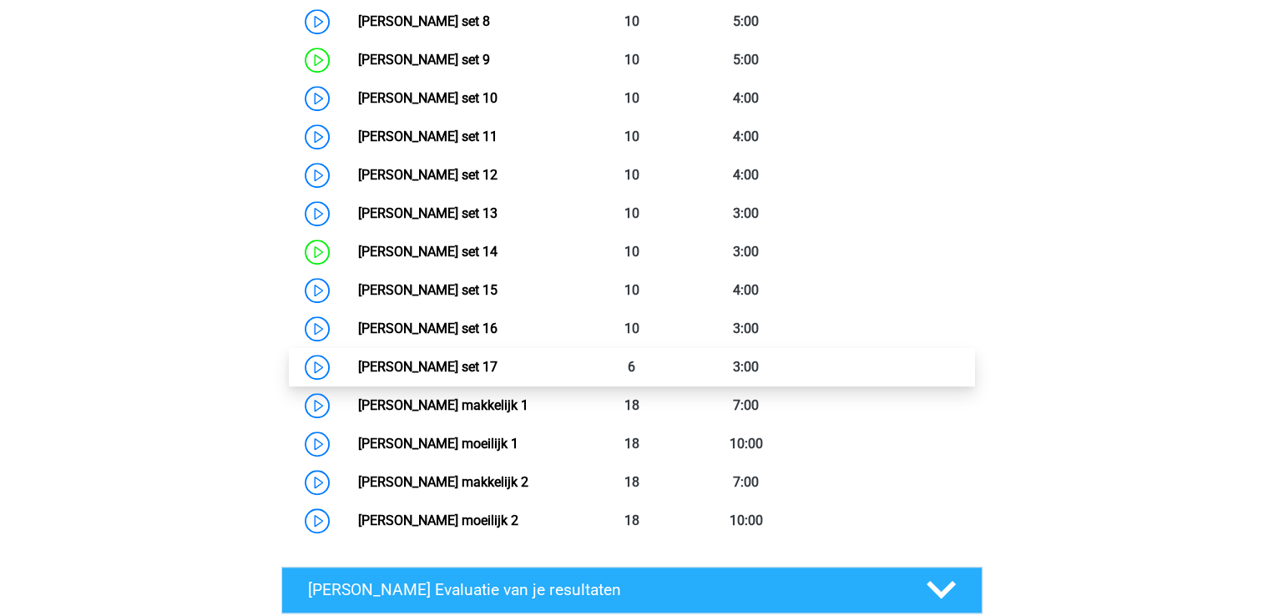
click at [498, 375] on link "Watson Glaser set 17" at bounding box center [427, 367] width 139 height 16
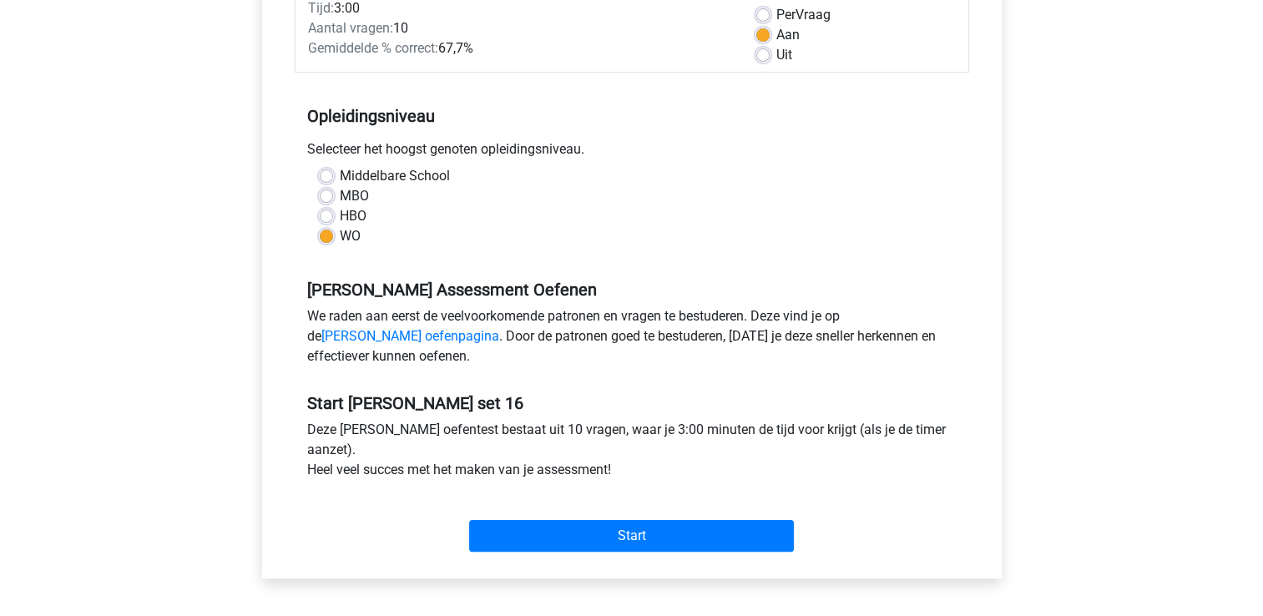
scroll to position [257, 0]
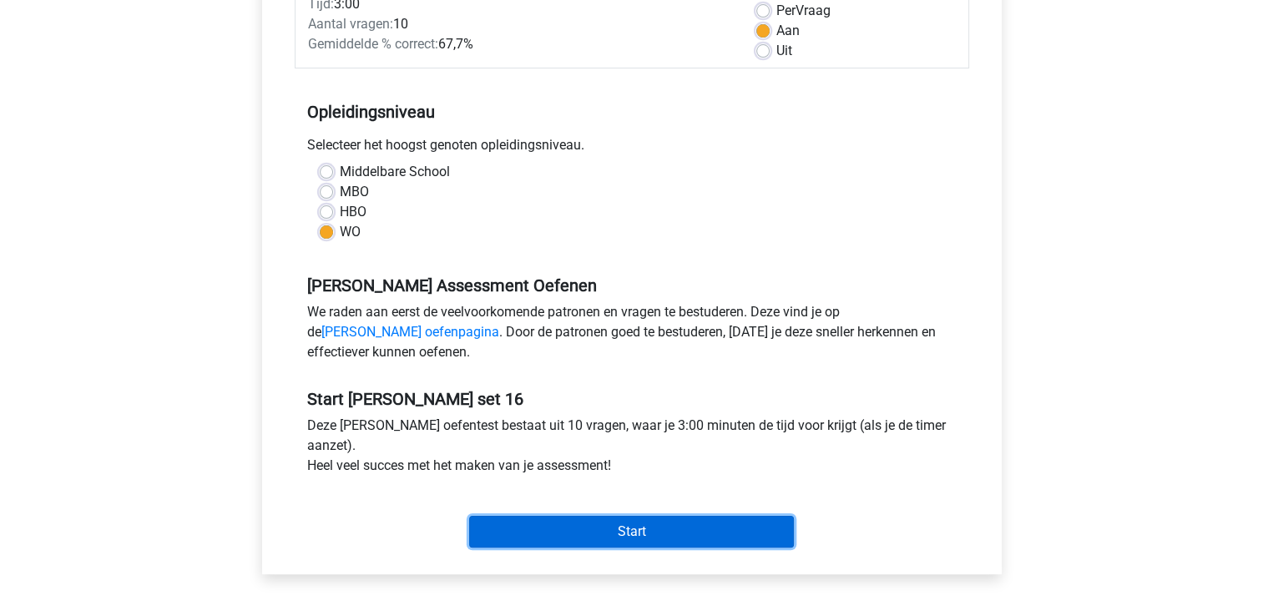
click at [664, 524] on input "Start" at bounding box center [631, 532] width 325 height 32
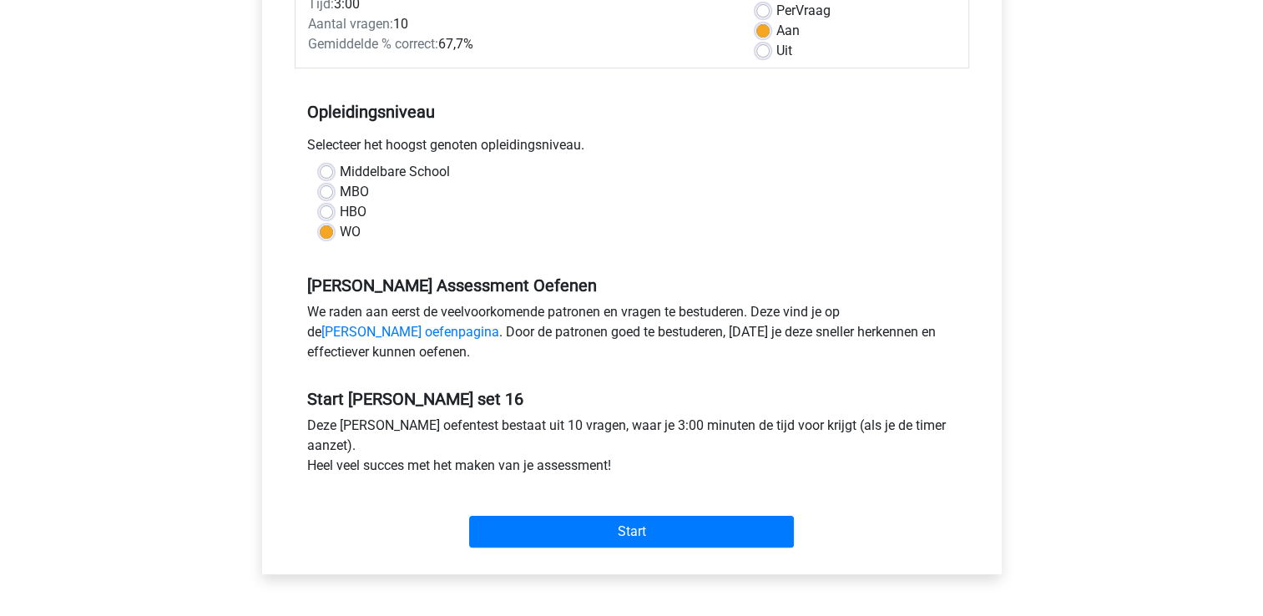
scroll to position [274, 0]
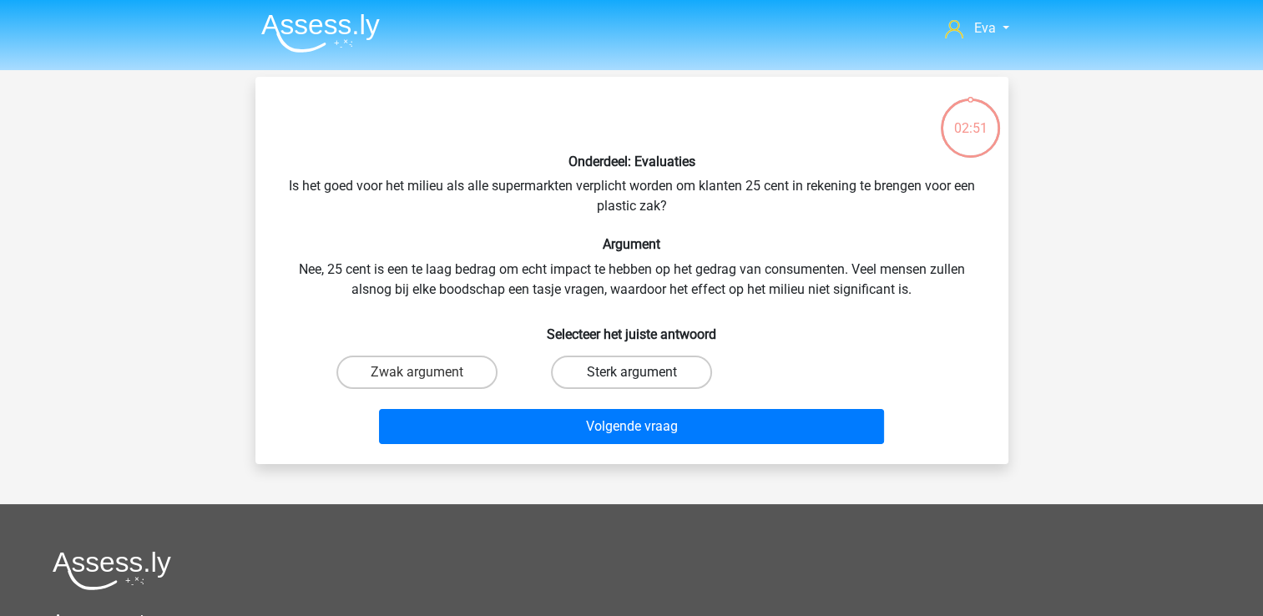
click at [621, 371] on label "Sterk argument" at bounding box center [631, 372] width 161 height 33
click at [631, 372] on input "Sterk argument" at bounding box center [636, 377] width 11 height 11
radio input "true"
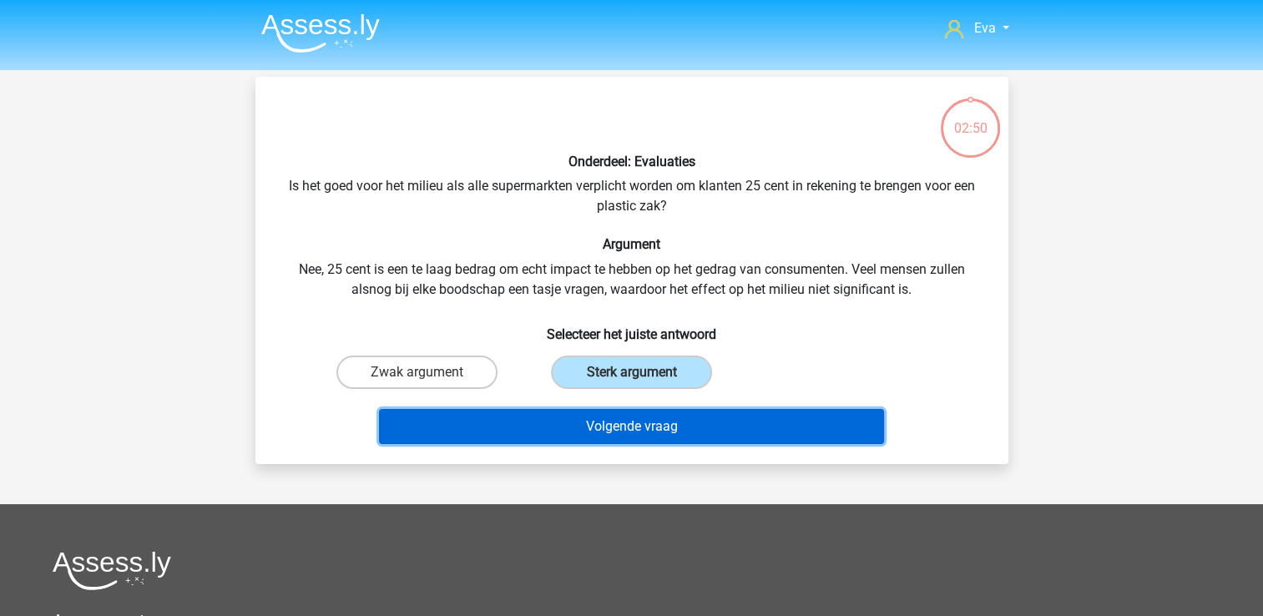
click at [621, 436] on button "Volgende vraag" at bounding box center [631, 426] width 505 height 35
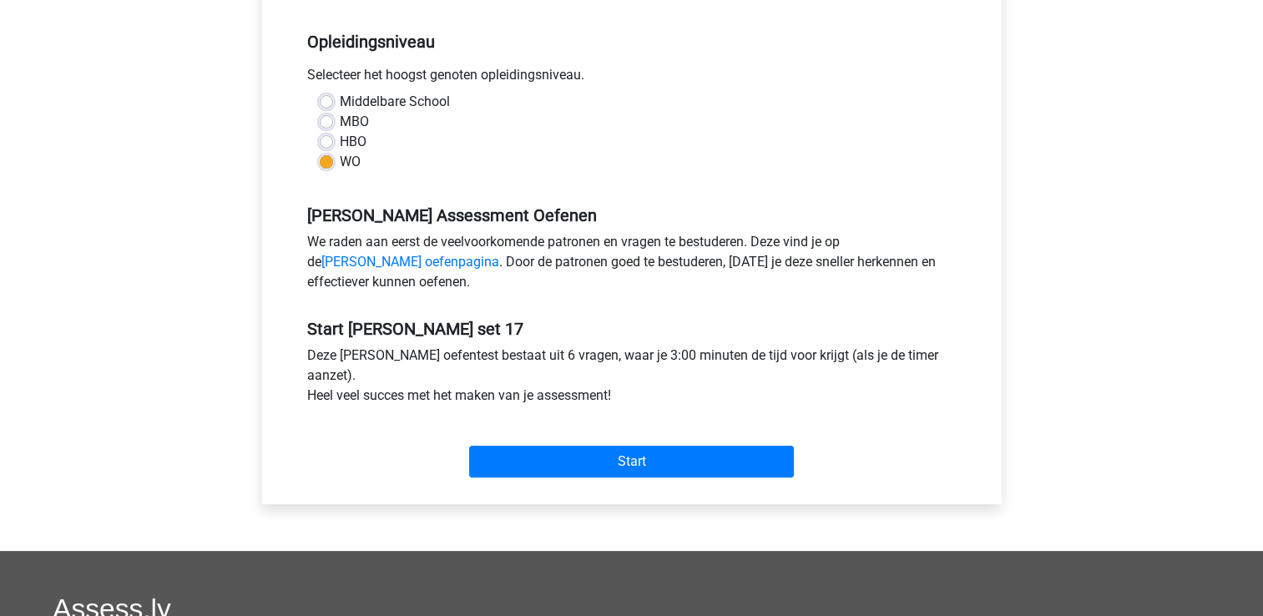
scroll to position [336, 0]
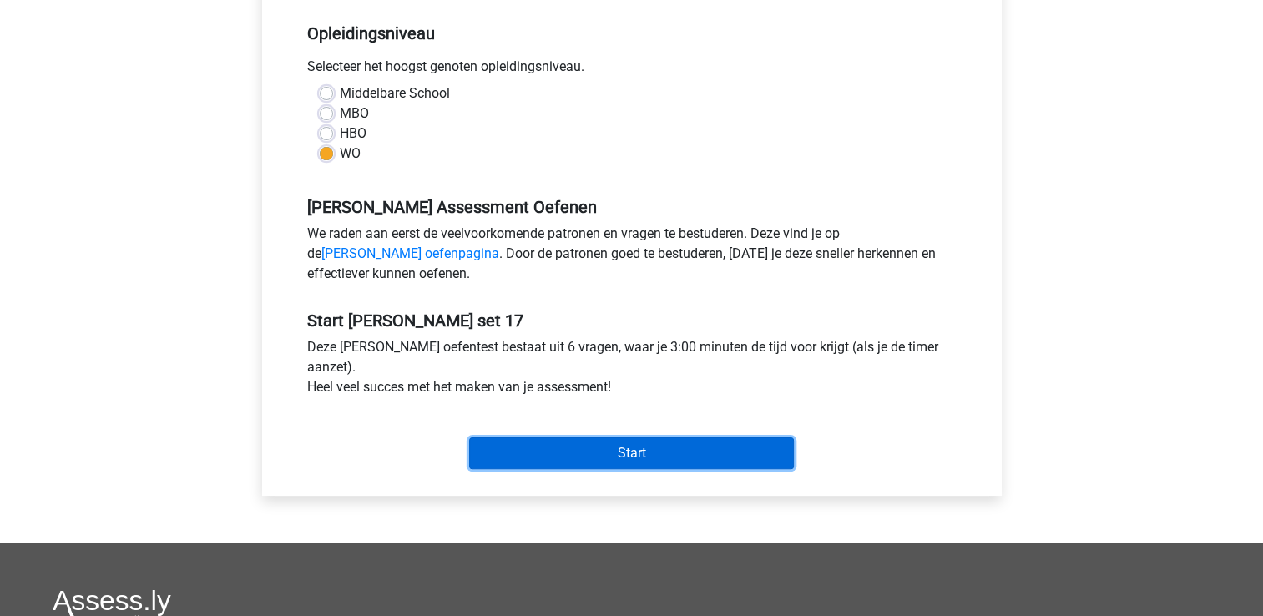
click at [686, 445] on input "Start" at bounding box center [631, 453] width 325 height 32
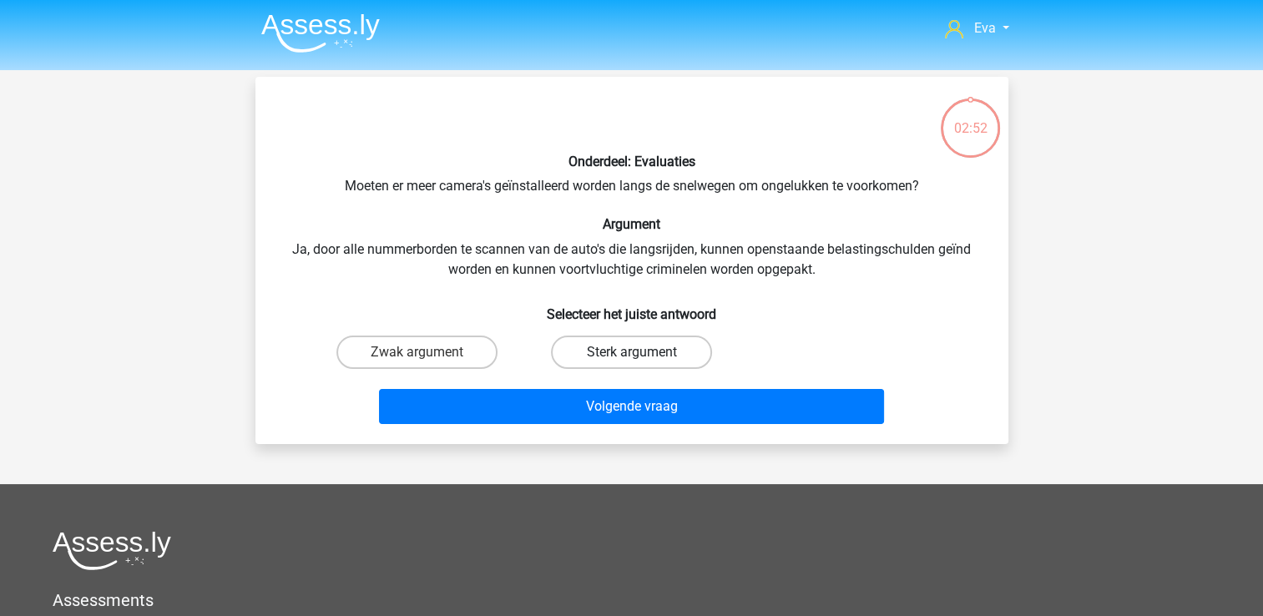
click at [672, 336] on label "Sterk argument" at bounding box center [631, 352] width 161 height 33
click at [642, 352] on input "Sterk argument" at bounding box center [636, 357] width 11 height 11
radio input "true"
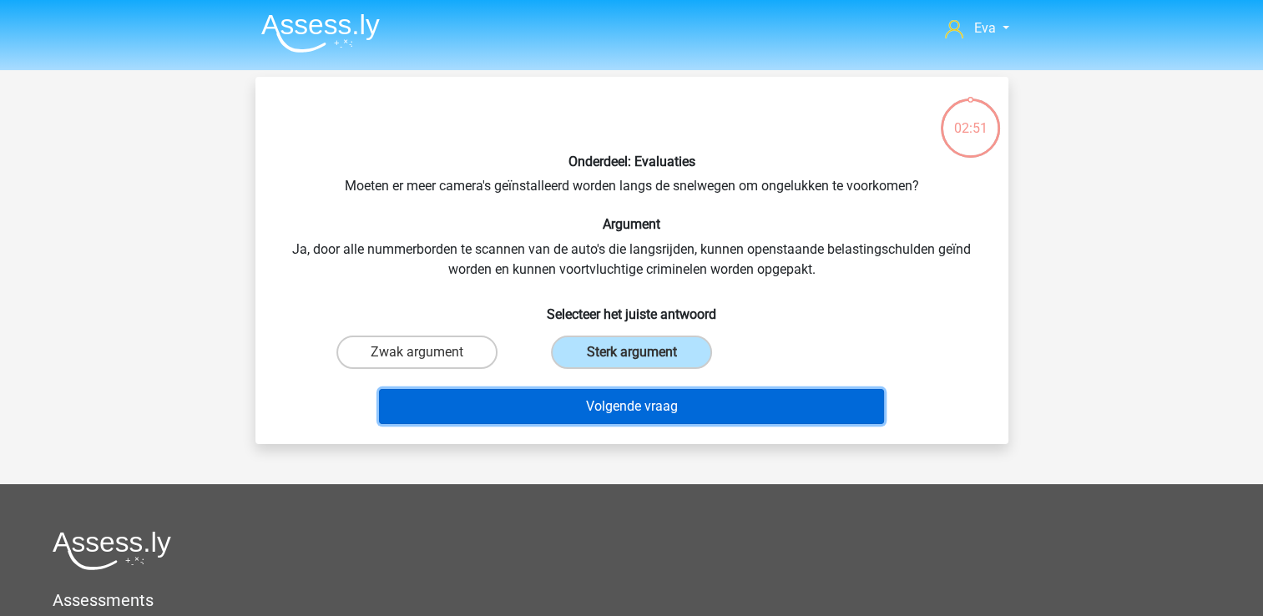
click at [724, 413] on button "Volgende vraag" at bounding box center [631, 406] width 505 height 35
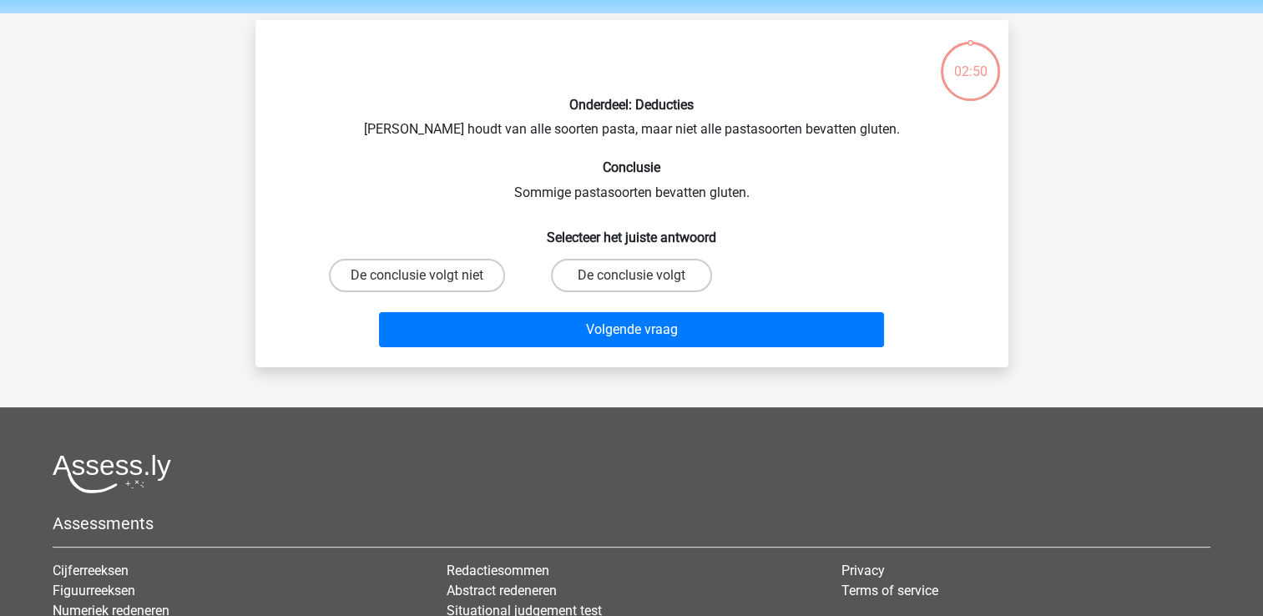
scroll to position [77, 0]
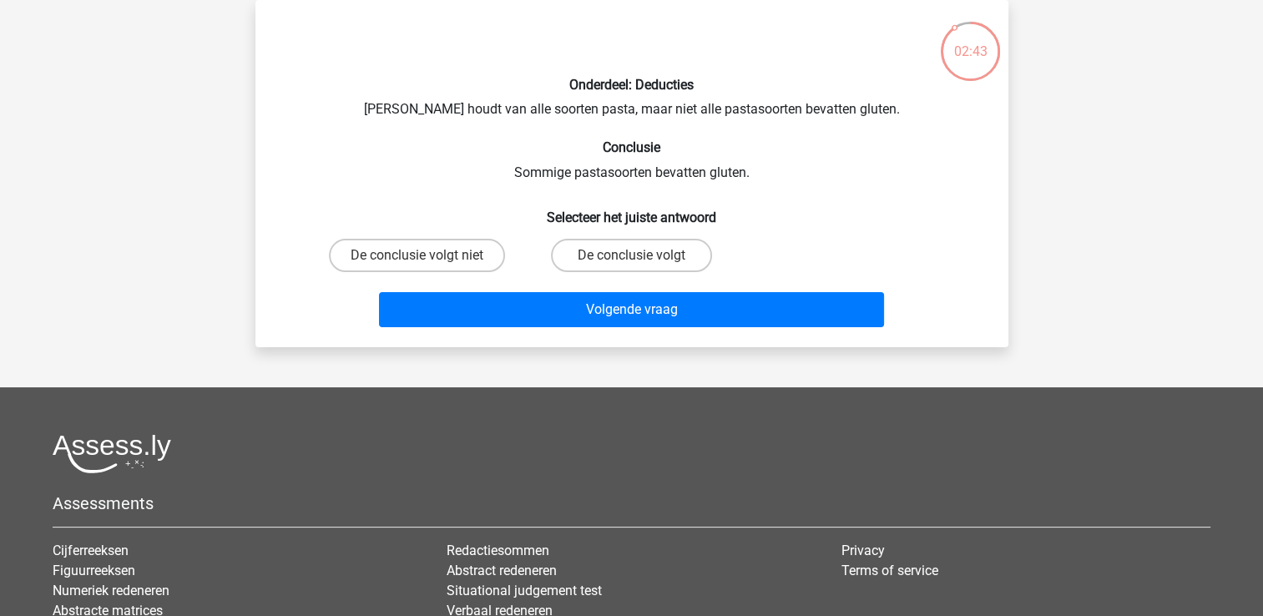
click at [638, 264] on input "De conclusie volgt" at bounding box center [636, 260] width 11 height 11
radio input "true"
click at [638, 264] on input "De conclusie volgt" at bounding box center [636, 260] width 11 height 11
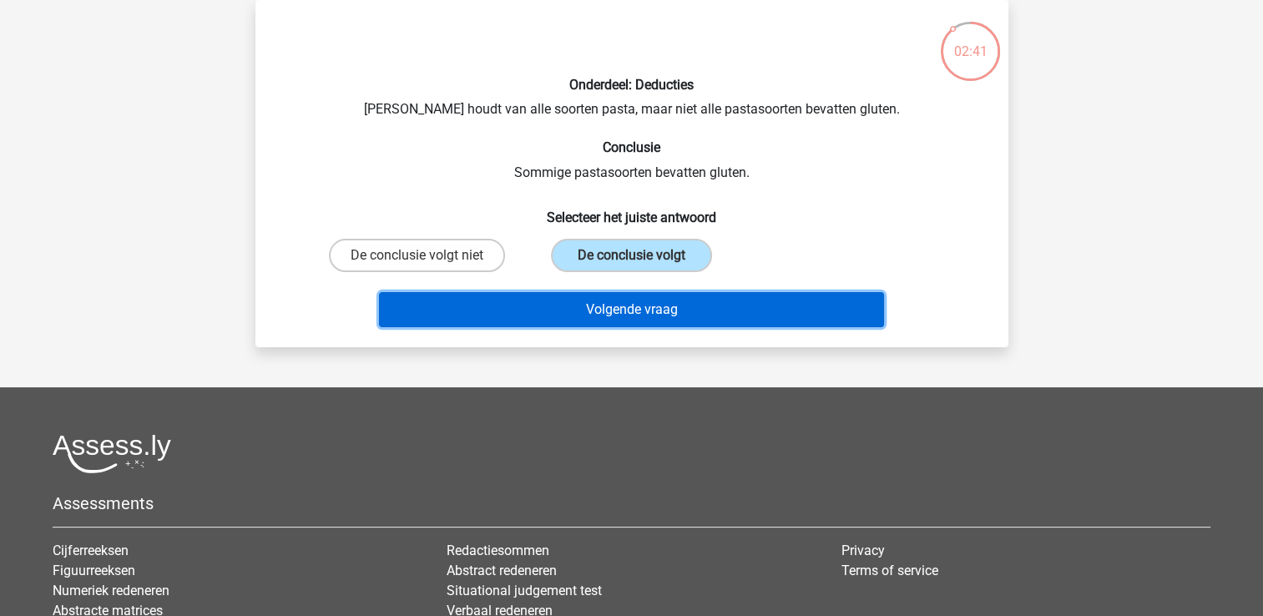
click at [656, 313] on button "Volgende vraag" at bounding box center [631, 309] width 505 height 35
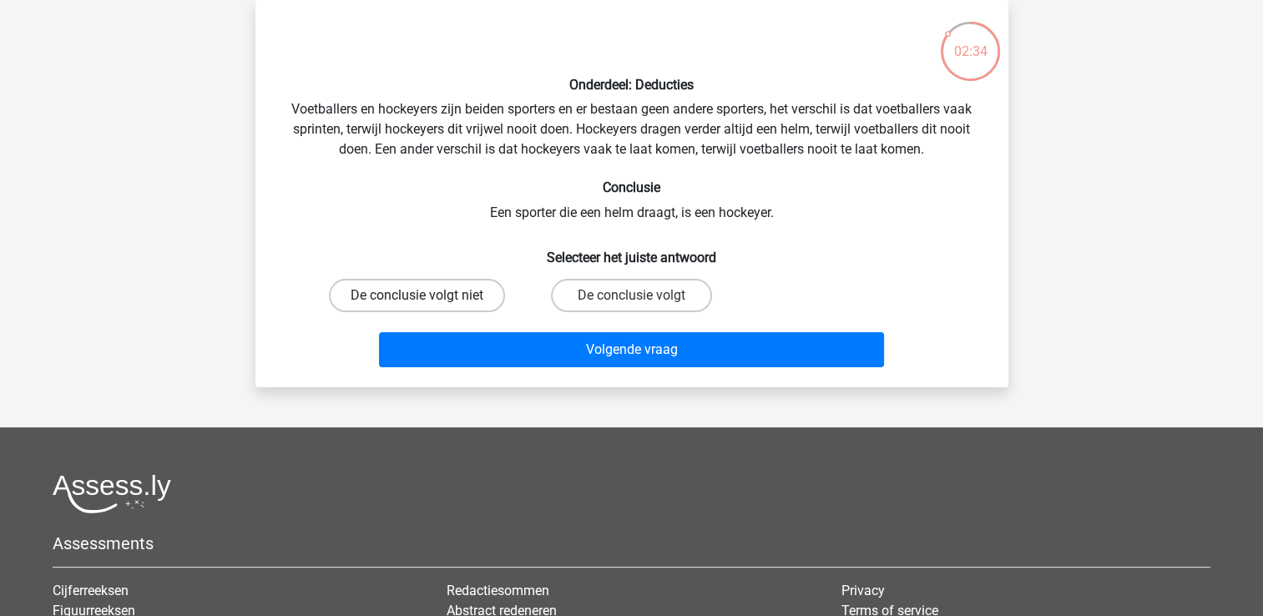
click at [372, 284] on label "De conclusie volgt niet" at bounding box center [417, 295] width 176 height 33
click at [417, 296] on input "De conclusie volgt niet" at bounding box center [422, 301] width 11 height 11
radio input "true"
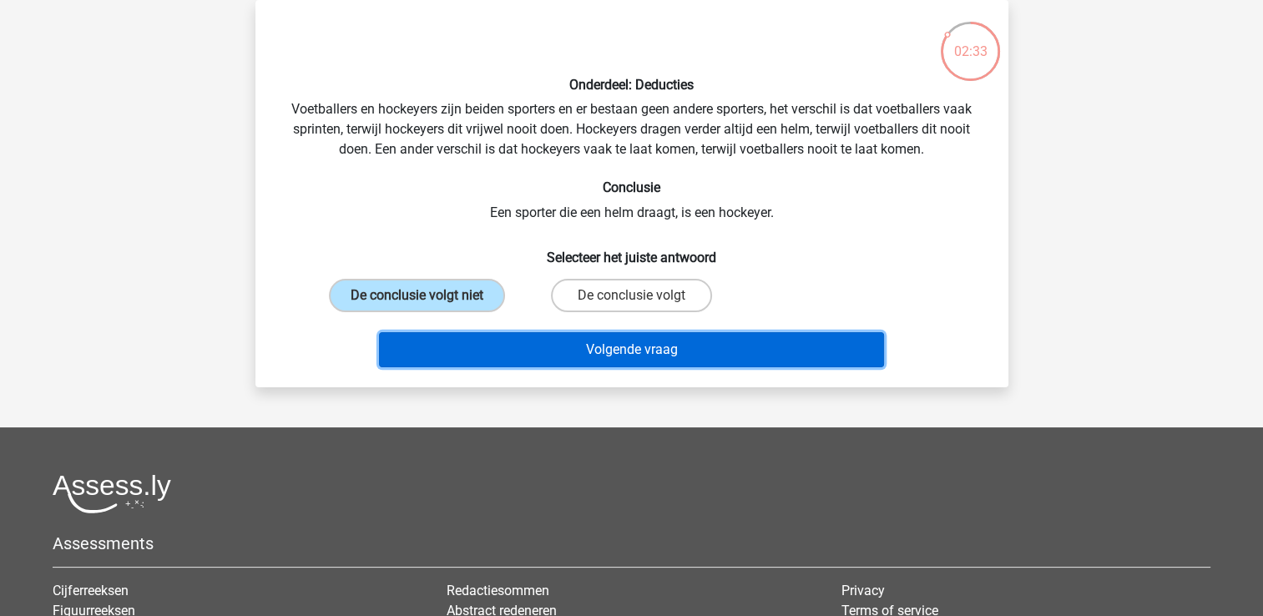
click at [622, 359] on button "Volgende vraag" at bounding box center [631, 349] width 505 height 35
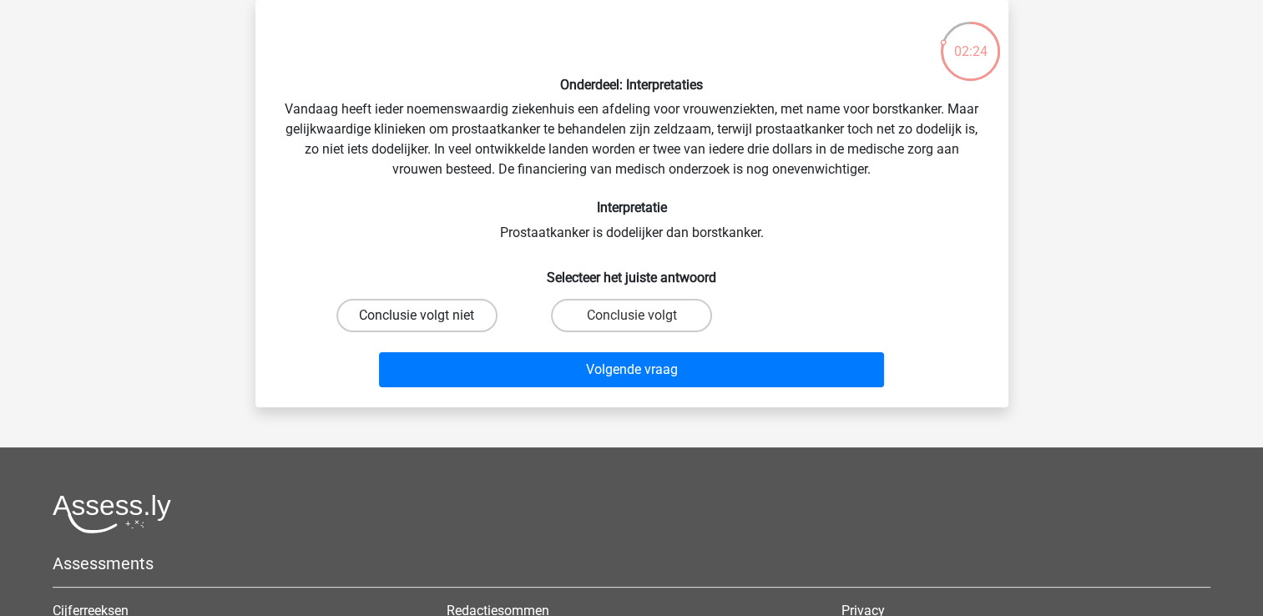
click at [471, 321] on label "Conclusie volgt niet" at bounding box center [416, 315] width 161 height 33
click at [427, 321] on input "Conclusie volgt niet" at bounding box center [422, 321] width 11 height 11
radio input "true"
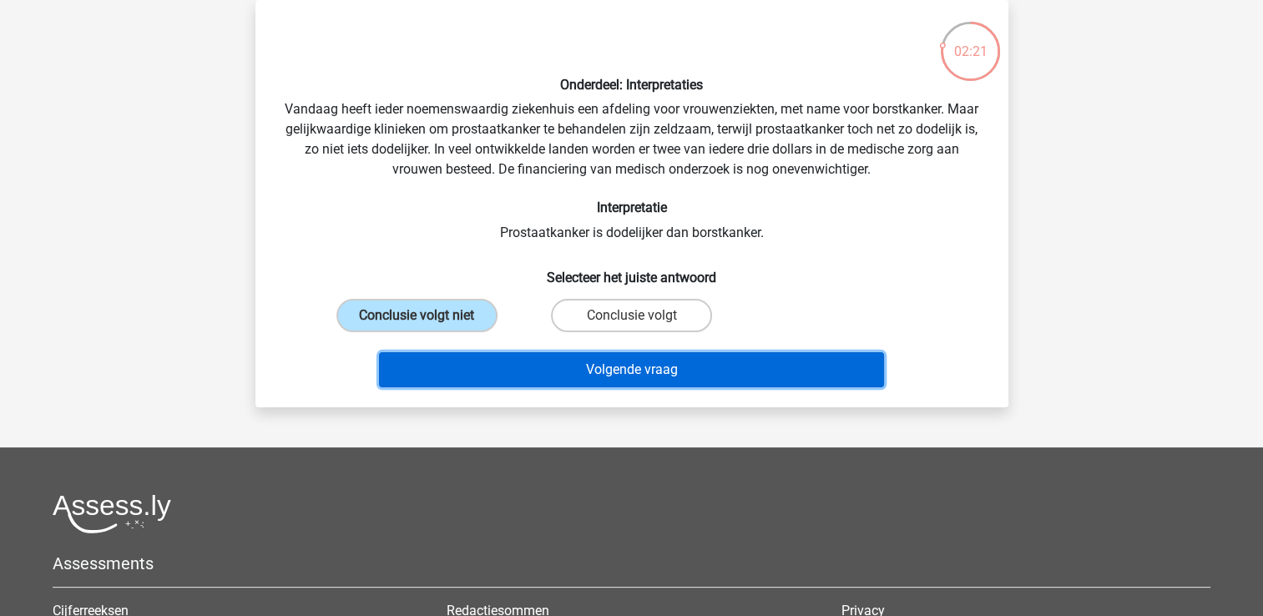
click at [698, 367] on button "Volgende vraag" at bounding box center [631, 369] width 505 height 35
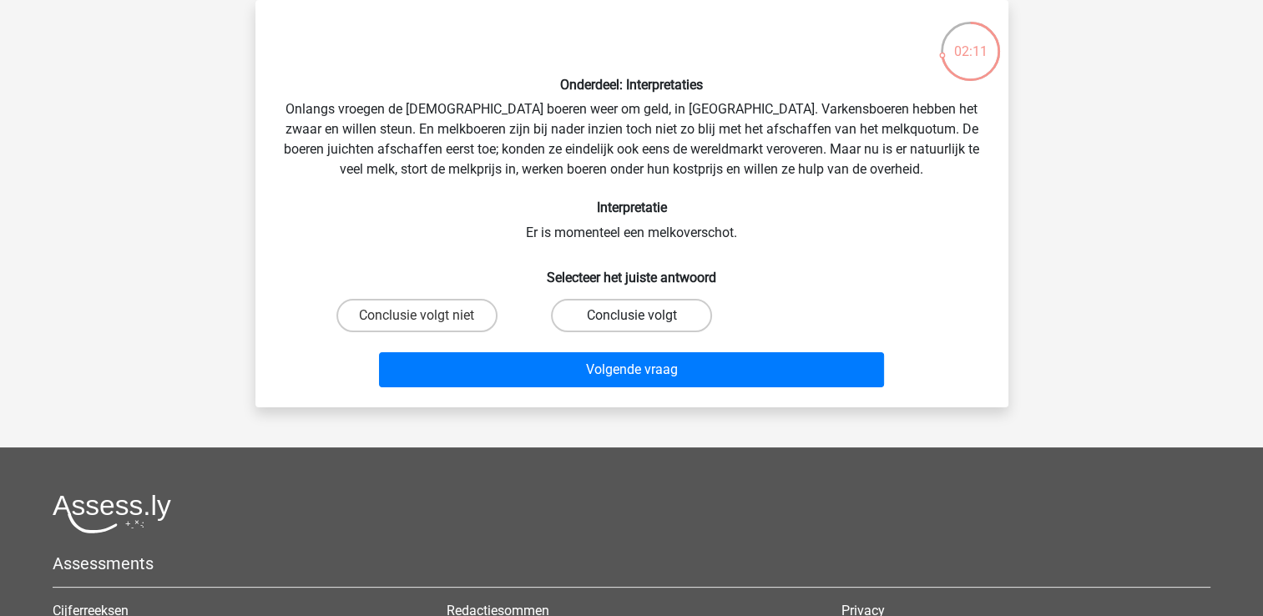
click at [687, 307] on label "Conclusie volgt" at bounding box center [631, 315] width 161 height 33
click at [642, 316] on input "Conclusie volgt" at bounding box center [636, 321] width 11 height 11
radio input "true"
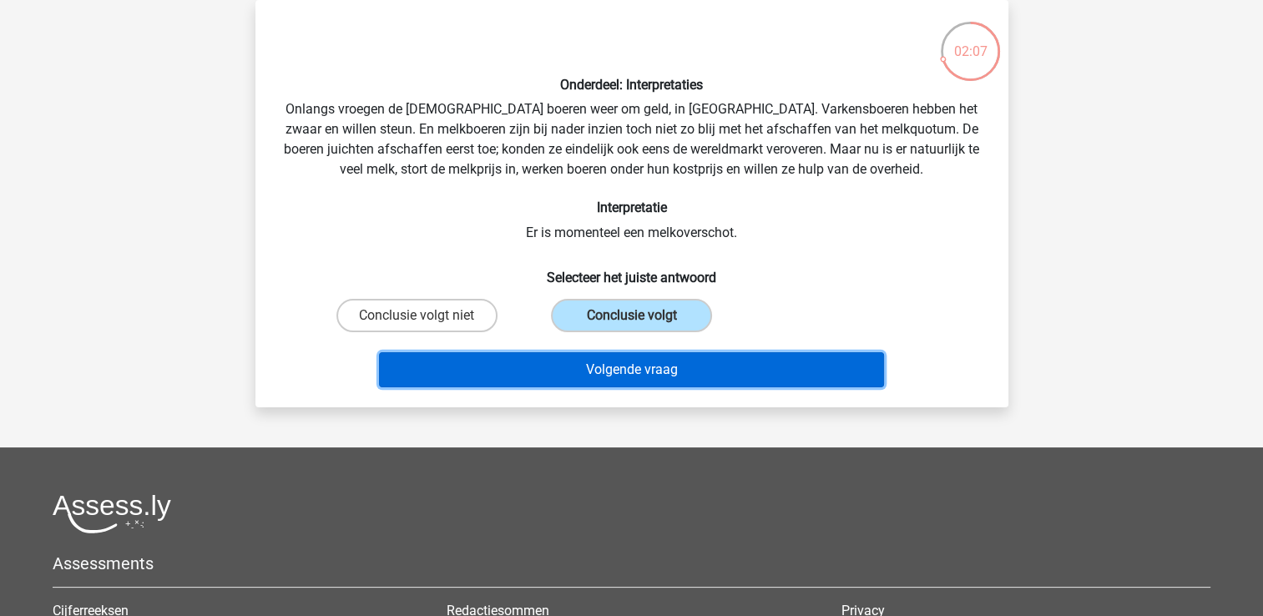
click at [734, 359] on button "Volgende vraag" at bounding box center [631, 369] width 505 height 35
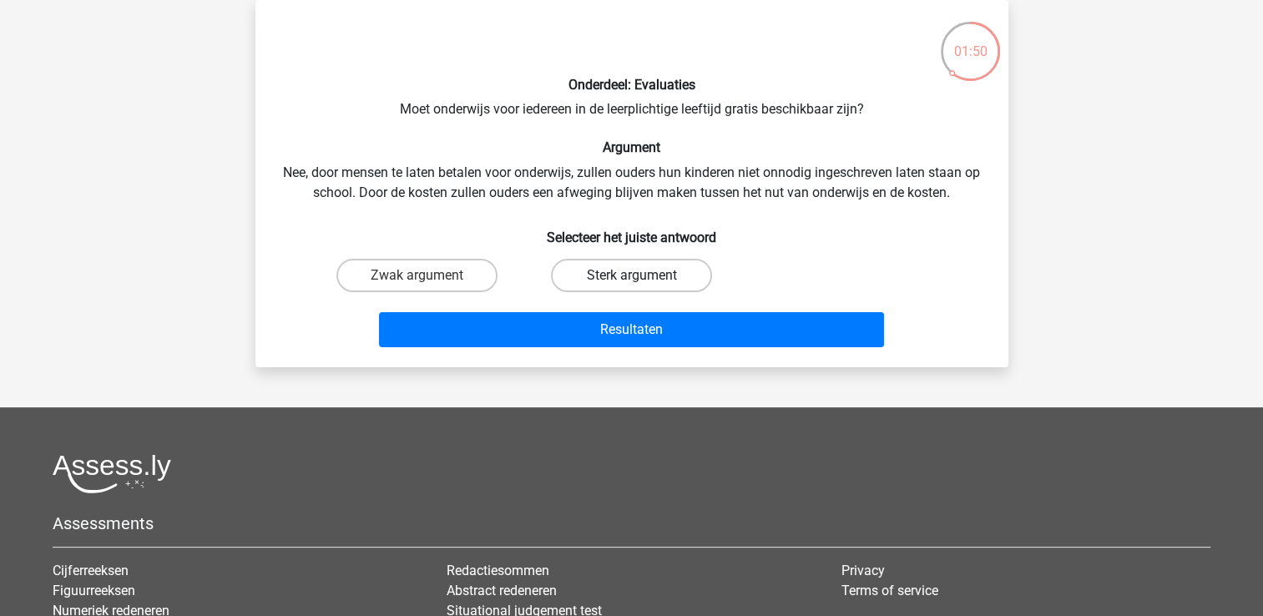
click at [675, 265] on label "Sterk argument" at bounding box center [631, 275] width 161 height 33
click at [642, 276] on input "Sterk argument" at bounding box center [636, 281] width 11 height 11
radio input "true"
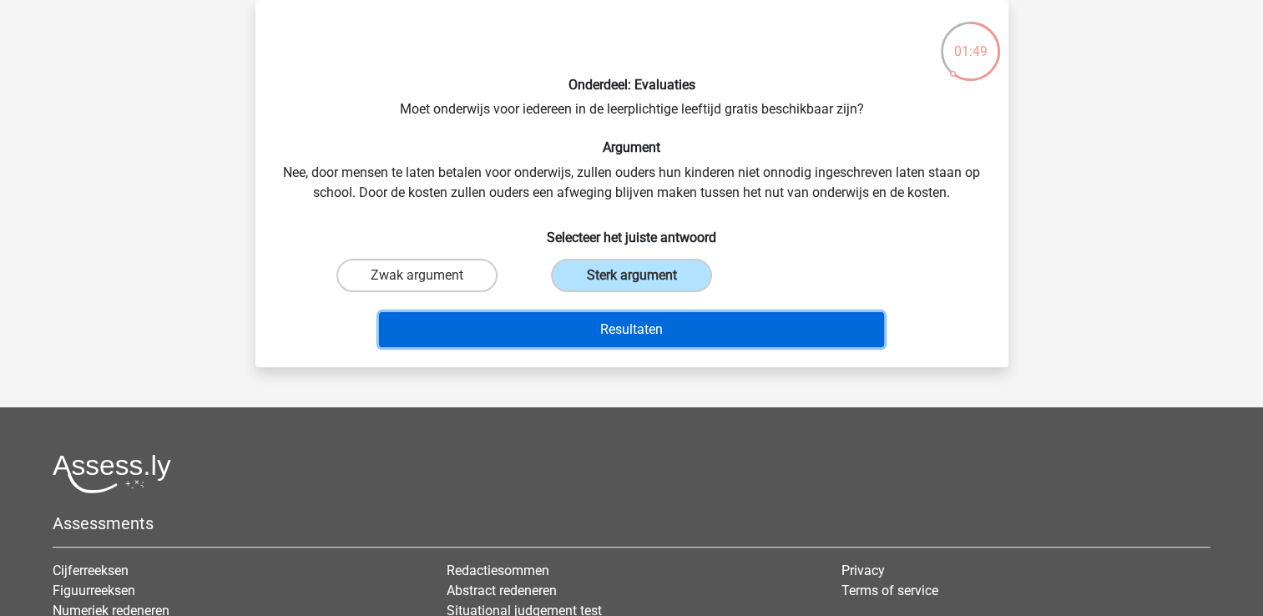
click at [659, 320] on button "Resultaten" at bounding box center [631, 329] width 505 height 35
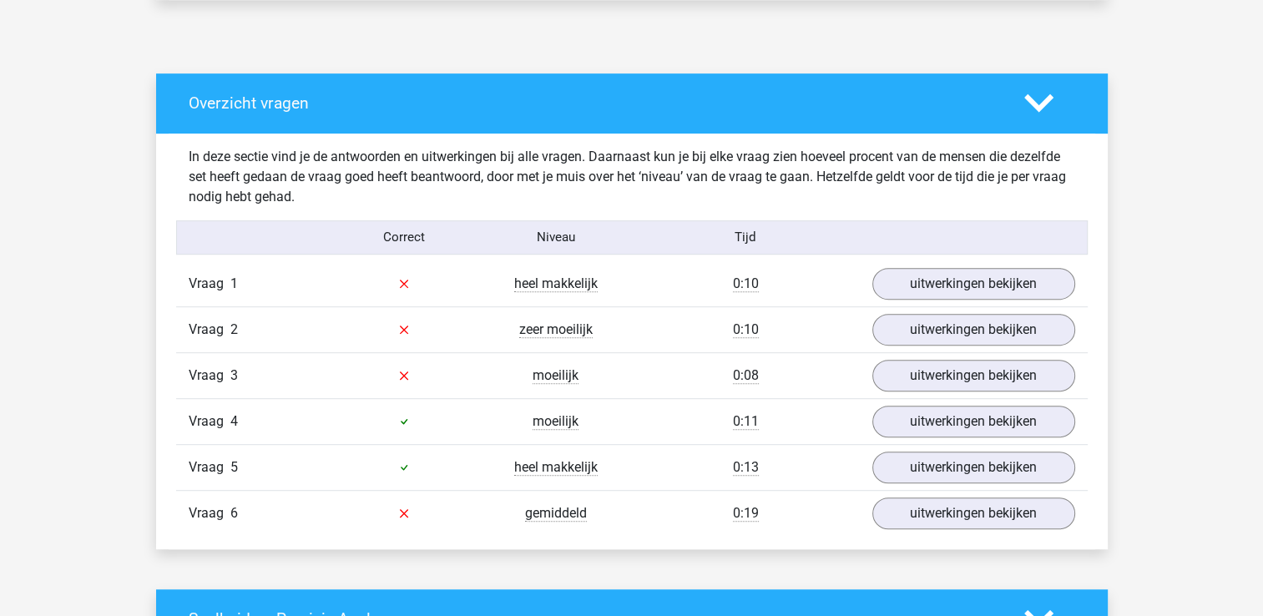
scroll to position [862, 0]
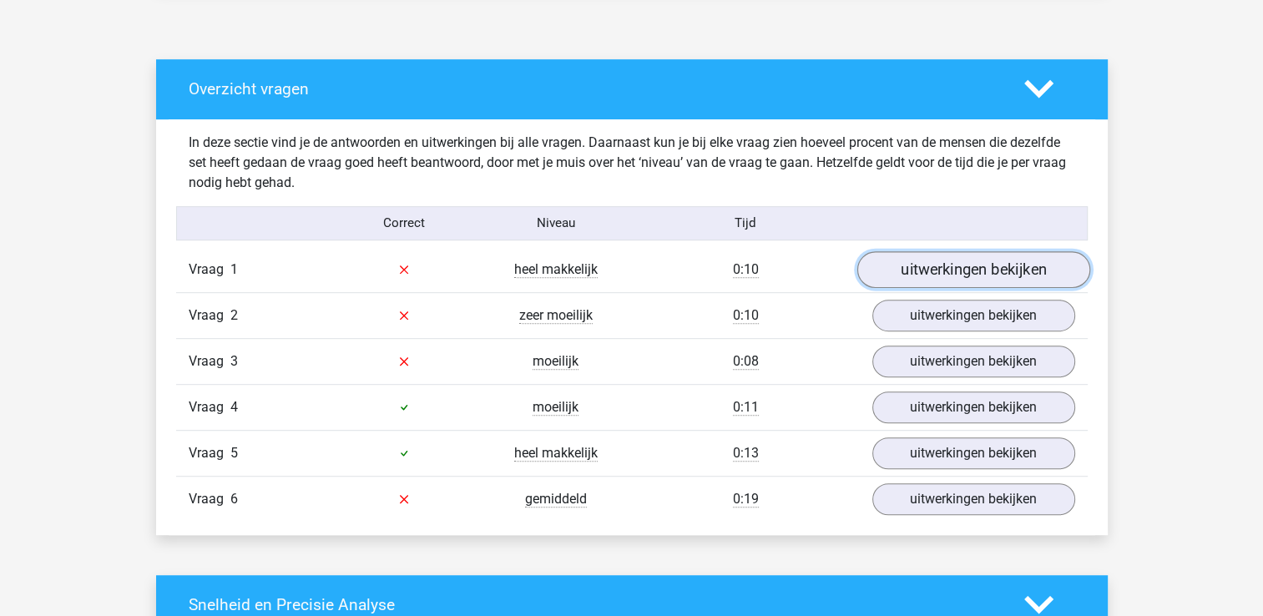
click at [889, 279] on link "uitwerkingen bekijken" at bounding box center [973, 269] width 233 height 37
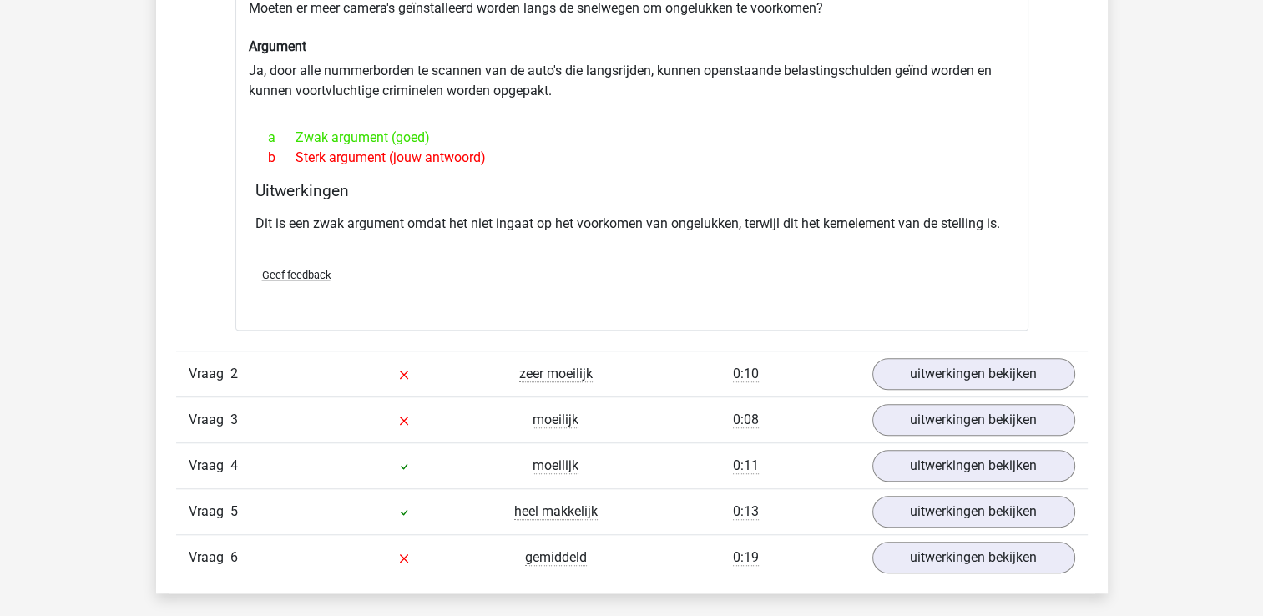
scroll to position [1206, 0]
click at [908, 369] on link "uitwerkingen bekijken" at bounding box center [973, 374] width 233 height 37
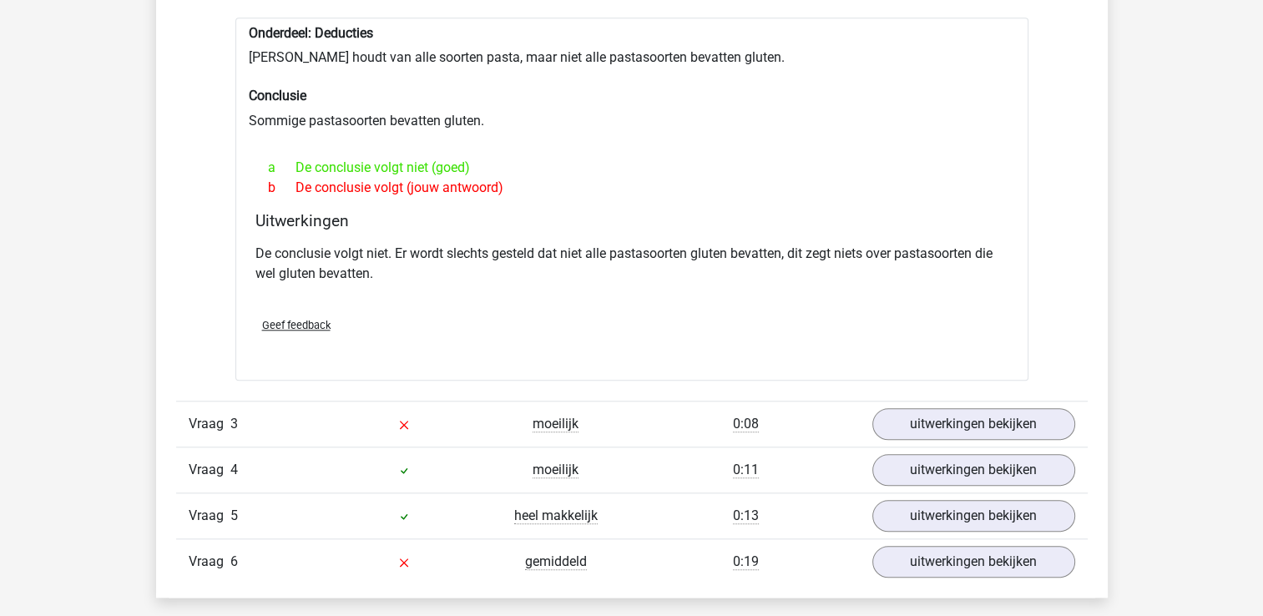
scroll to position [1611, 0]
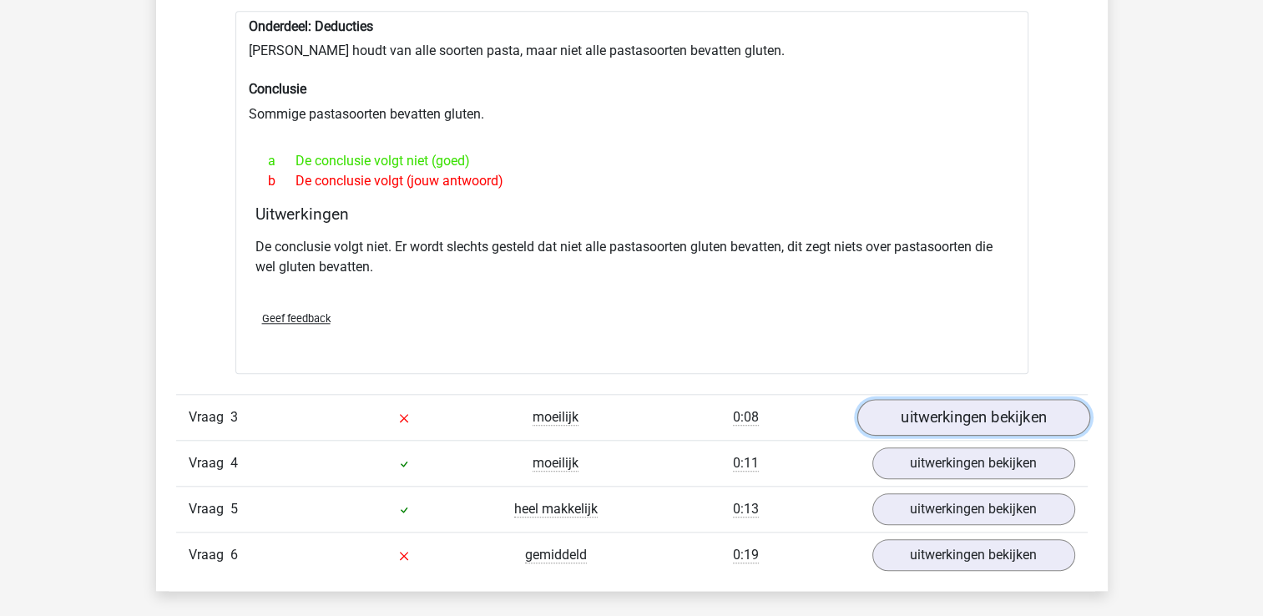
click at [912, 429] on link "uitwerkingen bekijken" at bounding box center [973, 417] width 233 height 37
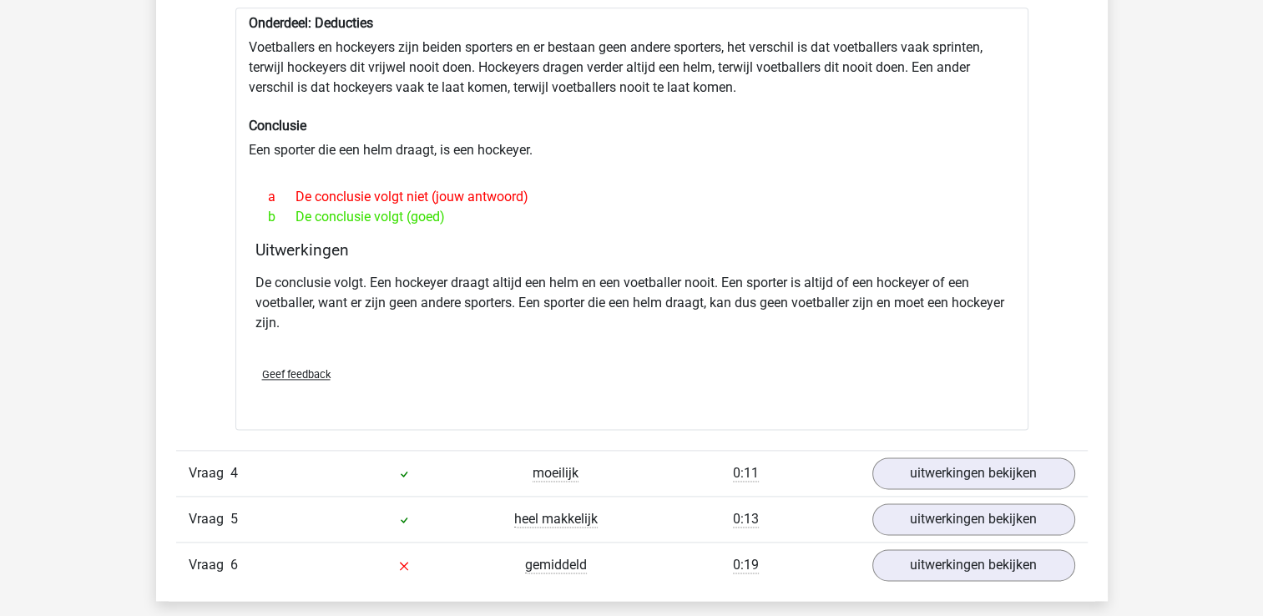
scroll to position [2069, 0]
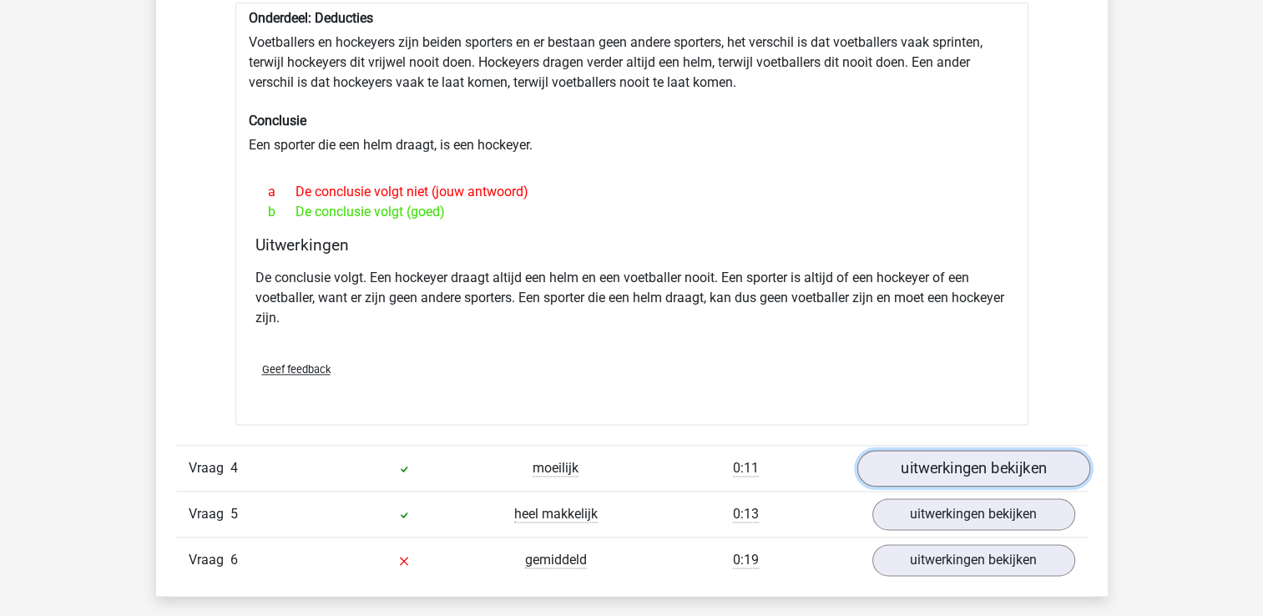
click at [909, 471] on link "uitwerkingen bekijken" at bounding box center [973, 469] width 233 height 37
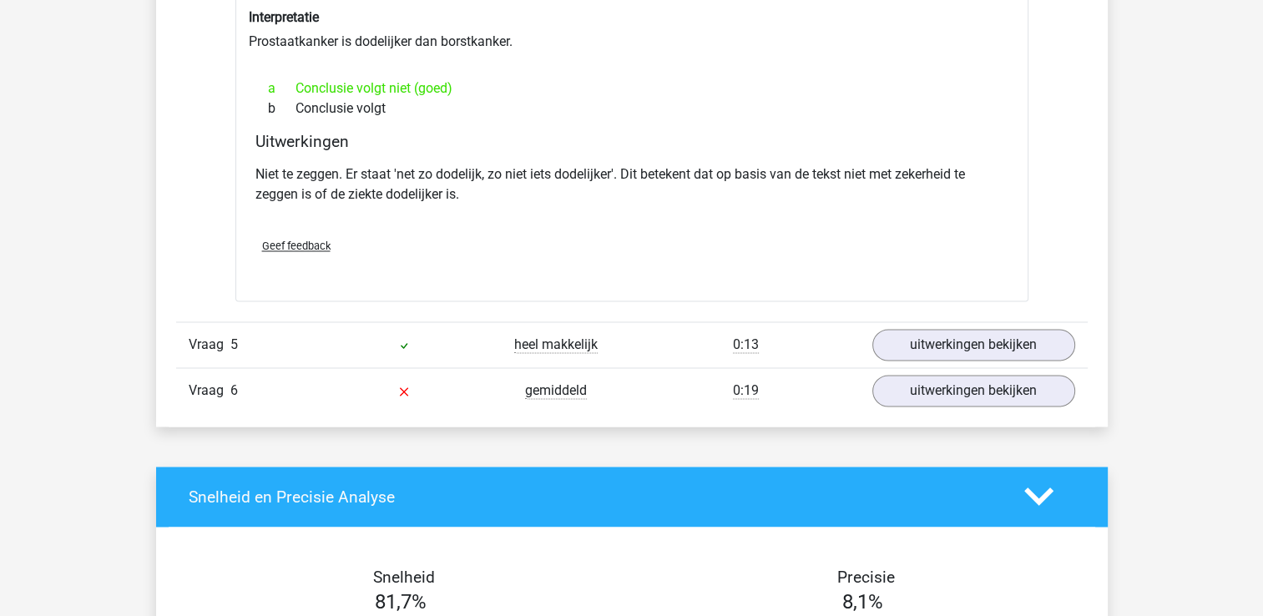
scroll to position [2718, 0]
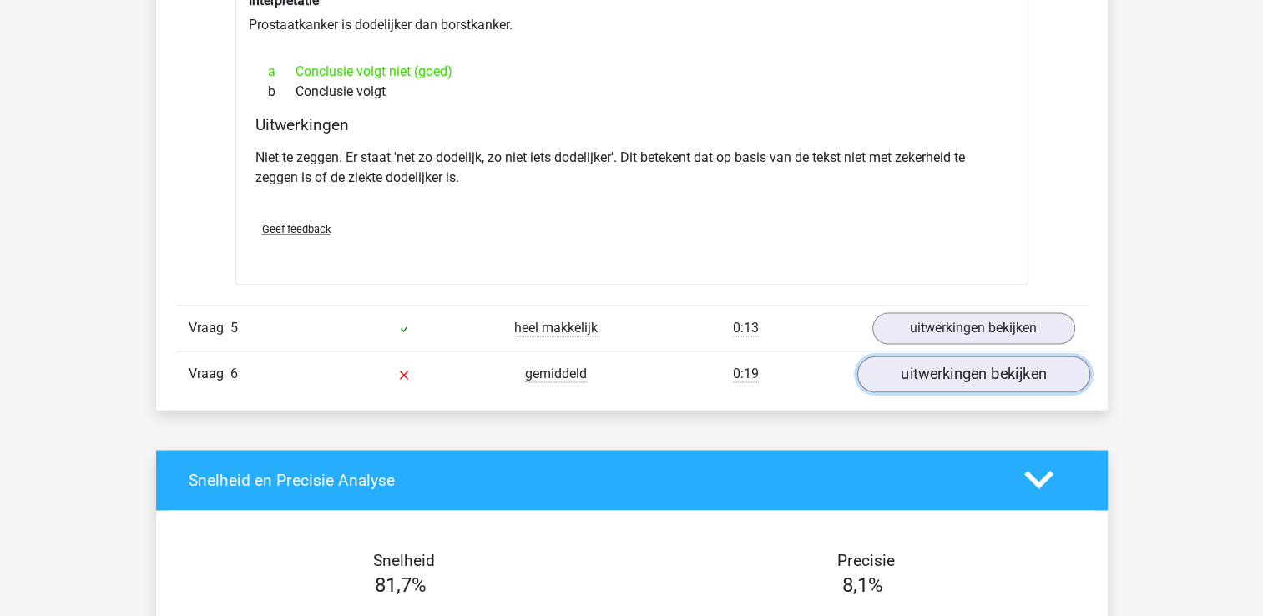
click at [964, 382] on link "uitwerkingen bekijken" at bounding box center [973, 374] width 233 height 37
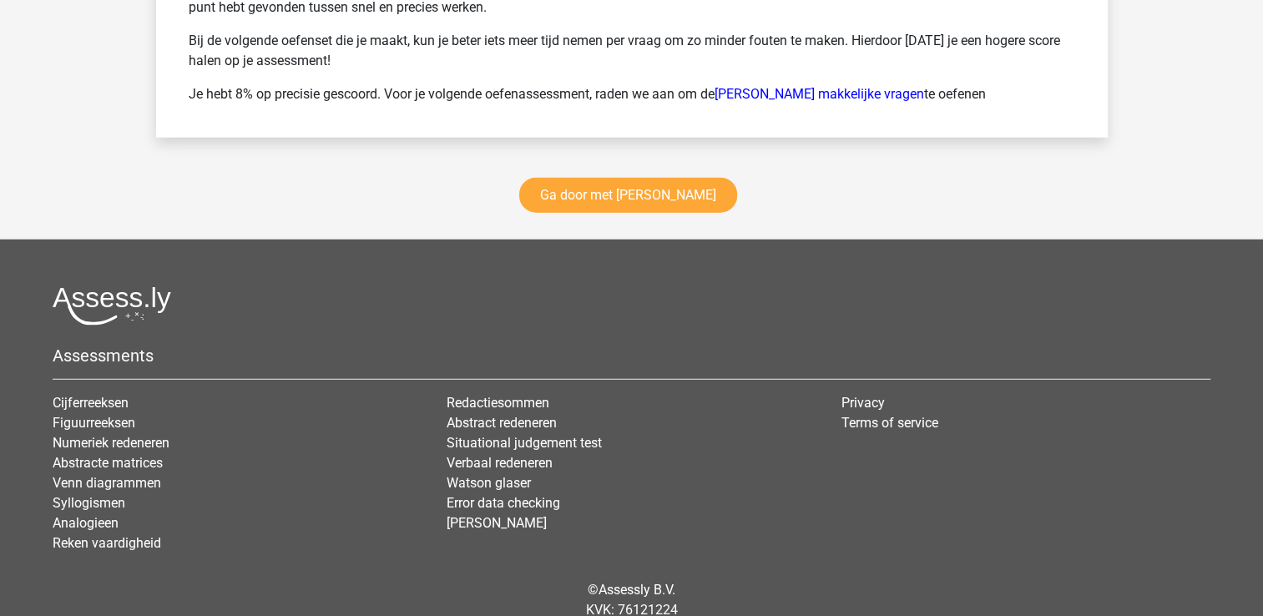
scroll to position [4430, 0]
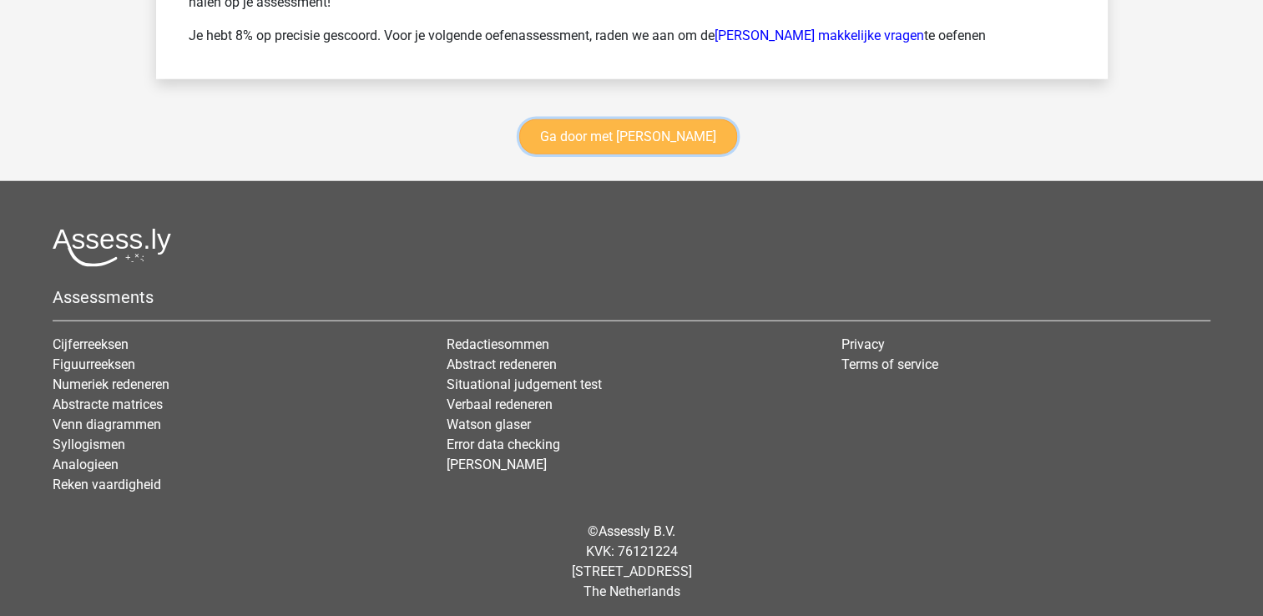
click at [669, 125] on link "Ga door met watson glaser" at bounding box center [628, 136] width 218 height 35
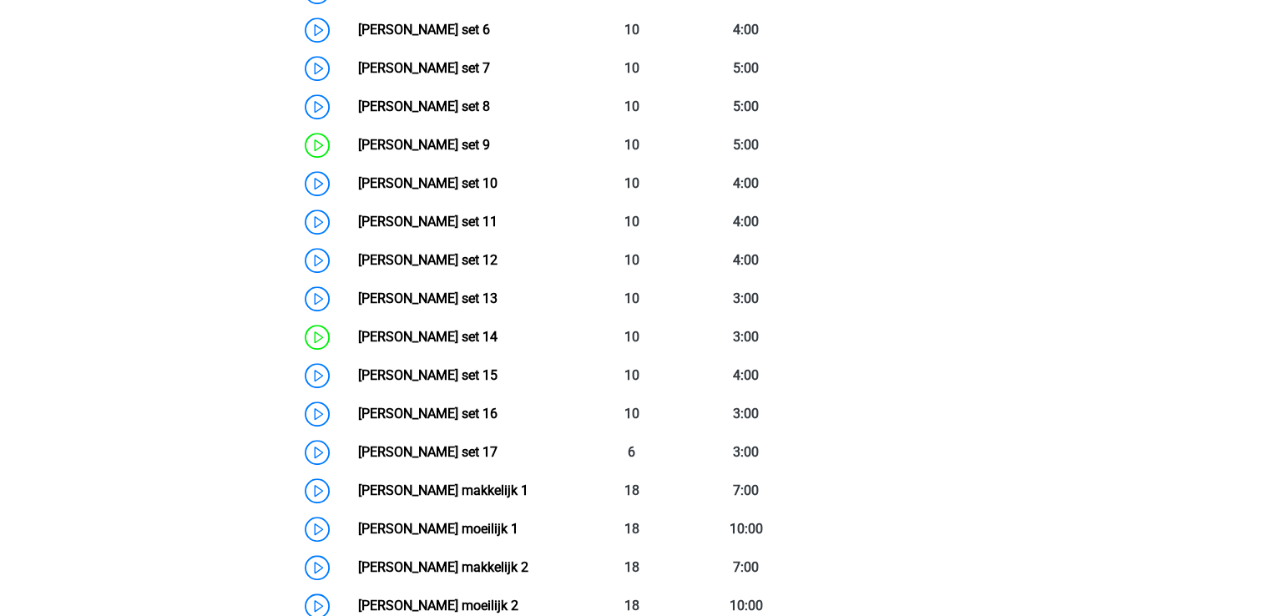
scroll to position [1070, 0]
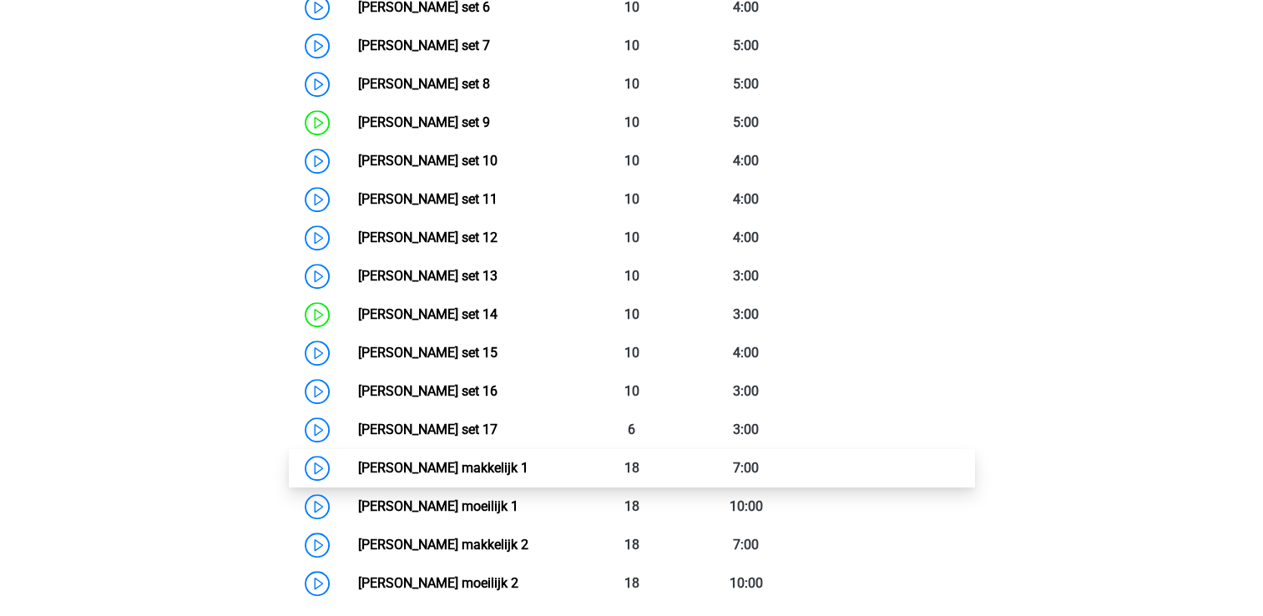
click at [528, 460] on link "[PERSON_NAME] makkelijk 1" at bounding box center [443, 468] width 170 height 16
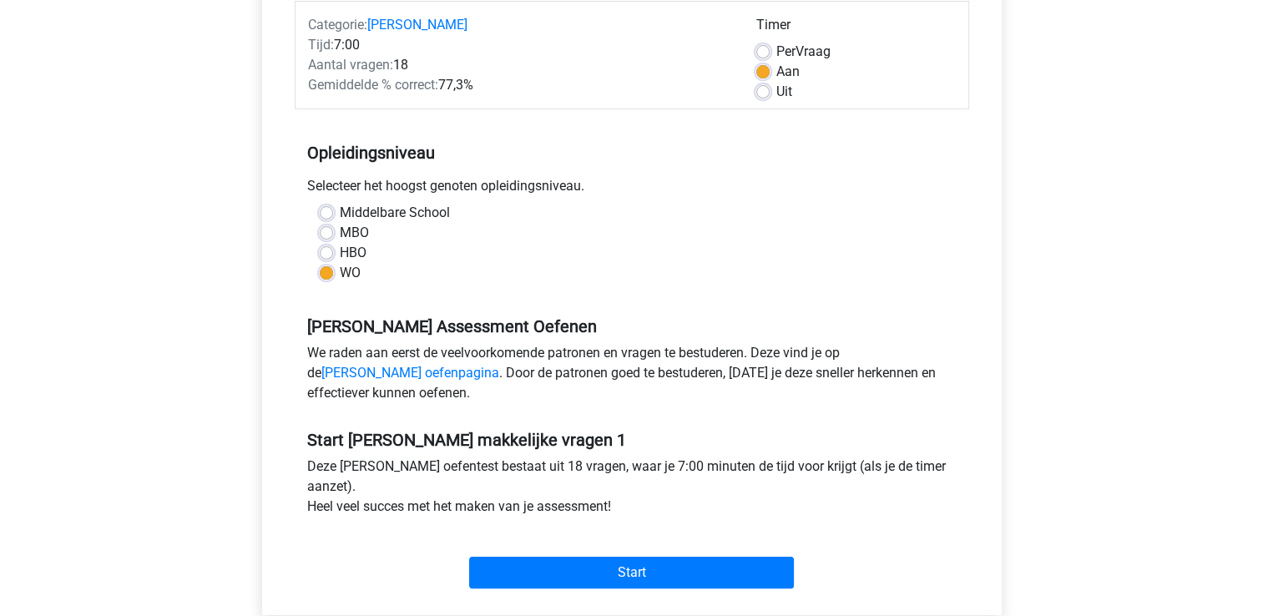
scroll to position [219, 0]
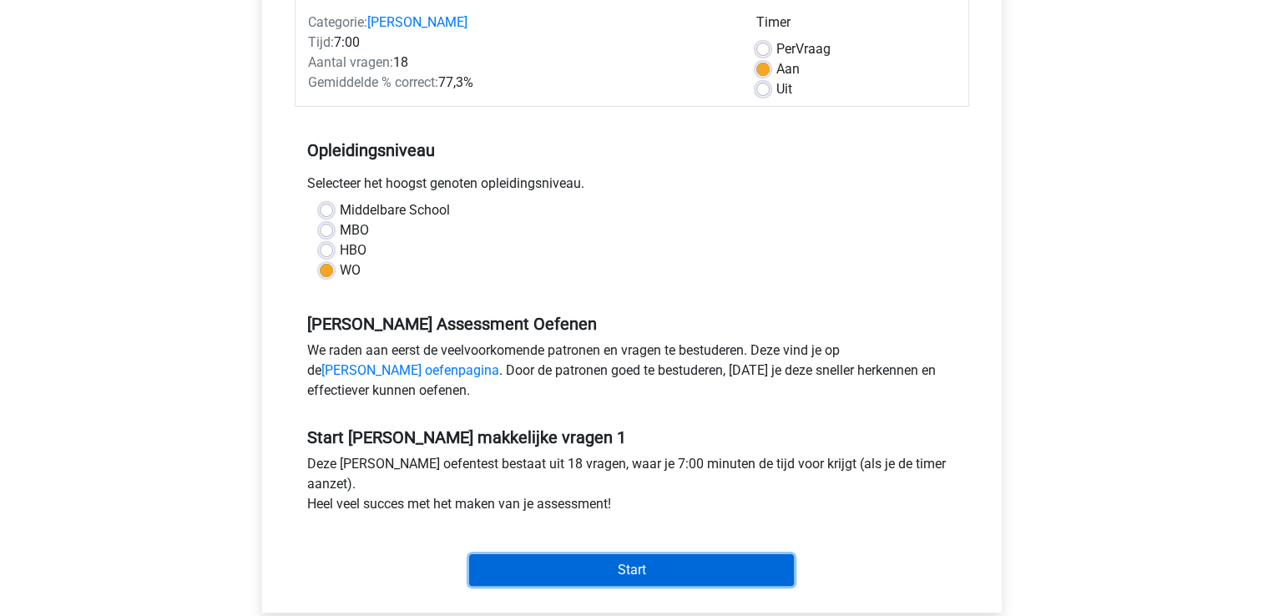
click at [539, 559] on input "Start" at bounding box center [631, 570] width 325 height 32
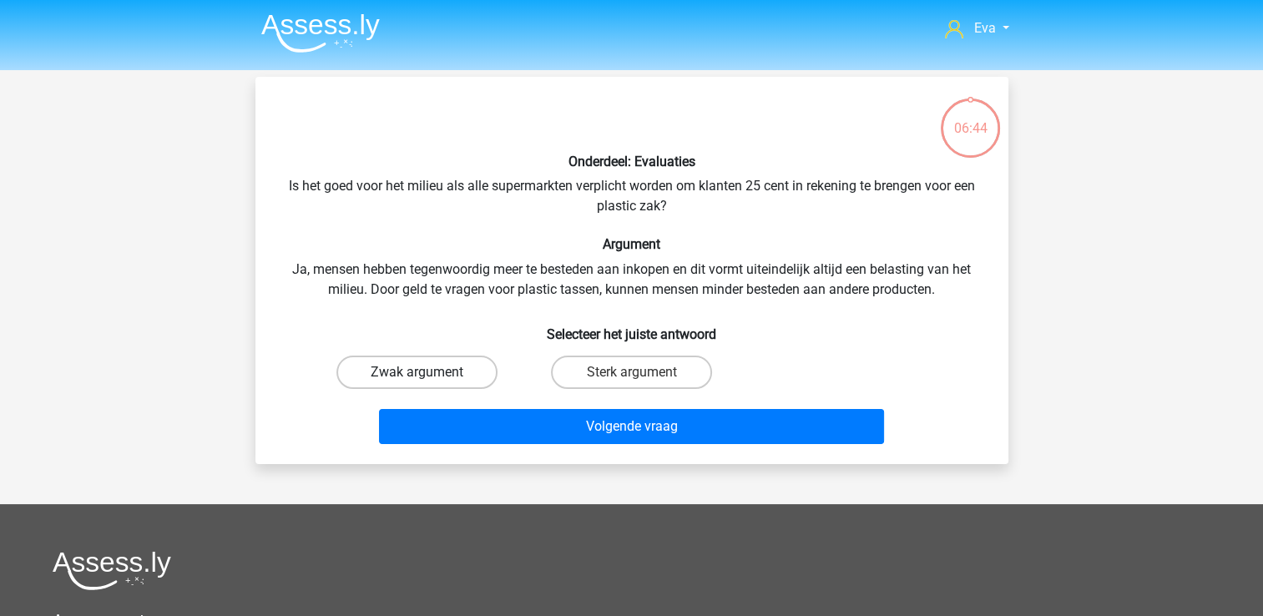
click at [495, 370] on label "Zwak argument" at bounding box center [416, 372] width 161 height 33
click at [427, 372] on input "Zwak argument" at bounding box center [422, 377] width 11 height 11
radio input "true"
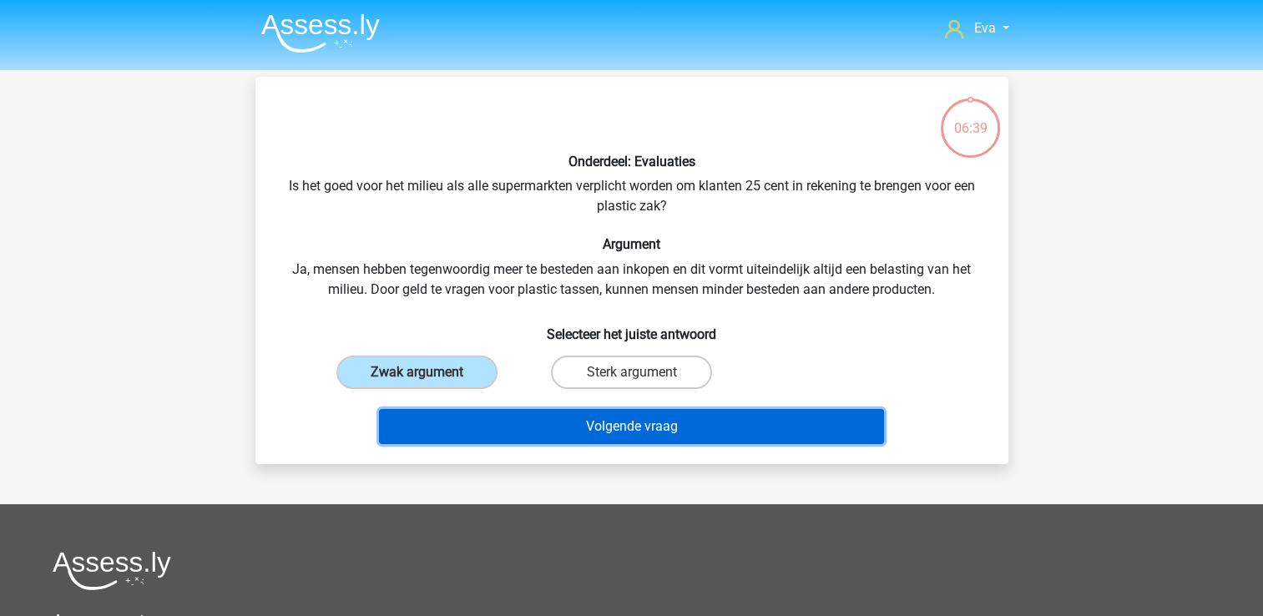
click at [644, 429] on button "Volgende vraag" at bounding box center [631, 426] width 505 height 35
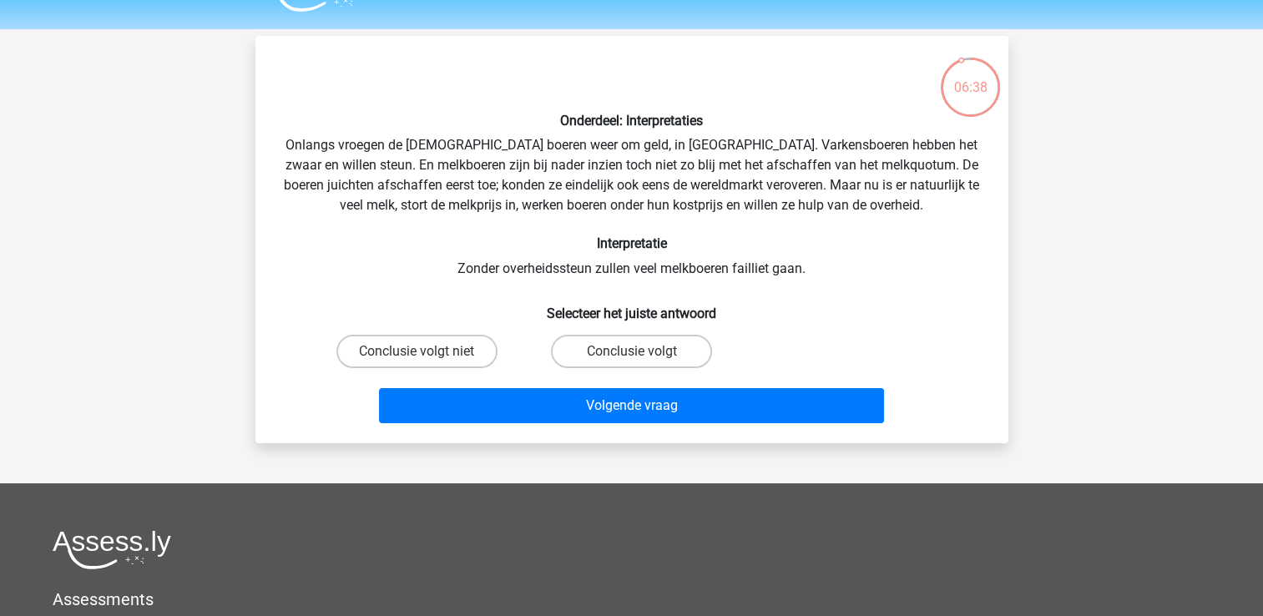
scroll to position [38, 0]
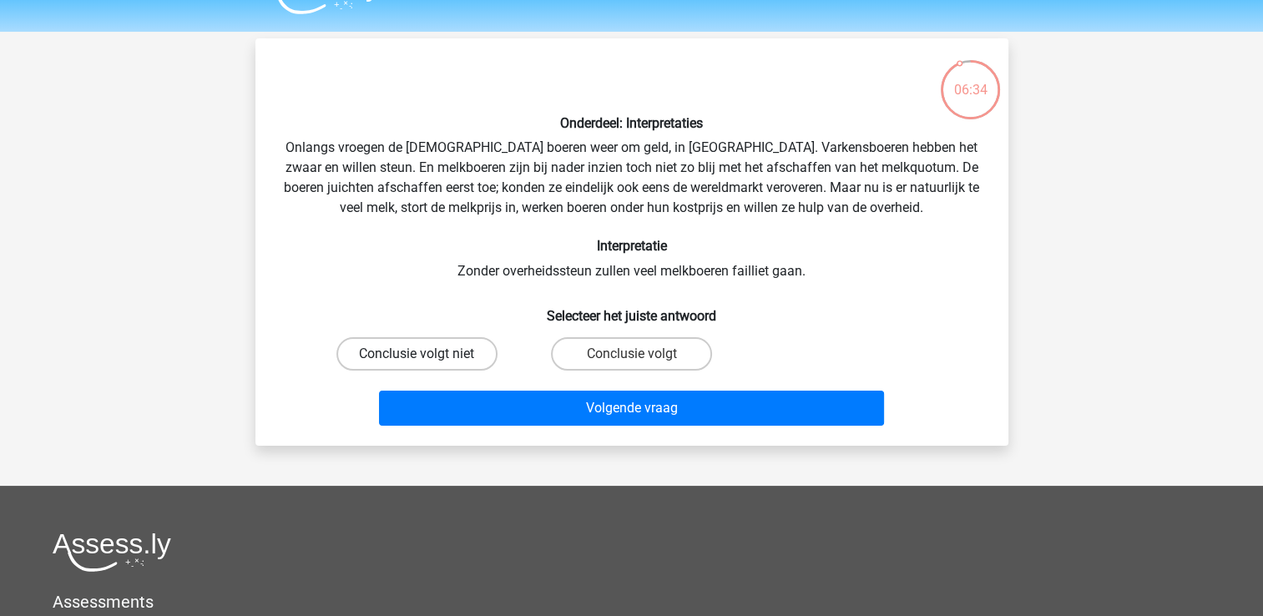
click at [468, 363] on label "Conclusie volgt niet" at bounding box center [416, 353] width 161 height 33
click at [427, 363] on input "Conclusie volgt niet" at bounding box center [422, 359] width 11 height 11
radio input "true"
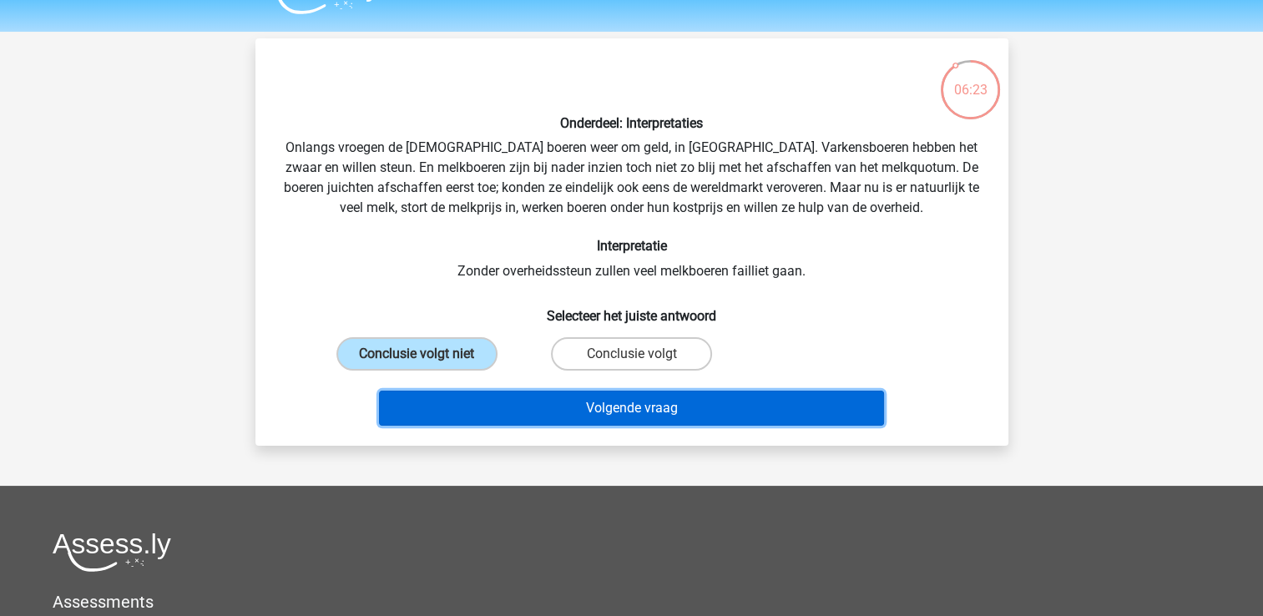
click at [723, 405] on button "Volgende vraag" at bounding box center [631, 408] width 505 height 35
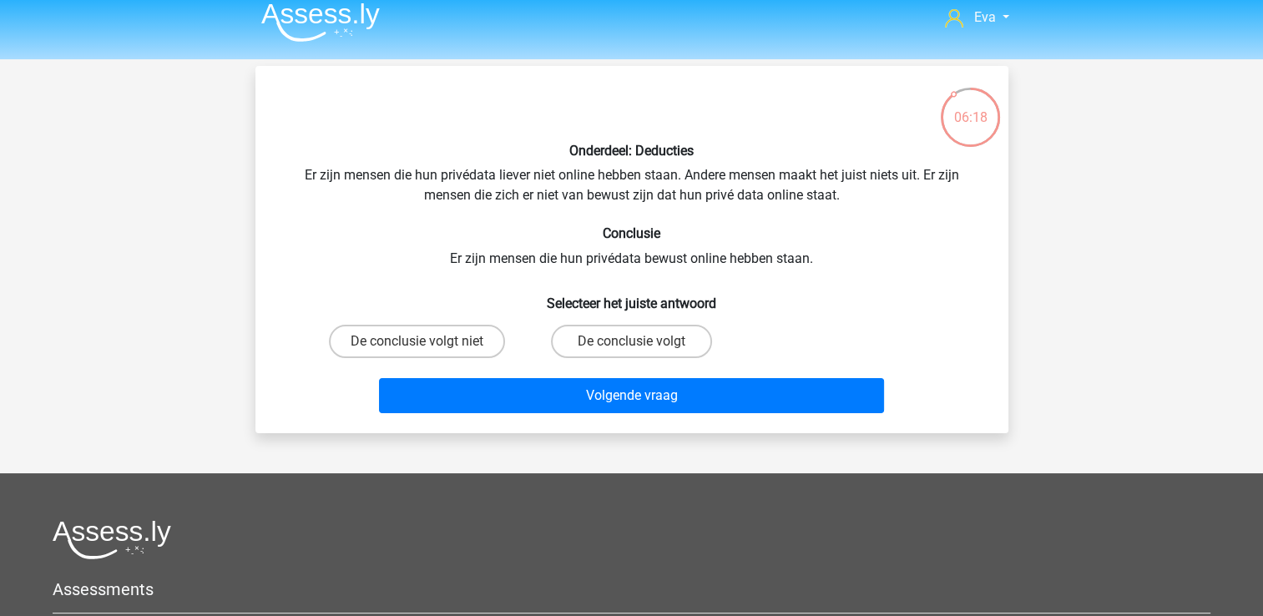
scroll to position [10, 0]
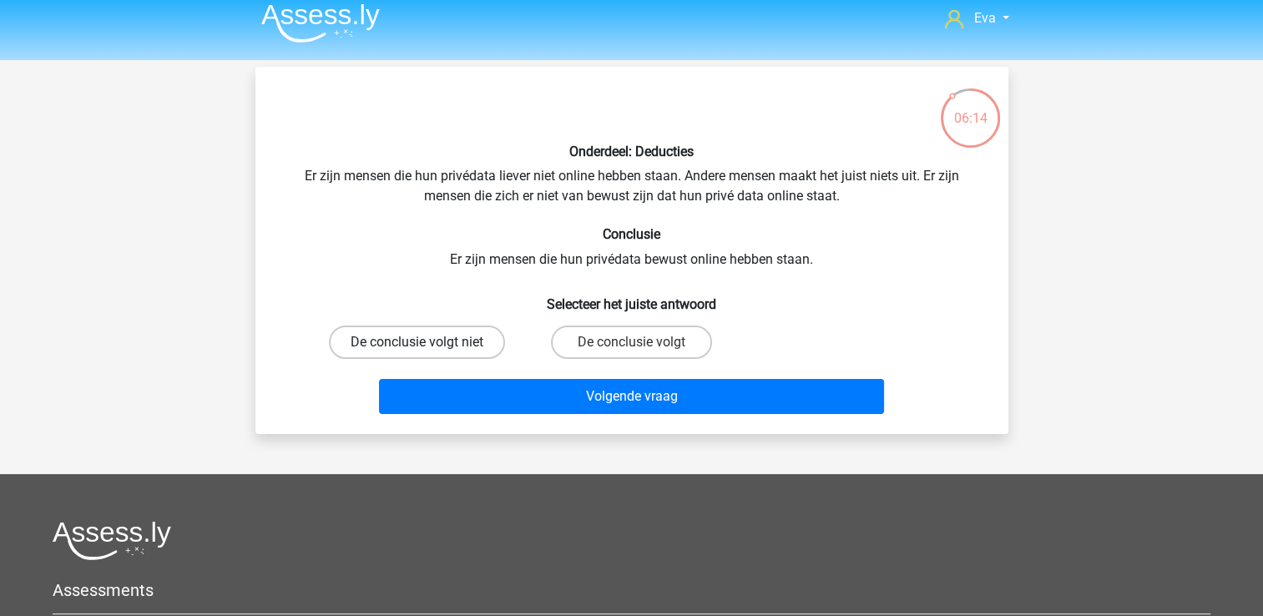
click at [479, 333] on label "De conclusie volgt niet" at bounding box center [417, 342] width 176 height 33
click at [427, 342] on input "De conclusie volgt niet" at bounding box center [422, 347] width 11 height 11
radio input "true"
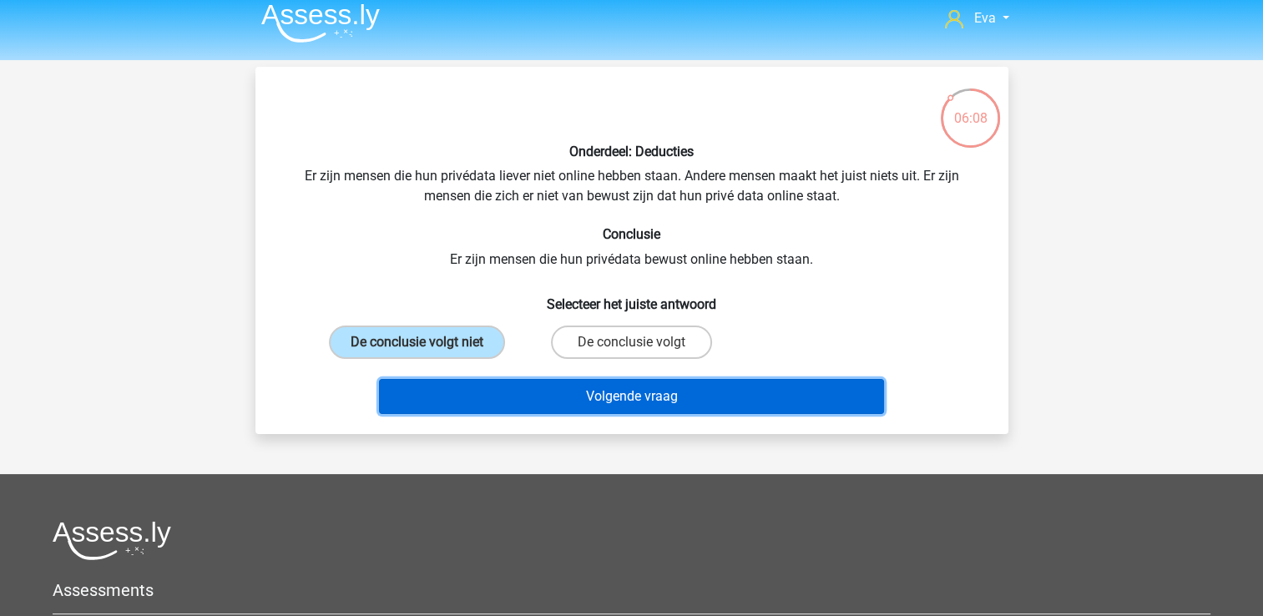
click at [711, 384] on button "Volgende vraag" at bounding box center [631, 396] width 505 height 35
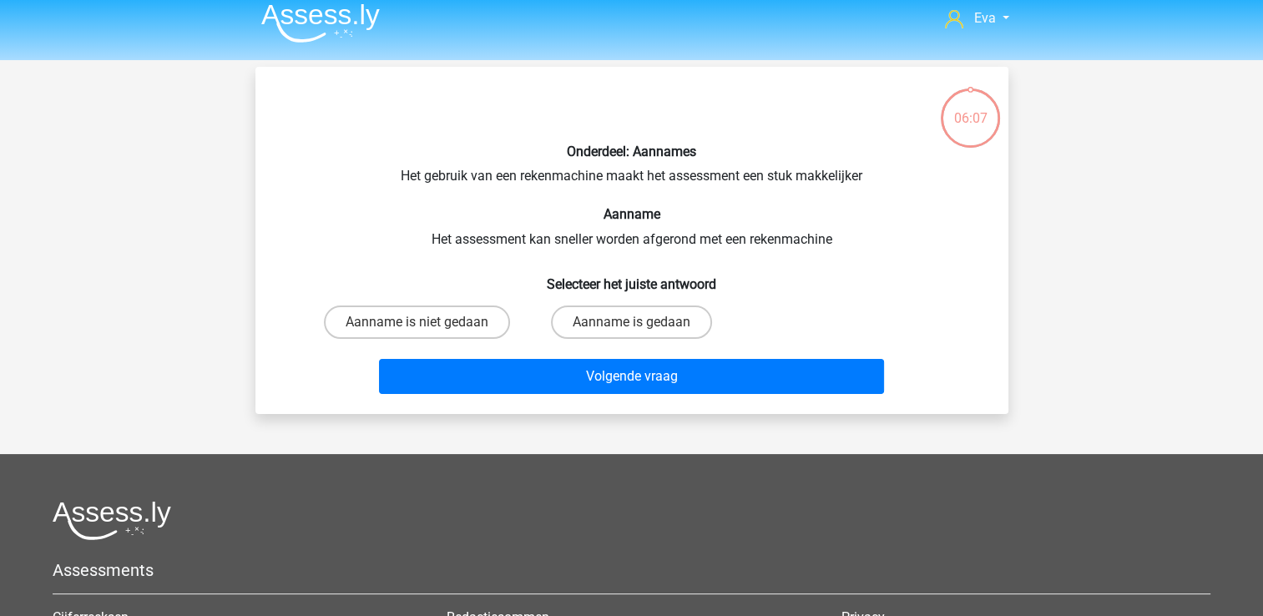
scroll to position [77, 0]
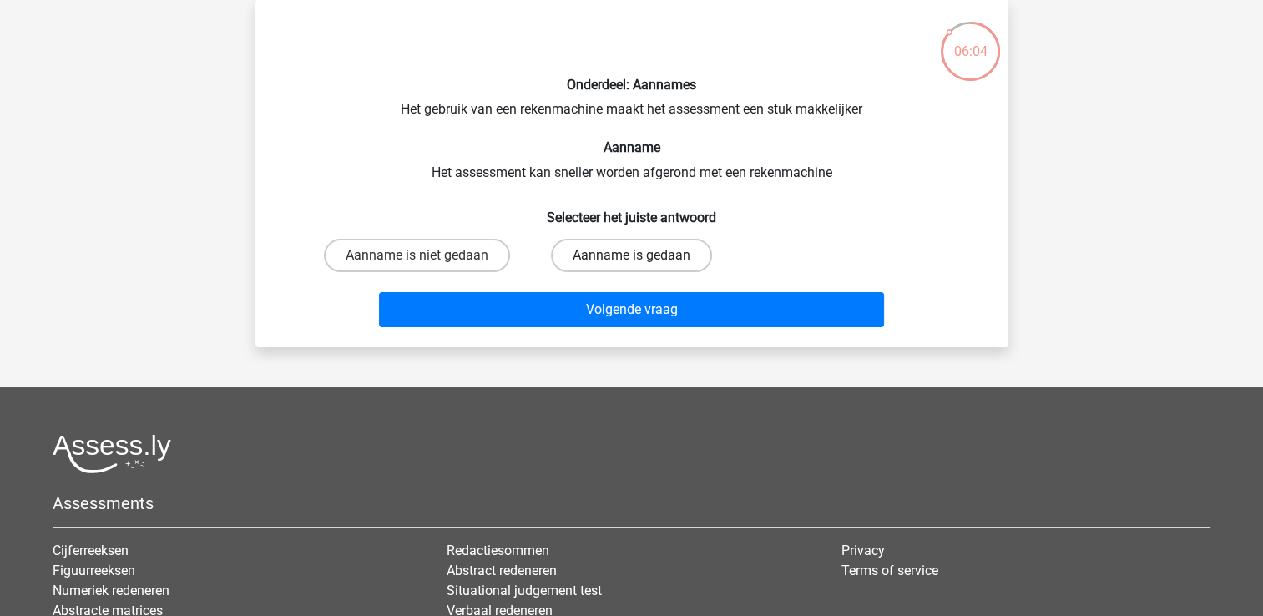
click at [660, 265] on label "Aanname is gedaan" at bounding box center [631, 255] width 161 height 33
click at [642, 265] on input "Aanname is gedaan" at bounding box center [636, 260] width 11 height 11
radio input "true"
click at [499, 255] on label "Aanname is niet gedaan" at bounding box center [417, 255] width 186 height 33
click at [427, 255] on input "Aanname is niet gedaan" at bounding box center [422, 260] width 11 height 11
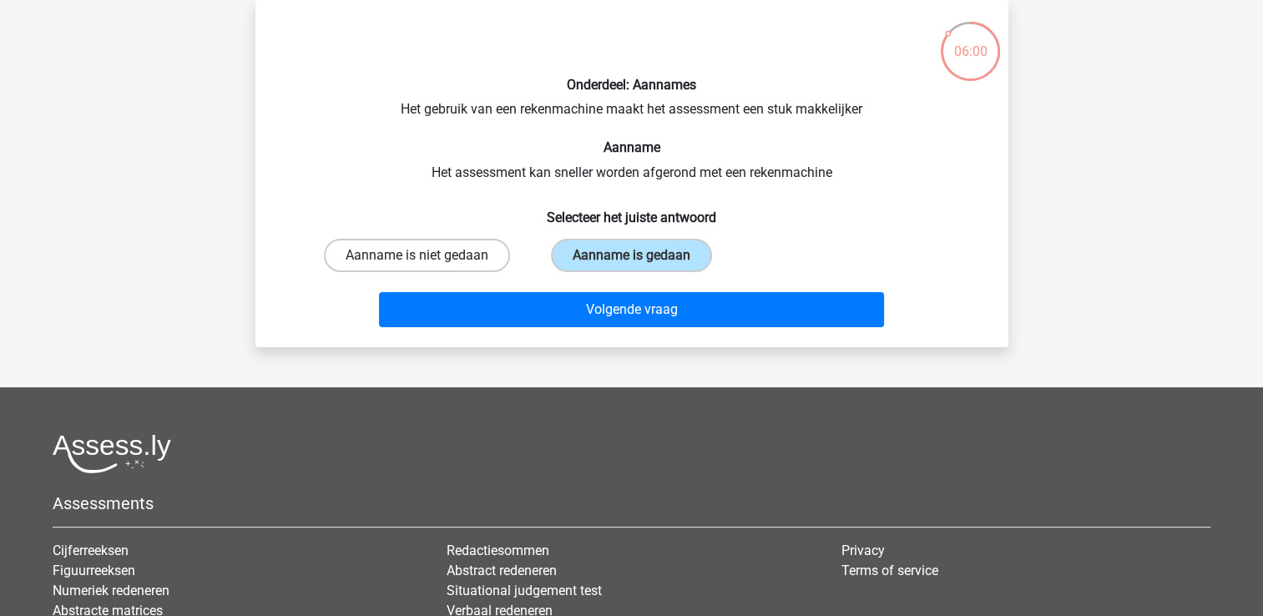
radio input "true"
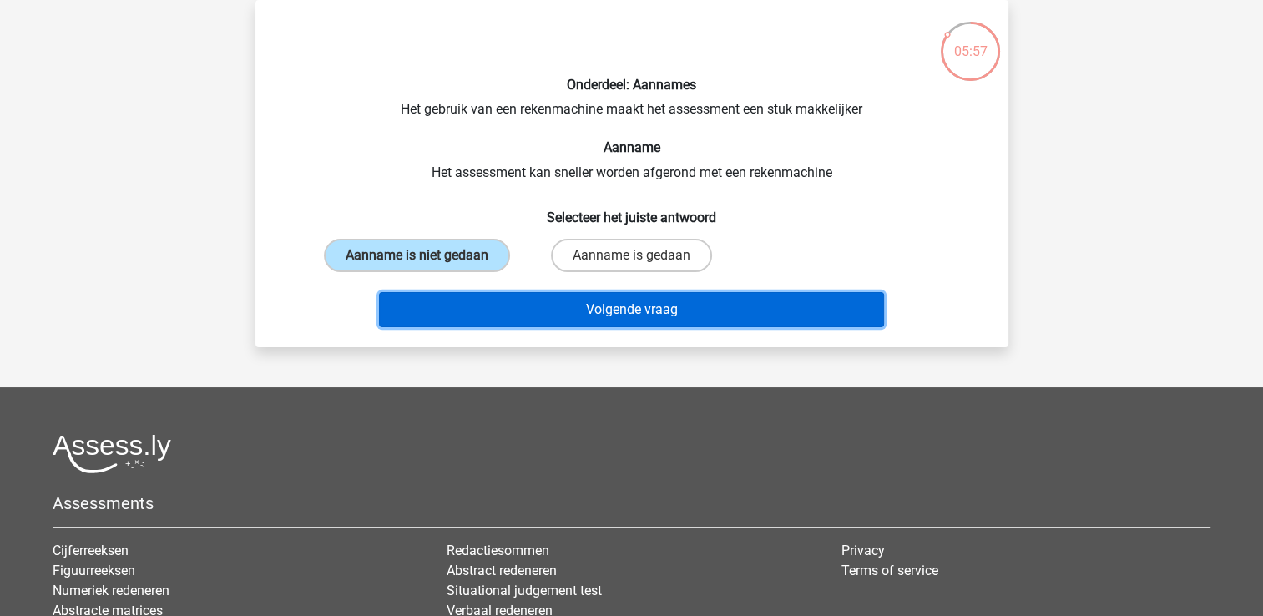
click at [635, 306] on button "Volgende vraag" at bounding box center [631, 309] width 505 height 35
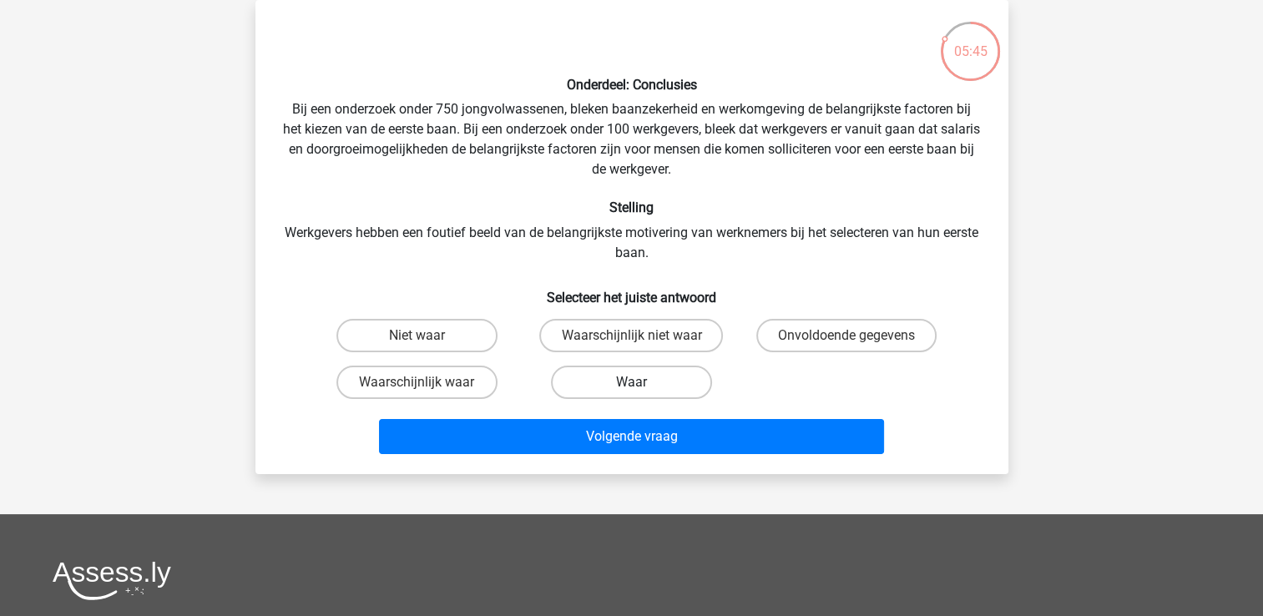
click at [607, 379] on label "Waar" at bounding box center [631, 382] width 161 height 33
click at [631, 382] on input "Waar" at bounding box center [636, 387] width 11 height 11
radio input "true"
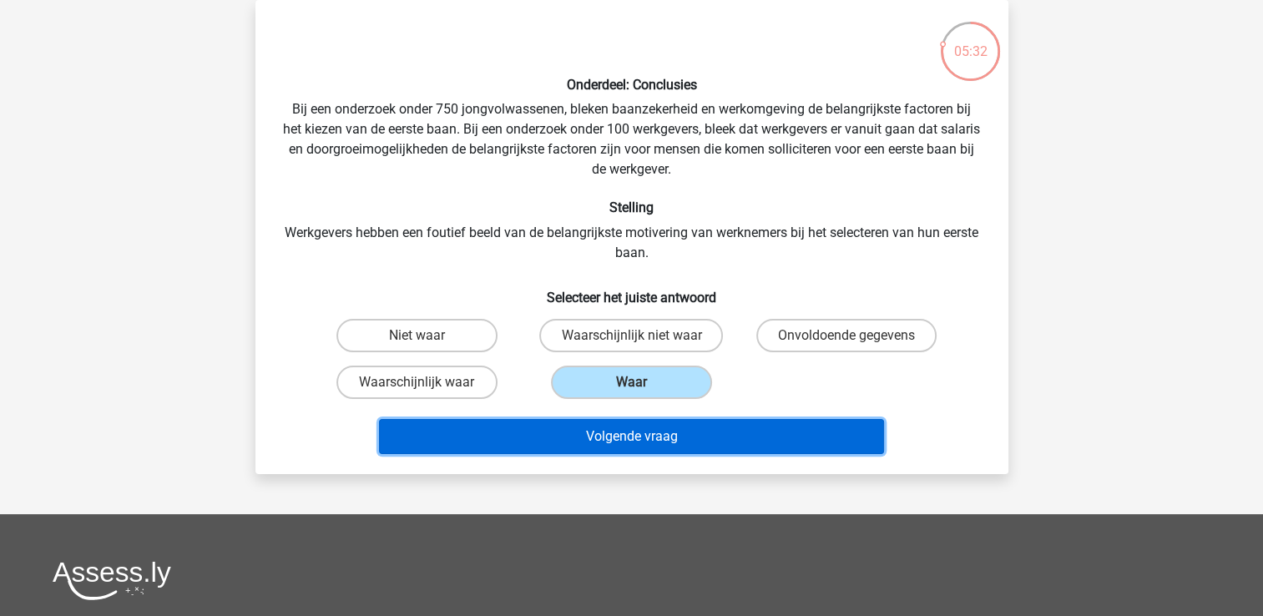
click at [630, 428] on button "Volgende vraag" at bounding box center [631, 436] width 505 height 35
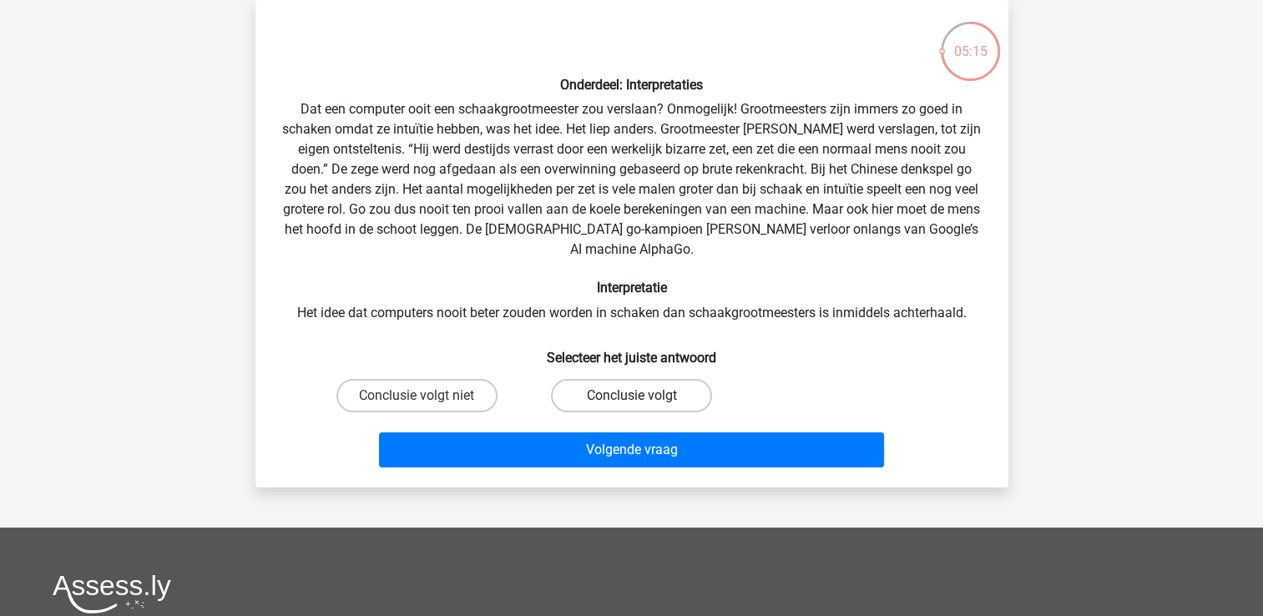
click at [591, 379] on label "Conclusie volgt" at bounding box center [631, 395] width 161 height 33
click at [631, 396] on input "Conclusie volgt" at bounding box center [636, 401] width 11 height 11
radio input "true"
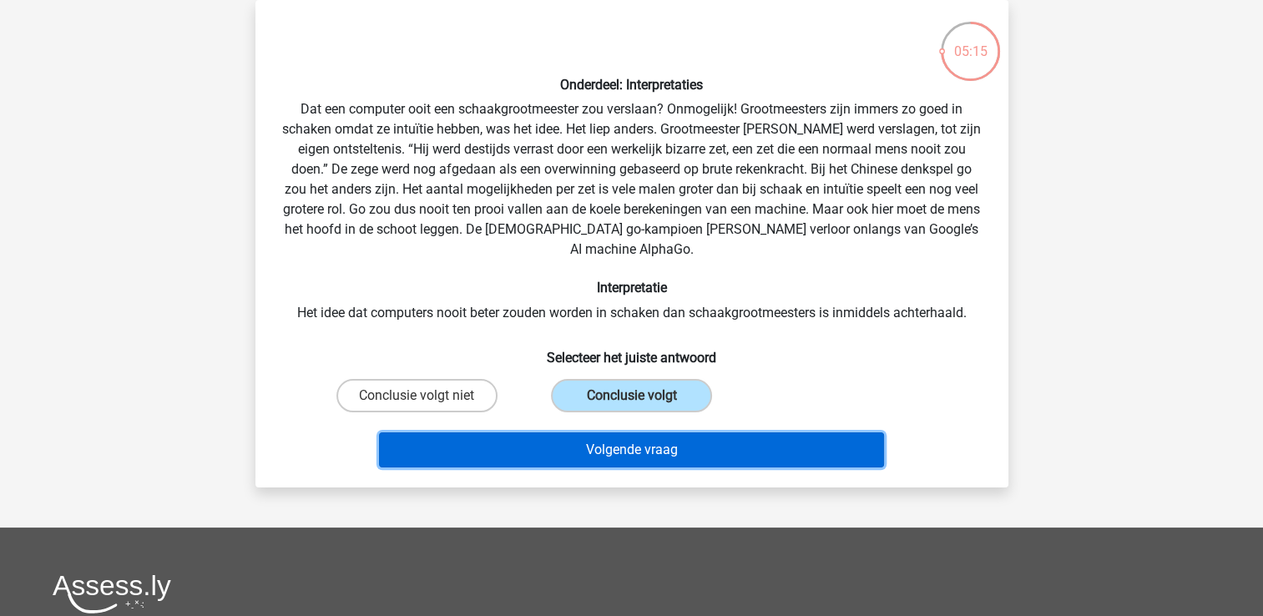
click at [605, 432] on button "Volgende vraag" at bounding box center [631, 449] width 505 height 35
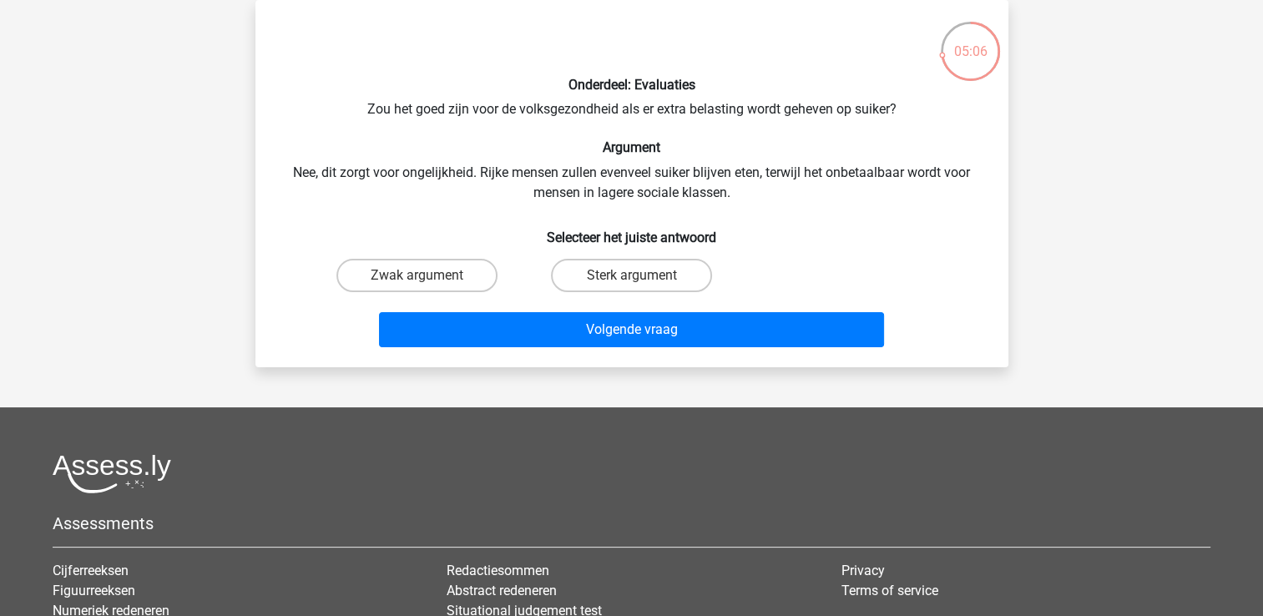
click at [488, 259] on div "Zwak argument" at bounding box center [416, 275] width 201 height 33
click at [489, 279] on label "Zwak argument" at bounding box center [416, 275] width 161 height 33
click at [427, 279] on input "Zwak argument" at bounding box center [422, 281] width 11 height 11
radio input "true"
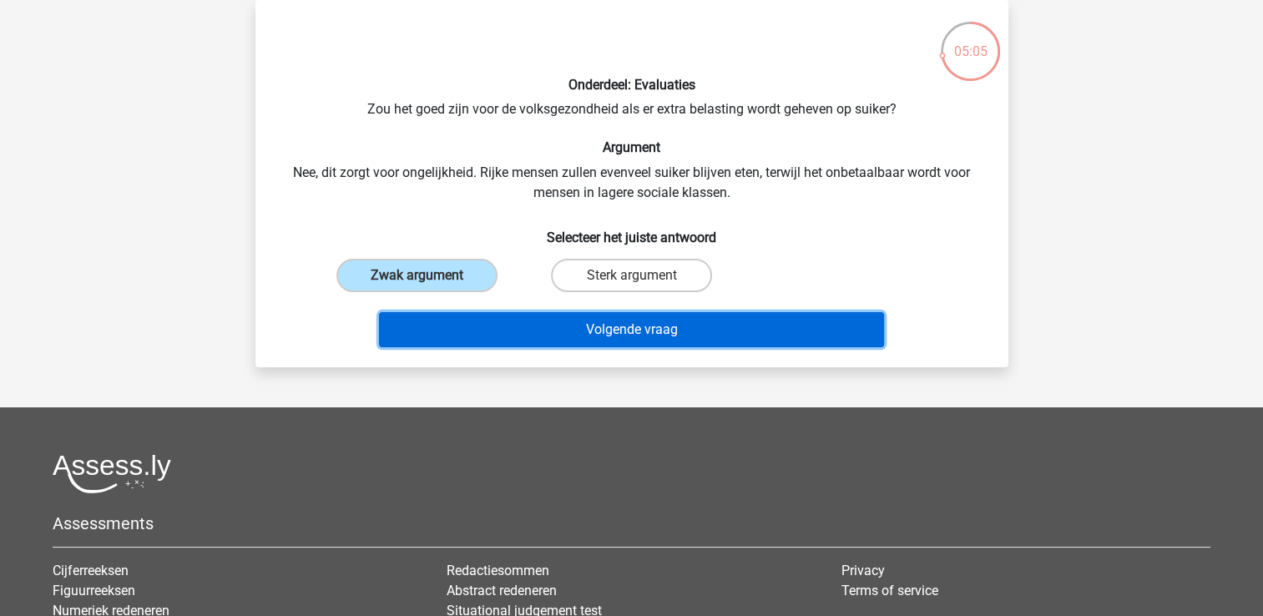
click at [527, 318] on button "Volgende vraag" at bounding box center [631, 329] width 505 height 35
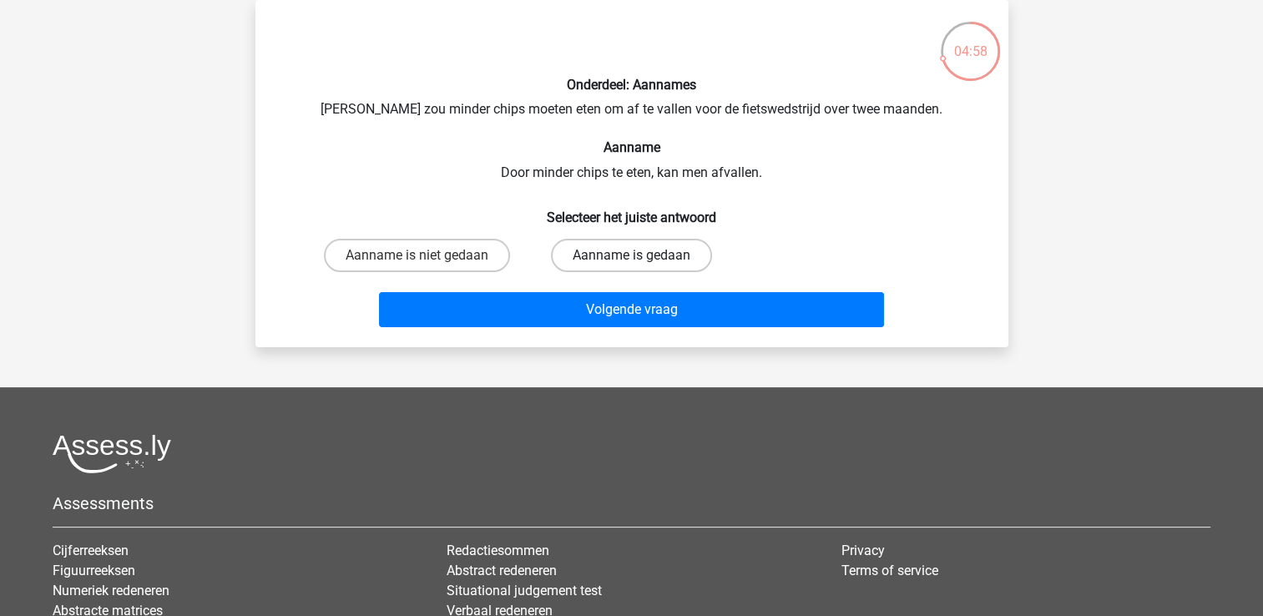
click at [569, 262] on label "Aanname is gedaan" at bounding box center [631, 255] width 161 height 33
click at [631, 262] on input "Aanname is gedaan" at bounding box center [636, 260] width 11 height 11
radio input "true"
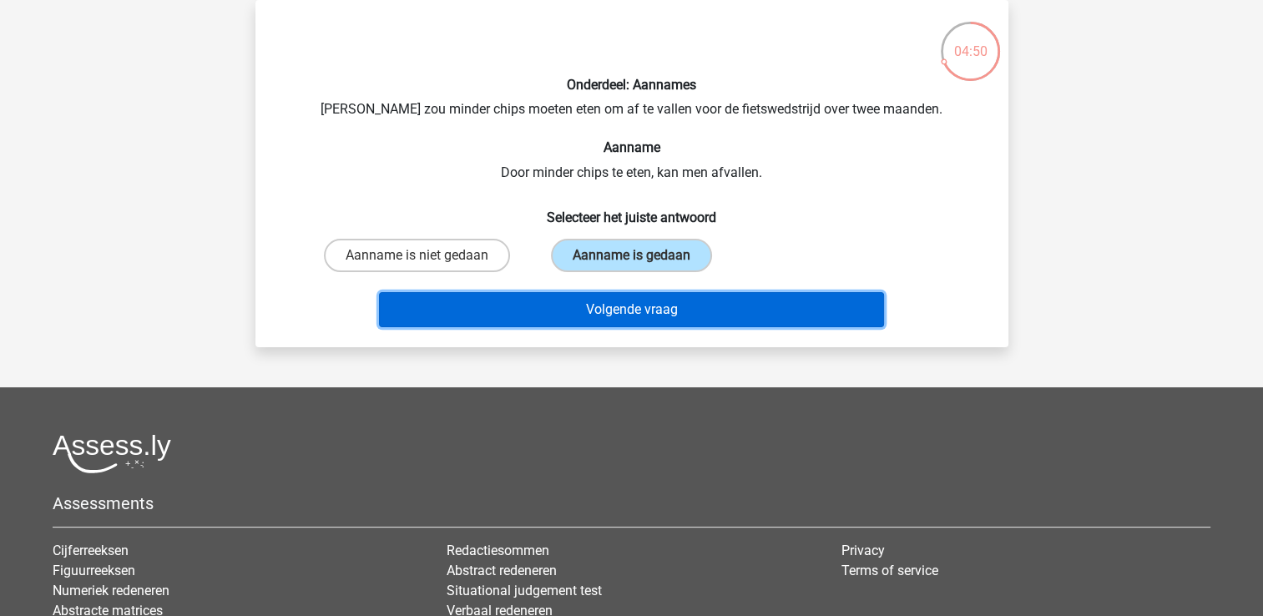
click at [752, 301] on button "Volgende vraag" at bounding box center [631, 309] width 505 height 35
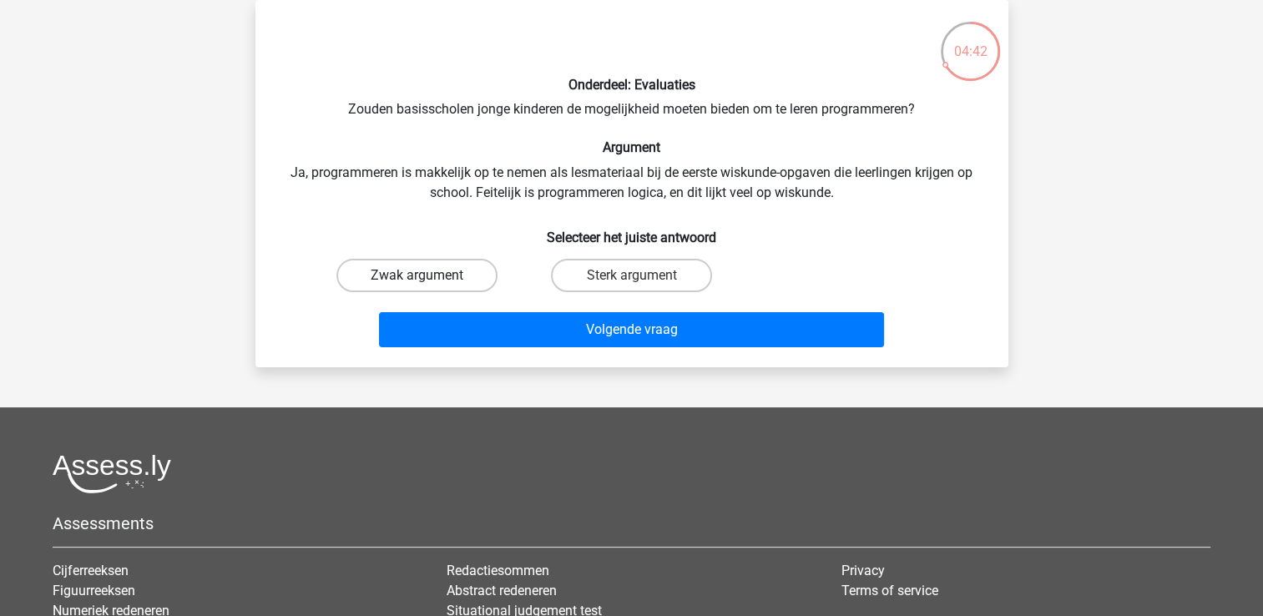
click at [399, 275] on label "Zwak argument" at bounding box center [416, 275] width 161 height 33
click at [417, 276] on input "Zwak argument" at bounding box center [422, 281] width 11 height 11
radio input "true"
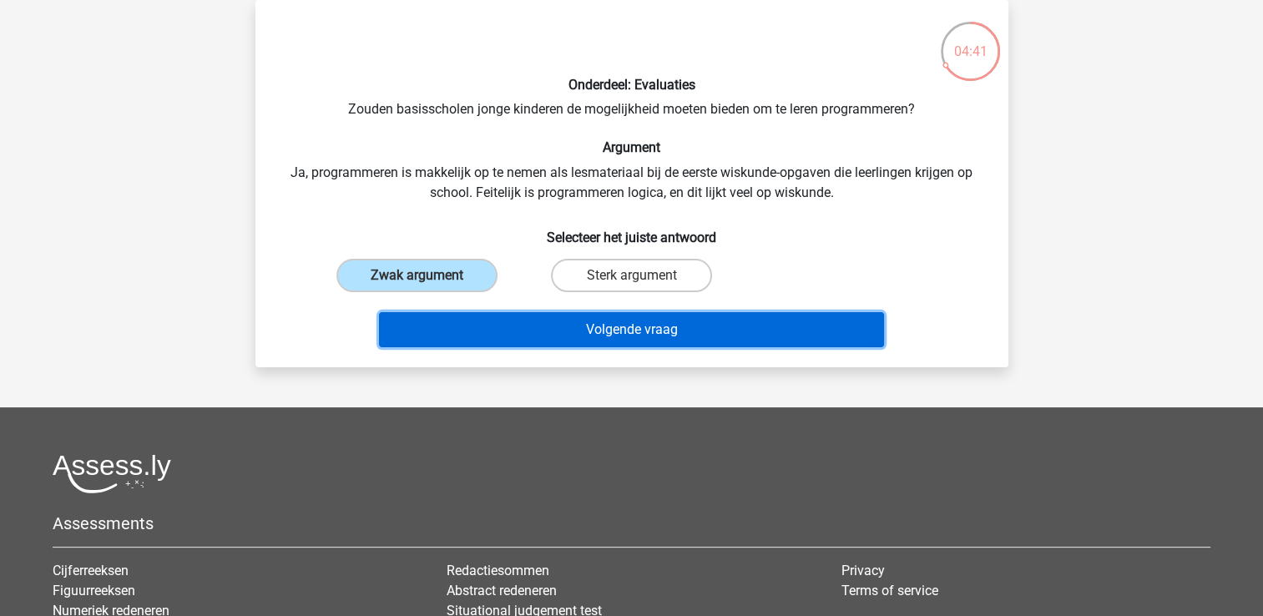
click at [481, 334] on button "Volgende vraag" at bounding box center [631, 329] width 505 height 35
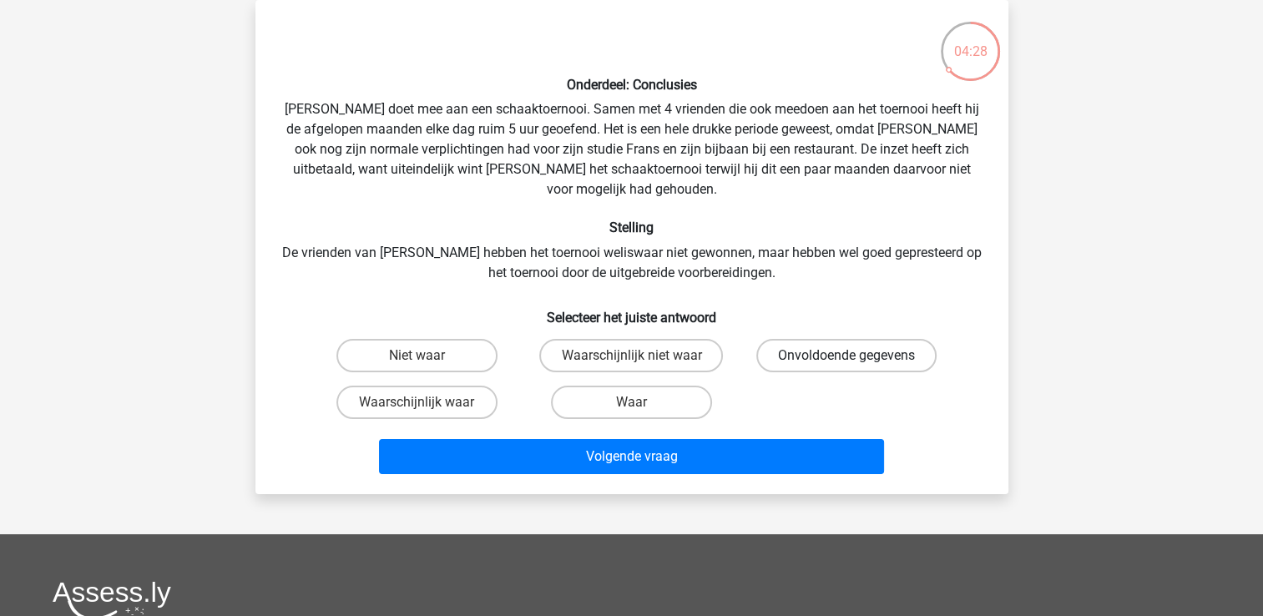
click at [852, 351] on label "Onvoldoende gegevens" at bounding box center [846, 355] width 180 height 33
click at [852, 356] on input "Onvoldoende gegevens" at bounding box center [852, 361] width 11 height 11
radio input "true"
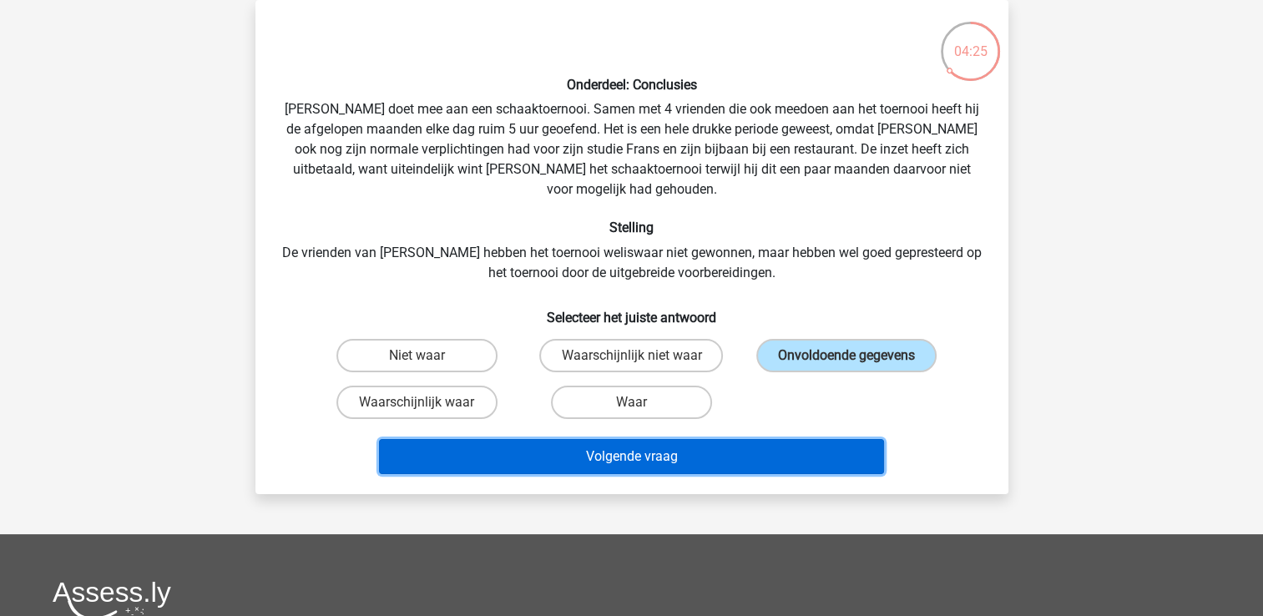
click at [790, 439] on button "Volgende vraag" at bounding box center [631, 456] width 505 height 35
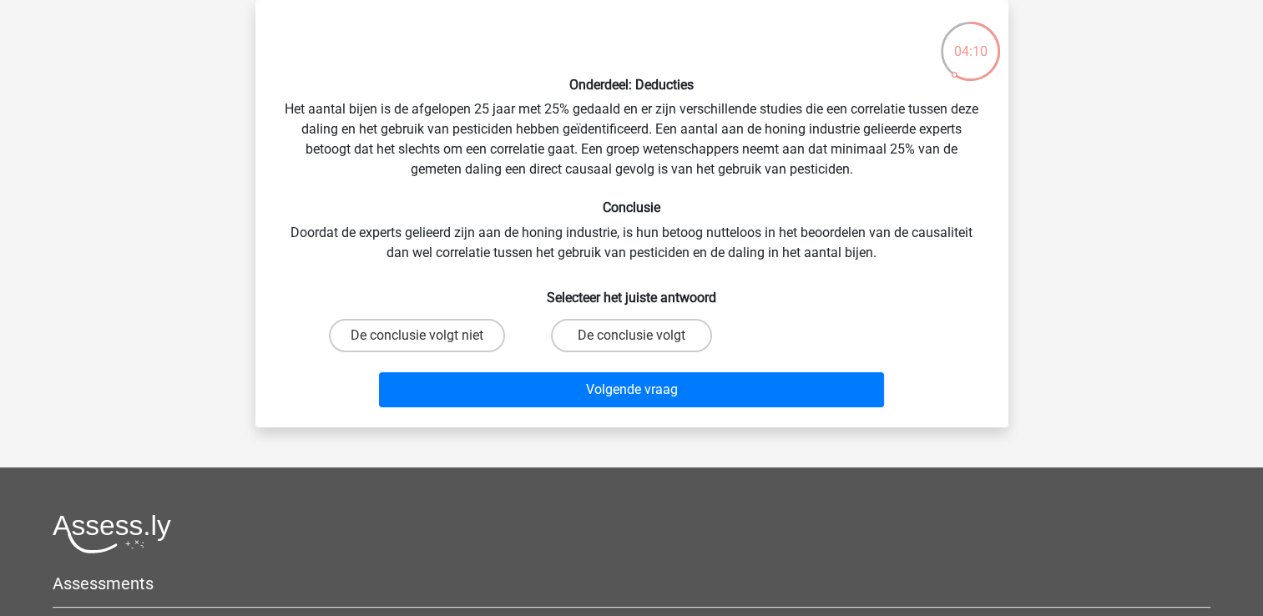
click at [417, 364] on div "Volgende vraag" at bounding box center [632, 386] width 700 height 55
click at [408, 337] on label "De conclusie volgt niet" at bounding box center [417, 335] width 176 height 33
click at [417, 337] on input "De conclusie volgt niet" at bounding box center [422, 341] width 11 height 11
radio input "true"
click at [604, 341] on label "De conclusie volgt" at bounding box center [631, 335] width 161 height 33
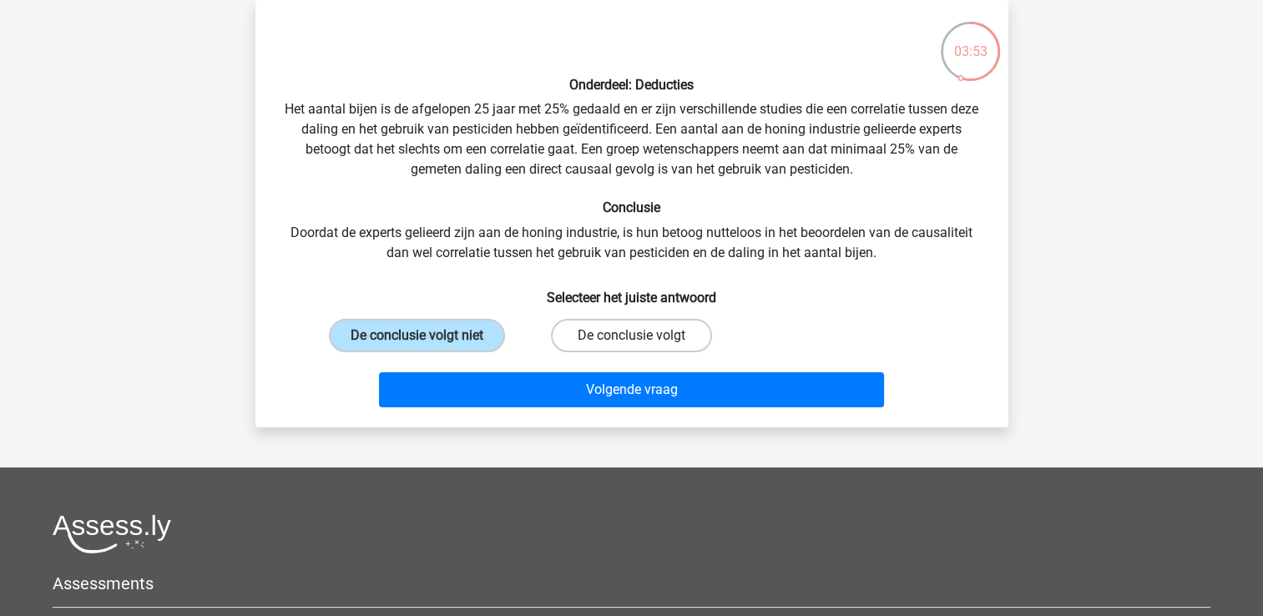
click at [631, 341] on input "De conclusie volgt" at bounding box center [636, 341] width 11 height 11
radio input "true"
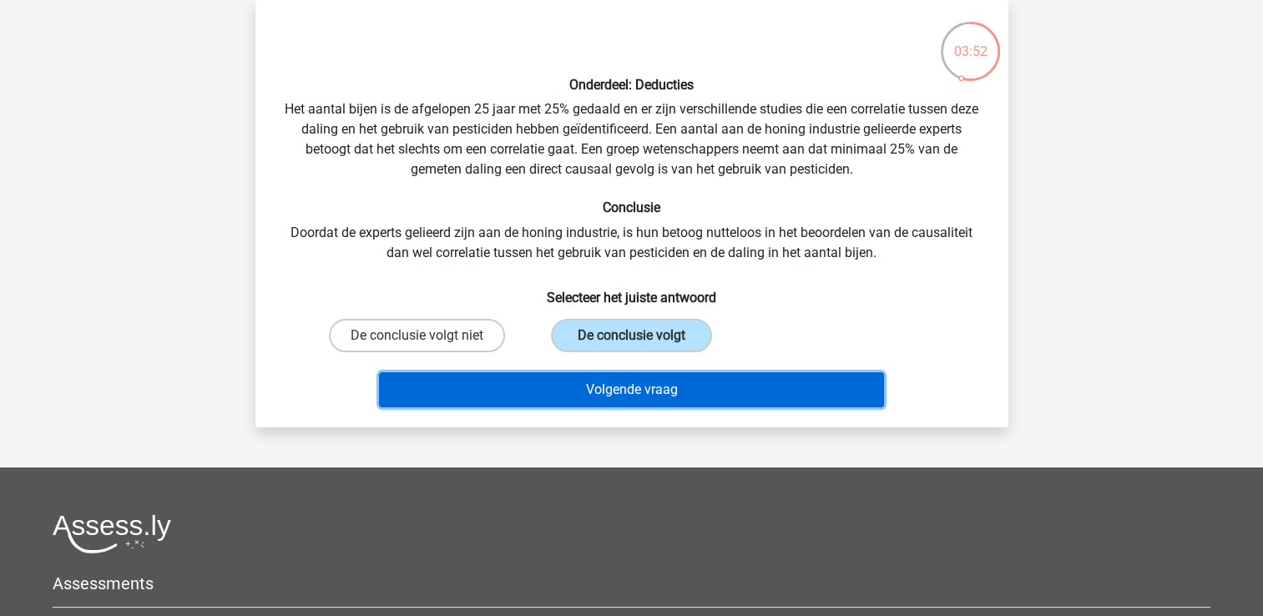
click at [514, 396] on button "Volgende vraag" at bounding box center [631, 389] width 505 height 35
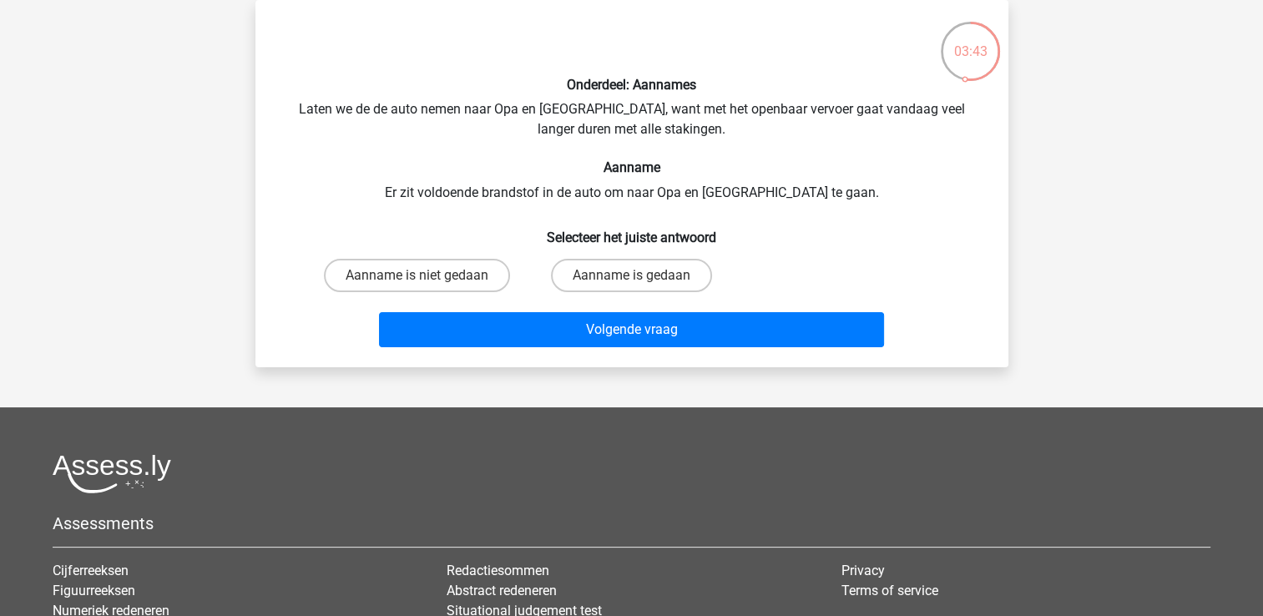
click at [503, 288] on div "Aanname is niet gedaan" at bounding box center [416, 275] width 201 height 33
click at [501, 287] on label "Aanname is niet gedaan" at bounding box center [417, 275] width 186 height 33
click at [427, 286] on input "Aanname is niet gedaan" at bounding box center [422, 281] width 11 height 11
radio input "true"
click at [533, 309] on div "Volgende vraag" at bounding box center [632, 326] width 700 height 55
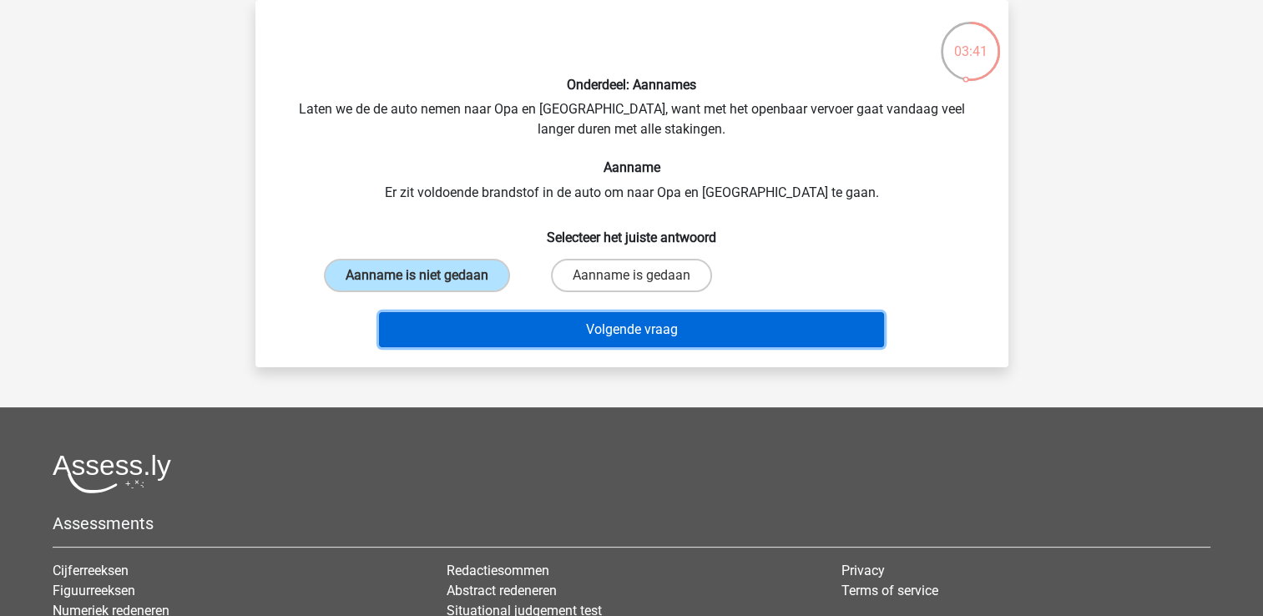
click at [544, 325] on button "Volgende vraag" at bounding box center [631, 329] width 505 height 35
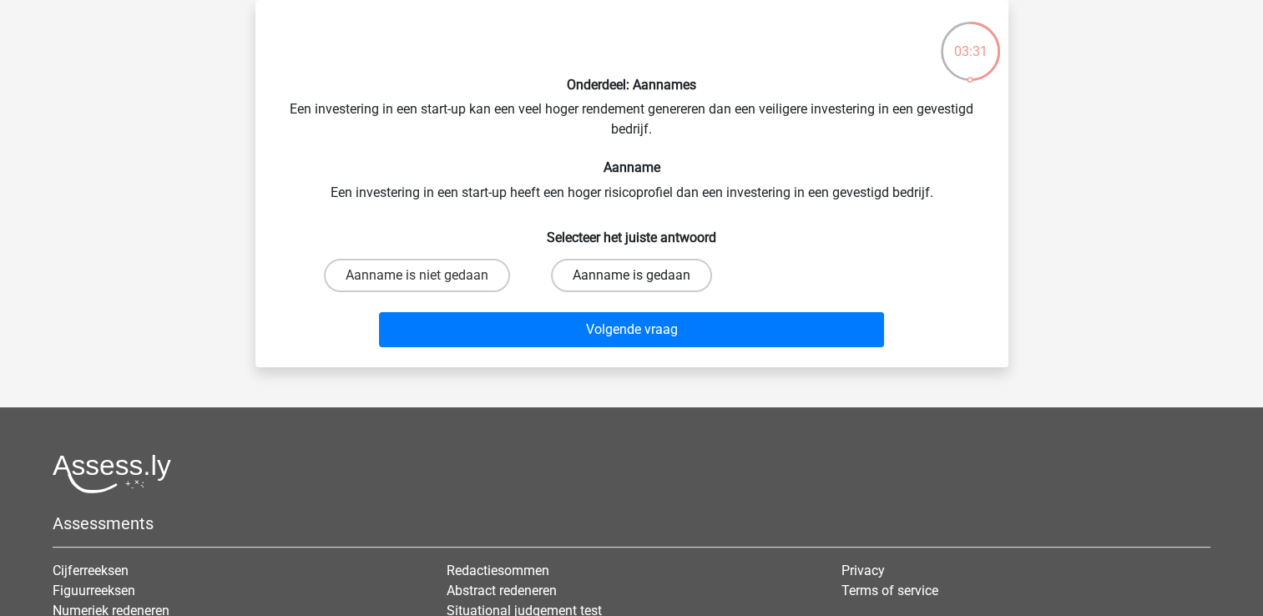
click at [647, 276] on label "Aanname is gedaan" at bounding box center [631, 275] width 161 height 33
click at [642, 276] on input "Aanname is gedaan" at bounding box center [636, 281] width 11 height 11
radio input "true"
click at [642, 305] on div "Volgende vraag" at bounding box center [632, 326] width 700 height 55
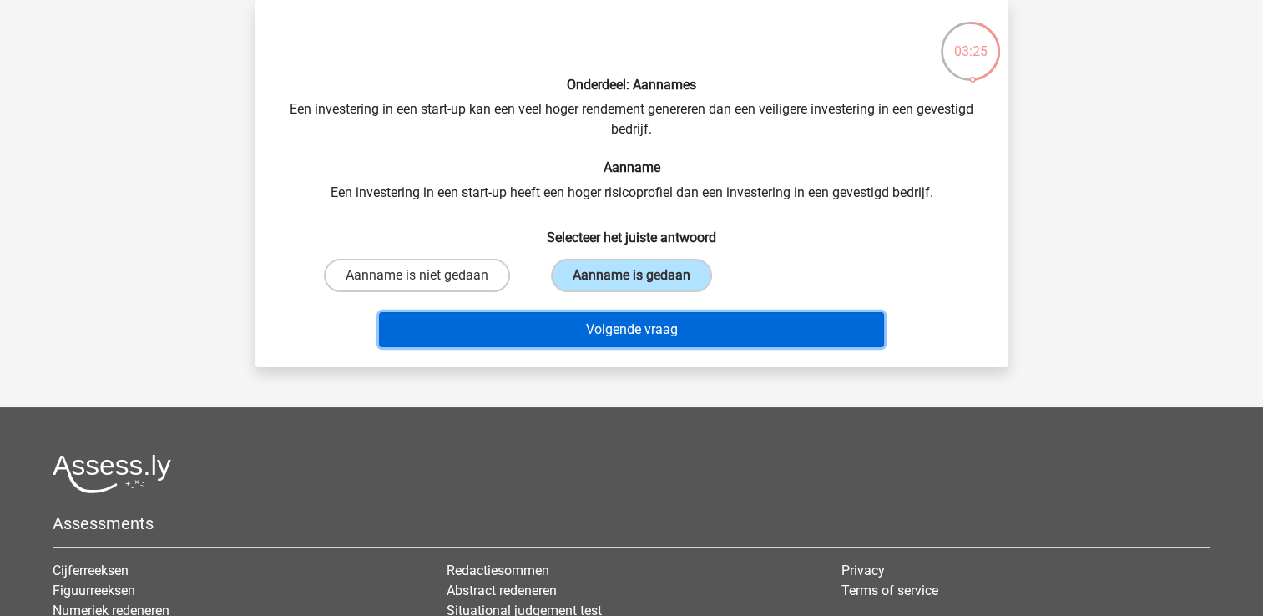
click at [644, 326] on button "Volgende vraag" at bounding box center [631, 329] width 505 height 35
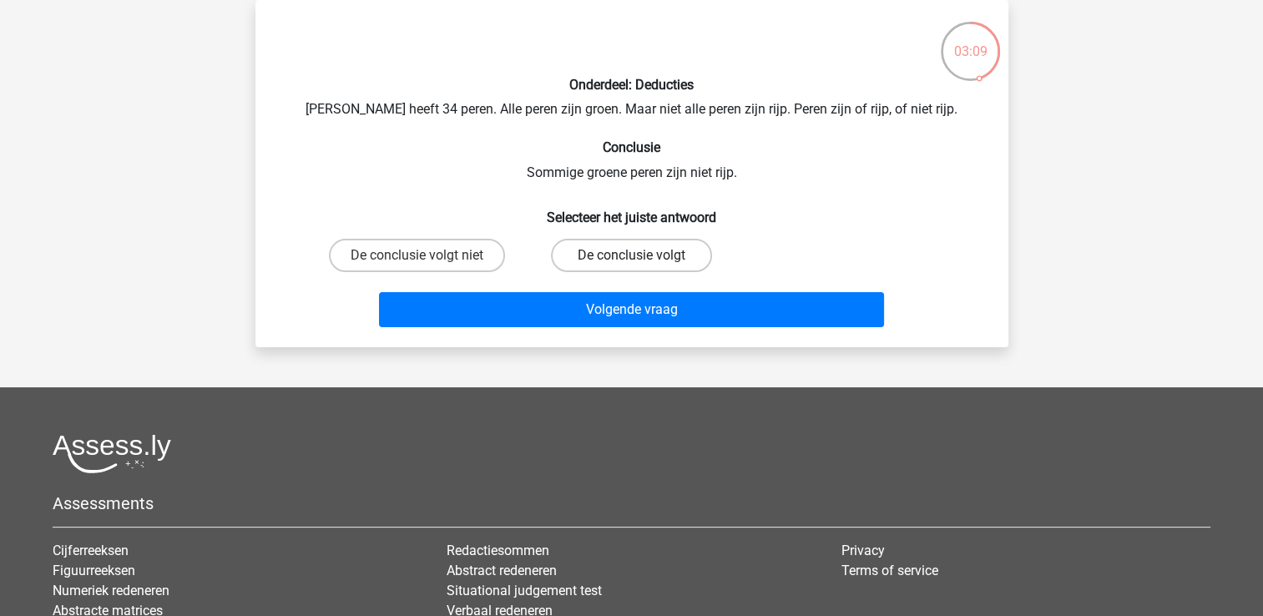
click at [660, 270] on label "De conclusie volgt" at bounding box center [631, 255] width 161 height 33
click at [642, 266] on input "De conclusie volgt" at bounding box center [636, 260] width 11 height 11
radio input "true"
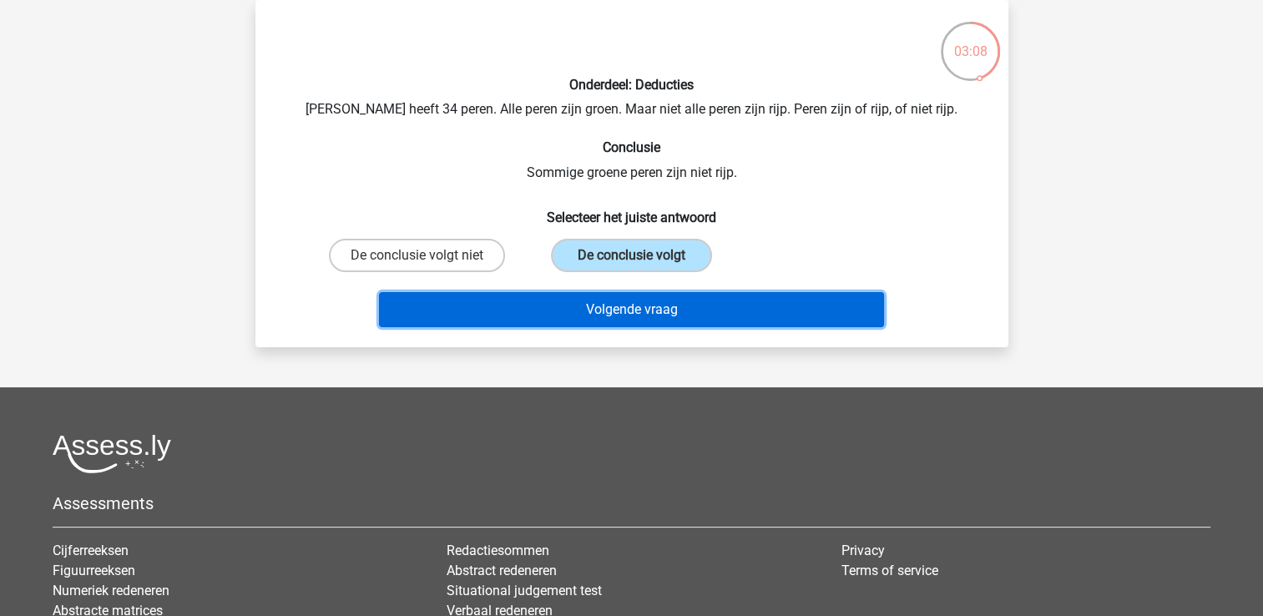
click at [679, 318] on button "Volgende vraag" at bounding box center [631, 309] width 505 height 35
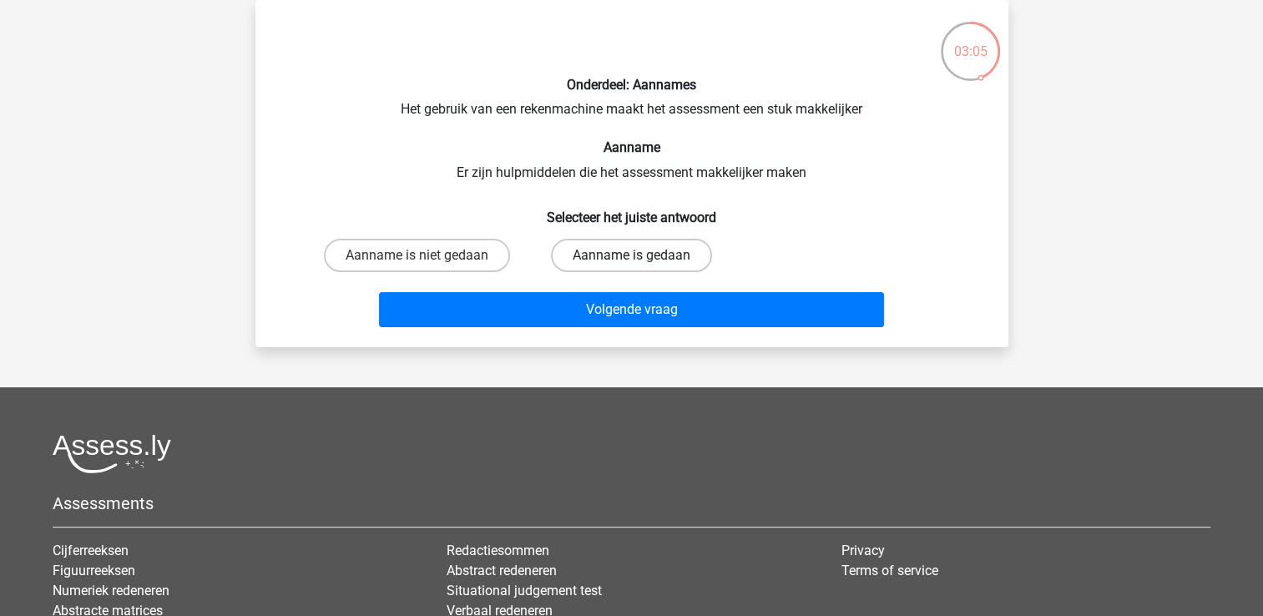
click at [625, 263] on label "Aanname is gedaan" at bounding box center [631, 255] width 161 height 33
click at [631, 263] on input "Aanname is gedaan" at bounding box center [636, 260] width 11 height 11
radio input "true"
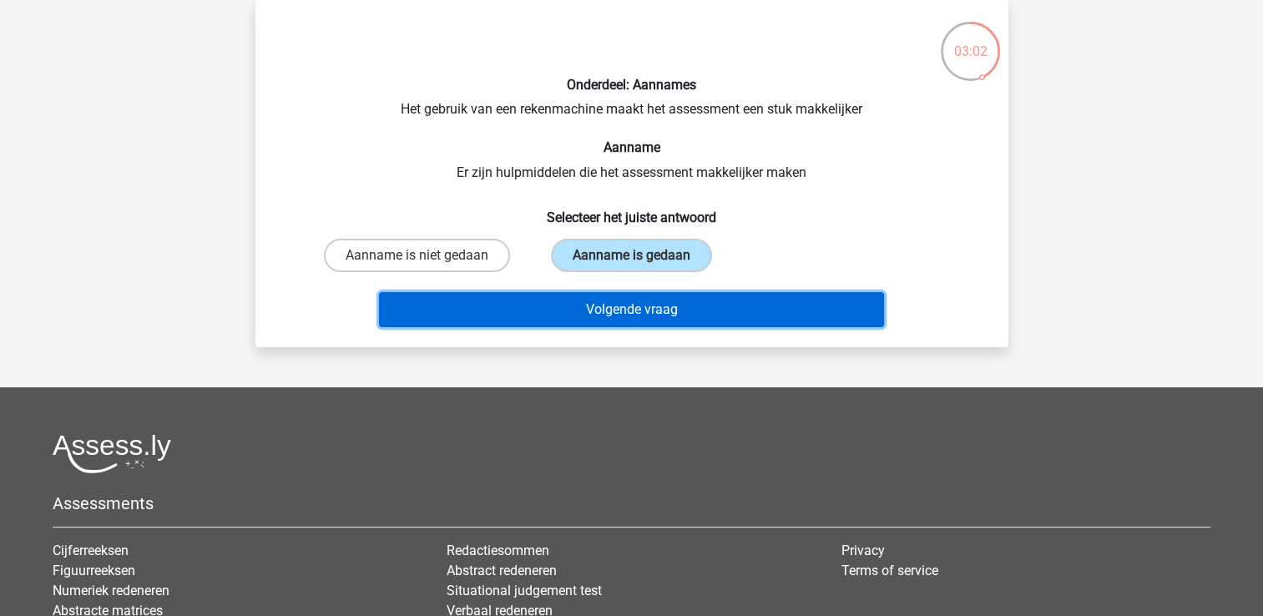
click at [761, 308] on button "Volgende vraag" at bounding box center [631, 309] width 505 height 35
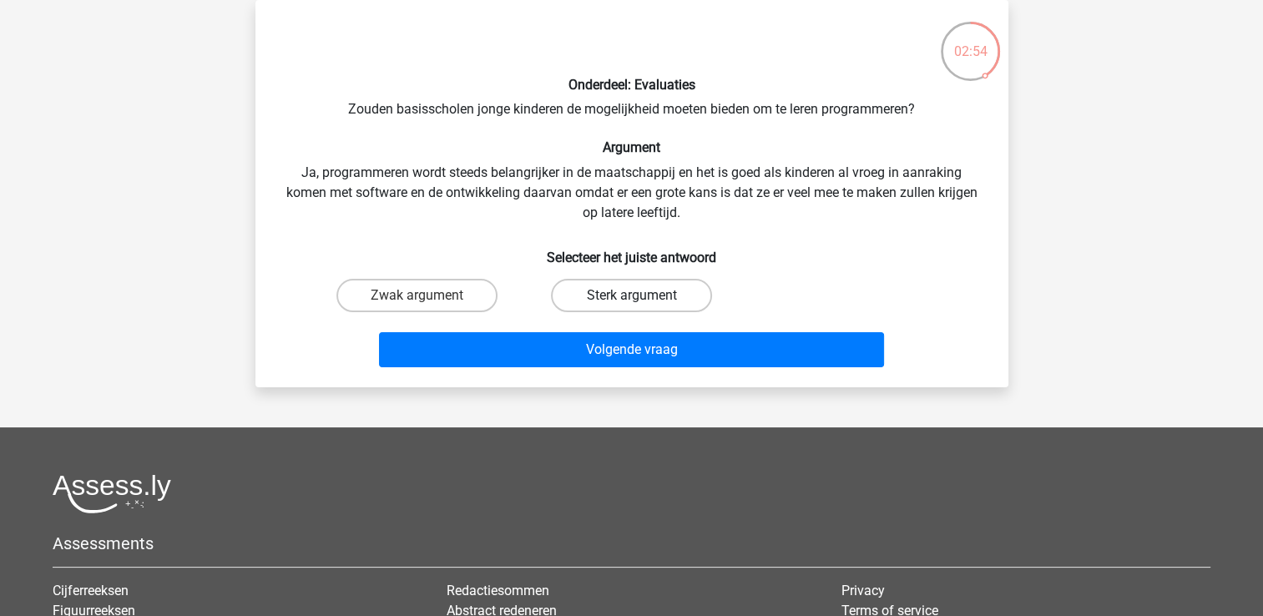
click at [651, 295] on label "Sterk argument" at bounding box center [631, 295] width 161 height 33
click at [642, 296] on input "Sterk argument" at bounding box center [636, 301] width 11 height 11
radio input "true"
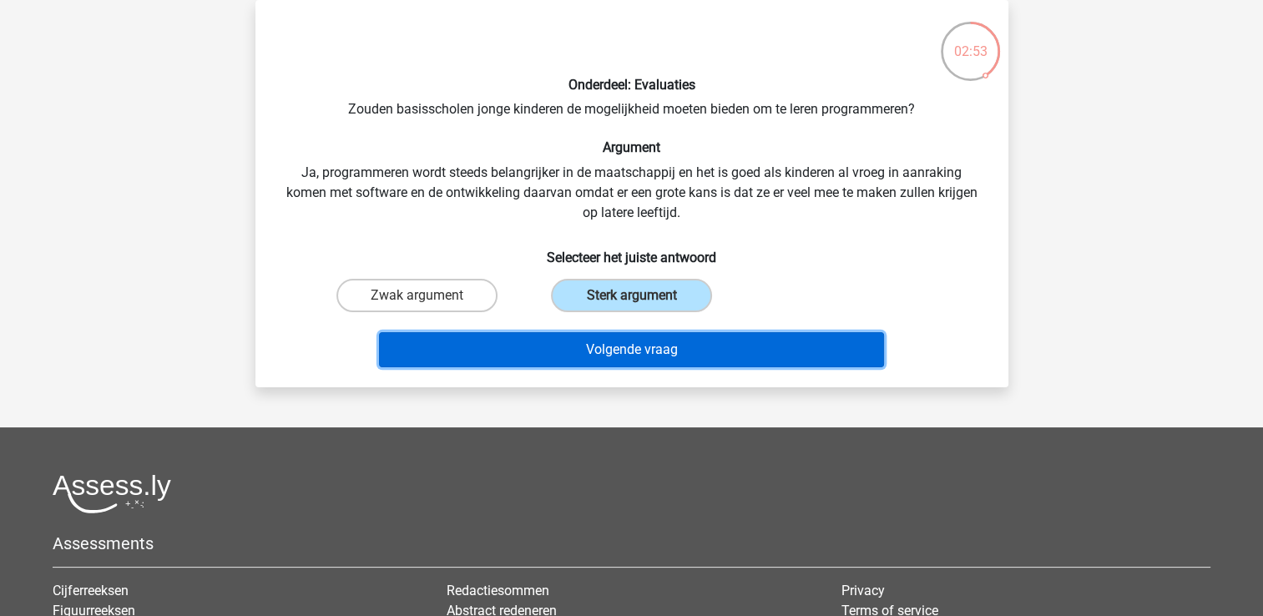
click at [687, 343] on button "Volgende vraag" at bounding box center [631, 349] width 505 height 35
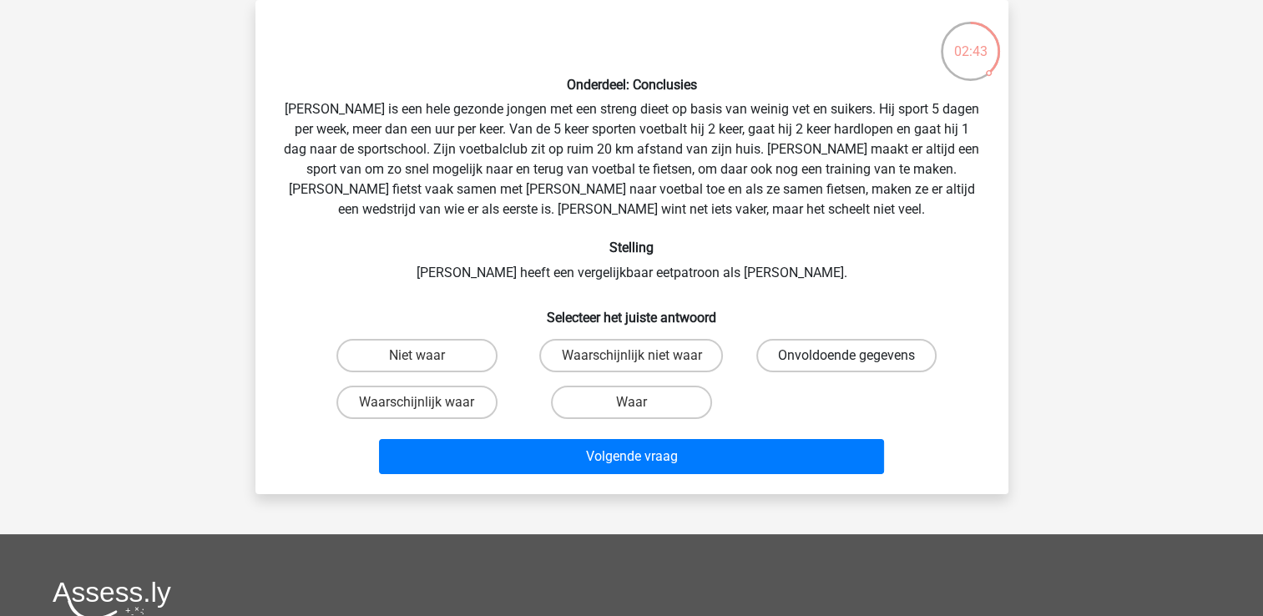
click at [804, 366] on label "Onvoldoende gegevens" at bounding box center [846, 355] width 180 height 33
click at [847, 366] on input "Onvoldoende gegevens" at bounding box center [852, 361] width 11 height 11
radio input "true"
click at [804, 366] on label "Onvoldoende gegevens" at bounding box center [846, 355] width 180 height 33
click at [847, 366] on input "Onvoldoende gegevens" at bounding box center [852, 361] width 11 height 11
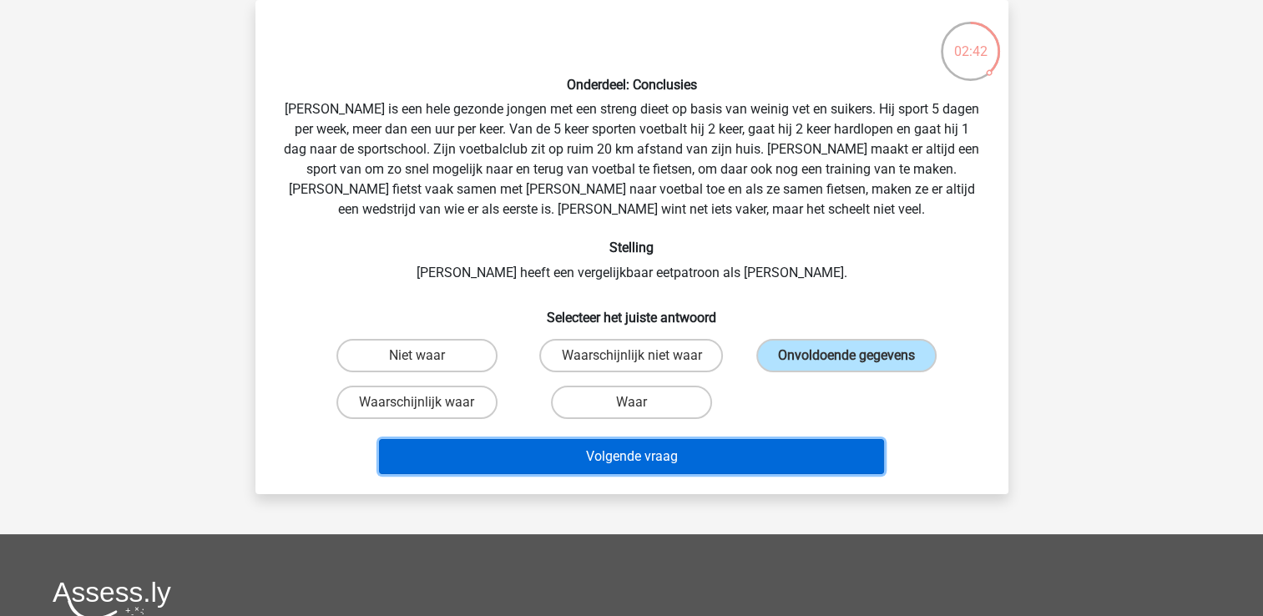
click at [803, 459] on button "Volgende vraag" at bounding box center [631, 456] width 505 height 35
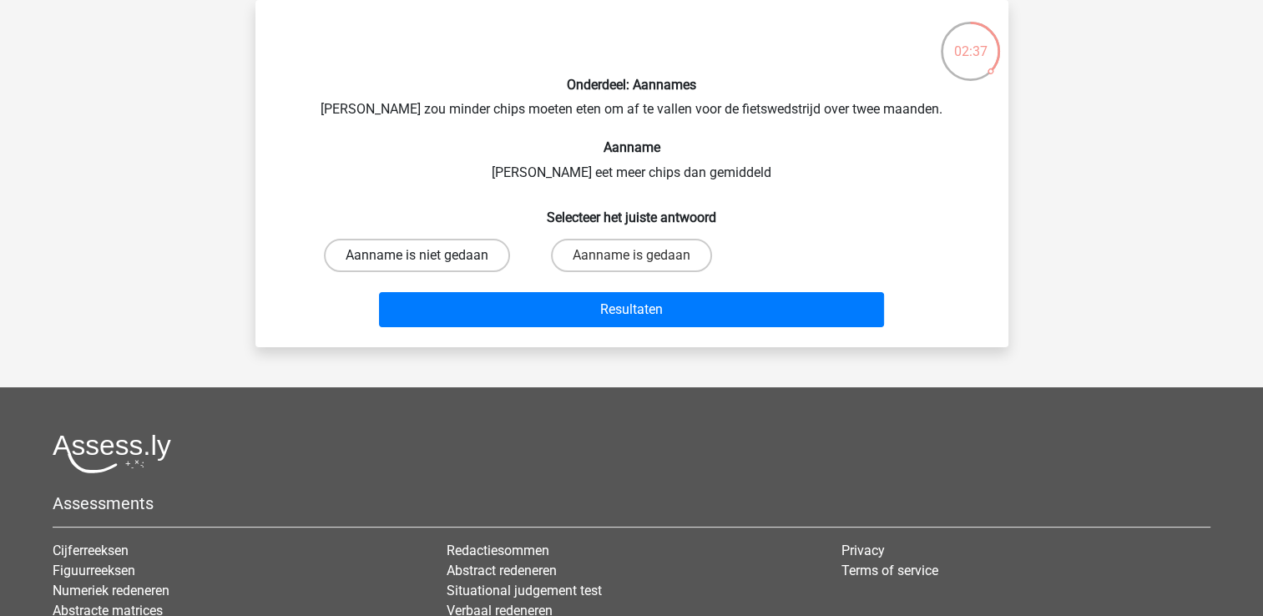
click at [492, 258] on label "Aanname is niet gedaan" at bounding box center [417, 255] width 186 height 33
click at [427, 258] on input "Aanname is niet gedaan" at bounding box center [422, 260] width 11 height 11
radio input "true"
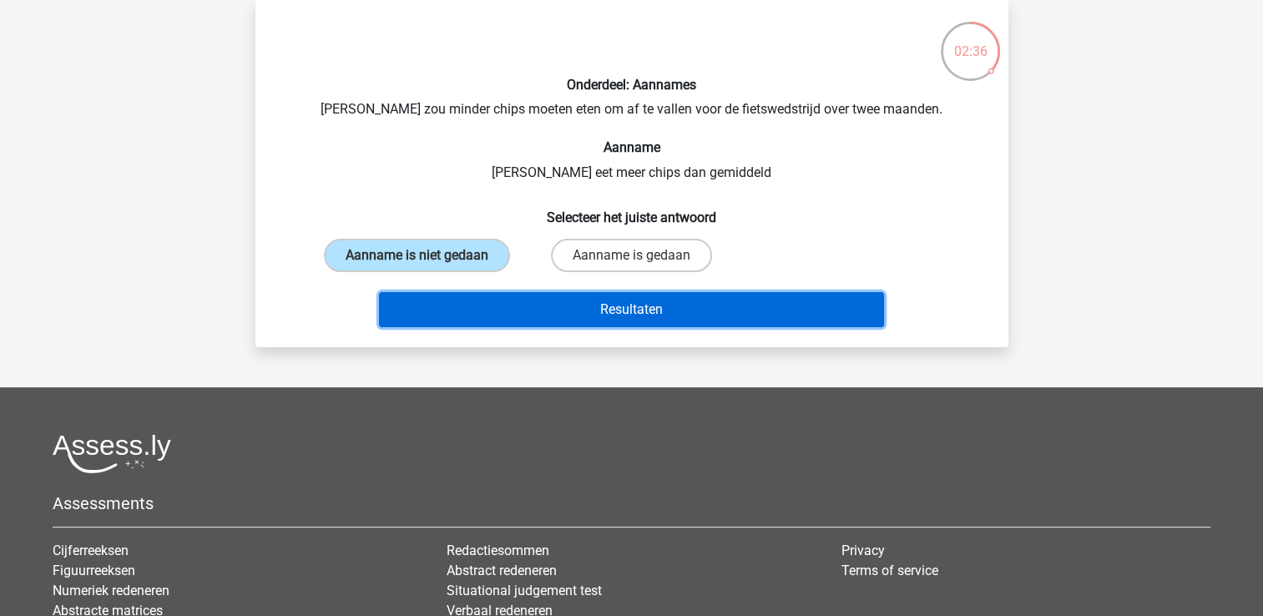
click at [518, 293] on button "Resultaten" at bounding box center [631, 309] width 505 height 35
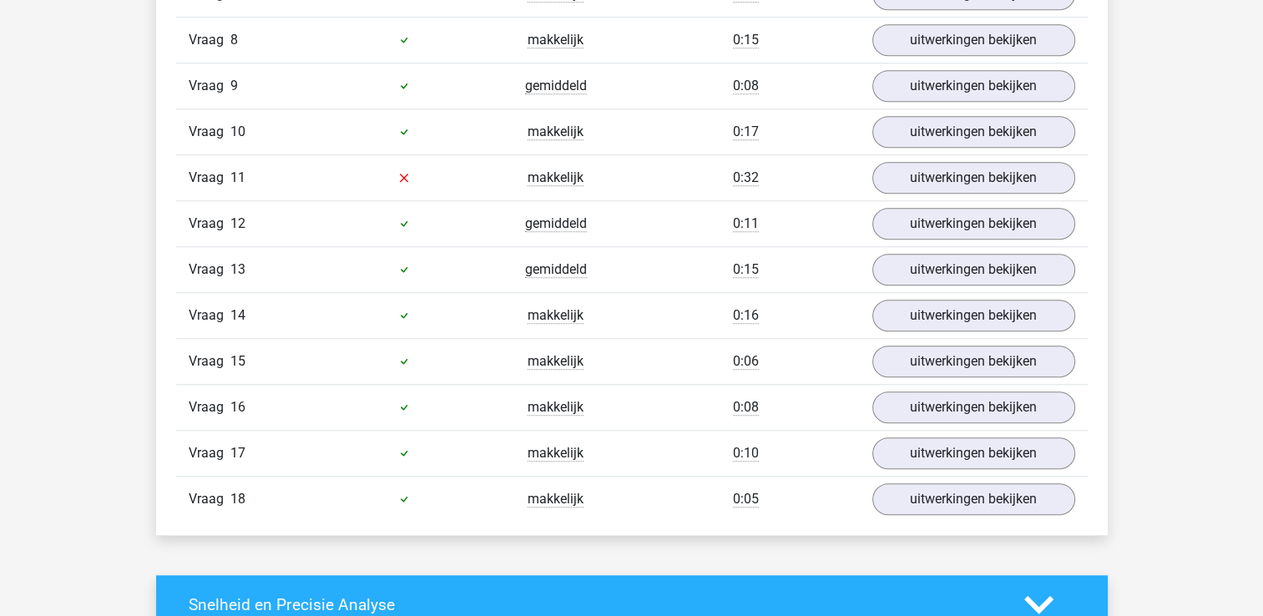
scroll to position [1453, 0]
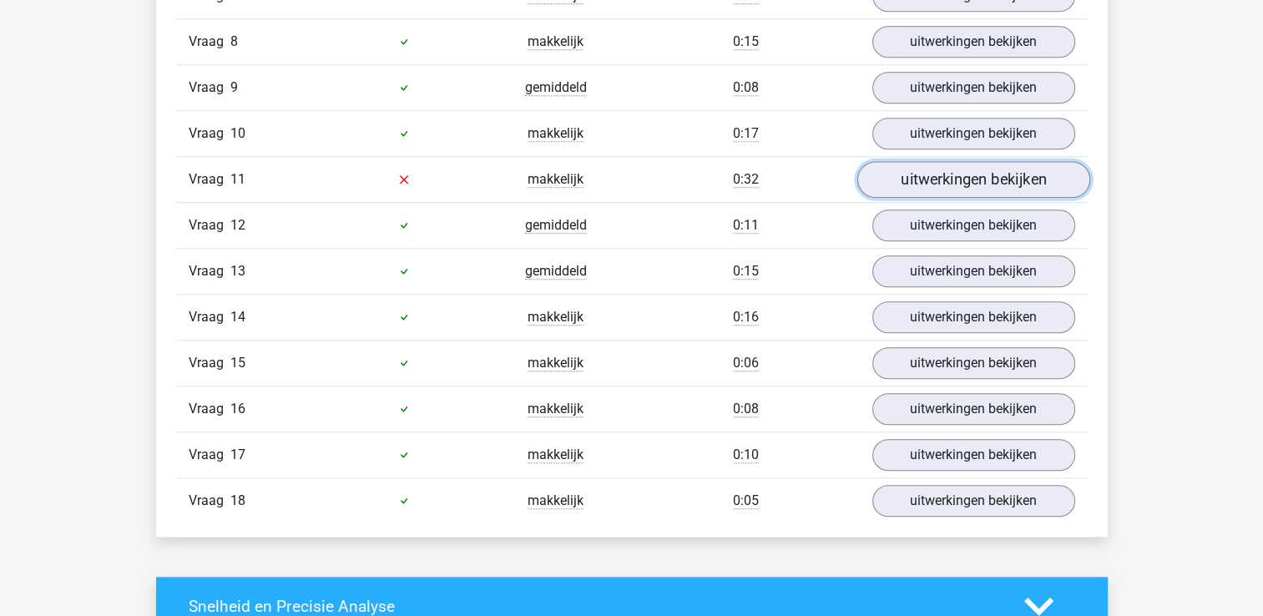
click at [925, 169] on link "uitwerkingen bekijken" at bounding box center [973, 179] width 233 height 37
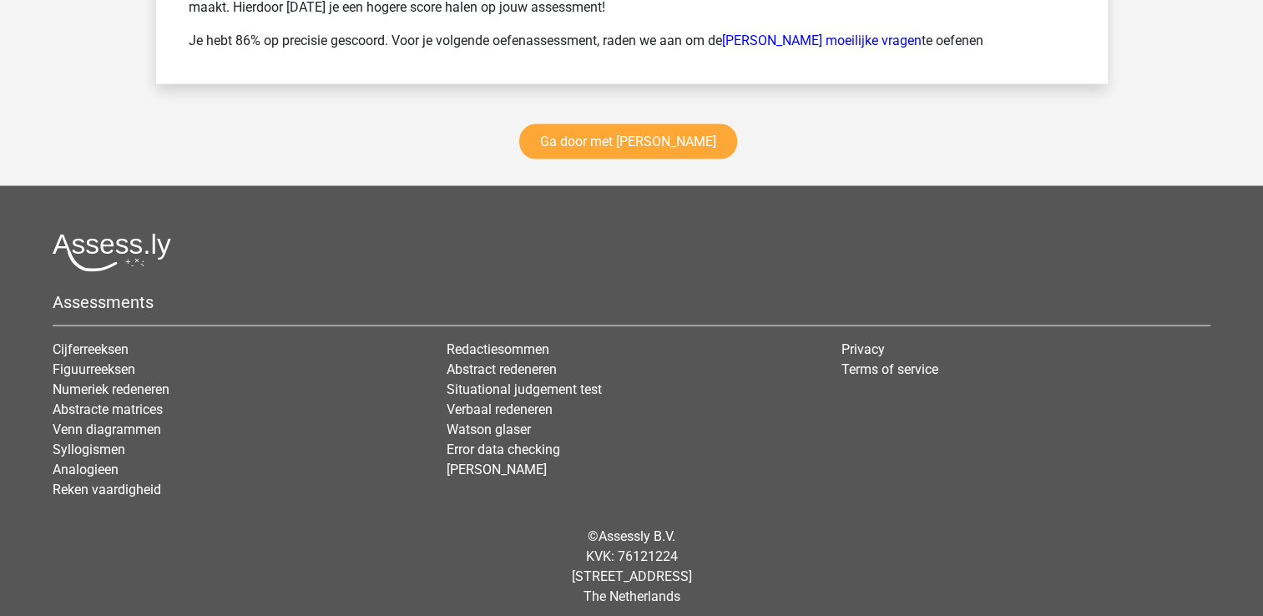
scroll to position [3210, 0]
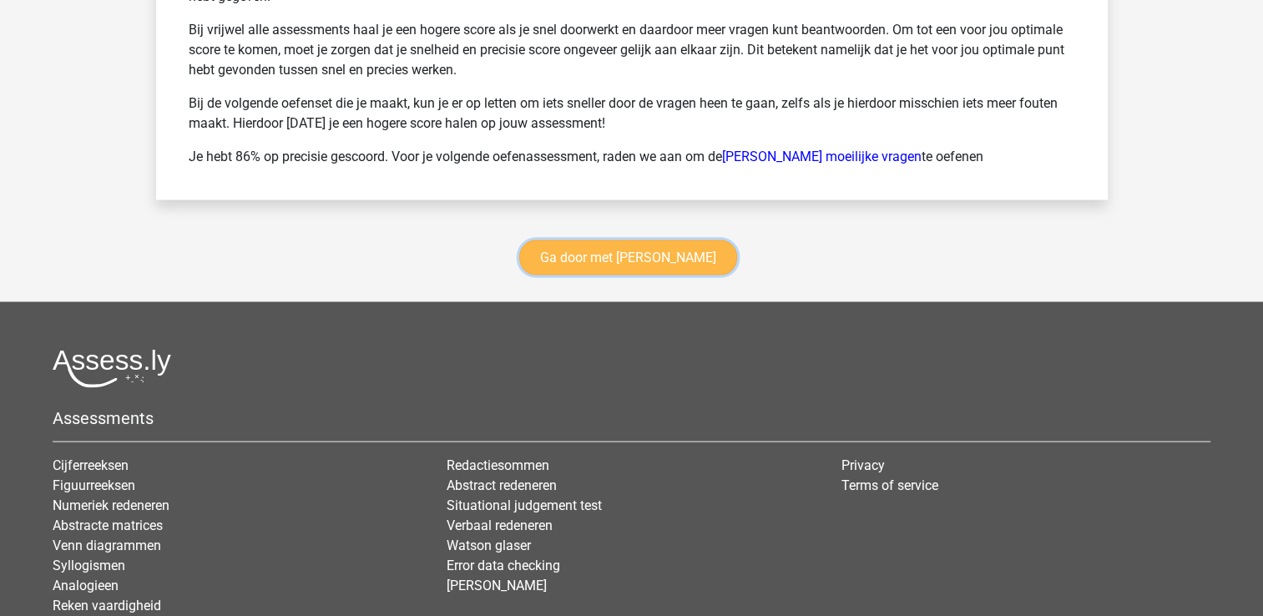
click at [628, 248] on link "Ga door met [PERSON_NAME]" at bounding box center [628, 257] width 218 height 35
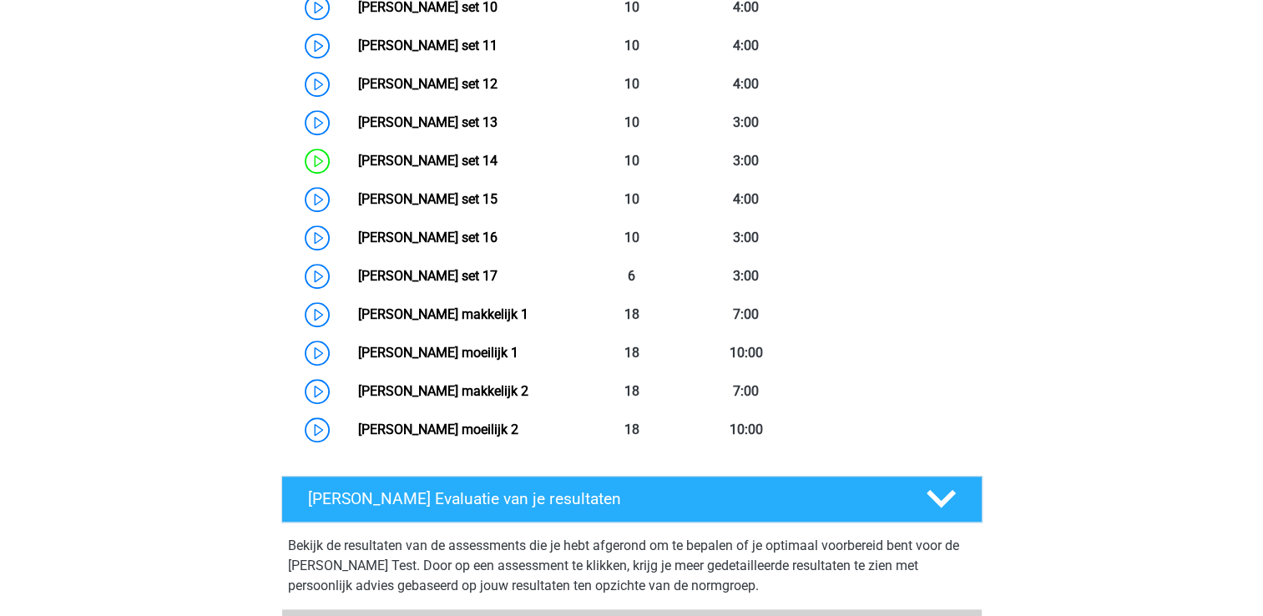
scroll to position [1220, 0]
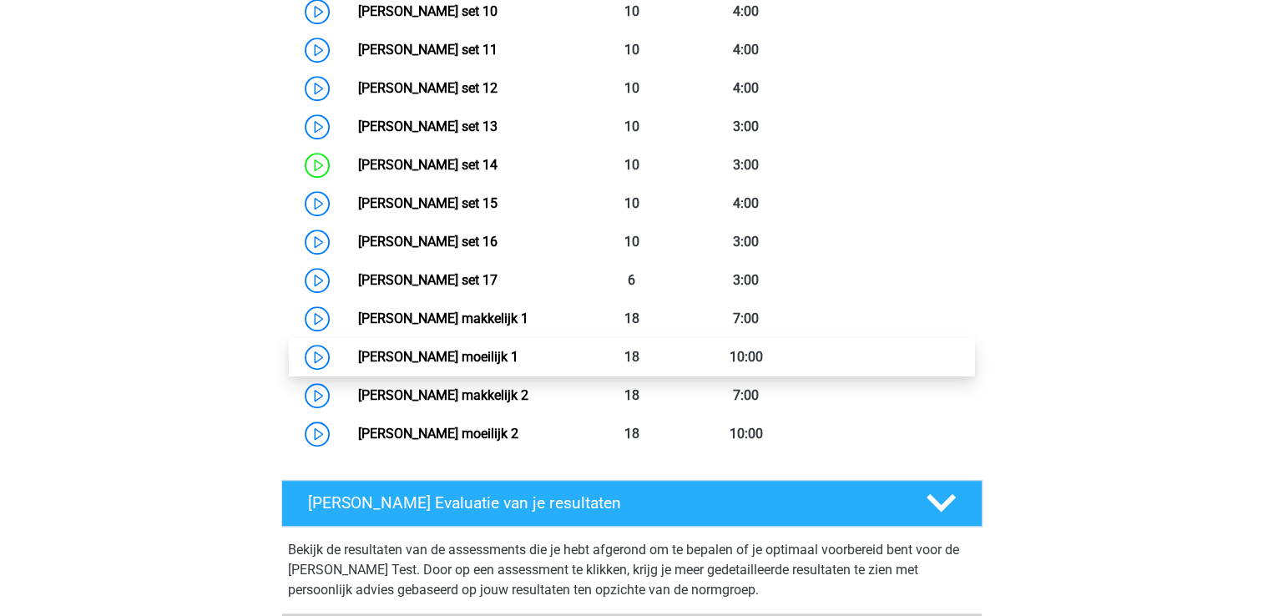
click at [518, 352] on link "Watson Glaser moeilijk 1" at bounding box center [438, 357] width 160 height 16
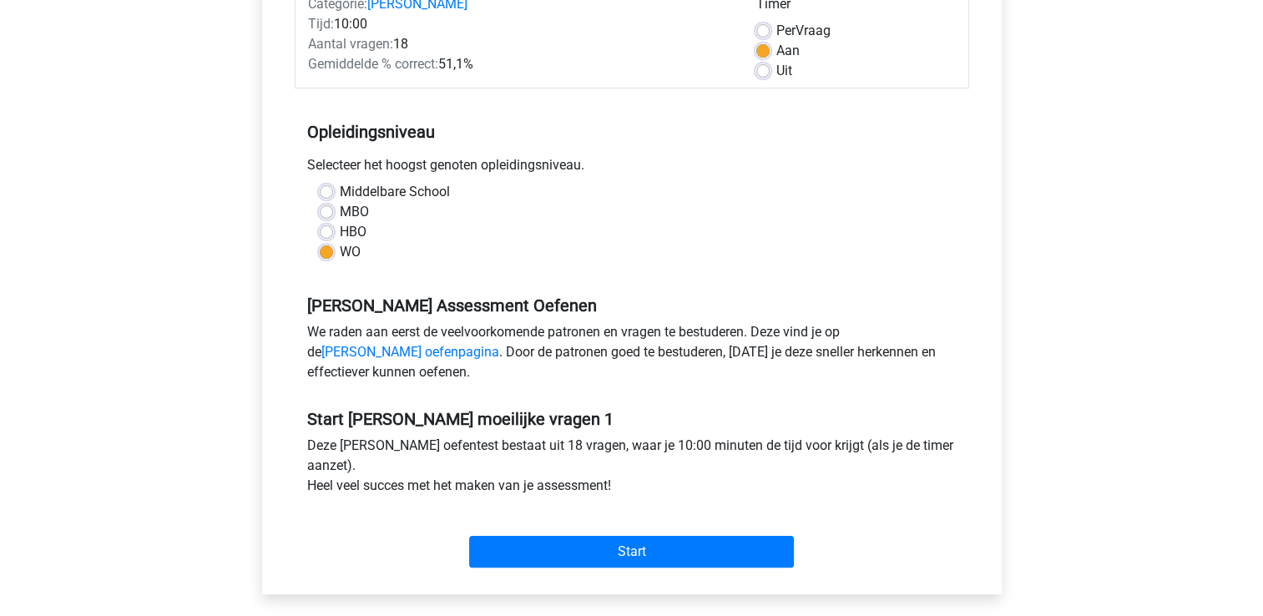
scroll to position [245, 0]
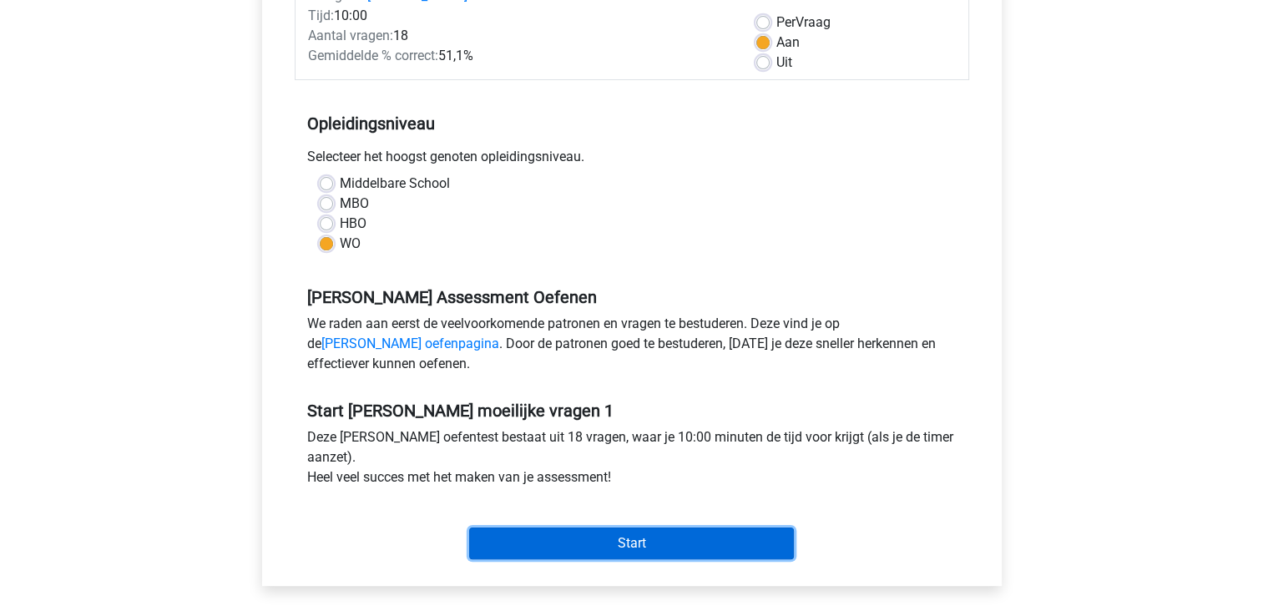
click at [741, 539] on input "Start" at bounding box center [631, 544] width 325 height 32
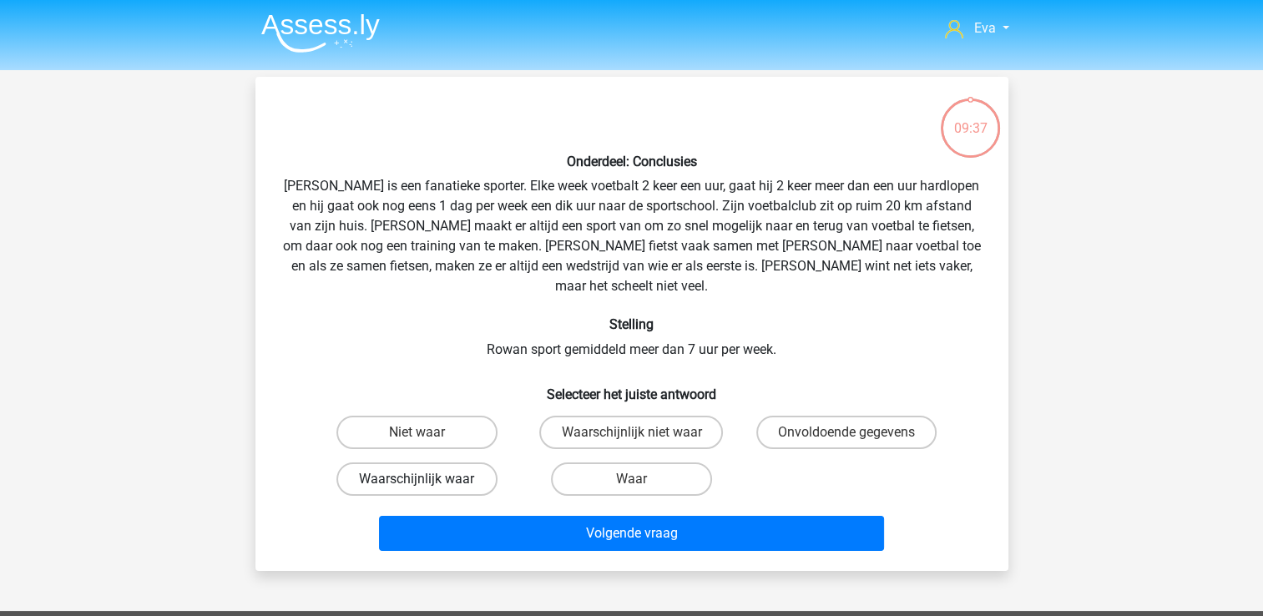
click at [375, 463] on label "Waarschijnlijk waar" at bounding box center [416, 479] width 161 height 33
click at [417, 479] on input "Waarschijnlijk waar" at bounding box center [422, 484] width 11 height 11
radio input "true"
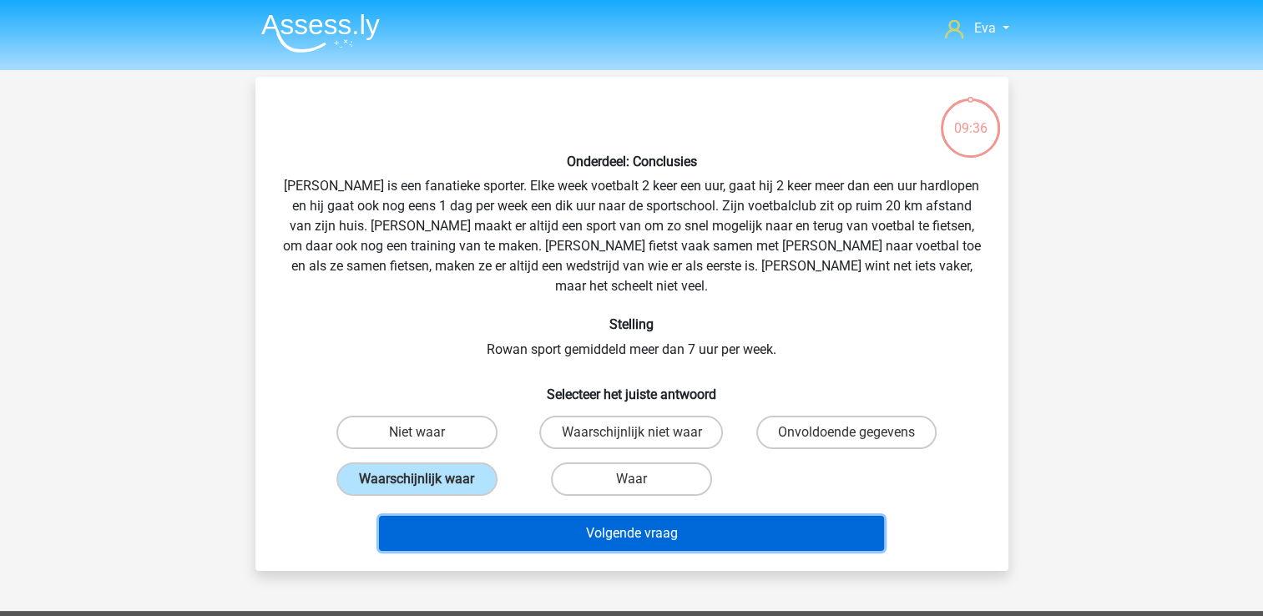
click at [437, 516] on button "Volgende vraag" at bounding box center [631, 533] width 505 height 35
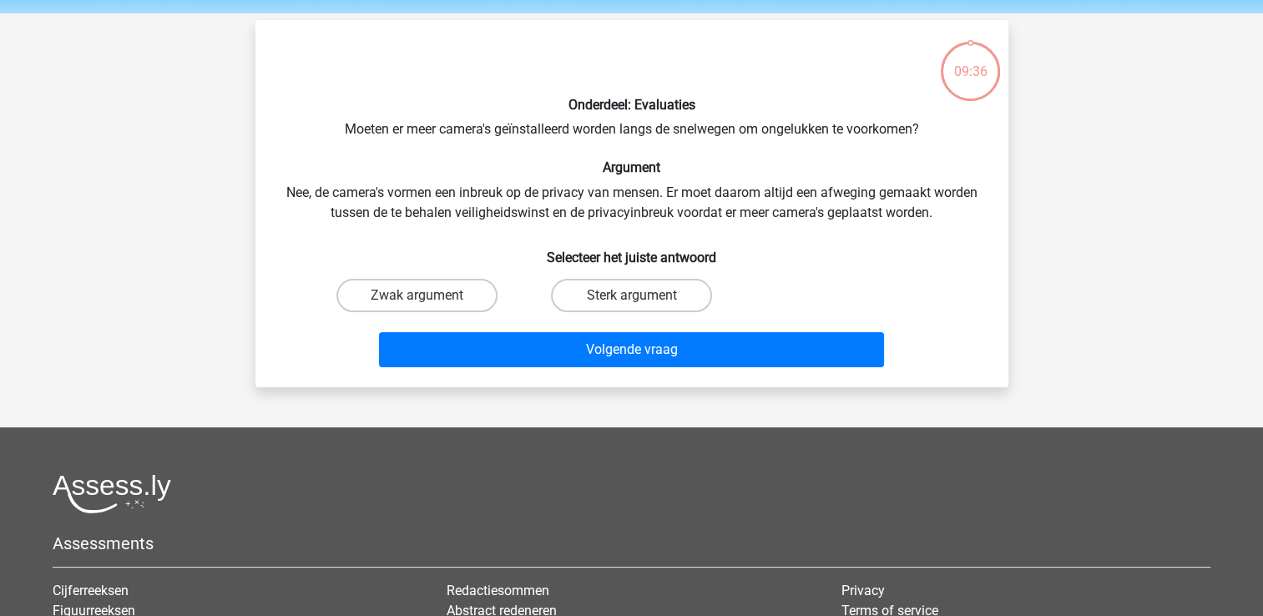
scroll to position [77, 0]
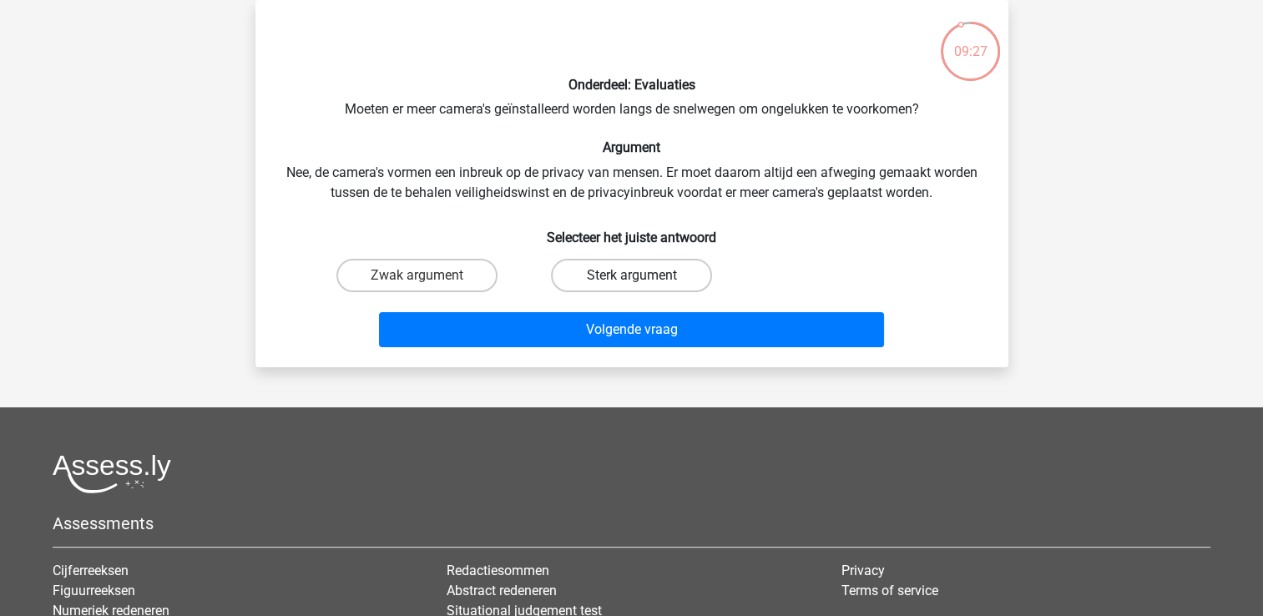
click at [628, 283] on label "Sterk argument" at bounding box center [631, 275] width 161 height 33
click at [631, 283] on input "Sterk argument" at bounding box center [636, 281] width 11 height 11
radio input "true"
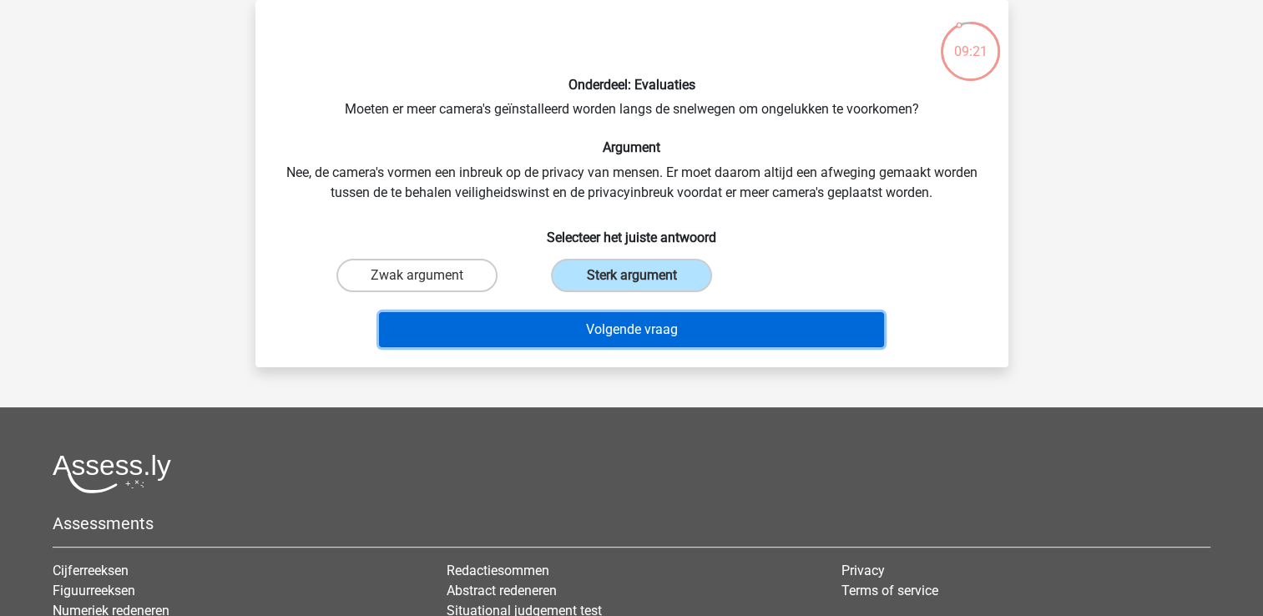
click at [645, 331] on button "Volgende vraag" at bounding box center [631, 329] width 505 height 35
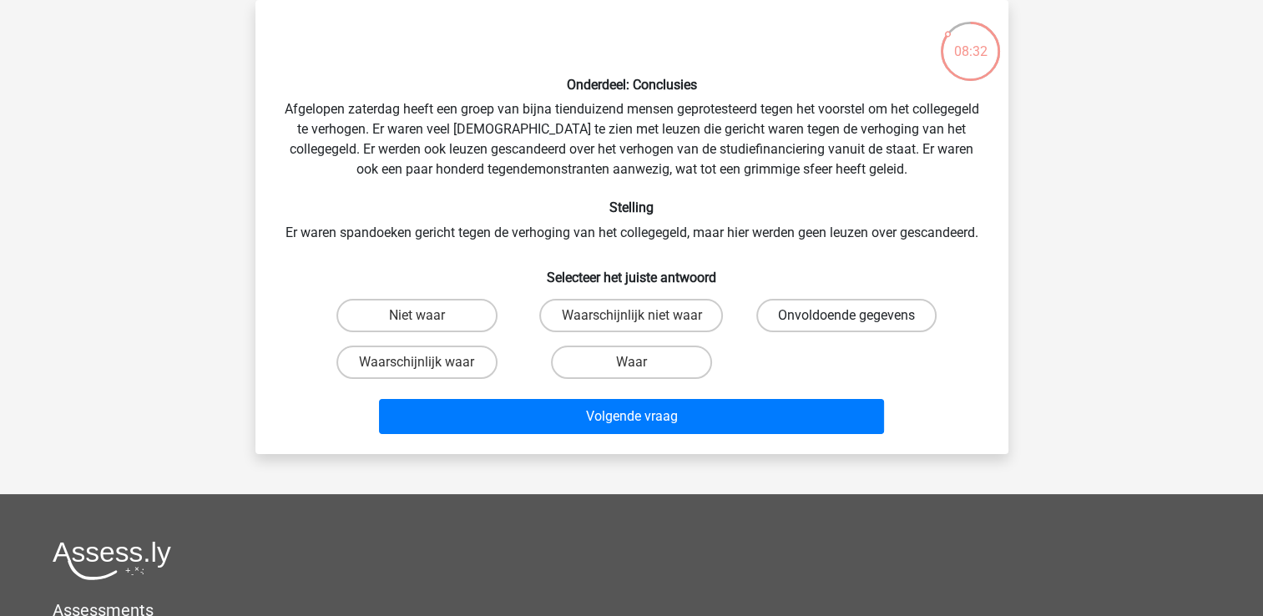
click at [832, 332] on label "Onvoldoende gegevens" at bounding box center [846, 315] width 180 height 33
click at [847, 326] on input "Onvoldoende gegevens" at bounding box center [852, 321] width 11 height 11
radio input "true"
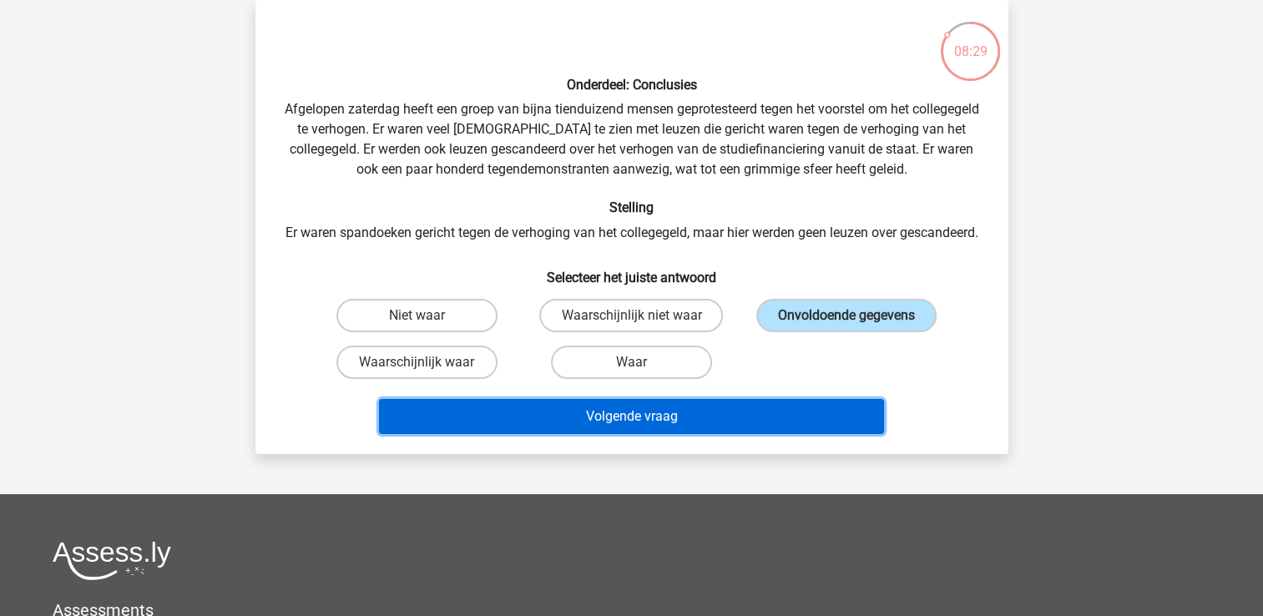
click at [817, 427] on button "Volgende vraag" at bounding box center [631, 416] width 505 height 35
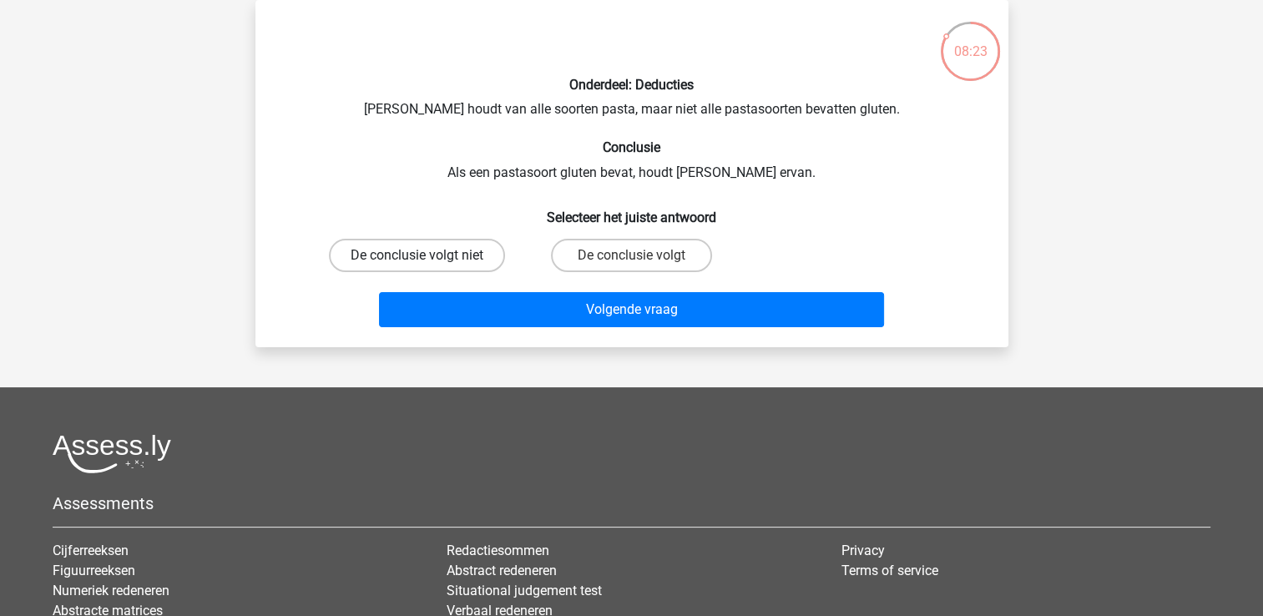
click at [373, 265] on label "De conclusie volgt niet" at bounding box center [417, 255] width 176 height 33
click at [417, 265] on input "De conclusie volgt niet" at bounding box center [422, 260] width 11 height 11
radio input "true"
click at [630, 259] on label "De conclusie volgt" at bounding box center [631, 255] width 161 height 33
click at [631, 259] on input "De conclusie volgt" at bounding box center [636, 260] width 11 height 11
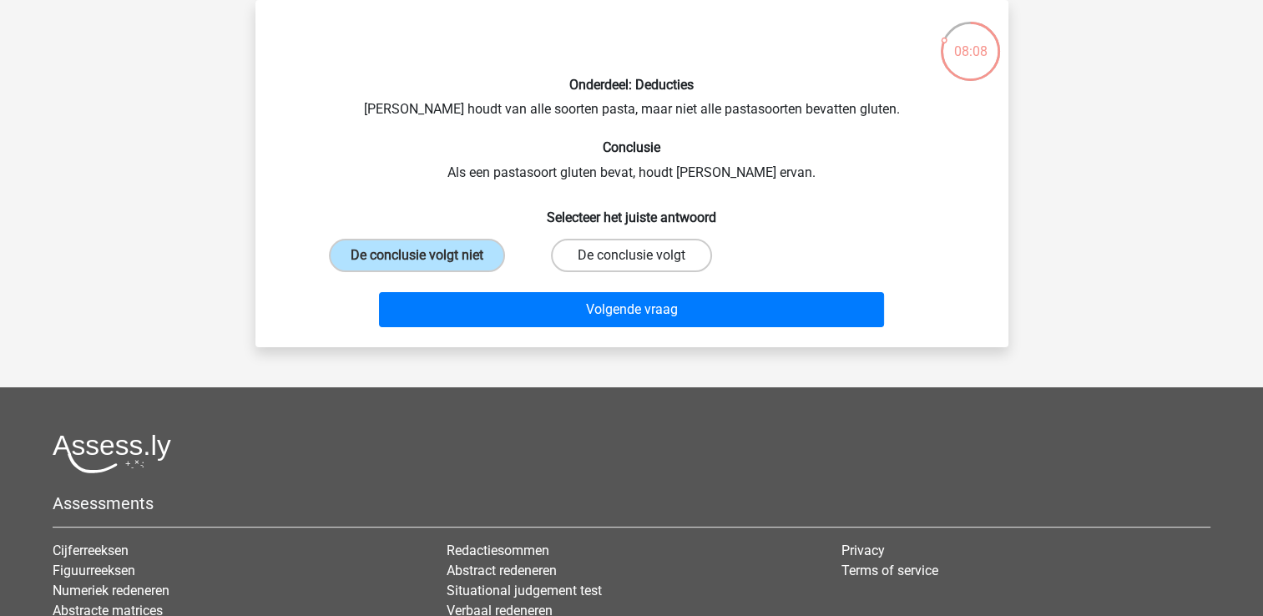
radio input "true"
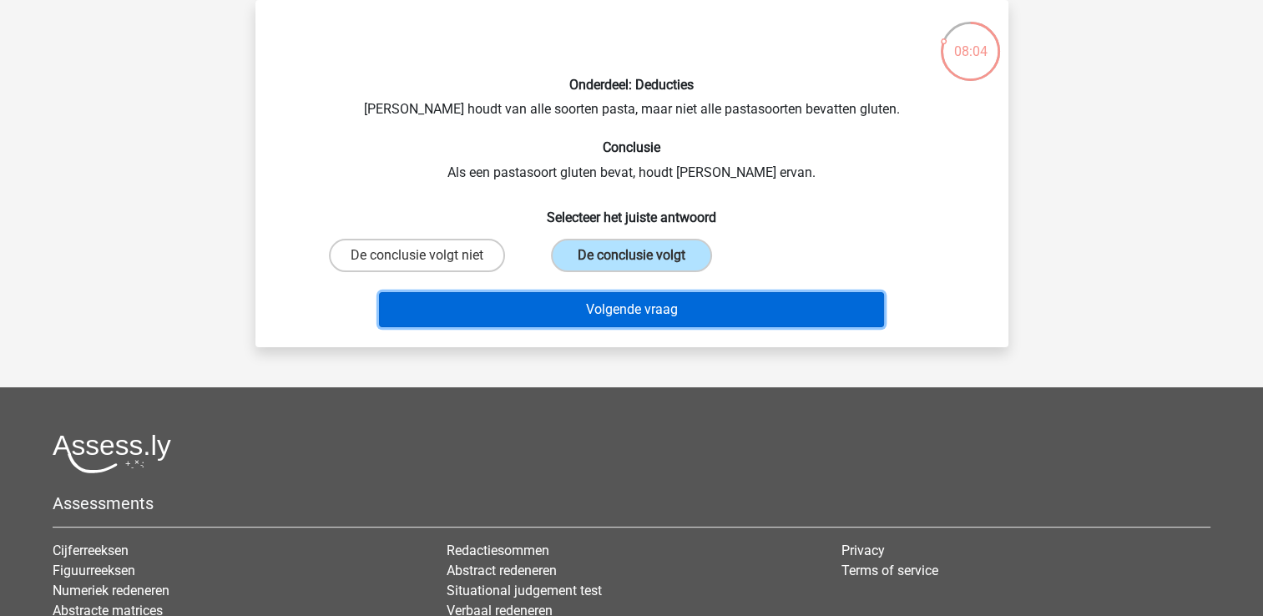
click at [630, 309] on button "Volgende vraag" at bounding box center [631, 309] width 505 height 35
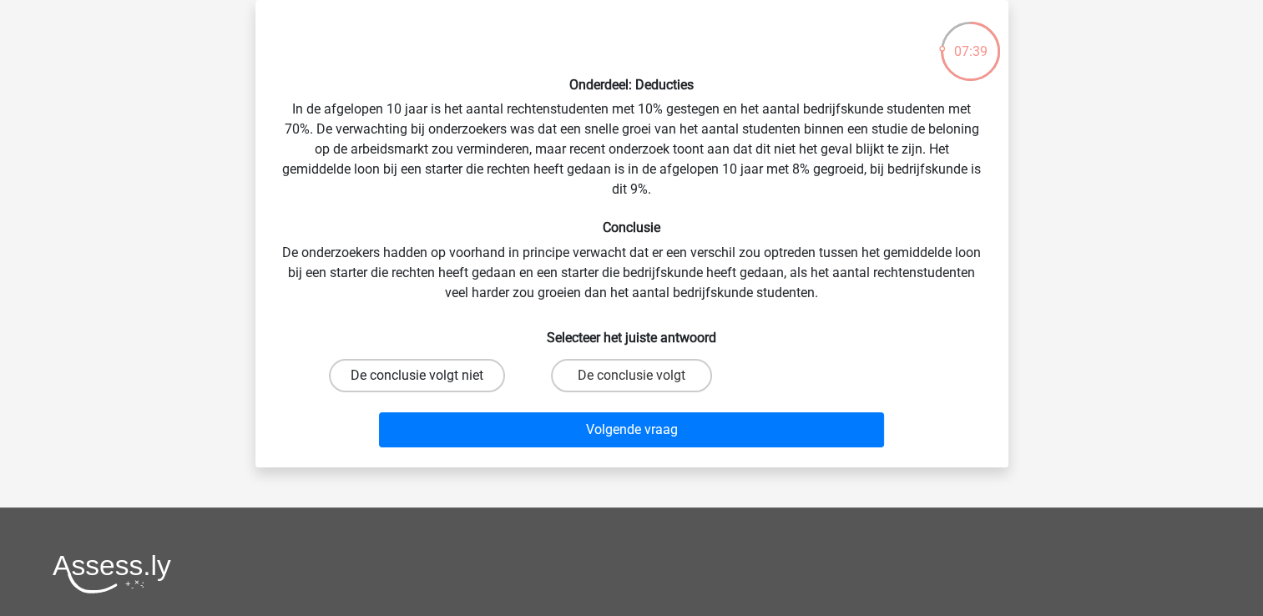
click at [464, 377] on label "De conclusie volgt niet" at bounding box center [417, 375] width 176 height 33
click at [427, 377] on input "De conclusie volgt niet" at bounding box center [422, 381] width 11 height 11
radio input "true"
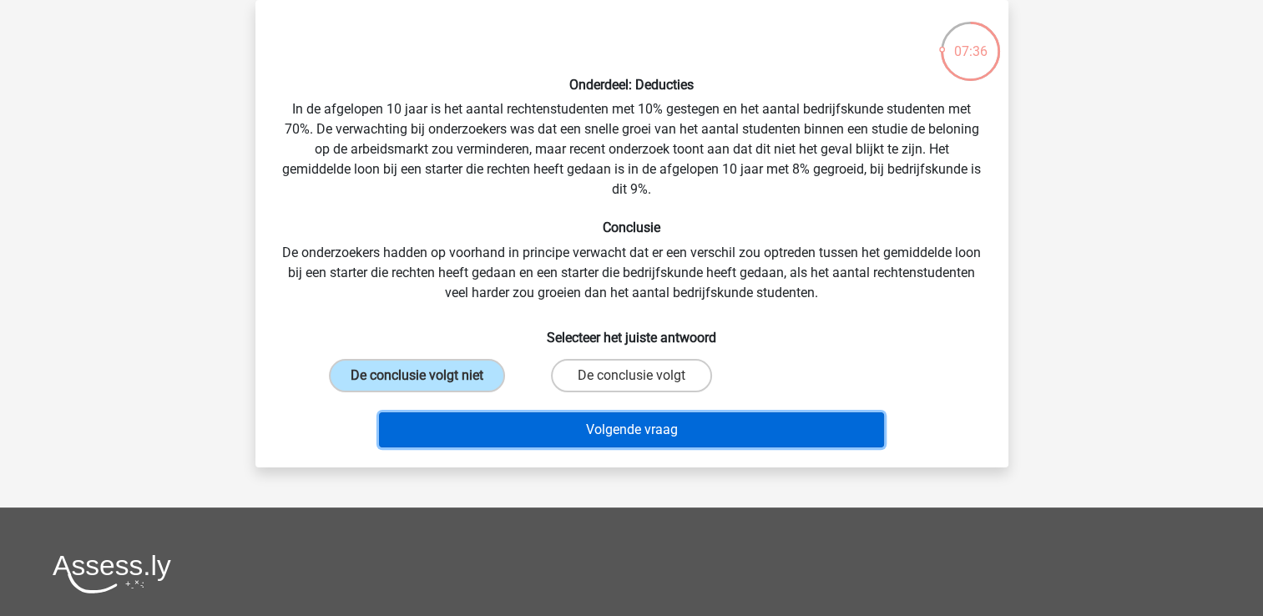
click at [791, 422] on button "Volgende vraag" at bounding box center [631, 429] width 505 height 35
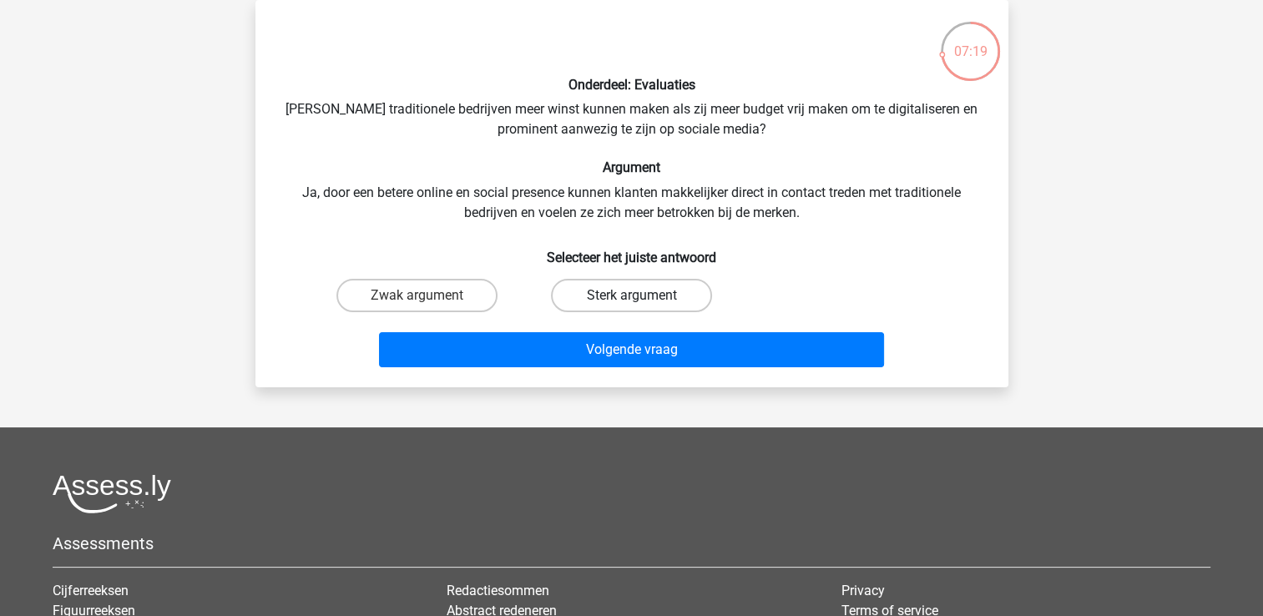
click at [671, 289] on label "Sterk argument" at bounding box center [631, 295] width 161 height 33
click at [642, 296] on input "Sterk argument" at bounding box center [636, 301] width 11 height 11
radio input "true"
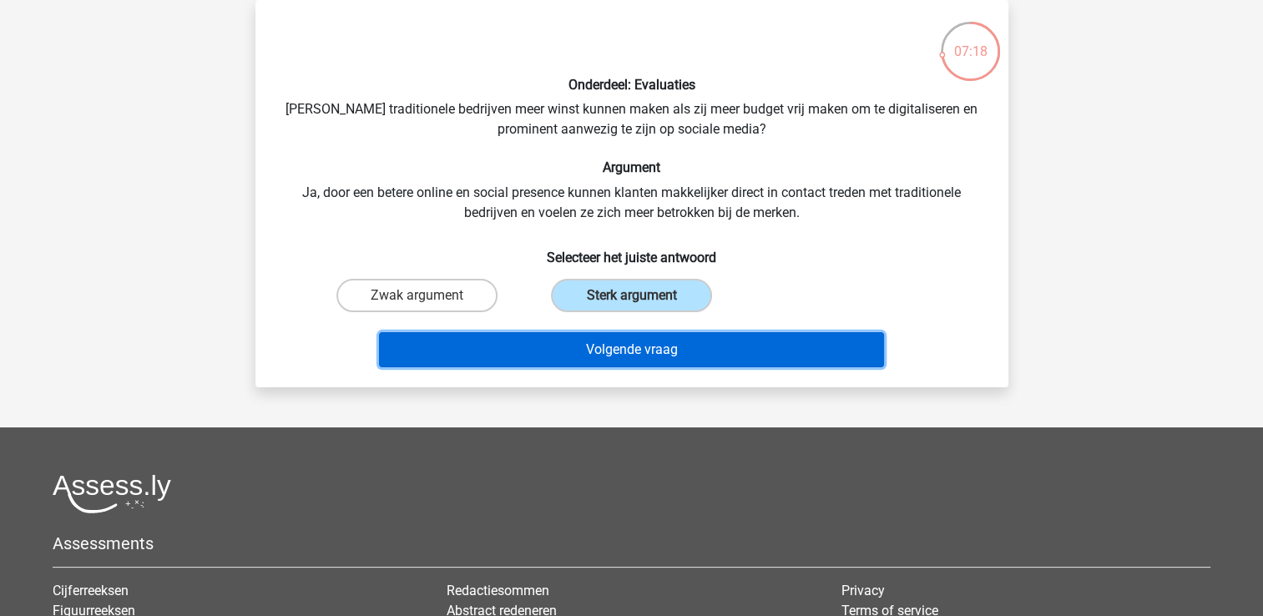
click at [691, 346] on button "Volgende vraag" at bounding box center [631, 349] width 505 height 35
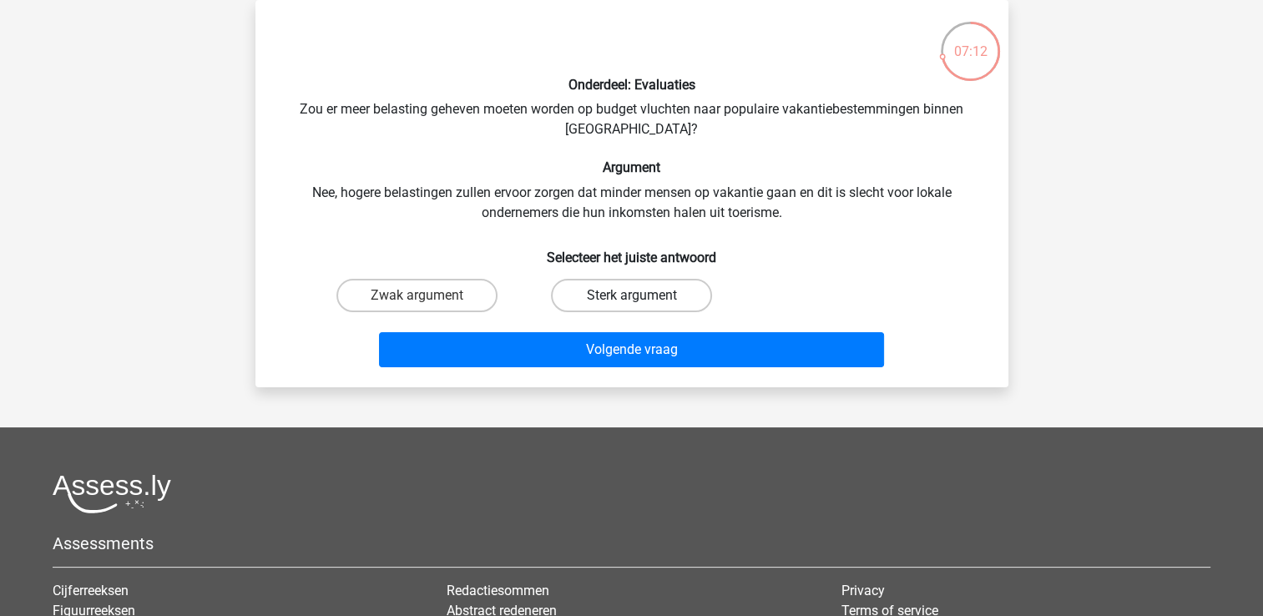
click at [660, 296] on label "Sterk argument" at bounding box center [631, 295] width 161 height 33
click at [642, 296] on input "Sterk argument" at bounding box center [636, 301] width 11 height 11
radio input "true"
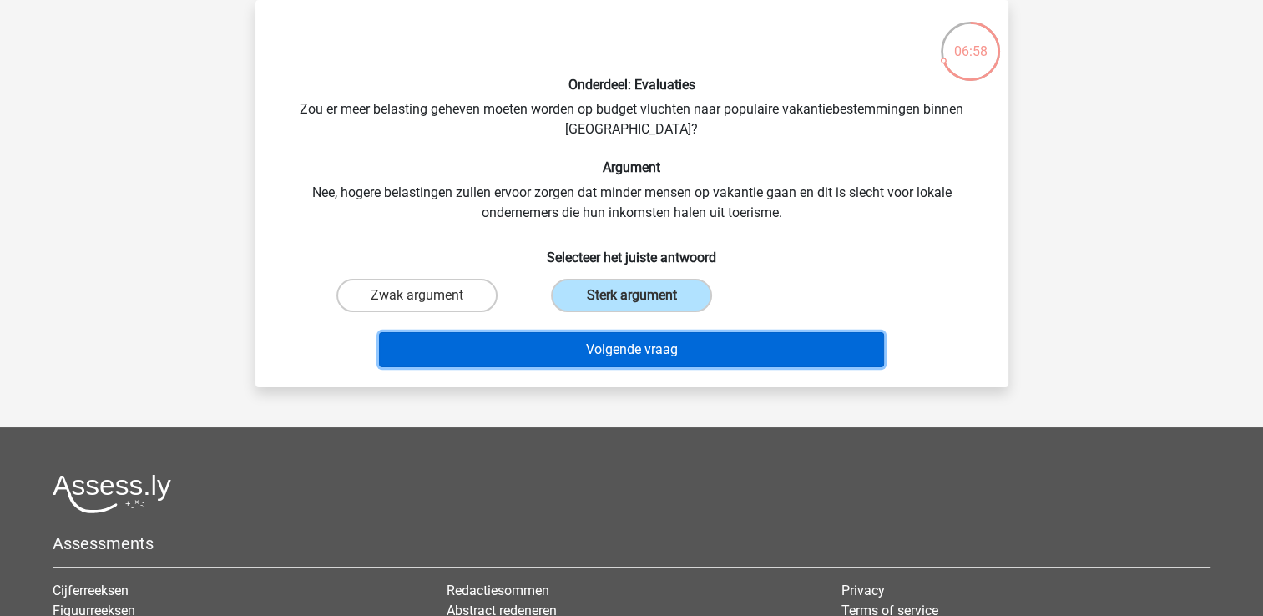
click at [712, 348] on button "Volgende vraag" at bounding box center [631, 349] width 505 height 35
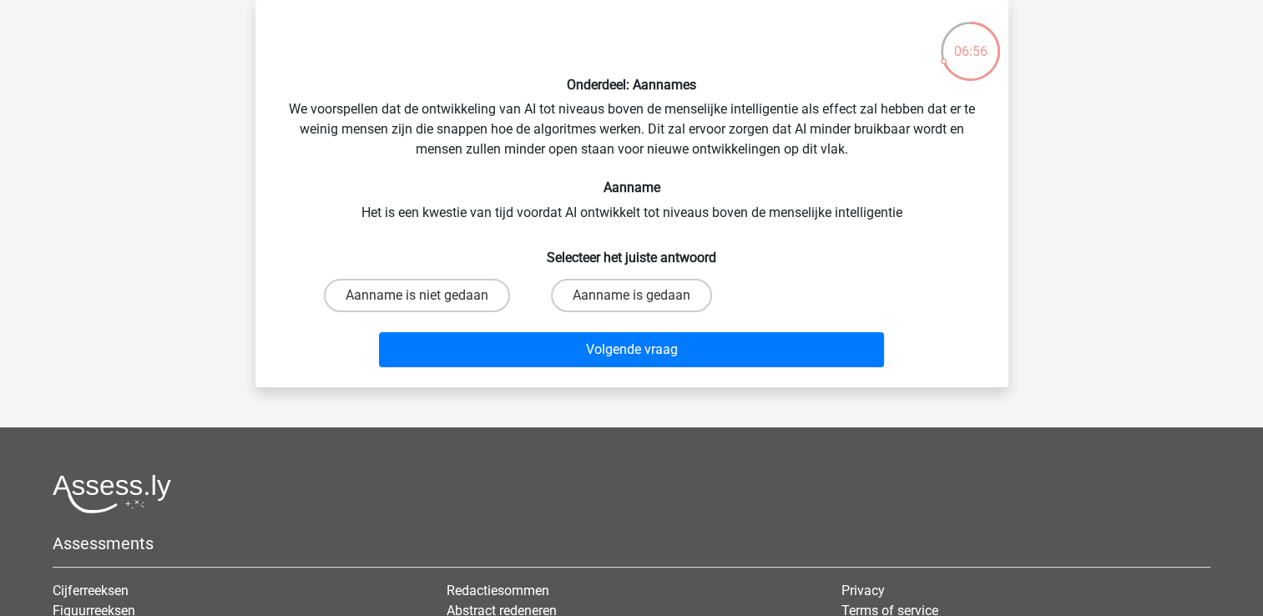
scroll to position [65, 0]
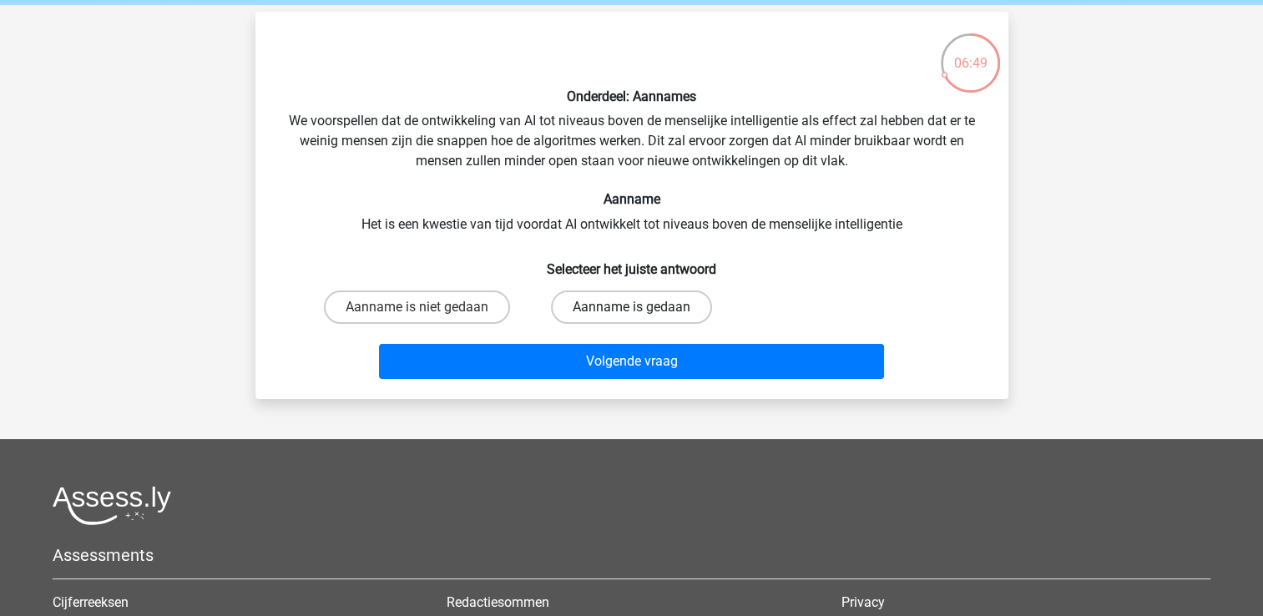
click at [663, 301] on label "Aanname is gedaan" at bounding box center [631, 307] width 161 height 33
click at [642, 307] on input "Aanname is gedaan" at bounding box center [636, 312] width 11 height 11
radio input "true"
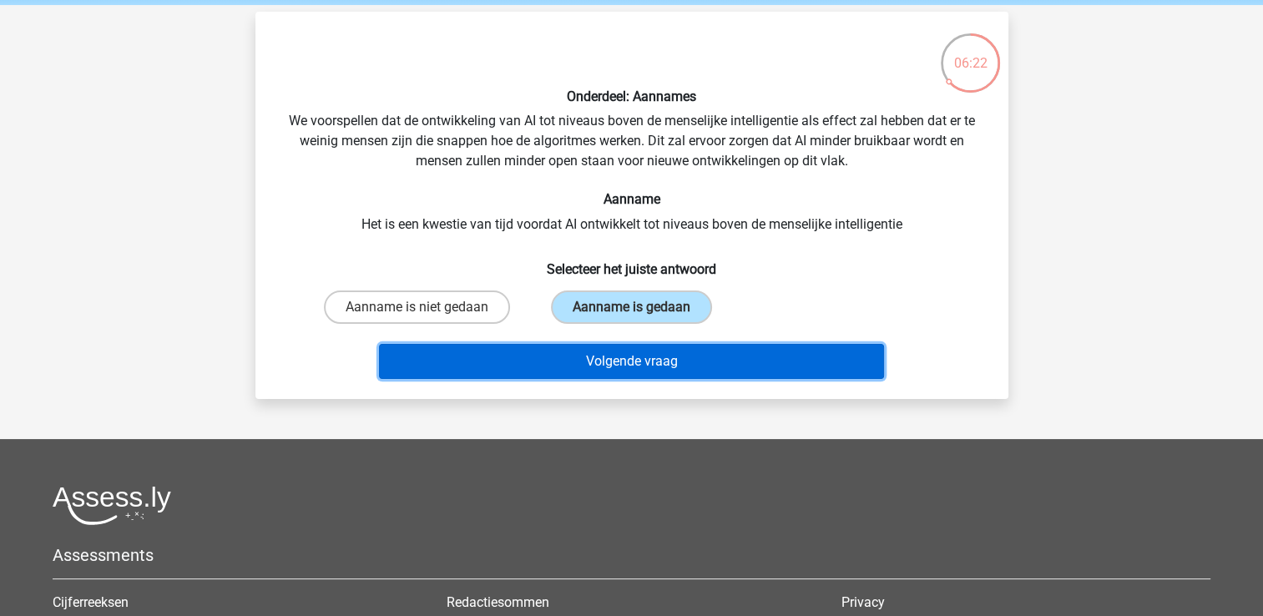
click at [468, 356] on button "Volgende vraag" at bounding box center [631, 361] width 505 height 35
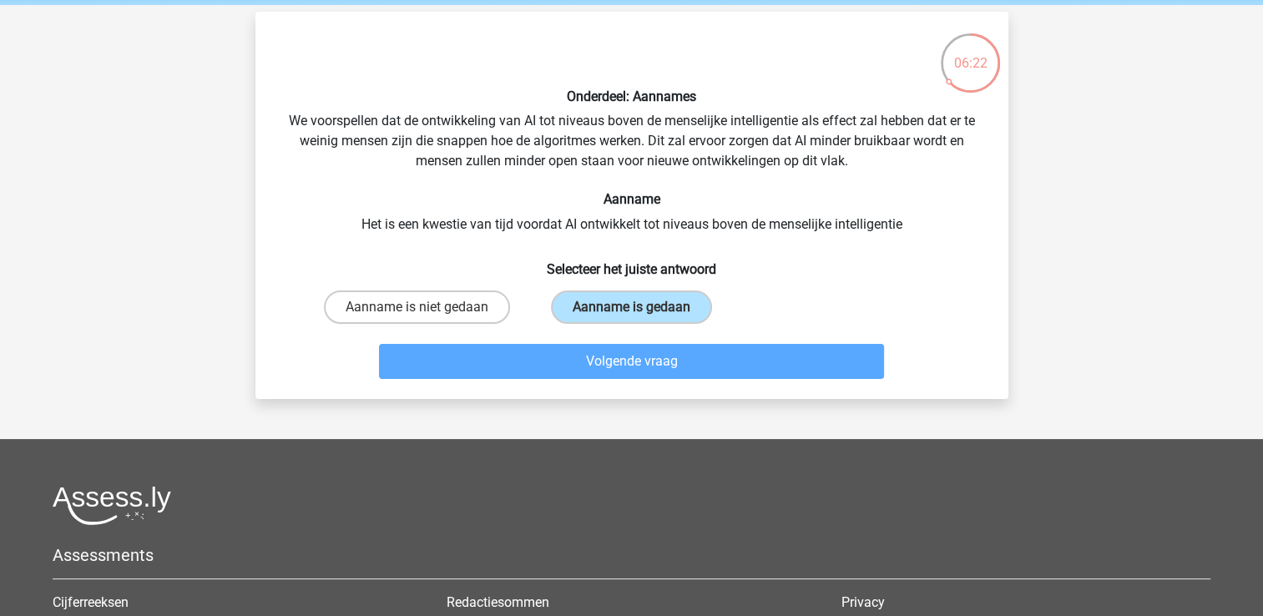
scroll to position [77, 0]
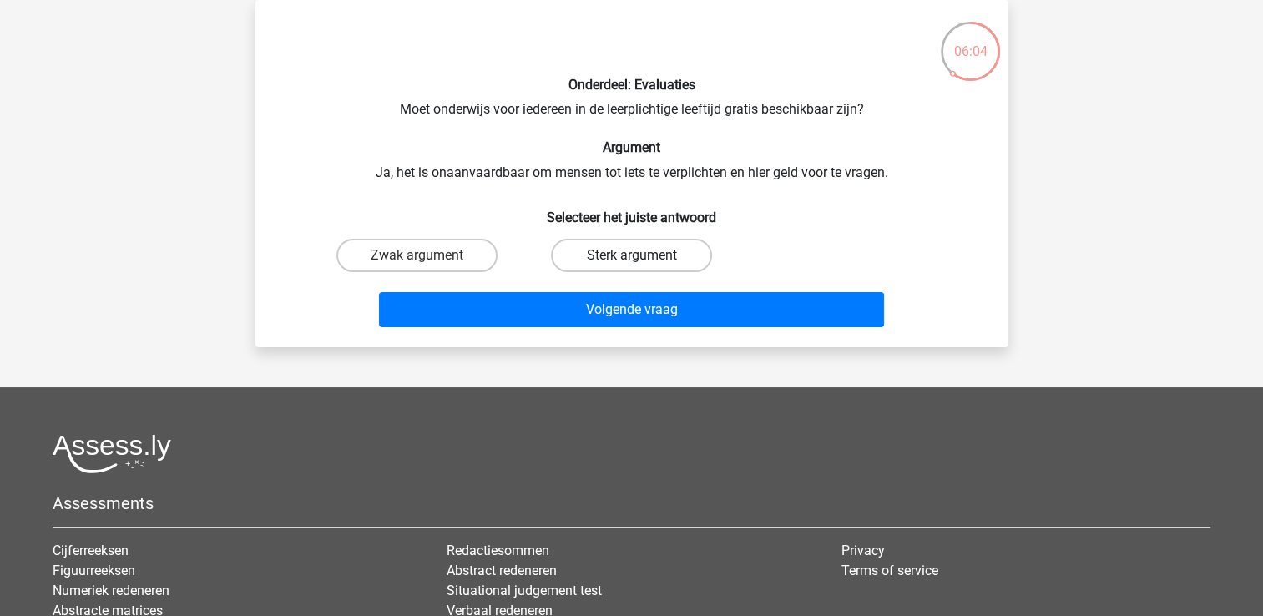
click at [698, 242] on label "Sterk argument" at bounding box center [631, 255] width 161 height 33
click at [642, 255] on input "Sterk argument" at bounding box center [636, 260] width 11 height 11
radio input "true"
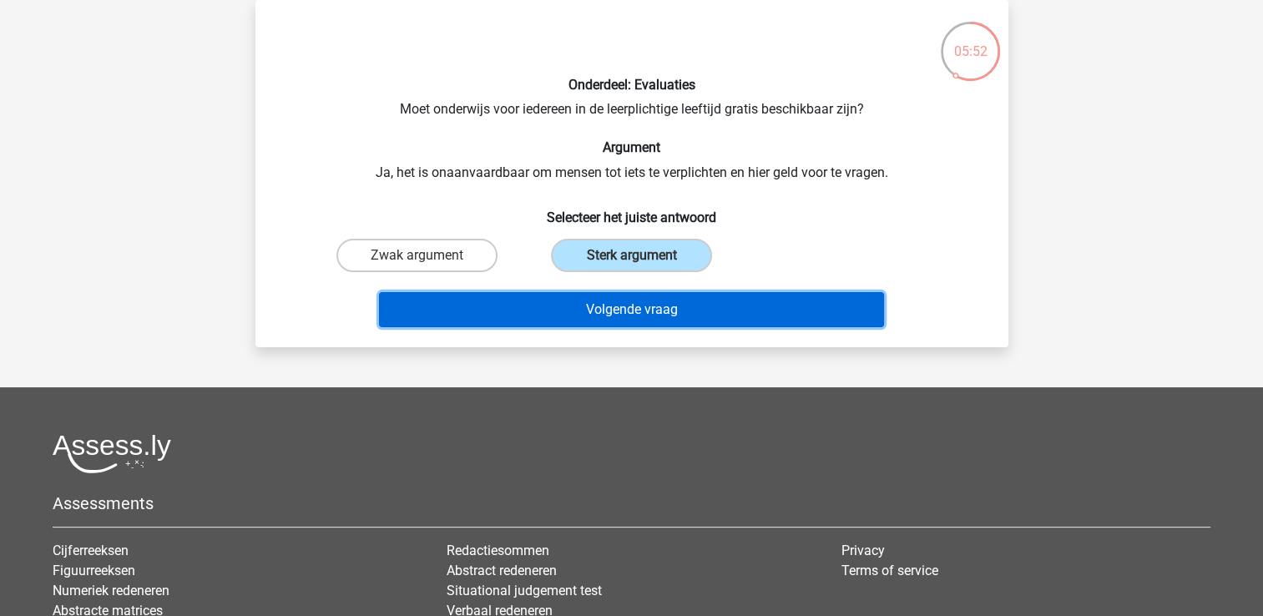
click at [625, 297] on button "Volgende vraag" at bounding box center [631, 309] width 505 height 35
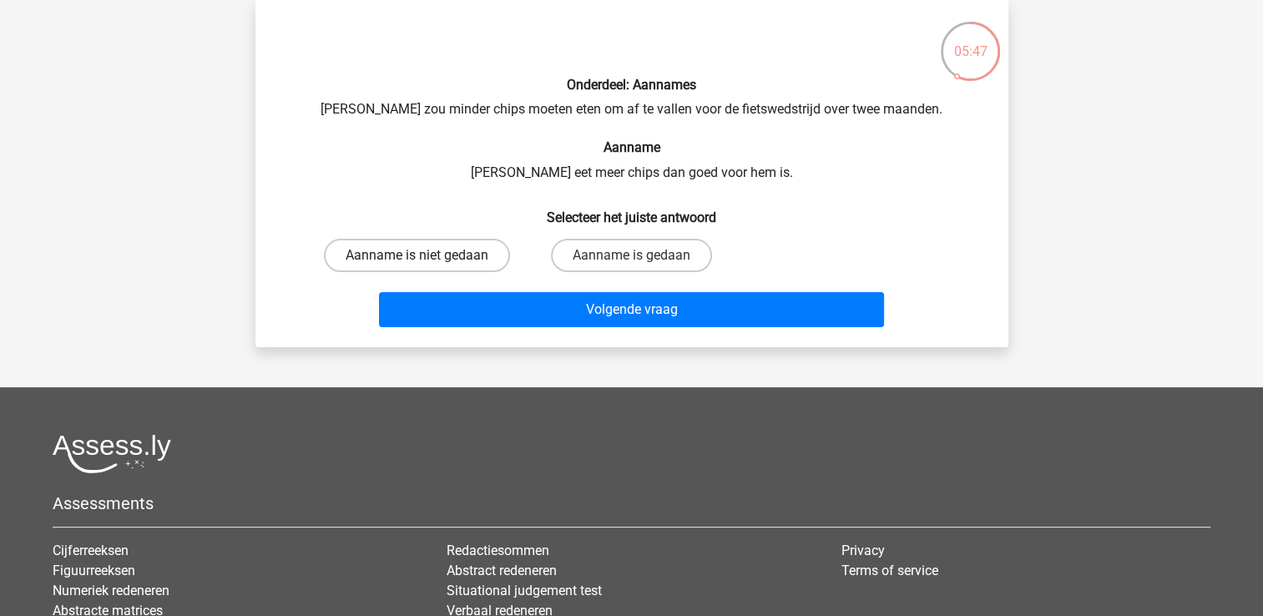
click at [414, 260] on label "Aanname is niet gedaan" at bounding box center [417, 255] width 186 height 33
click at [417, 260] on input "Aanname is niet gedaan" at bounding box center [422, 260] width 11 height 11
radio input "true"
click at [642, 243] on label "Aanname is gedaan" at bounding box center [631, 255] width 161 height 33
click at [642, 255] on input "Aanname is gedaan" at bounding box center [636, 260] width 11 height 11
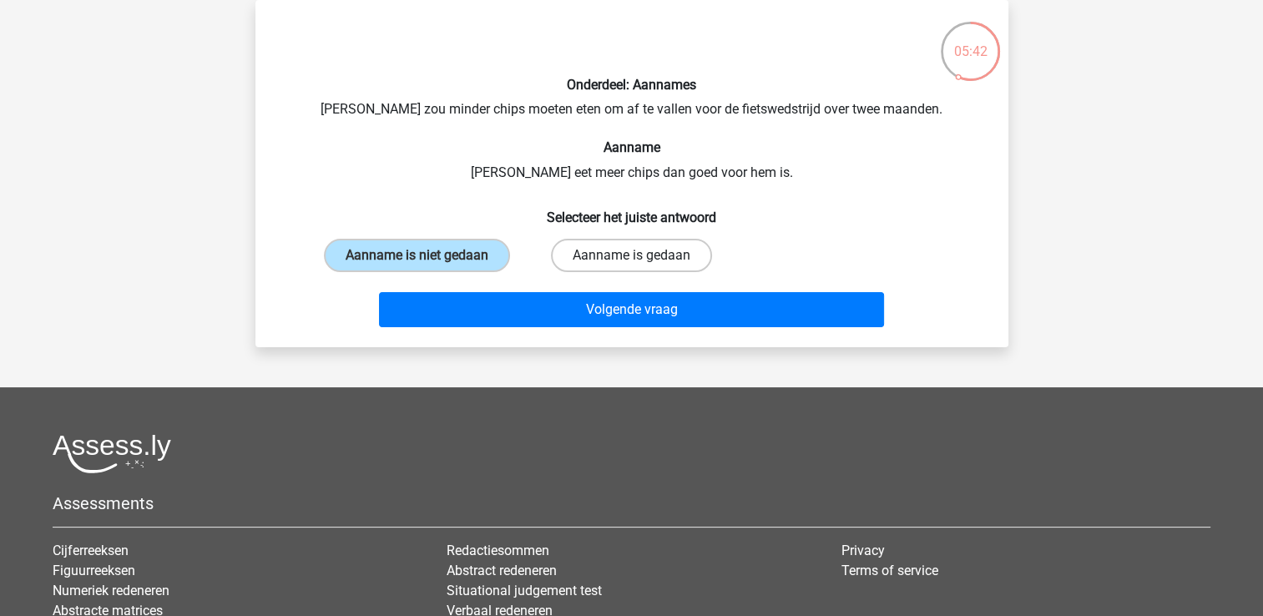
radio input "true"
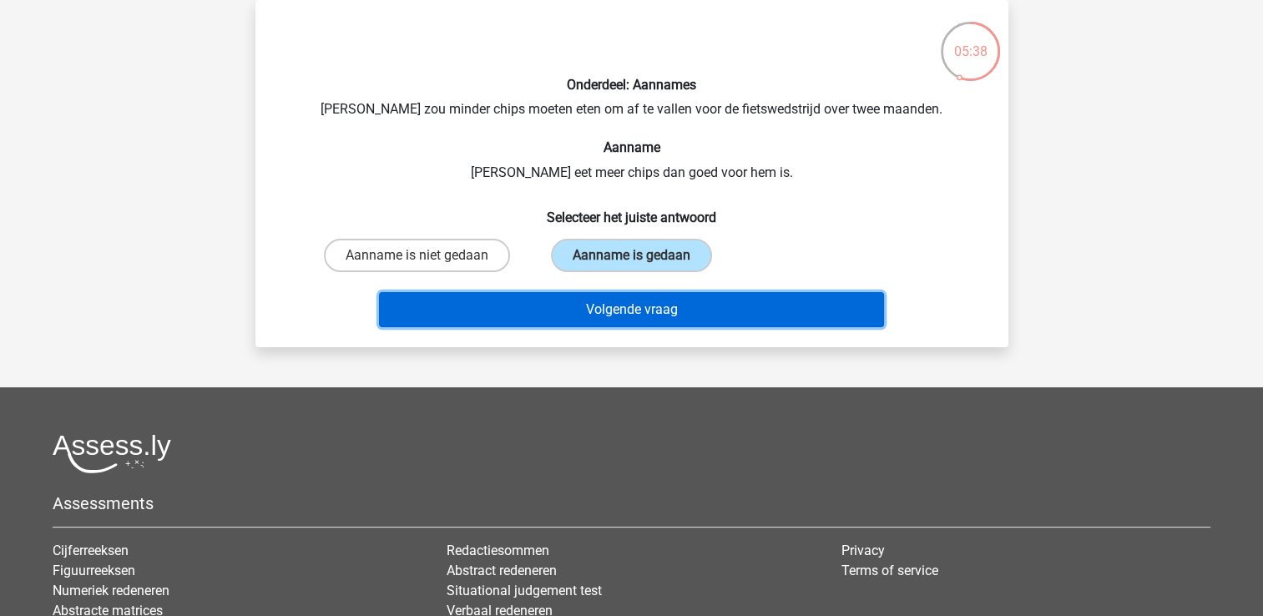
click at [646, 304] on button "Volgende vraag" at bounding box center [631, 309] width 505 height 35
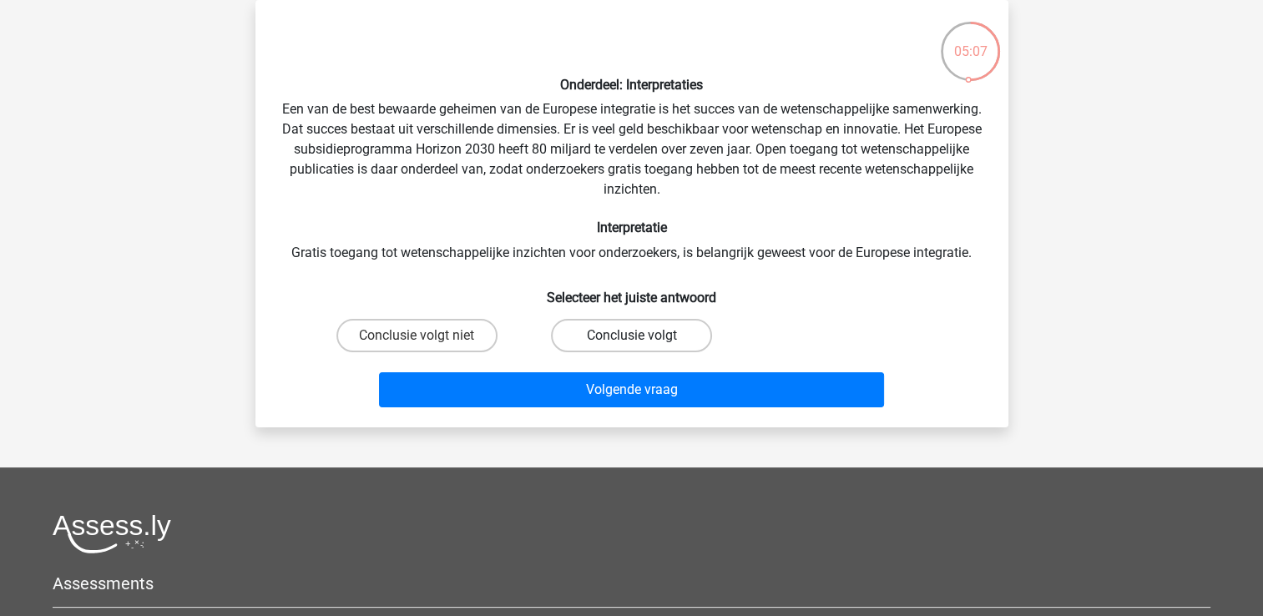
click at [669, 351] on label "Conclusie volgt" at bounding box center [631, 335] width 161 height 33
click at [642, 346] on input "Conclusie volgt" at bounding box center [636, 341] width 11 height 11
radio input "true"
click at [662, 408] on div "Volgende vraag" at bounding box center [632, 393] width 645 height 42
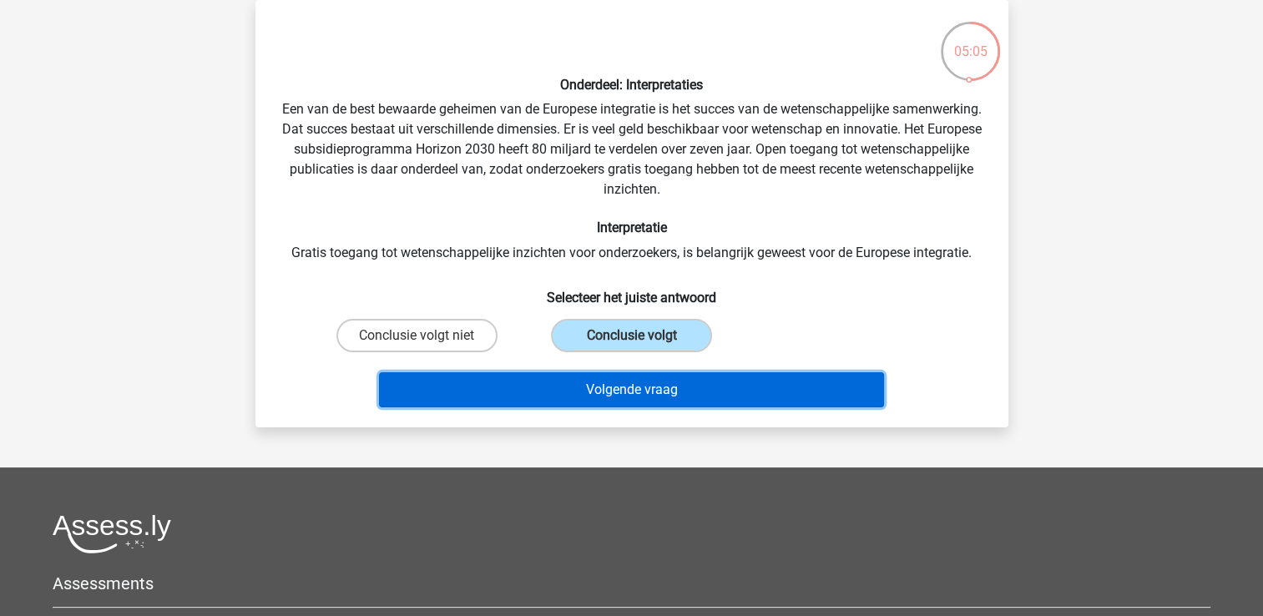
click at [656, 403] on button "Volgende vraag" at bounding box center [631, 389] width 505 height 35
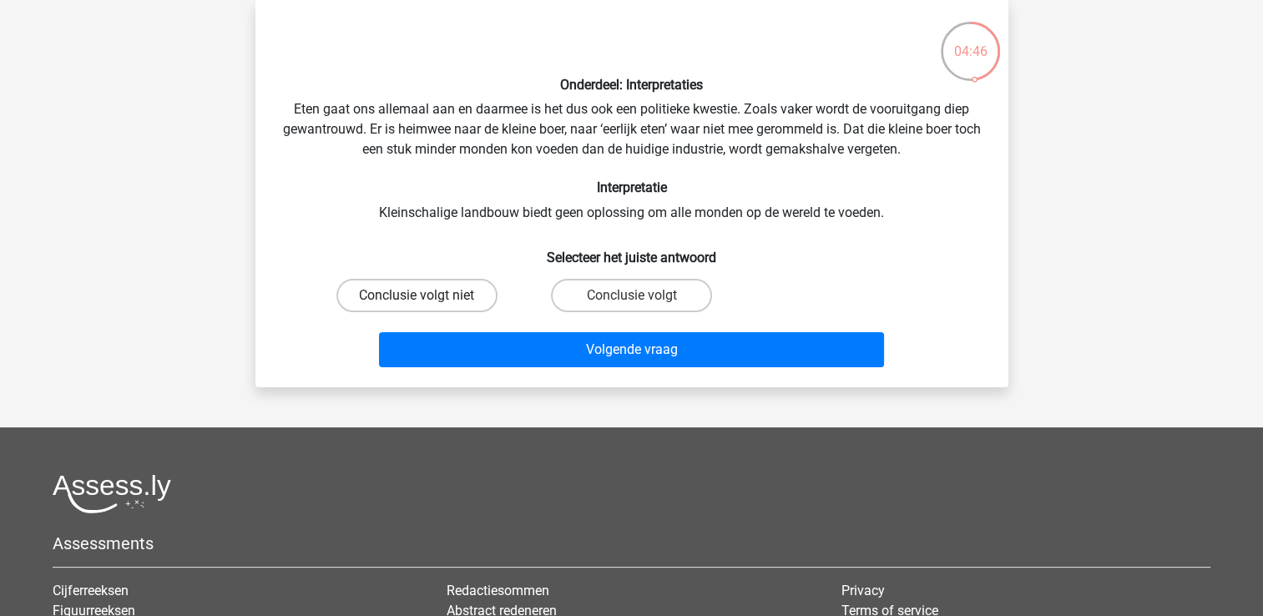
click at [430, 281] on label "Conclusie volgt niet" at bounding box center [416, 295] width 161 height 33
click at [427, 296] on input "Conclusie volgt niet" at bounding box center [422, 301] width 11 height 11
radio input "true"
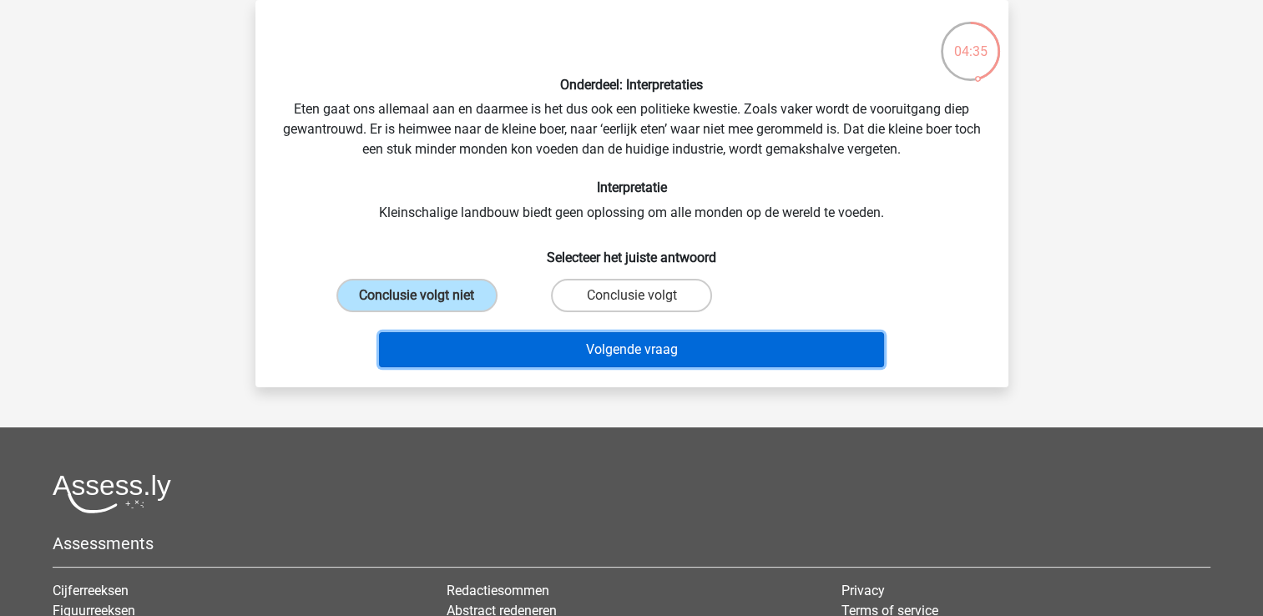
click at [522, 362] on button "Volgende vraag" at bounding box center [631, 349] width 505 height 35
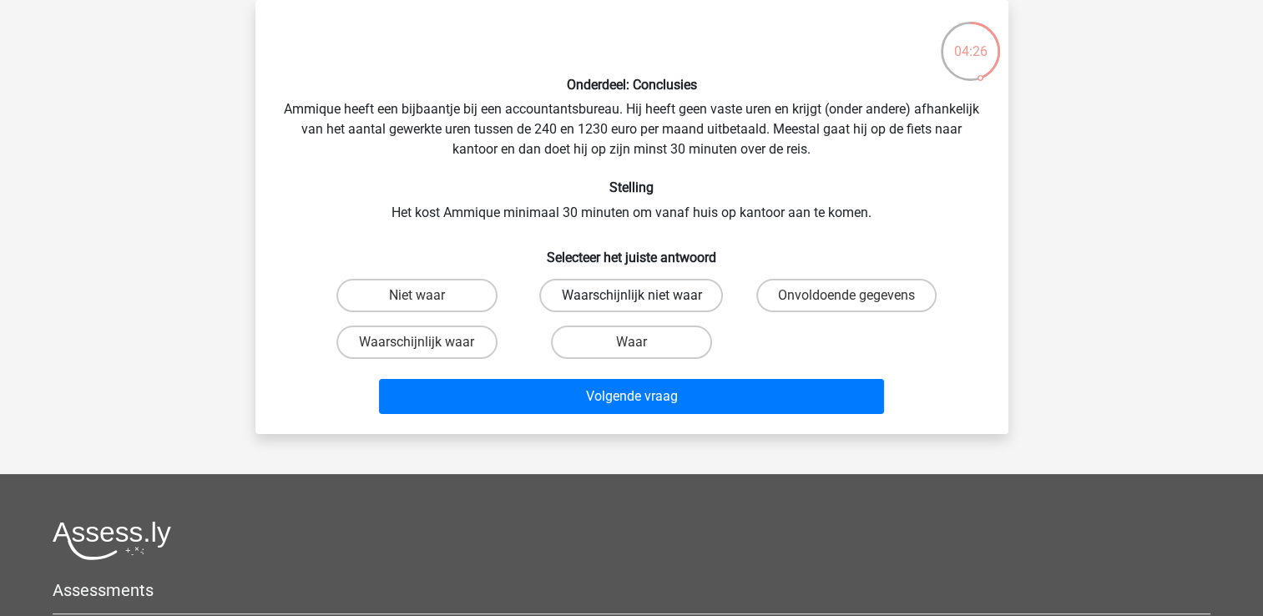
click at [596, 310] on label "Waarschijnlijk niet waar" at bounding box center [631, 295] width 184 height 33
click at [631, 306] on input "Waarschijnlijk niet waar" at bounding box center [636, 301] width 11 height 11
radio input "true"
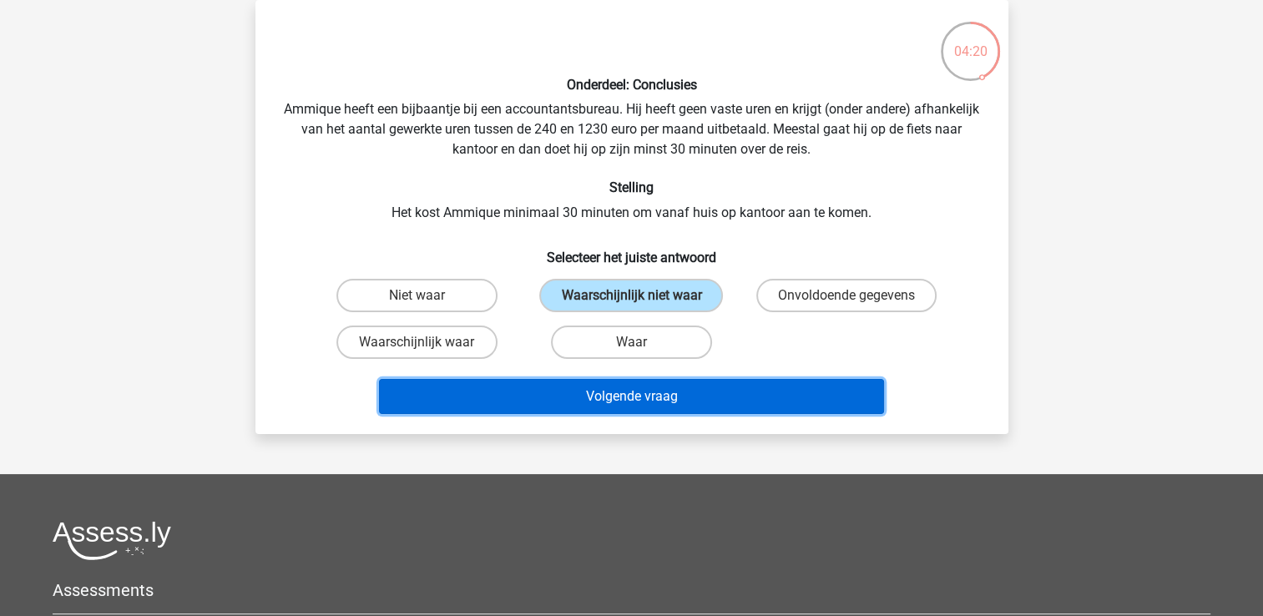
click at [547, 402] on button "Volgende vraag" at bounding box center [631, 396] width 505 height 35
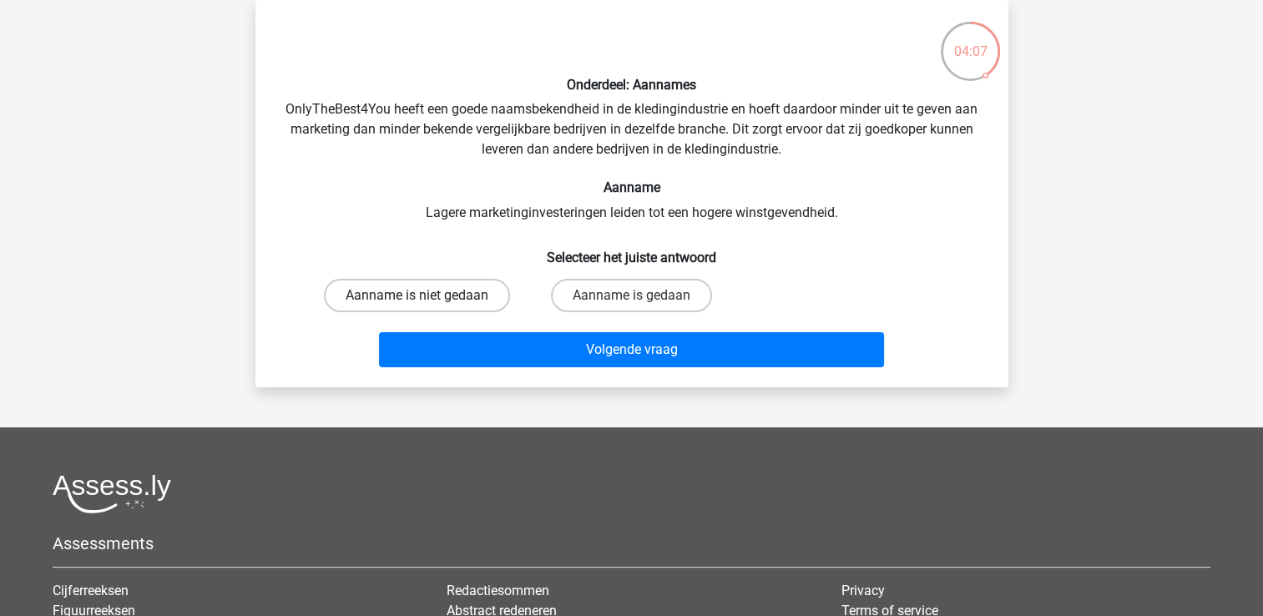
click at [378, 288] on label "Aanname is niet gedaan" at bounding box center [417, 295] width 186 height 33
click at [417, 296] on input "Aanname is niet gedaan" at bounding box center [422, 301] width 11 height 11
radio input "true"
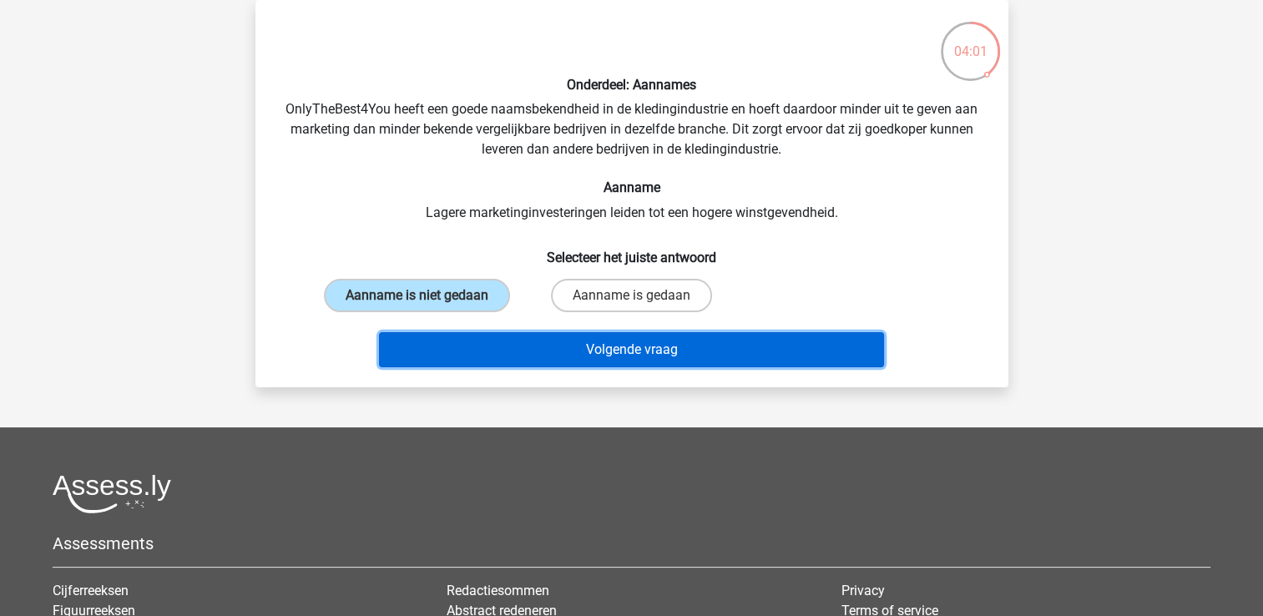
click at [584, 344] on button "Volgende vraag" at bounding box center [631, 349] width 505 height 35
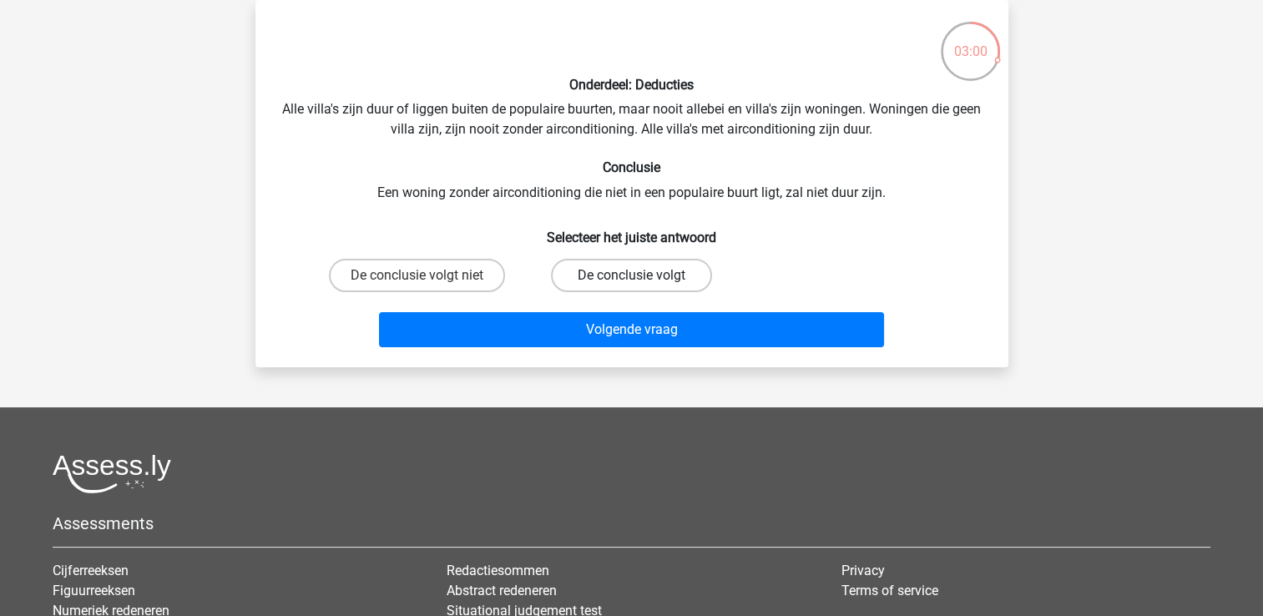
click at [625, 260] on label "De conclusie volgt" at bounding box center [631, 275] width 161 height 33
click at [631, 276] on input "De conclusie volgt" at bounding box center [636, 281] width 11 height 11
radio input "true"
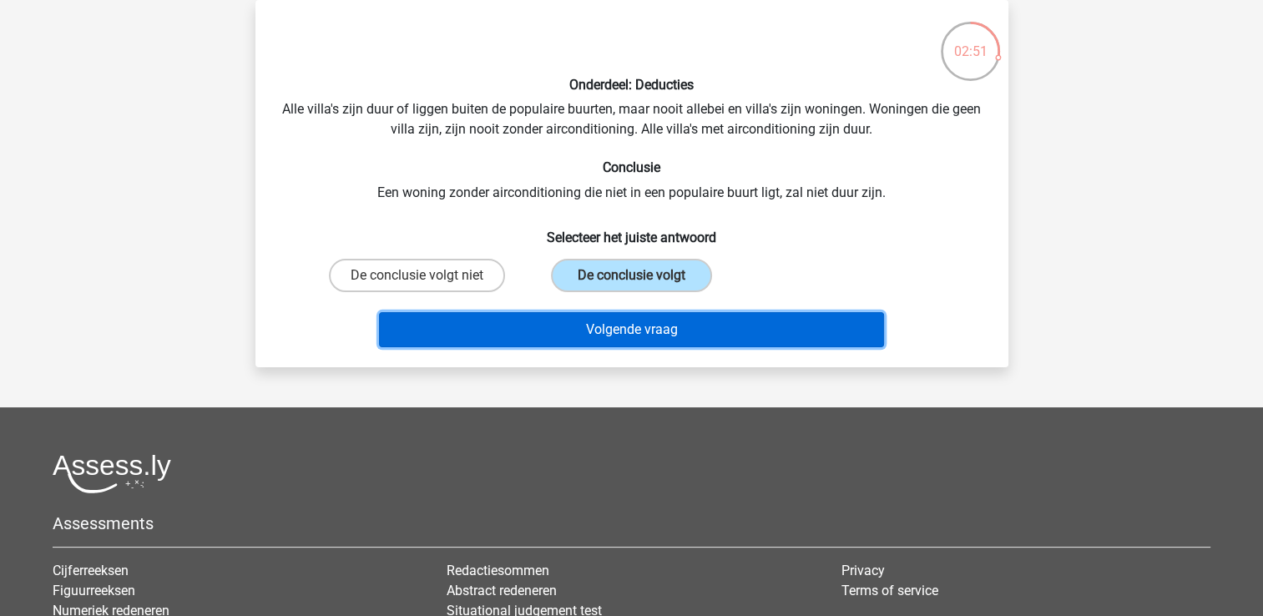
click at [809, 338] on button "Volgende vraag" at bounding box center [631, 329] width 505 height 35
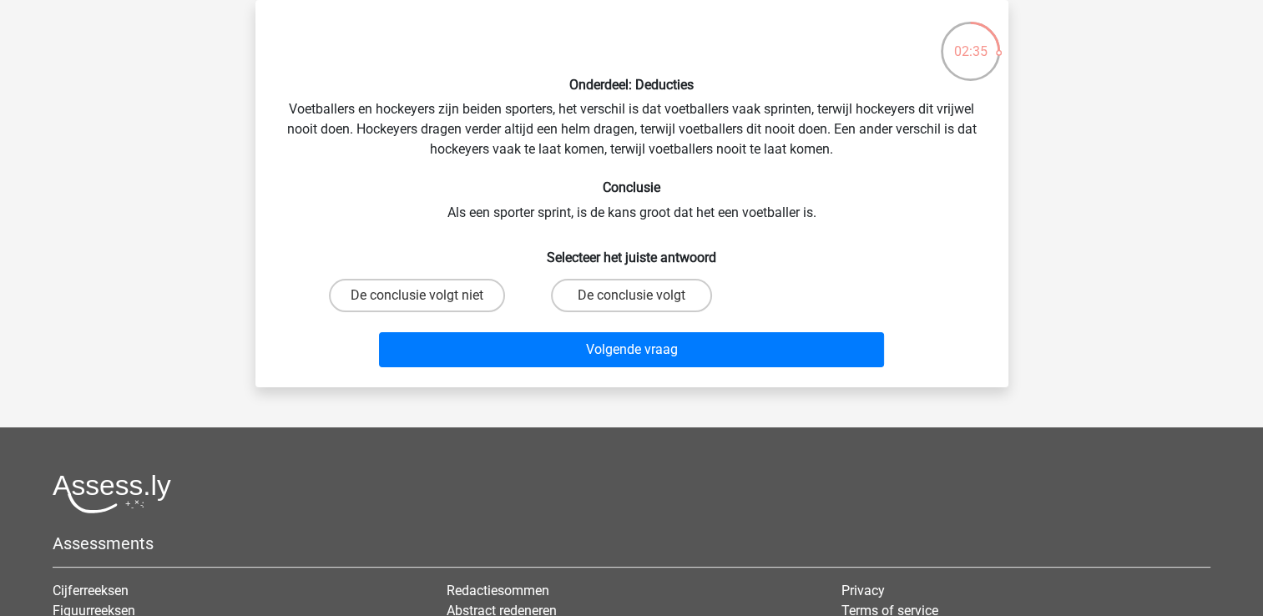
click at [635, 301] on input "De conclusie volgt" at bounding box center [636, 301] width 11 height 11
radio input "true"
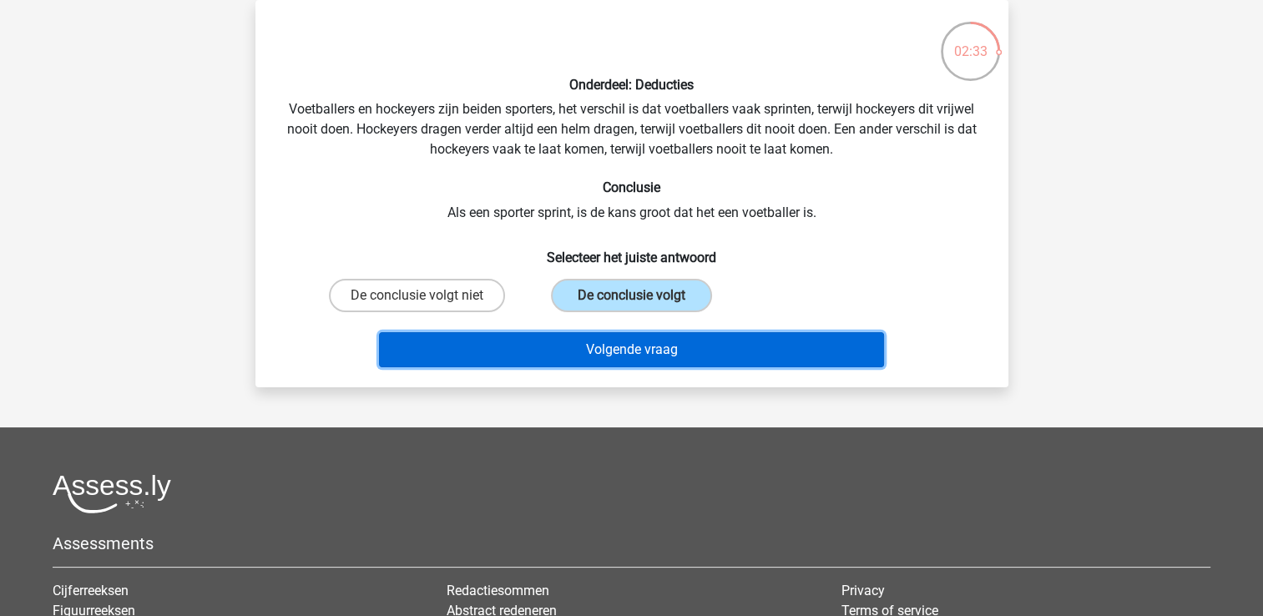
click at [641, 341] on button "Volgende vraag" at bounding box center [631, 349] width 505 height 35
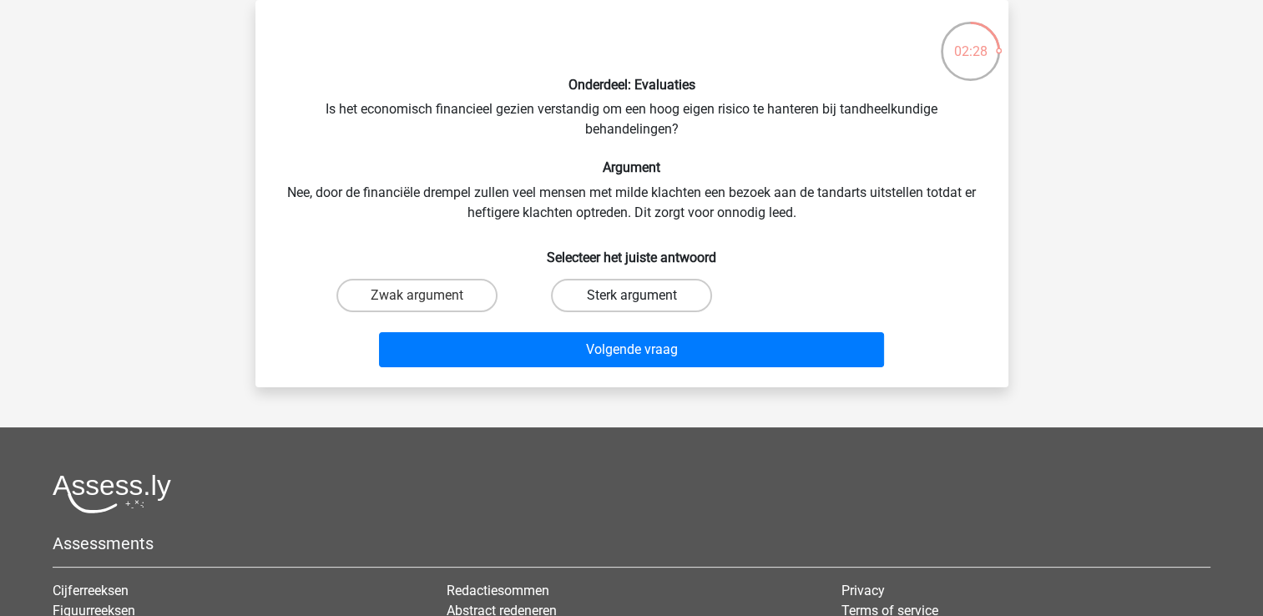
click at [639, 289] on label "Sterk argument" at bounding box center [631, 295] width 161 height 33
click at [639, 296] on input "Sterk argument" at bounding box center [636, 301] width 11 height 11
radio input "true"
click at [461, 299] on label "Zwak argument" at bounding box center [416, 295] width 161 height 33
click at [427, 299] on input "Zwak argument" at bounding box center [422, 301] width 11 height 11
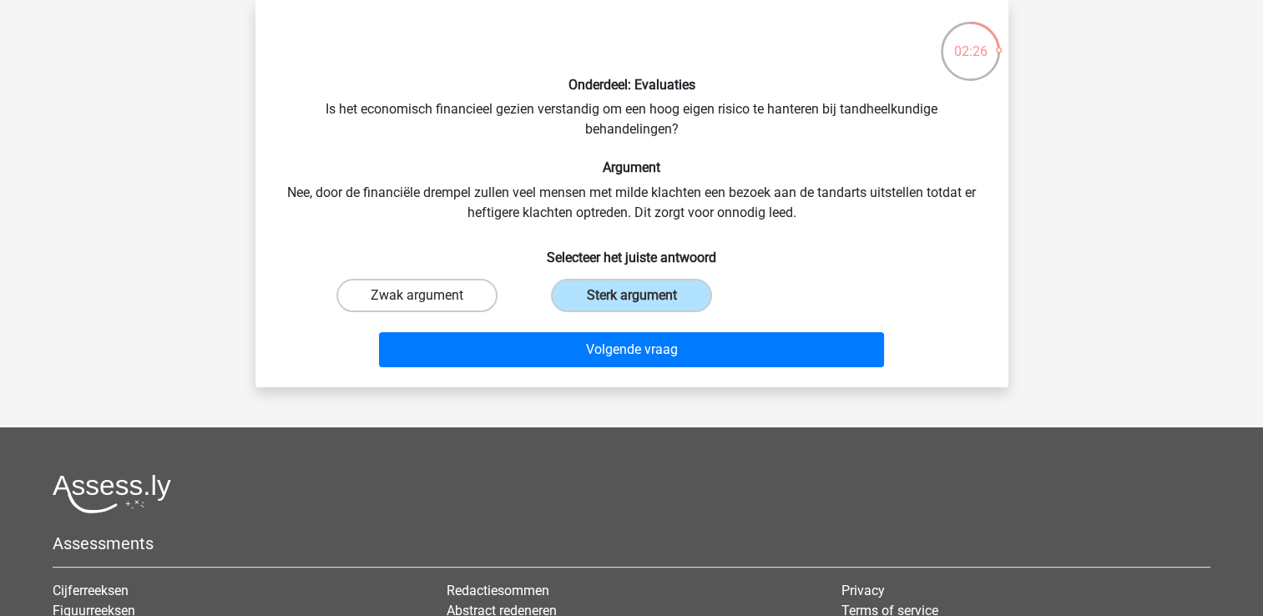
radio input "true"
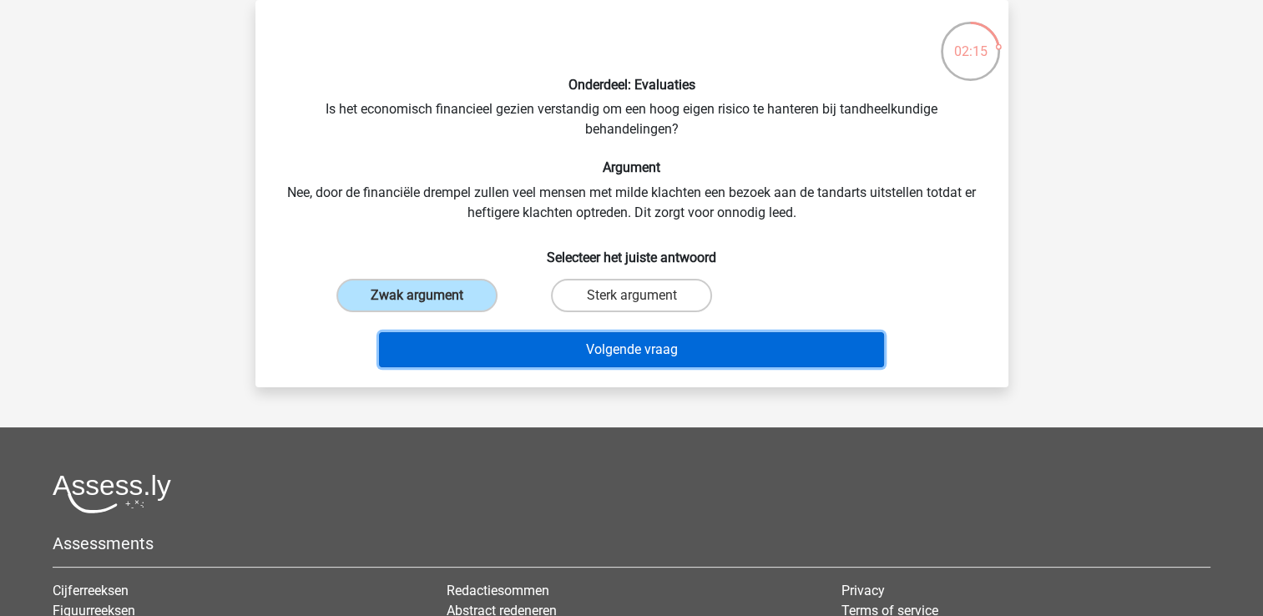
click at [630, 334] on button "Volgende vraag" at bounding box center [631, 349] width 505 height 35
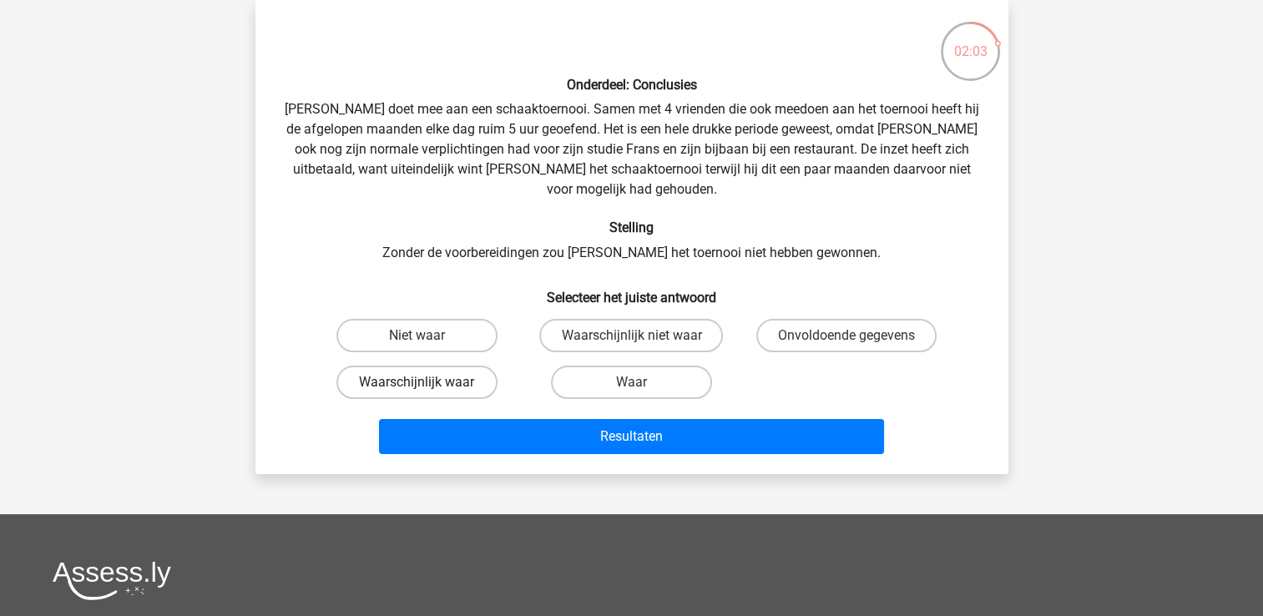
click at [454, 366] on label "Waarschijnlijk waar" at bounding box center [416, 382] width 161 height 33
click at [427, 382] on input "Waarschijnlijk waar" at bounding box center [422, 387] width 11 height 11
radio input "true"
click at [494, 432] on div "Resultaten" at bounding box center [632, 440] width 645 height 42
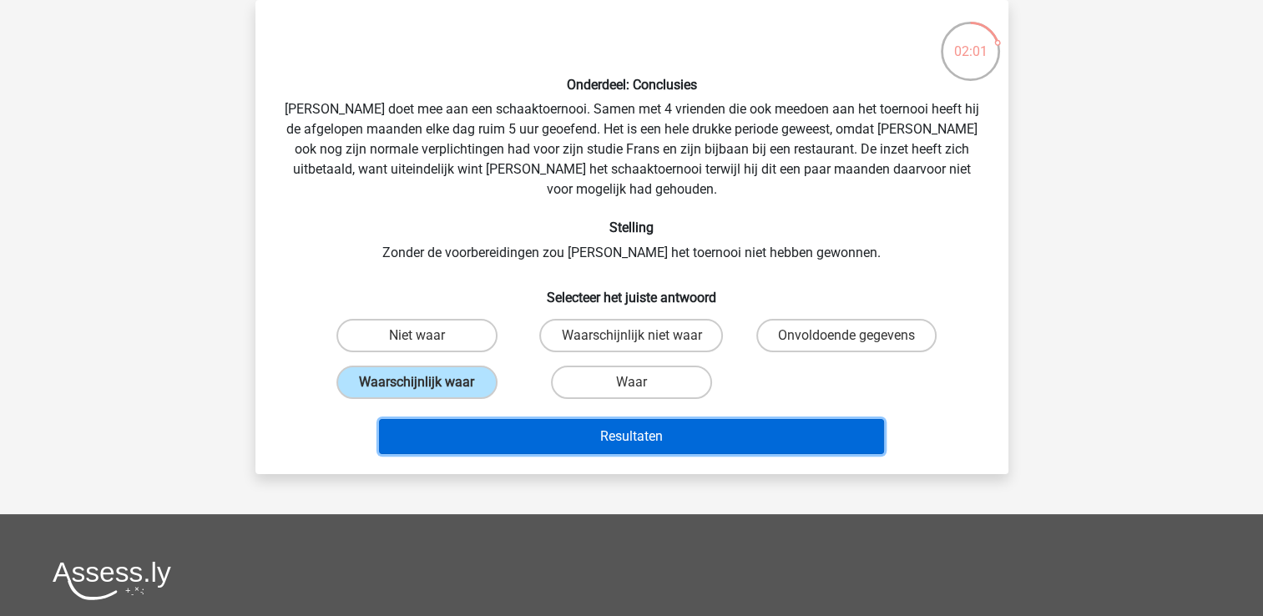
click at [489, 419] on button "Resultaten" at bounding box center [631, 436] width 505 height 35
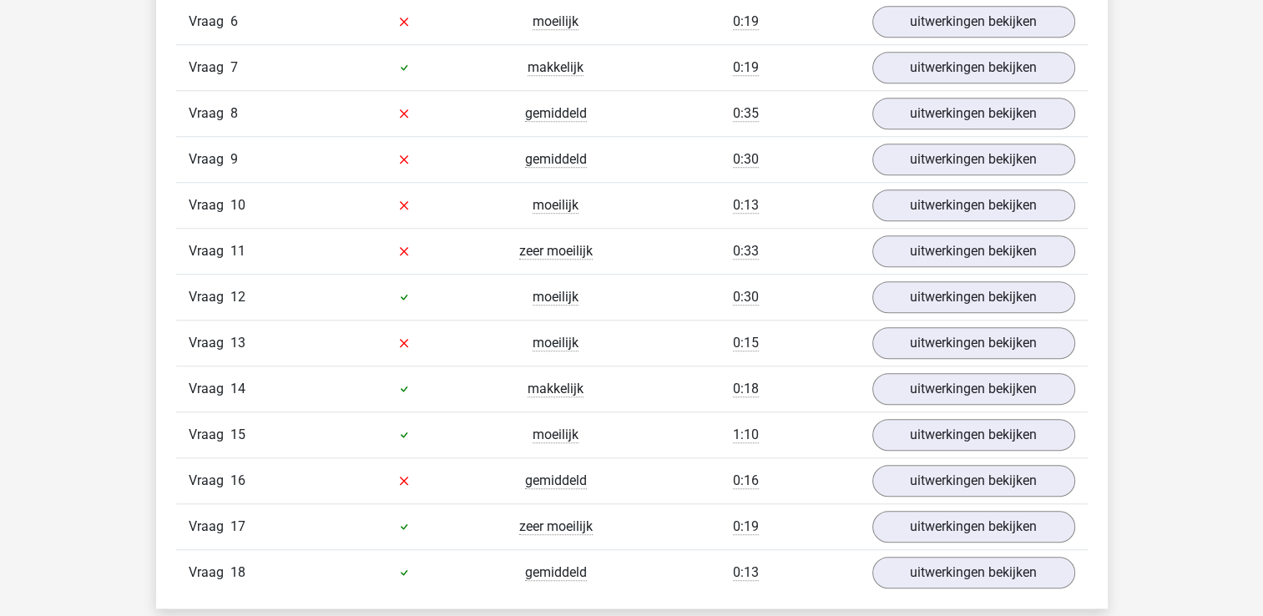
scroll to position [1463, 0]
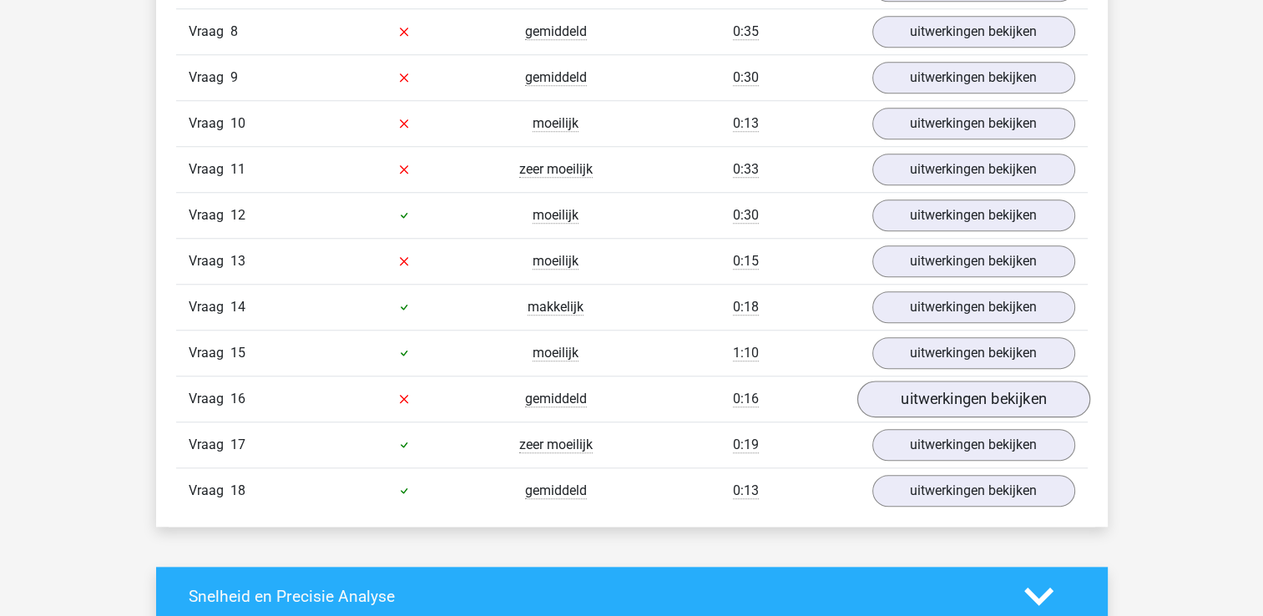
drag, startPoint x: 930, startPoint y: 406, endPoint x: 909, endPoint y: 382, distance: 31.3
click at [909, 382] on div "Vraag 16 gemiddeld 0:16 uitwerkingen bekijken" at bounding box center [632, 399] width 912 height 46
click at [909, 382] on link "uitwerkingen bekijken" at bounding box center [973, 399] width 233 height 37
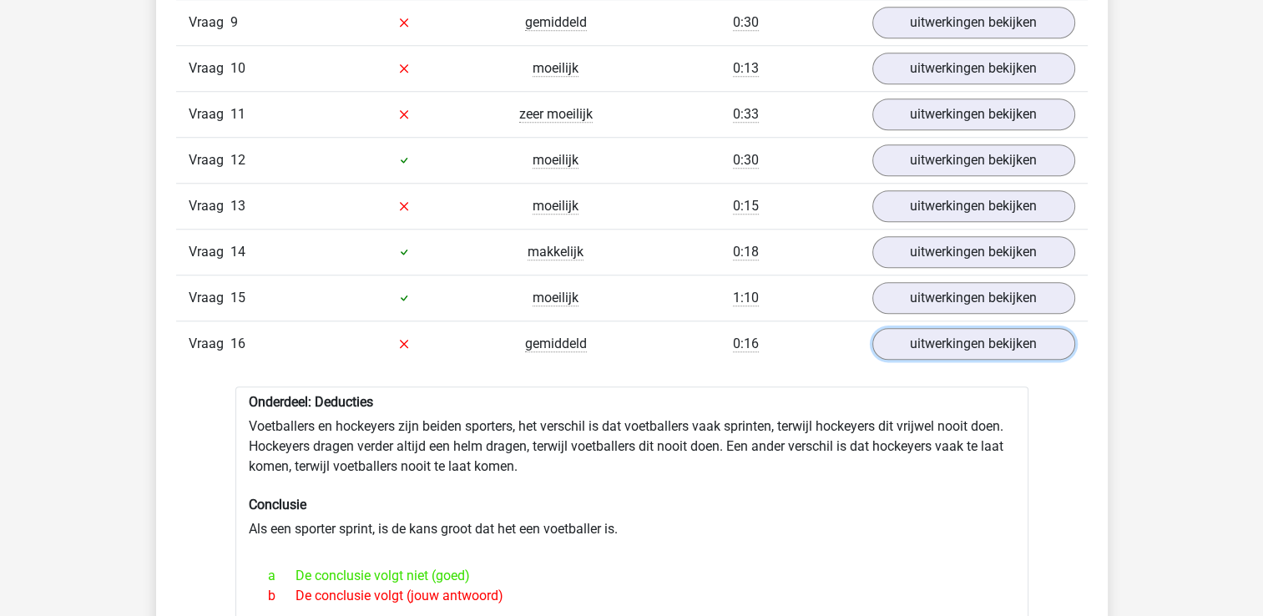
scroll to position [1512, 0]
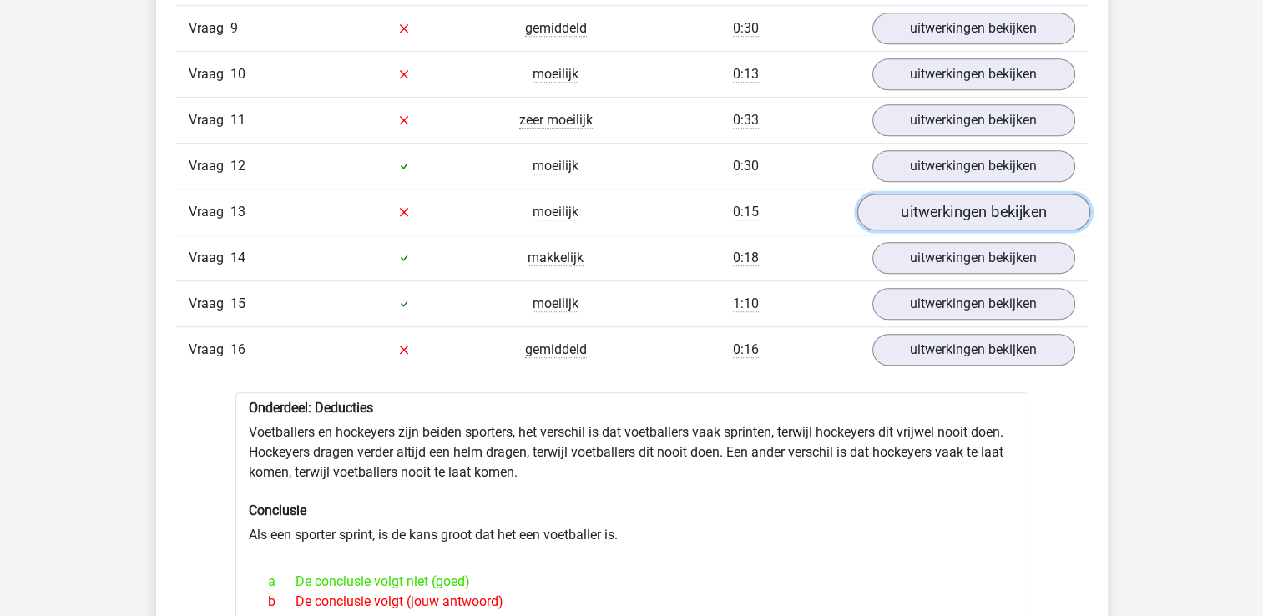
click at [908, 195] on link "uitwerkingen bekijken" at bounding box center [973, 212] width 233 height 37
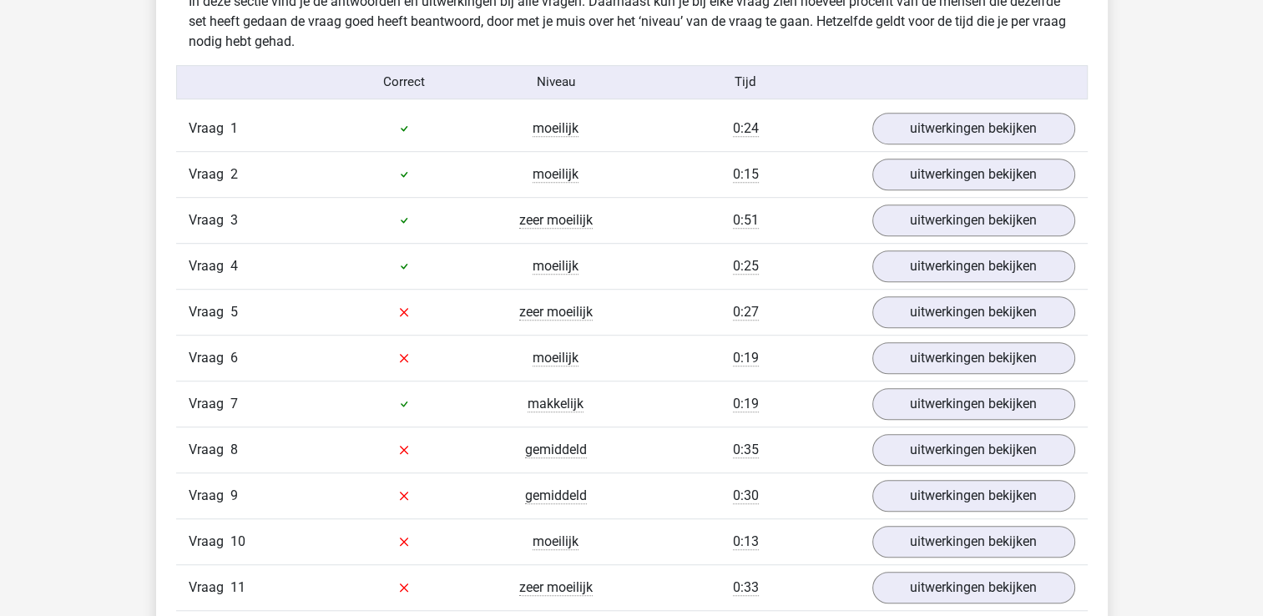
scroll to position [1045, 0]
click at [935, 309] on link "uitwerkingen bekijken" at bounding box center [973, 311] width 233 height 37
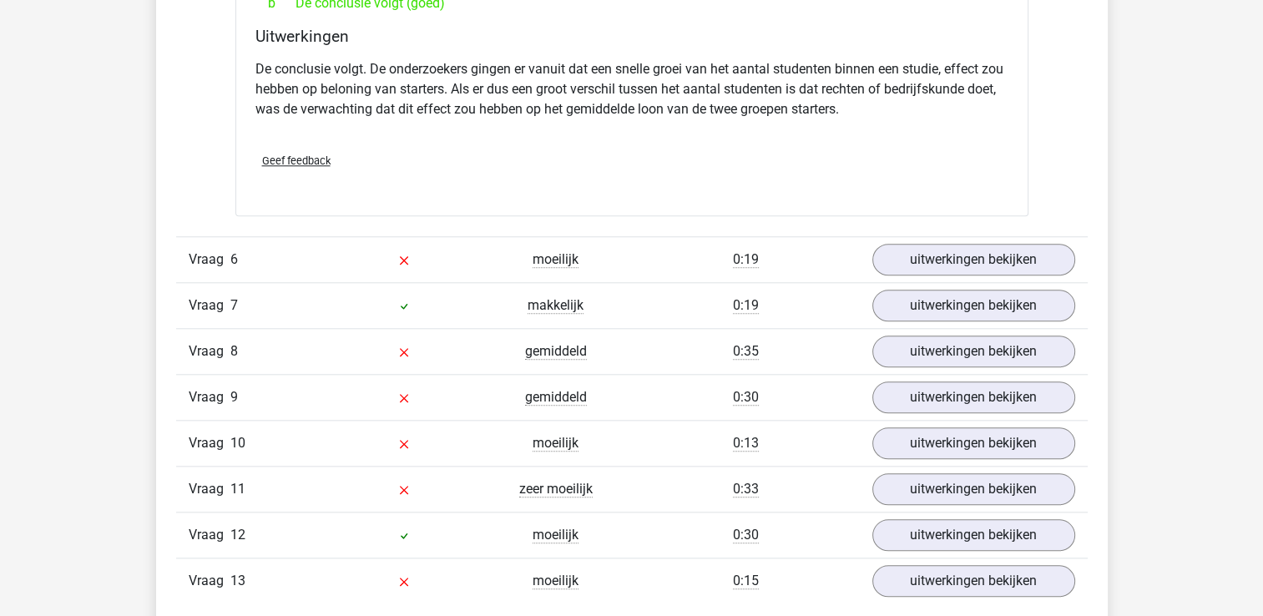
scroll to position [1673, 0]
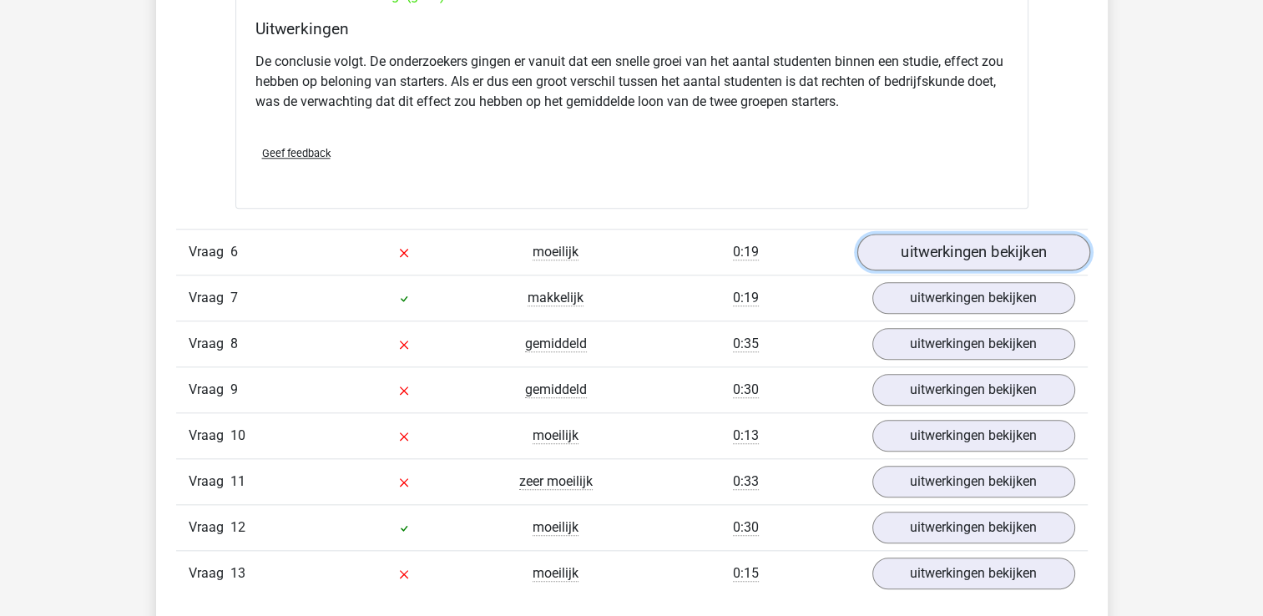
click at [980, 246] on link "uitwerkingen bekijken" at bounding box center [973, 252] width 233 height 37
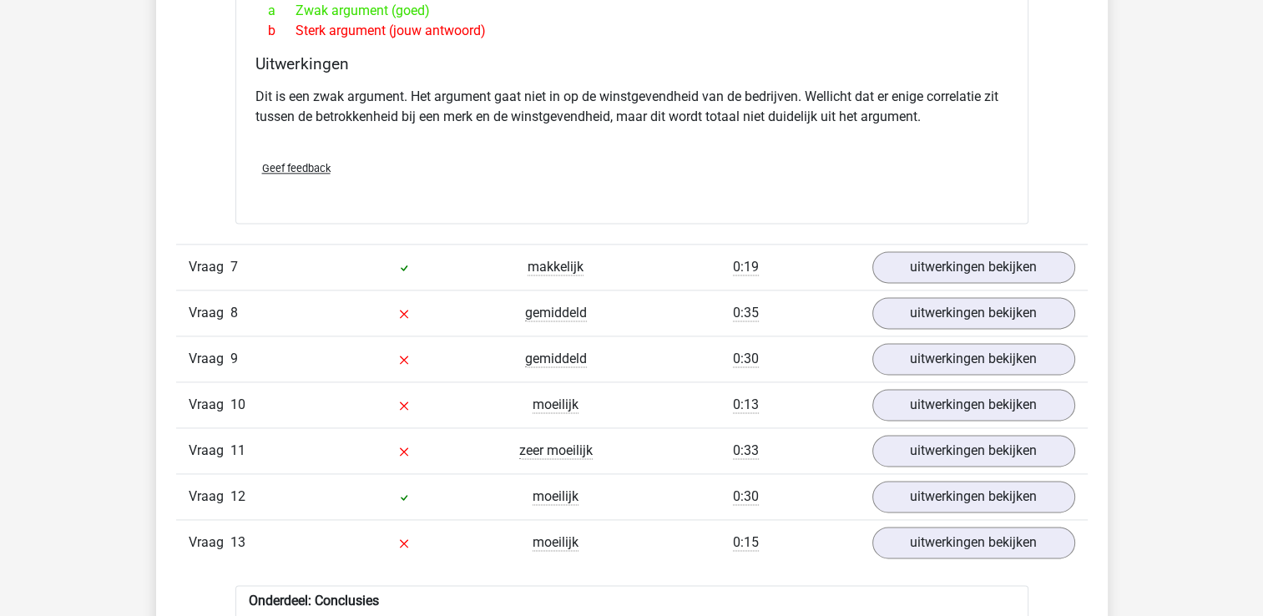
scroll to position [2147, 0]
click at [968, 305] on link "uitwerkingen bekijken" at bounding box center [973, 313] width 233 height 37
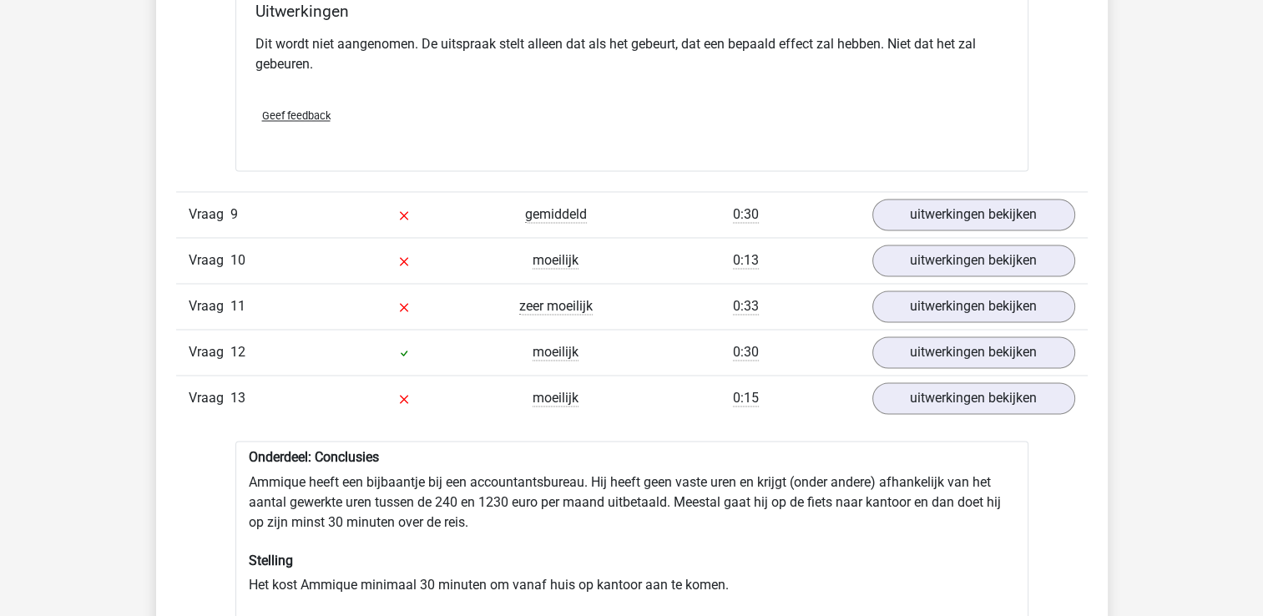
scroll to position [2742, 0]
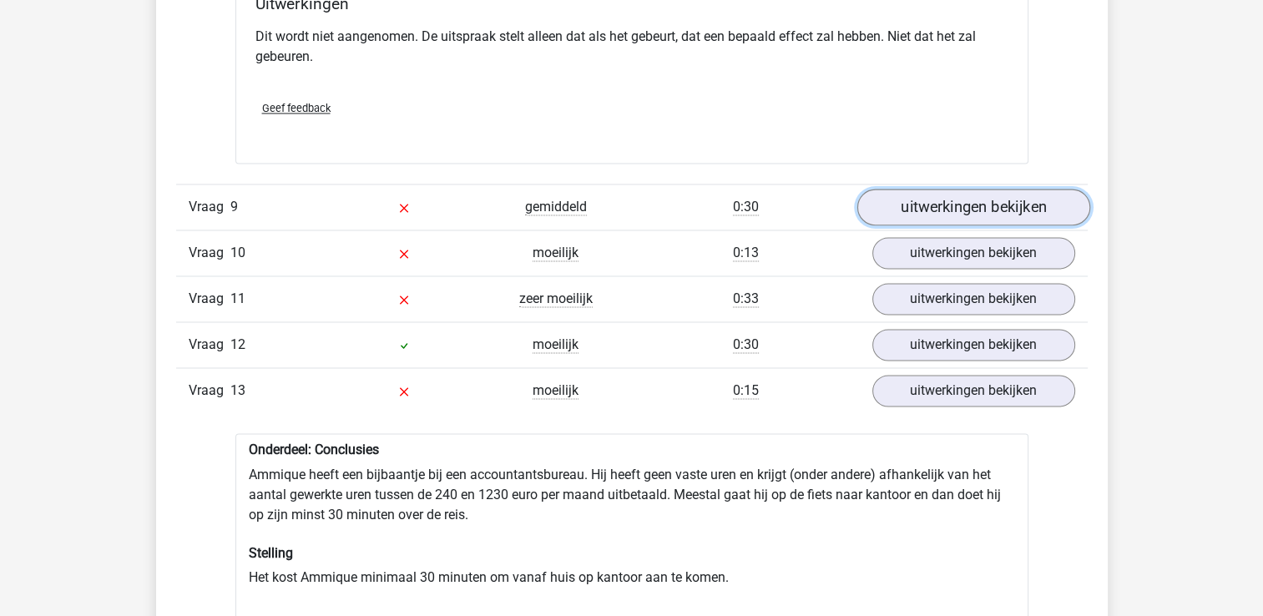
click at [961, 190] on link "uitwerkingen bekijken" at bounding box center [973, 208] width 233 height 37
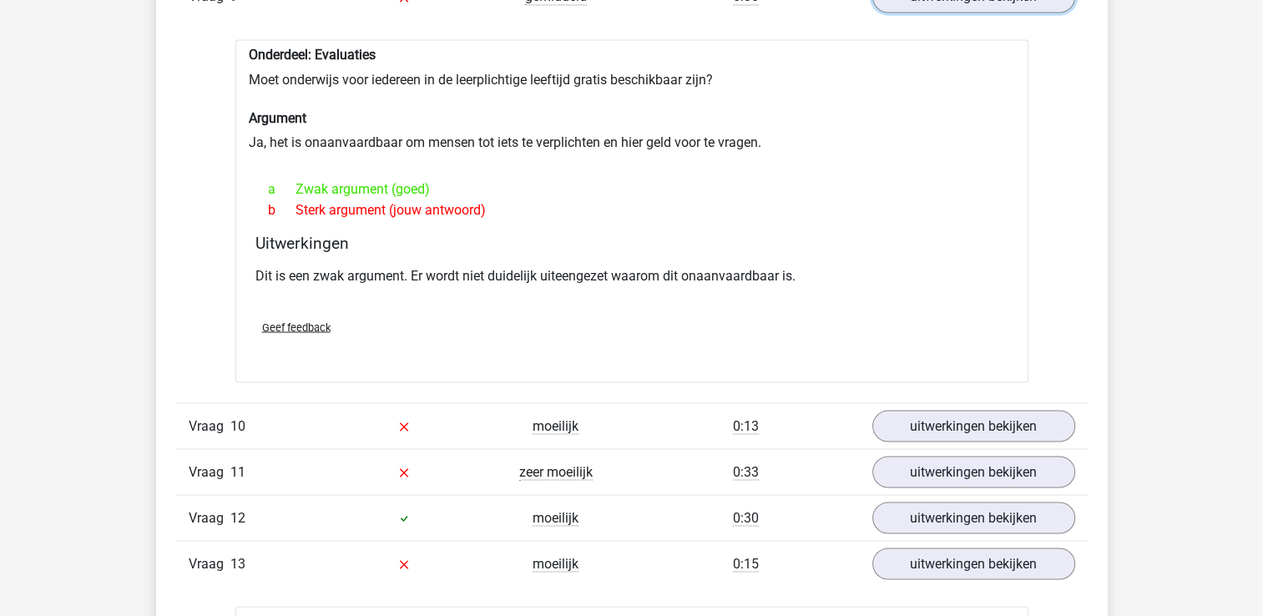
scroll to position [2954, 0]
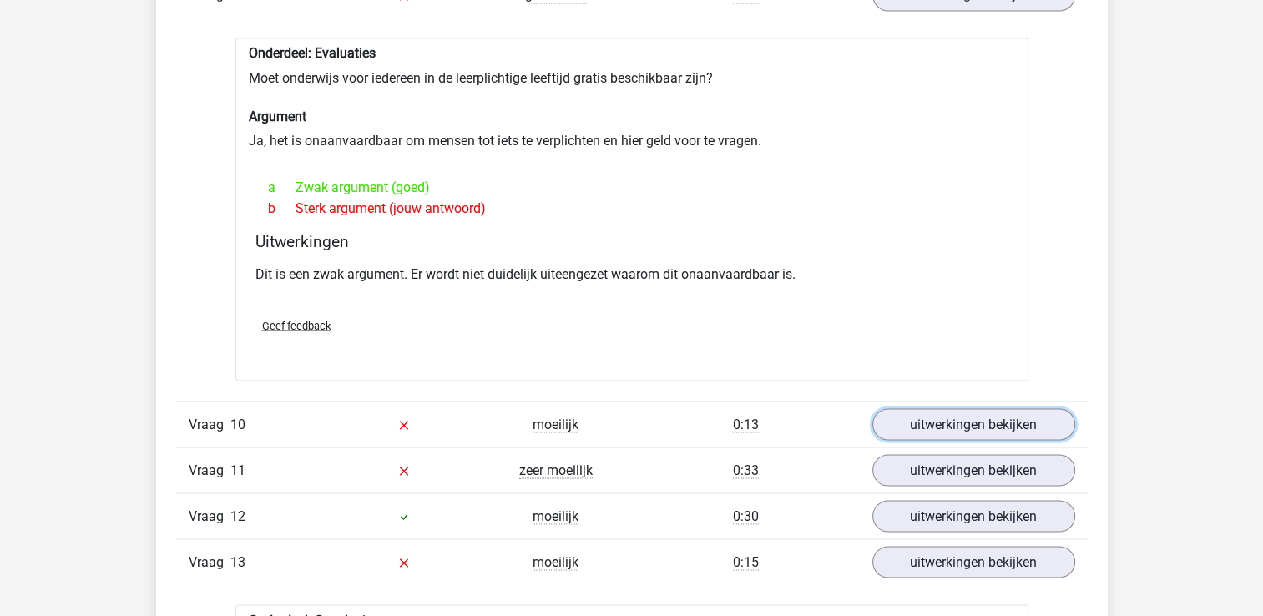
click at [959, 408] on link "uitwerkingen bekijken" at bounding box center [973, 424] width 203 height 32
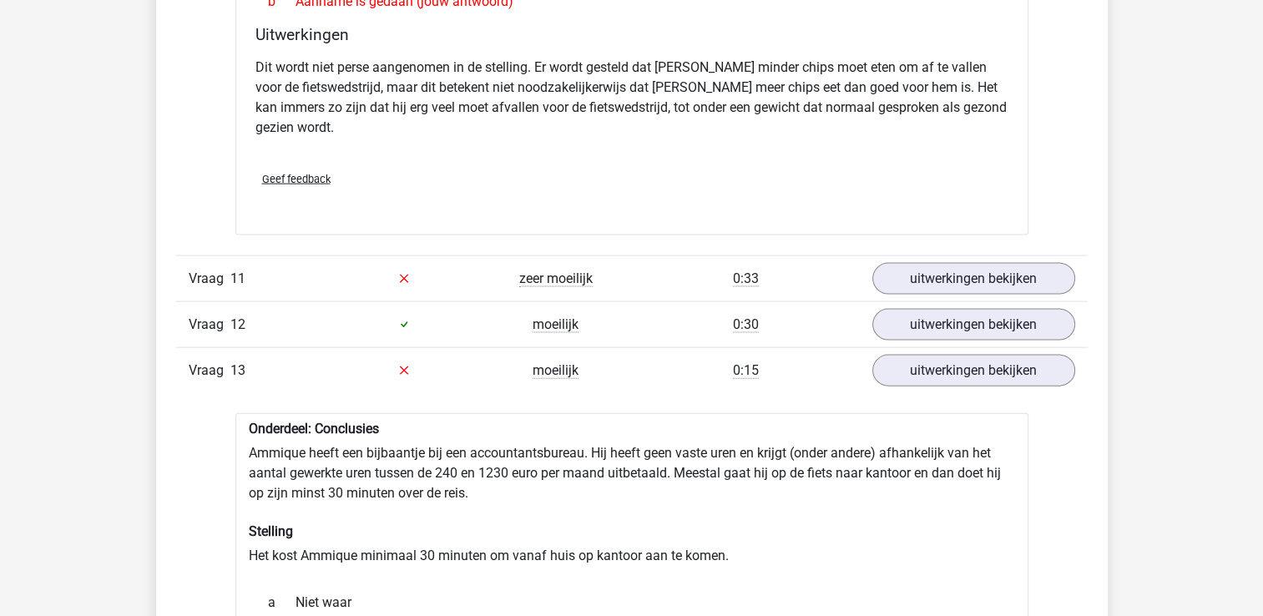
scroll to position [3596, 0]
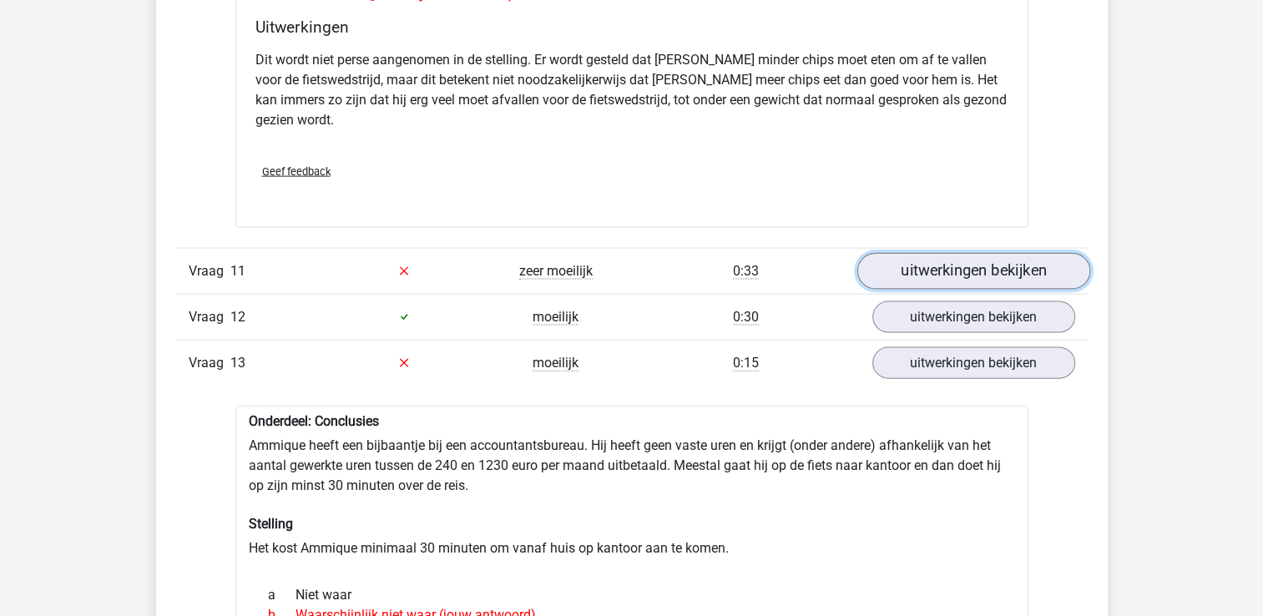
click at [947, 253] on link "uitwerkingen bekijken" at bounding box center [973, 271] width 233 height 37
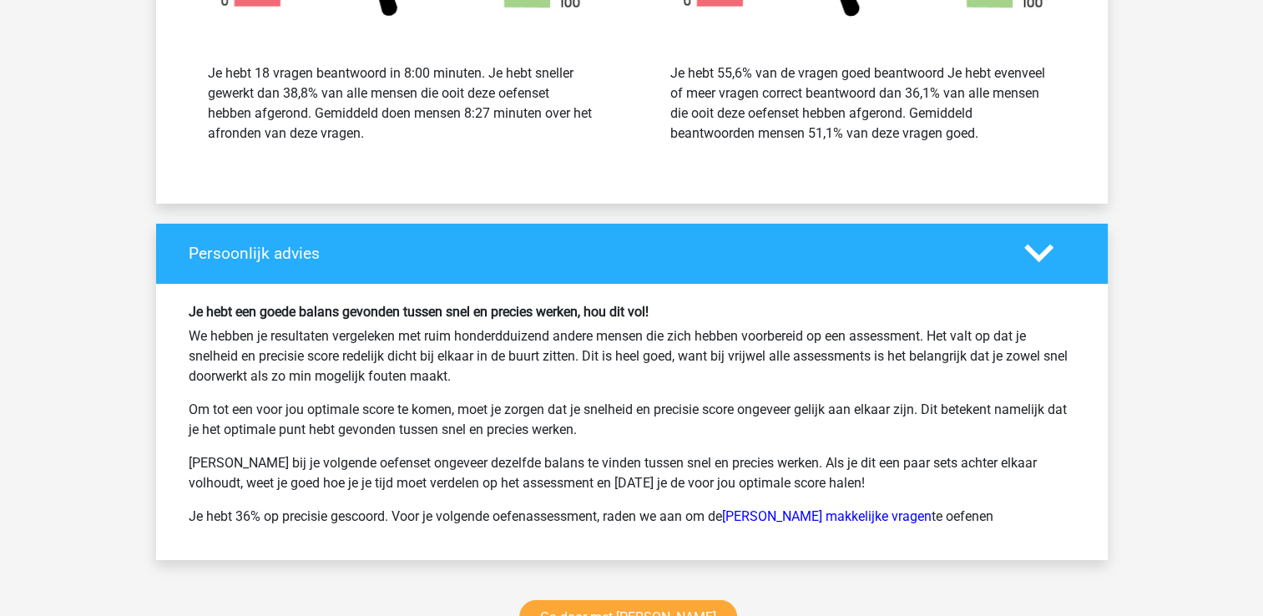
scroll to position [6021, 0]
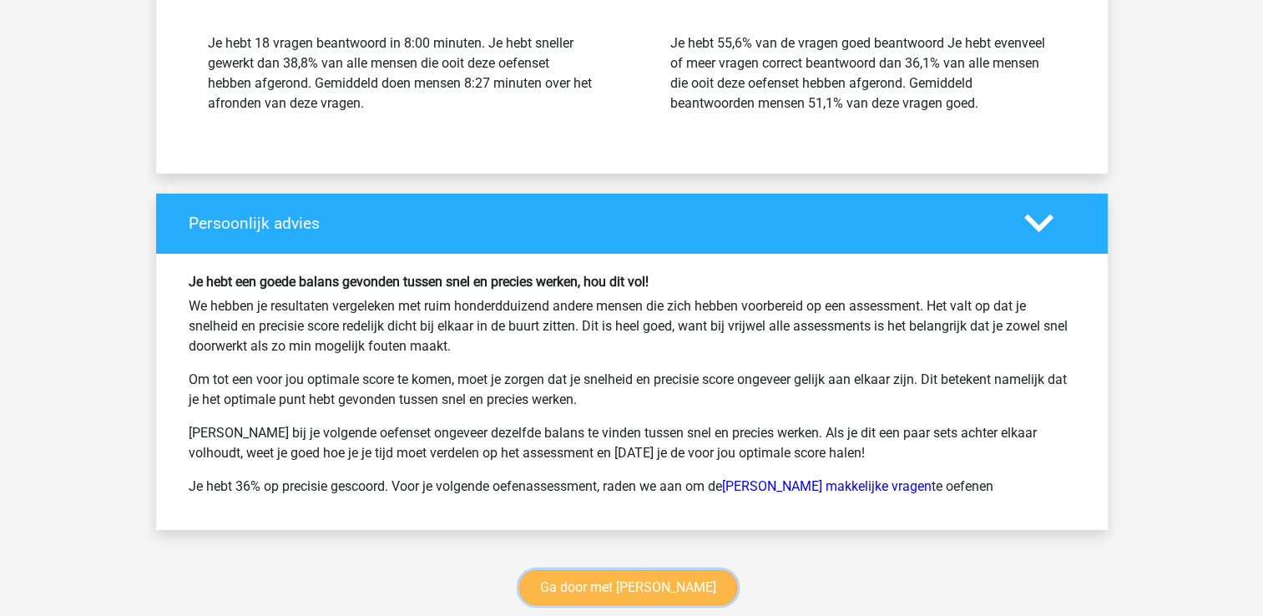
click at [691, 570] on link "Ga door met watson glaser" at bounding box center [628, 587] width 218 height 35
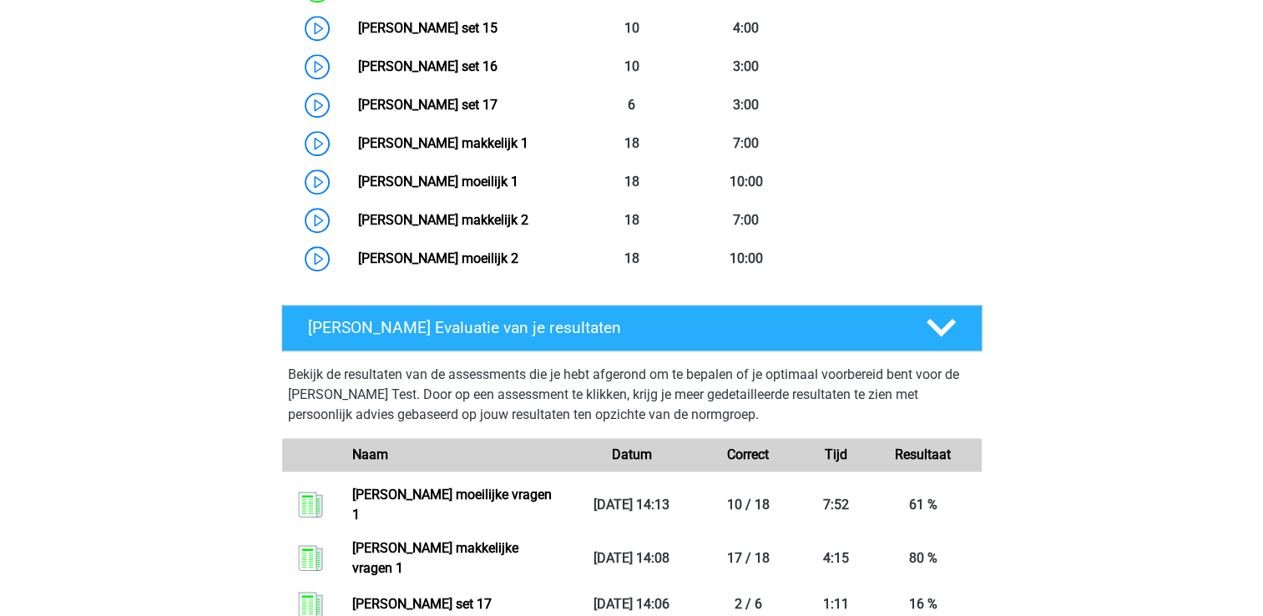
scroll to position [1350, 0]
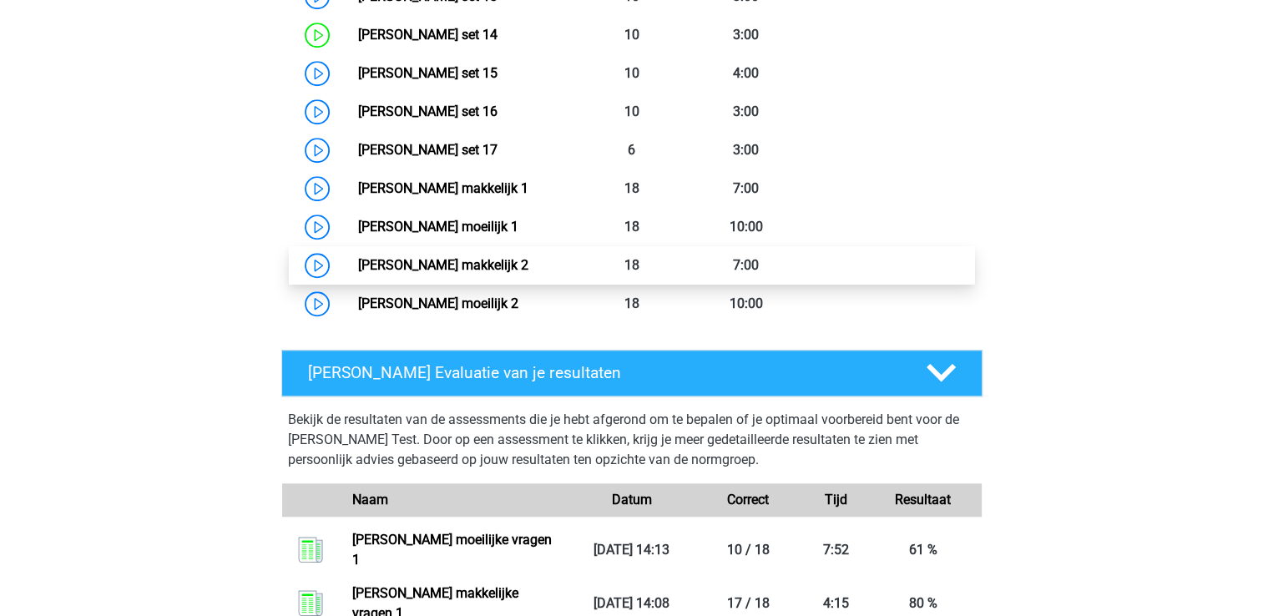
click at [528, 273] on link "[PERSON_NAME] makkelijk 2" at bounding box center [443, 265] width 170 height 16
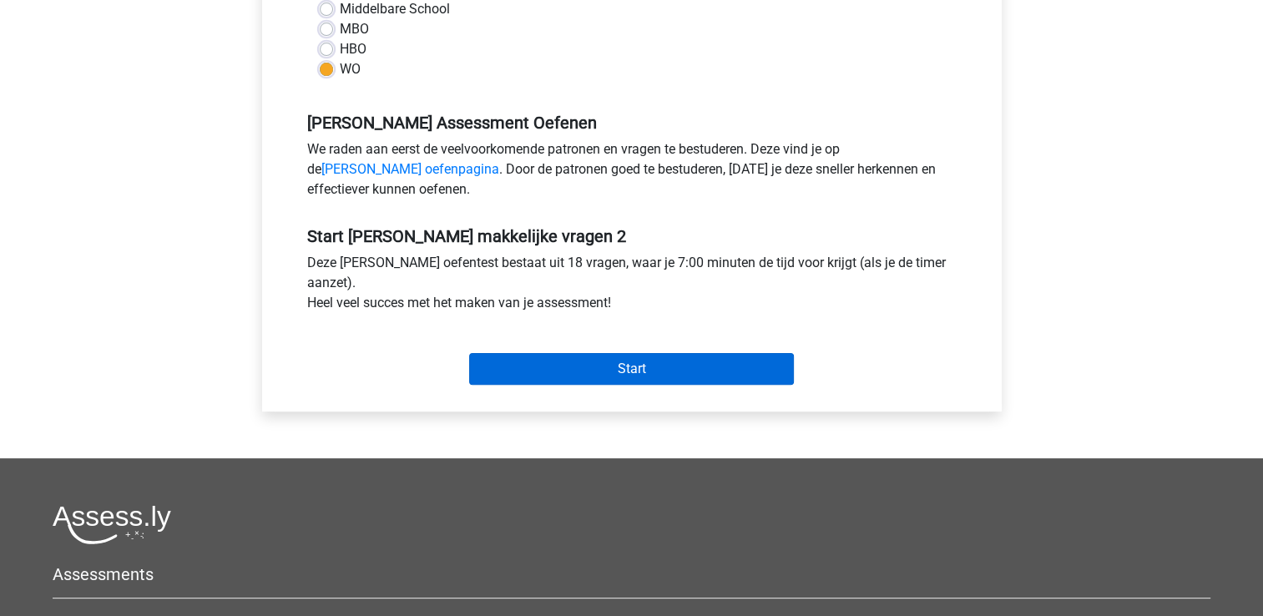
scroll to position [430, 0]
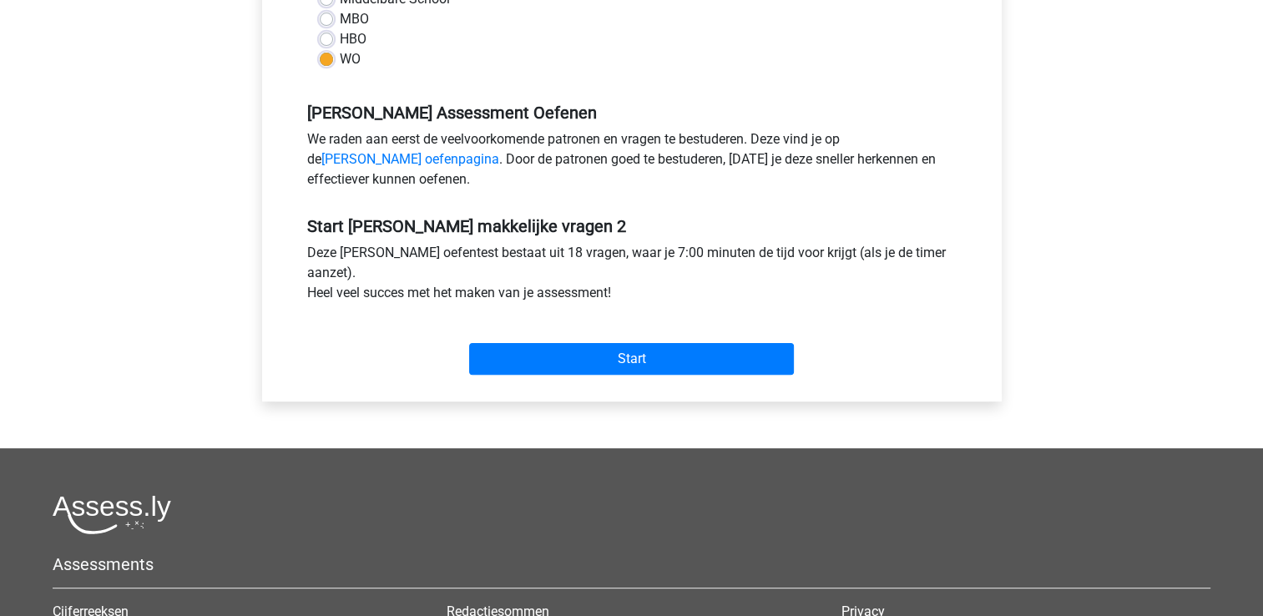
click at [484, 377] on div "Start" at bounding box center [632, 346] width 675 height 72
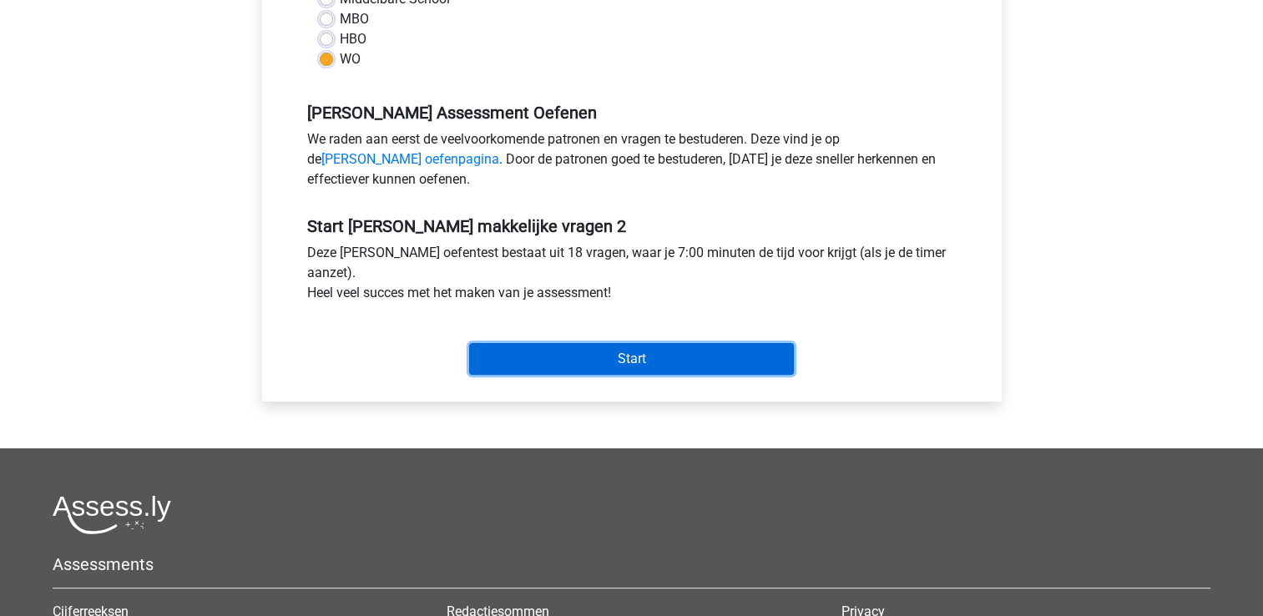
click at [623, 352] on input "Start" at bounding box center [631, 359] width 325 height 32
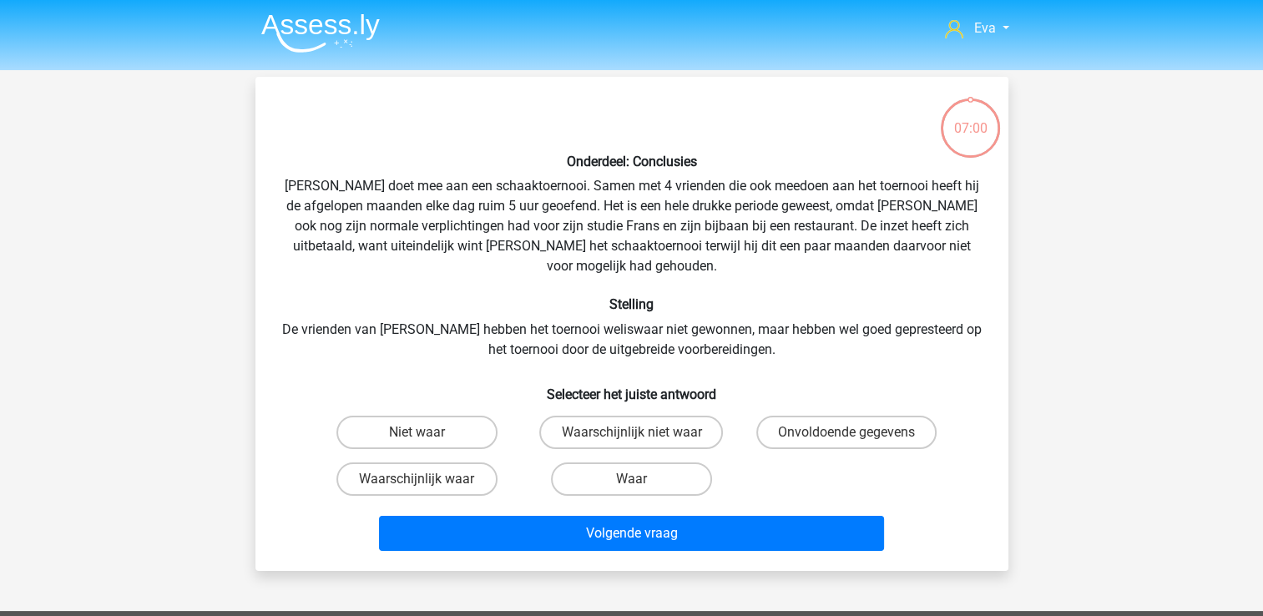
scroll to position [30, 0]
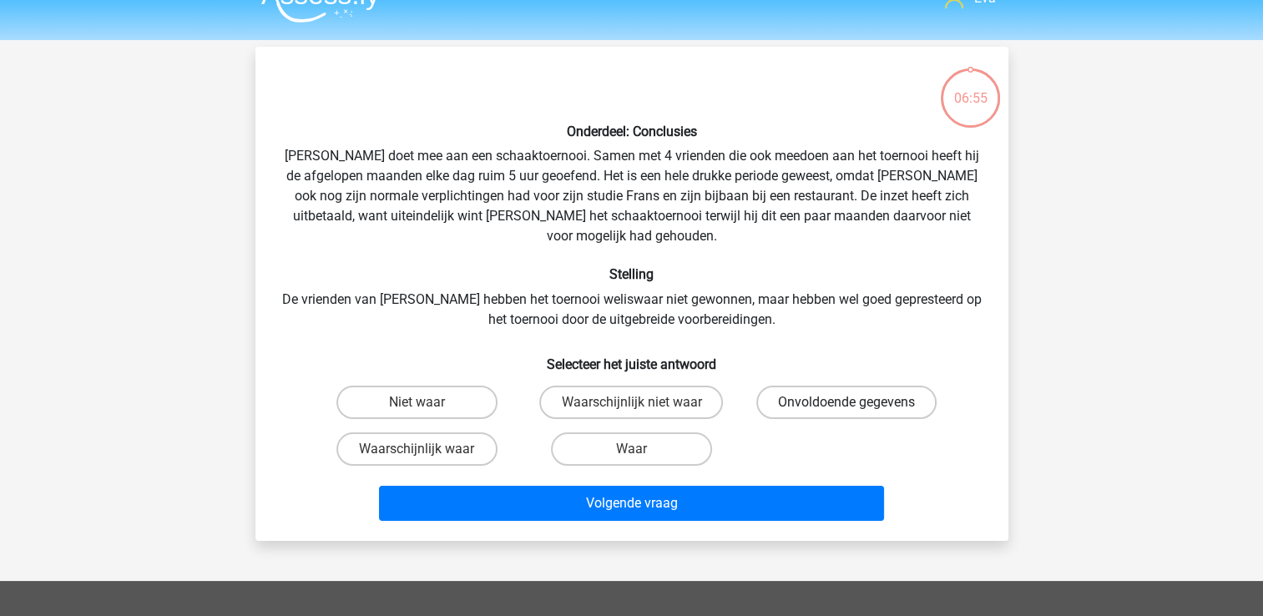
click at [805, 386] on label "Onvoldoende gegevens" at bounding box center [846, 402] width 180 height 33
click at [847, 402] on input "Onvoldoende gegevens" at bounding box center [852, 407] width 11 height 11
radio input "true"
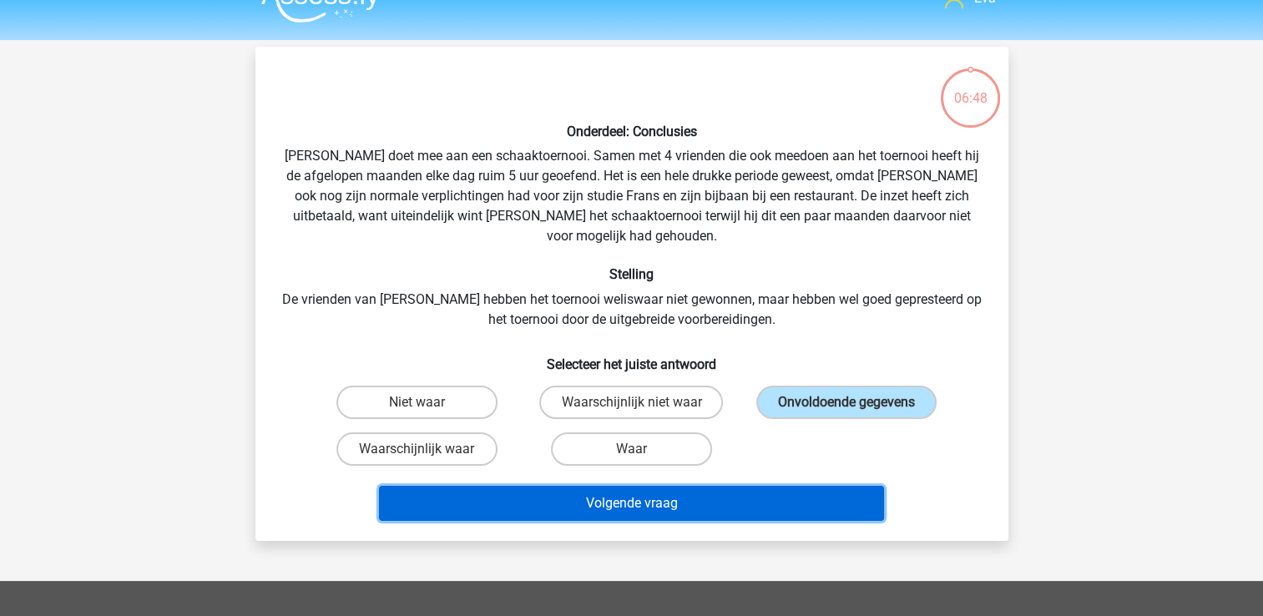
click at [768, 486] on button "Volgende vraag" at bounding box center [631, 503] width 505 height 35
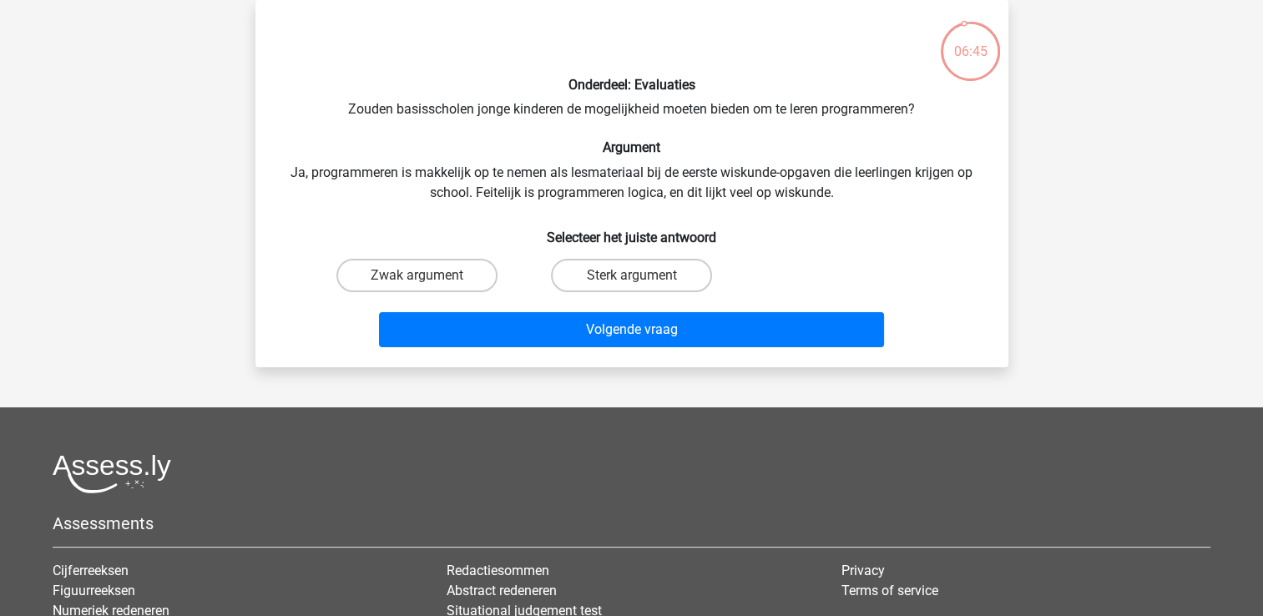
scroll to position [42, 0]
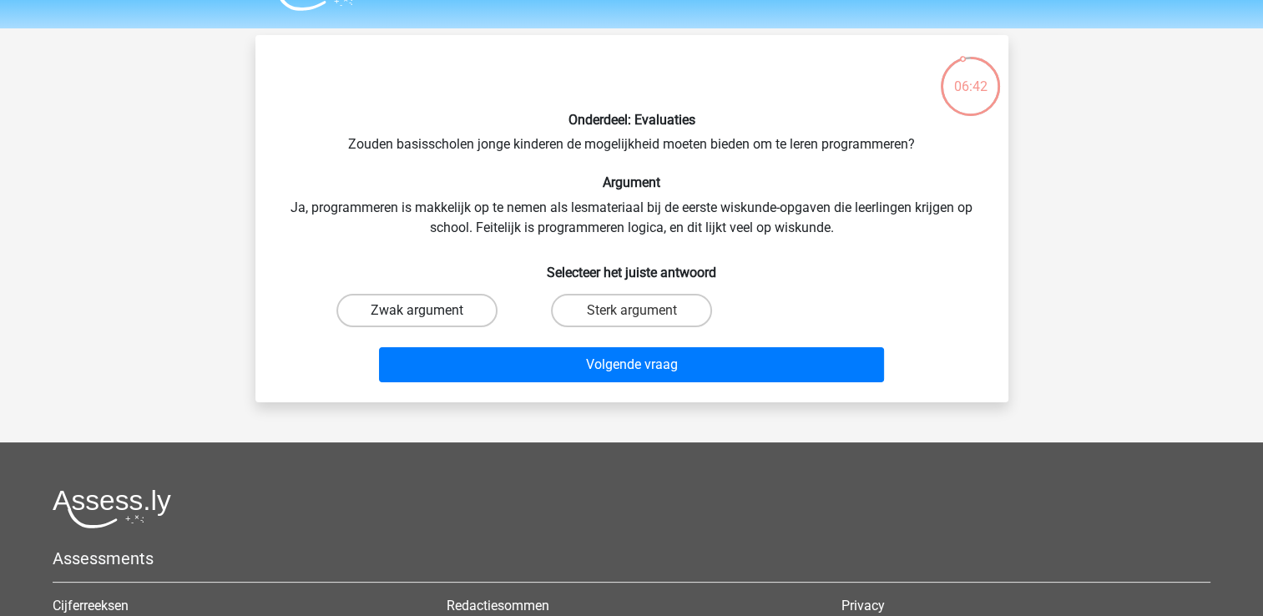
click at [480, 319] on label "Zwak argument" at bounding box center [416, 310] width 161 height 33
click at [427, 319] on input "Zwak argument" at bounding box center [422, 316] width 11 height 11
radio input "true"
click at [512, 383] on div "Volgende vraag" at bounding box center [632, 368] width 645 height 42
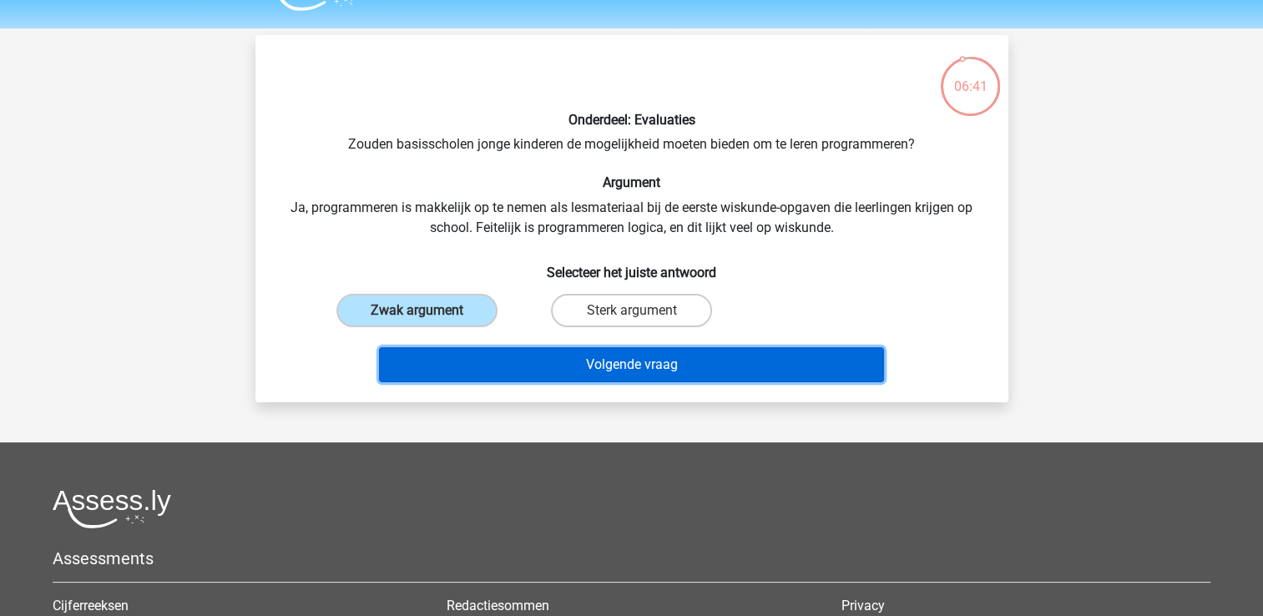
click at [501, 366] on button "Volgende vraag" at bounding box center [631, 364] width 505 height 35
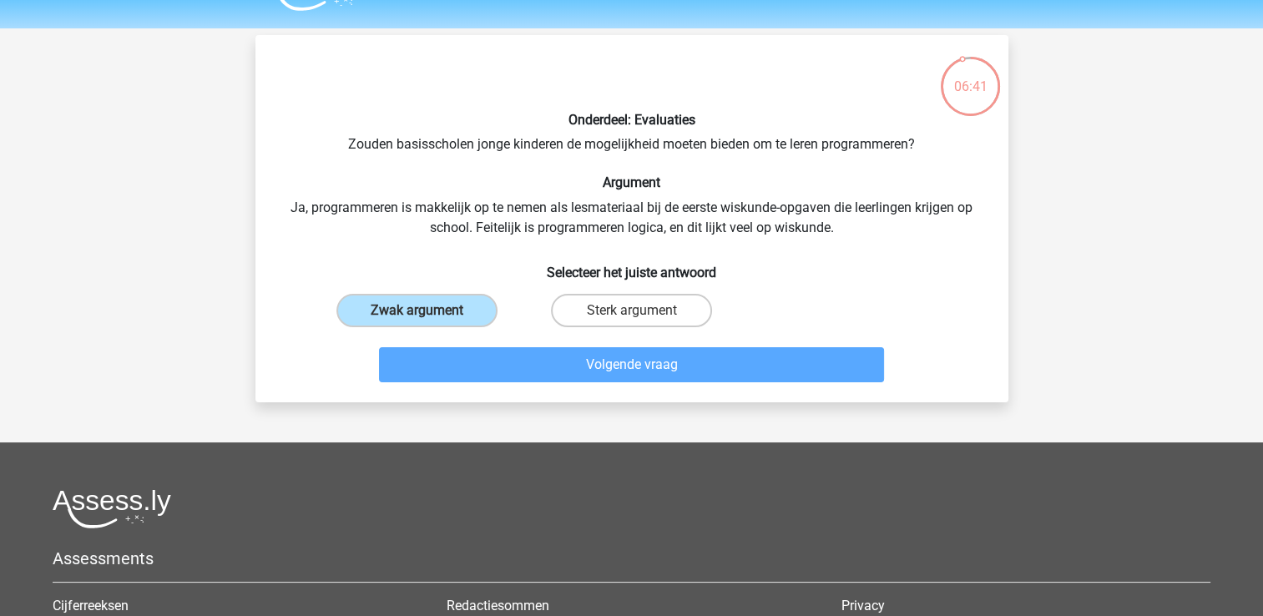
scroll to position [77, 0]
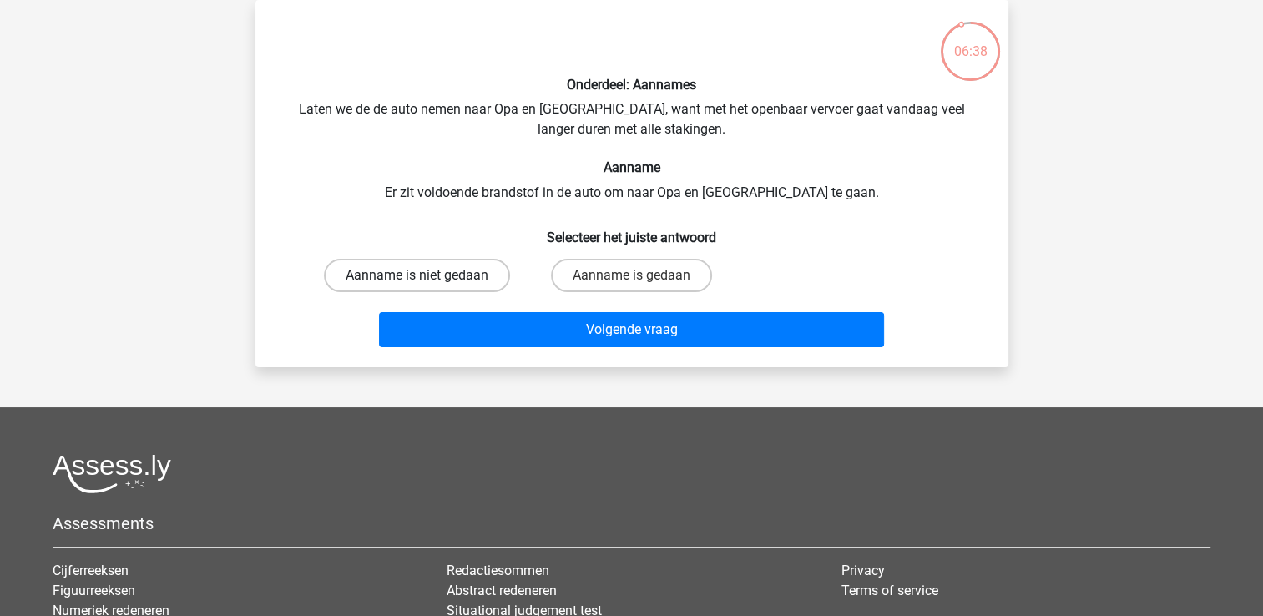
click at [495, 280] on label "Aanname is niet gedaan" at bounding box center [417, 275] width 186 height 33
click at [427, 280] on input "Aanname is niet gedaan" at bounding box center [422, 281] width 11 height 11
radio input "true"
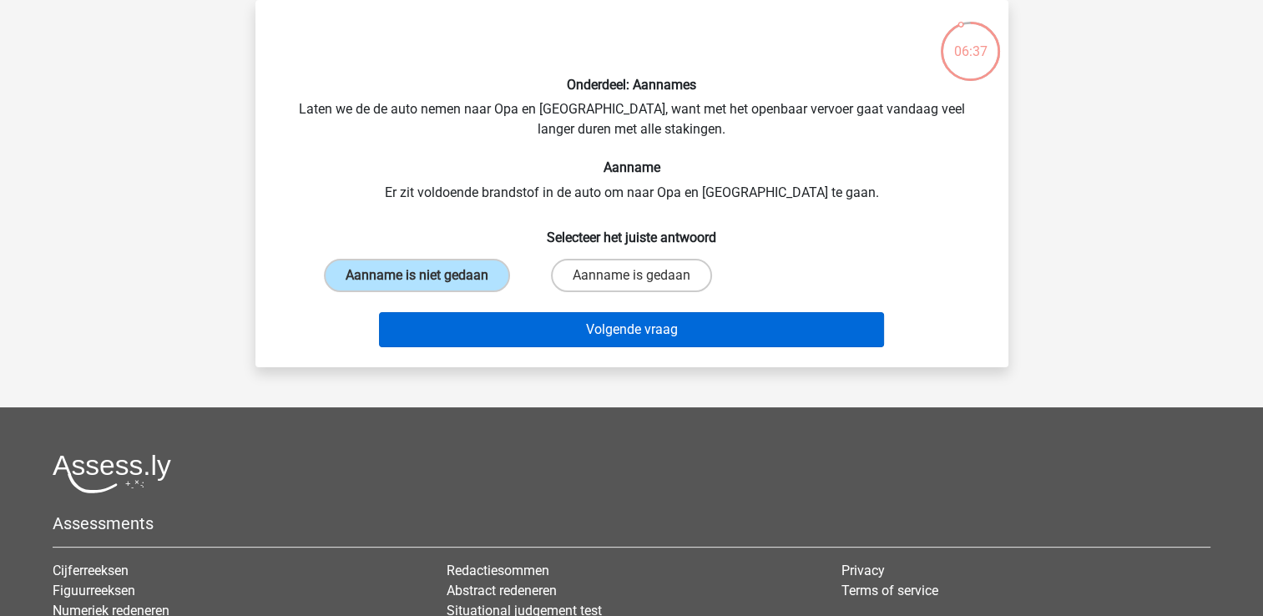
click at [818, 346] on div "Volgende vraag" at bounding box center [632, 333] width 645 height 42
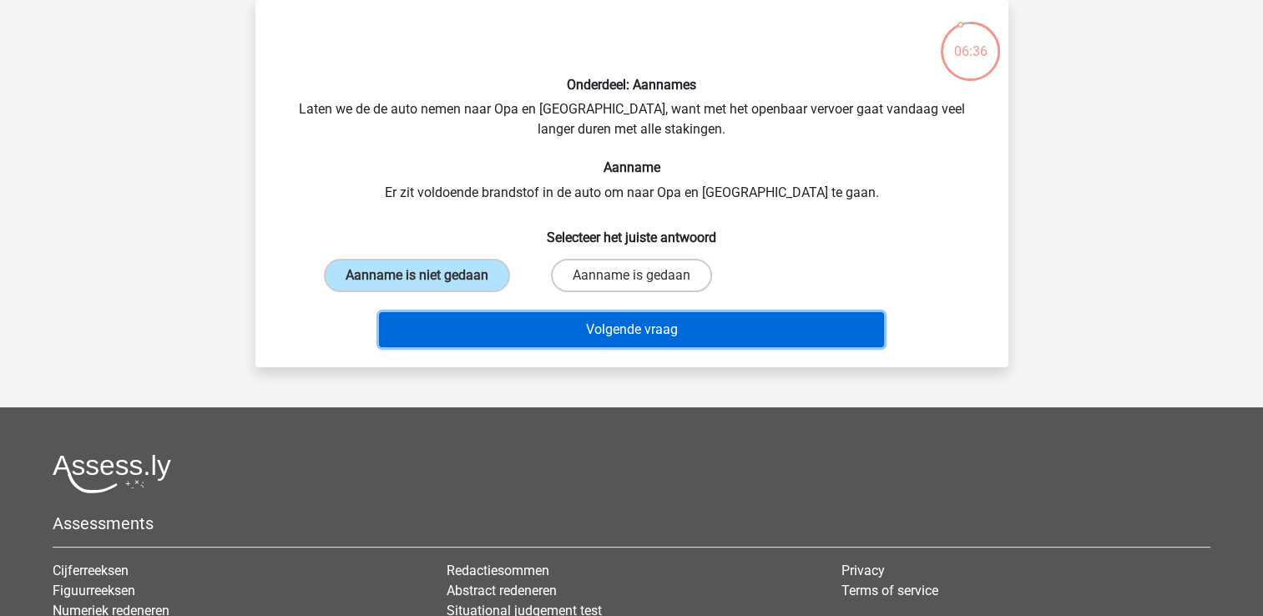
click at [818, 343] on button "Volgende vraag" at bounding box center [631, 329] width 505 height 35
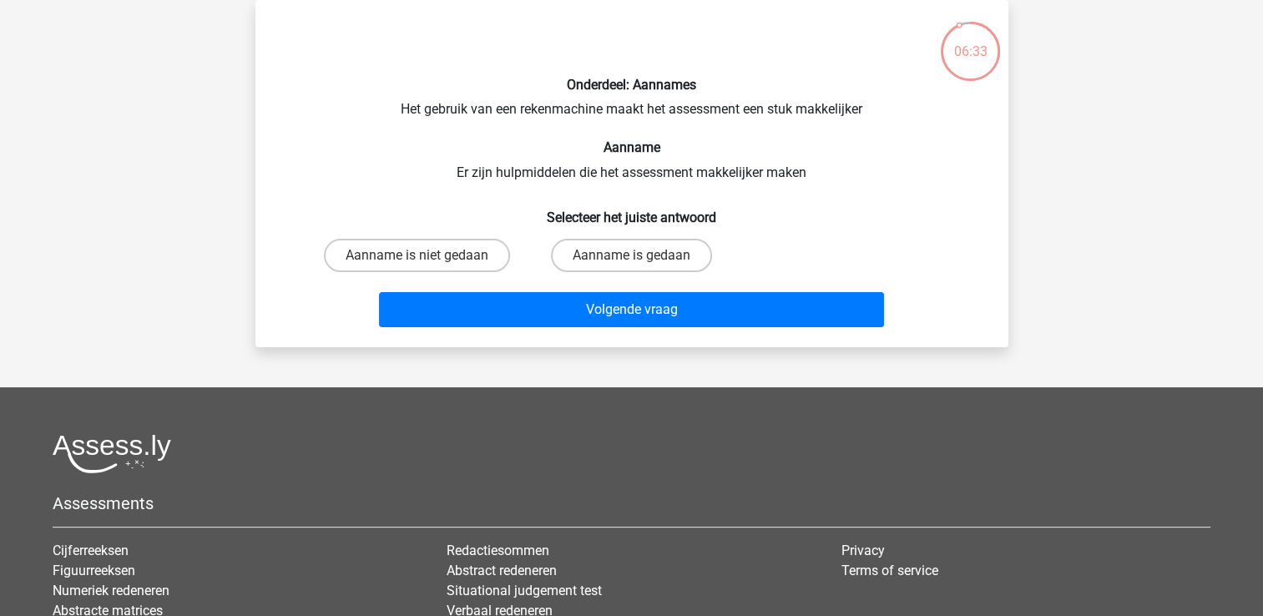
scroll to position [70, 0]
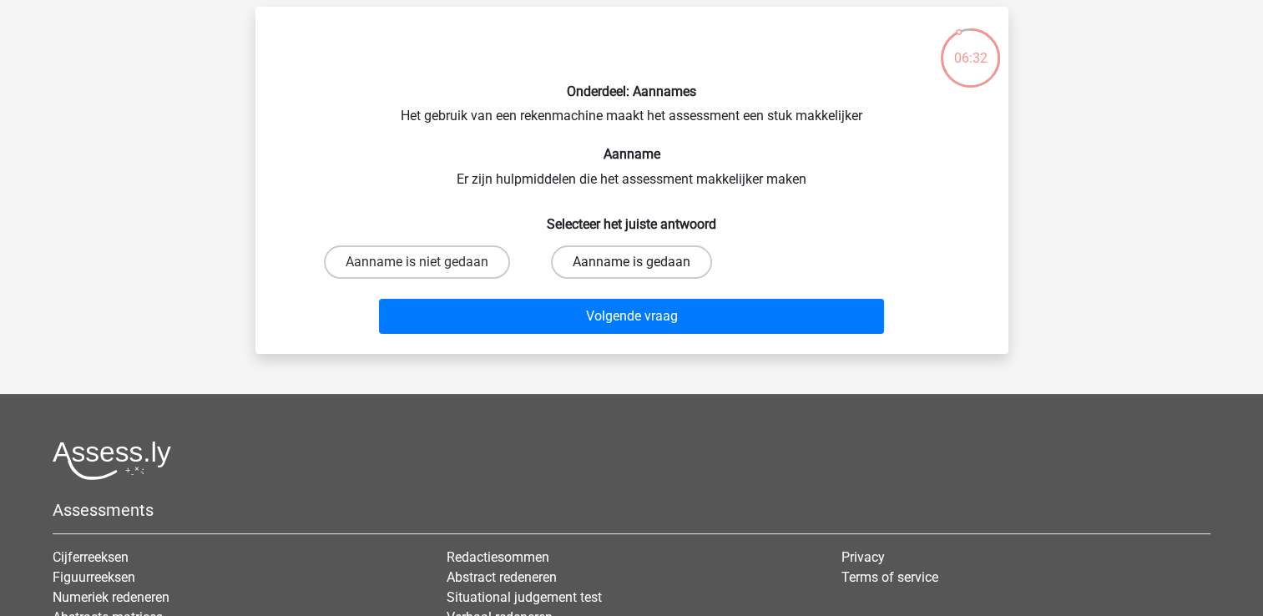
click at [593, 263] on label "Aanname is gedaan" at bounding box center [631, 261] width 161 height 33
click at [631, 263] on input "Aanname is gedaan" at bounding box center [636, 267] width 11 height 11
radio input "true"
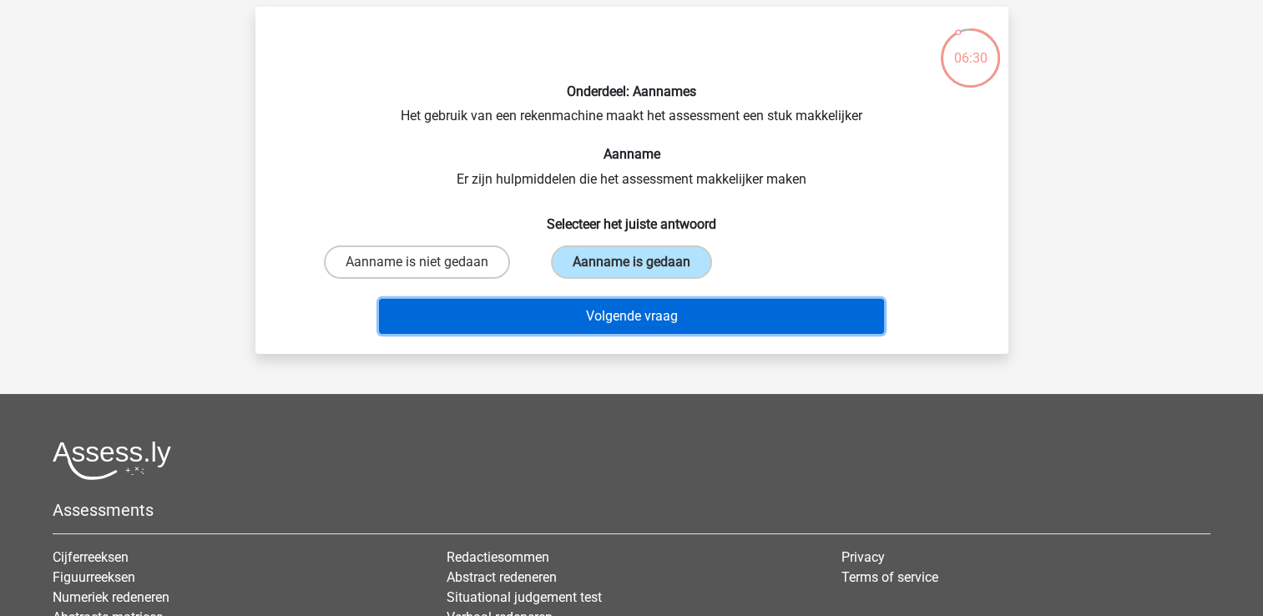
click at [595, 303] on button "Volgende vraag" at bounding box center [631, 316] width 505 height 35
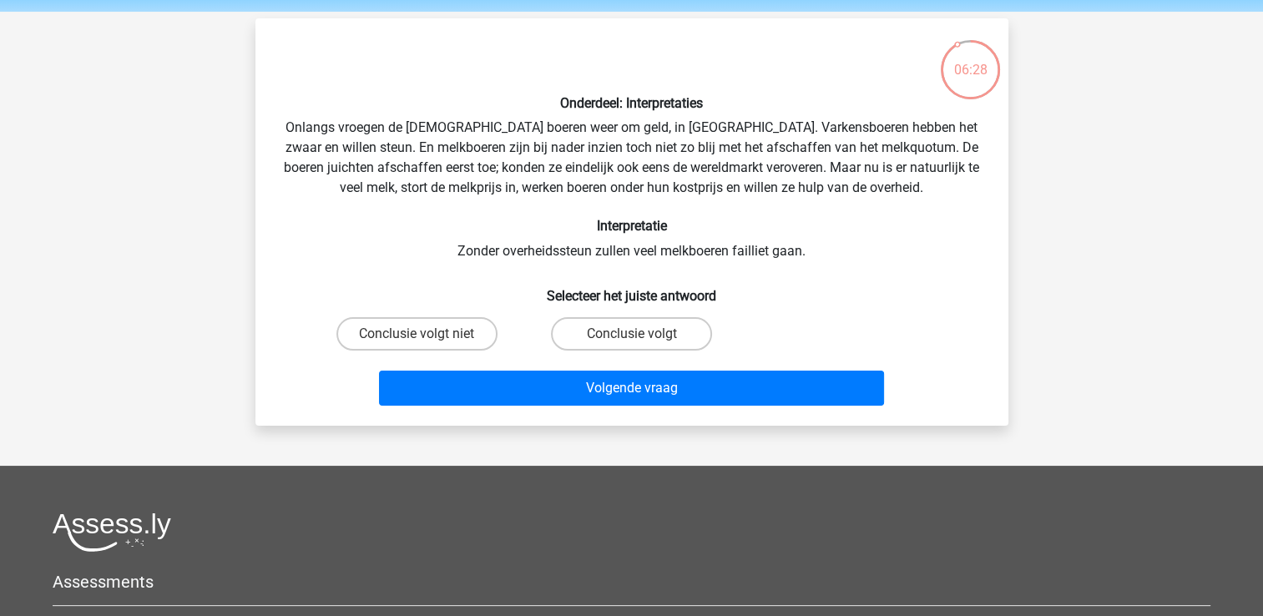
scroll to position [58, 0]
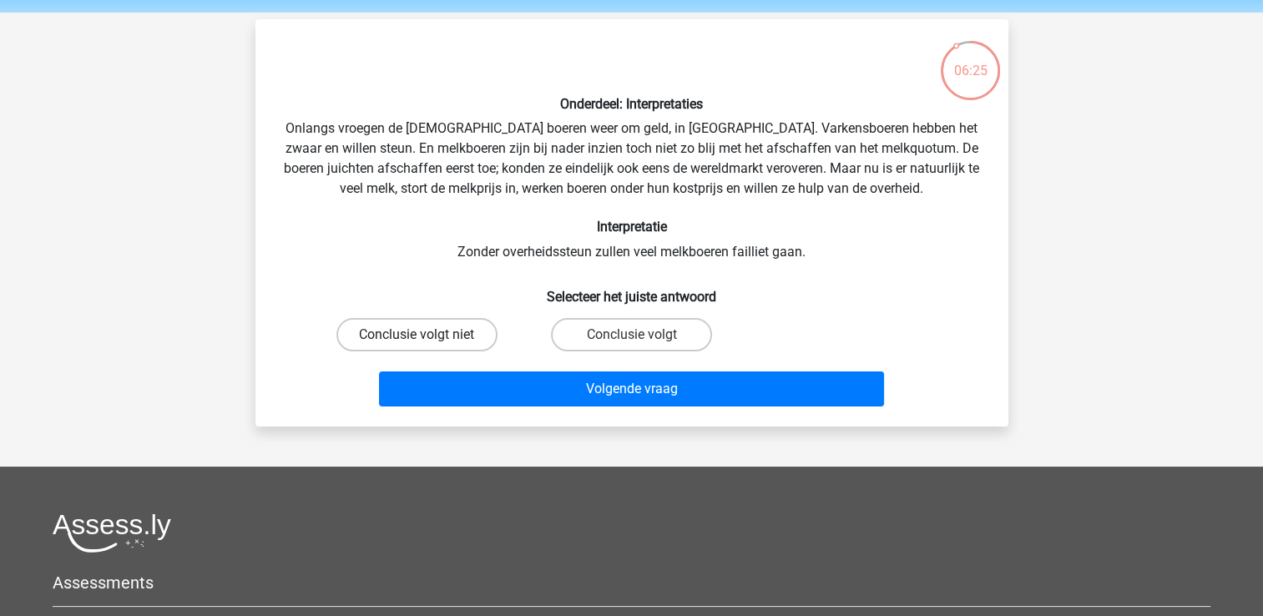
click at [452, 349] on label "Conclusie volgt niet" at bounding box center [416, 334] width 161 height 33
click at [427, 346] on input "Conclusie volgt niet" at bounding box center [422, 340] width 11 height 11
radio input "true"
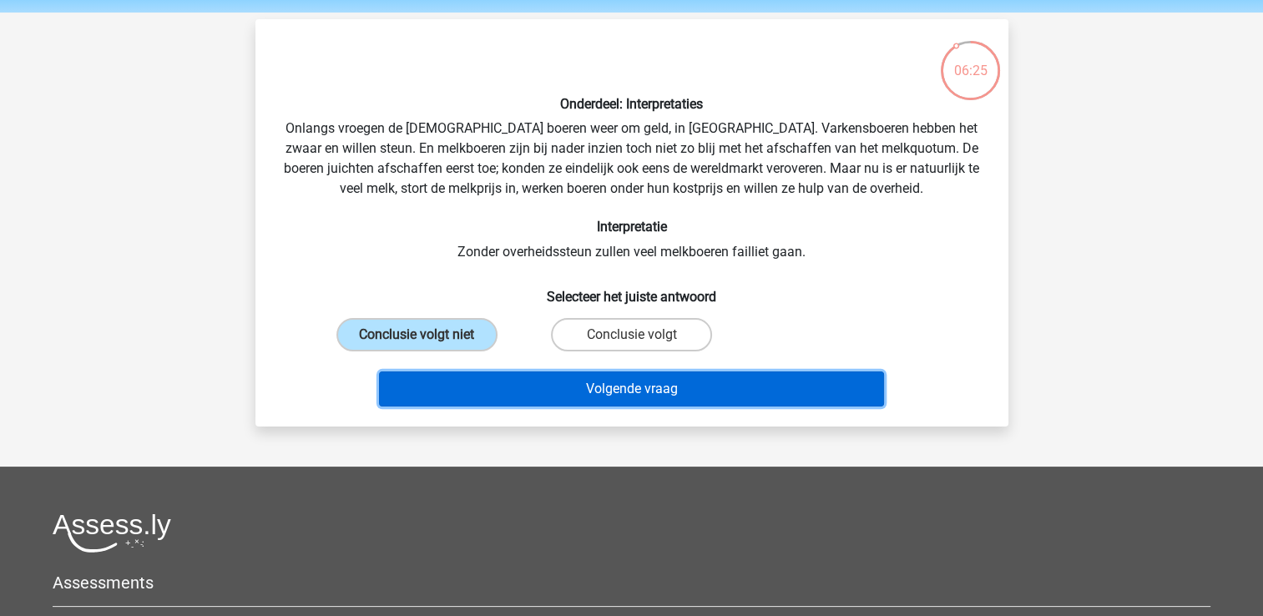
click at [484, 380] on button "Volgende vraag" at bounding box center [631, 389] width 505 height 35
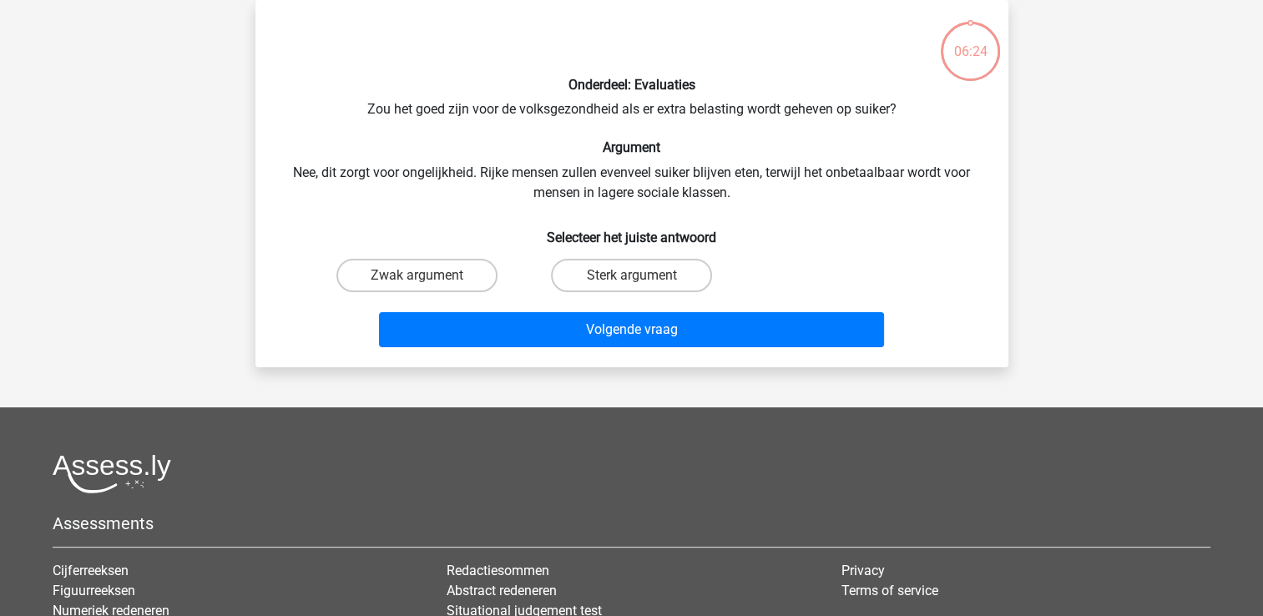
scroll to position [0, 0]
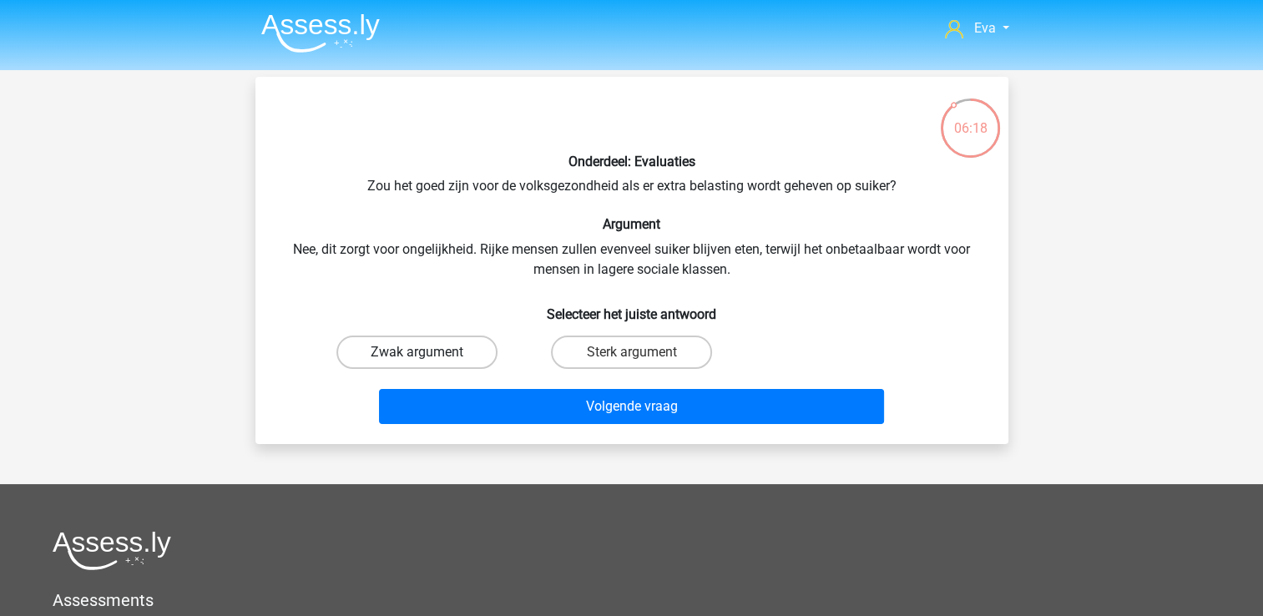
click at [441, 365] on label "Zwak argument" at bounding box center [416, 352] width 161 height 33
click at [427, 363] on input "Zwak argument" at bounding box center [422, 357] width 11 height 11
radio input "true"
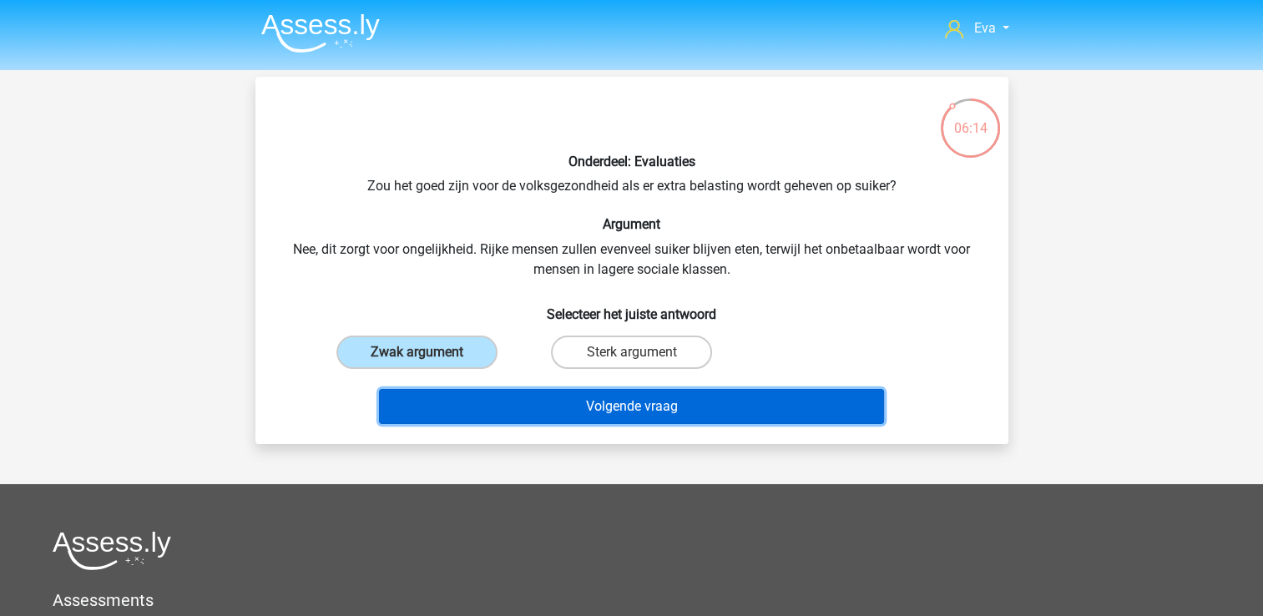
click at [616, 392] on button "Volgende vraag" at bounding box center [631, 406] width 505 height 35
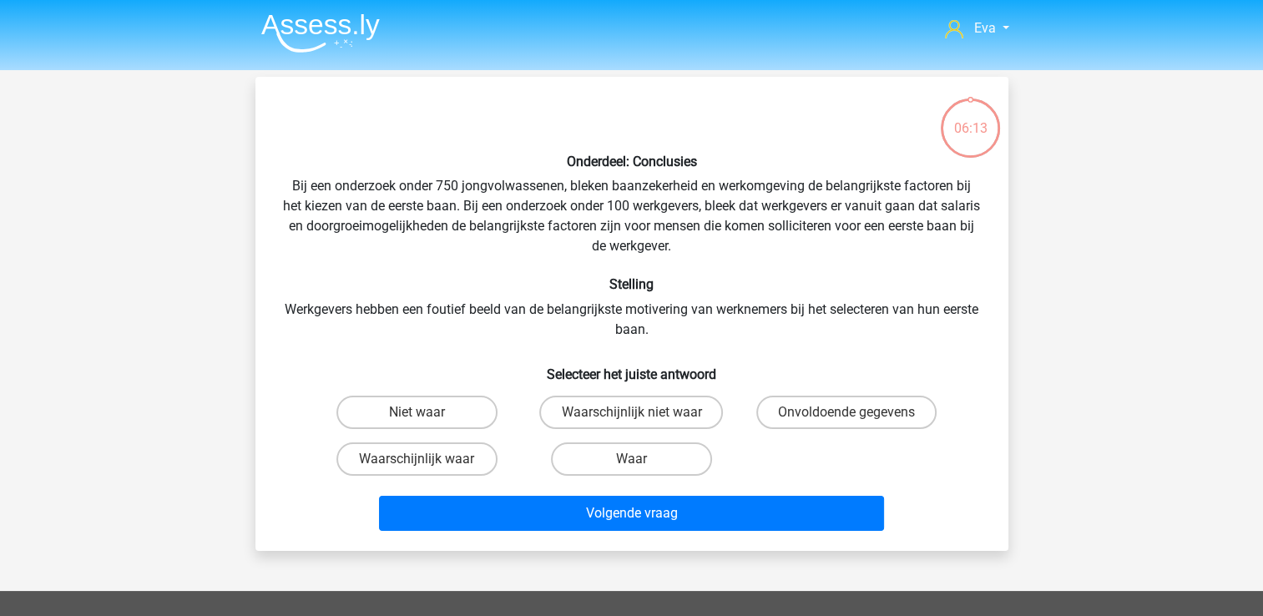
scroll to position [77, 0]
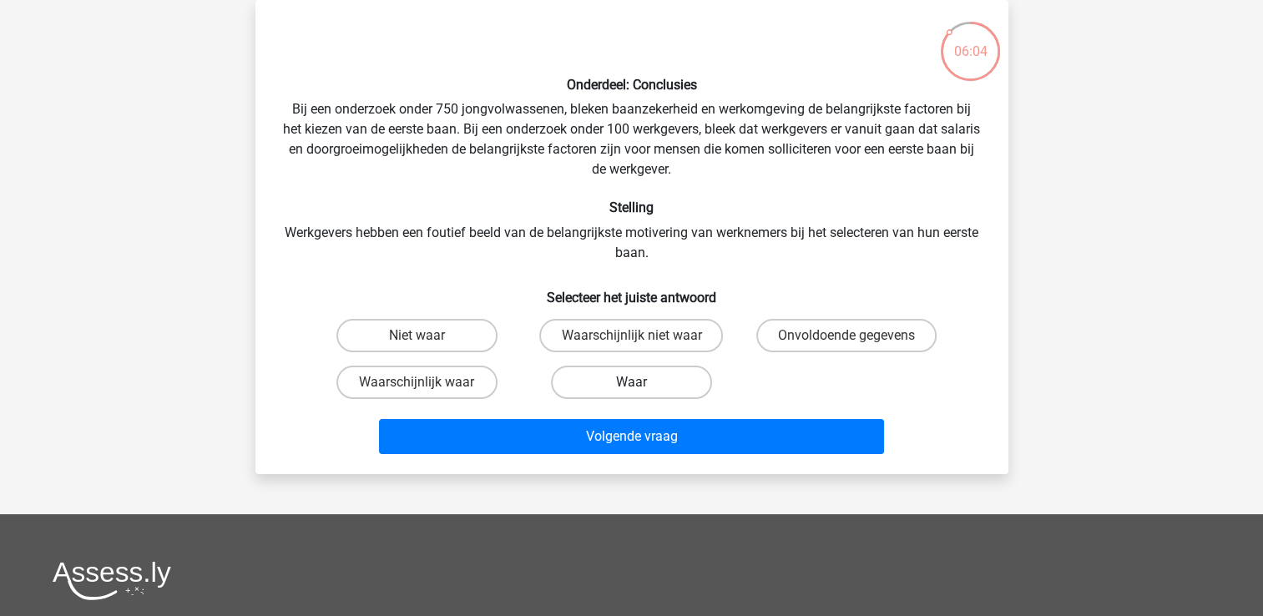
click at [631, 371] on label "Waar" at bounding box center [631, 382] width 161 height 33
click at [631, 382] on input "Waar" at bounding box center [636, 387] width 11 height 11
radio input "true"
click at [482, 374] on label "Waarschijnlijk waar" at bounding box center [416, 382] width 161 height 33
click at [427, 382] on input "Waarschijnlijk waar" at bounding box center [422, 387] width 11 height 11
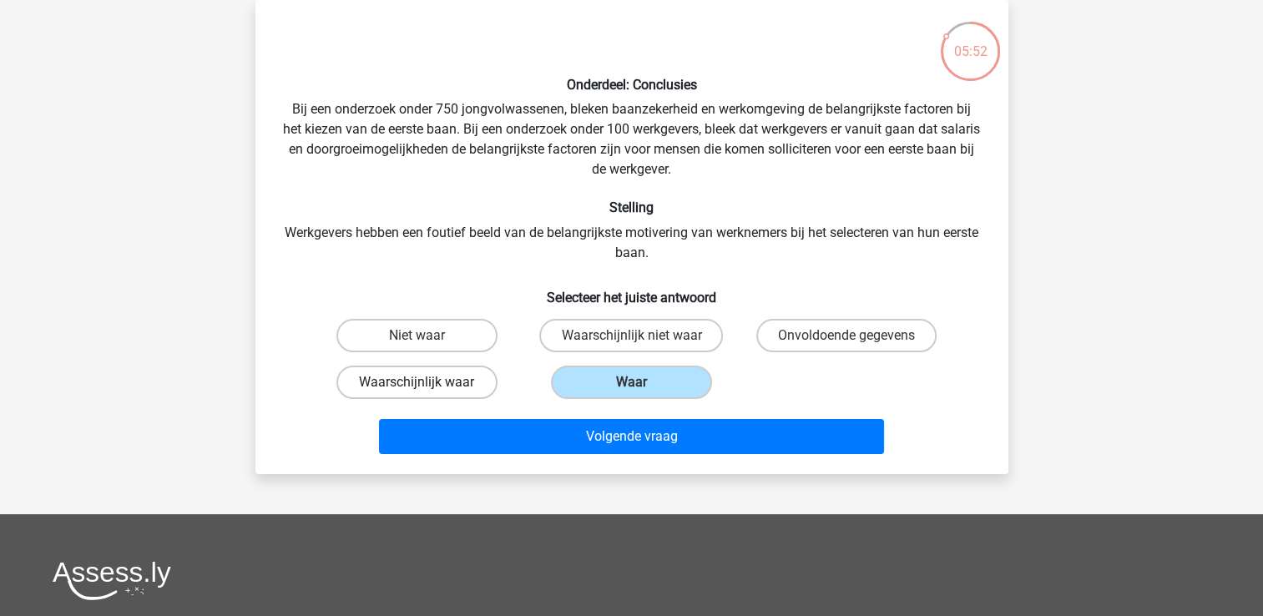
radio input "true"
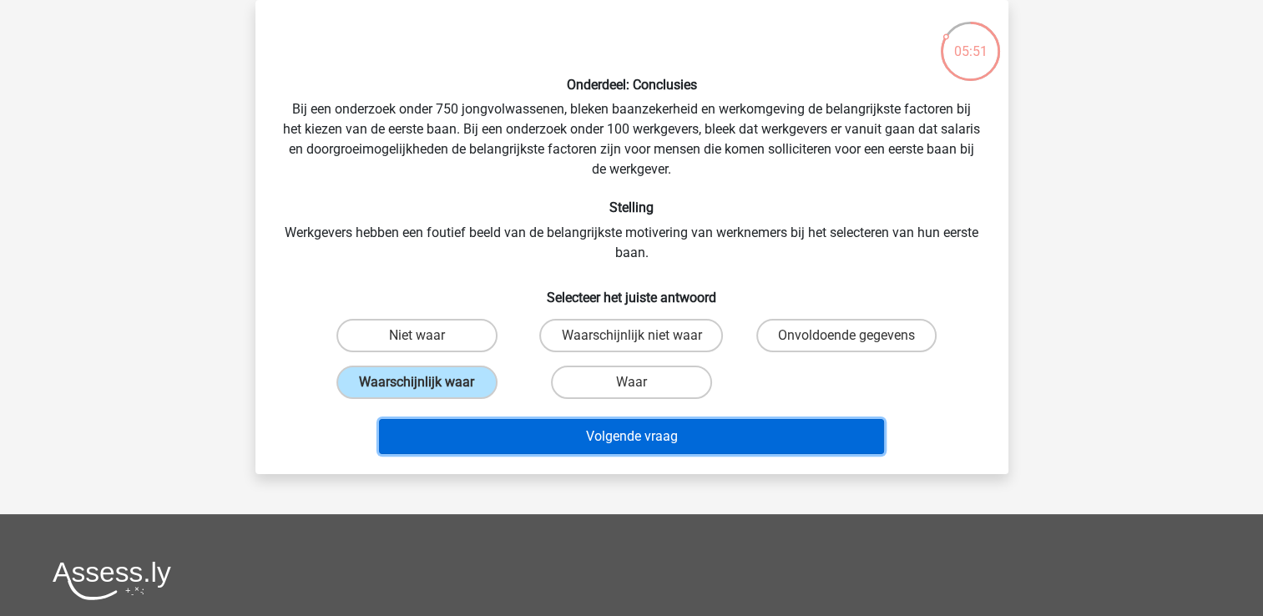
click at [528, 419] on button "Volgende vraag" at bounding box center [631, 436] width 505 height 35
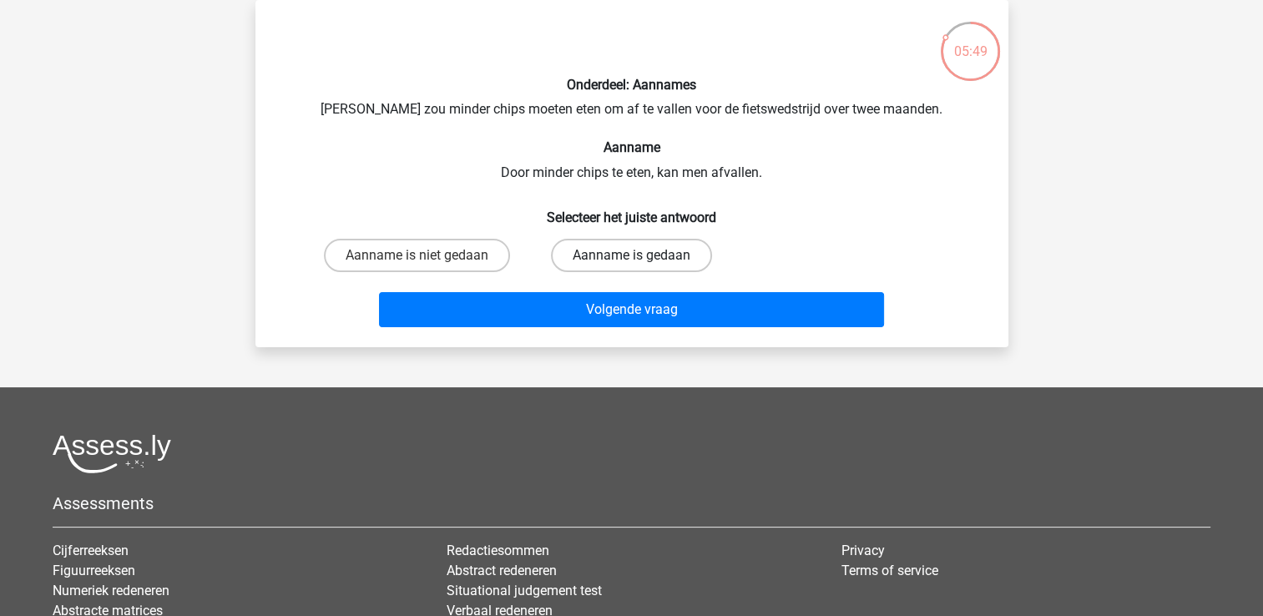
click at [584, 254] on label "Aanname is gedaan" at bounding box center [631, 255] width 161 height 33
click at [631, 255] on input "Aanname is gedaan" at bounding box center [636, 260] width 11 height 11
radio input "true"
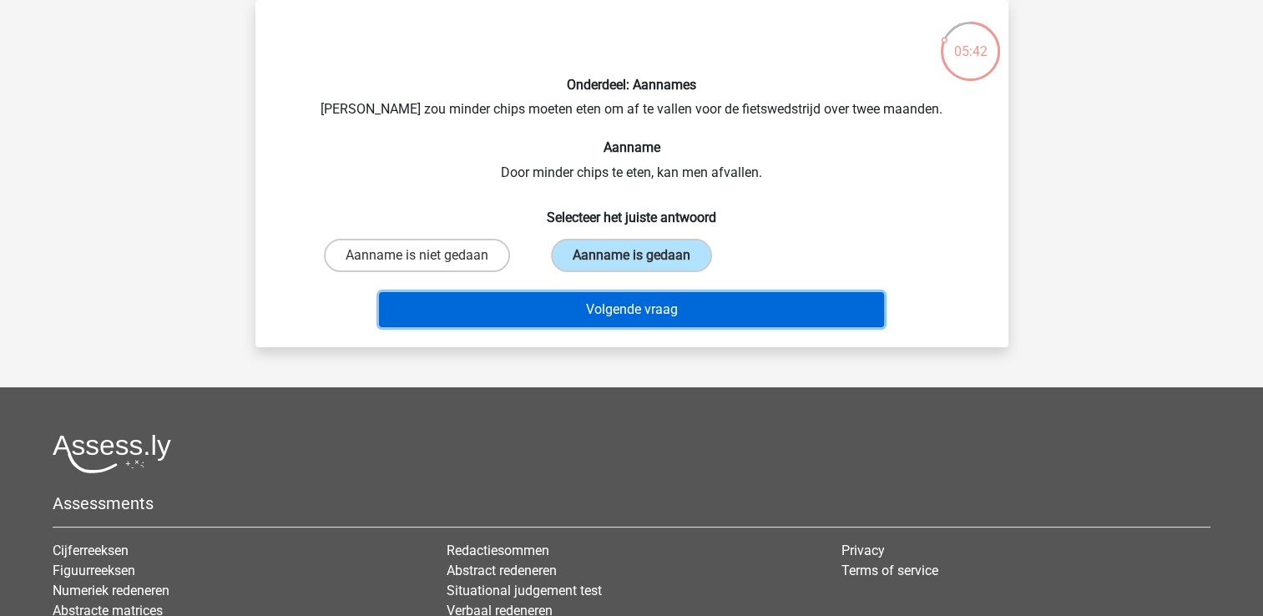
click at [579, 305] on button "Volgende vraag" at bounding box center [631, 309] width 505 height 35
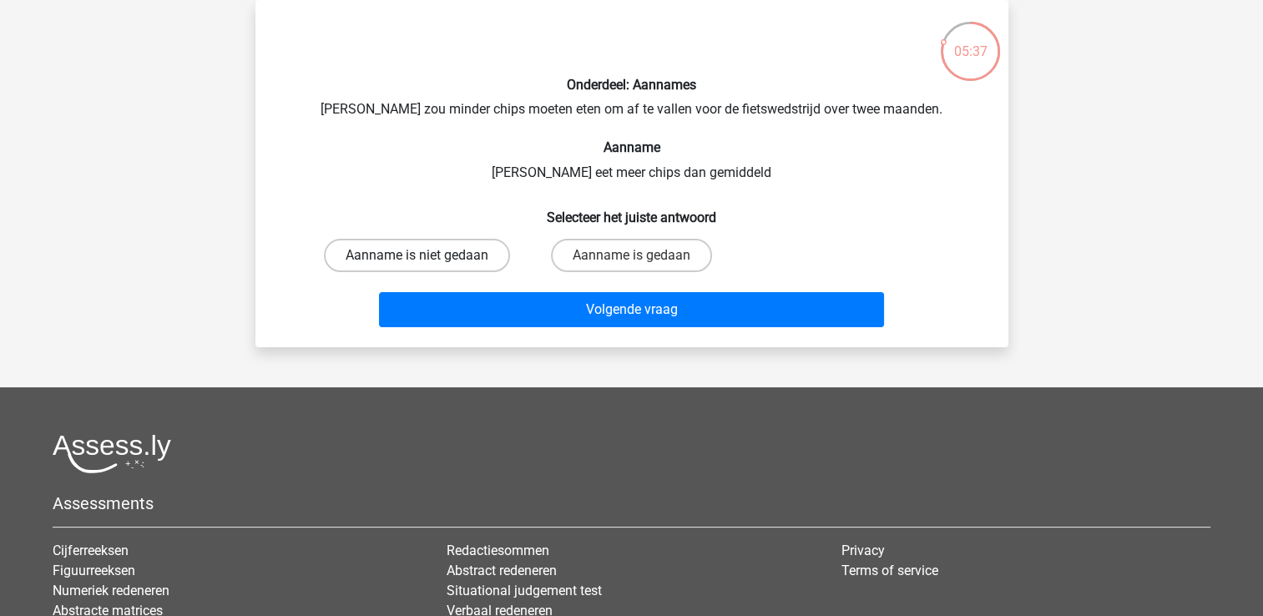
click at [480, 261] on label "Aanname is niet gedaan" at bounding box center [417, 255] width 186 height 33
click at [427, 261] on input "Aanname is niet gedaan" at bounding box center [422, 260] width 11 height 11
radio input "true"
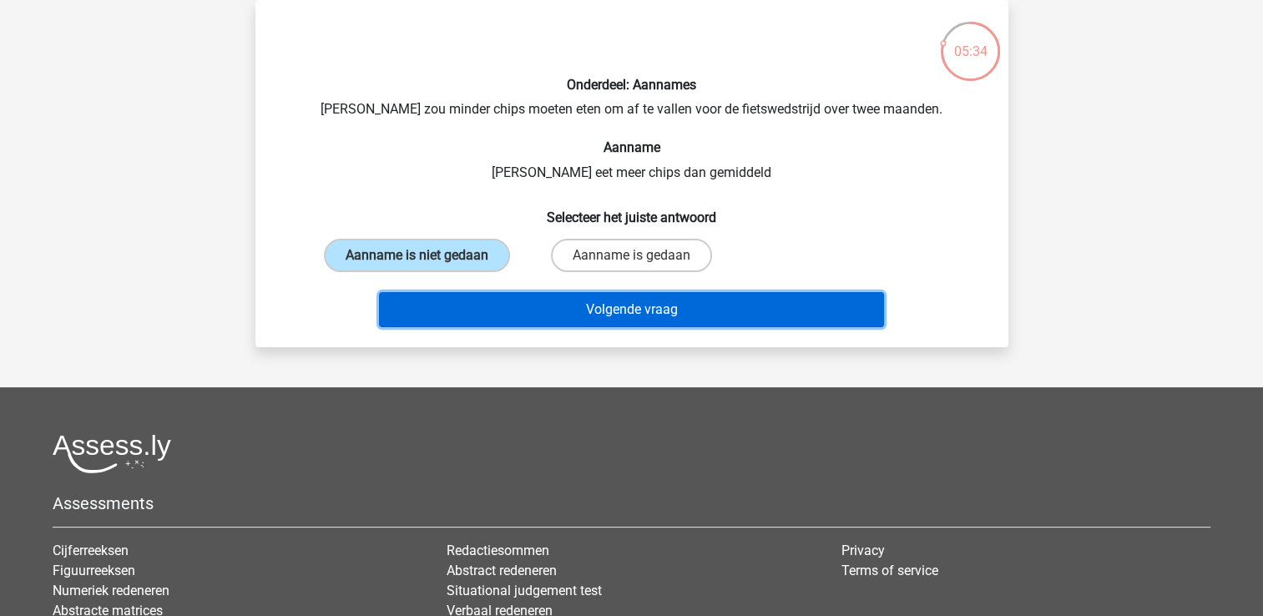
click at [488, 312] on button "Volgende vraag" at bounding box center [631, 309] width 505 height 35
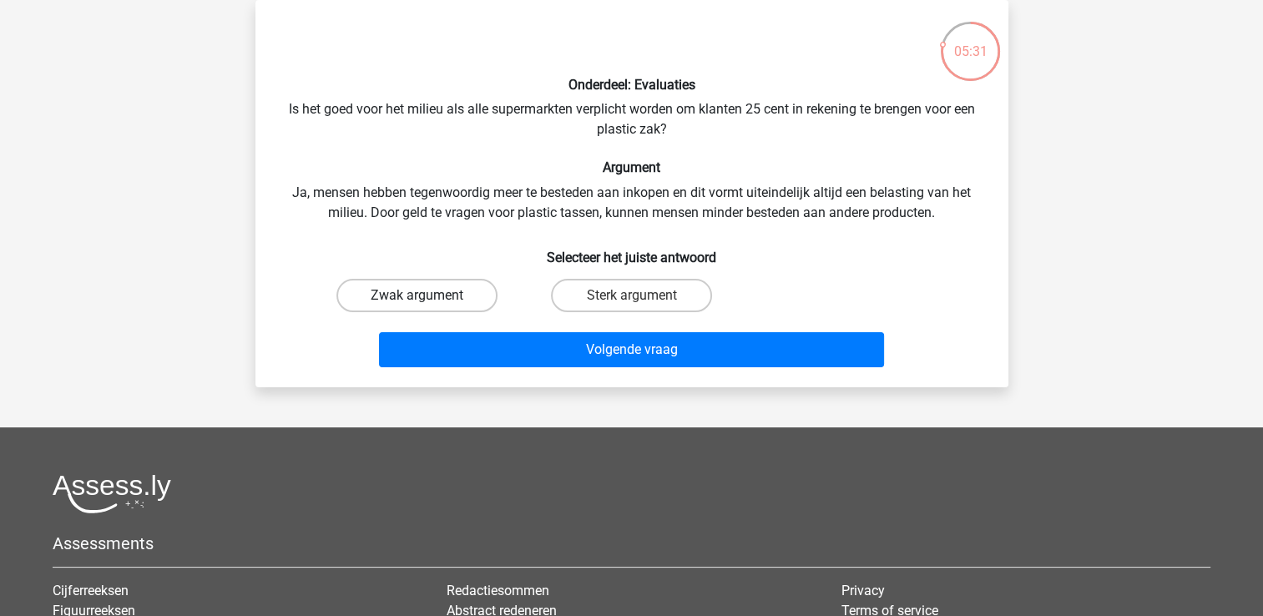
click at [462, 301] on label "Zwak argument" at bounding box center [416, 295] width 161 height 33
click at [427, 301] on input "Zwak argument" at bounding box center [422, 301] width 11 height 11
radio input "true"
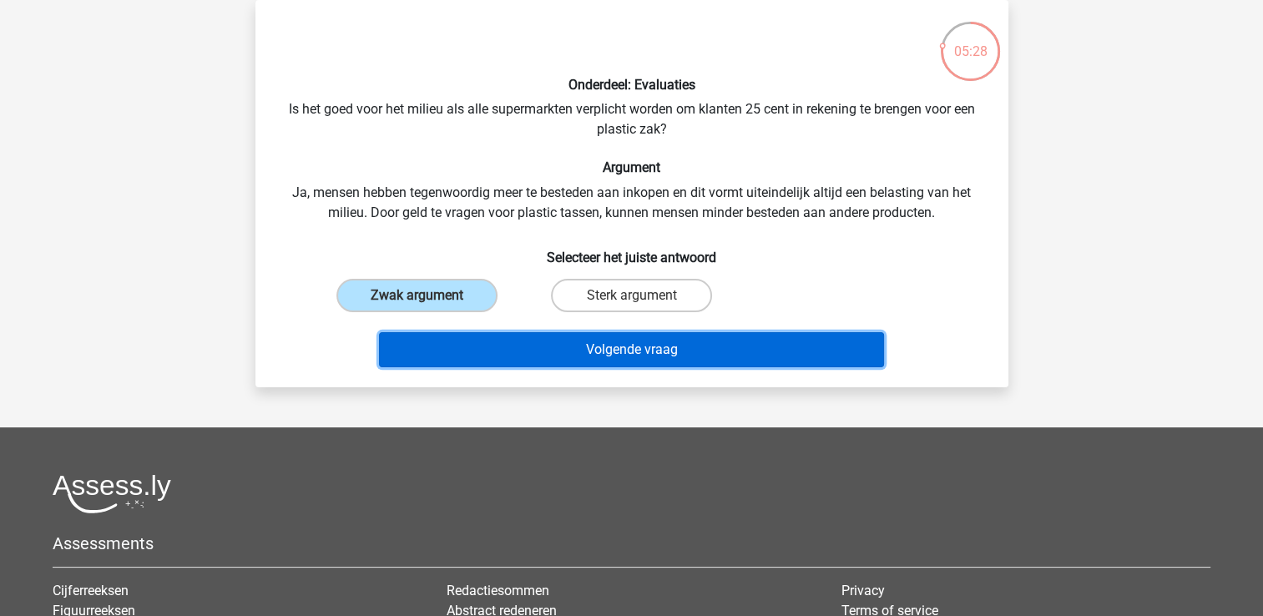
click at [500, 345] on button "Volgende vraag" at bounding box center [631, 349] width 505 height 35
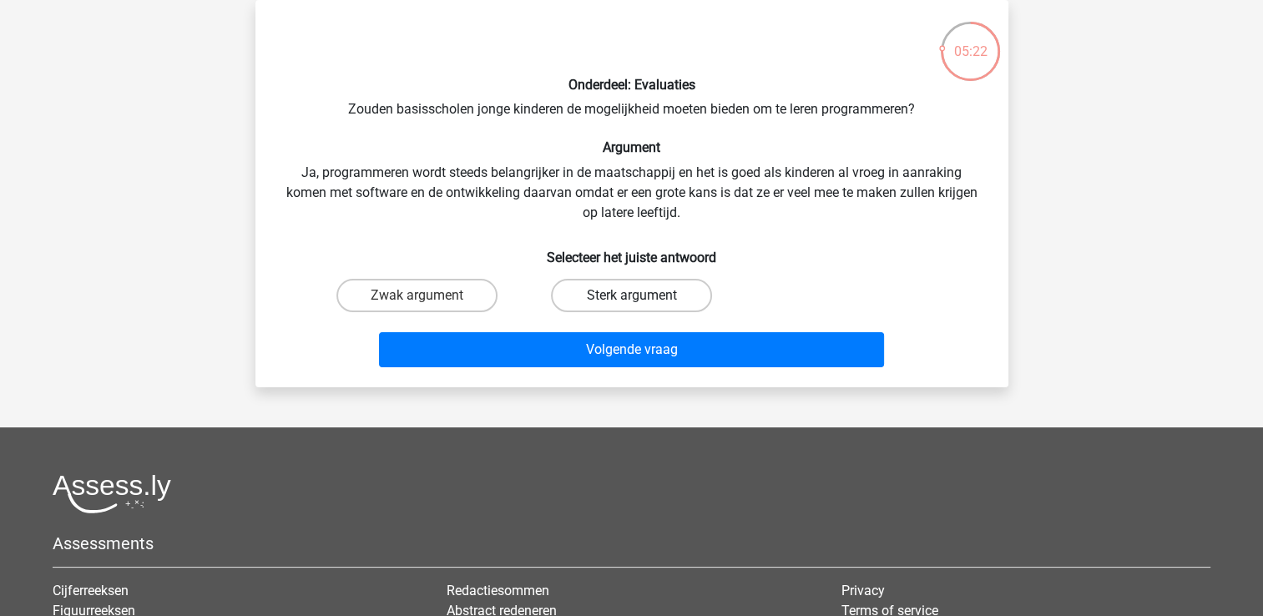
click at [589, 300] on label "Sterk argument" at bounding box center [631, 295] width 161 height 33
click at [631, 300] on input "Sterk argument" at bounding box center [636, 301] width 11 height 11
radio input "true"
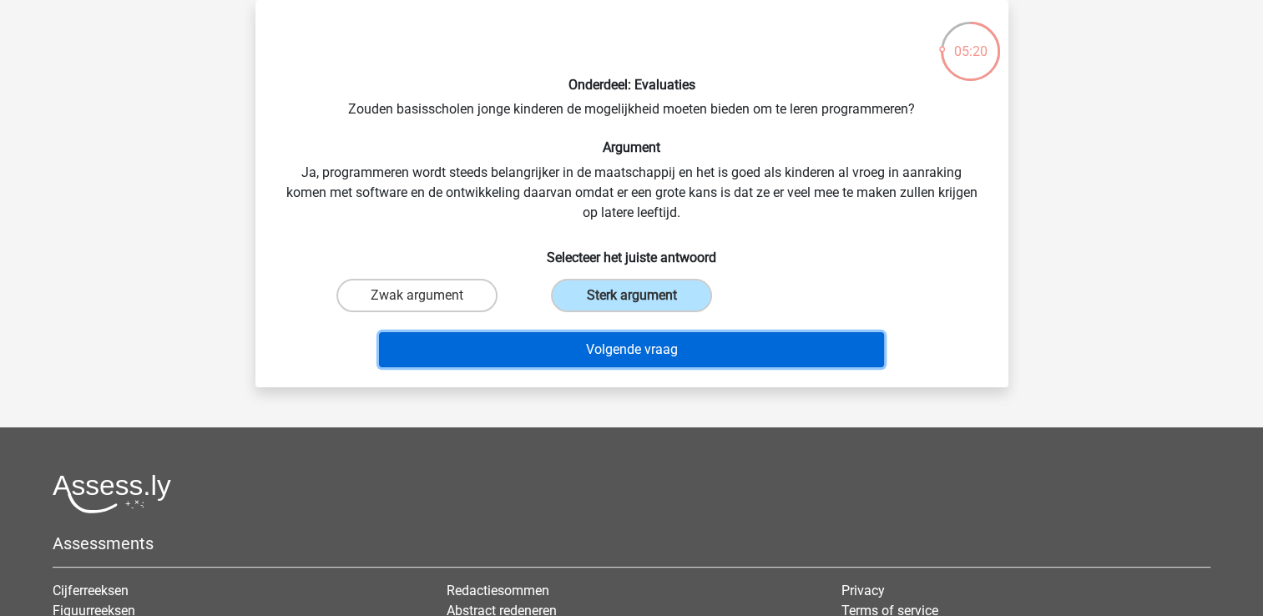
click at [612, 363] on button "Volgende vraag" at bounding box center [631, 349] width 505 height 35
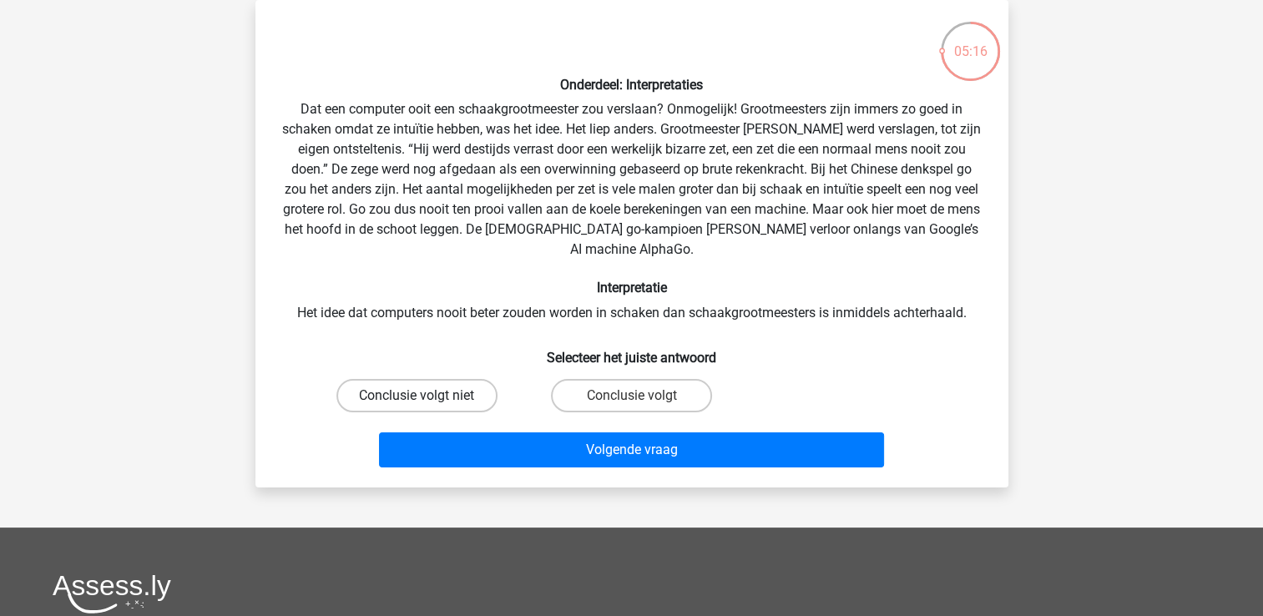
click at [474, 381] on label "Conclusie volgt niet" at bounding box center [416, 395] width 161 height 33
click at [427, 396] on input "Conclusie volgt niet" at bounding box center [422, 401] width 11 height 11
radio input "true"
click at [553, 379] on label "Conclusie volgt" at bounding box center [631, 395] width 161 height 33
click at [631, 396] on input "Conclusie volgt" at bounding box center [636, 401] width 11 height 11
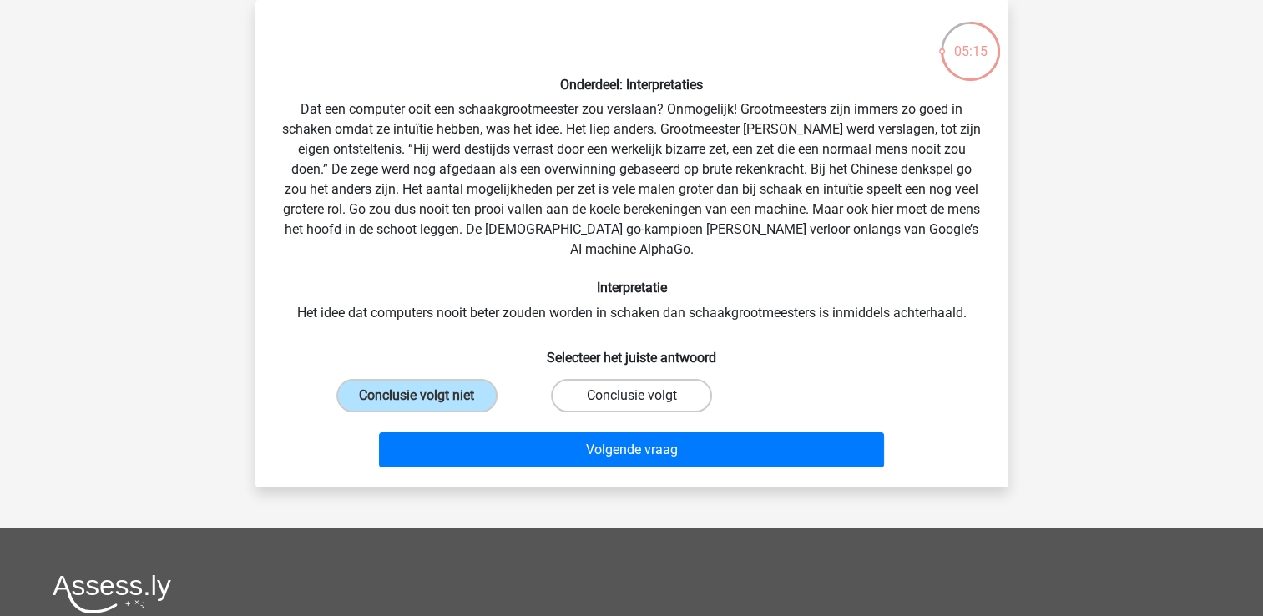
radio input "true"
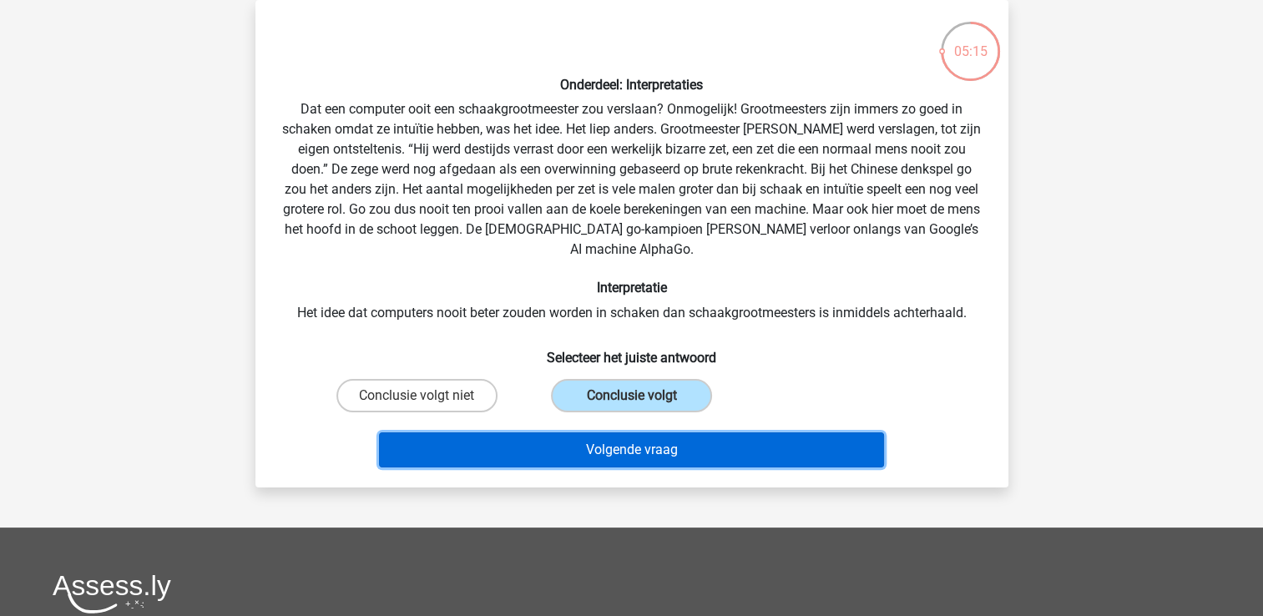
click at [555, 437] on button "Volgende vraag" at bounding box center [631, 449] width 505 height 35
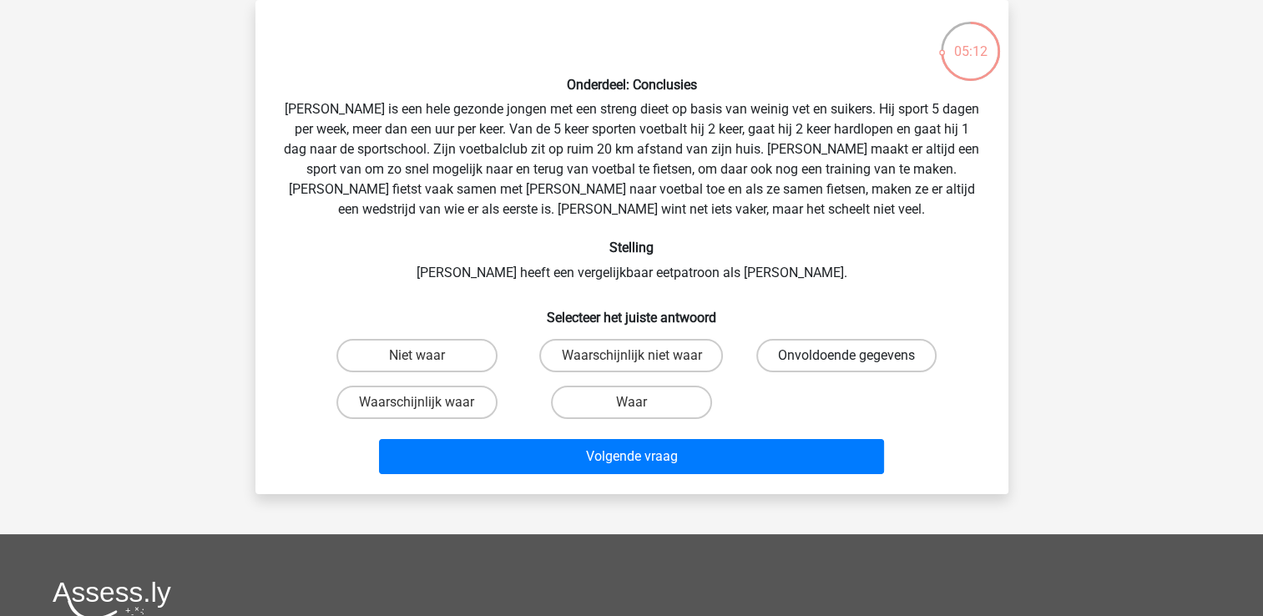
click at [781, 355] on label "Onvoldoende gegevens" at bounding box center [846, 355] width 180 height 33
click at [847, 356] on input "Onvoldoende gegevens" at bounding box center [852, 361] width 11 height 11
radio input "true"
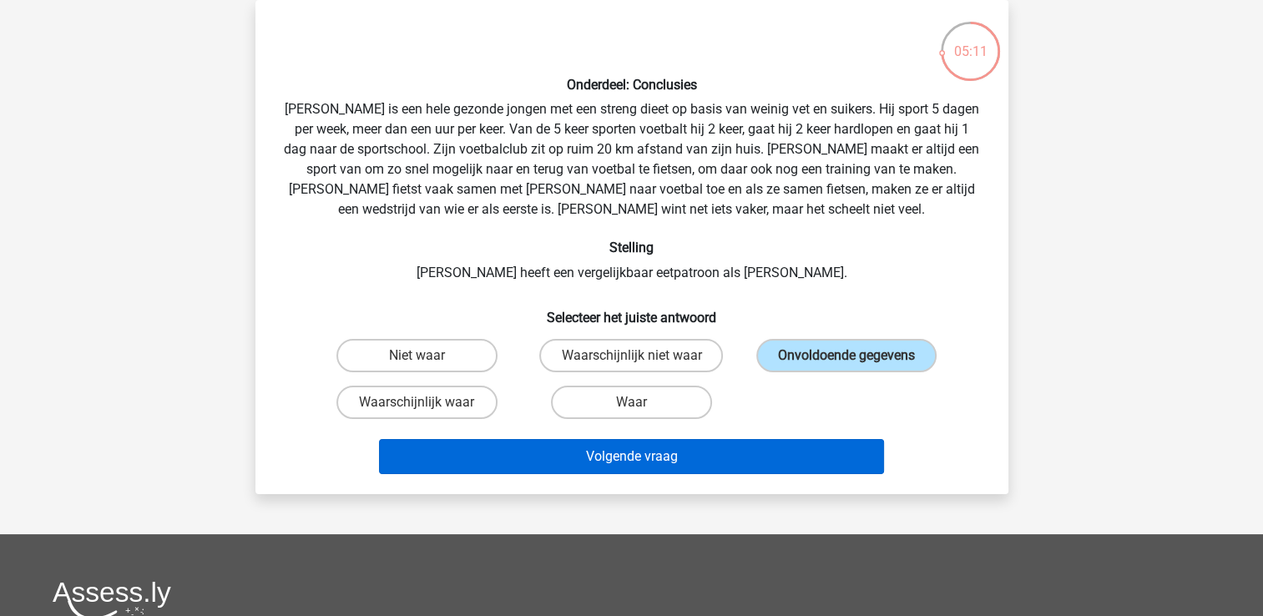
drag, startPoint x: 783, startPoint y: 416, endPoint x: 785, endPoint y: 439, distance: 23.4
click at [785, 439] on div "Onderdeel: Conclusies Rowan is een hele gezonde jongen met een streng dieet op …" at bounding box center [632, 247] width 740 height 468
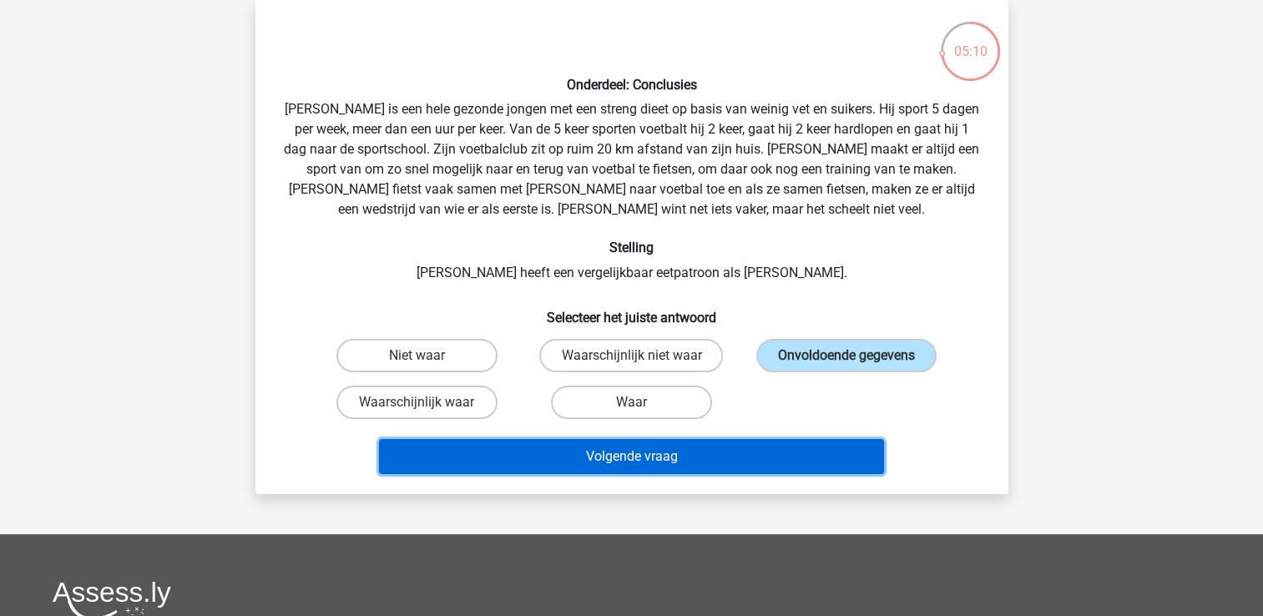
click at [785, 439] on button "Volgende vraag" at bounding box center [631, 456] width 505 height 35
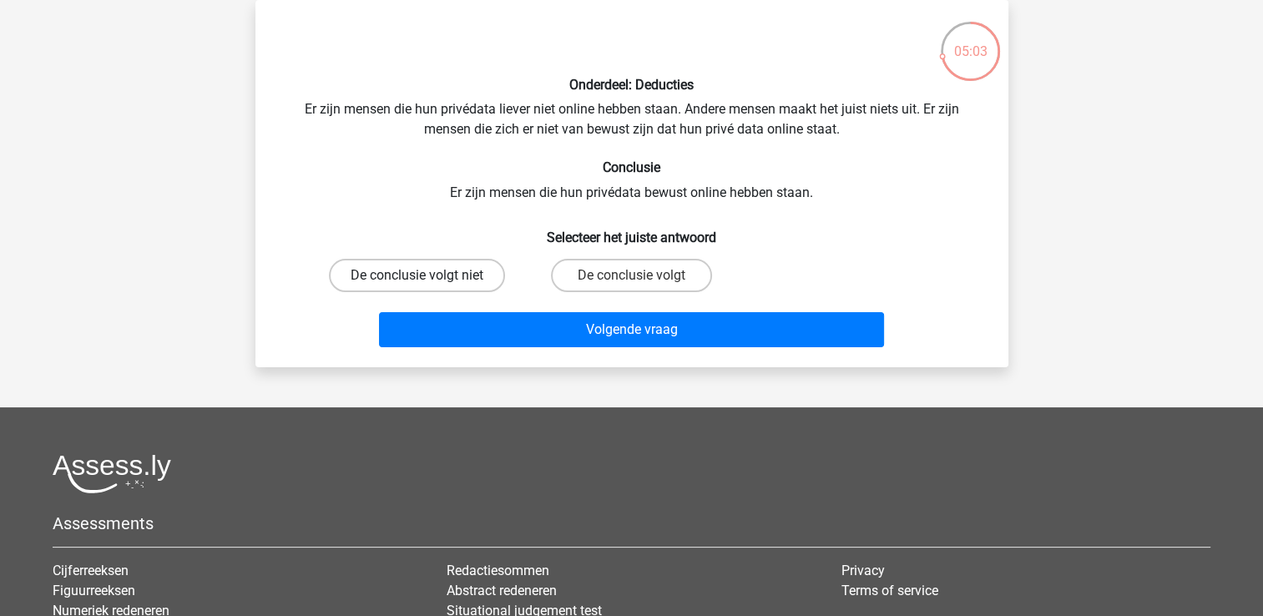
drag, startPoint x: 474, startPoint y: 292, endPoint x: 466, endPoint y: 283, distance: 12.4
click at [466, 283] on div "De conclusie volgt niet" at bounding box center [417, 275] width 215 height 47
click at [466, 283] on label "De conclusie volgt niet" at bounding box center [417, 275] width 176 height 33
click at [427, 283] on input "De conclusie volgt niet" at bounding box center [422, 281] width 11 height 11
radio input "true"
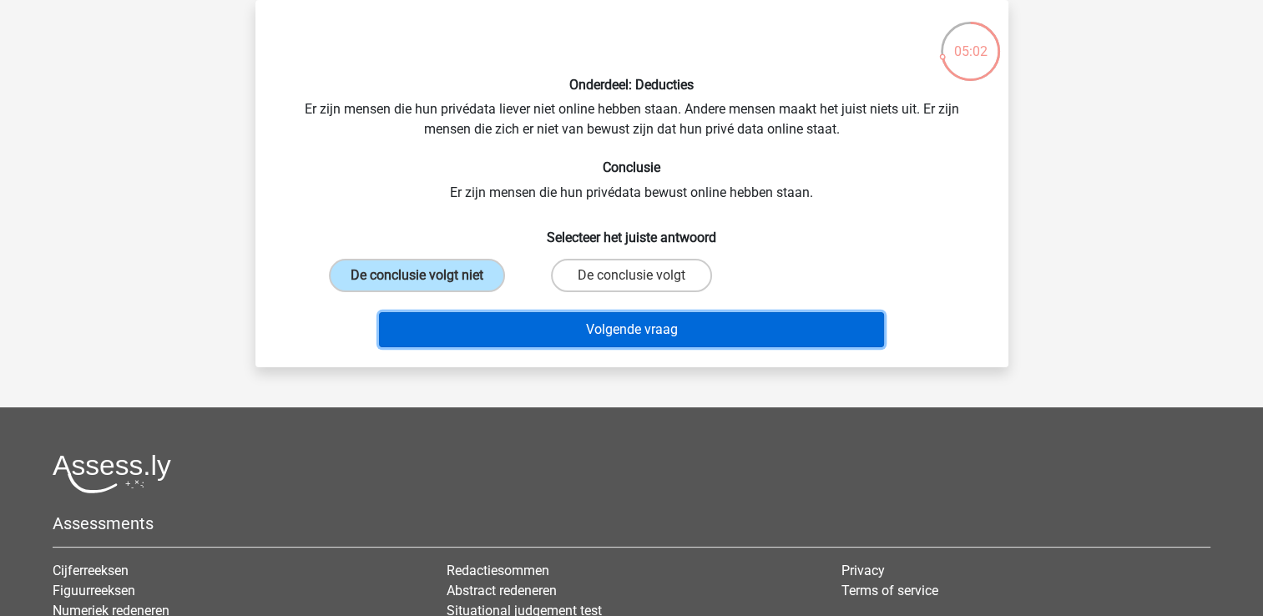
click at [501, 326] on button "Volgende vraag" at bounding box center [631, 329] width 505 height 35
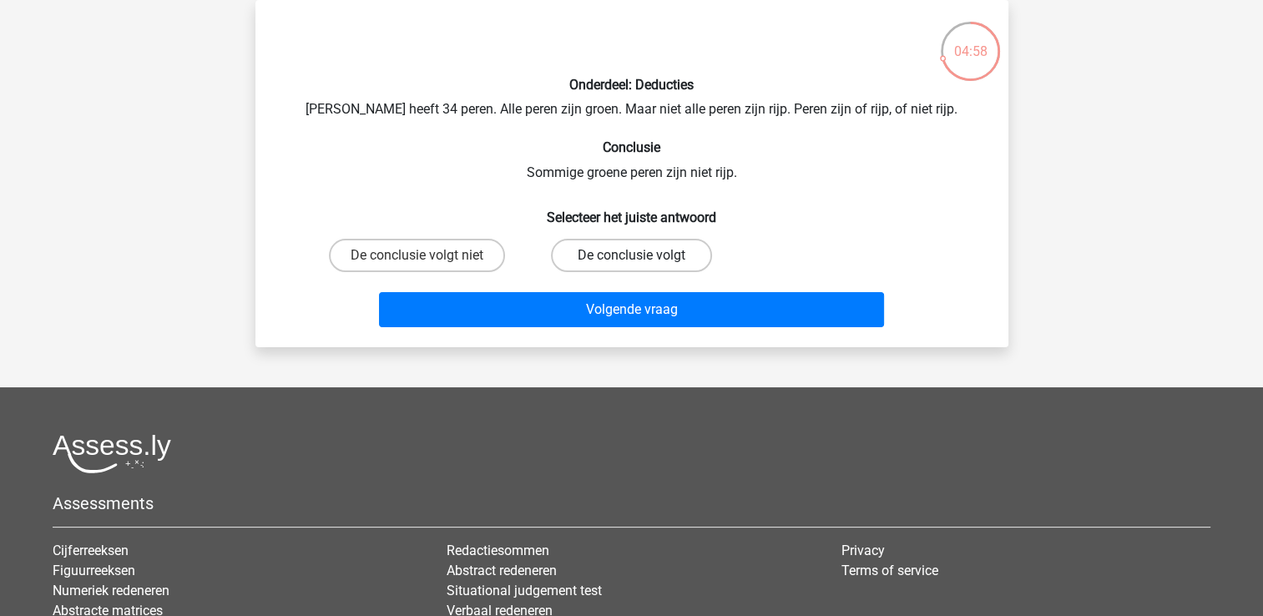
click at [593, 252] on label "De conclusie volgt" at bounding box center [631, 255] width 161 height 33
click at [631, 255] on input "De conclusie volgt" at bounding box center [636, 260] width 11 height 11
radio input "true"
click at [458, 244] on label "De conclusie volgt niet" at bounding box center [417, 255] width 176 height 33
click at [427, 255] on input "De conclusie volgt niet" at bounding box center [422, 260] width 11 height 11
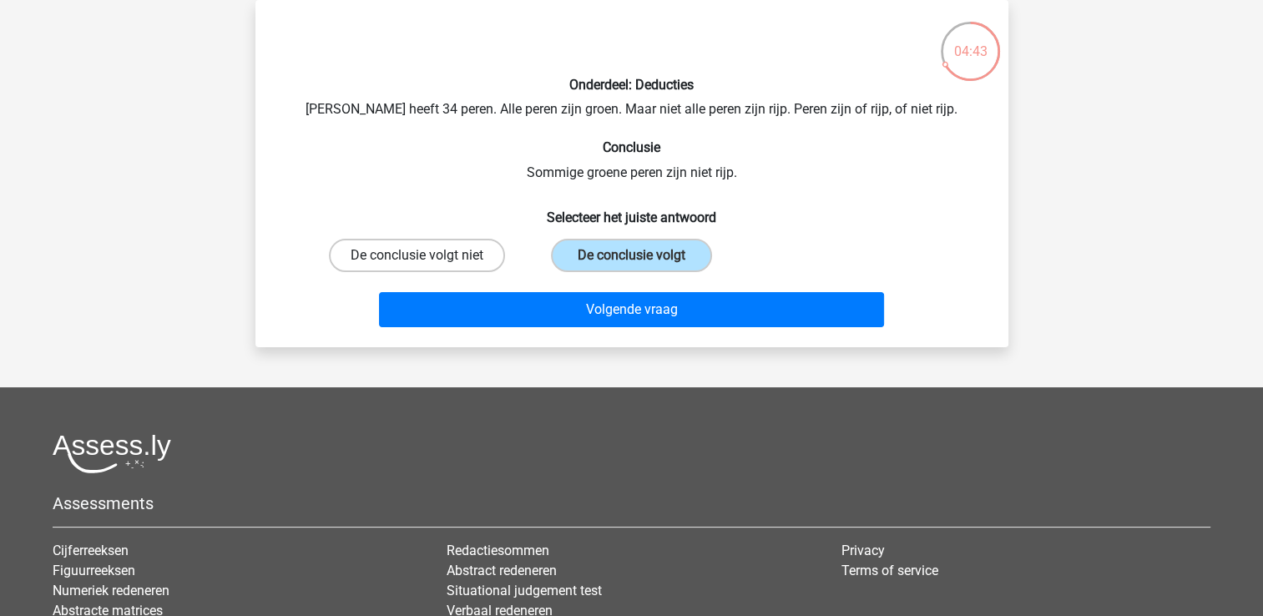
radio input "true"
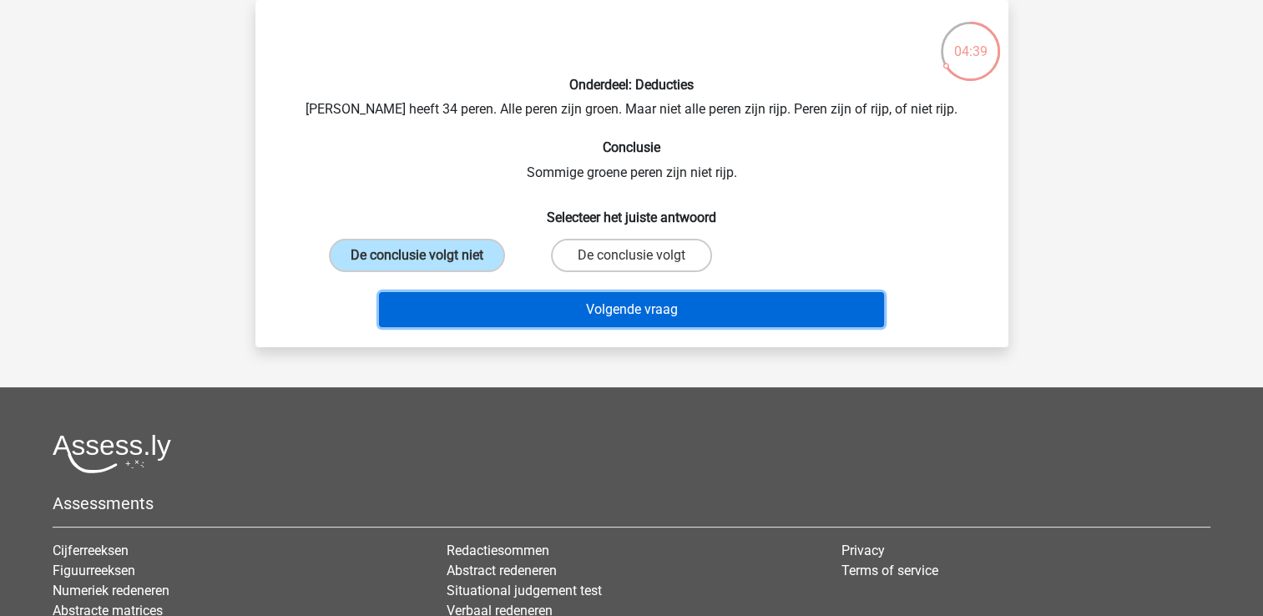
click at [469, 319] on button "Volgende vraag" at bounding box center [631, 309] width 505 height 35
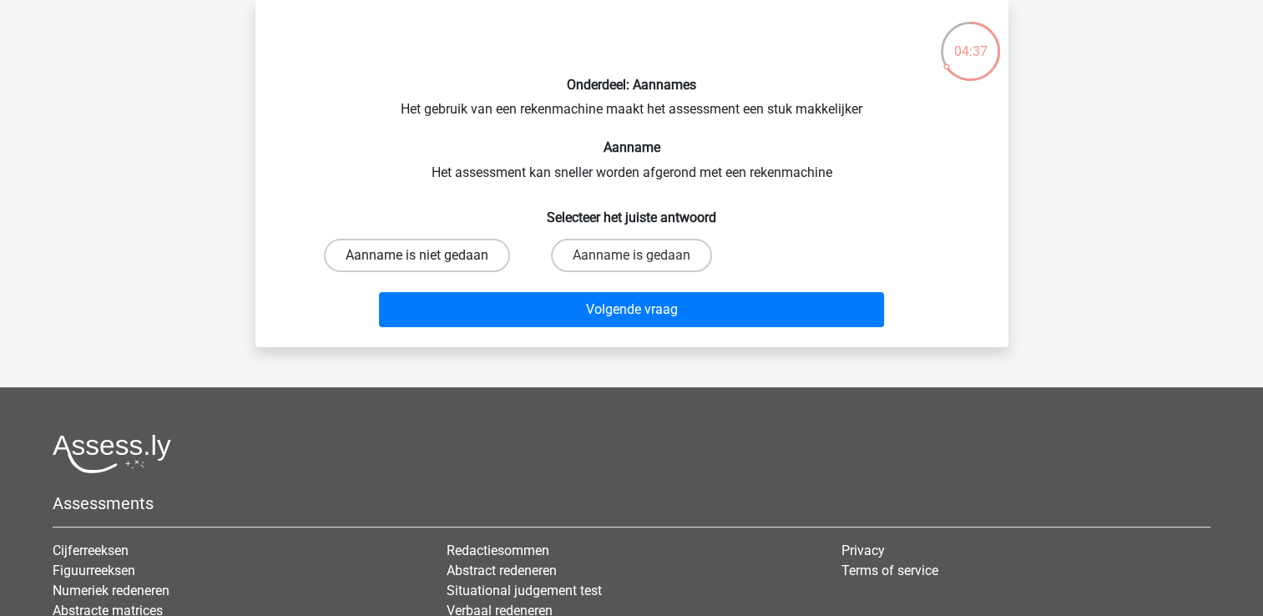
click at [467, 256] on label "Aanname is niet gedaan" at bounding box center [417, 255] width 186 height 33
click at [427, 256] on input "Aanname is niet gedaan" at bounding box center [422, 260] width 11 height 11
radio input "true"
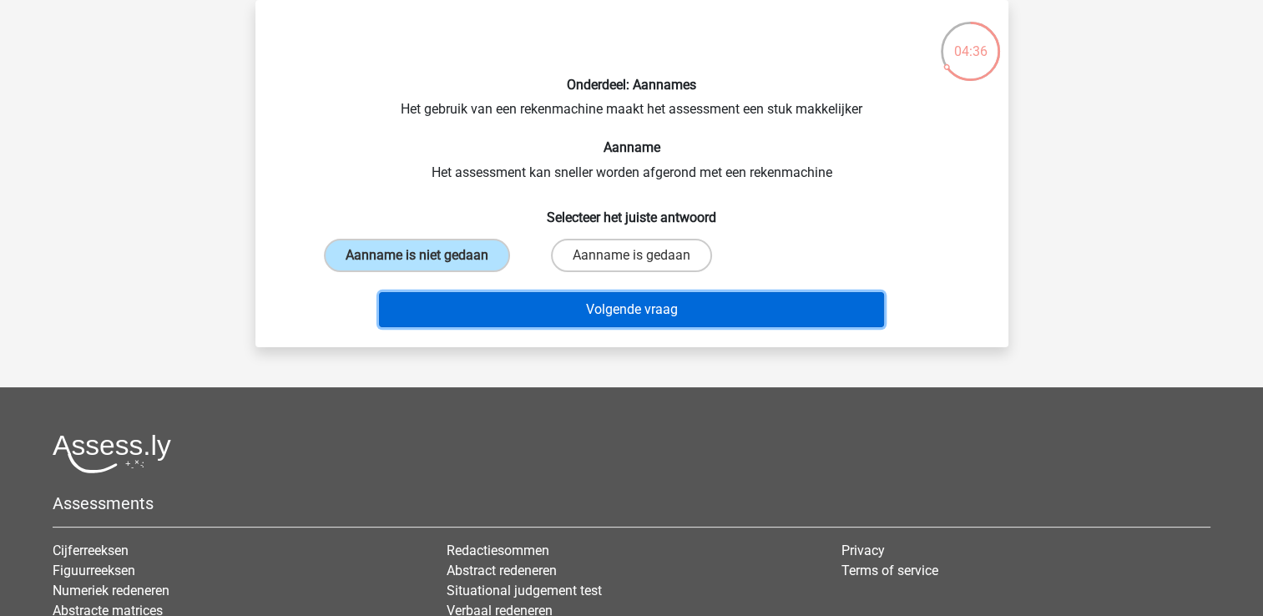
click at [478, 299] on button "Volgende vraag" at bounding box center [631, 309] width 505 height 35
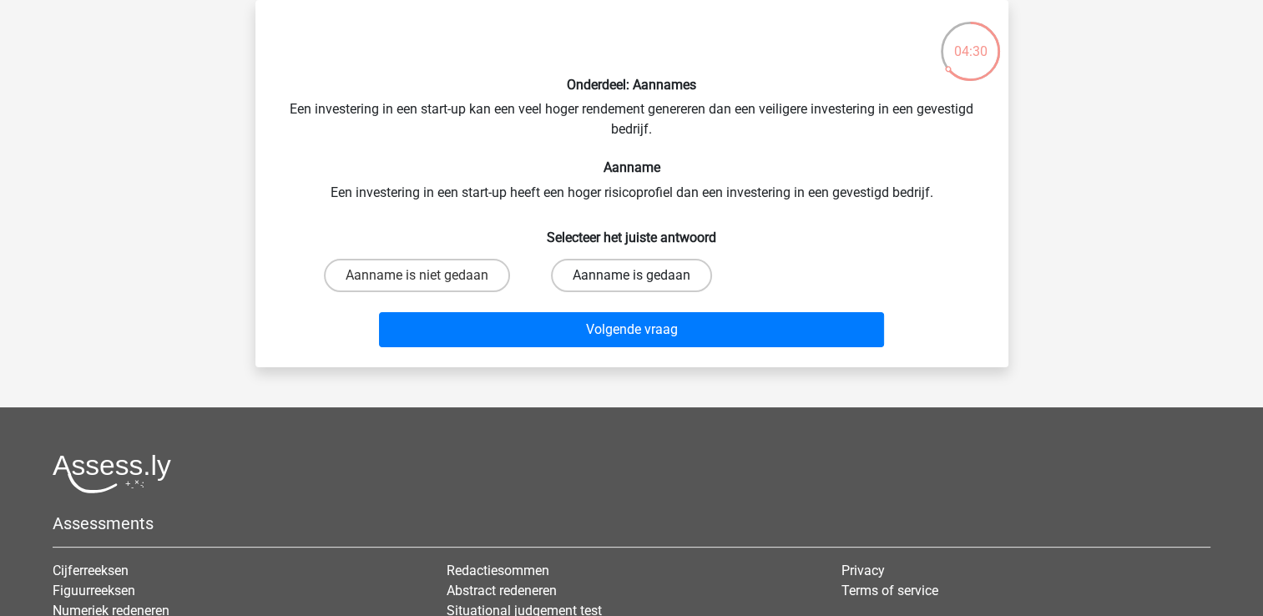
click at [609, 267] on label "Aanname is gedaan" at bounding box center [631, 275] width 161 height 33
click at [631, 276] on input "Aanname is gedaan" at bounding box center [636, 281] width 11 height 11
radio input "true"
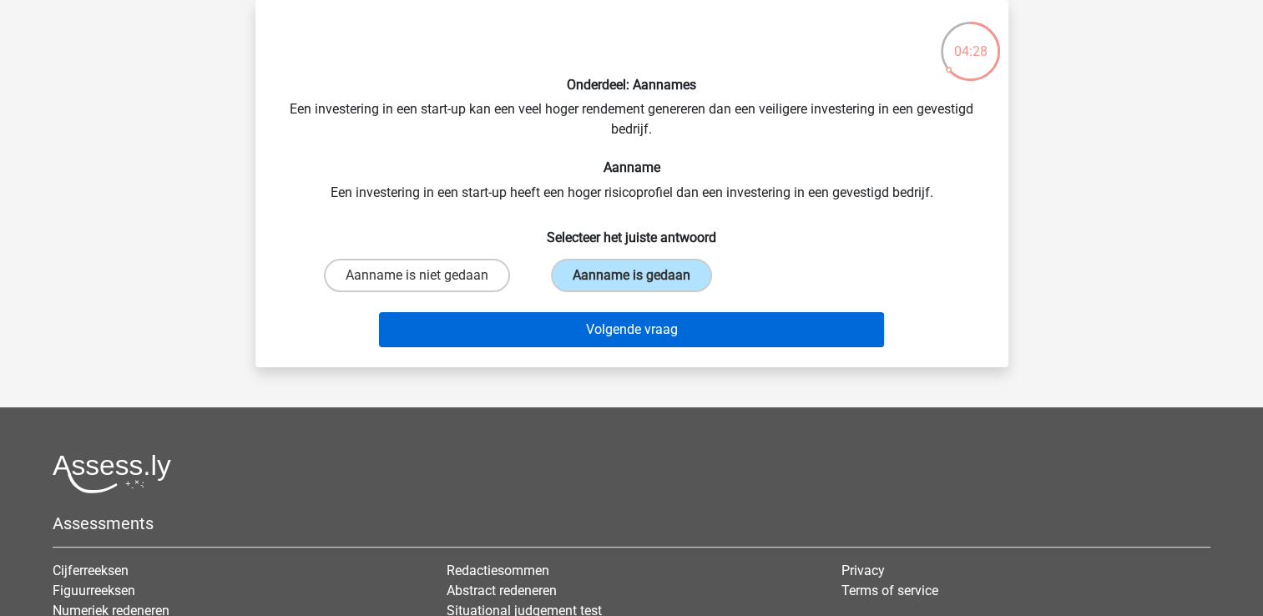
drag, startPoint x: 619, startPoint y: 309, endPoint x: 633, endPoint y: 344, distance: 37.5
click at [633, 344] on div "Volgende vraag" at bounding box center [632, 326] width 700 height 55
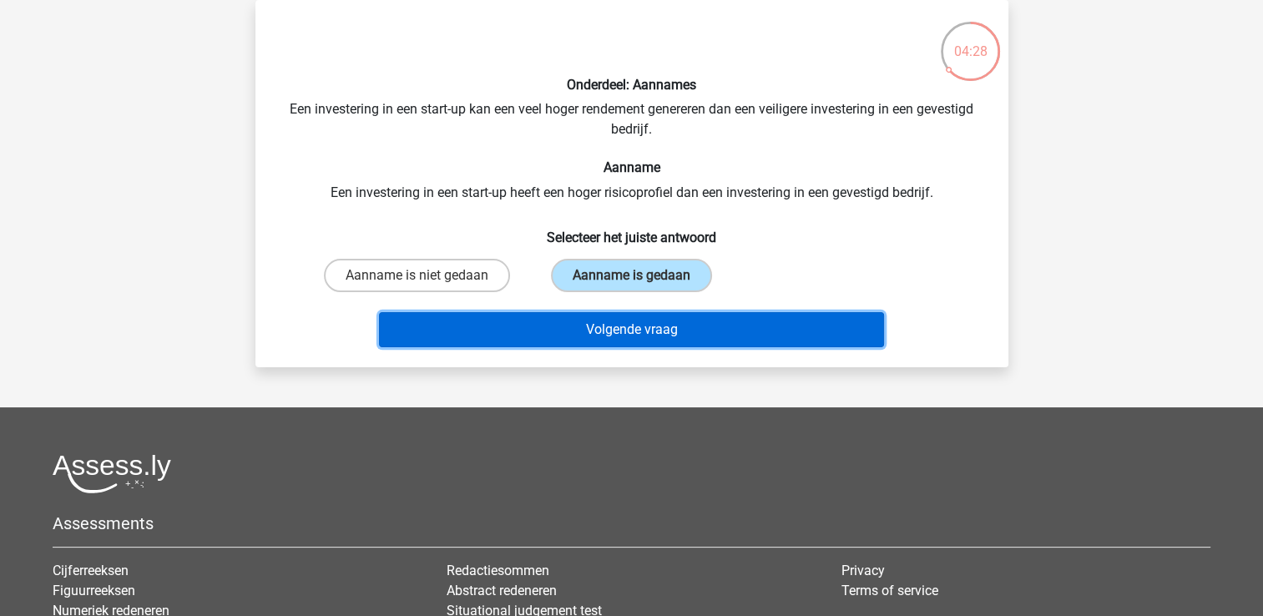
click at [633, 344] on button "Volgende vraag" at bounding box center [631, 329] width 505 height 35
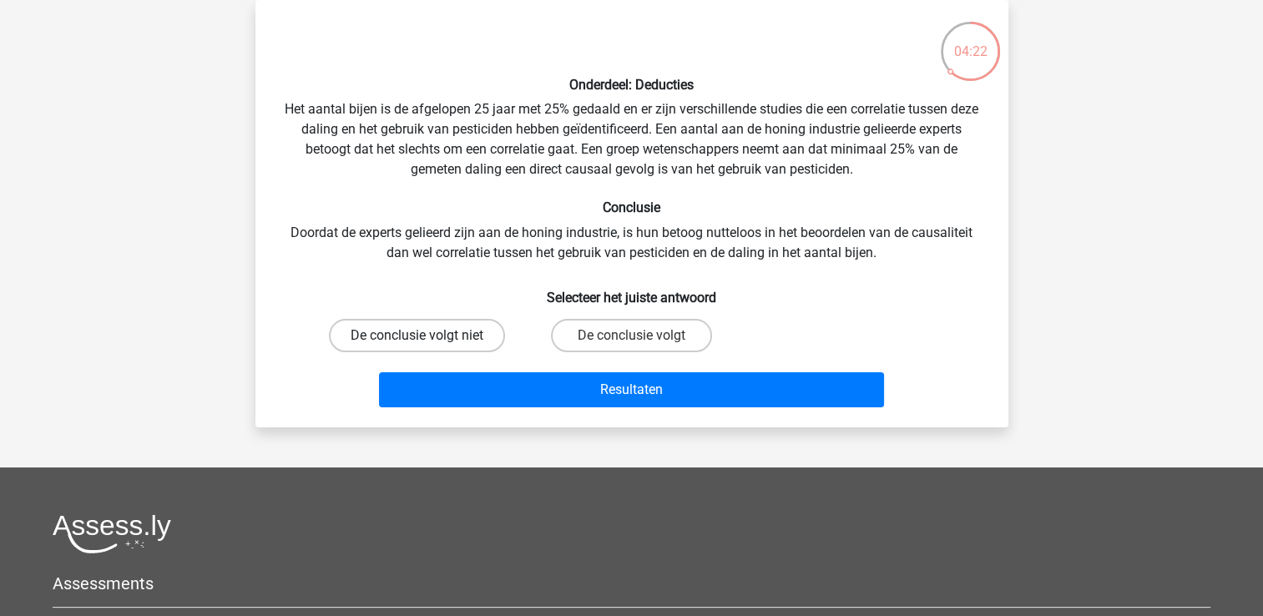
click at [414, 331] on label "De conclusie volgt niet" at bounding box center [417, 335] width 176 height 33
click at [417, 336] on input "De conclusie volgt niet" at bounding box center [422, 341] width 11 height 11
radio input "true"
click at [437, 359] on div "Resultaten" at bounding box center [632, 386] width 700 height 55
click at [445, 369] on div "Resultaten" at bounding box center [632, 386] width 700 height 55
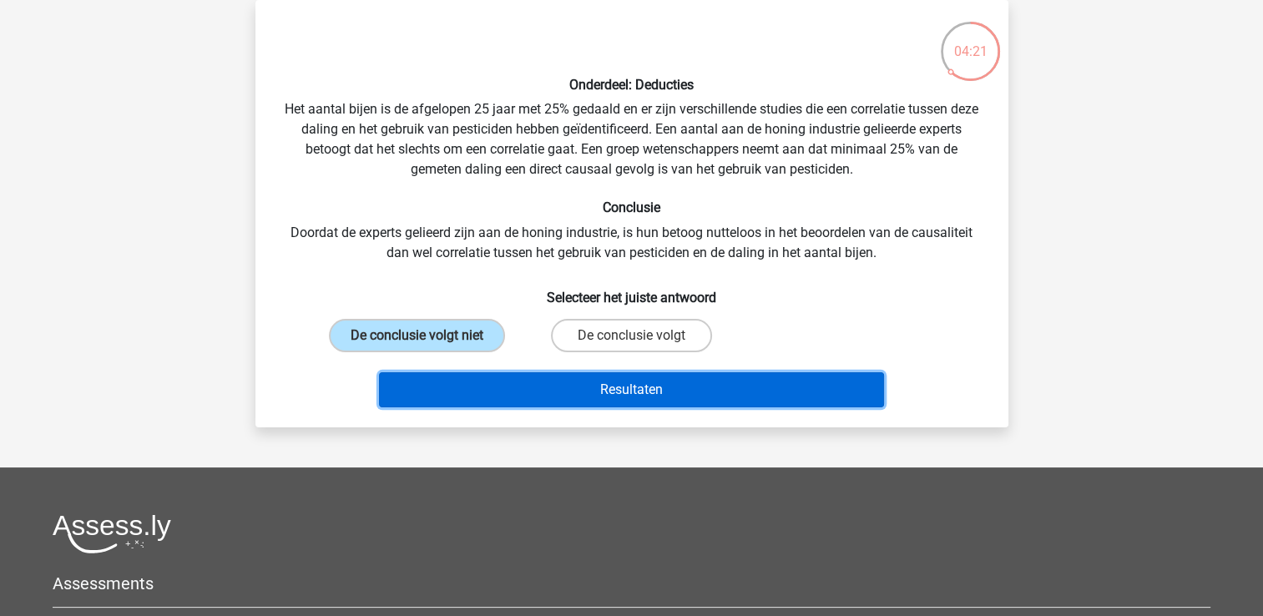
click at [453, 392] on button "Resultaten" at bounding box center [631, 389] width 505 height 35
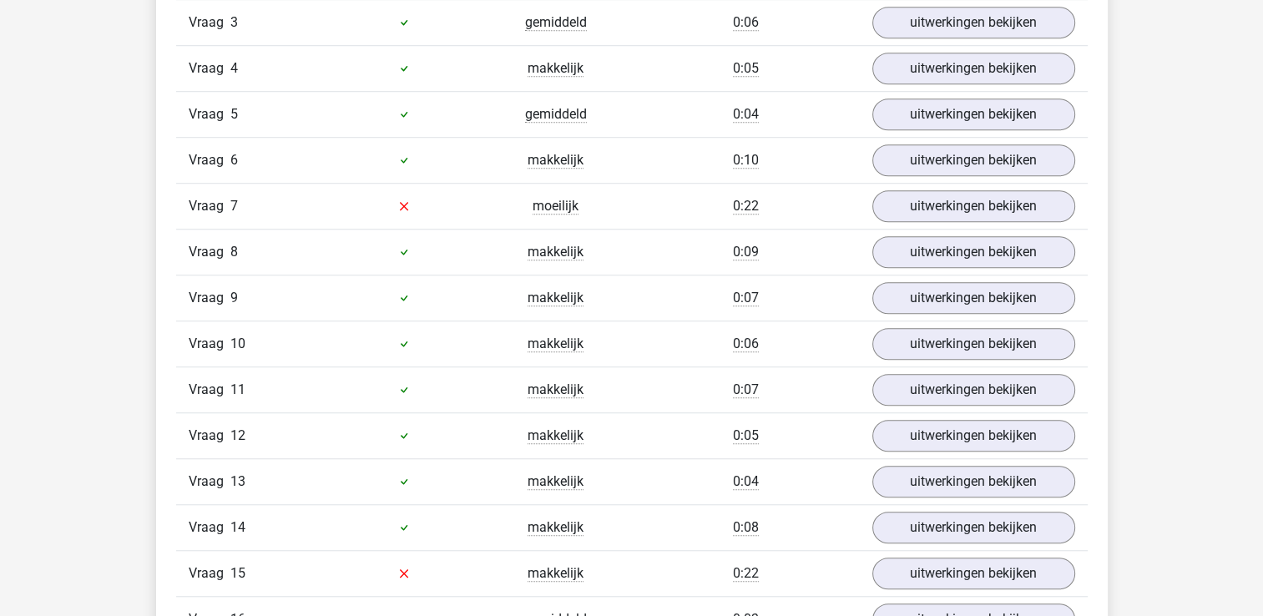
scroll to position [1248, 0]
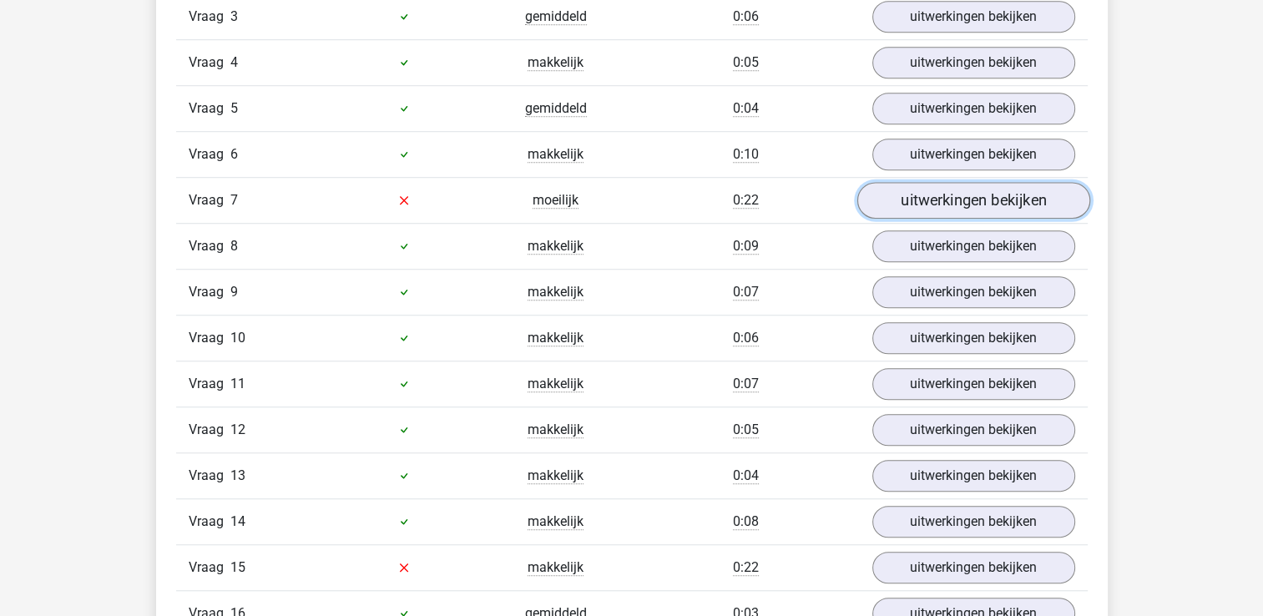
click at [973, 205] on link "uitwerkingen bekijken" at bounding box center [973, 200] width 233 height 37
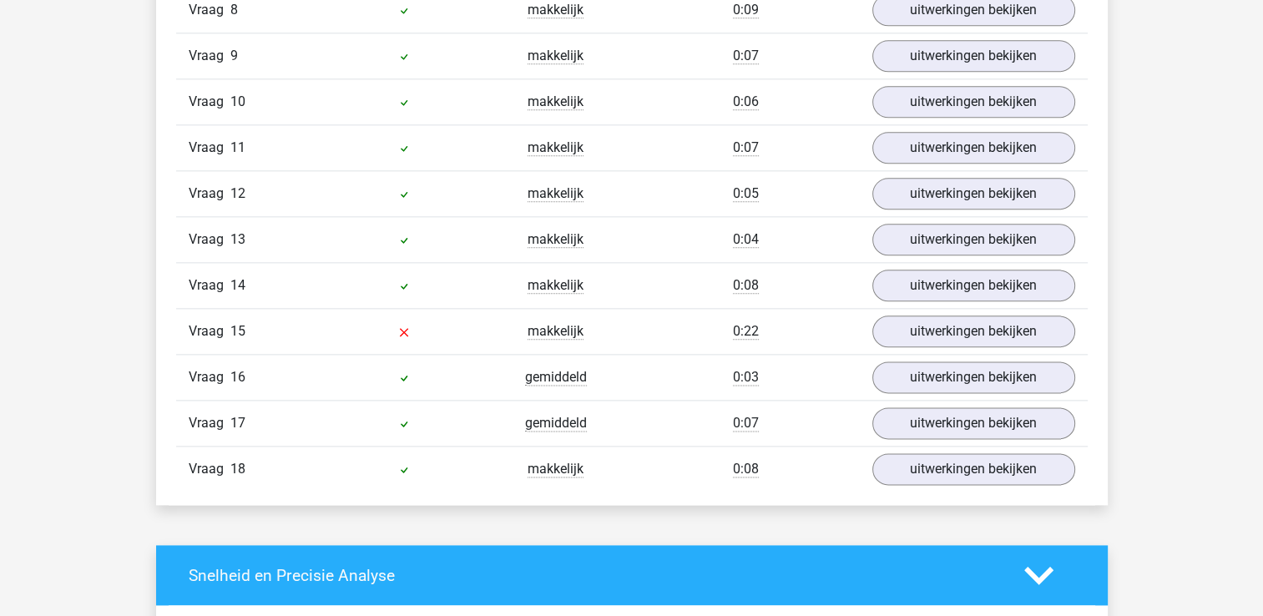
scroll to position [2007, 0]
click at [919, 321] on link "uitwerkingen bekijken" at bounding box center [973, 331] width 233 height 37
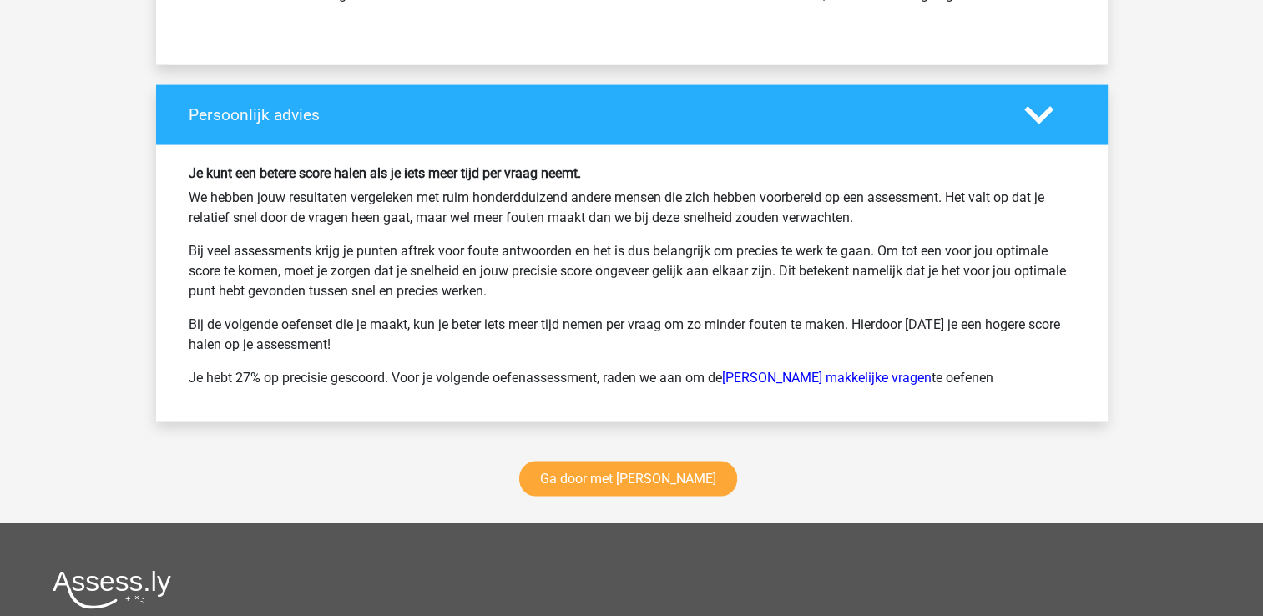
scroll to position [3458, 0]
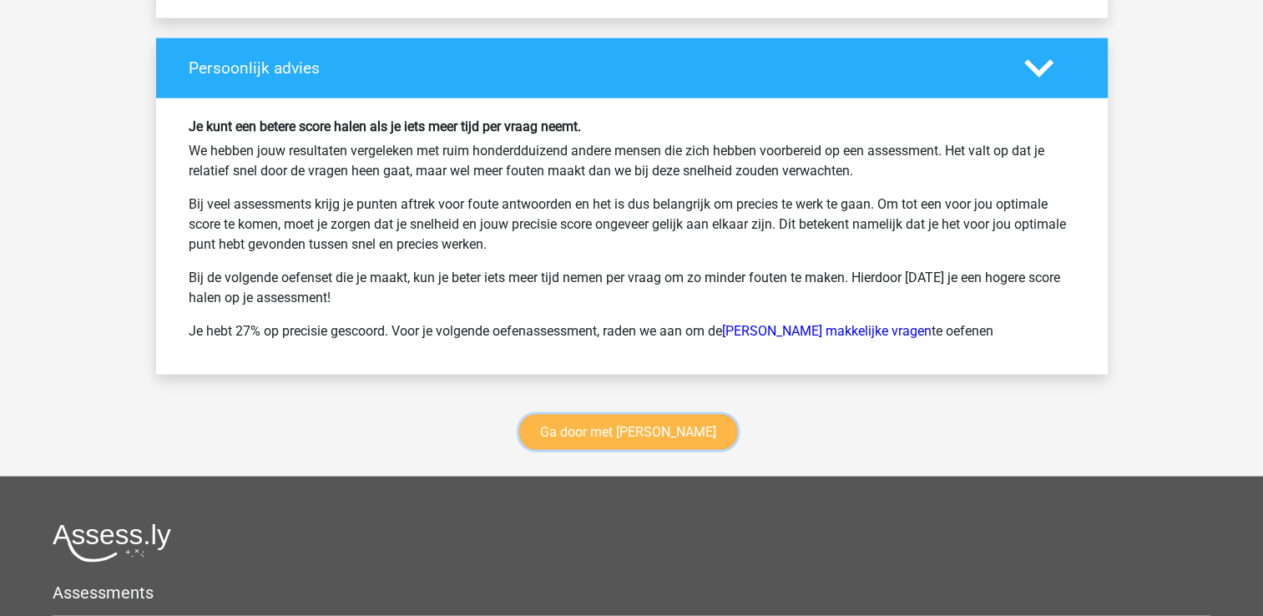
click at [648, 422] on link "Ga door met [PERSON_NAME]" at bounding box center [628, 432] width 218 height 35
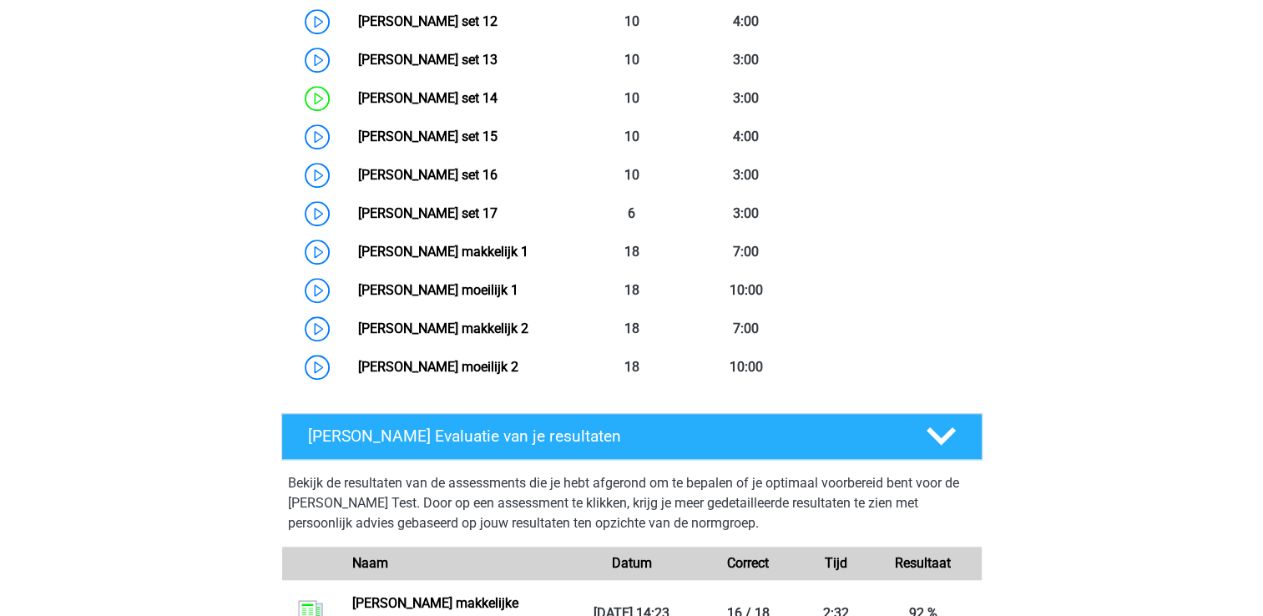
scroll to position [1282, 0]
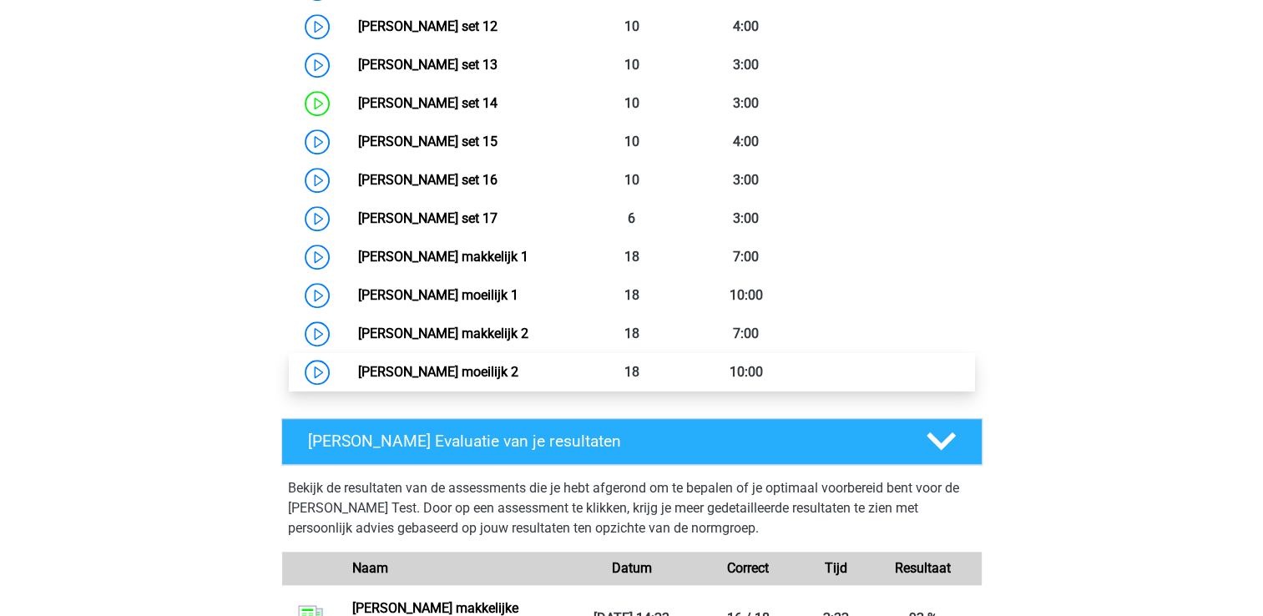
click at [518, 377] on link "[PERSON_NAME] moeilijk 2" at bounding box center [438, 372] width 160 height 16
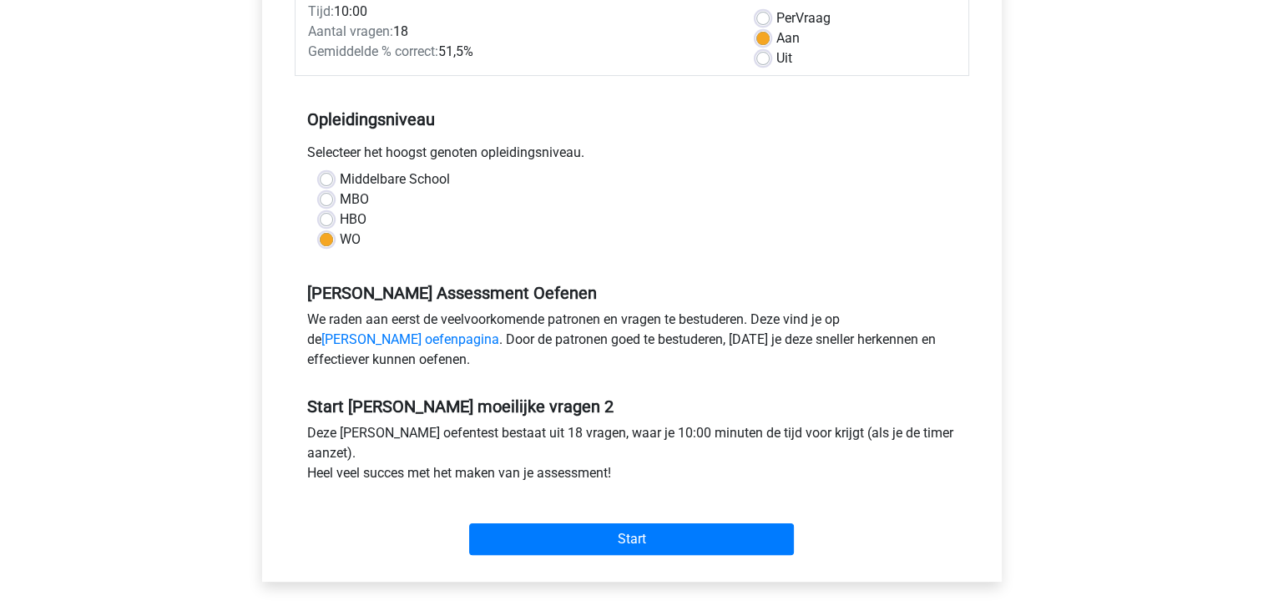
scroll to position [269, 0]
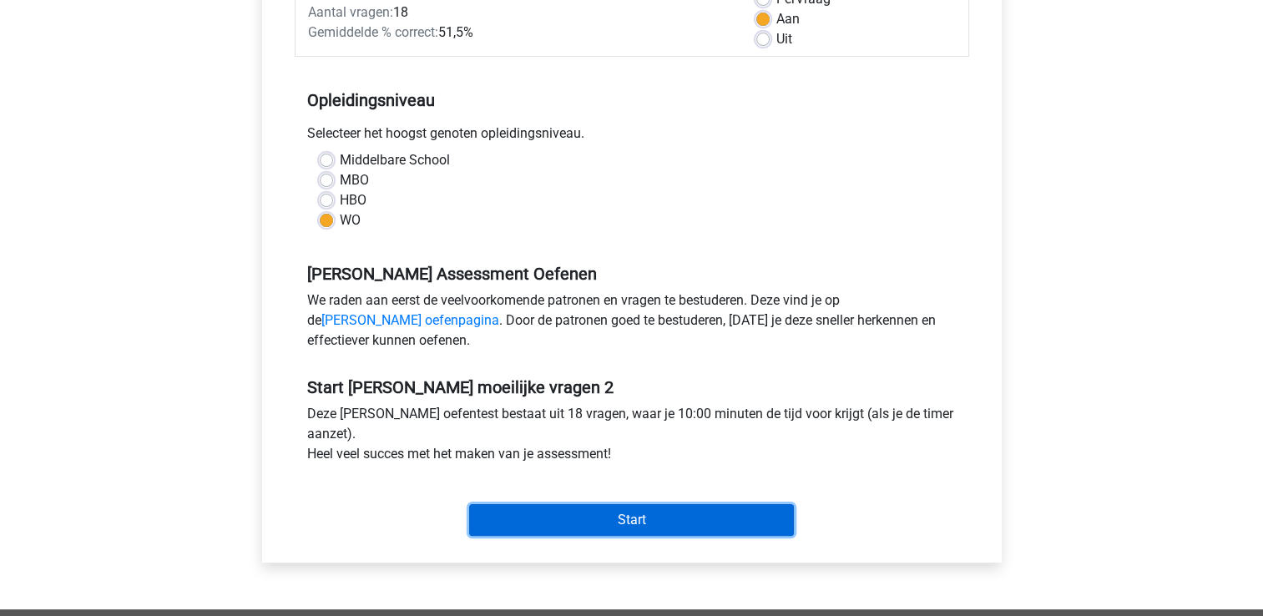
click at [569, 527] on input "Start" at bounding box center [631, 520] width 325 height 32
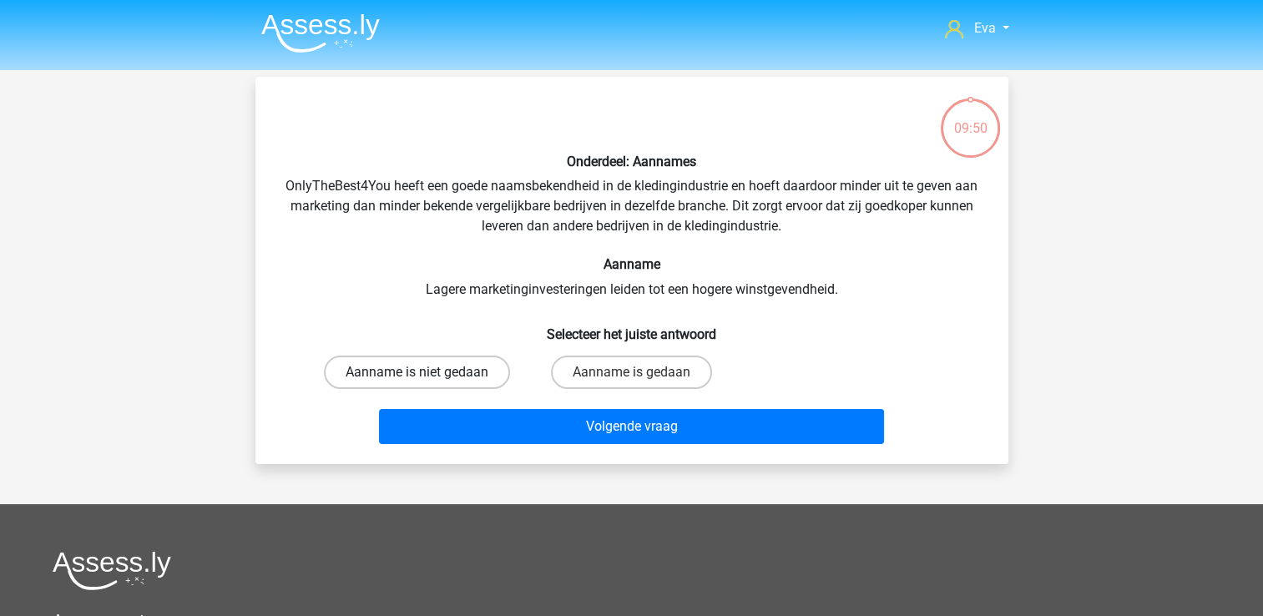
click at [430, 370] on label "Aanname is niet gedaan" at bounding box center [417, 372] width 186 height 33
click at [427, 372] on input "Aanname is niet gedaan" at bounding box center [422, 377] width 11 height 11
radio input "true"
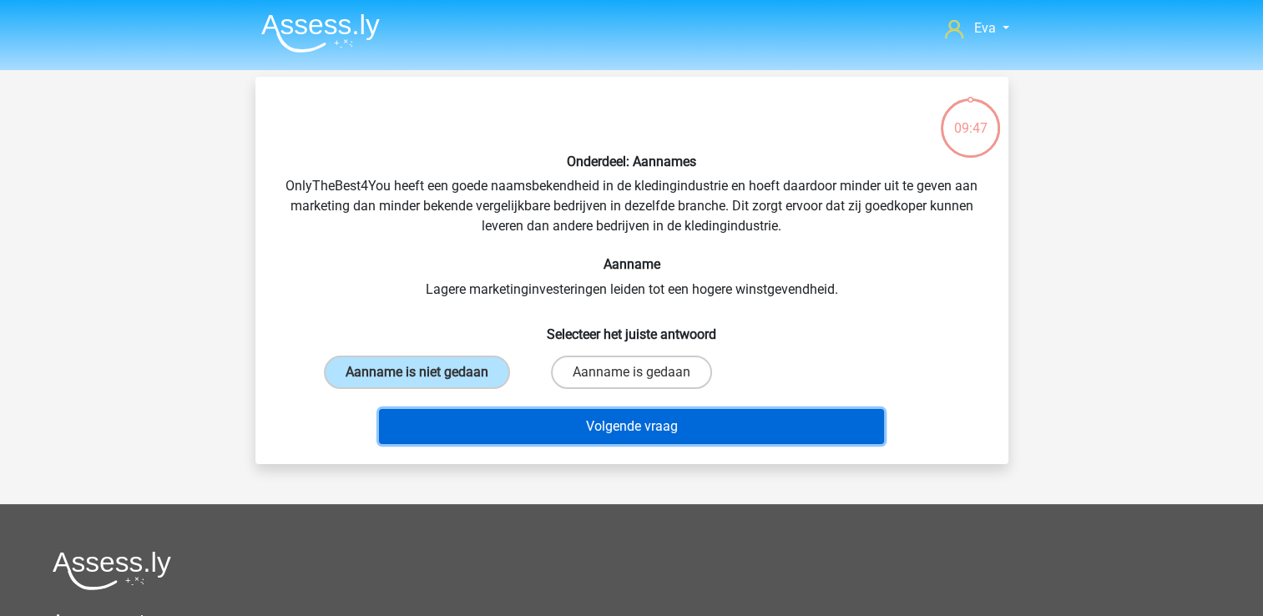
click at [478, 412] on button "Volgende vraag" at bounding box center [631, 426] width 505 height 35
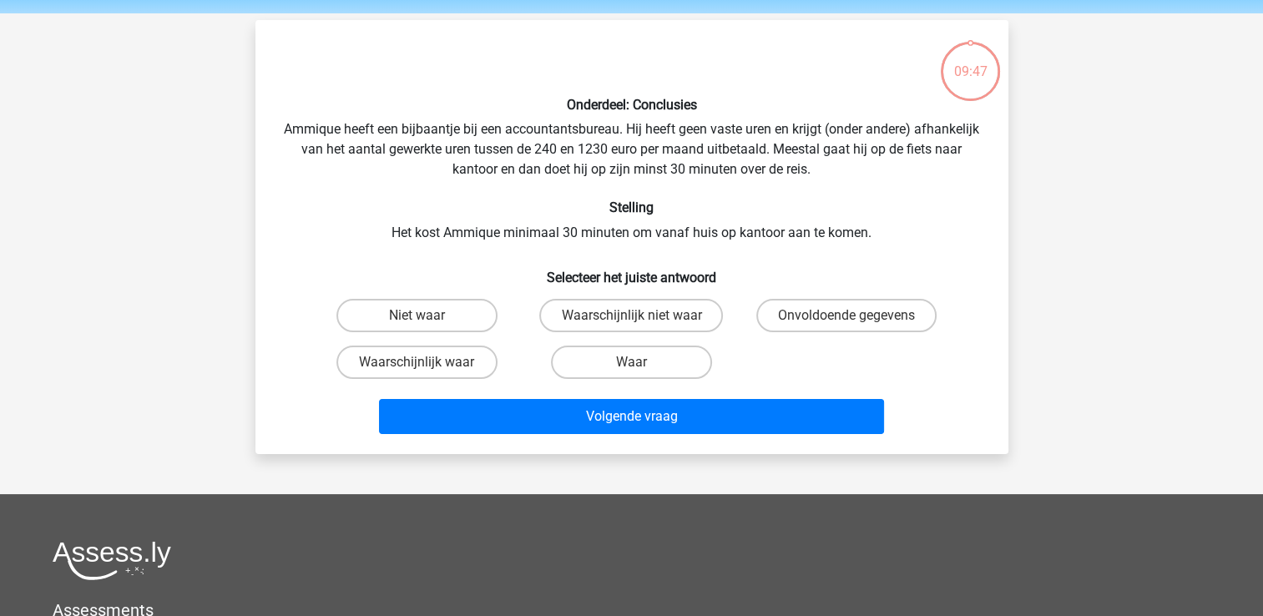
scroll to position [77, 0]
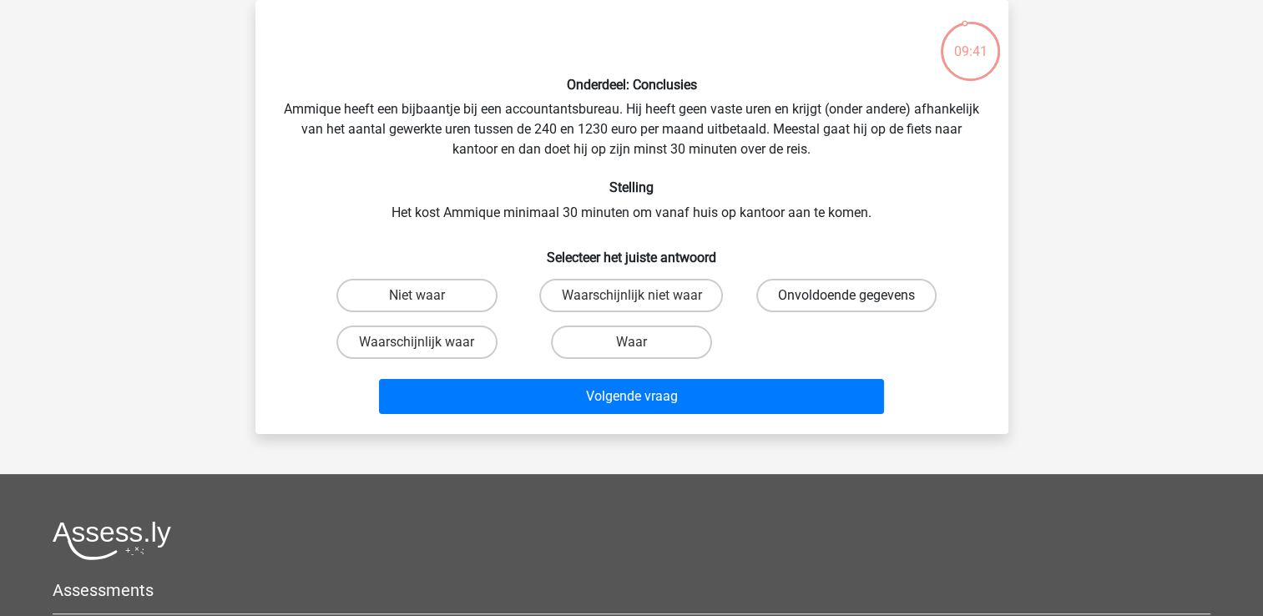
click at [819, 308] on label "Onvoldoende gegevens" at bounding box center [846, 295] width 180 height 33
click at [847, 306] on input "Onvoldoende gegevens" at bounding box center [852, 301] width 11 height 11
radio input "true"
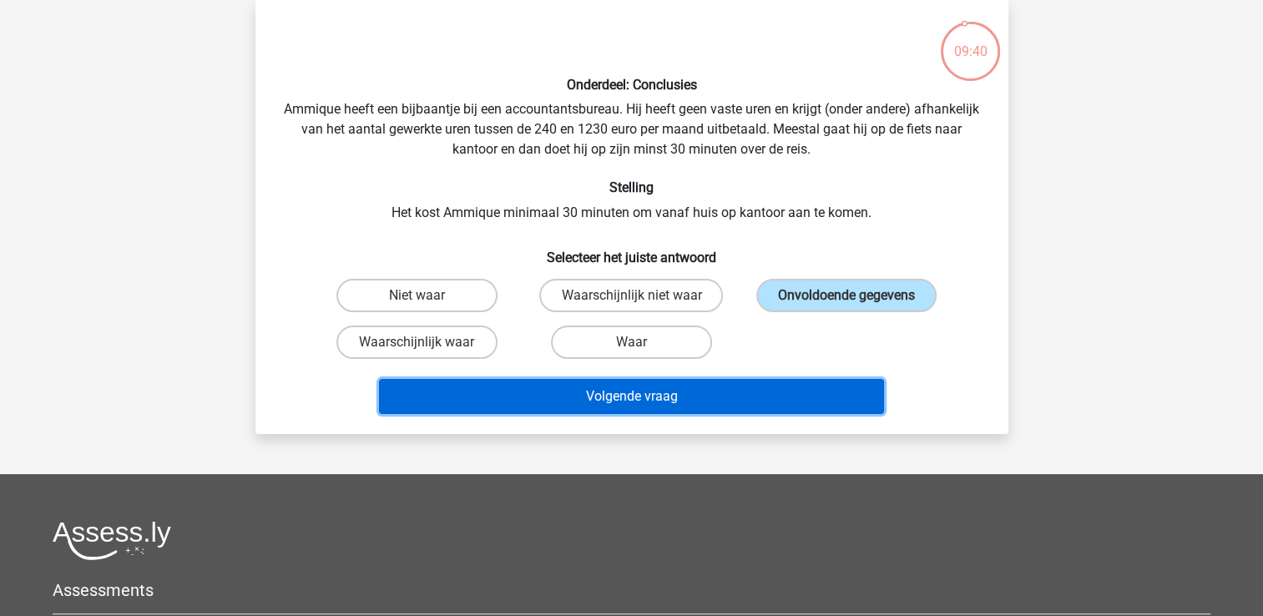
click at [809, 392] on button "Volgende vraag" at bounding box center [631, 396] width 505 height 35
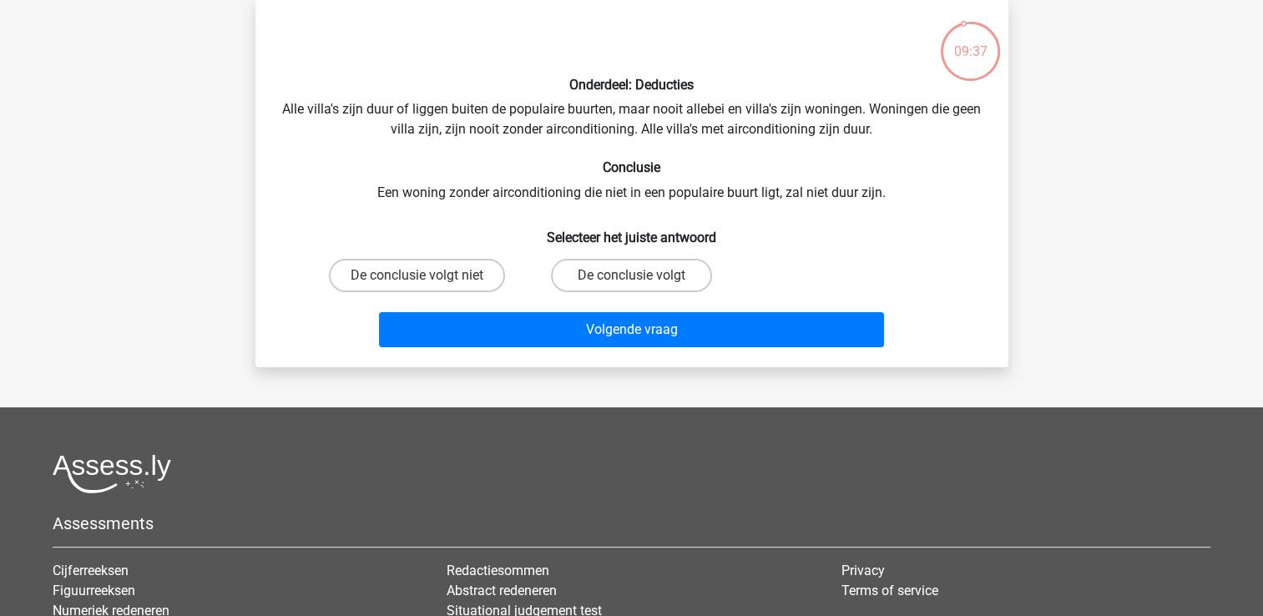
click at [654, 291] on div "De conclusie volgt" at bounding box center [631, 275] width 215 height 47
click at [651, 284] on label "De conclusie volgt" at bounding box center [631, 275] width 161 height 33
click at [642, 284] on input "De conclusie volgt" at bounding box center [636, 281] width 11 height 11
radio input "true"
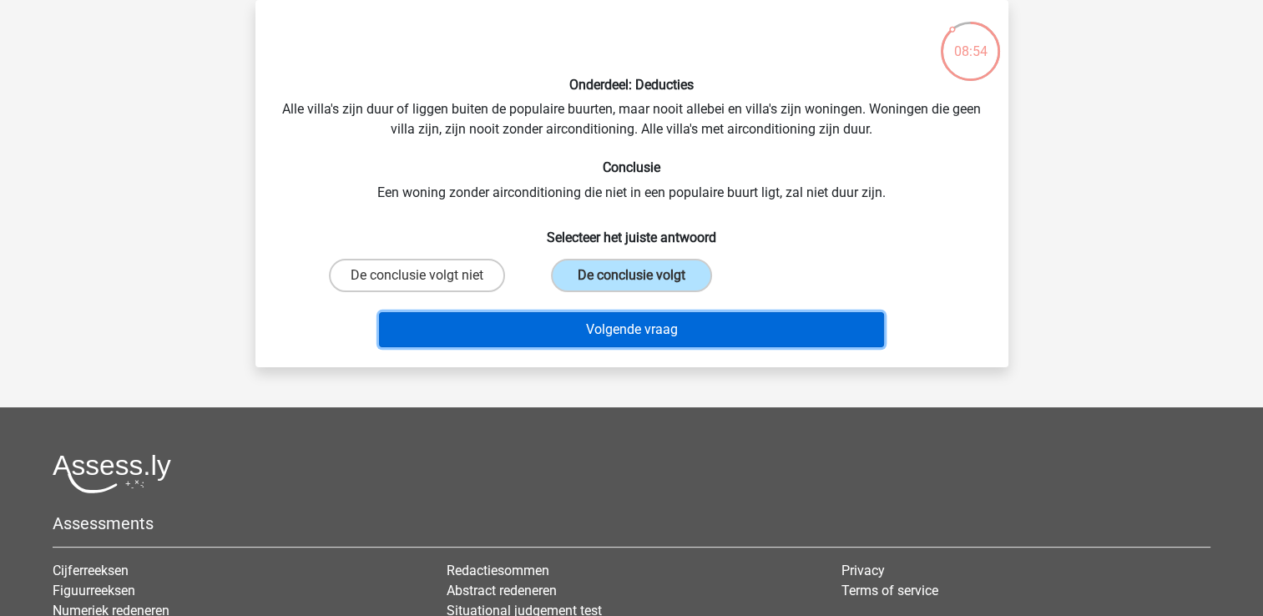
click at [651, 338] on button "Volgende vraag" at bounding box center [631, 329] width 505 height 35
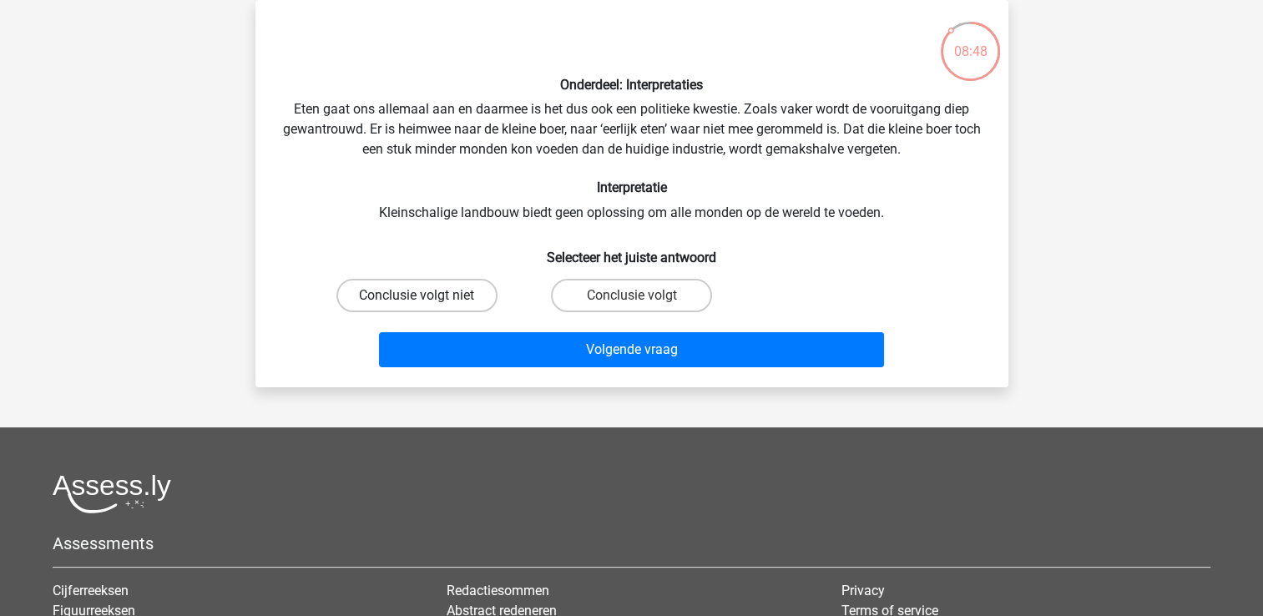
click at [458, 295] on label "Conclusie volgt niet" at bounding box center [416, 295] width 161 height 33
click at [427, 296] on input "Conclusie volgt niet" at bounding box center [422, 301] width 11 height 11
radio input "true"
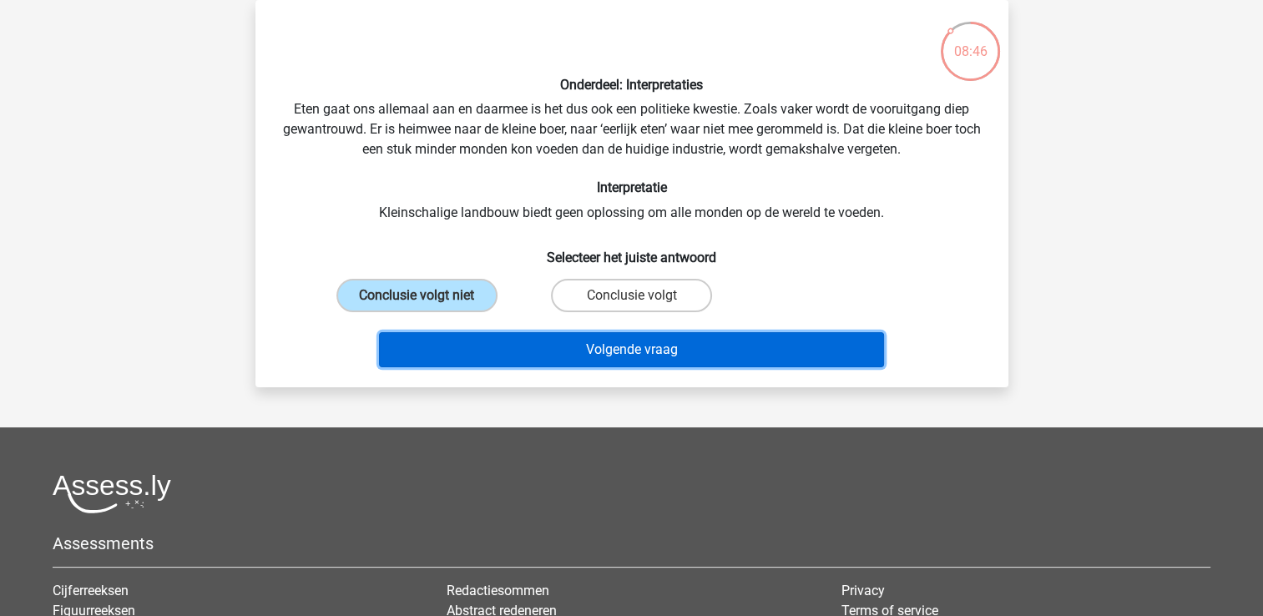
click at [497, 346] on button "Volgende vraag" at bounding box center [631, 349] width 505 height 35
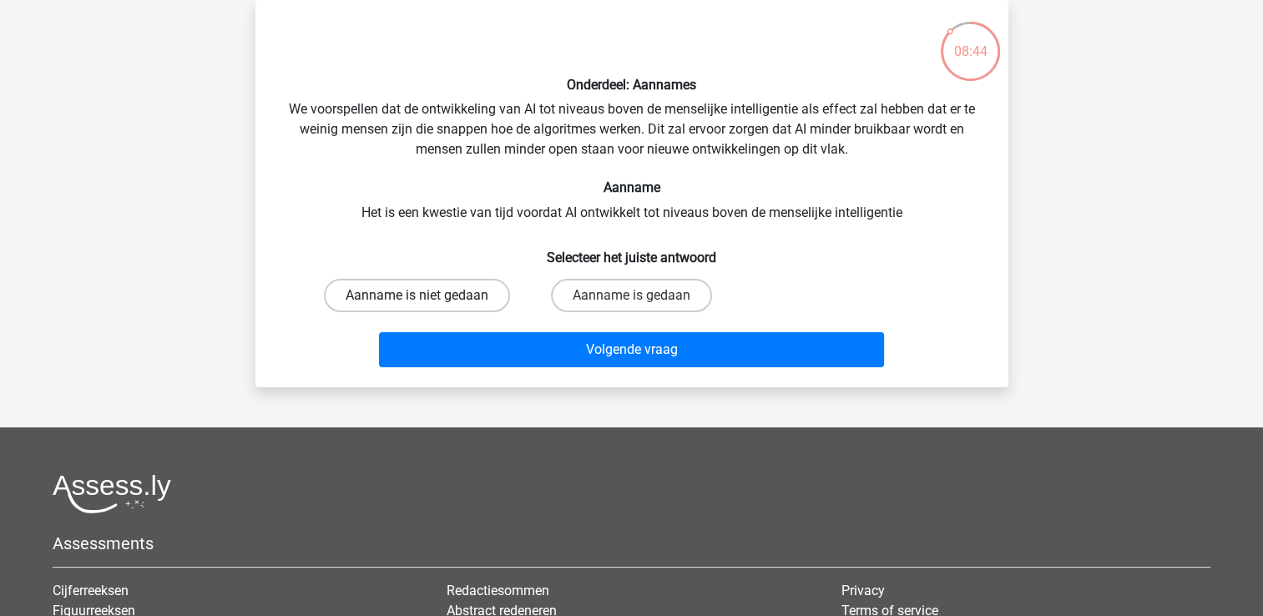
click at [495, 290] on label "Aanname is niet gedaan" at bounding box center [417, 295] width 186 height 33
click at [427, 296] on input "Aanname is niet gedaan" at bounding box center [422, 301] width 11 height 11
radio input "true"
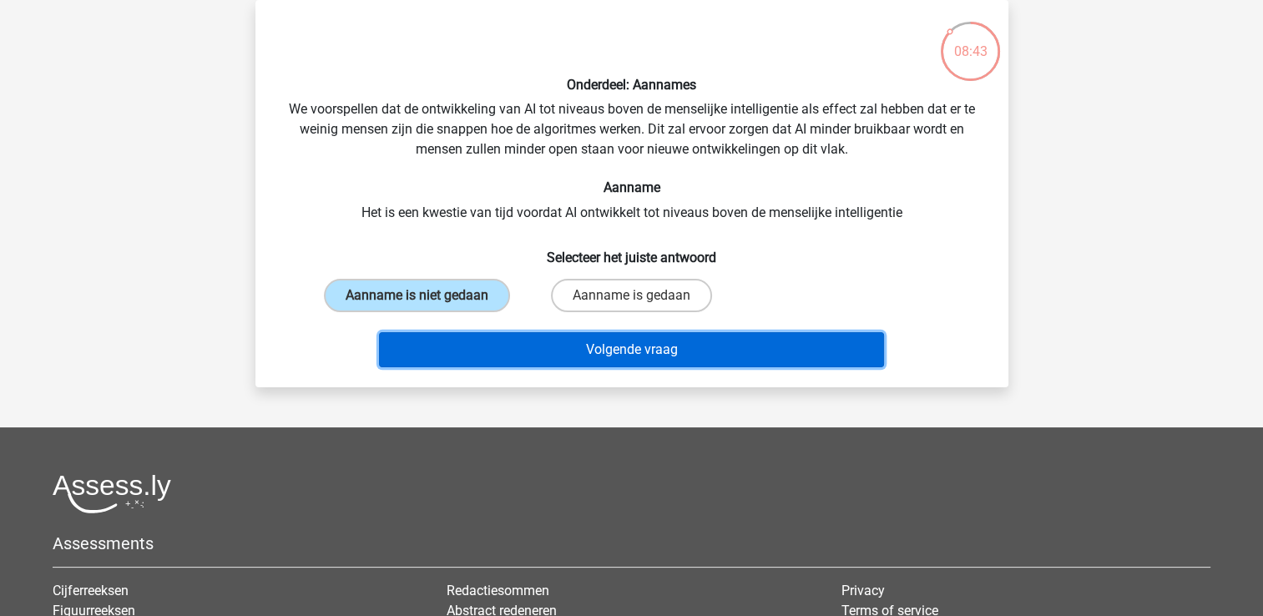
click at [518, 346] on button "Volgende vraag" at bounding box center [631, 349] width 505 height 35
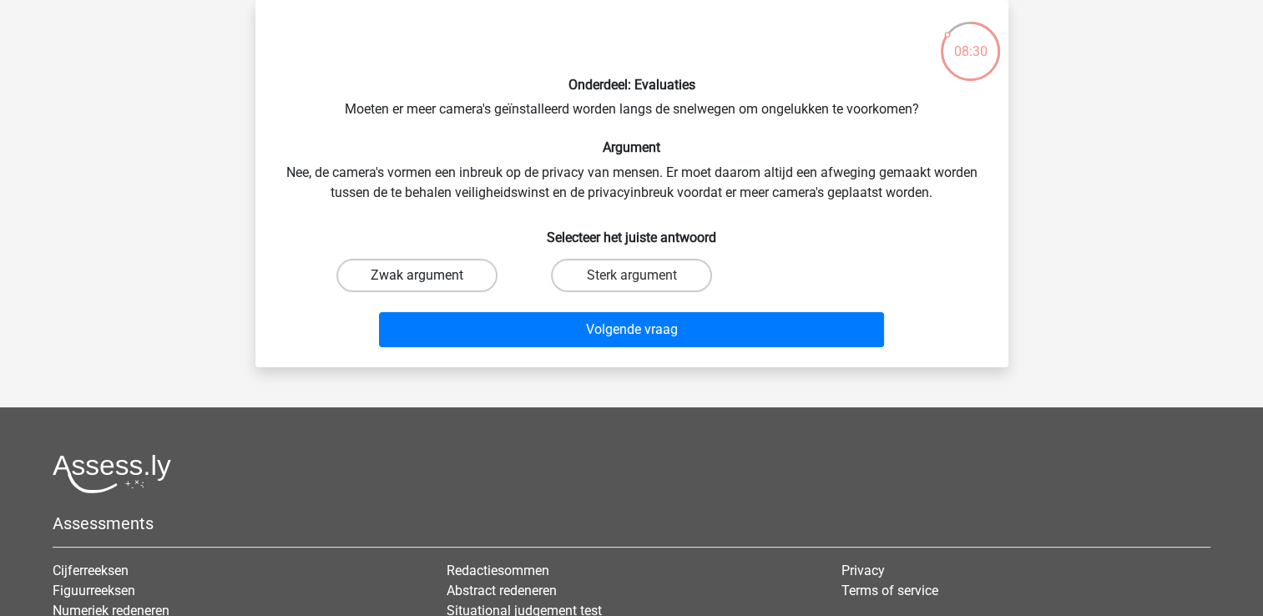
click at [475, 286] on label "Zwak argument" at bounding box center [416, 275] width 161 height 33
click at [427, 286] on input "Zwak argument" at bounding box center [422, 281] width 11 height 11
radio input "true"
click at [475, 286] on label "Zwak argument" at bounding box center [416, 275] width 161 height 33
click at [427, 286] on input "Zwak argument" at bounding box center [422, 281] width 11 height 11
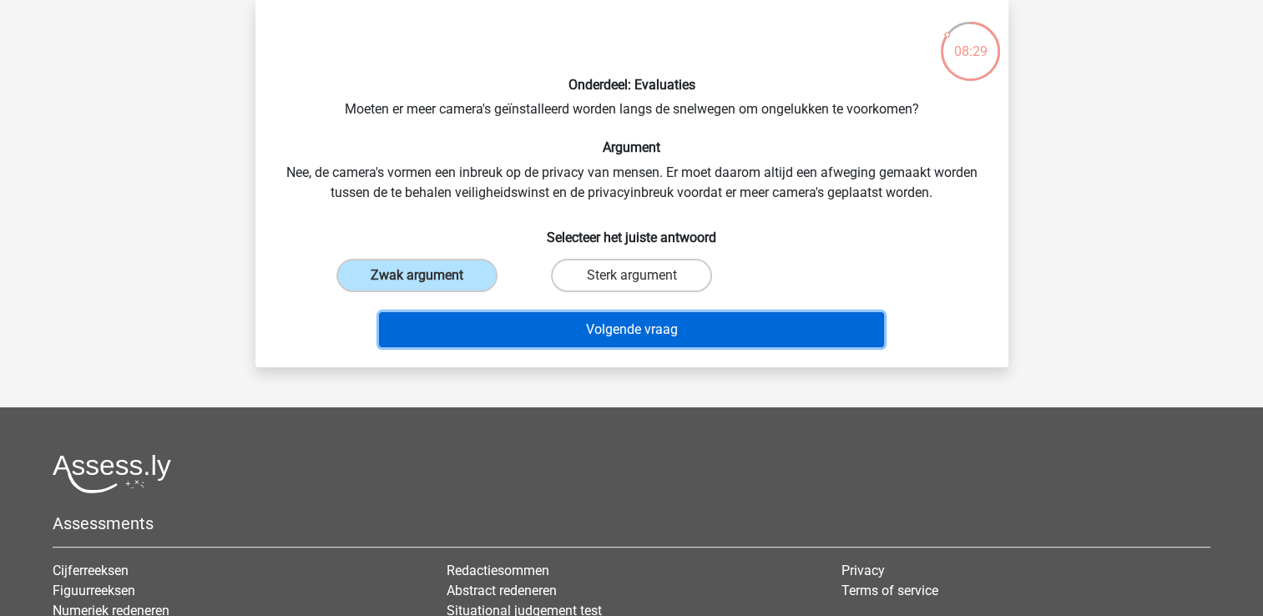
click at [493, 331] on button "Volgende vraag" at bounding box center [631, 329] width 505 height 35
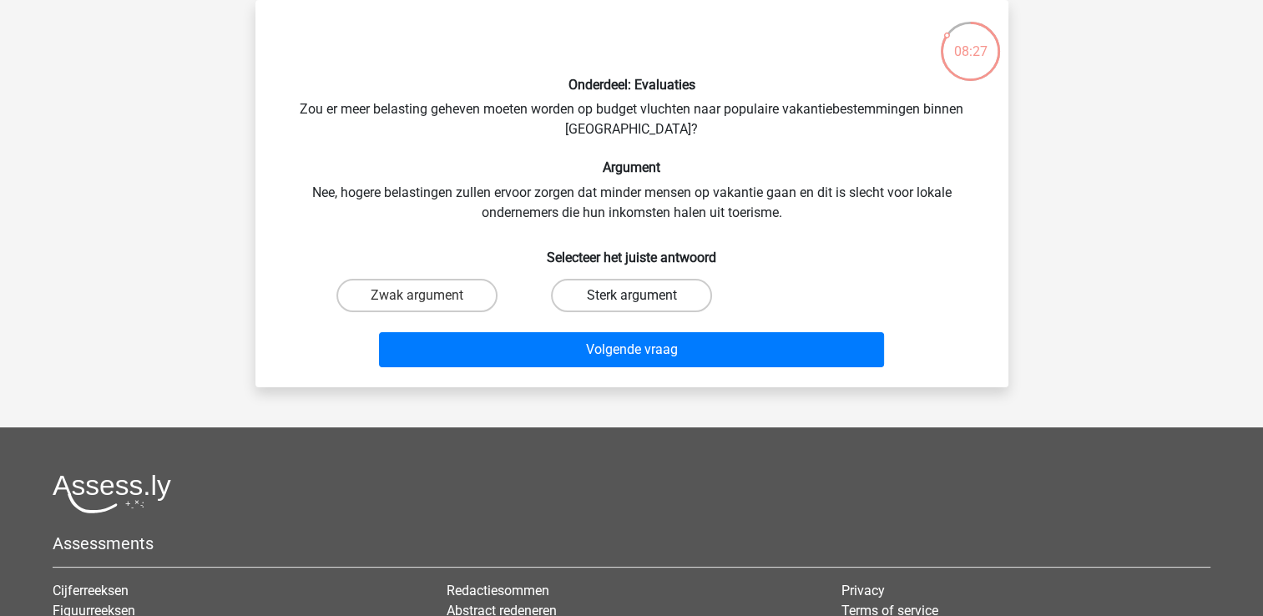
click at [636, 294] on label "Sterk argument" at bounding box center [631, 295] width 161 height 33
click at [636, 296] on input "Sterk argument" at bounding box center [636, 301] width 11 height 11
radio input "true"
click at [650, 324] on div "Volgende vraag" at bounding box center [632, 346] width 700 height 55
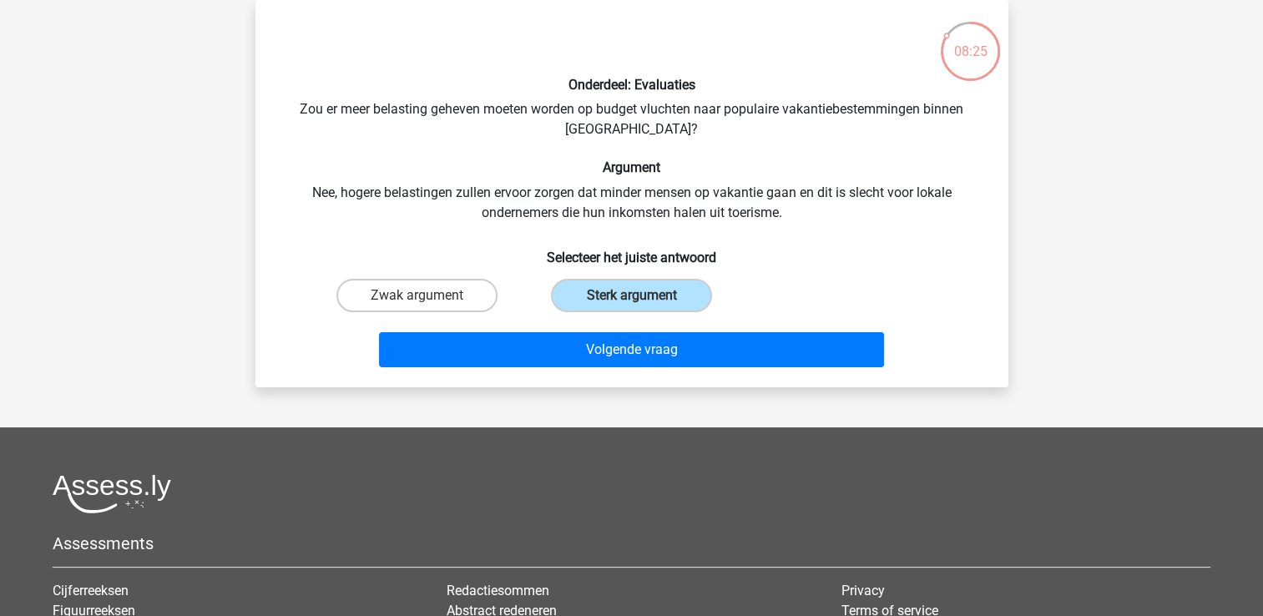
click at [651, 327] on div "Volgende vraag" at bounding box center [632, 346] width 700 height 55
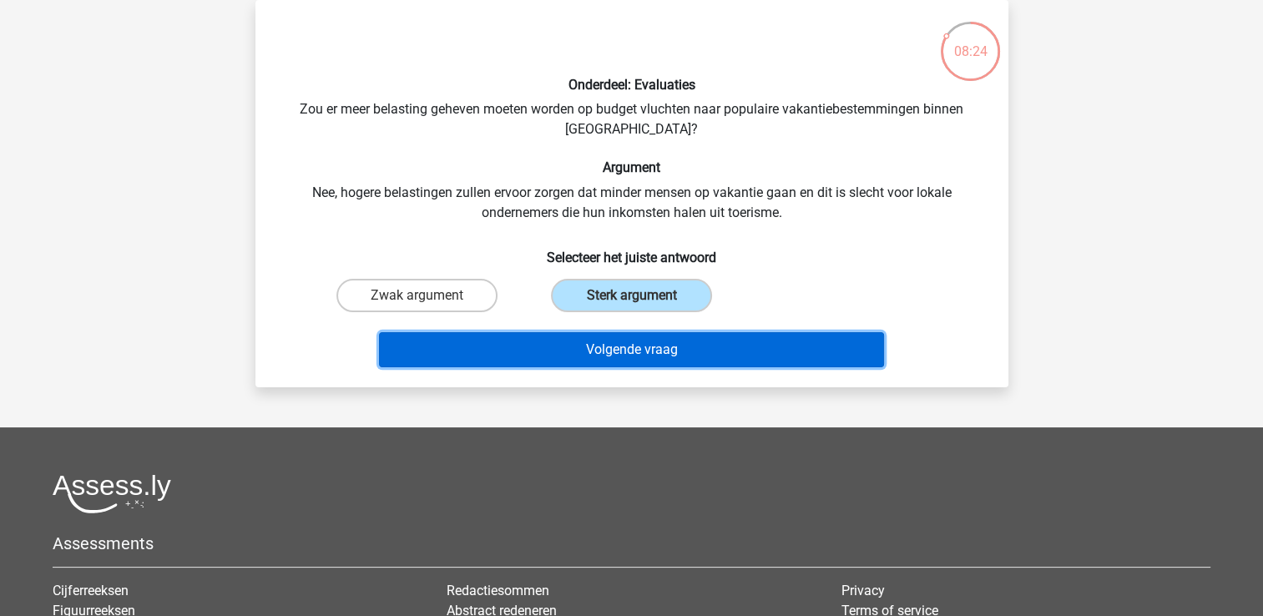
click at [661, 360] on button "Volgende vraag" at bounding box center [631, 349] width 505 height 35
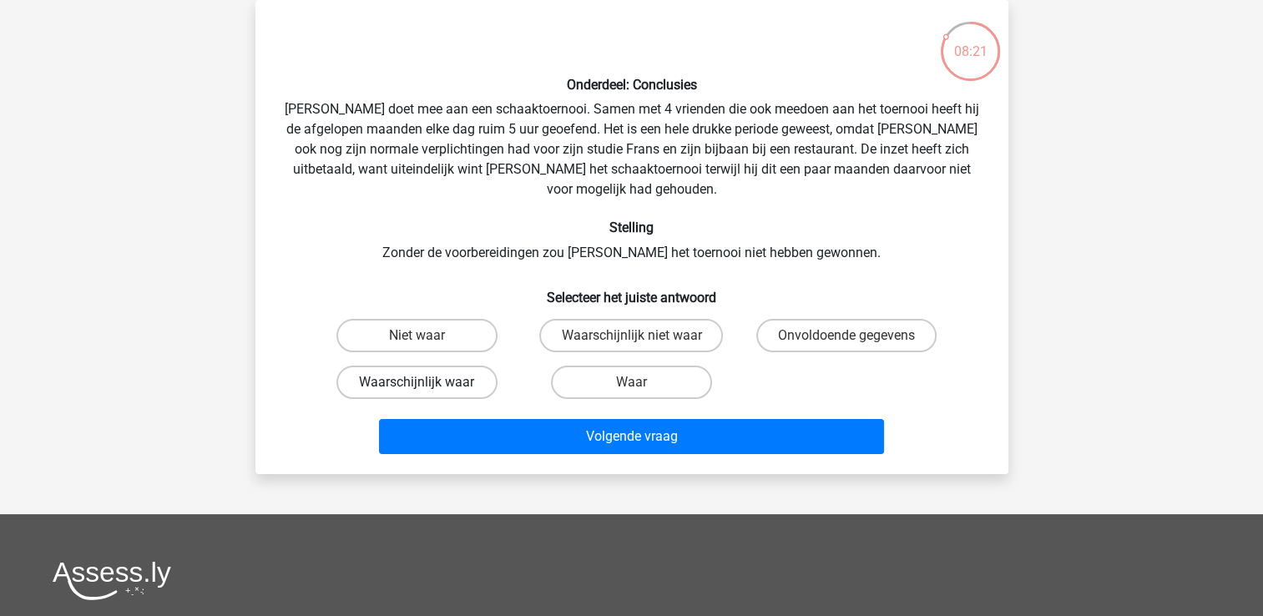
click at [432, 366] on label "Waarschijnlijk waar" at bounding box center [416, 382] width 161 height 33
click at [427, 382] on input "Waarschijnlijk waar" at bounding box center [422, 387] width 11 height 11
radio input "true"
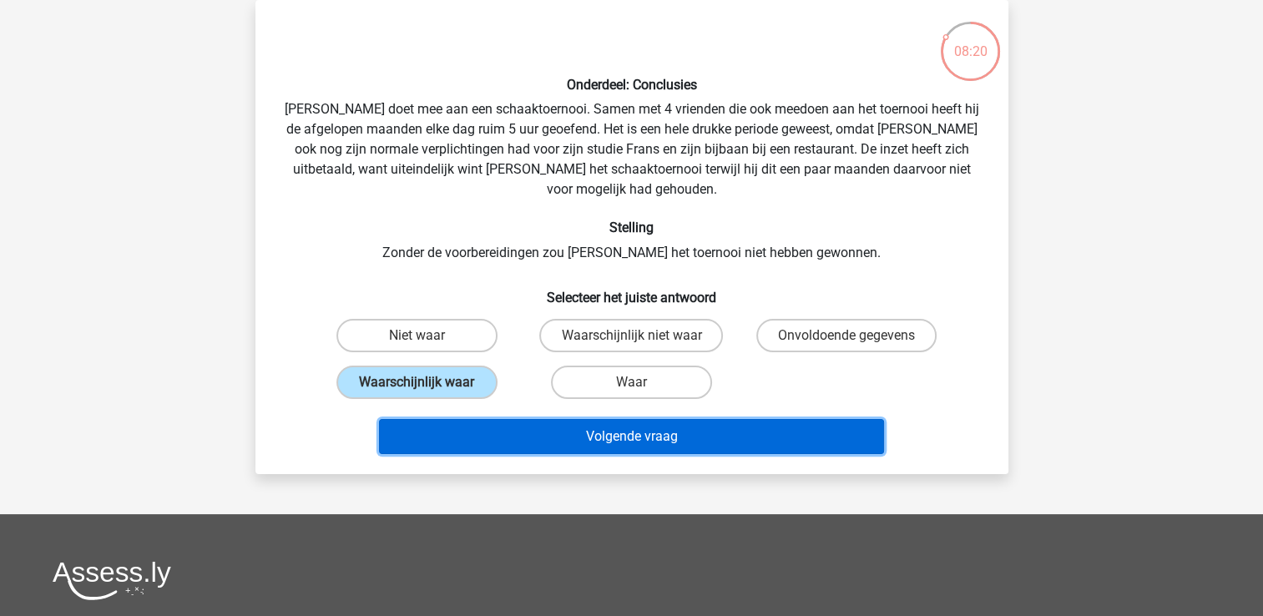
click at [531, 419] on button "Volgende vraag" at bounding box center [631, 436] width 505 height 35
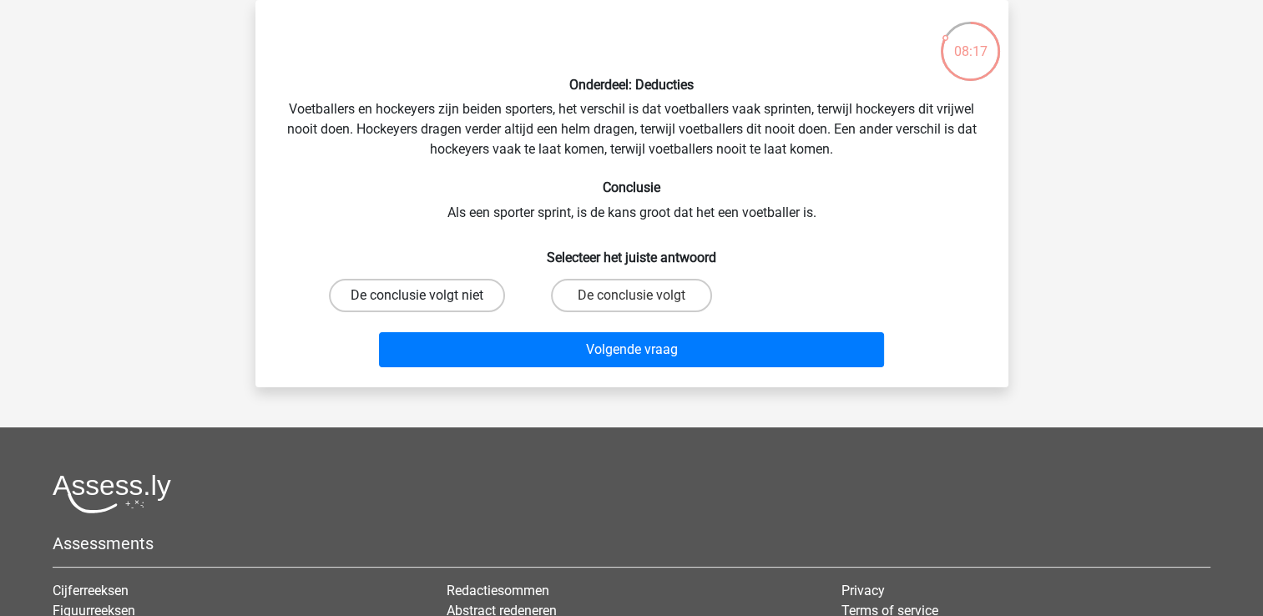
click at [427, 308] on label "De conclusie volgt niet" at bounding box center [417, 295] width 176 height 33
click at [427, 306] on input "De conclusie volgt niet" at bounding box center [422, 301] width 11 height 11
radio input "true"
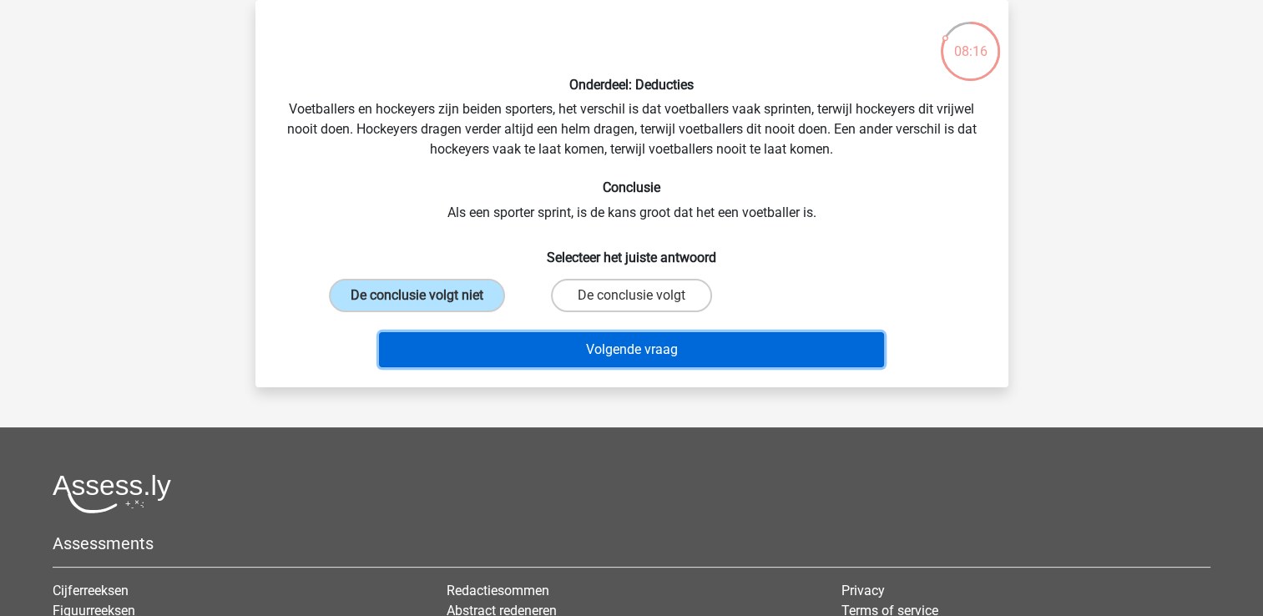
click at [448, 332] on button "Volgende vraag" at bounding box center [631, 349] width 505 height 35
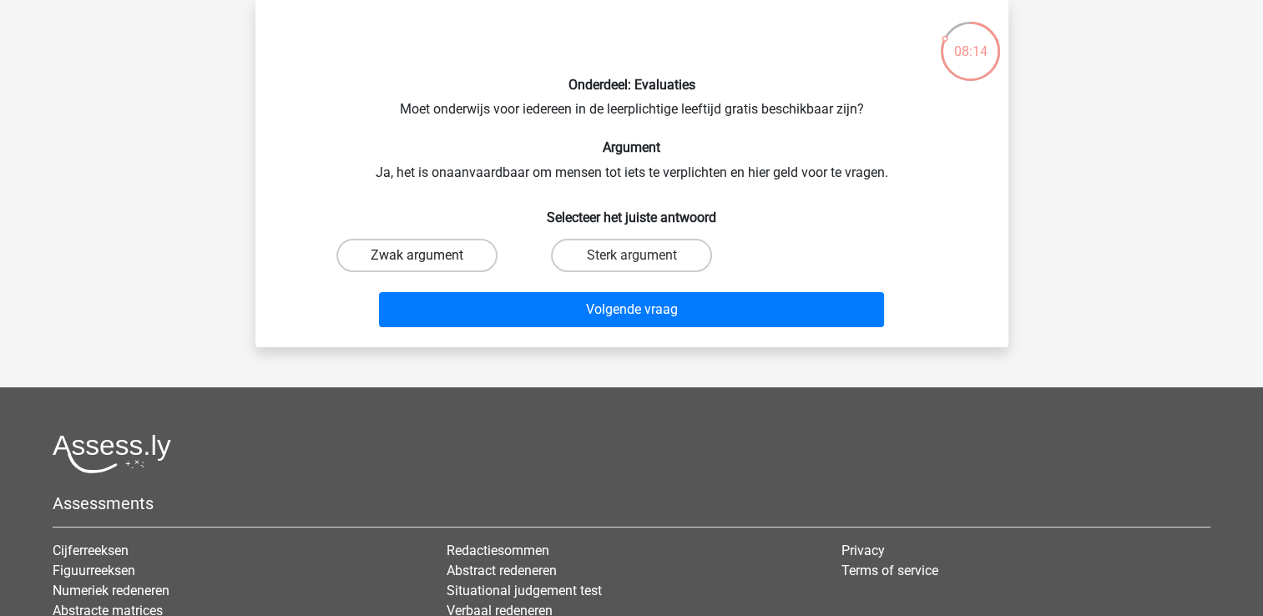
click at [433, 259] on label "Zwak argument" at bounding box center [416, 255] width 161 height 33
click at [427, 259] on input "Zwak argument" at bounding box center [422, 260] width 11 height 11
radio input "true"
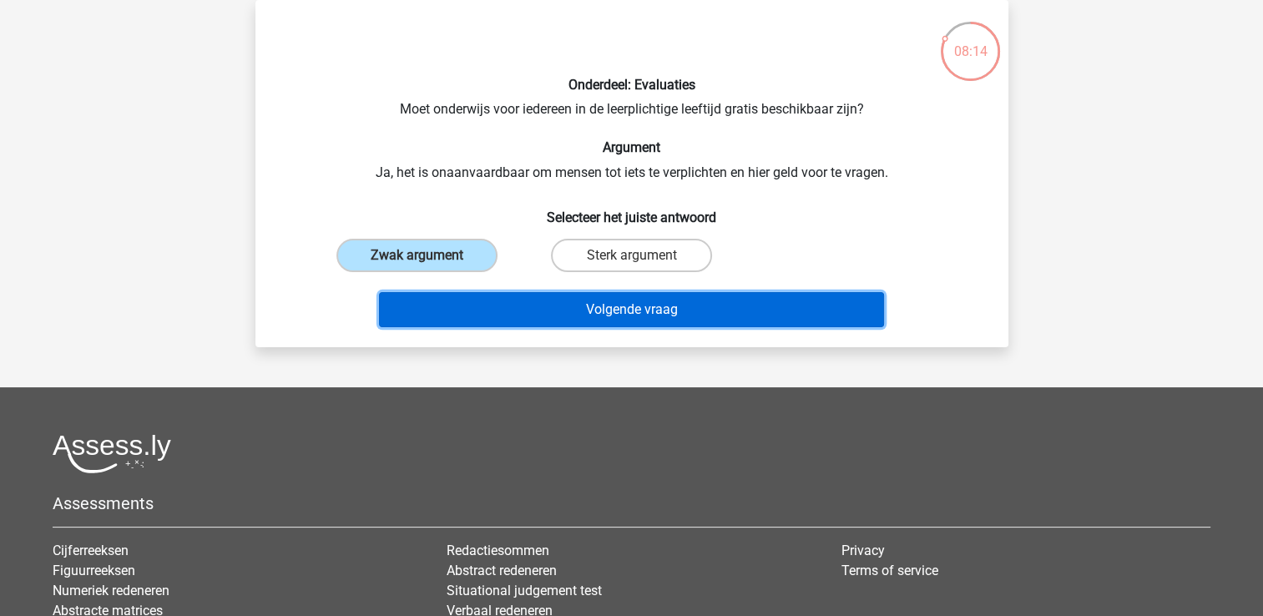
click at [451, 309] on button "Volgende vraag" at bounding box center [631, 309] width 505 height 35
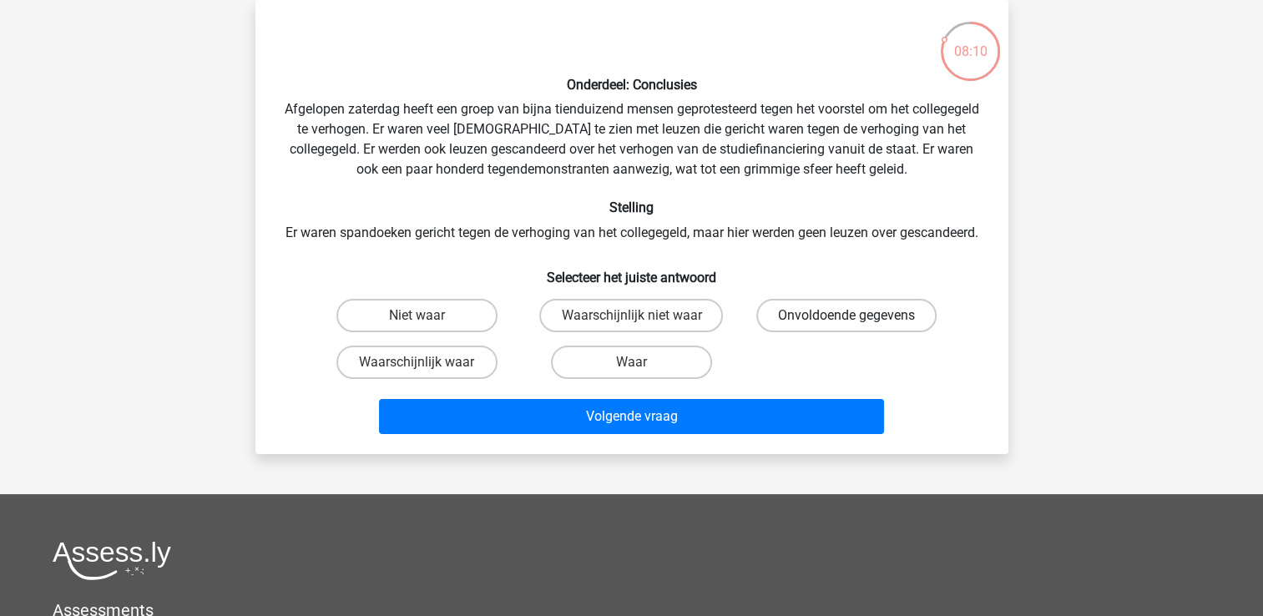
click at [783, 332] on label "Onvoldoende gegevens" at bounding box center [846, 315] width 180 height 33
click at [847, 326] on input "Onvoldoende gegevens" at bounding box center [852, 321] width 11 height 11
radio input "true"
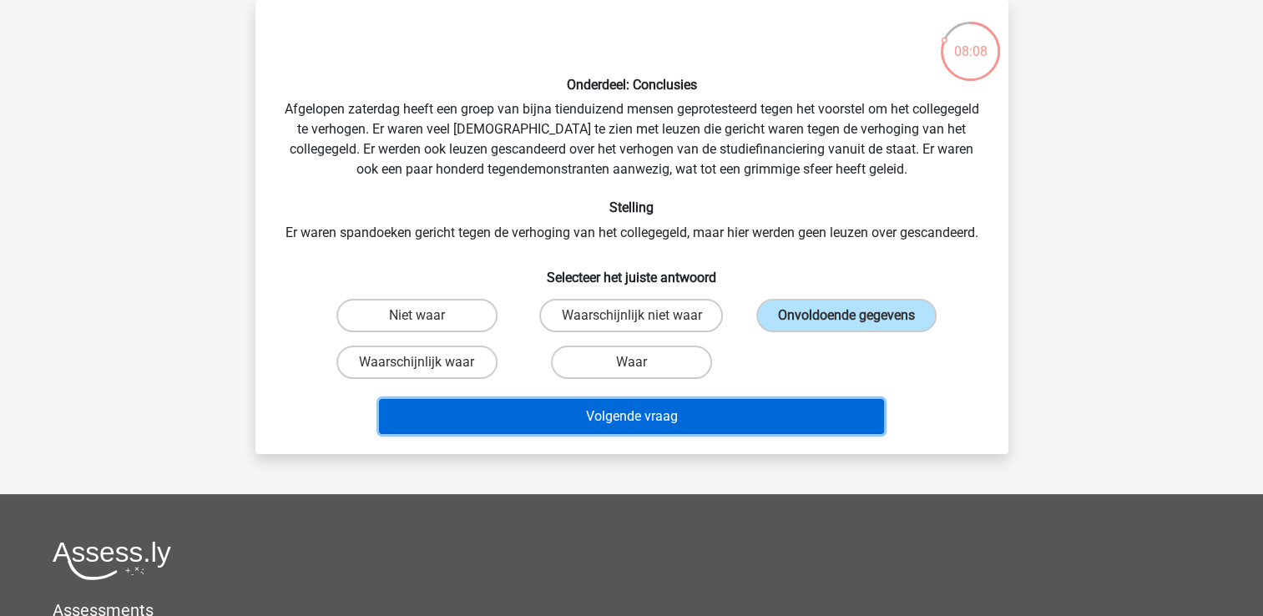
click at [767, 434] on button "Volgende vraag" at bounding box center [631, 416] width 505 height 35
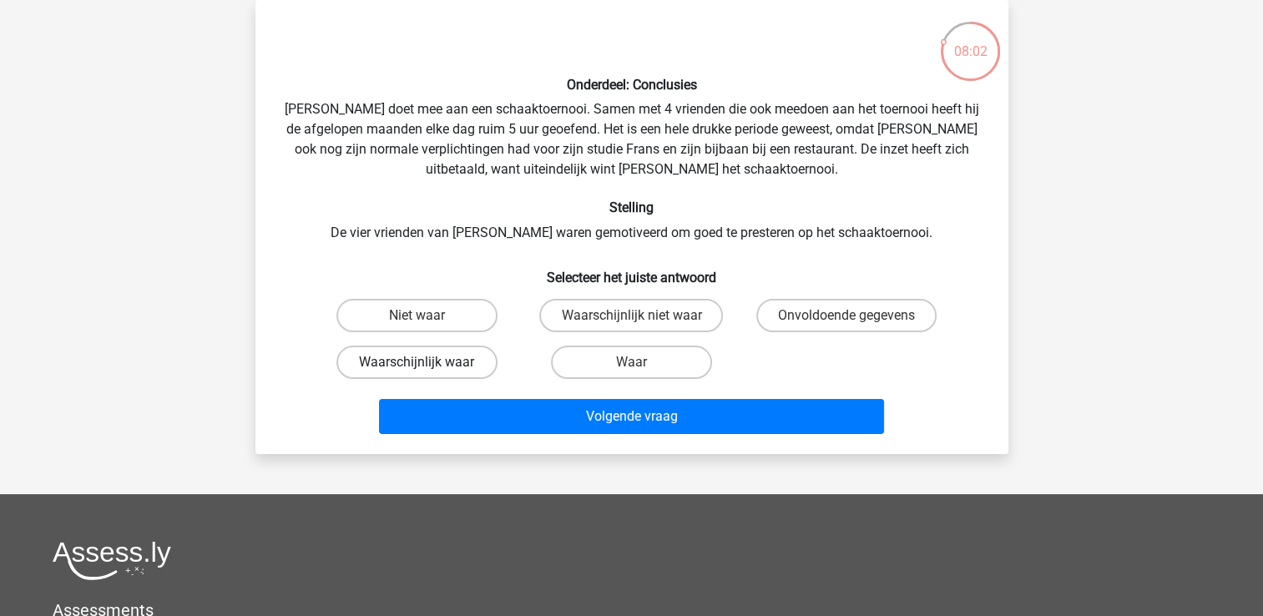
click at [432, 370] on label "Waarschijnlijk waar" at bounding box center [416, 362] width 161 height 33
click at [427, 370] on input "Waarschijnlijk waar" at bounding box center [422, 367] width 11 height 11
radio input "true"
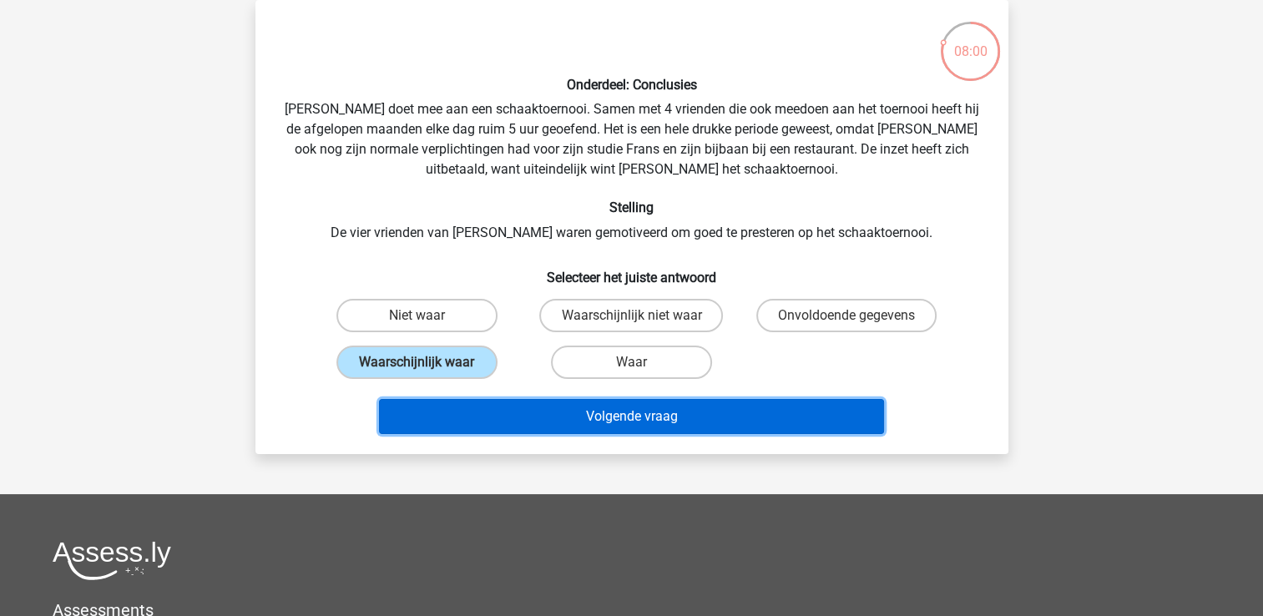
click at [665, 407] on button "Volgende vraag" at bounding box center [631, 416] width 505 height 35
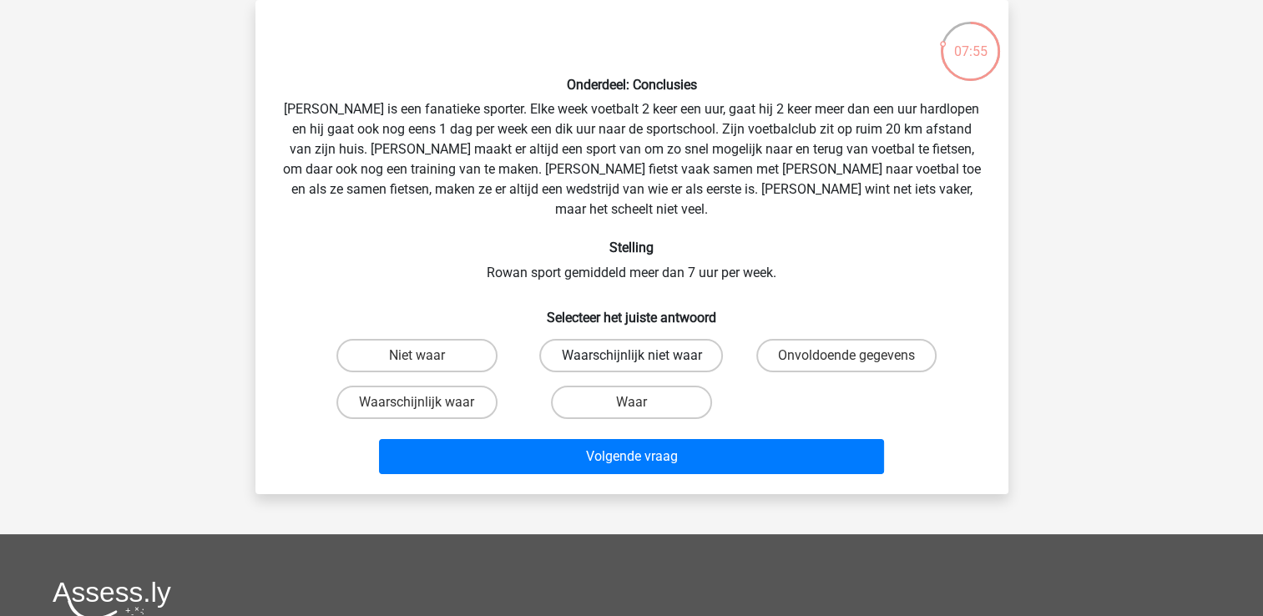
click at [561, 339] on label "Waarschijnlijk niet waar" at bounding box center [631, 355] width 184 height 33
click at [631, 356] on input "Waarschijnlijk niet waar" at bounding box center [636, 361] width 11 height 11
radio input "true"
click at [451, 386] on label "Waarschijnlijk waar" at bounding box center [416, 402] width 161 height 33
click at [427, 402] on input "Waarschijnlijk waar" at bounding box center [422, 407] width 11 height 11
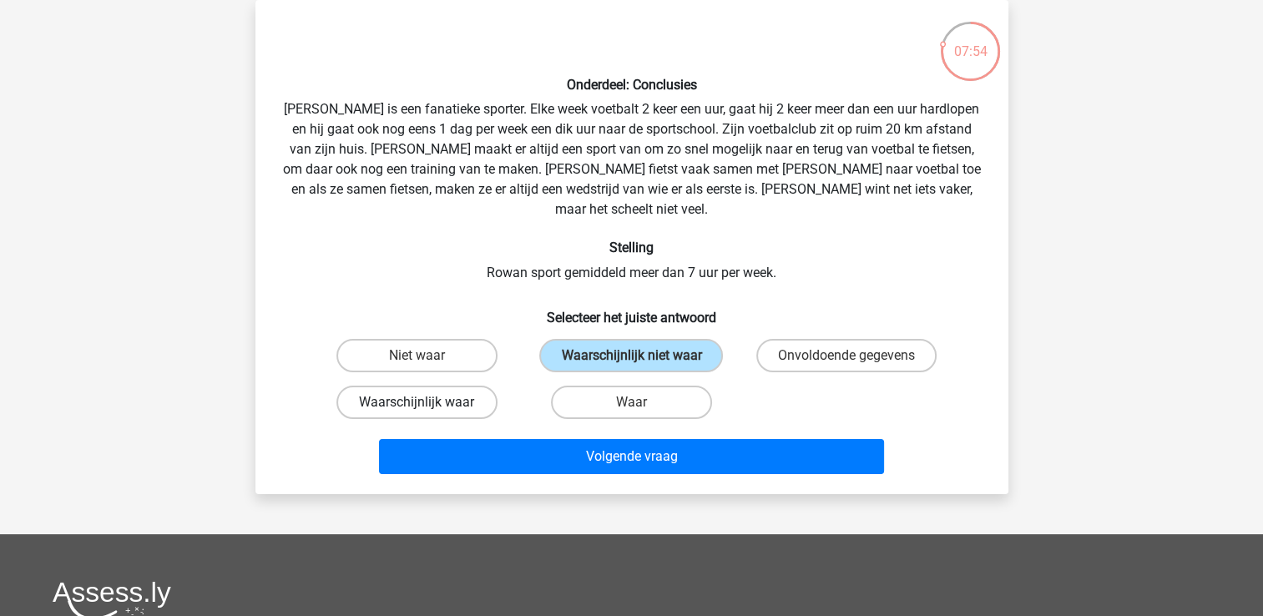
radio input "true"
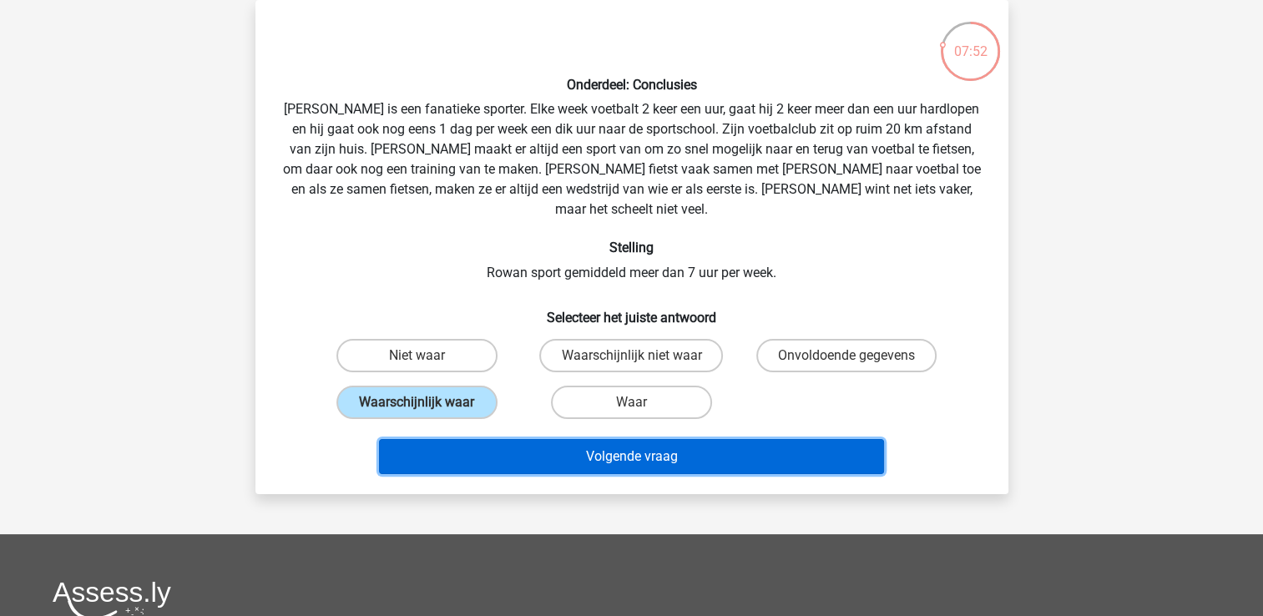
click at [476, 439] on button "Volgende vraag" at bounding box center [631, 456] width 505 height 35
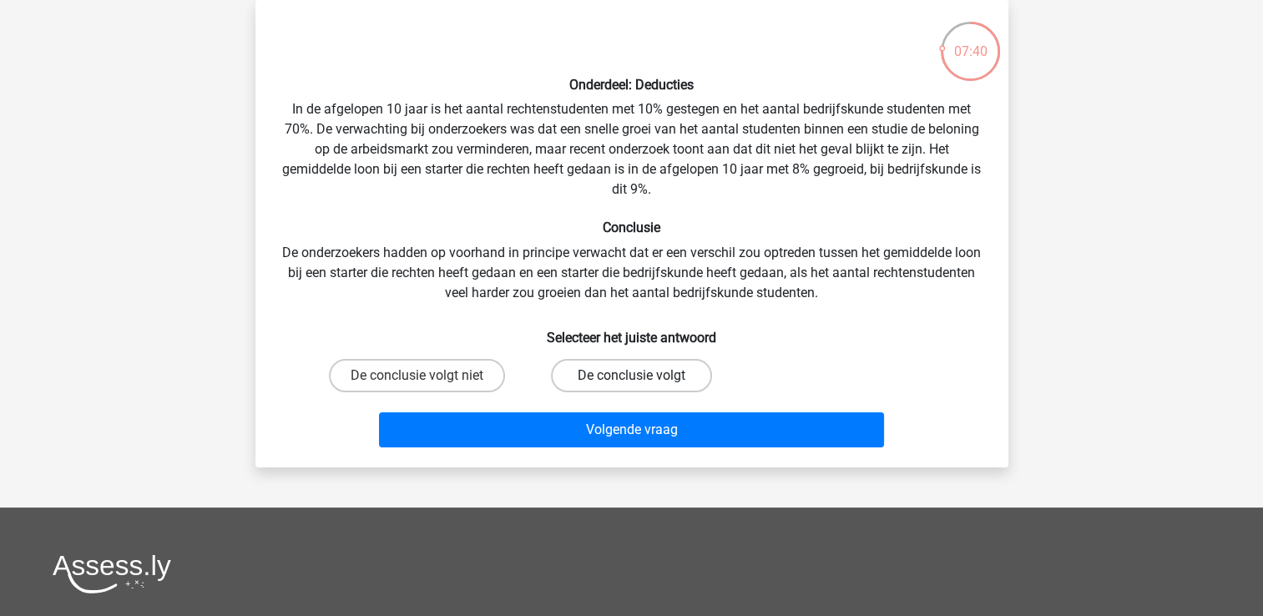
click at [574, 389] on label "De conclusie volgt" at bounding box center [631, 375] width 161 height 33
click at [631, 387] on input "De conclusie volgt" at bounding box center [636, 381] width 11 height 11
radio input "true"
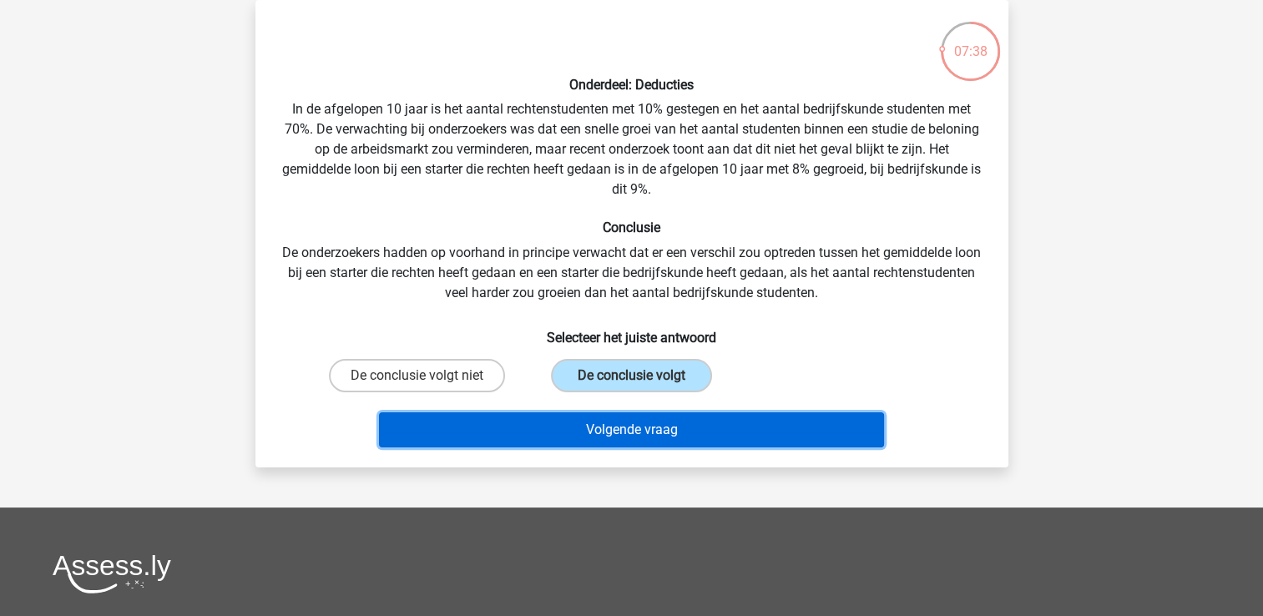
click at [582, 434] on button "Volgende vraag" at bounding box center [631, 429] width 505 height 35
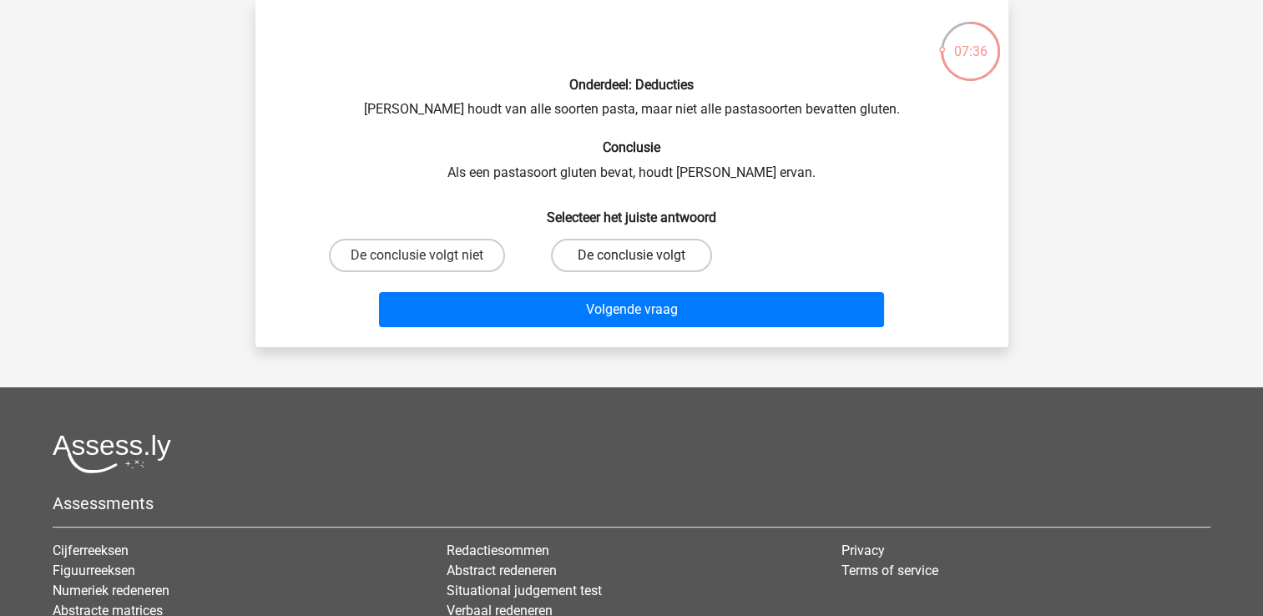
click at [611, 260] on label "De conclusie volgt" at bounding box center [631, 255] width 161 height 33
click at [631, 260] on input "De conclusie volgt" at bounding box center [636, 260] width 11 height 11
radio input "true"
click at [614, 281] on div "Volgende vraag" at bounding box center [632, 306] width 700 height 55
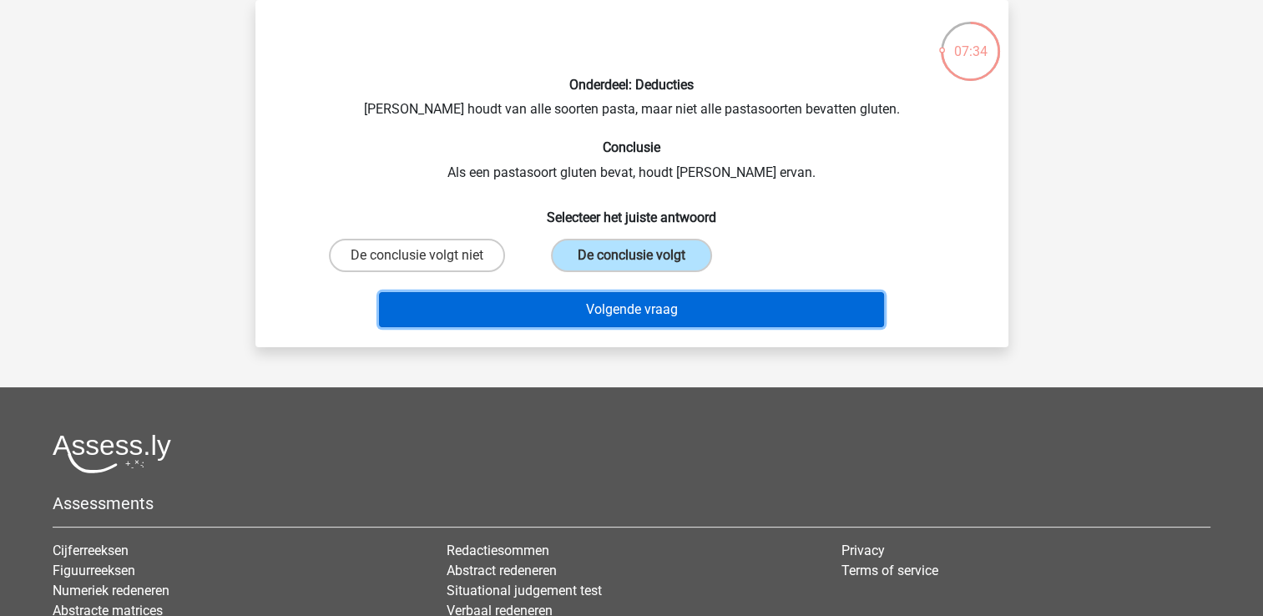
click at [617, 296] on button "Volgende vraag" at bounding box center [631, 309] width 505 height 35
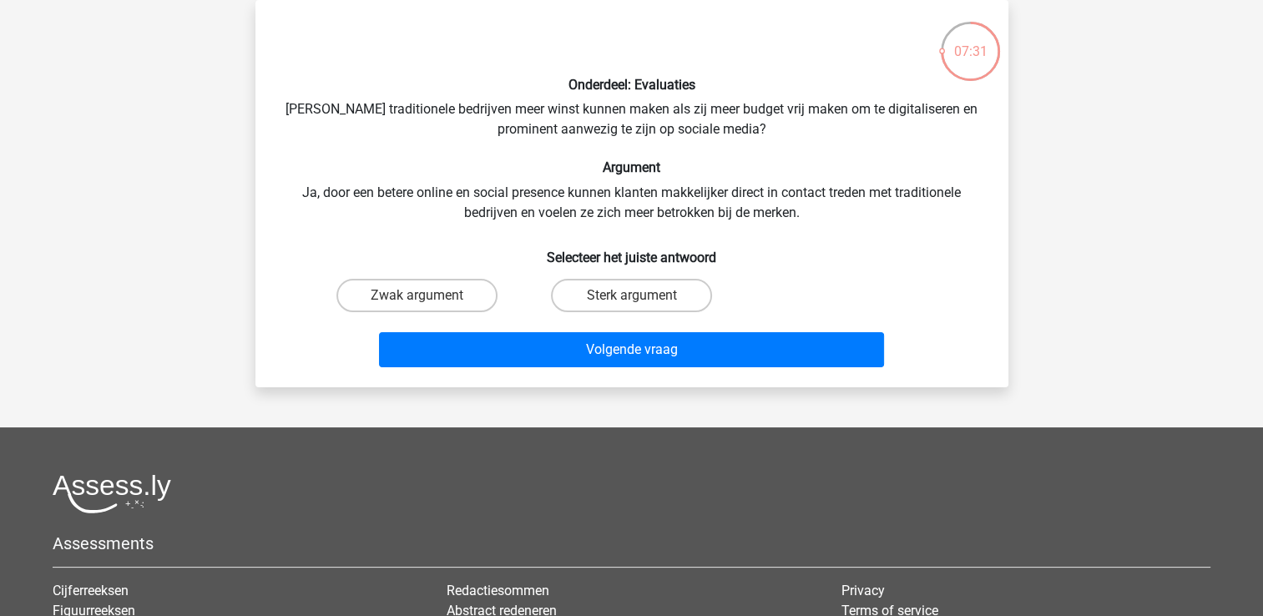
click at [417, 305] on input "Zwak argument" at bounding box center [422, 301] width 11 height 11
radio input "true"
click at [470, 368] on div "Volgende vraag" at bounding box center [632, 353] width 645 height 42
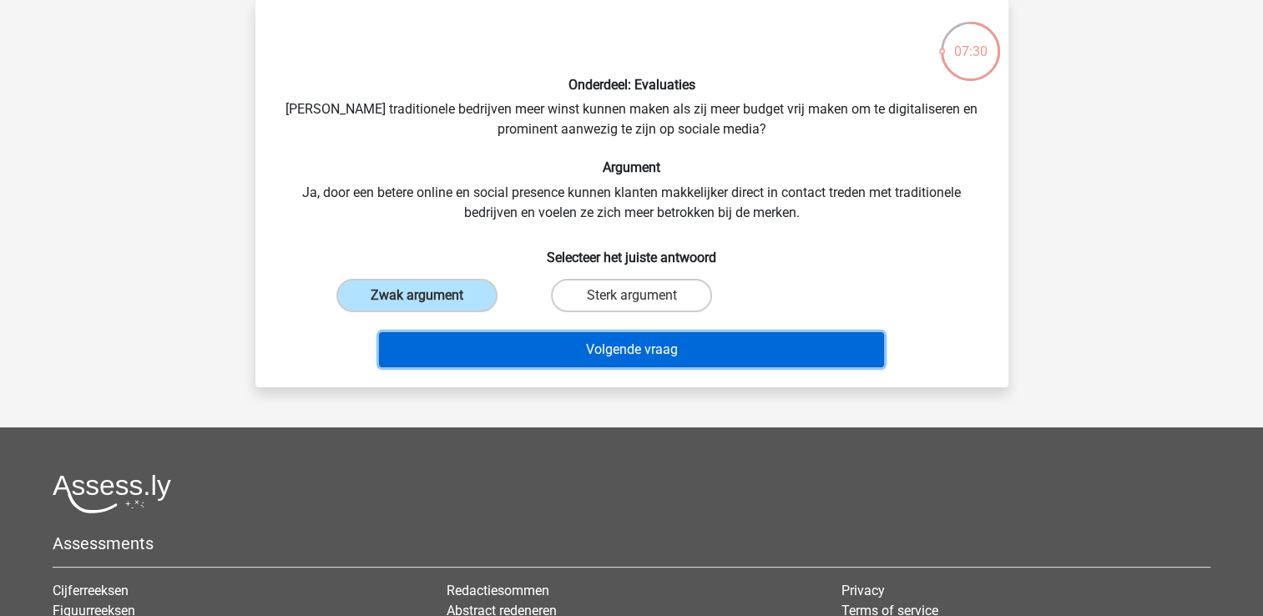
click at [473, 362] on button "Volgende vraag" at bounding box center [631, 349] width 505 height 35
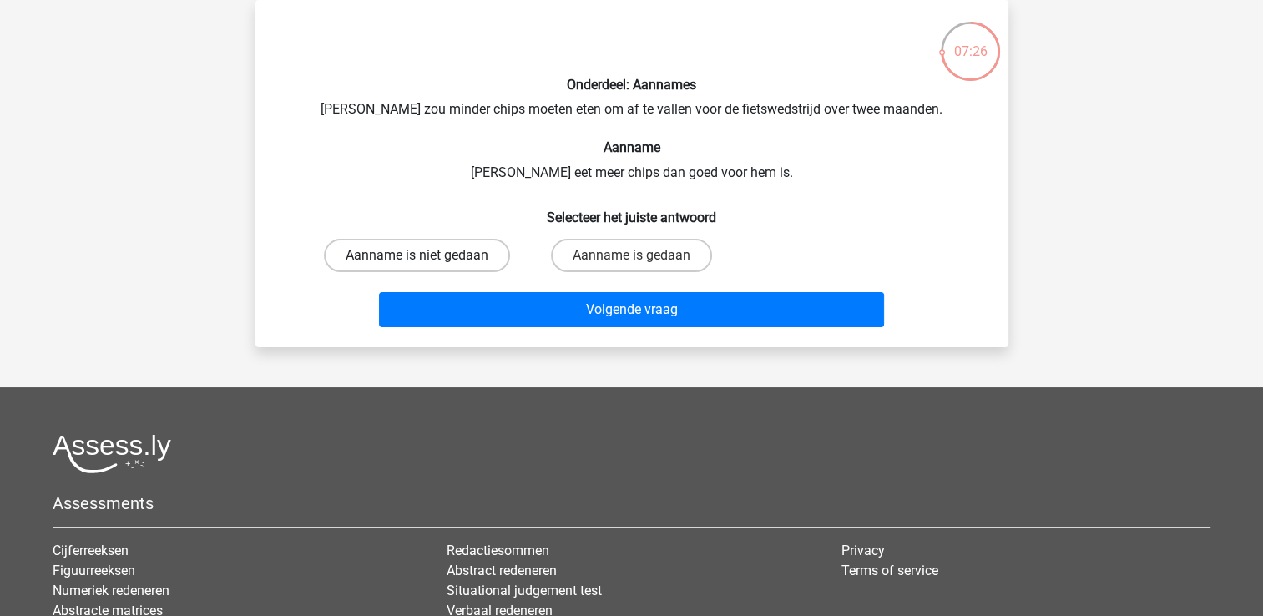
click at [489, 271] on label "Aanname is niet gedaan" at bounding box center [417, 255] width 186 height 33
click at [427, 266] on input "Aanname is niet gedaan" at bounding box center [422, 260] width 11 height 11
radio input "true"
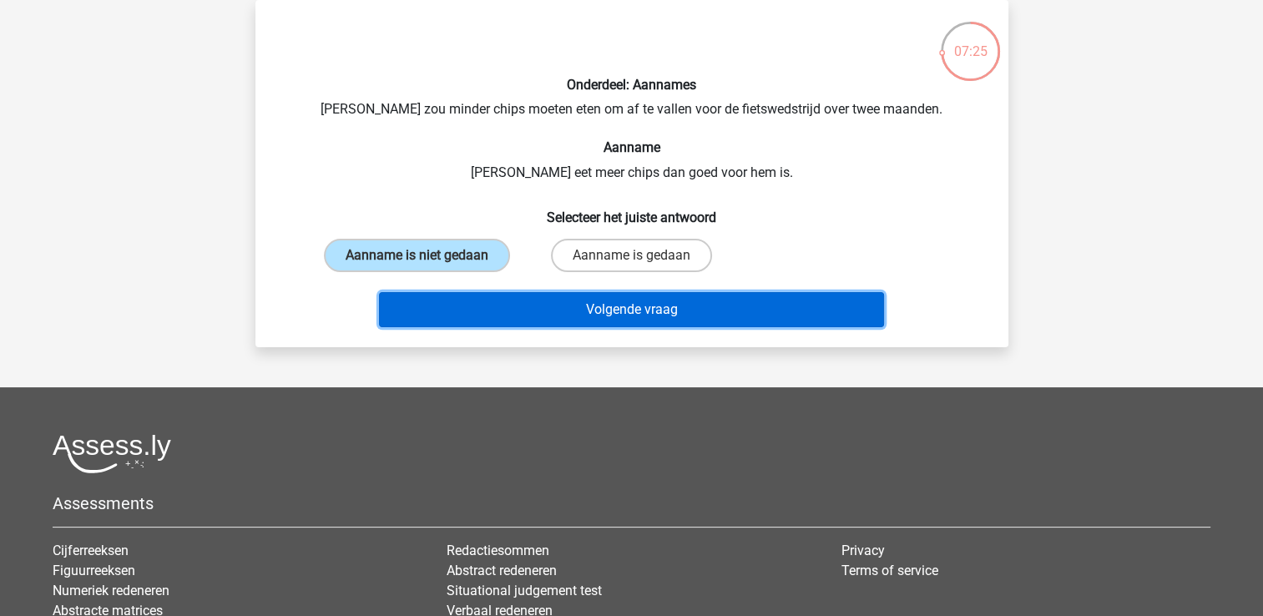
click at [495, 311] on button "Volgende vraag" at bounding box center [631, 309] width 505 height 35
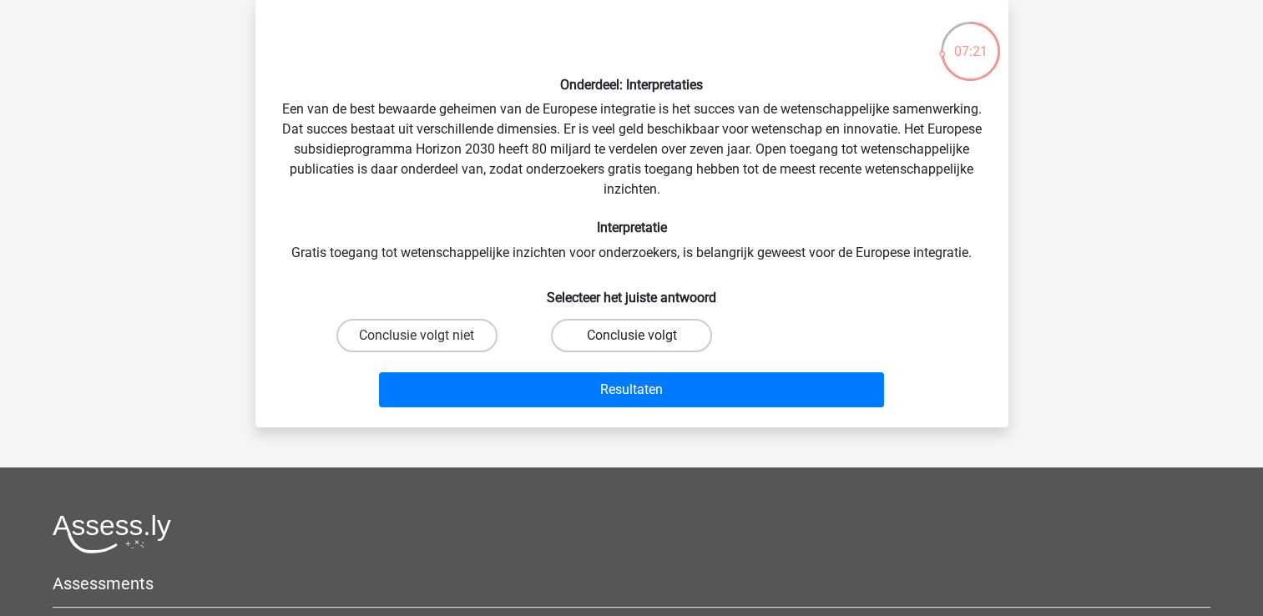
click at [564, 326] on label "Conclusie volgt" at bounding box center [631, 335] width 161 height 33
click at [631, 336] on input "Conclusie volgt" at bounding box center [636, 341] width 11 height 11
radio input "true"
click at [576, 359] on div "Resultaten" at bounding box center [632, 386] width 700 height 55
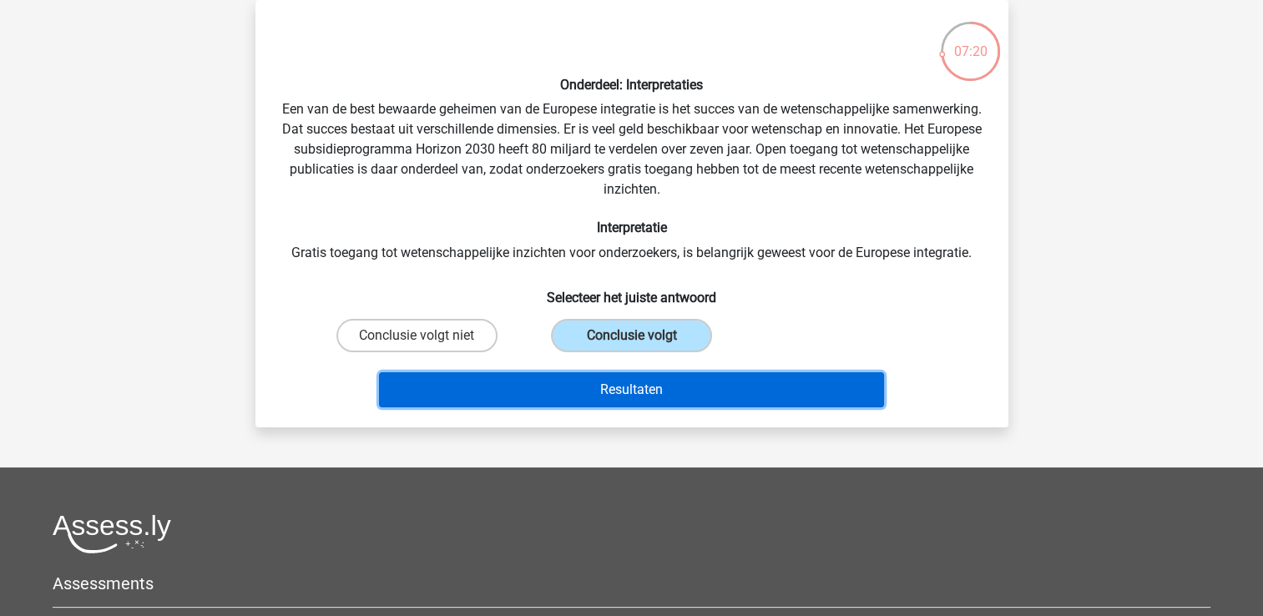
click at [580, 382] on button "Resultaten" at bounding box center [631, 389] width 505 height 35
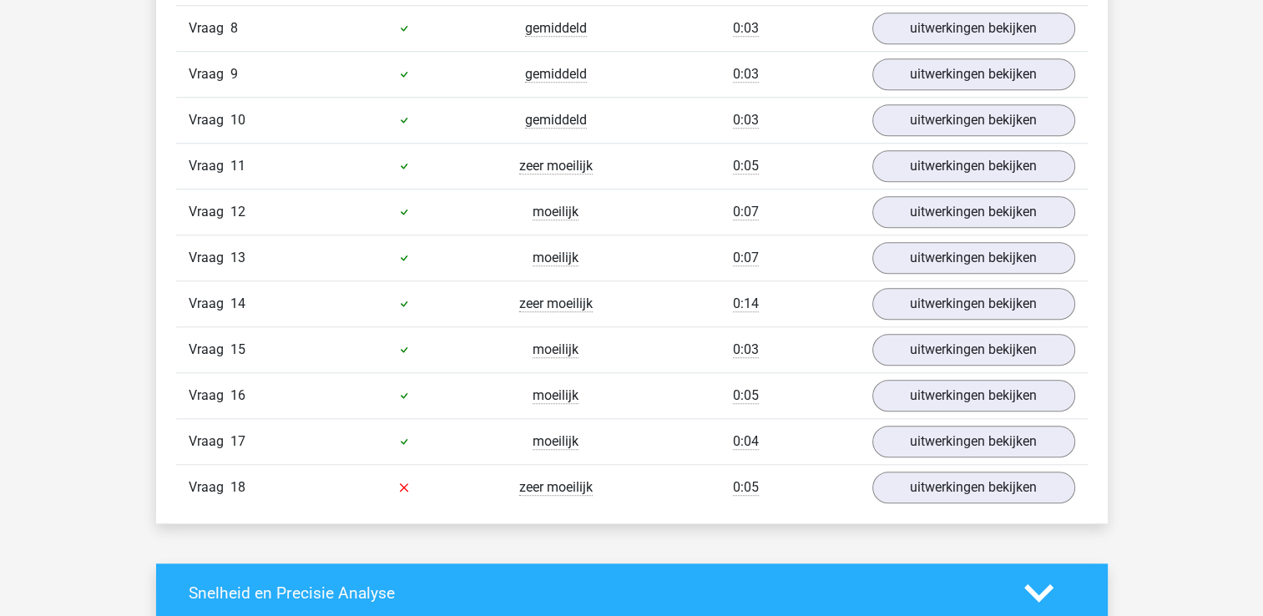
scroll to position [1117, 0]
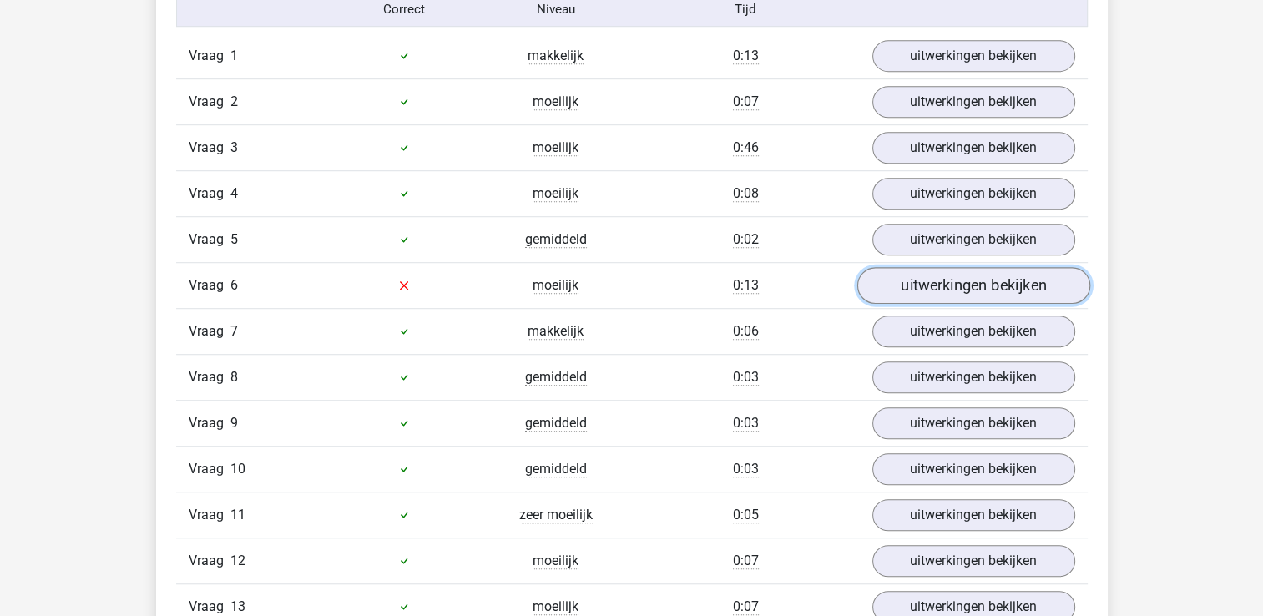
click at [906, 282] on link "uitwerkingen bekijken" at bounding box center [973, 285] width 233 height 37
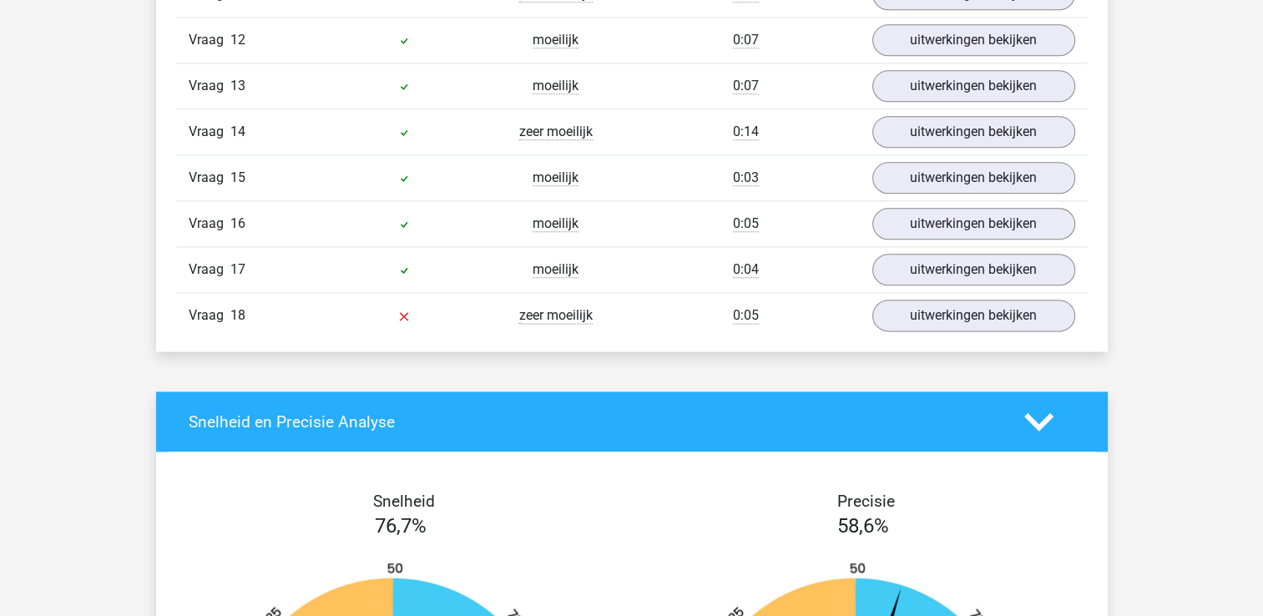
scroll to position [2104, 0]
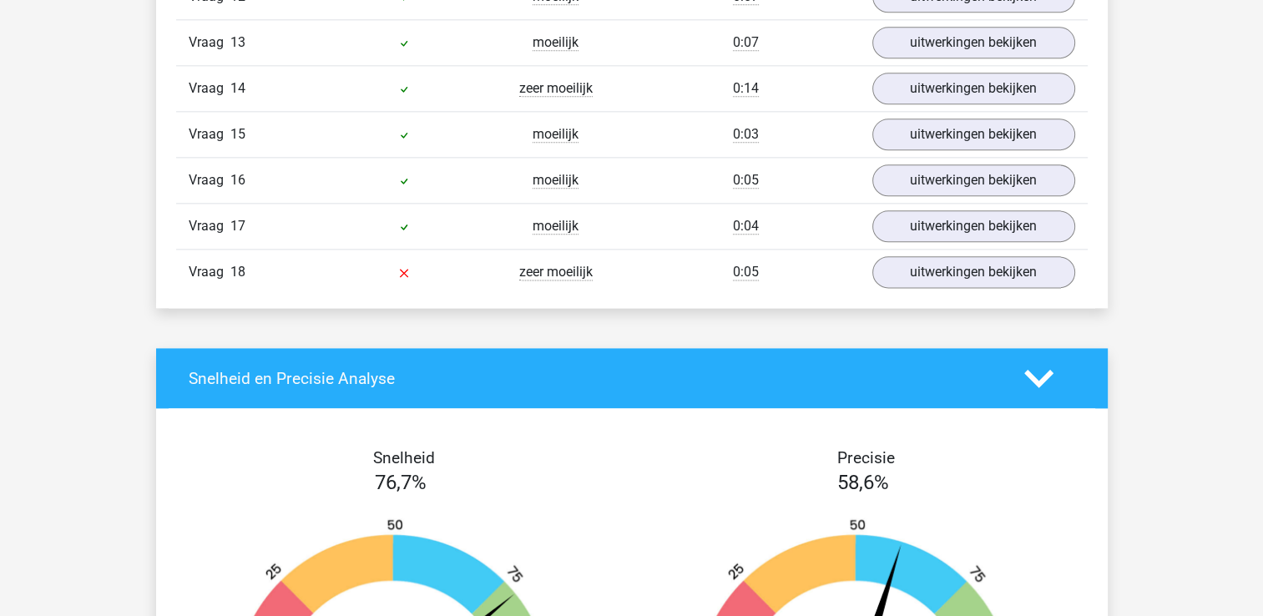
click at [951, 281] on div "Vraag 18 zeer moeilijk 0:05 uitwerkingen bekijken" at bounding box center [632, 272] width 912 height 46
click at [902, 269] on link "uitwerkingen bekijken" at bounding box center [973, 272] width 233 height 37
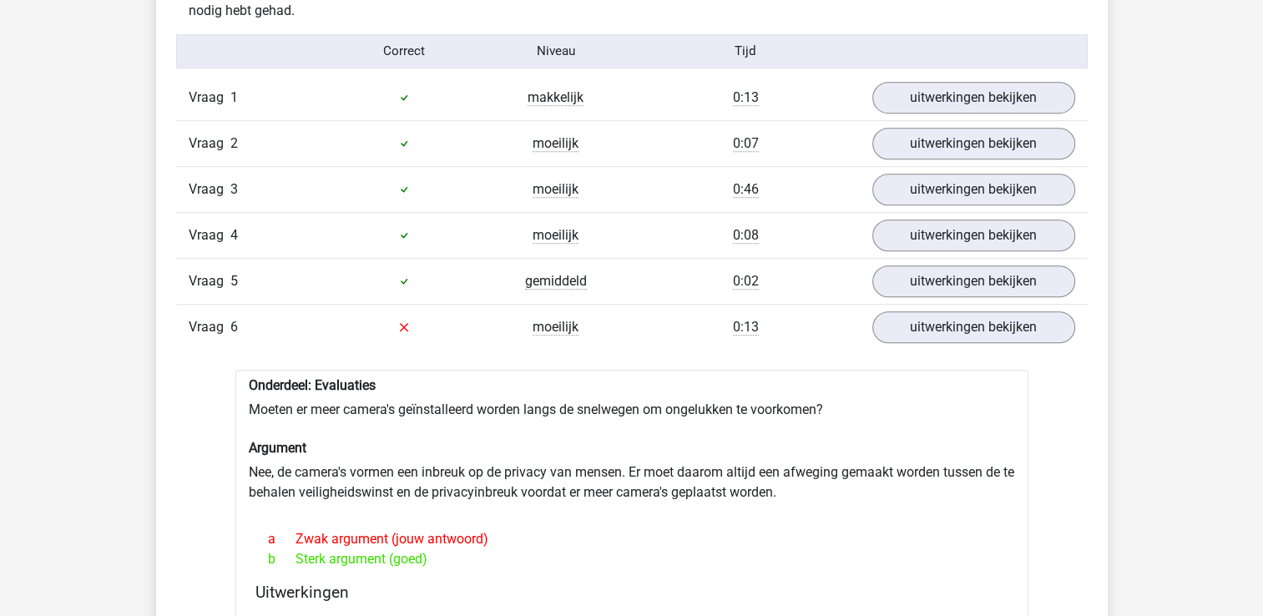
scroll to position [0, 0]
